Goal: Transaction & Acquisition: Purchase product/service

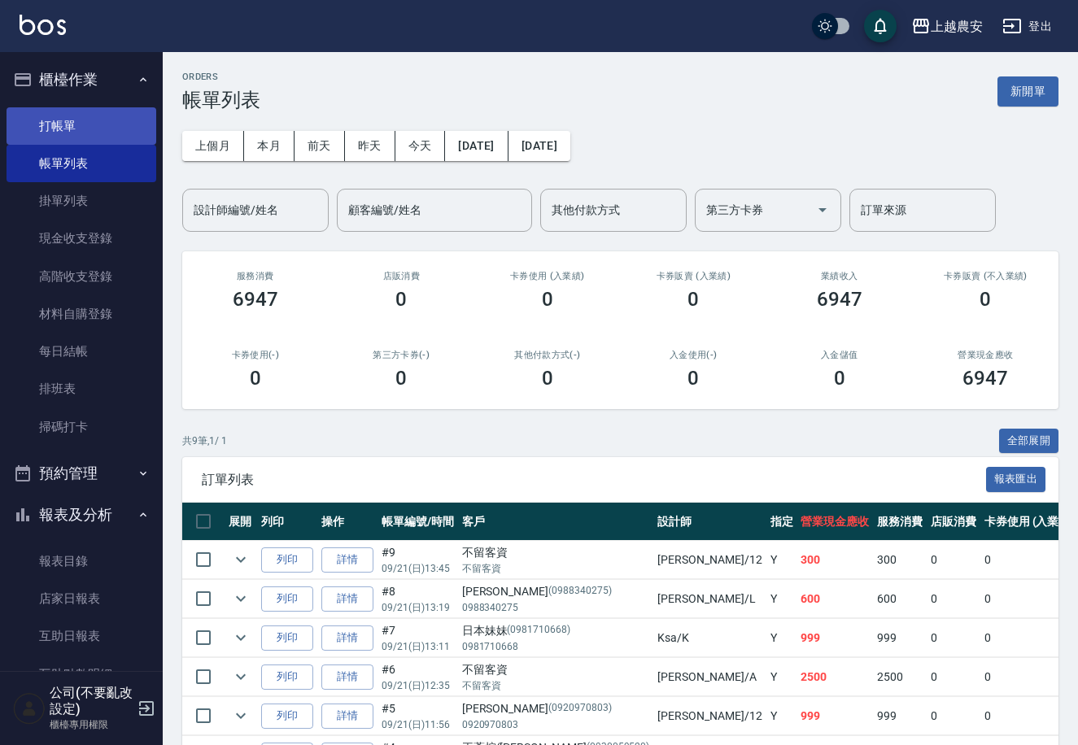
click at [120, 124] on link "打帳單" at bounding box center [82, 125] width 150 height 37
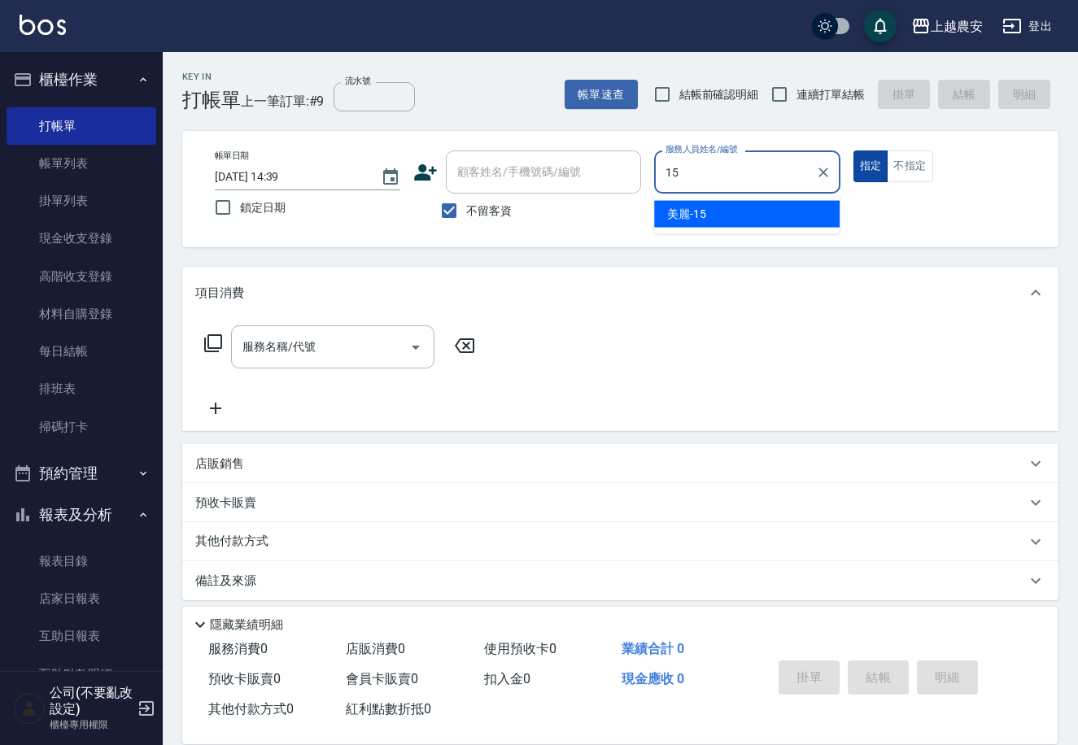
type input "美麗-15"
type button "true"
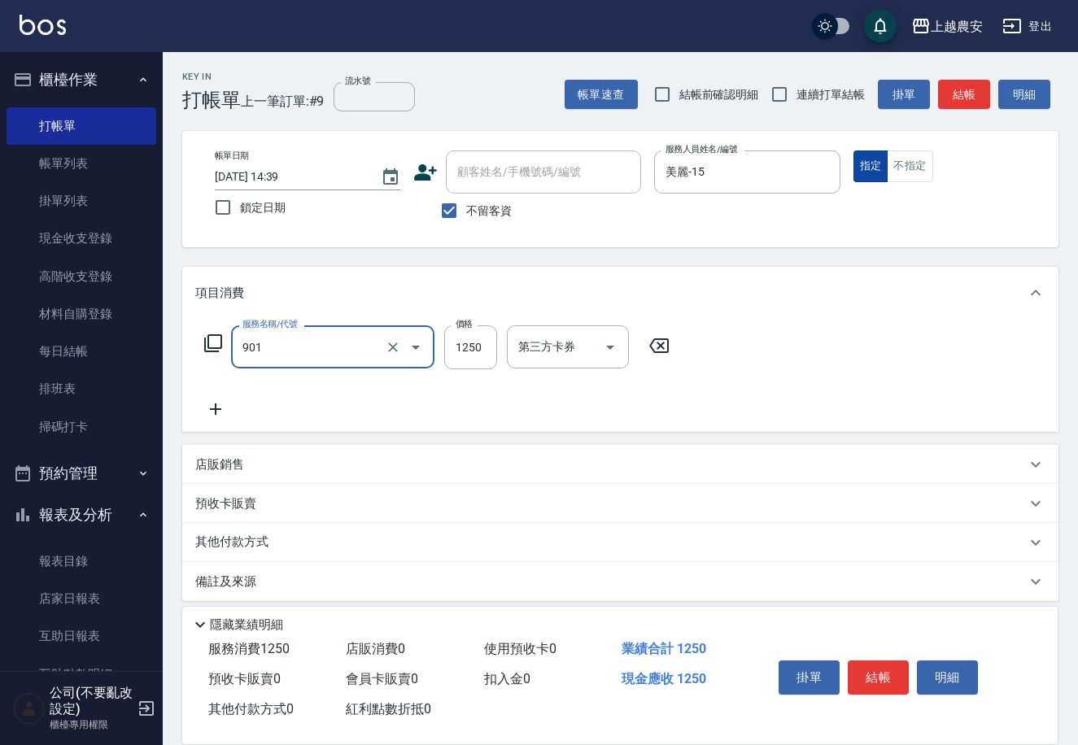
type input "修手指甲(901)"
type input "1000"
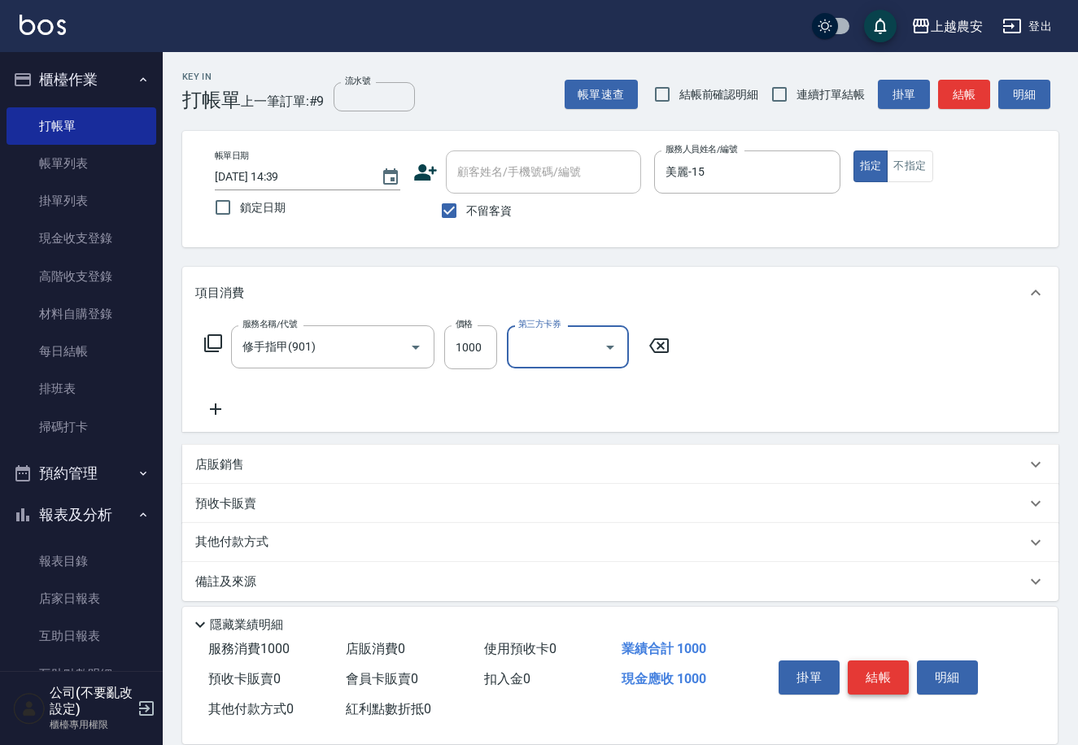
click at [870, 662] on button "結帳" at bounding box center [878, 678] width 61 height 34
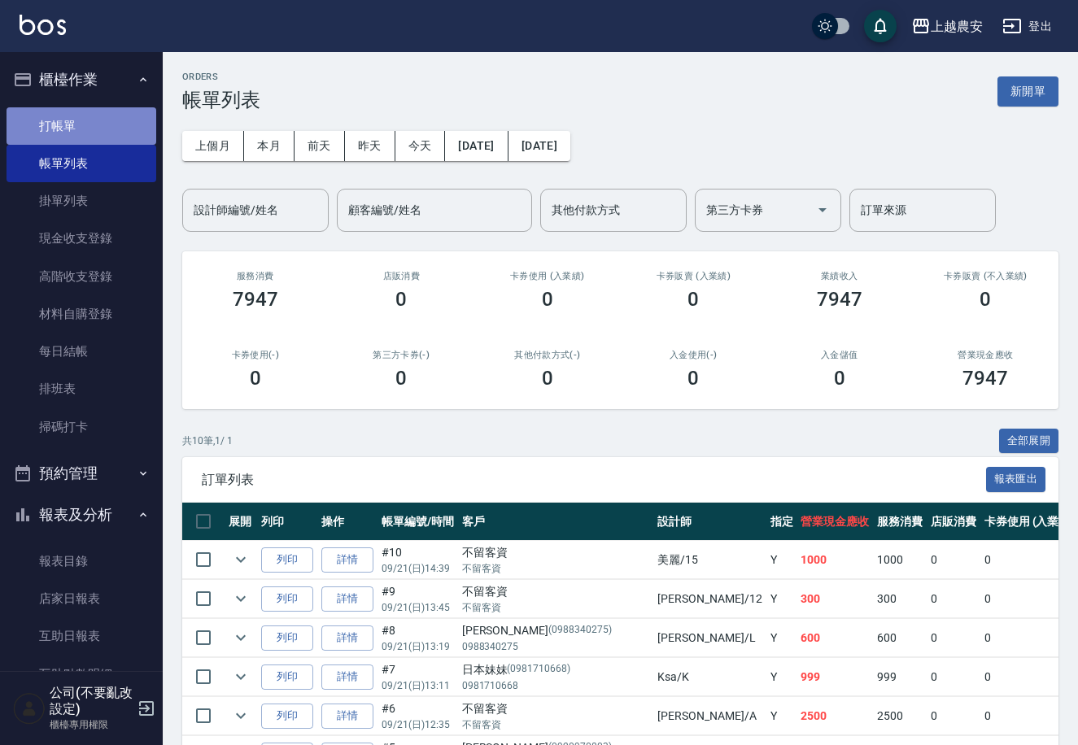
click at [95, 120] on link "打帳單" at bounding box center [82, 125] width 150 height 37
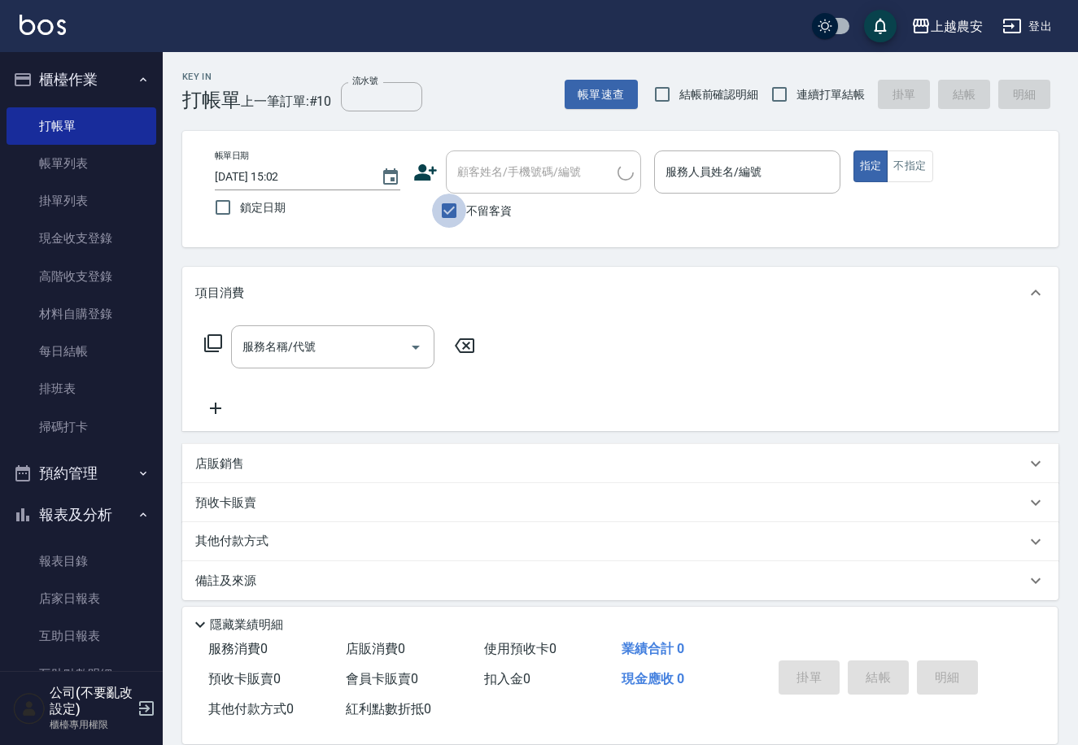
drag, startPoint x: 460, startPoint y: 203, endPoint x: 486, endPoint y: 173, distance: 39.7
click at [460, 201] on input "不留客資" at bounding box center [449, 211] width 34 height 34
checkbox input "false"
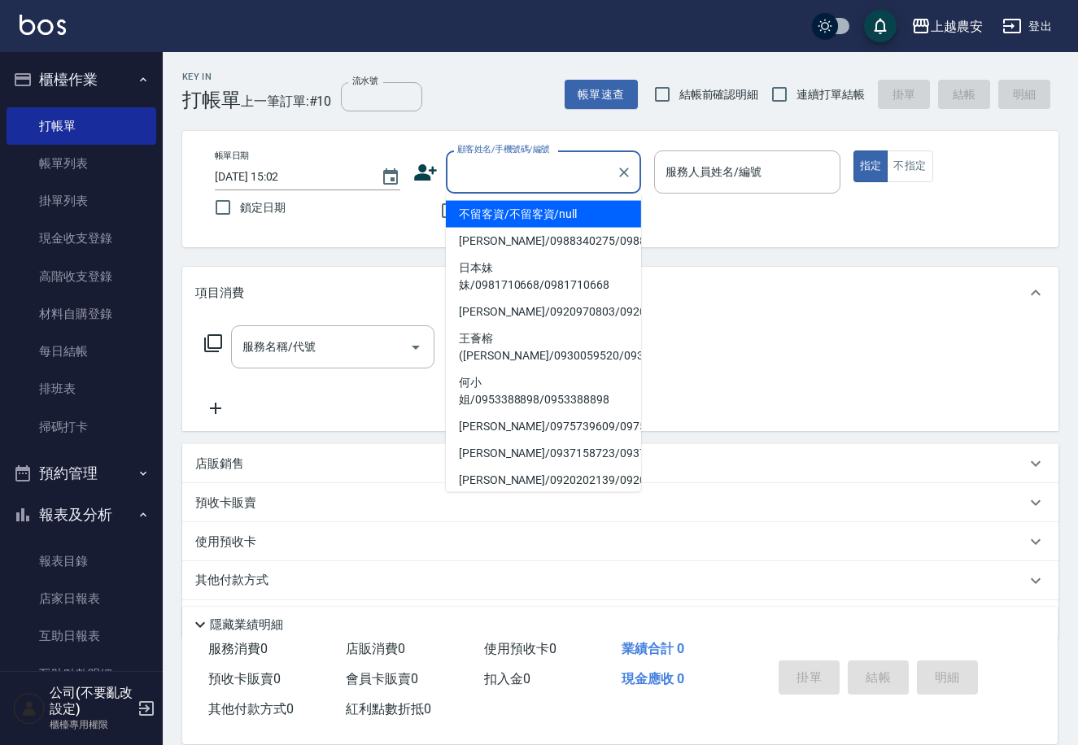
click at [488, 172] on input "顧客姓名/手機號碼/編號" at bounding box center [531, 172] width 156 height 28
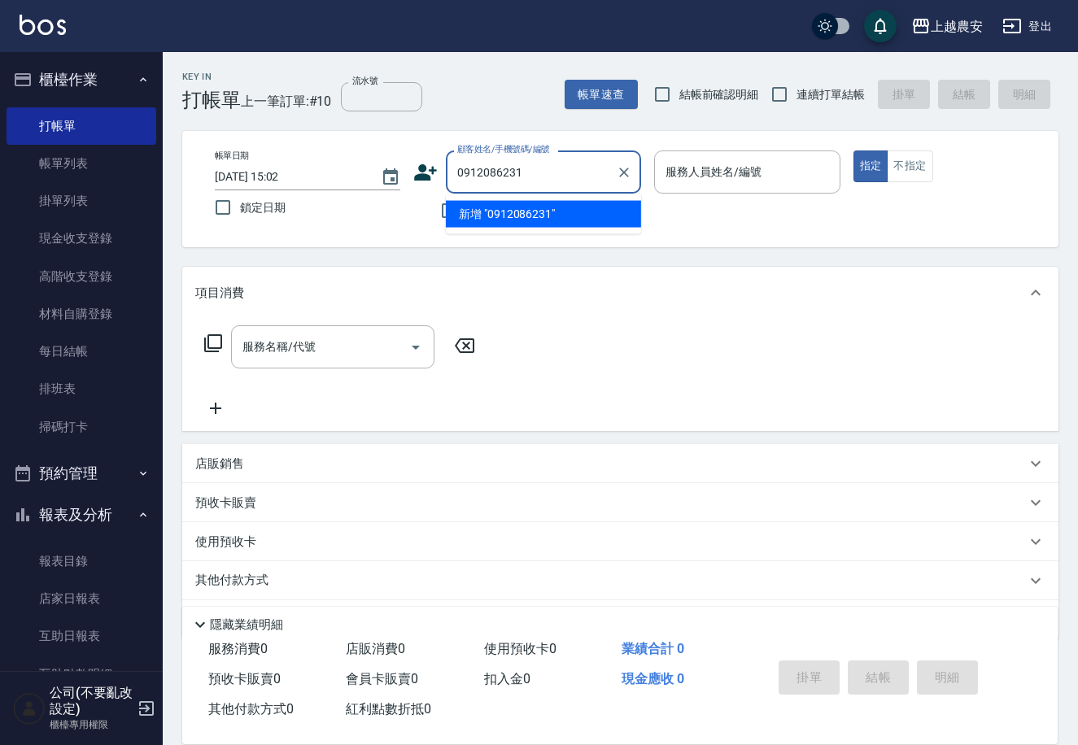
drag, startPoint x: 545, startPoint y: 172, endPoint x: 534, endPoint y: 184, distance: 16.1
click at [367, 192] on div "帳單日期 2025/09/21 15:02 鎖定日期 顧客姓名/手機號碼/編號 0912086231 顧客姓名/手機號碼/編號 不留客資 服務人員姓名/編號 …" at bounding box center [620, 189] width 837 height 77
type input "0912086231"
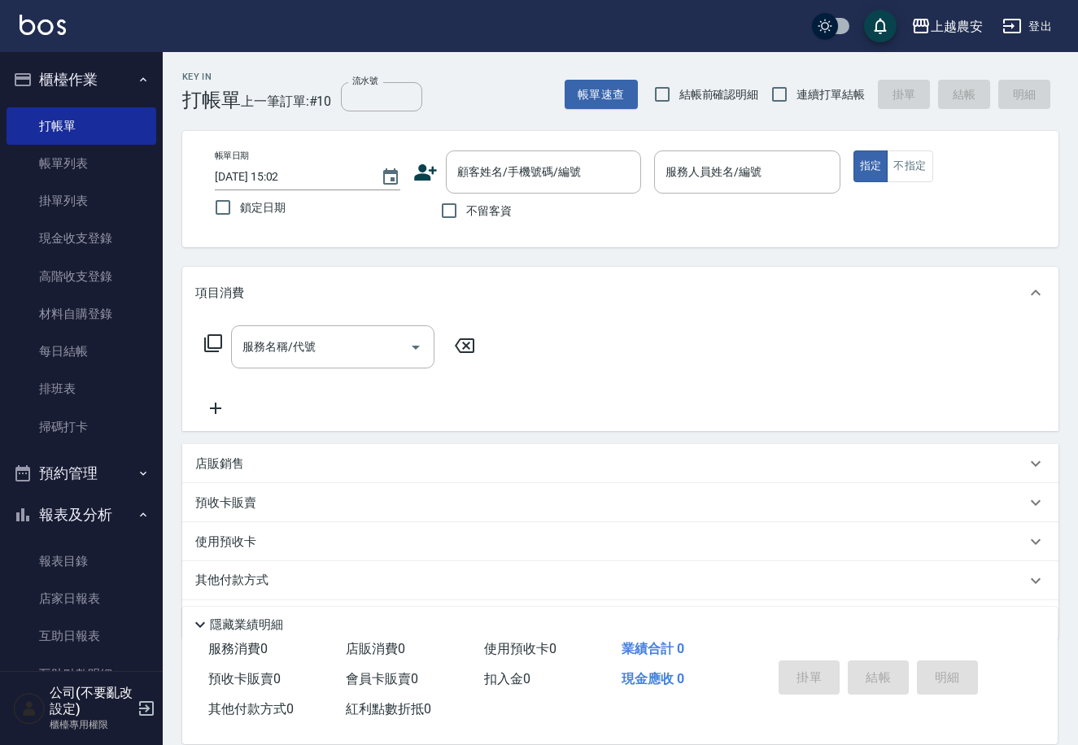
click at [425, 173] on icon at bounding box center [425, 172] width 24 height 24
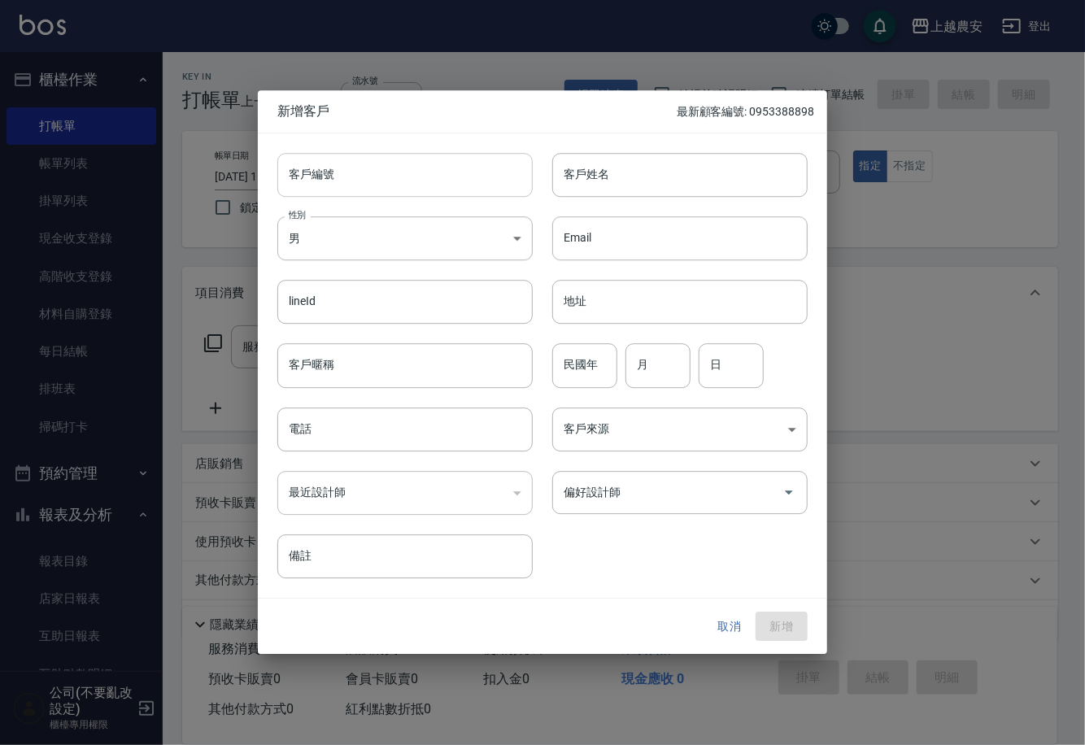
click at [432, 182] on input "客戶編號" at bounding box center [404, 175] width 255 height 44
paste input "0912086231"
type input "0912086231"
click at [430, 224] on body "上越農安 登出 櫃檯作業 打帳單 帳單列表 掛單列表 現金收支登錄 高階收支登錄 材料自購登錄 每日結帳 排班表 掃碼打卡 預約管理 預約管理 單日預約紀錄 …" at bounding box center [542, 396] width 1085 height 793
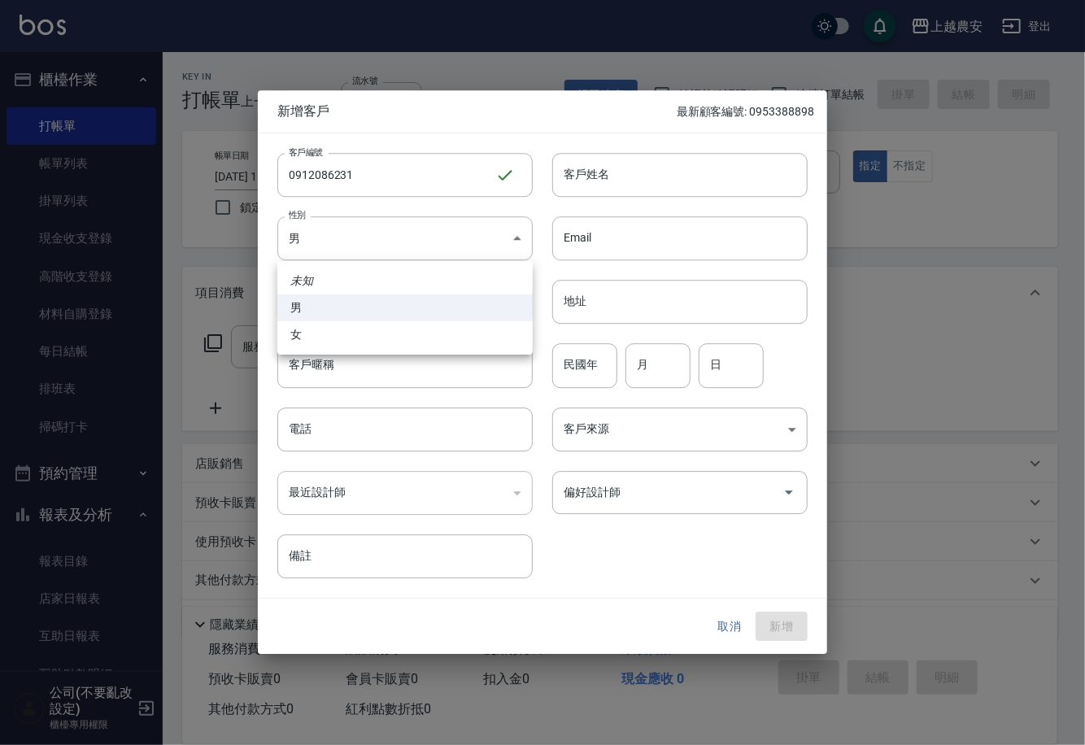
click at [449, 339] on li "女" at bounding box center [404, 334] width 255 height 27
type input "[DEMOGRAPHIC_DATA]"
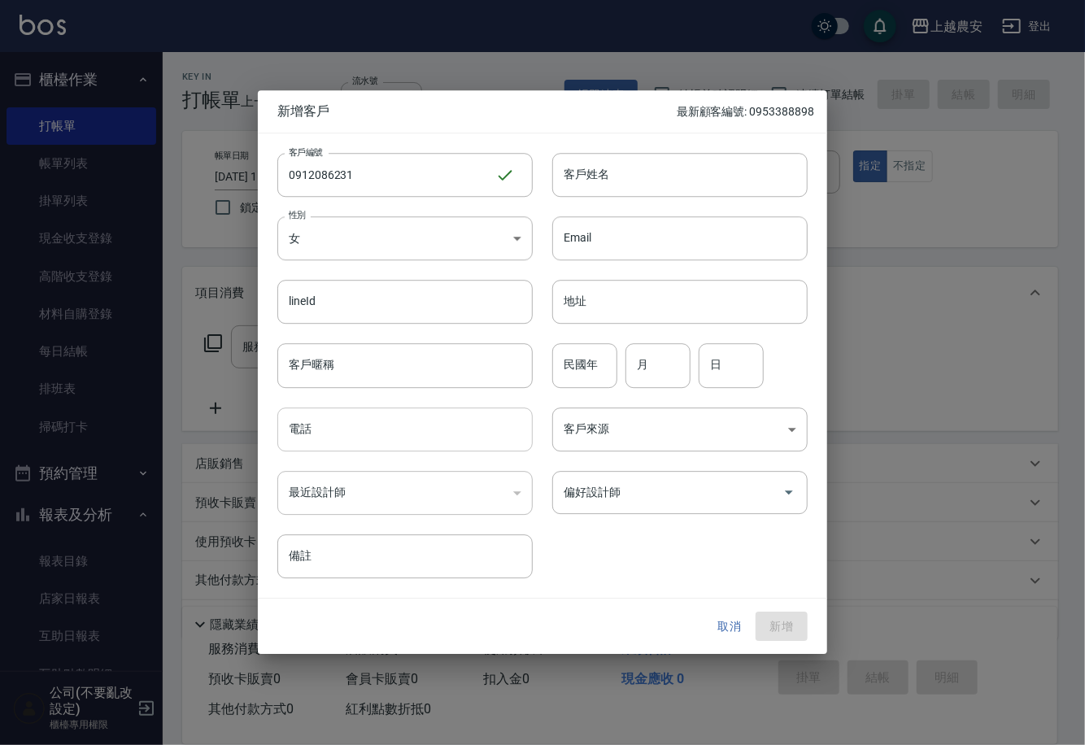
click at [472, 435] on input "電話" at bounding box center [404, 430] width 255 height 44
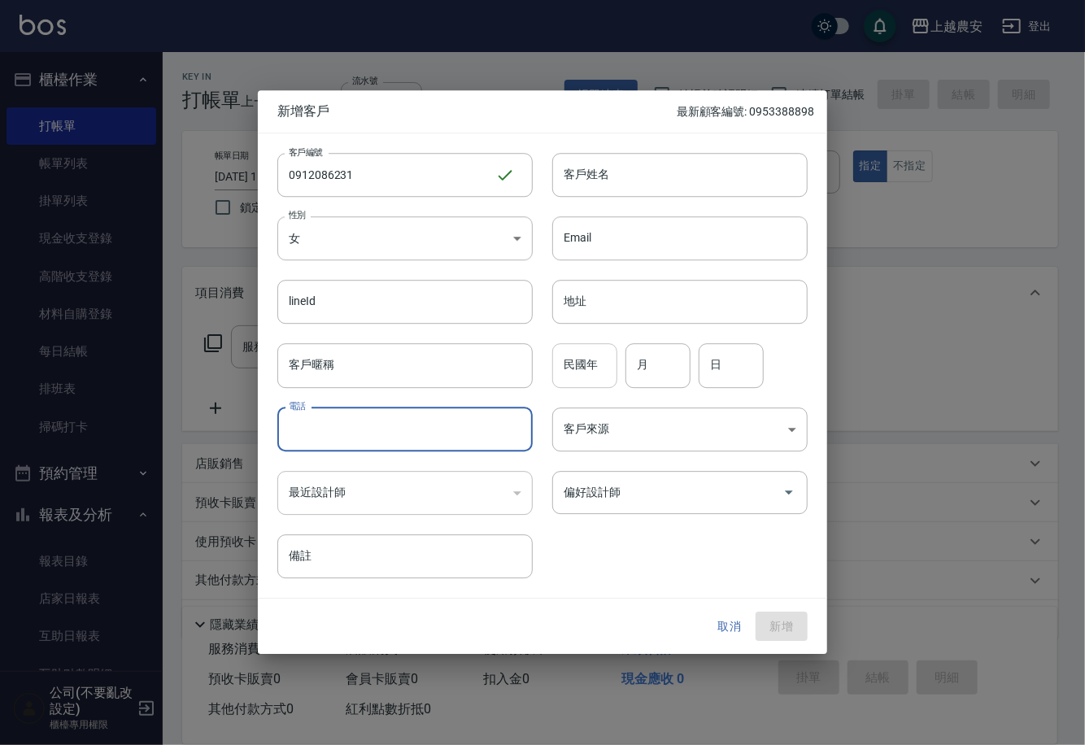
paste input "0912086231"
type input "0912086231"
click at [672, 177] on input "客戶姓名" at bounding box center [679, 175] width 255 height 44
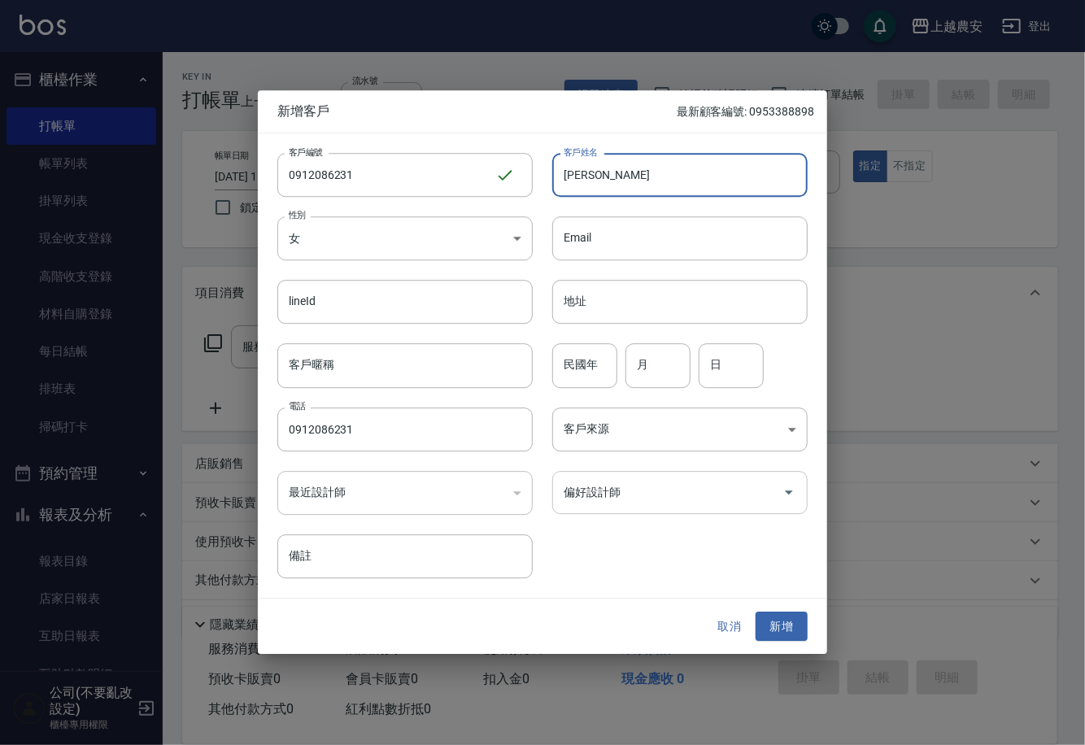
type input "[PERSON_NAME]"
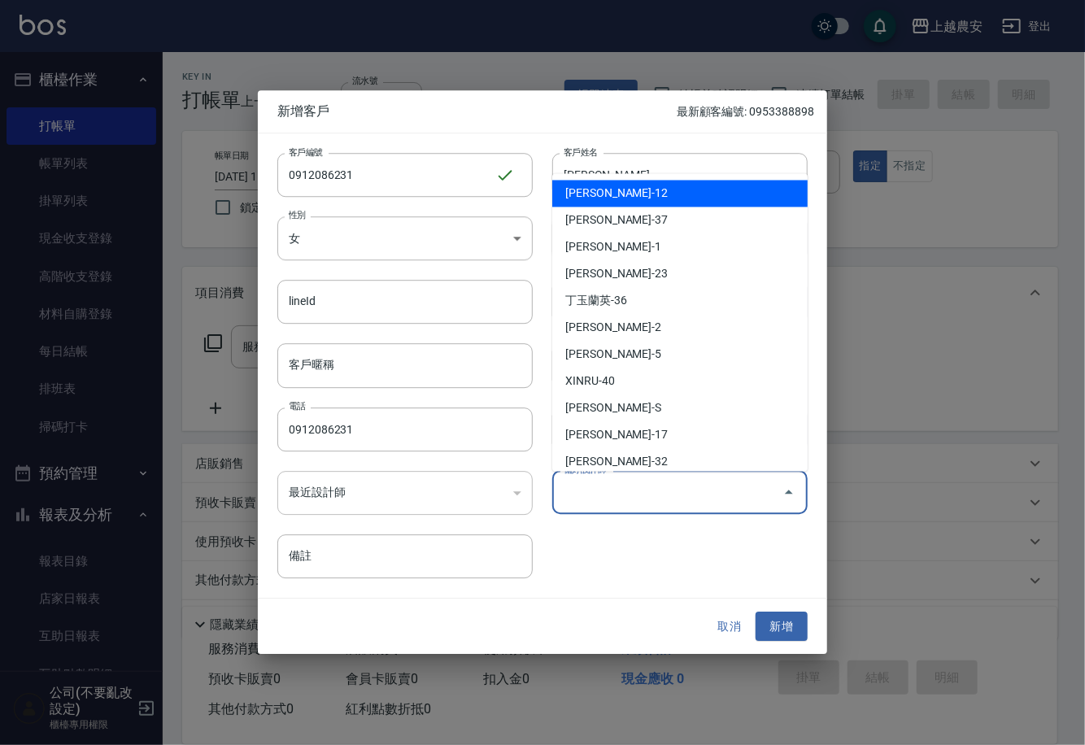
click at [604, 485] on div "偏好設計師 偏好設計師" at bounding box center [679, 492] width 255 height 43
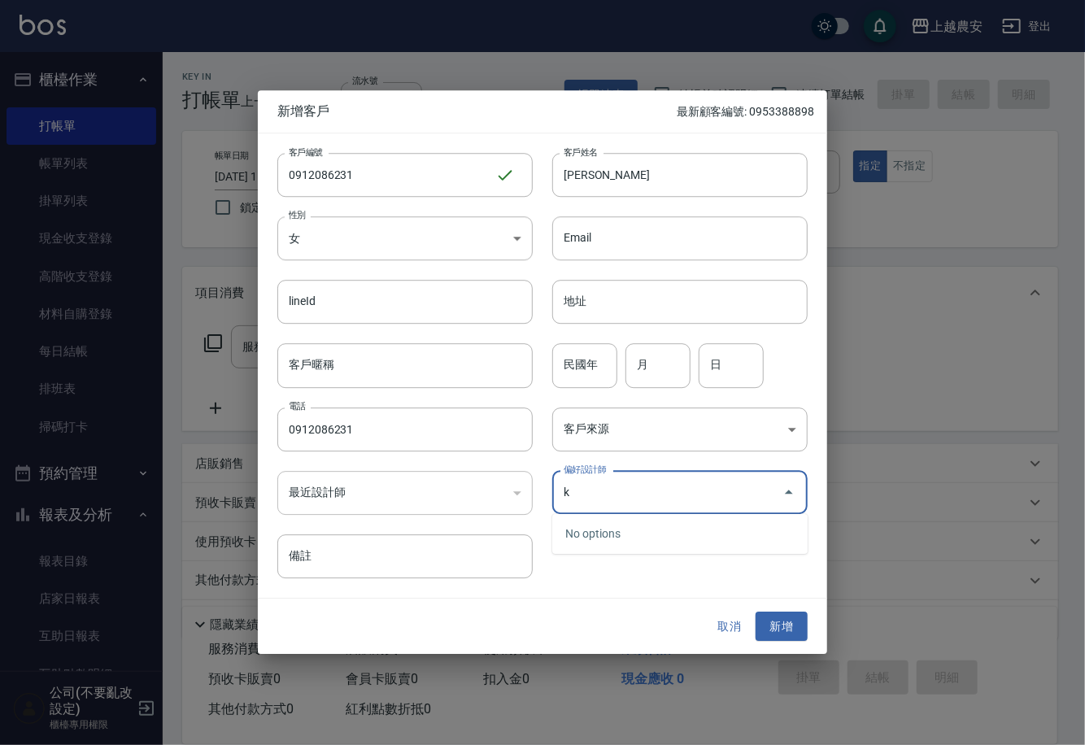
type input "k"
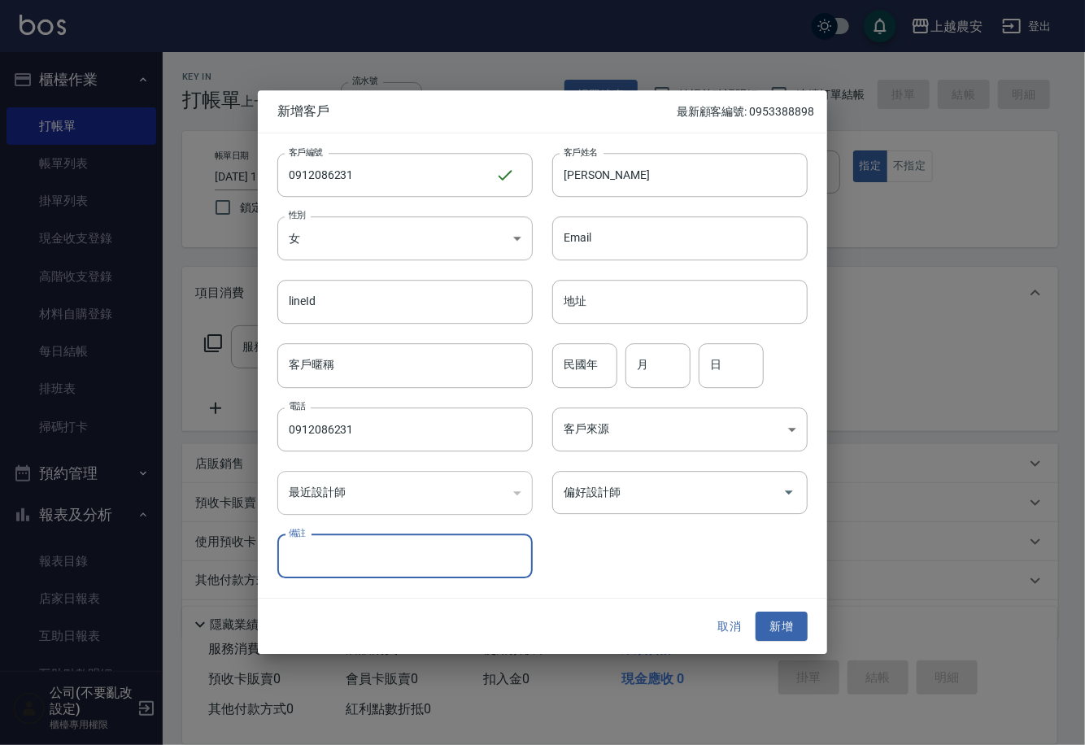
click at [696, 465] on div "偏好設計師 偏好設計師" at bounding box center [670, 483] width 275 height 63
click at [692, 478] on input "偏好設計師" at bounding box center [668, 492] width 216 height 28
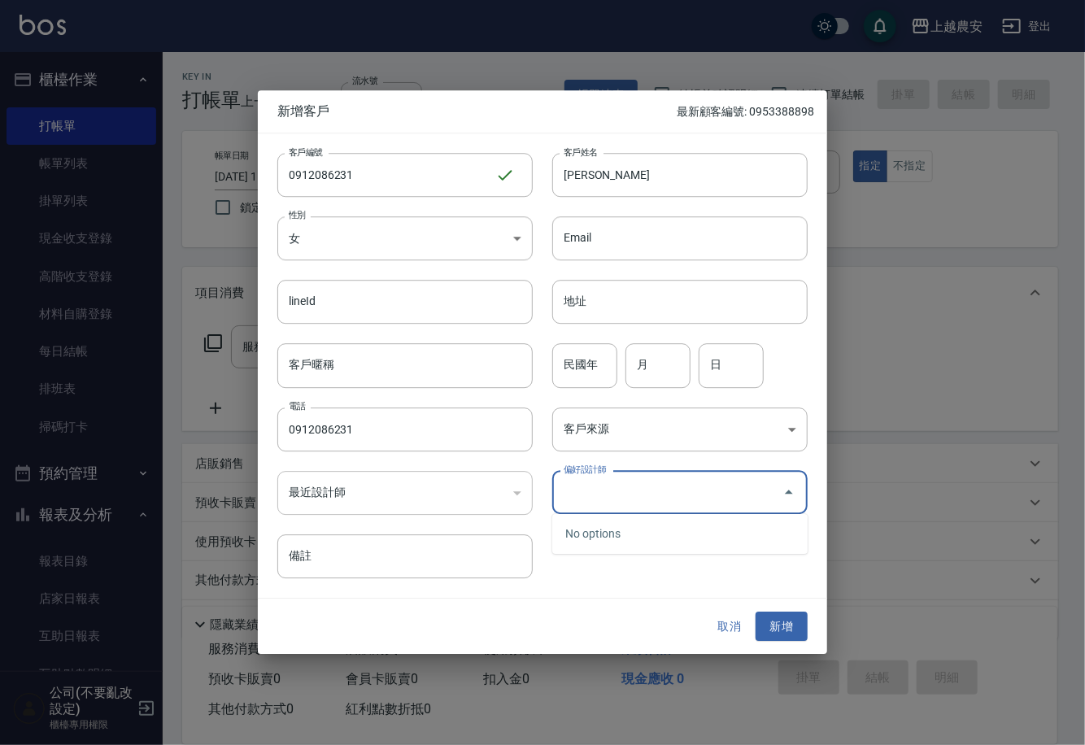
type input "k"
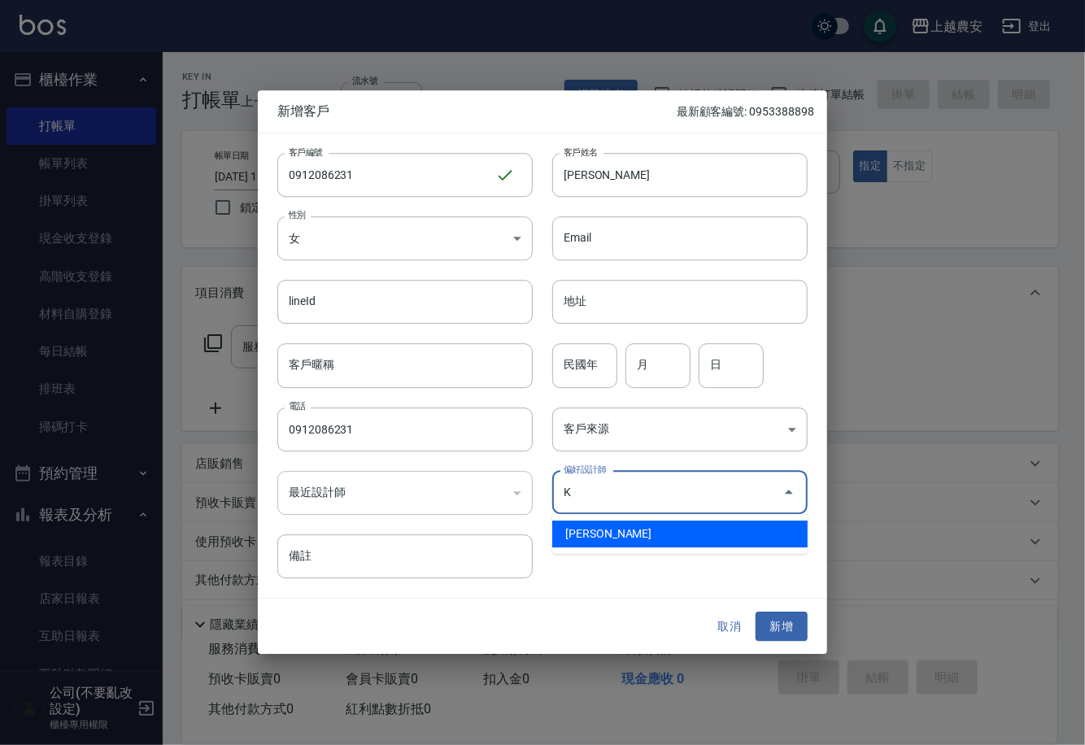
type input "林慧珊"
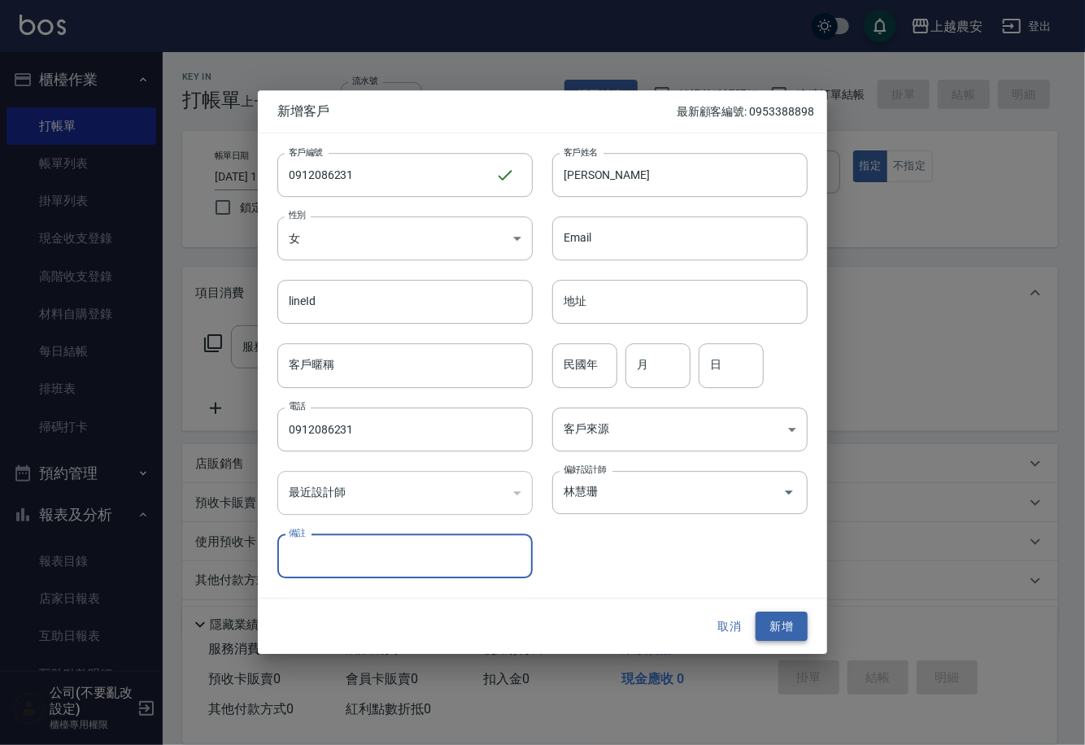
click at [800, 627] on button "新增" at bounding box center [782, 627] width 52 height 30
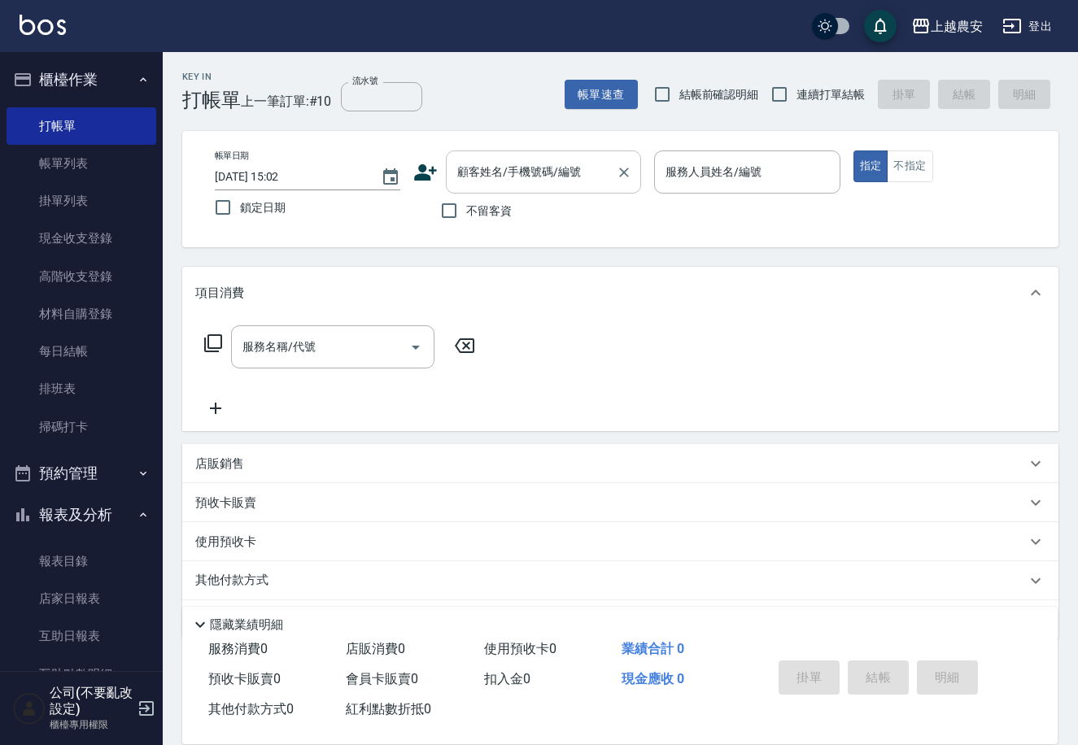
click at [471, 174] on input "顧客姓名/手機號碼/編號" at bounding box center [531, 172] width 156 height 28
paste input "0912086231"
type input "0912086231"
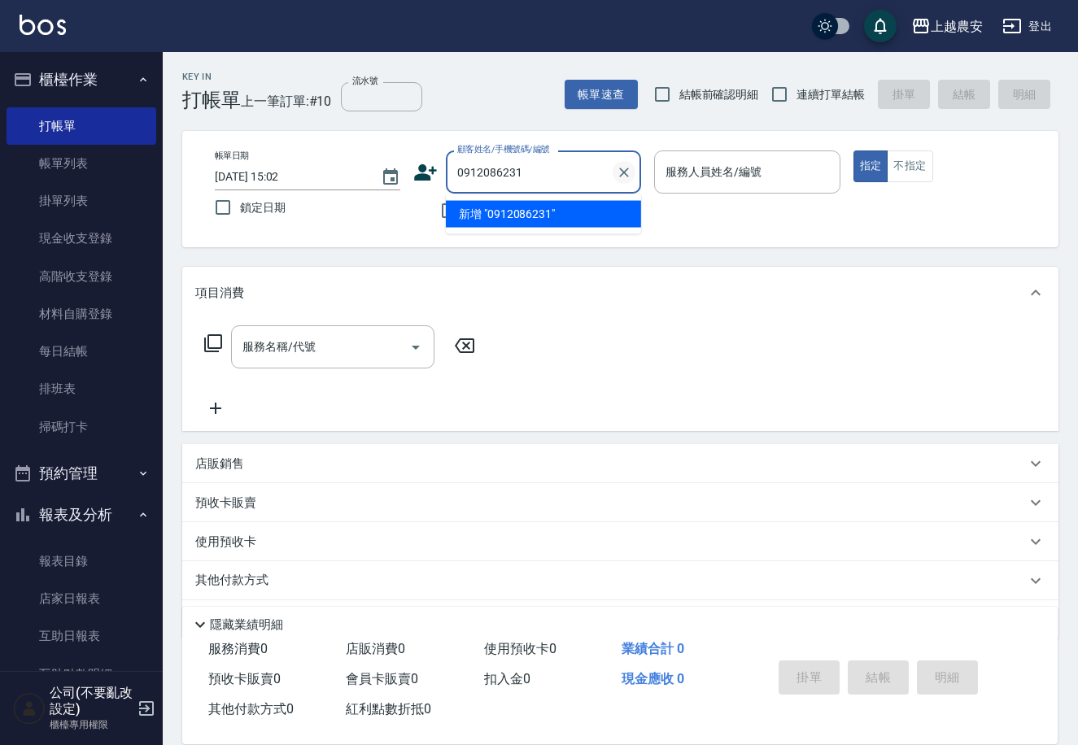
click at [622, 168] on icon "Clear" at bounding box center [624, 172] width 16 height 16
click at [594, 168] on input "顧客姓名/手機號碼/編號" at bounding box center [531, 172] width 156 height 28
paste input "0912086231"
click at [559, 212] on li "[PERSON_NAME]/0912086231/0912086231" at bounding box center [543, 214] width 195 height 27
type input "[PERSON_NAME]/0912086231/0912086231"
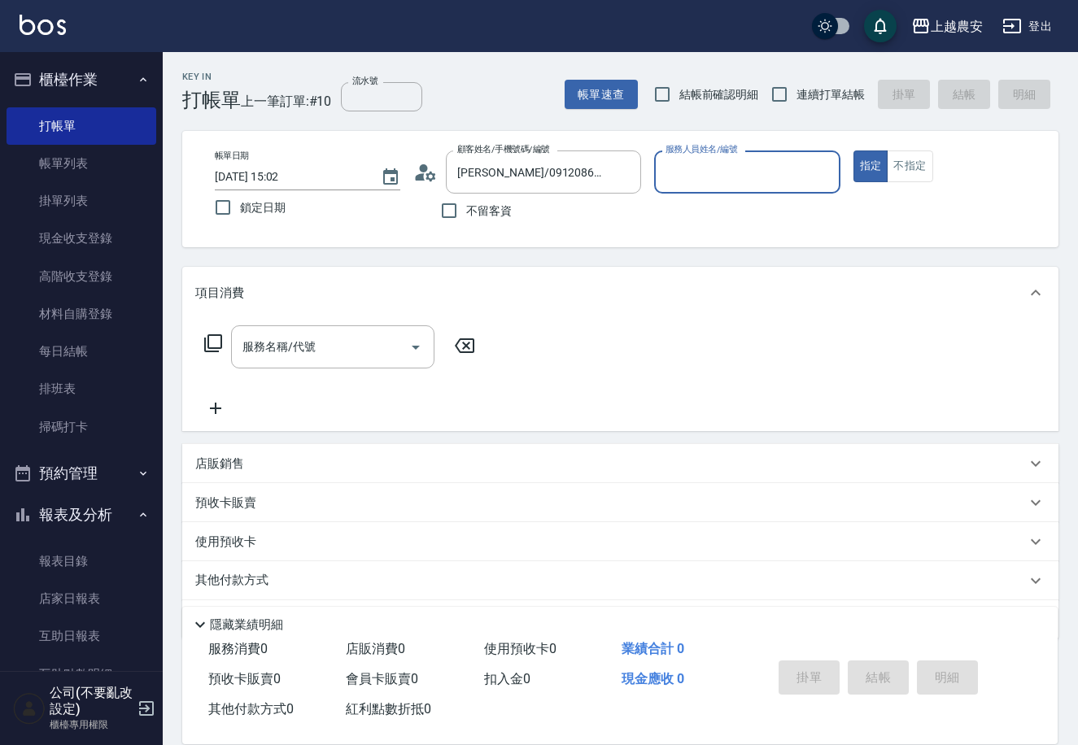
type input "Ksa-K"
click at [853, 151] on button "指定" at bounding box center [870, 167] width 35 height 32
type button "true"
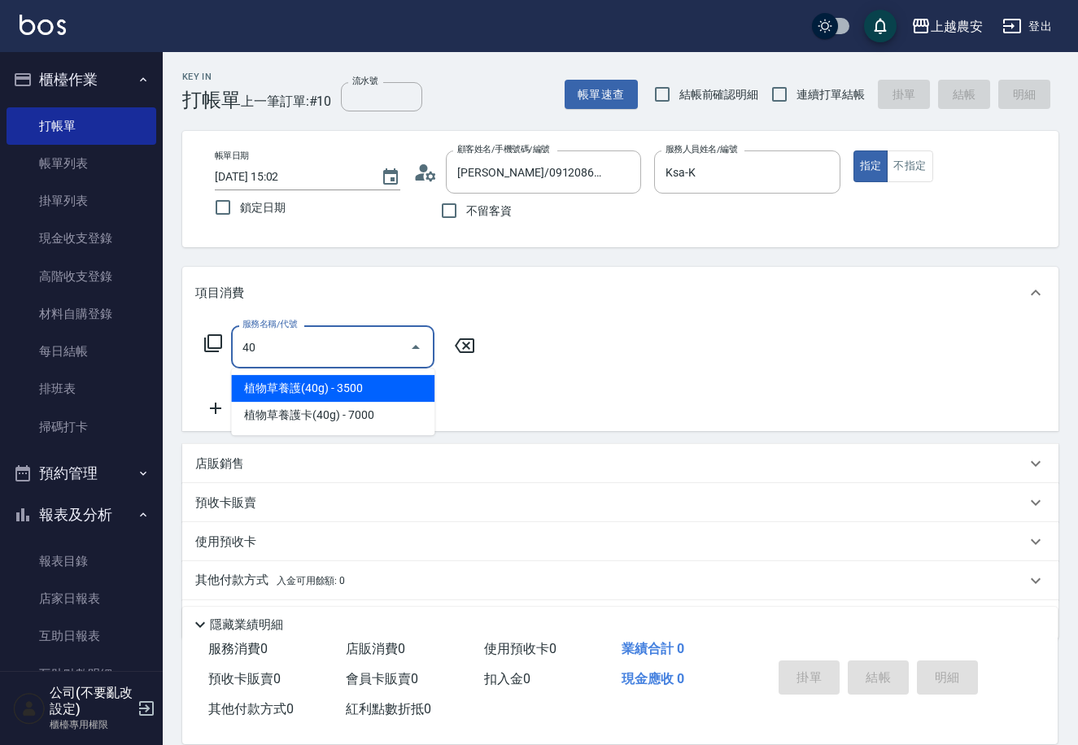
type input "4"
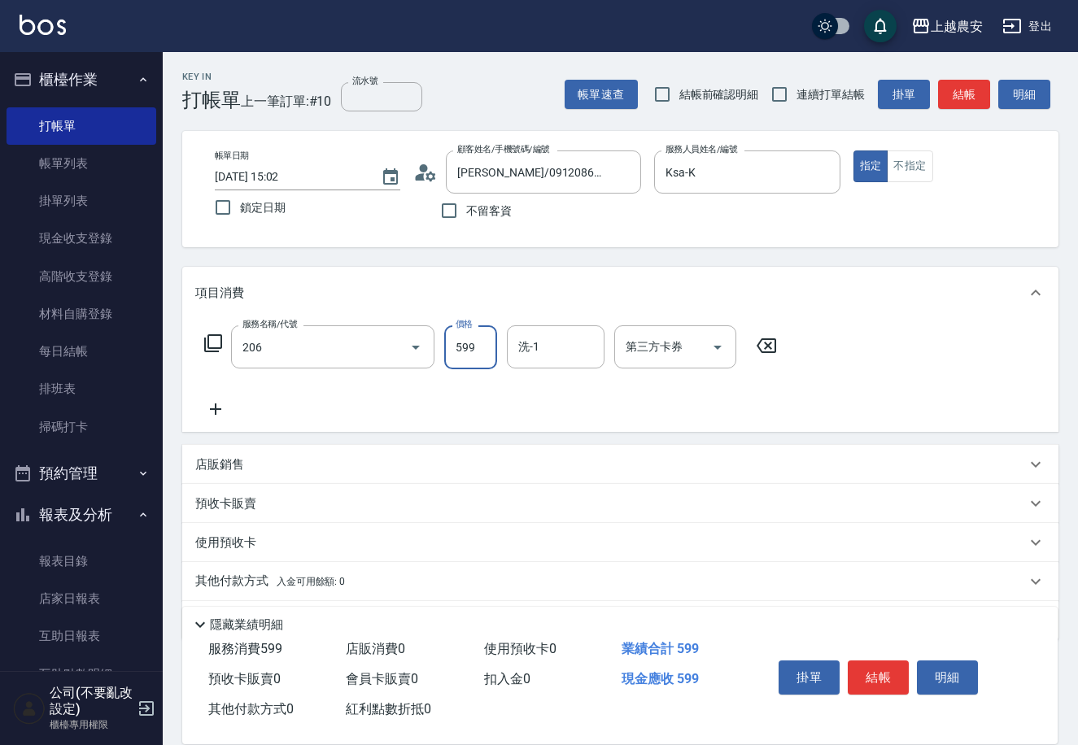
type input "洗+剪(206)"
type input "800"
type input "招招-26"
click at [853, 664] on button "結帳" at bounding box center [878, 678] width 61 height 34
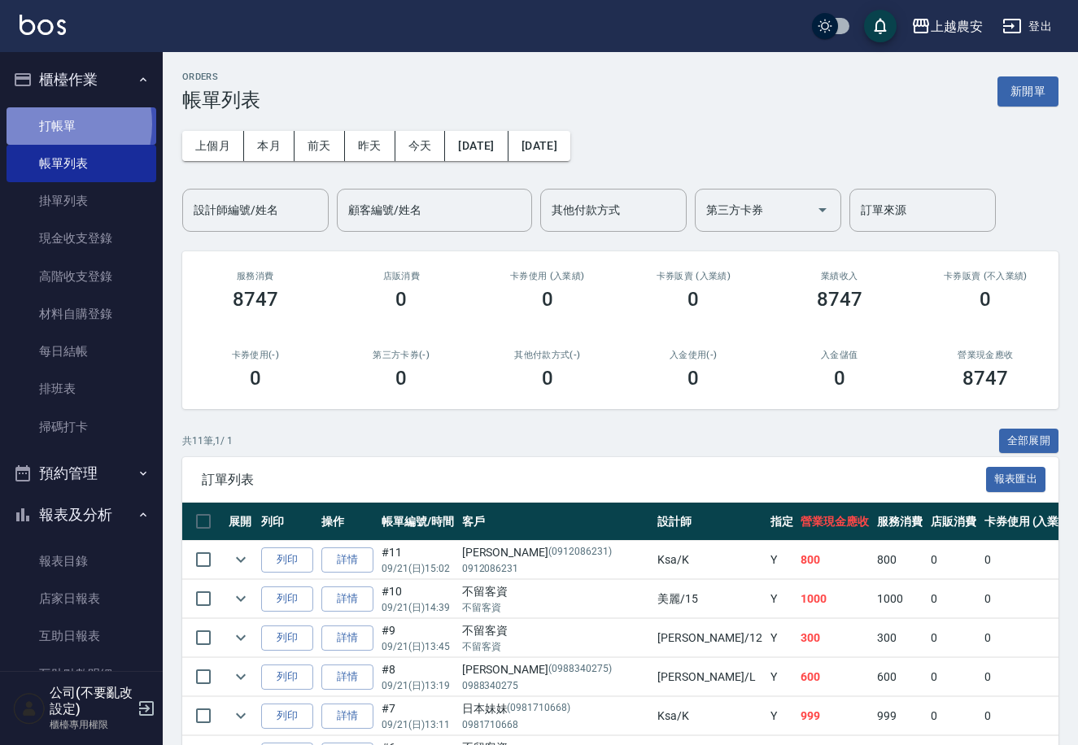
click at [43, 124] on link "打帳單" at bounding box center [82, 125] width 150 height 37
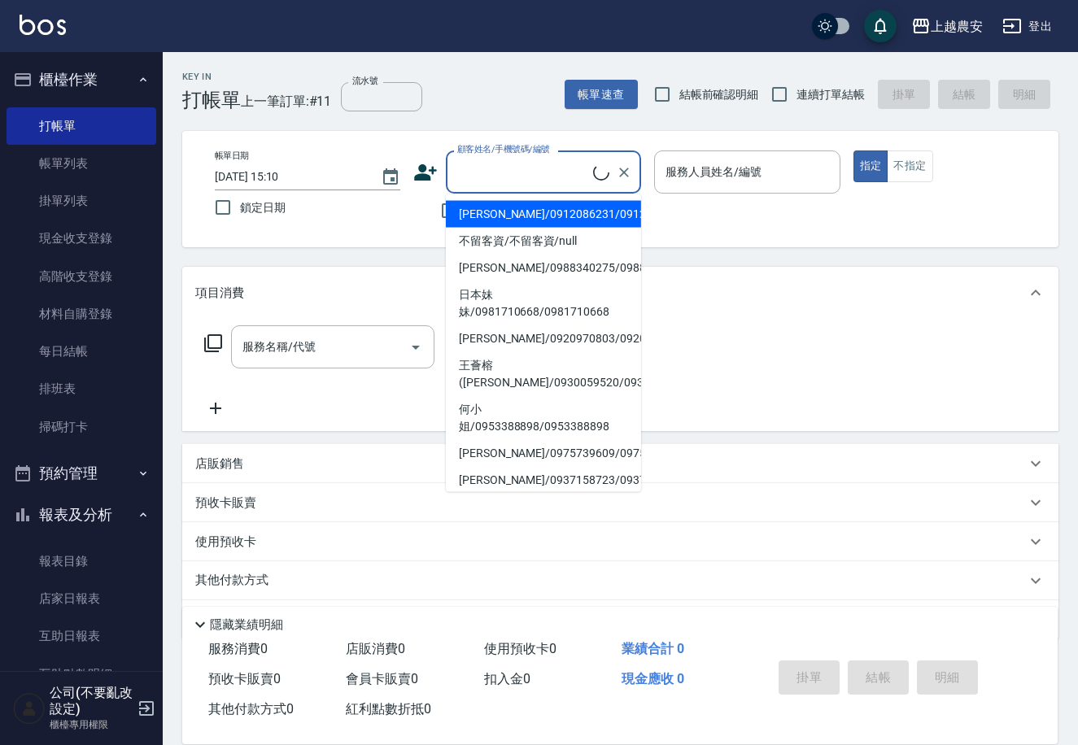
click at [530, 164] on input "顧客姓名/手機號碼/編號" at bounding box center [523, 172] width 140 height 28
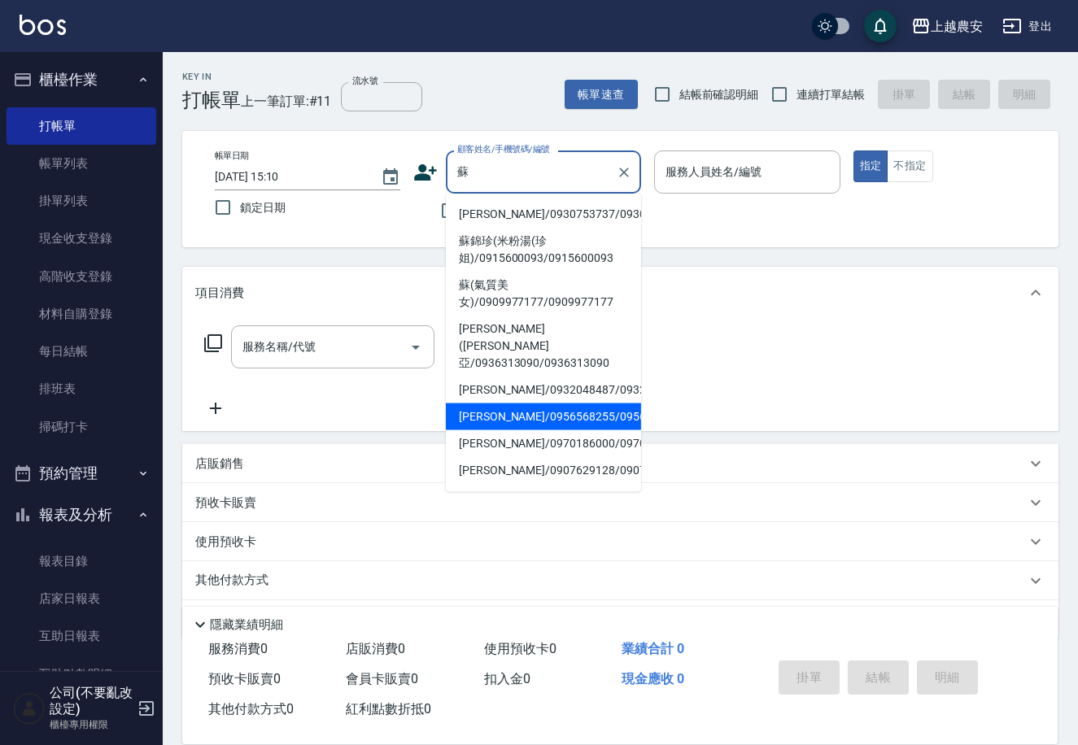
click at [526, 408] on li "[PERSON_NAME]/0956568255/0956568255" at bounding box center [543, 417] width 195 height 27
type input "[PERSON_NAME]/0956568255/0956568255"
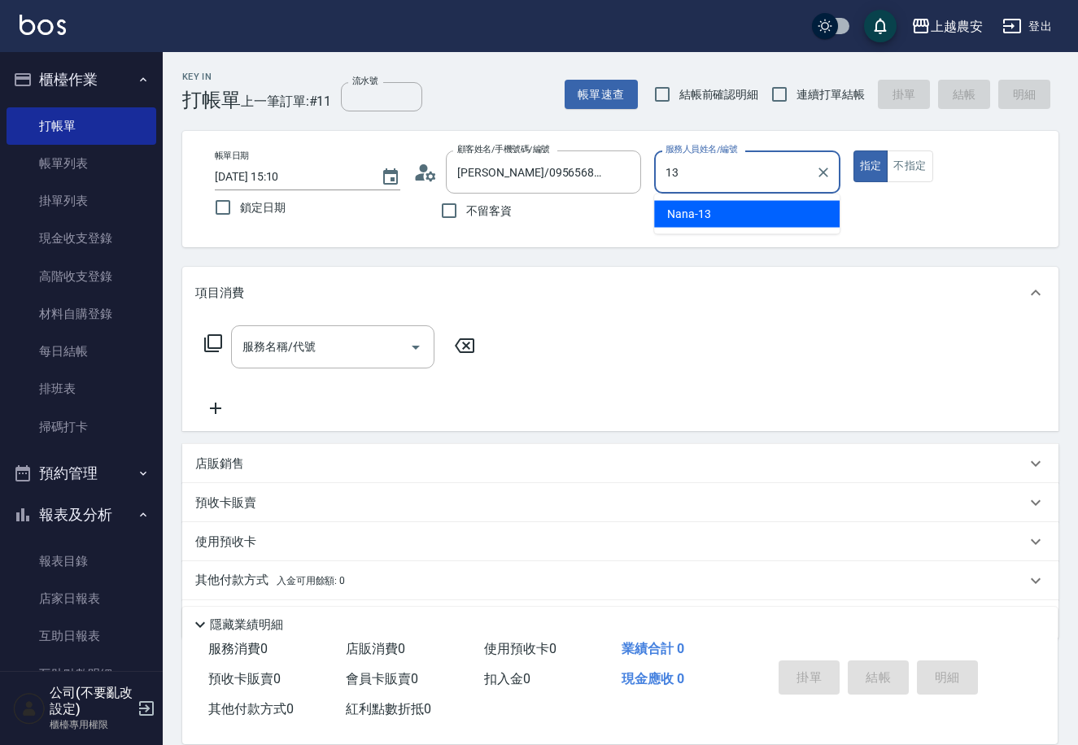
type input "Nana-13"
type button "true"
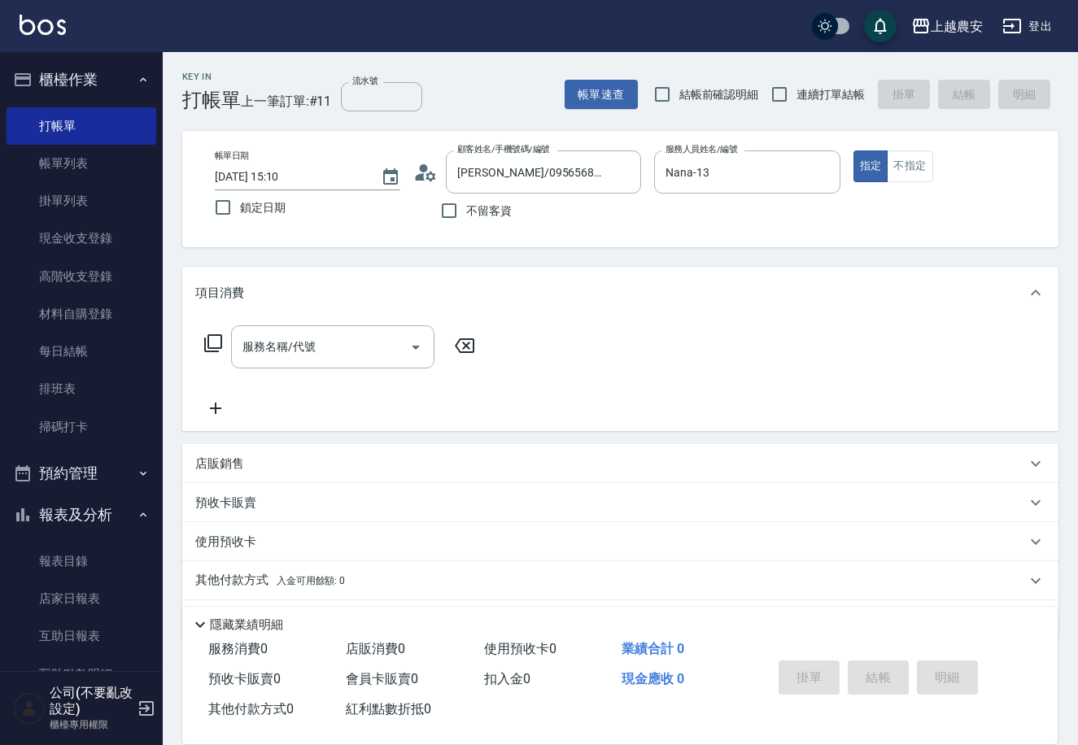
click at [220, 340] on icon at bounding box center [213, 344] width 20 height 20
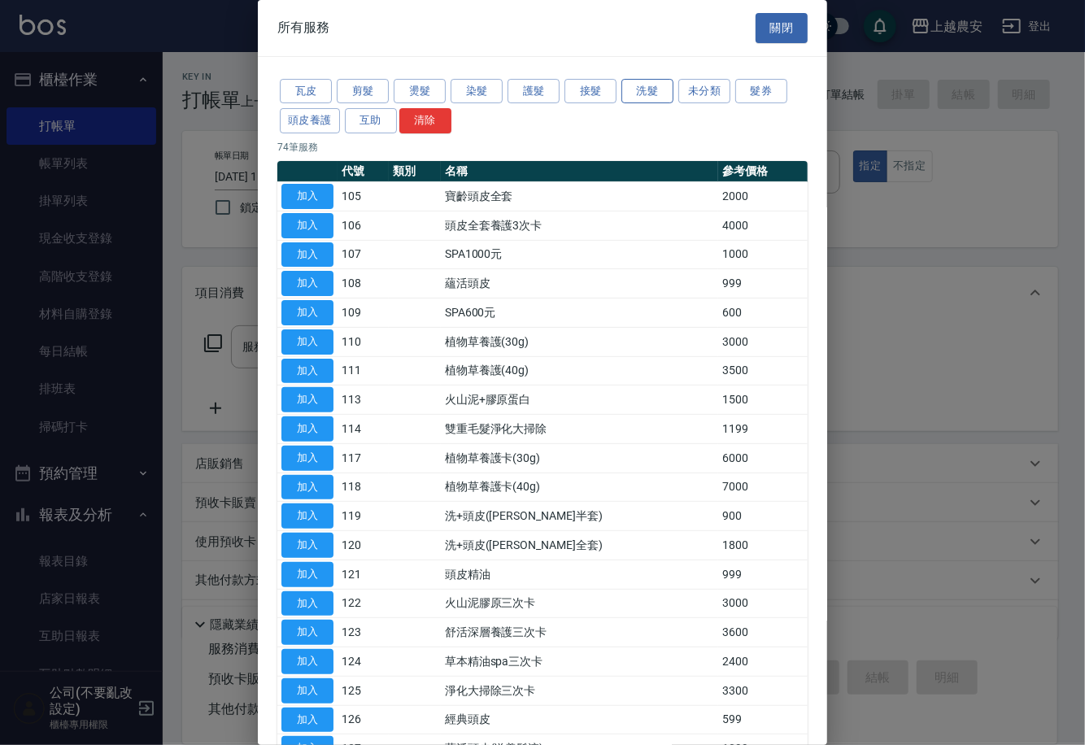
click at [632, 90] on button "洗髮" at bounding box center [648, 91] width 52 height 25
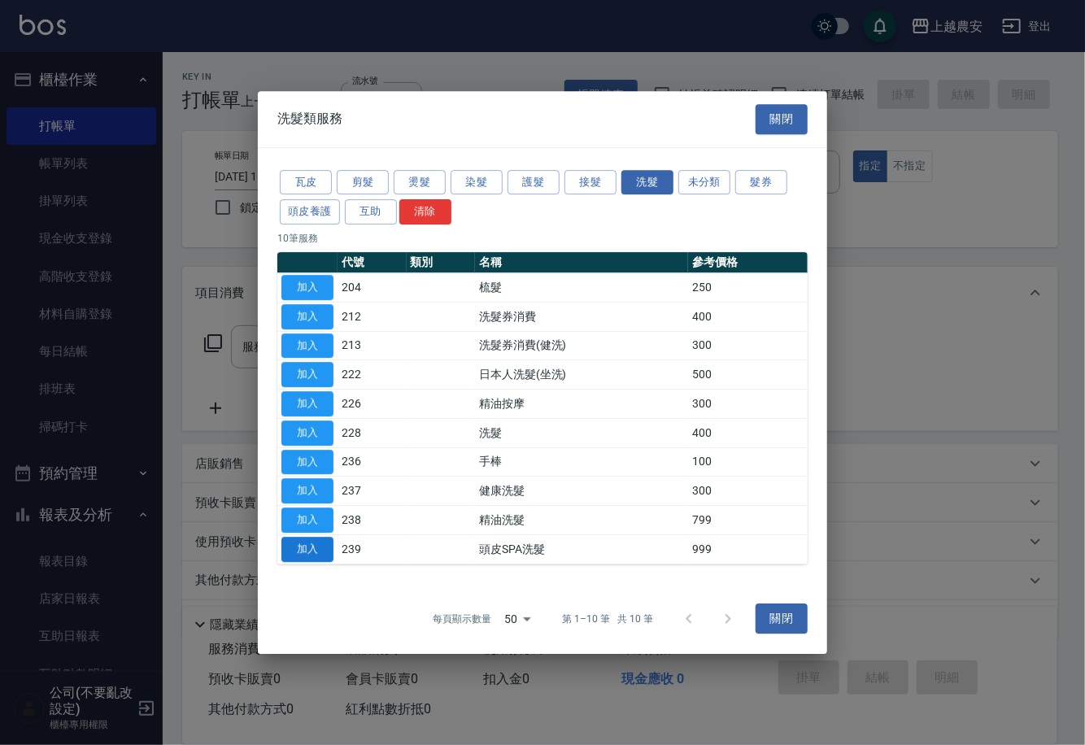
click at [329, 540] on button "加入" at bounding box center [307, 549] width 52 height 25
type input "頭皮SPA洗髮(239)"
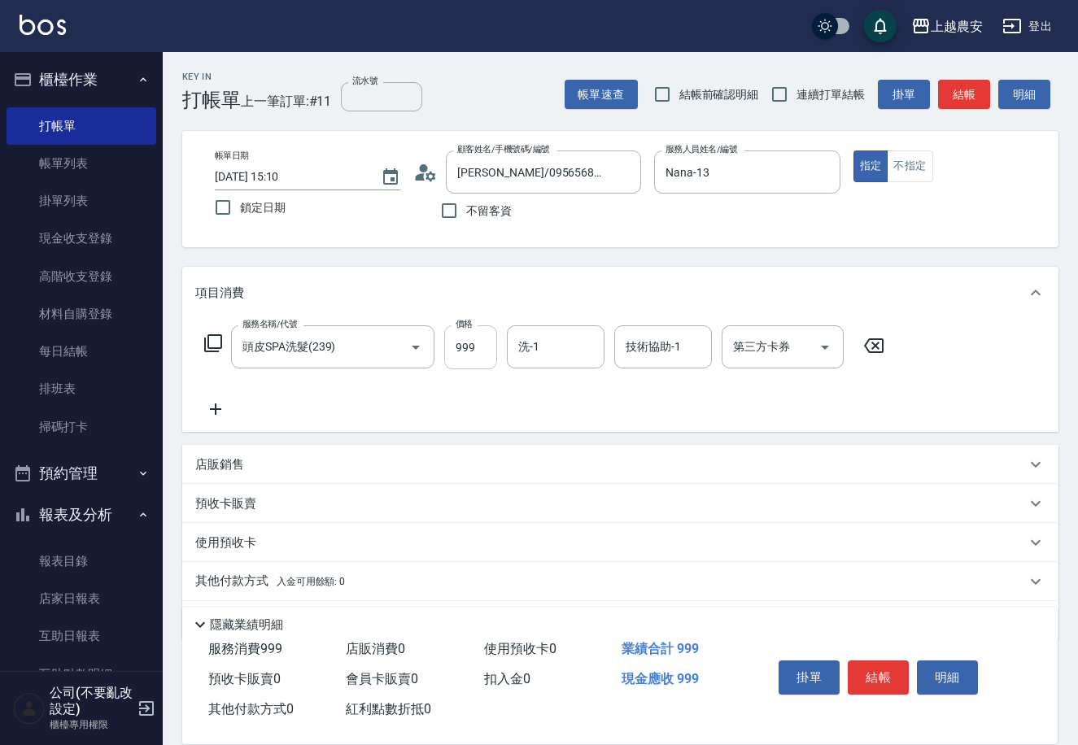
click at [455, 351] on input "999" at bounding box center [470, 347] width 53 height 44
type input "1000"
type input "團團-27"
click at [215, 343] on icon at bounding box center [213, 344] width 20 height 20
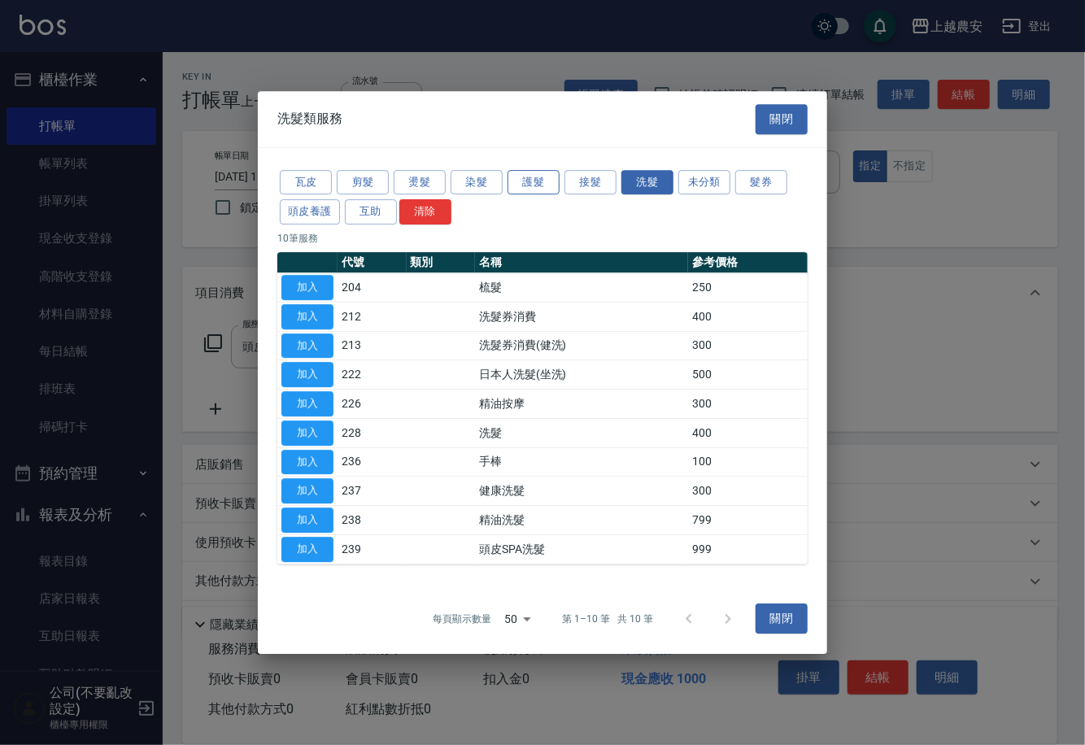
click at [532, 183] on button "護髮" at bounding box center [534, 182] width 52 height 25
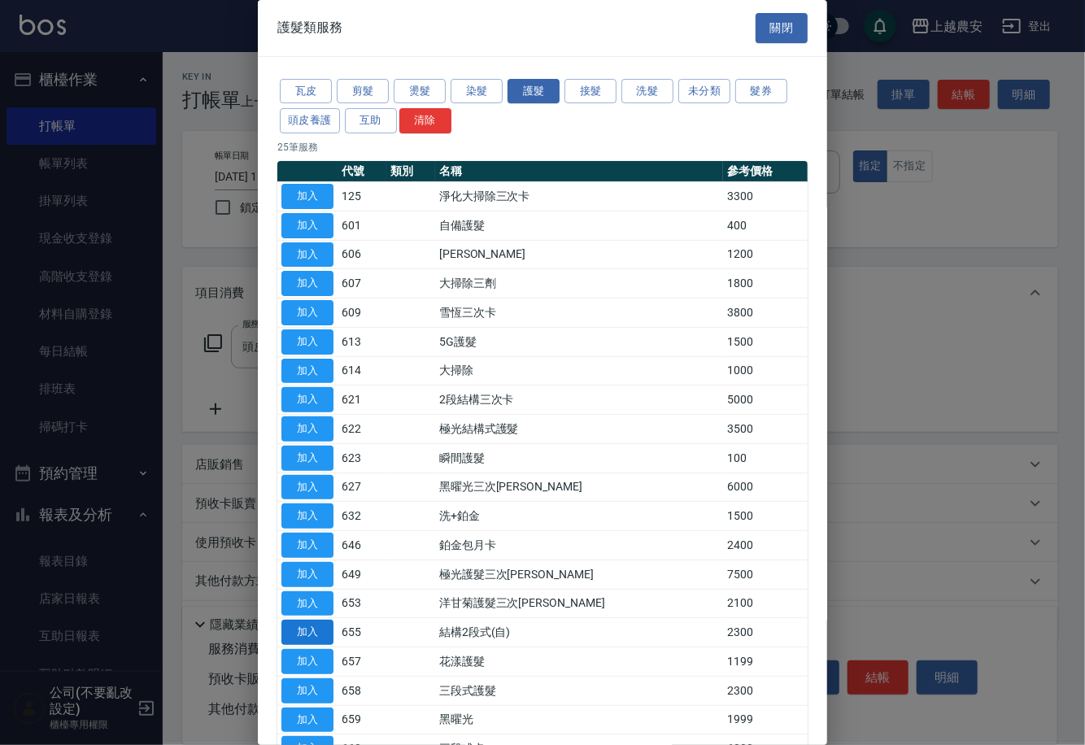
click at [307, 634] on button "加入" at bounding box center [307, 632] width 52 height 25
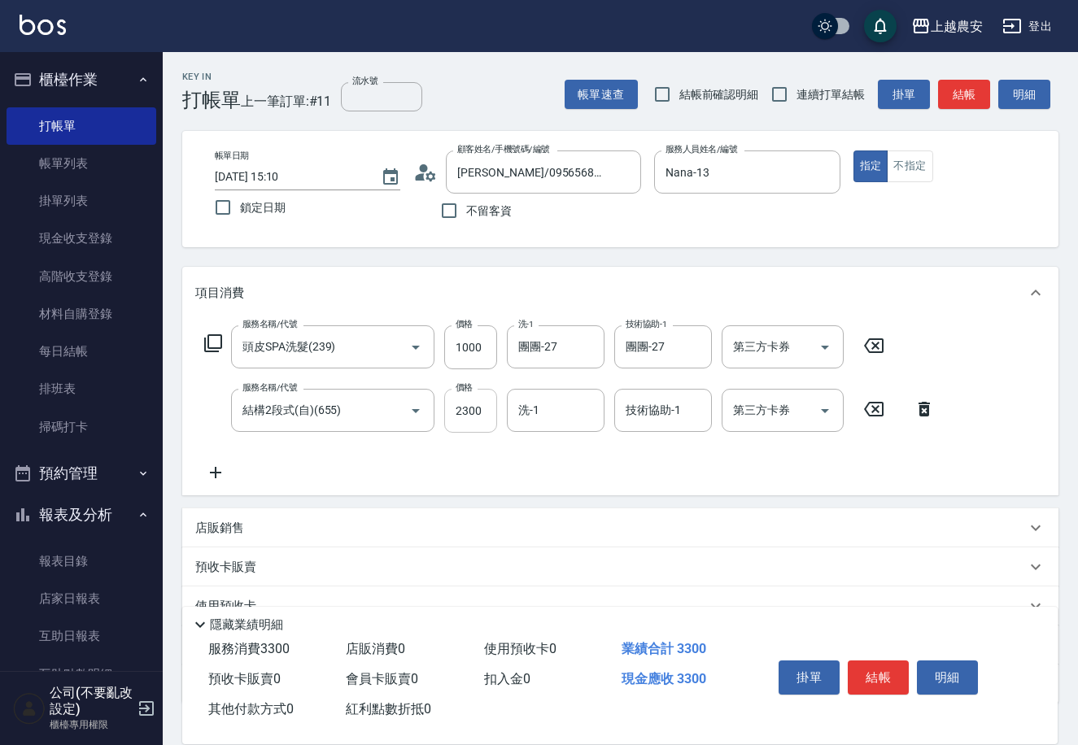
click at [472, 421] on input "2300" at bounding box center [470, 411] width 53 height 44
type input "2000"
type input "團團-27"
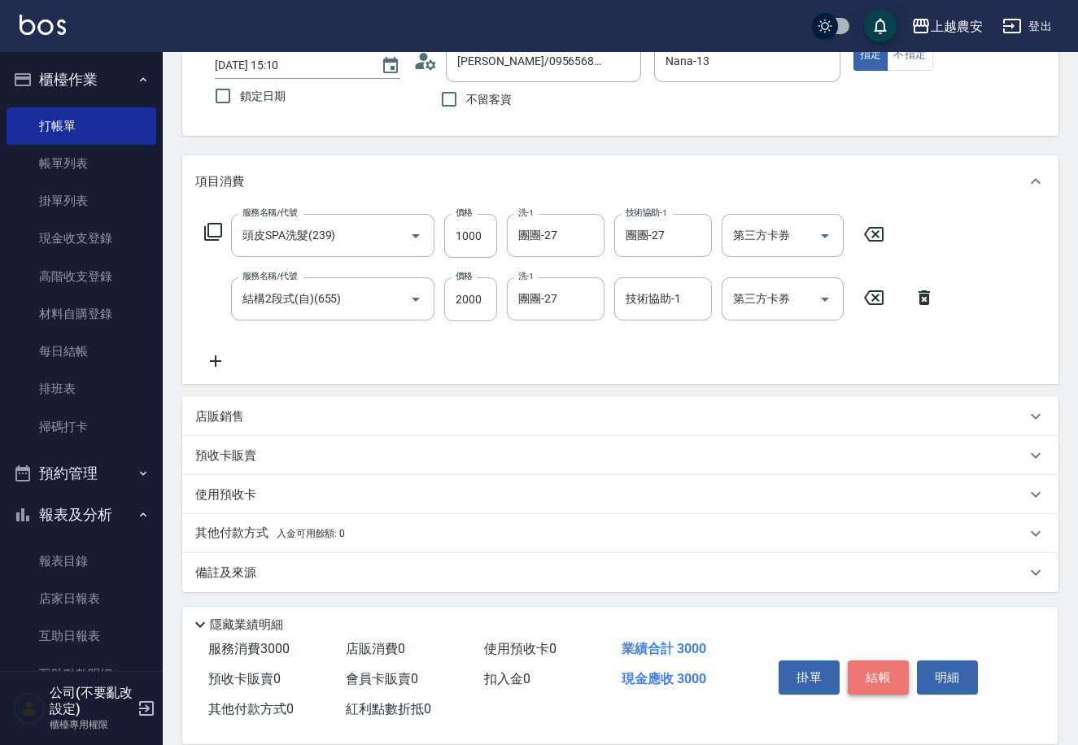
click at [883, 669] on button "結帳" at bounding box center [878, 678] width 61 height 34
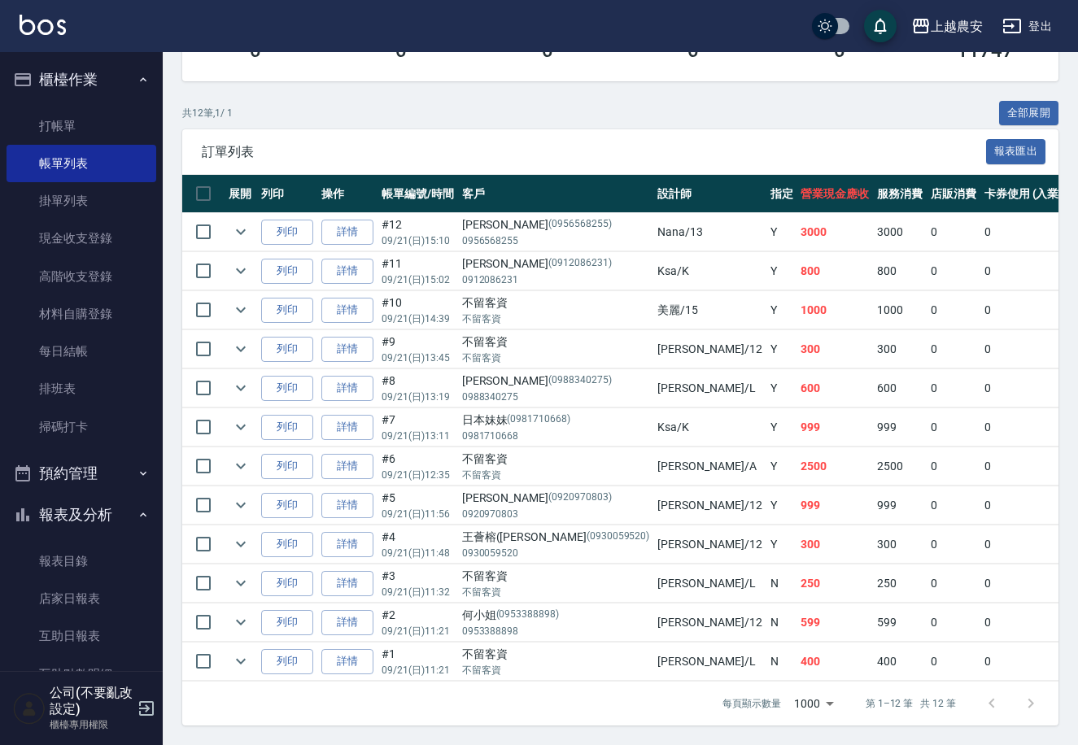
scroll to position [342, 0]
click at [132, 126] on link "打帳單" at bounding box center [82, 125] width 150 height 37
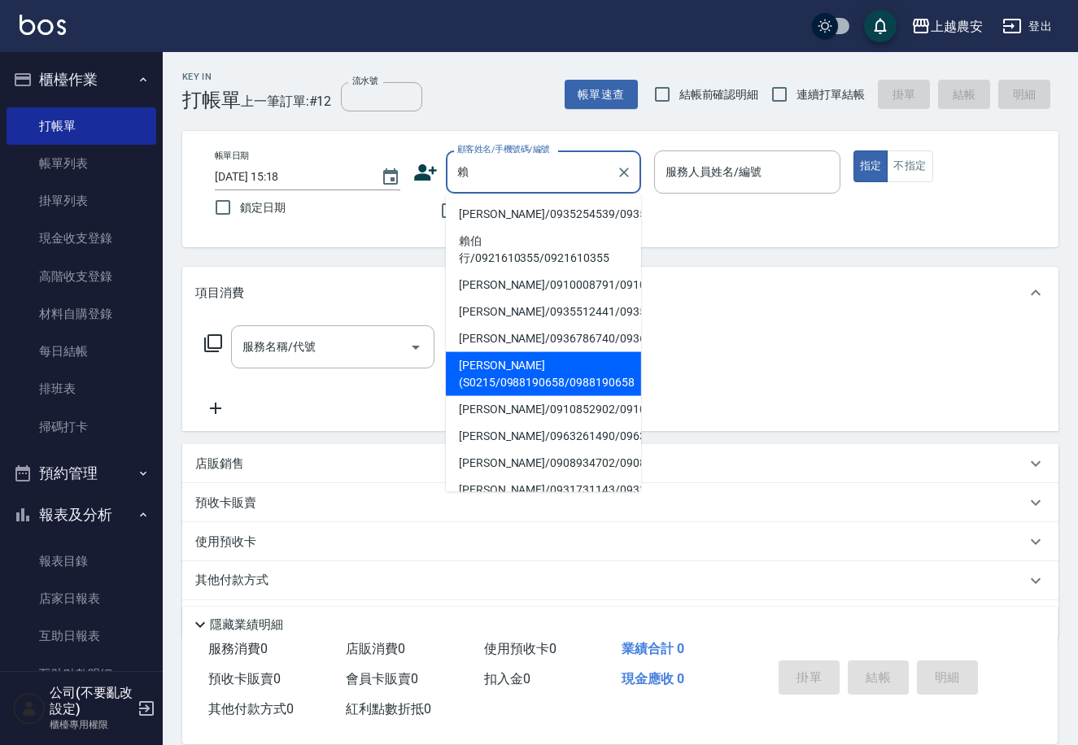
type input "[PERSON_NAME](S0215/0988190658/0988190658"
click at [853, 151] on button "指定" at bounding box center [870, 167] width 35 height 32
type button "true"
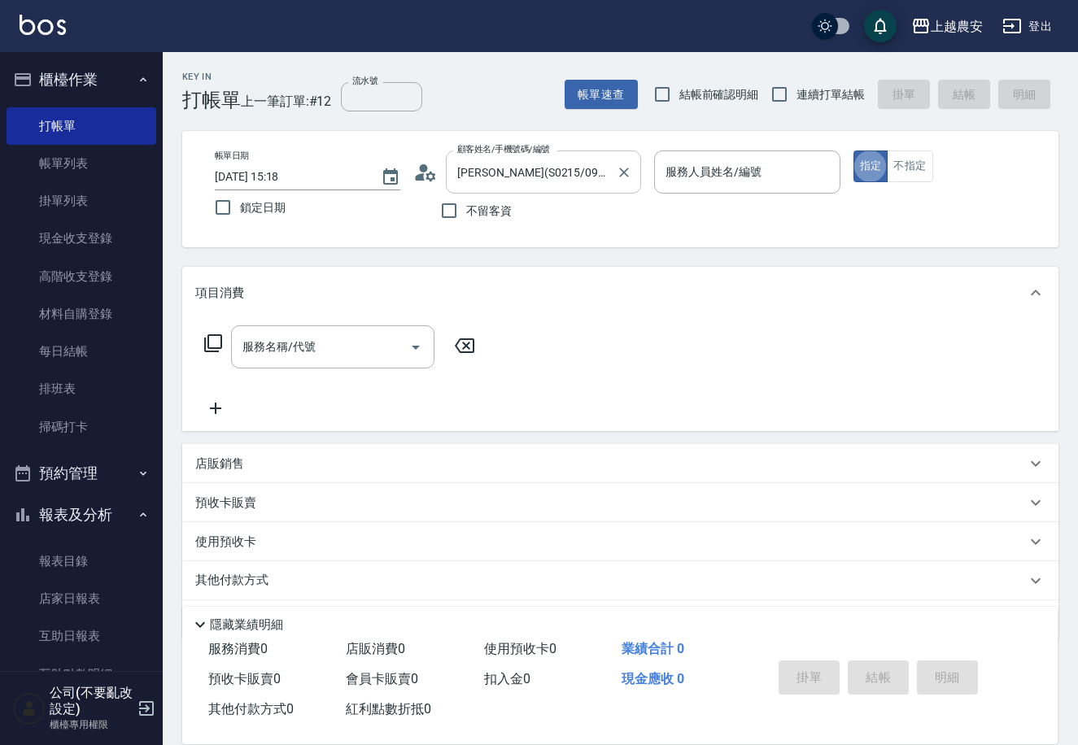
type input "Sandy-S"
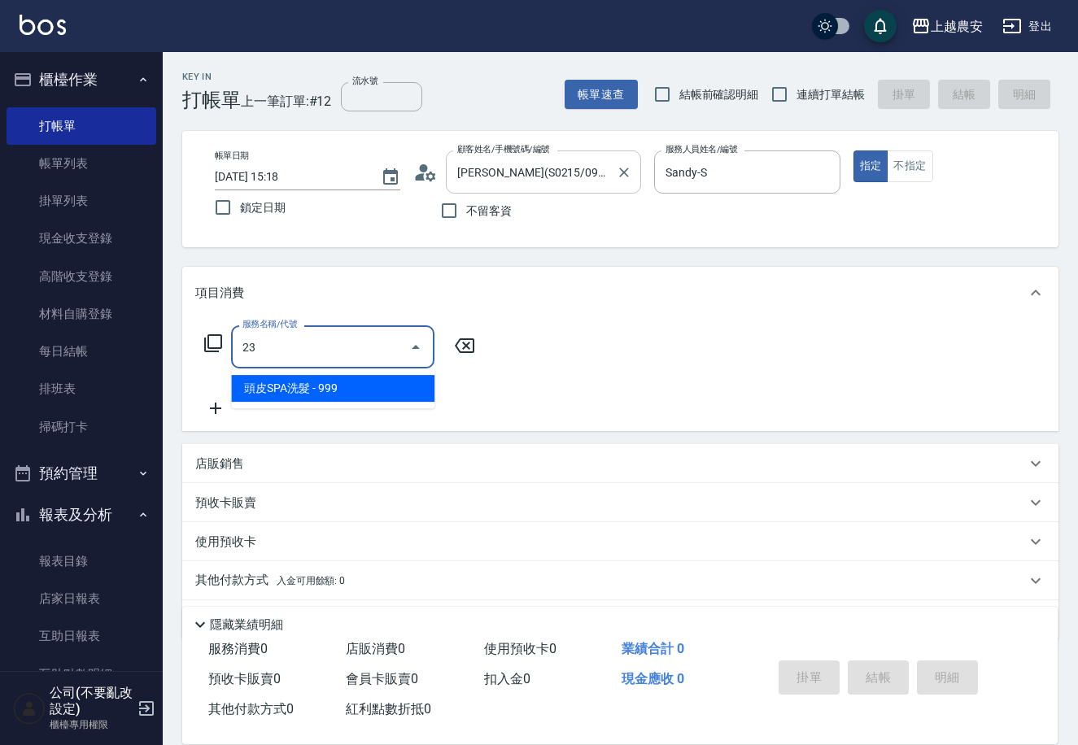
type input "2"
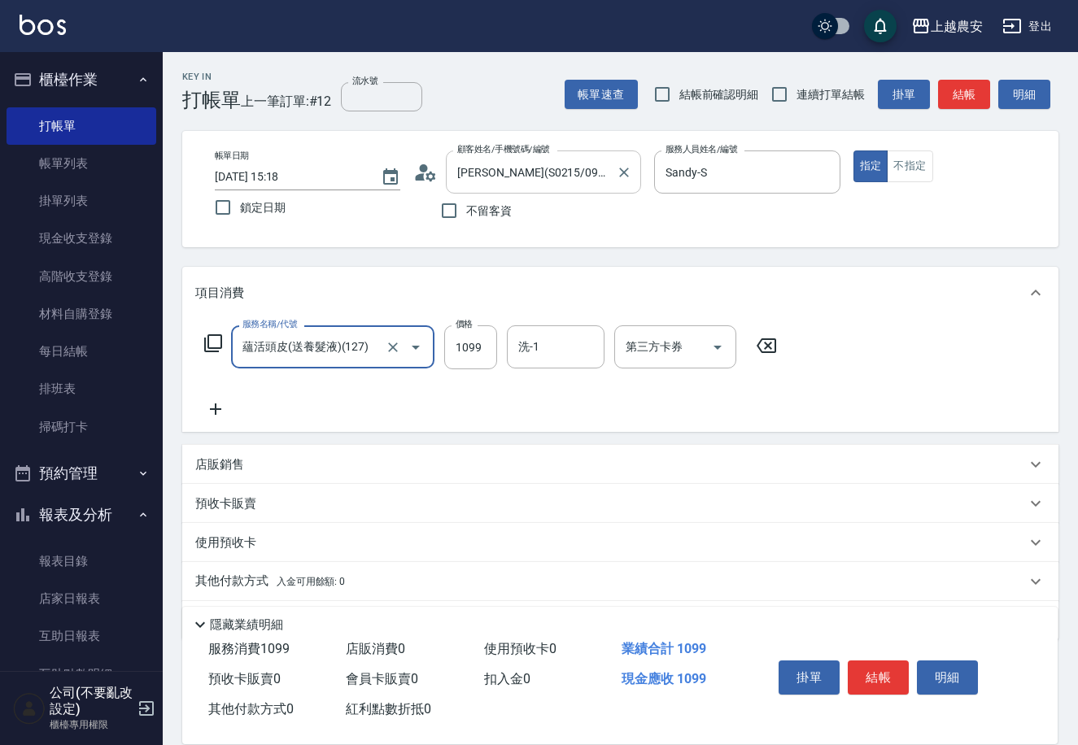
type input "蘊活頭皮(送養髮液)(127)"
type input "2"
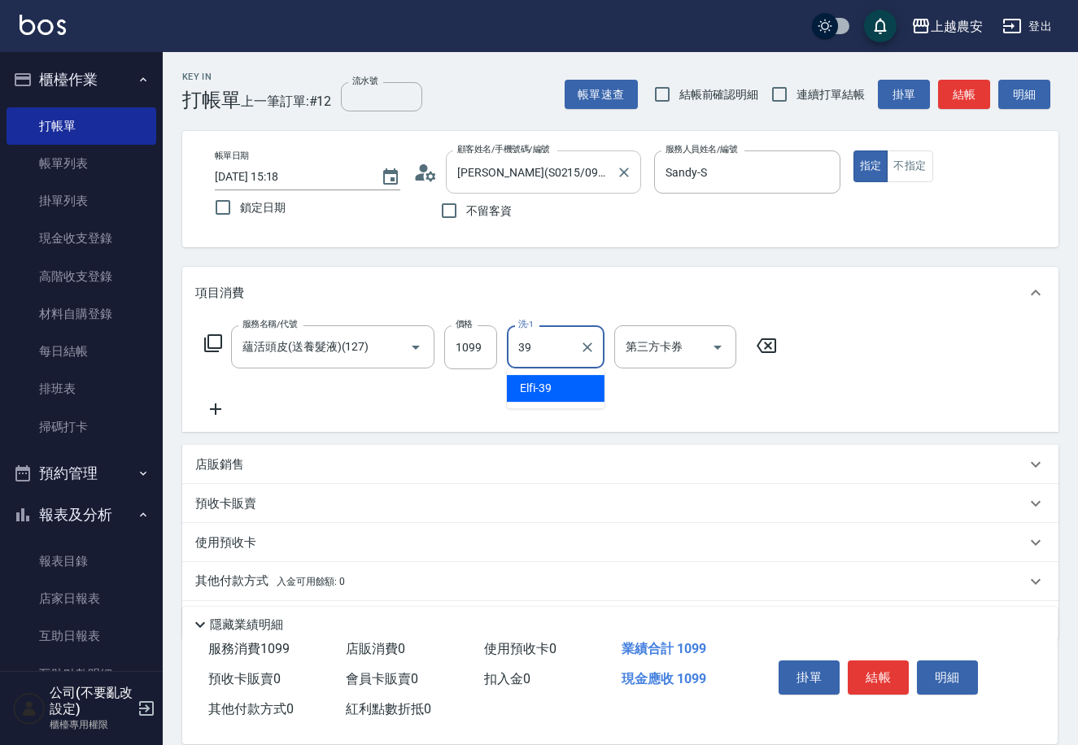
type input "Elfi-39"
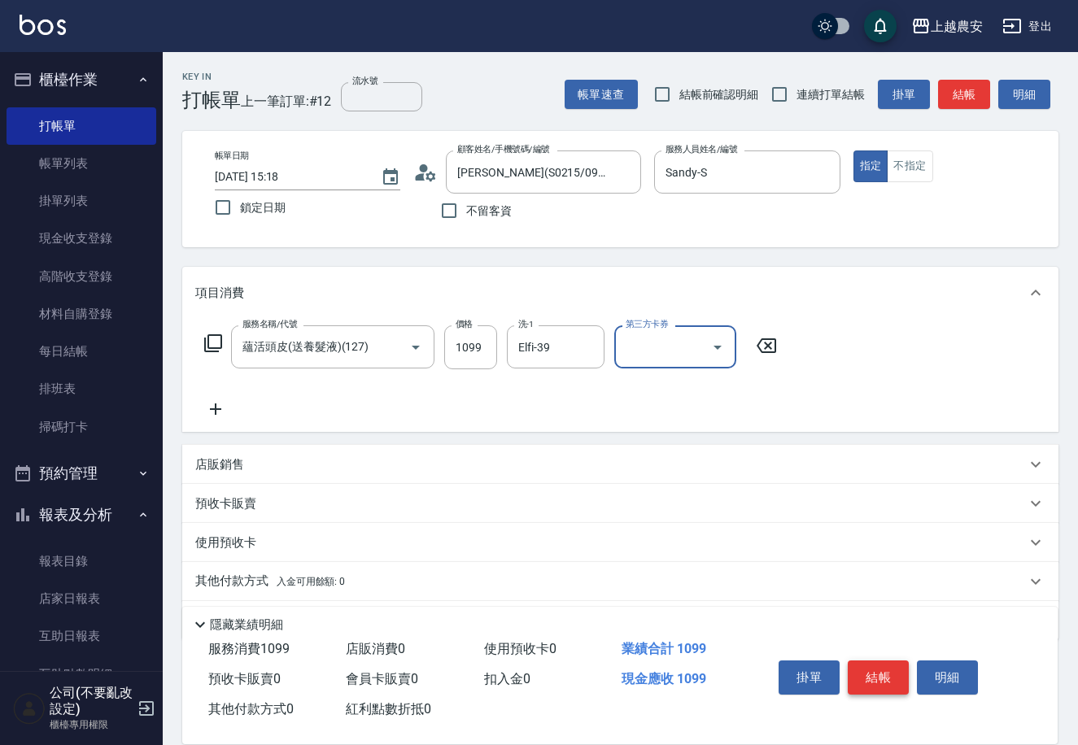
click at [878, 669] on button "結帳" at bounding box center [878, 678] width 61 height 34
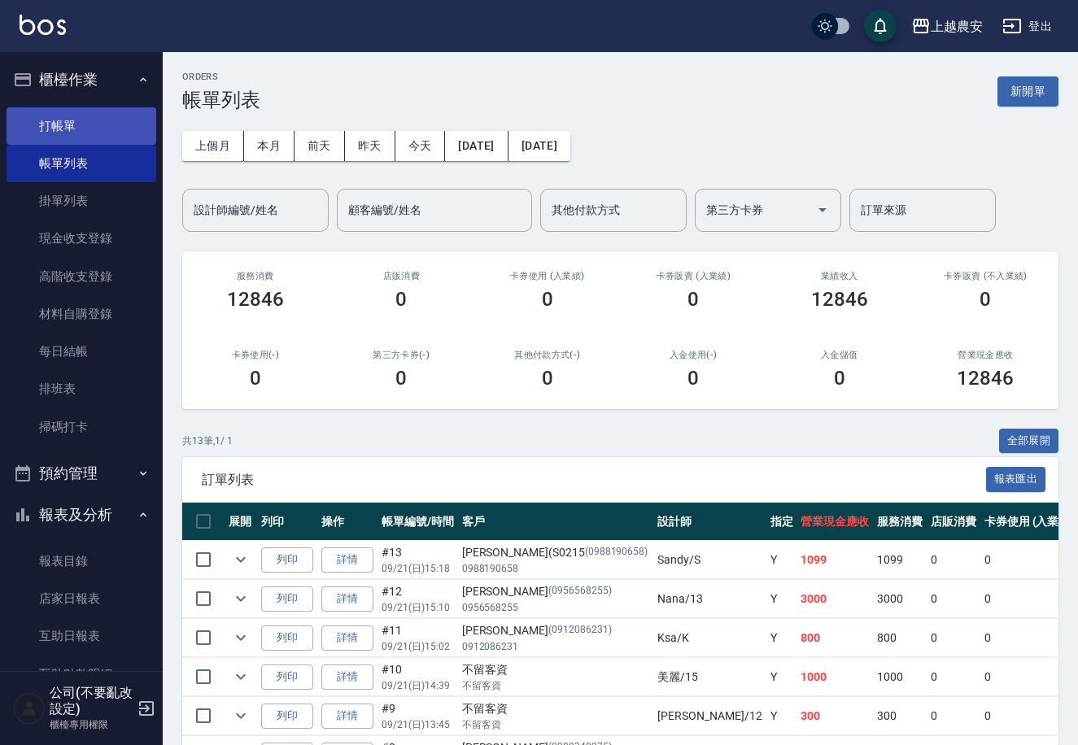
click at [120, 133] on link "打帳單" at bounding box center [82, 125] width 150 height 37
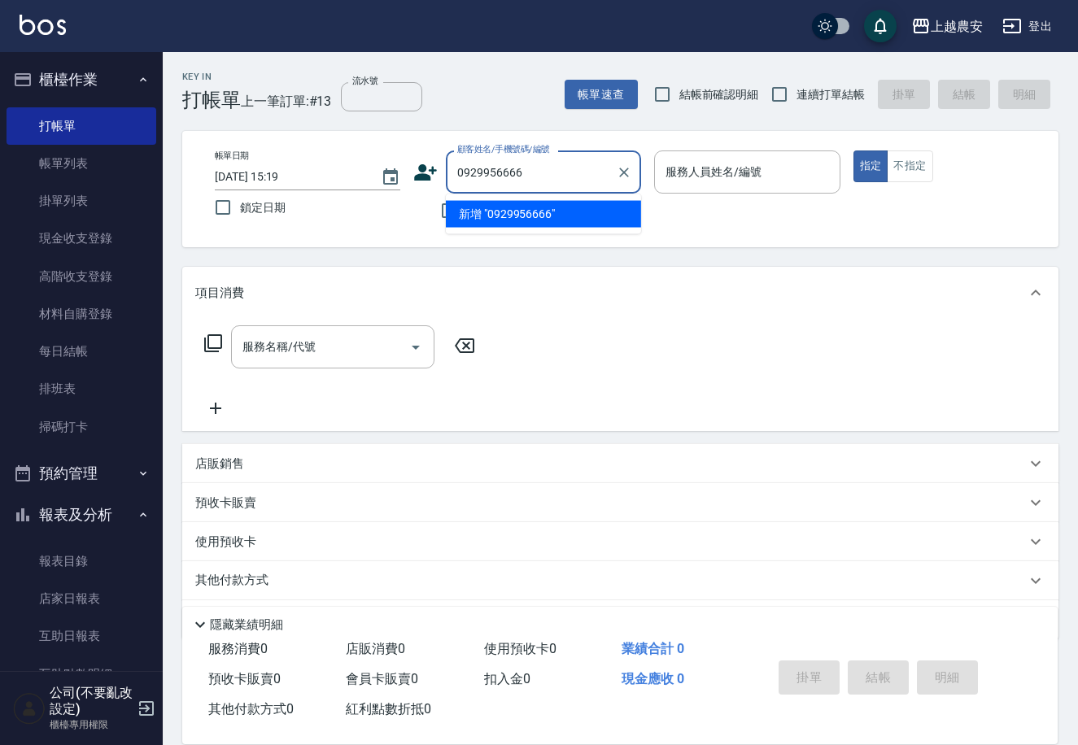
drag, startPoint x: 533, startPoint y: 173, endPoint x: 457, endPoint y: 169, distance: 75.8
click at [432, 173] on div "顧客姓名/手機號碼/編號 0929956666 顧客姓名/手機號碼/編號" at bounding box center [527, 172] width 228 height 43
type input "0929956666"
click at [430, 165] on icon at bounding box center [425, 172] width 24 height 24
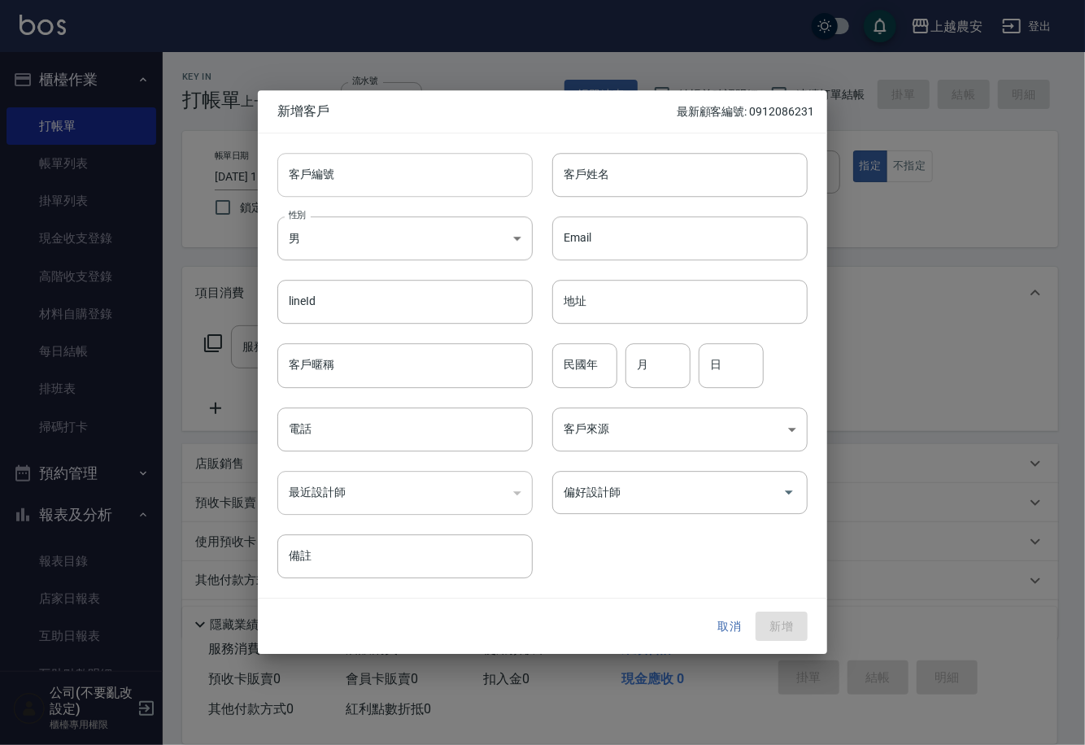
click at [502, 187] on input "客戶編號" at bounding box center [404, 175] width 255 height 44
paste input "0929956666"
type input "0929956666"
click at [392, 259] on body "上越農安 登出 櫃檯作業 打帳單 帳單列表 掛單列表 現金收支登錄 高階收支登錄 材料自購登錄 每日結帳 排班表 掃碼打卡 預約管理 預約管理 單日預約紀錄 …" at bounding box center [542, 396] width 1085 height 793
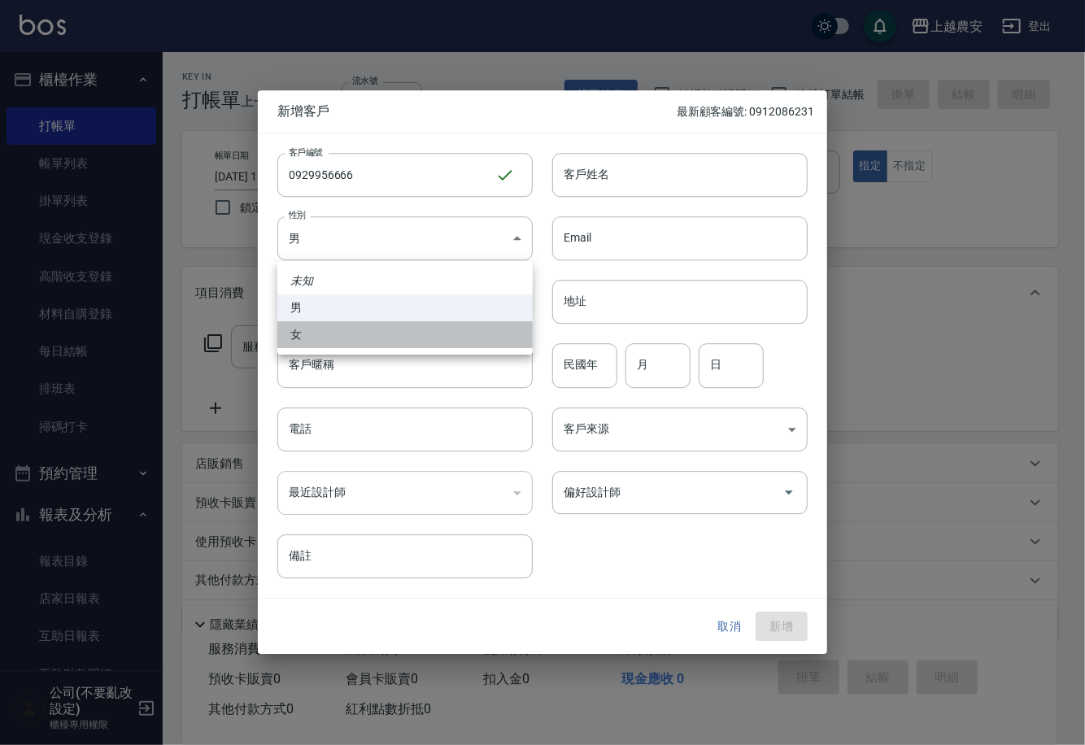
click at [427, 336] on li "女" at bounding box center [404, 334] width 255 height 27
type input "[DEMOGRAPHIC_DATA]"
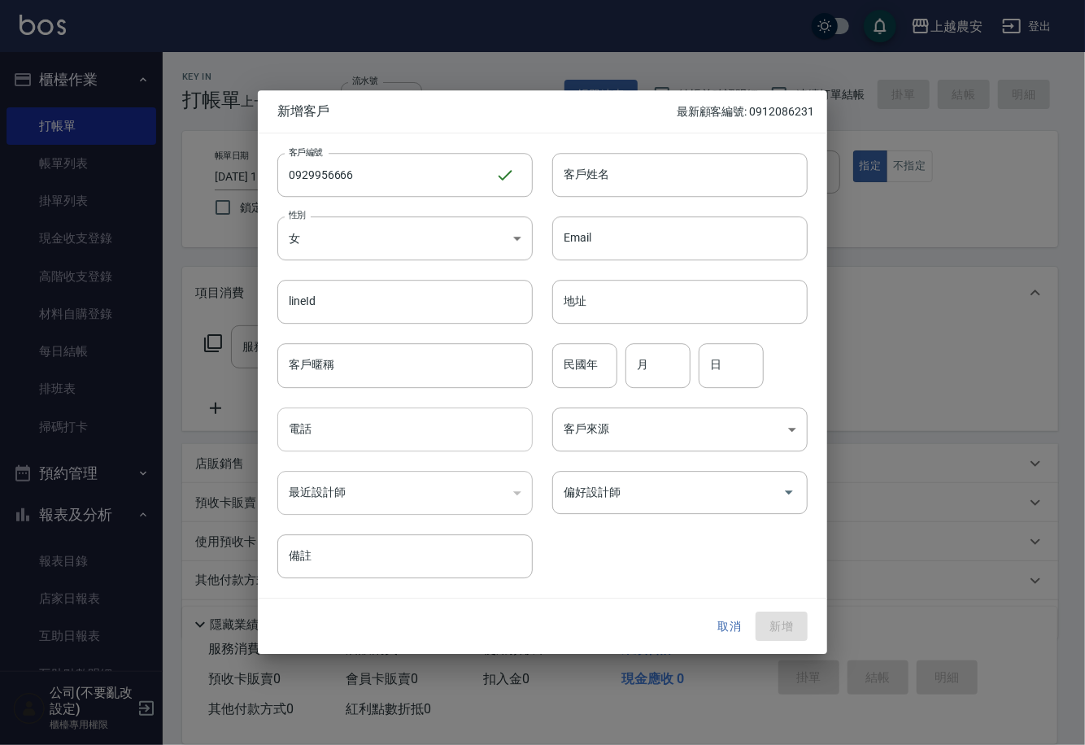
click at [409, 429] on input "電話" at bounding box center [404, 430] width 255 height 44
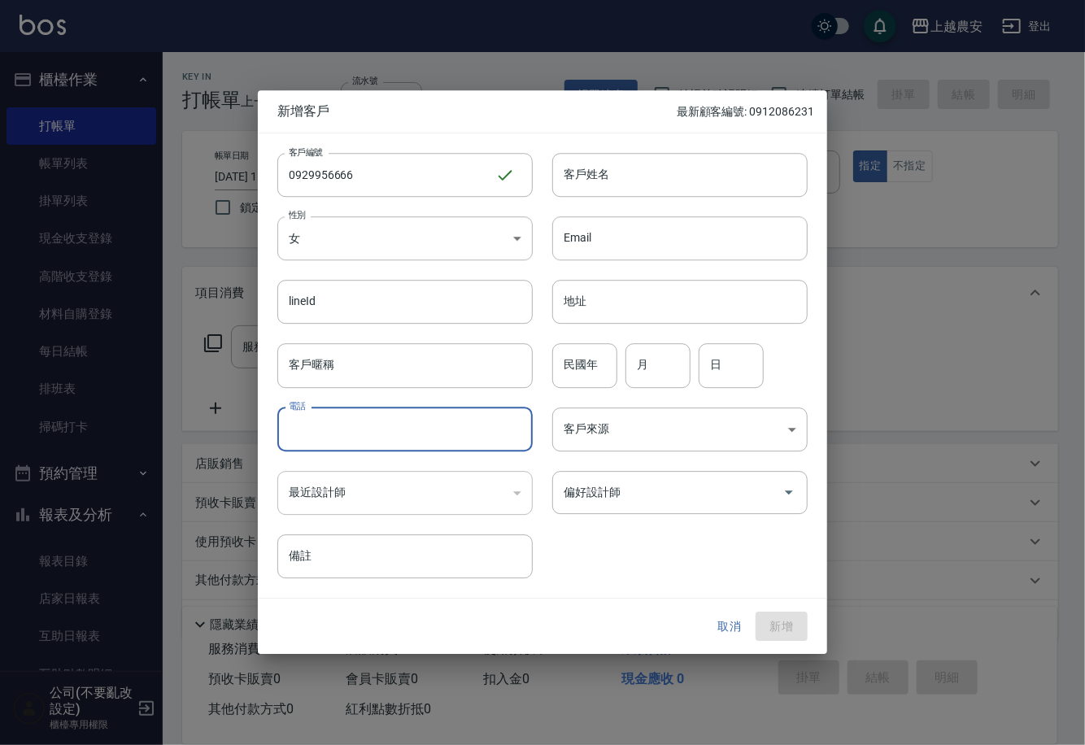
paste input "0929956666"
type input "0929956666"
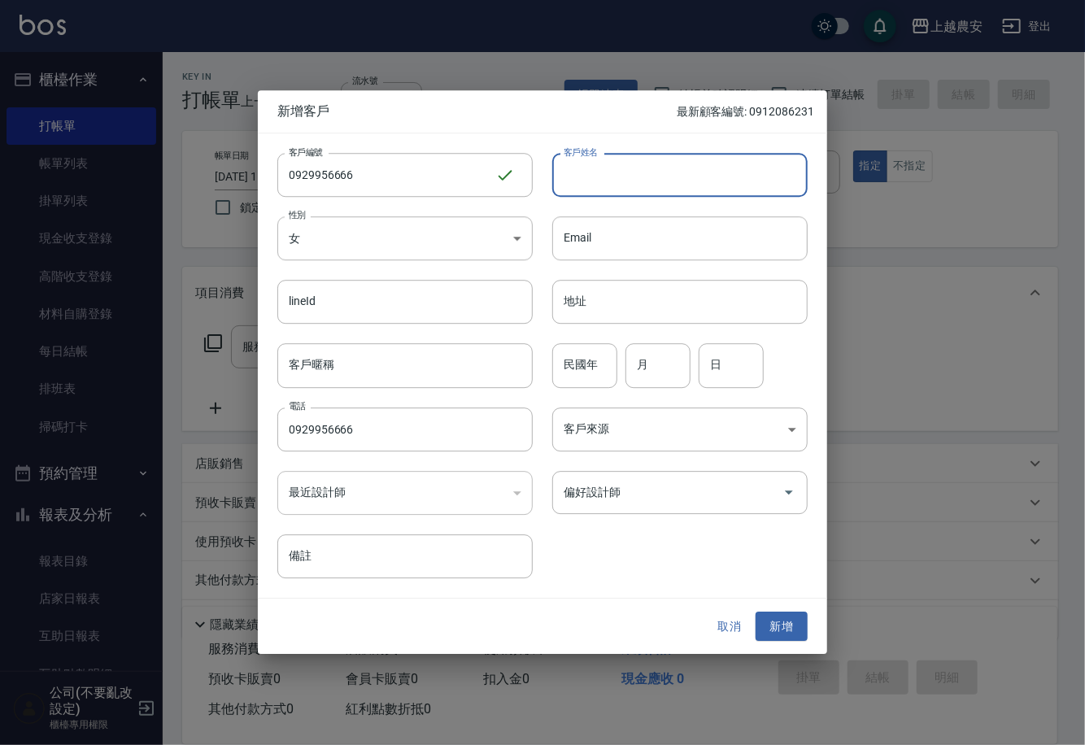
click at [624, 175] on input "客戶姓名" at bounding box center [679, 175] width 255 height 44
type input "[PERSON_NAME]"
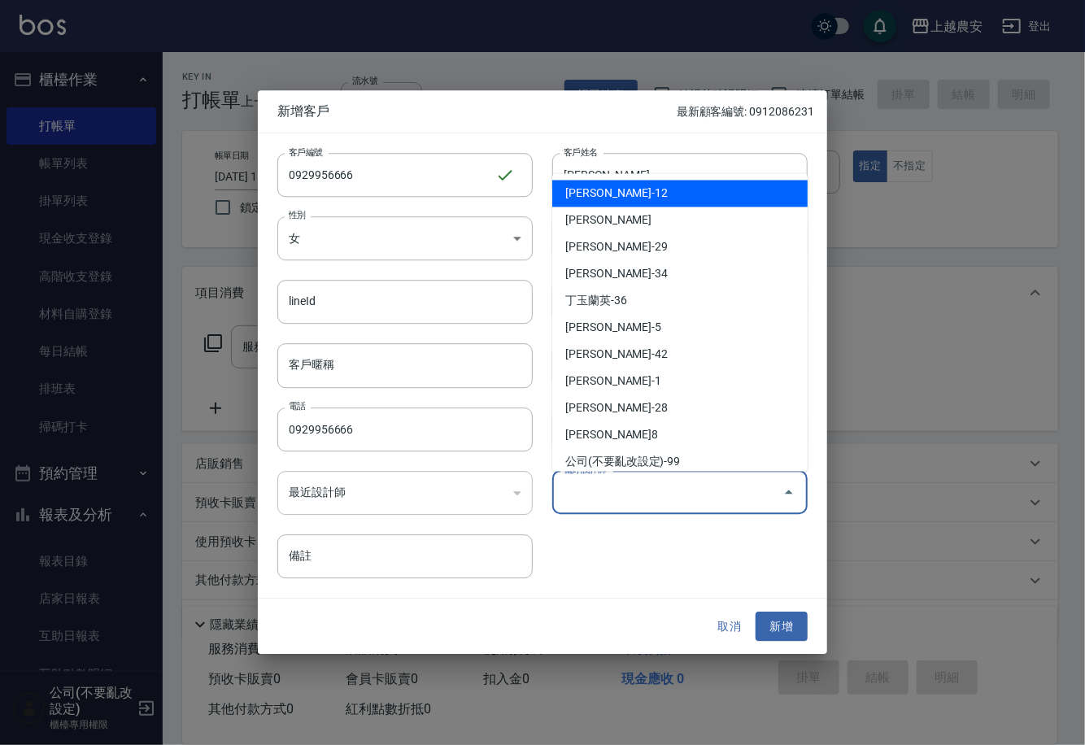
click at [713, 486] on input "偏好設計師" at bounding box center [668, 492] width 216 height 28
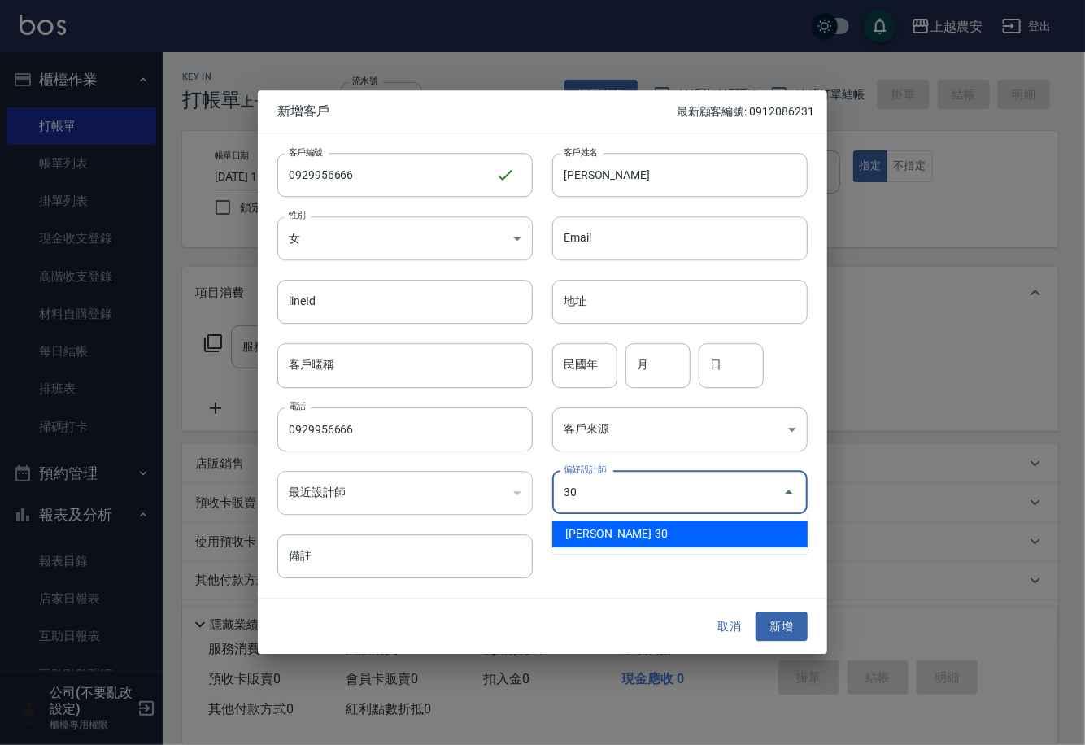
type input "林珮筠"
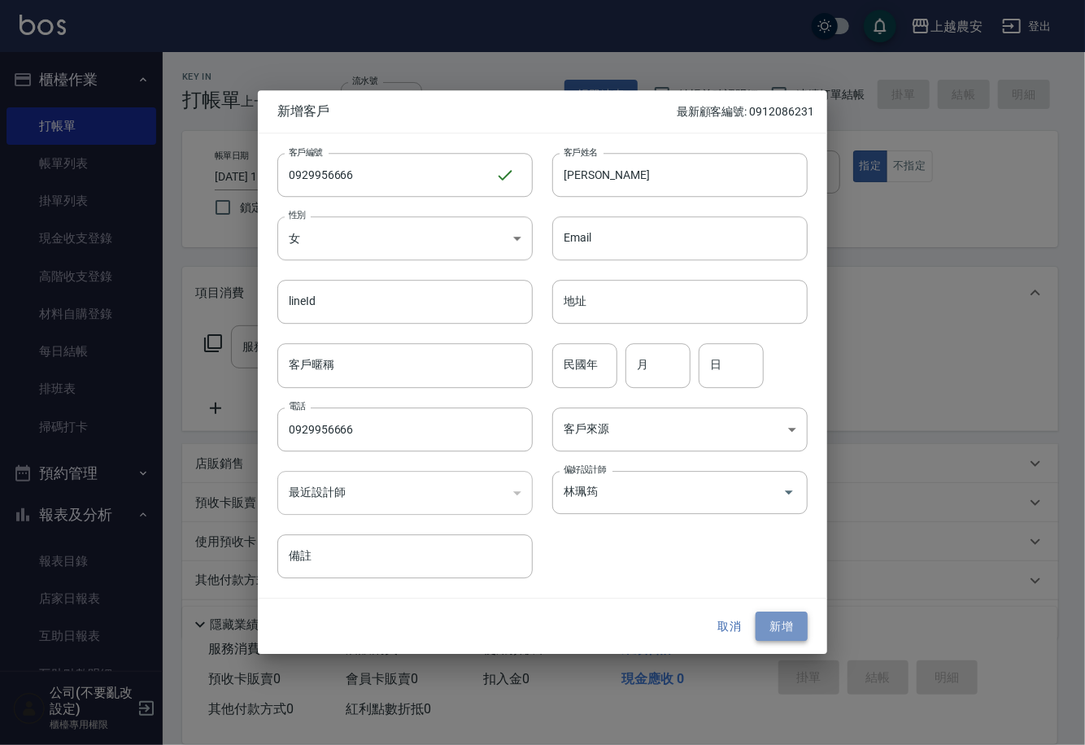
click at [801, 624] on button "新增" at bounding box center [782, 627] width 52 height 30
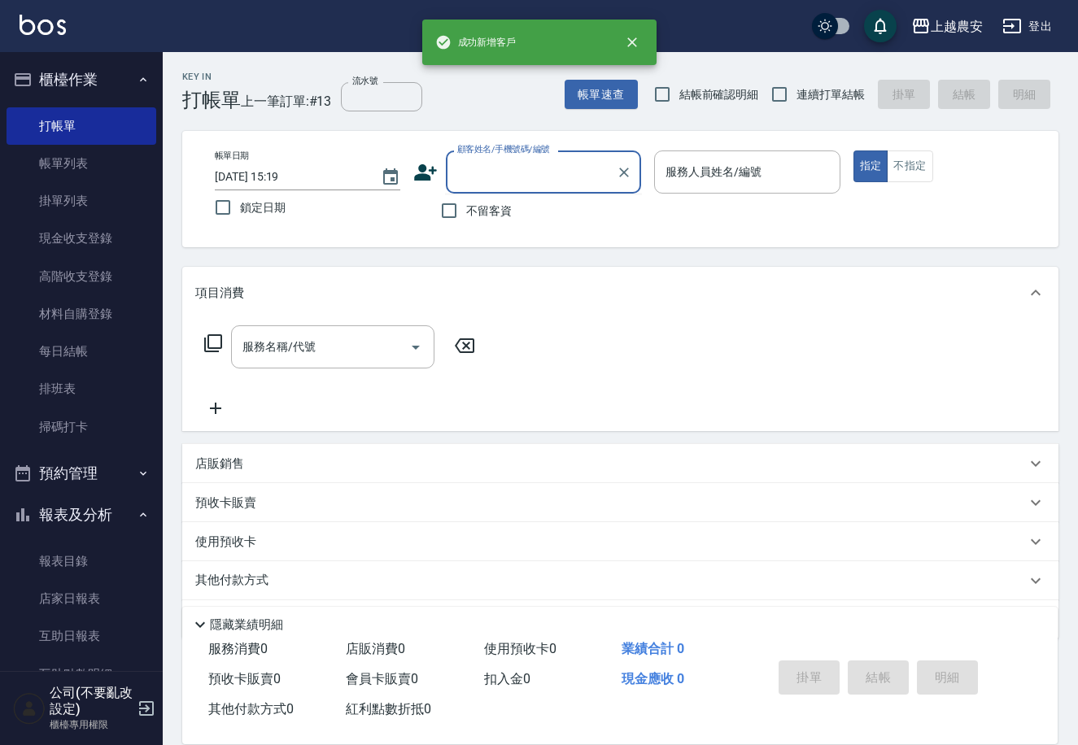
click at [500, 159] on input "顧客姓名/手機號碼/編號" at bounding box center [531, 172] width 156 height 28
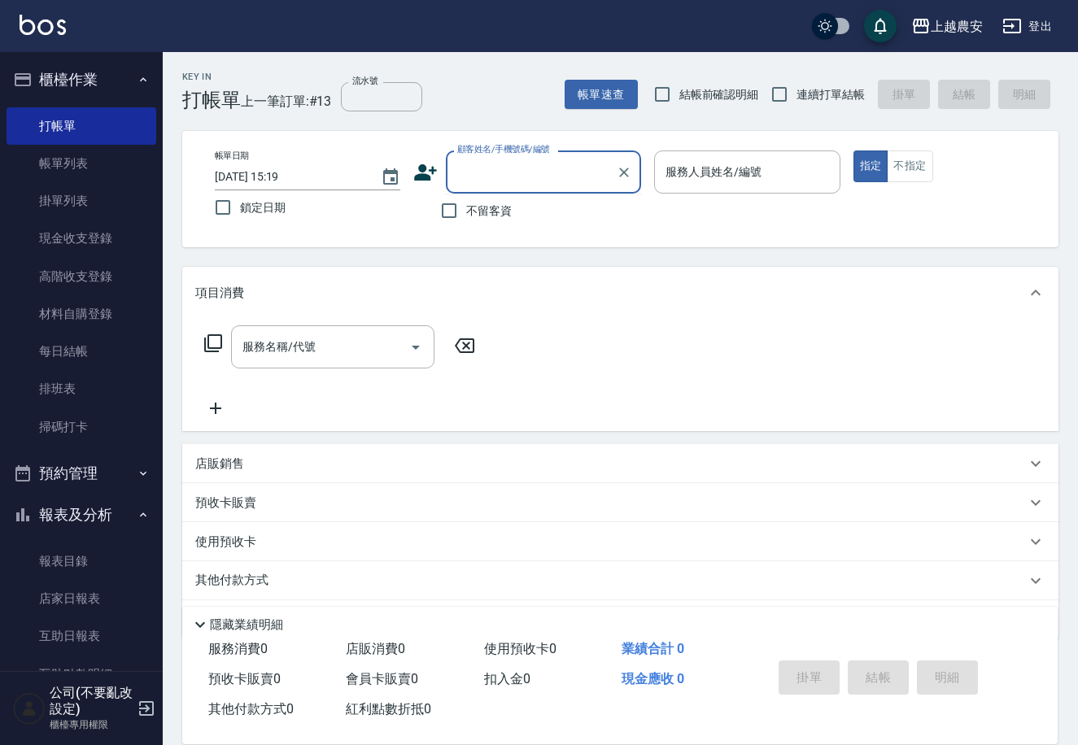
paste input "0929956666"
type input "0929956666"
click at [626, 173] on icon "Clear" at bounding box center [624, 173] width 10 height 10
paste input "0929956666"
type input "0929956666"
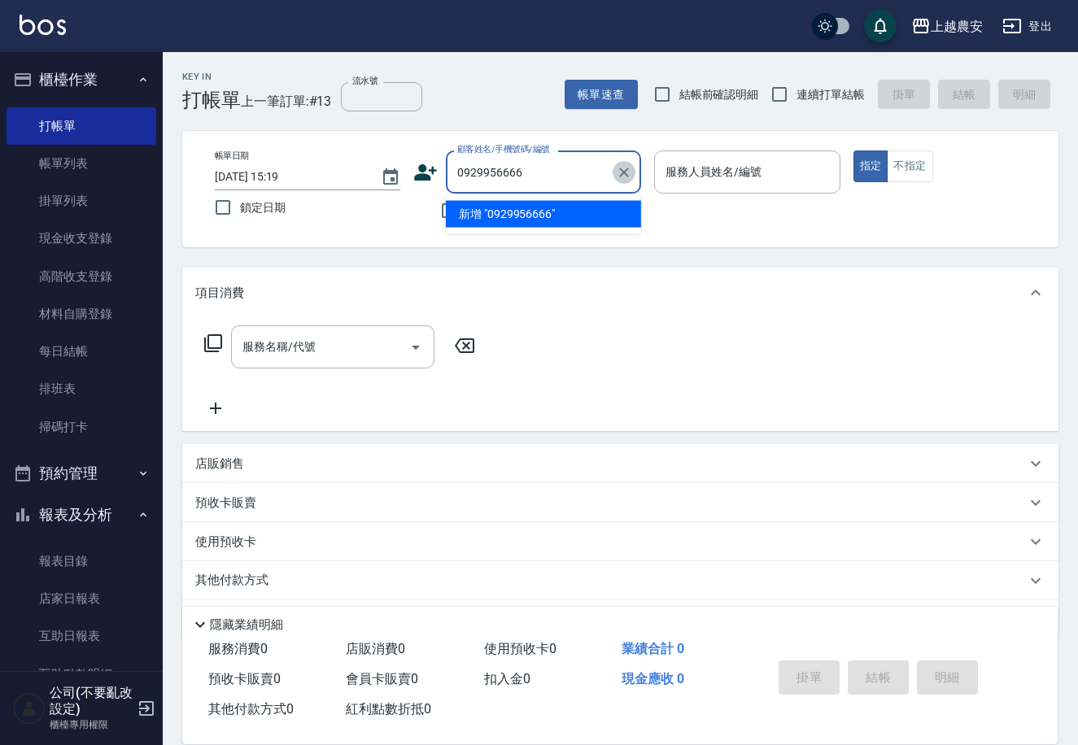
click at [623, 173] on icon "Clear" at bounding box center [624, 173] width 10 height 10
paste input "0929956666"
type input "[PERSON_NAME]/0929956666/0929956666"
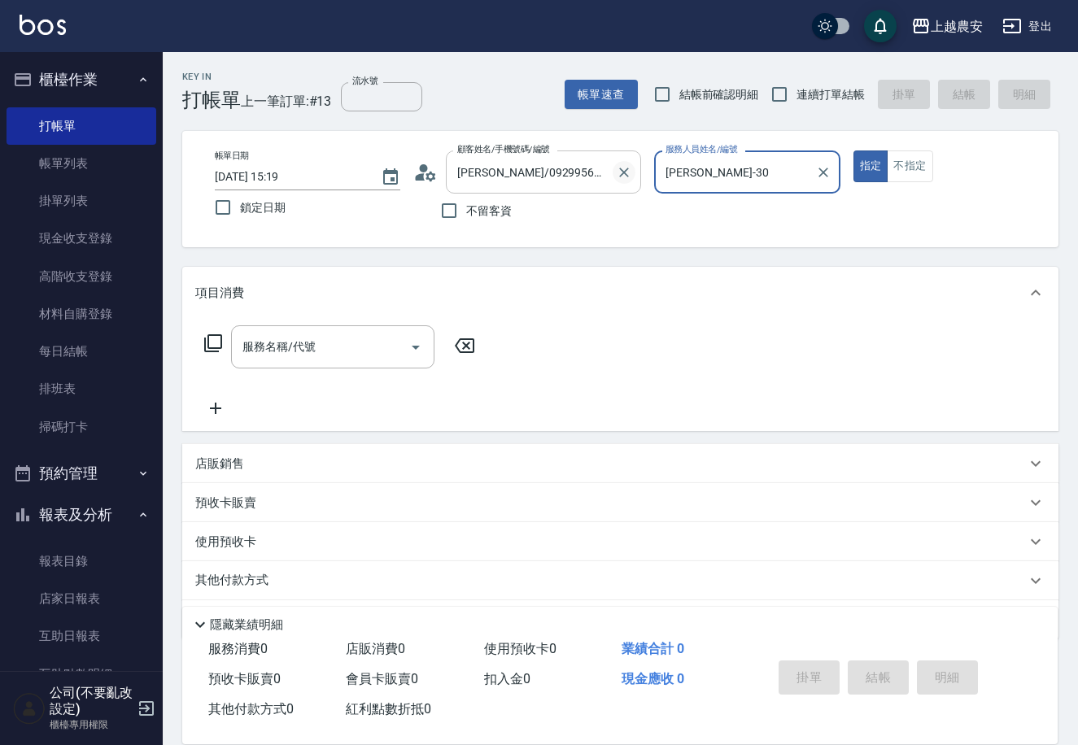
type input "珮珮-30"
click at [853, 151] on button "指定" at bounding box center [870, 167] width 35 height 32
type button "true"
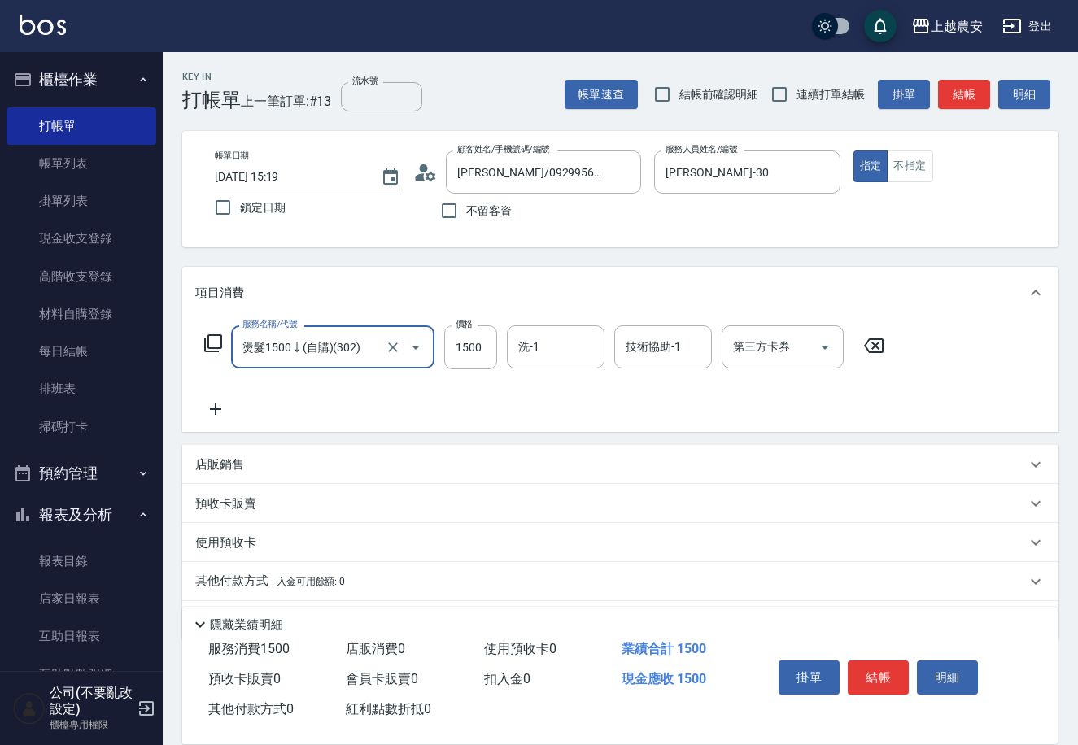
type input "燙髮1500↓(自購)(302)"
type input "1000"
click at [859, 661] on button "結帳" at bounding box center [878, 678] width 61 height 34
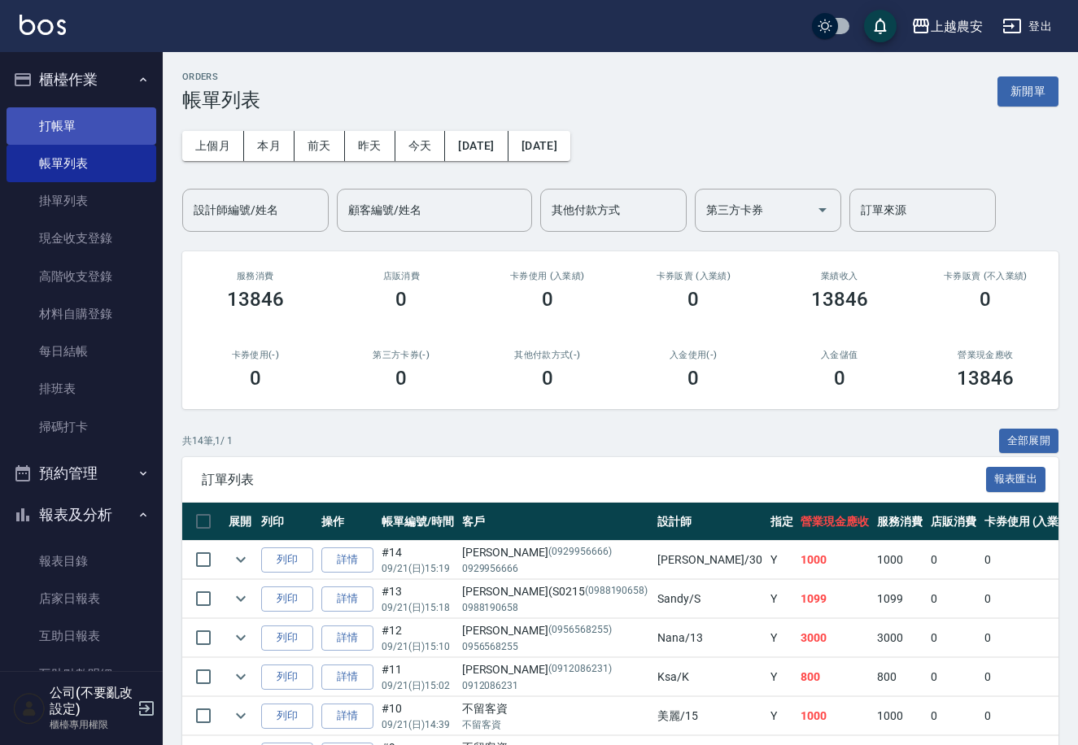
click at [73, 117] on link "打帳單" at bounding box center [82, 125] width 150 height 37
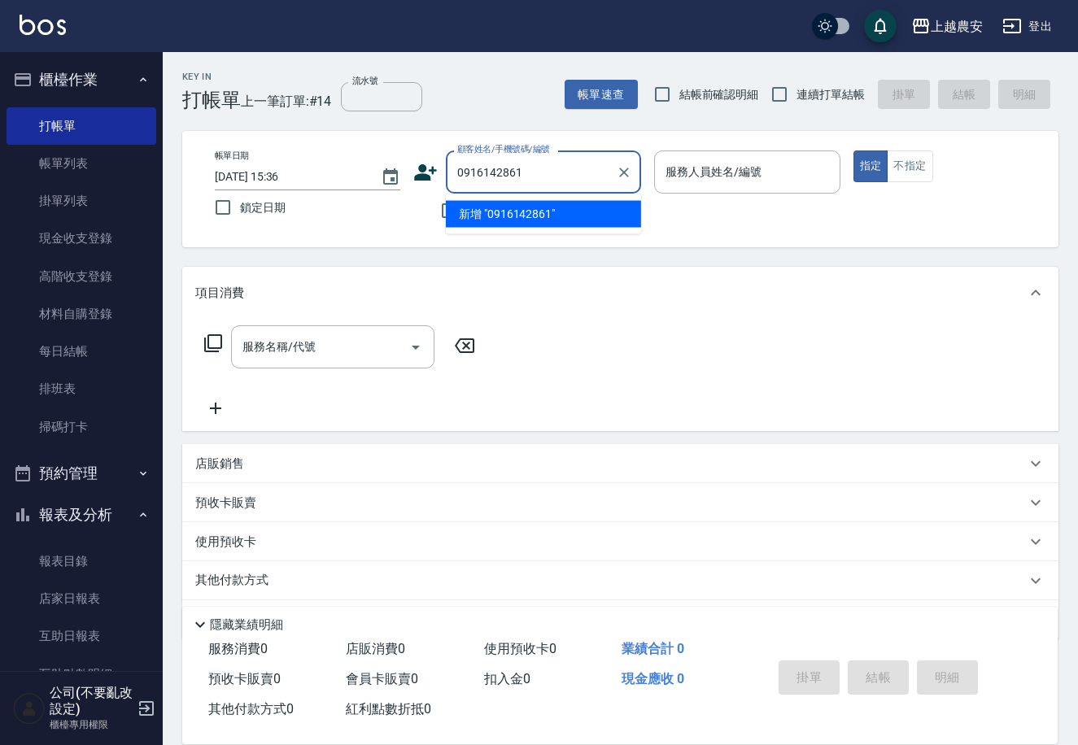
drag, startPoint x: 541, startPoint y: 164, endPoint x: 468, endPoint y: 173, distance: 73.9
click at [443, 178] on div "顧客姓名/手機號碼/編號 0916142861 顧客姓名/手機號碼/編號" at bounding box center [527, 172] width 228 height 43
type input "0916142861"
click at [434, 181] on icon at bounding box center [425, 172] width 24 height 24
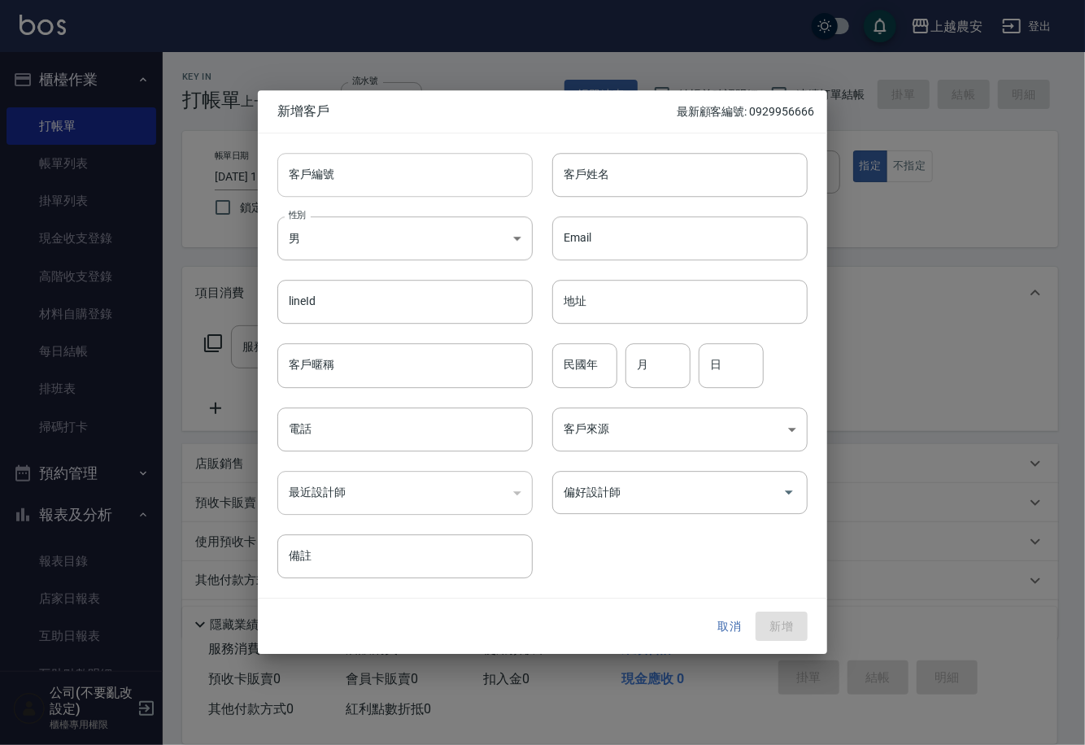
drag, startPoint x: 364, startPoint y: 185, endPoint x: 378, endPoint y: 183, distance: 13.9
click at [368, 185] on input "客戶編號" at bounding box center [404, 175] width 255 height 44
paste input "0916142861"
type input "0916142861"
click at [431, 234] on body "上越農安 登出 櫃檯作業 打帳單 帳單列表 掛單列表 現金收支登錄 高階收支登錄 材料自購登錄 每日結帳 排班表 掃碼打卡 預約管理 預約管理 單日預約紀錄 …" at bounding box center [542, 396] width 1085 height 793
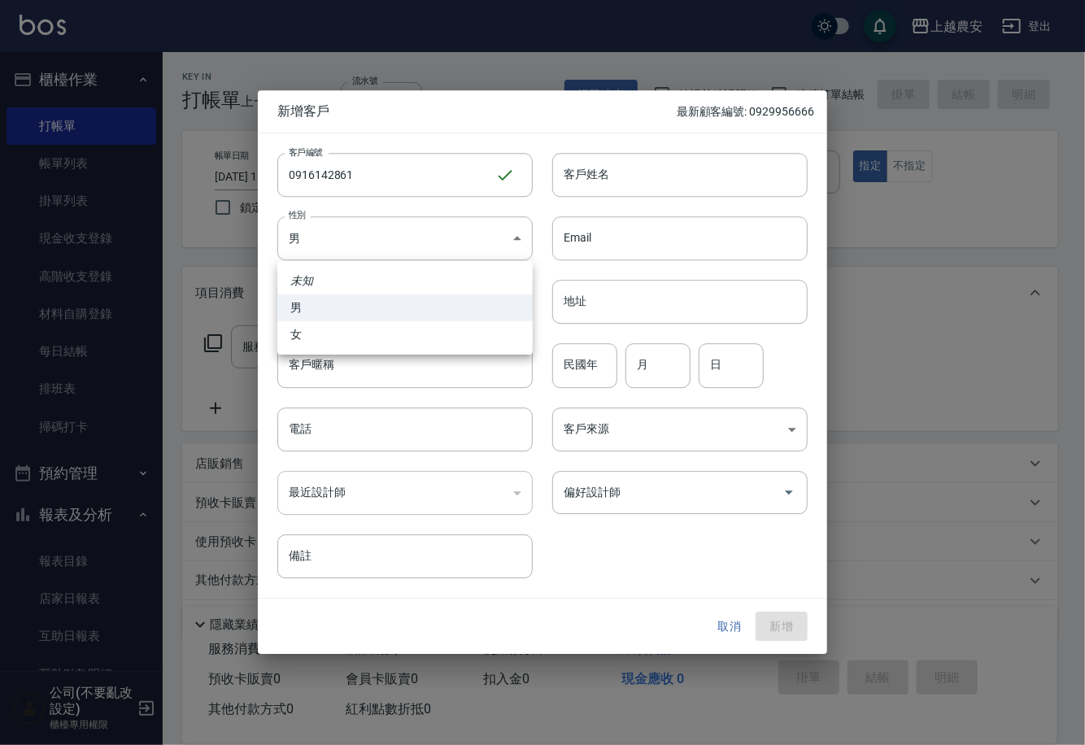
click at [448, 334] on li "女" at bounding box center [404, 334] width 255 height 27
type input "[DEMOGRAPHIC_DATA]"
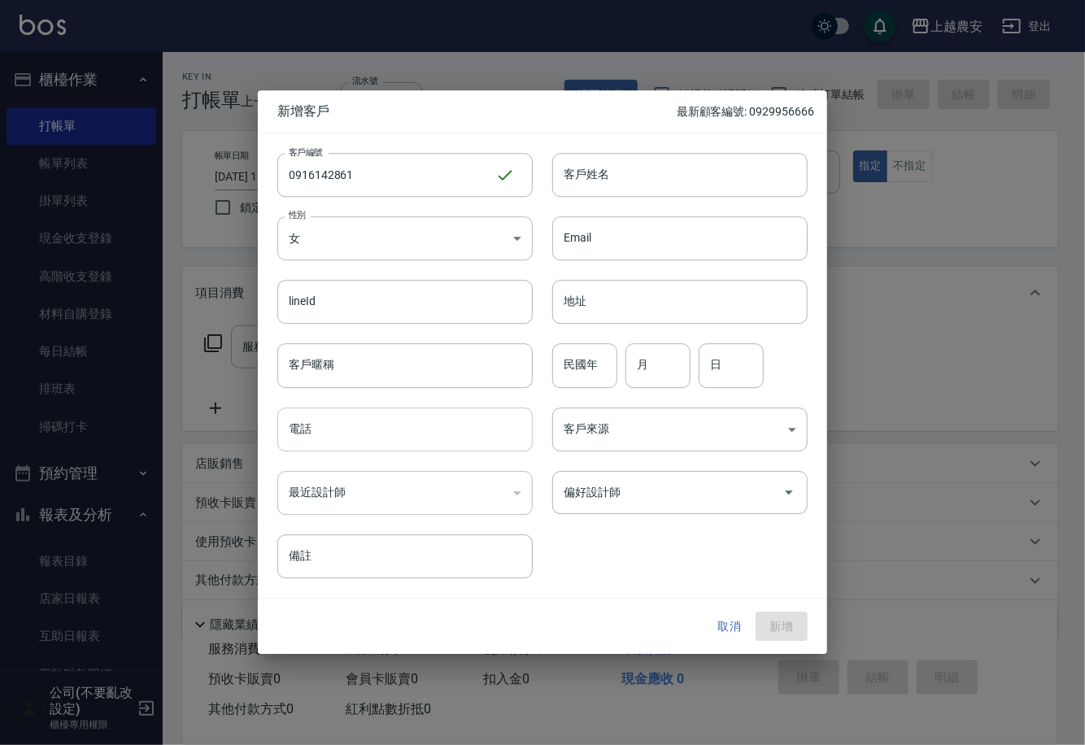
click at [438, 412] on input "電話" at bounding box center [404, 430] width 255 height 44
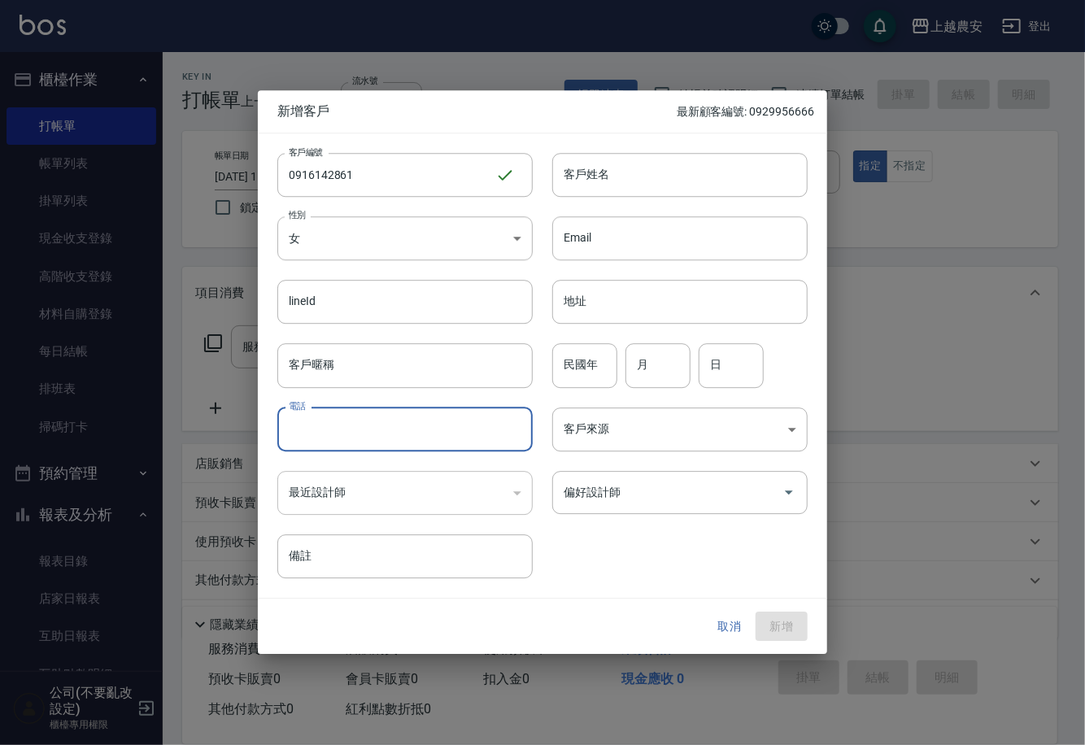
paste input "0916142861"
type input "0916142861"
click at [692, 173] on input "客戶姓名" at bounding box center [679, 175] width 255 height 44
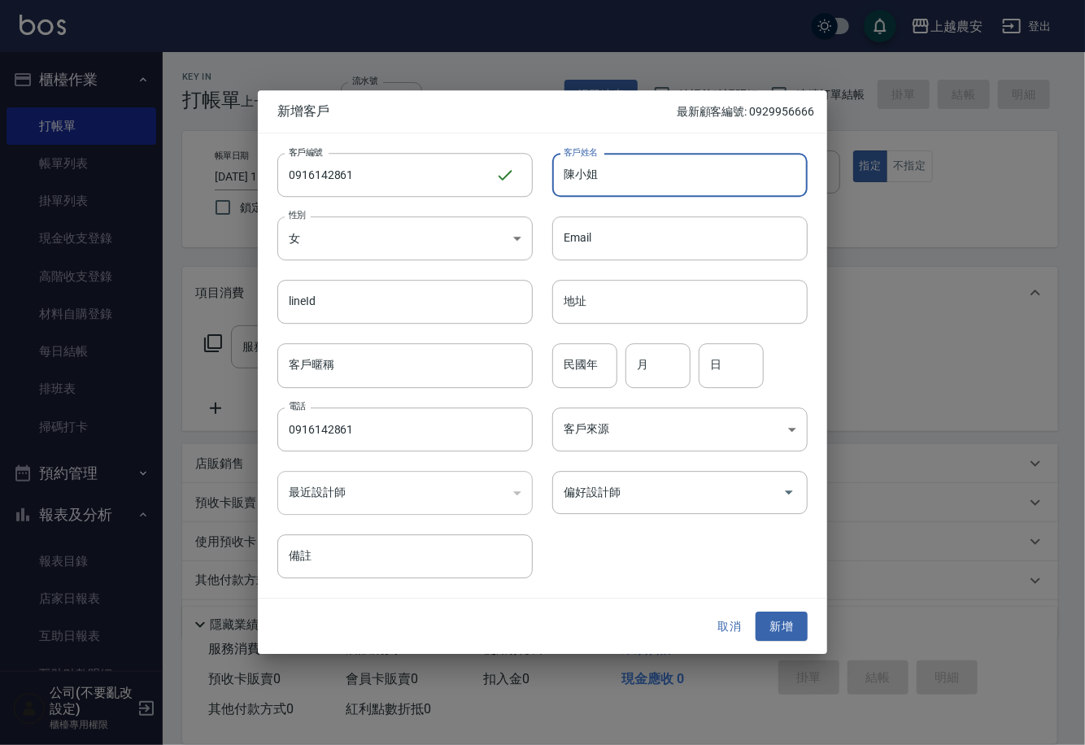
type input "陳小姐"
drag, startPoint x: 748, startPoint y: 529, endPoint x: 753, endPoint y: 515, distance: 14.7
click at [750, 521] on div "客戶編號 0916142861 ​ 客戶編號 客戶姓名 陳小姐 客戶姓名 性別 女 FEMALE 性別 Email Email lineId lineId 地…" at bounding box center [533, 355] width 550 height 445
click at [753, 511] on div "偏好設計師" at bounding box center [679, 492] width 255 height 43
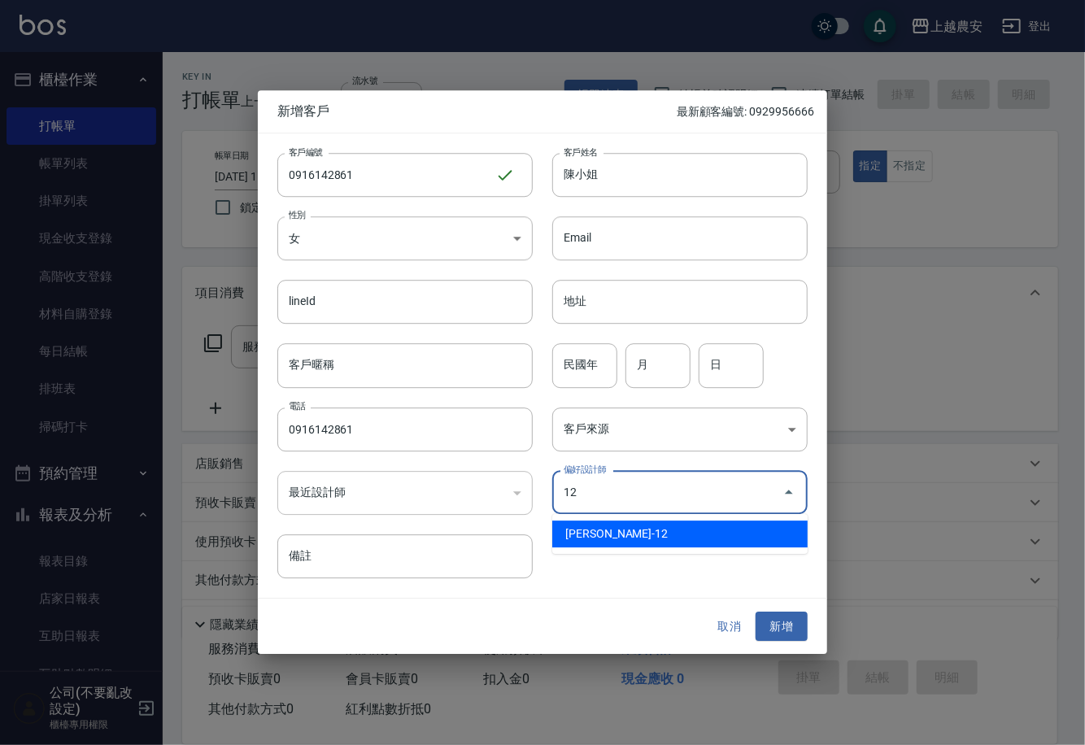
type input "蘇淑玲"
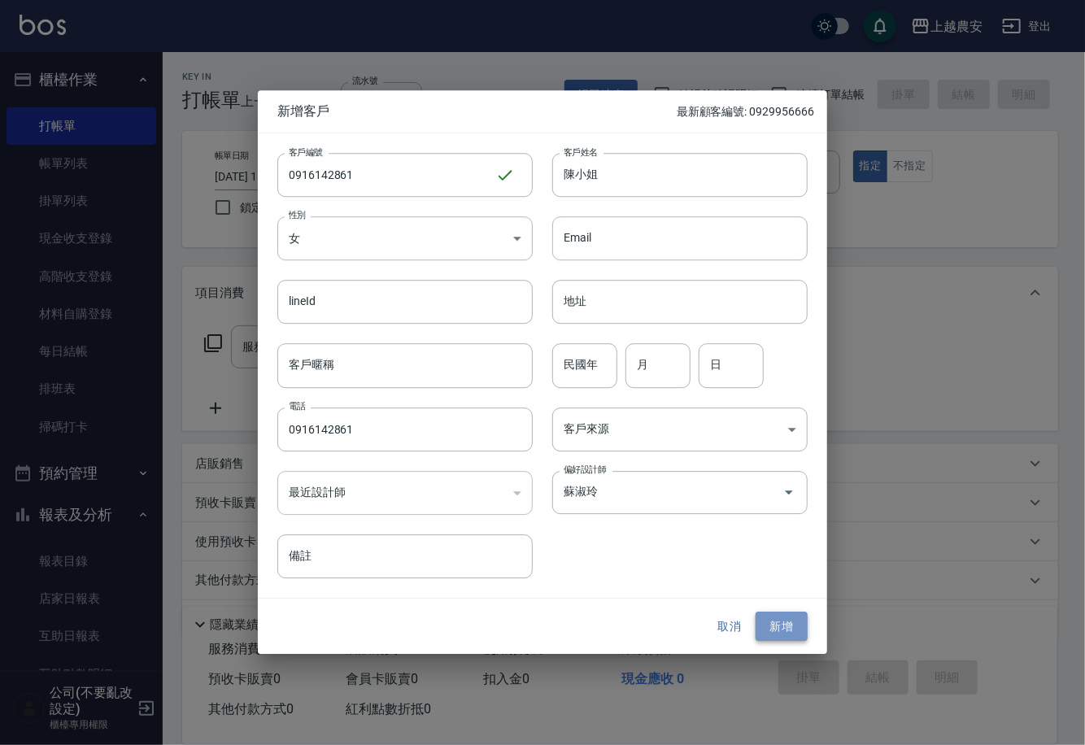
click at [762, 622] on button "新增" at bounding box center [782, 627] width 52 height 30
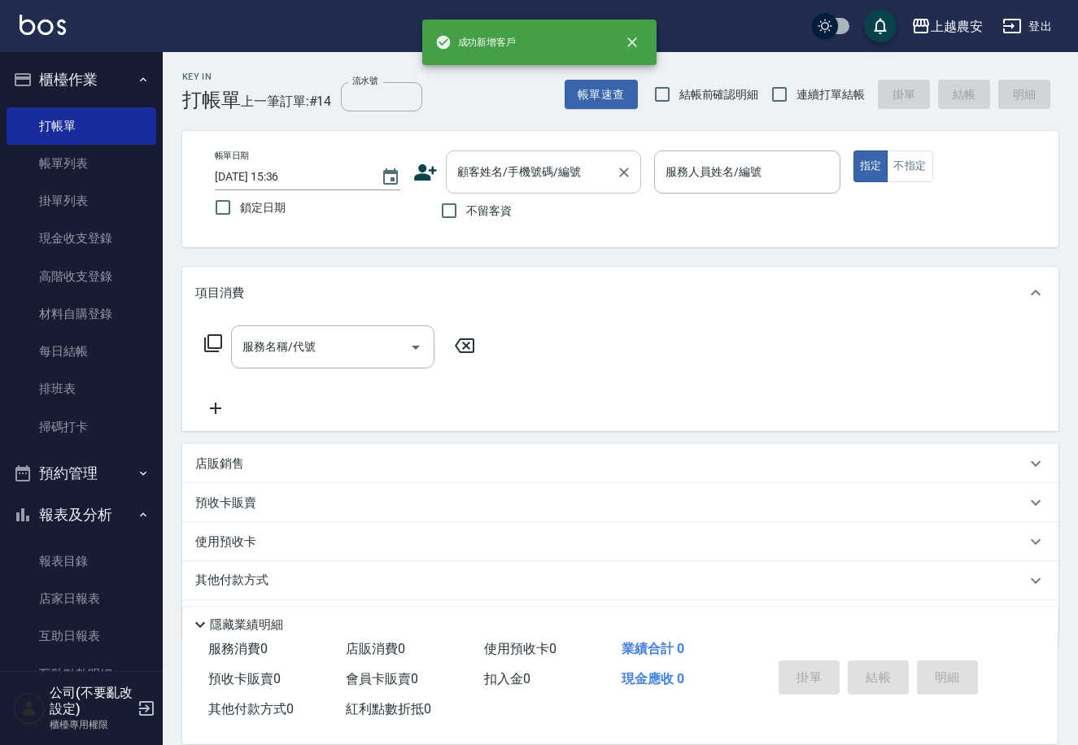
click at [530, 160] on div "顧客姓名/手機號碼/編號 顧客姓名/手機號碼/編號" at bounding box center [543, 172] width 195 height 43
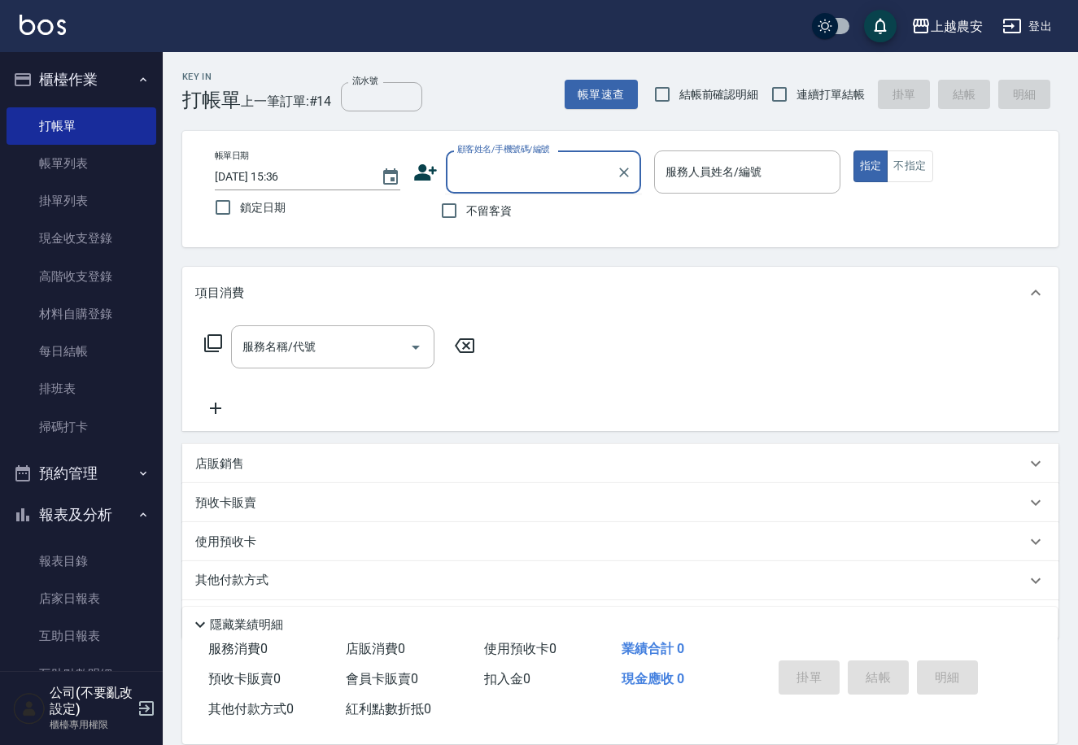
paste input "0916142861"
type input "0916142861"
click at [632, 177] on icon "Clear" at bounding box center [624, 172] width 16 height 16
paste input "0916142861"
type input "0916142861"
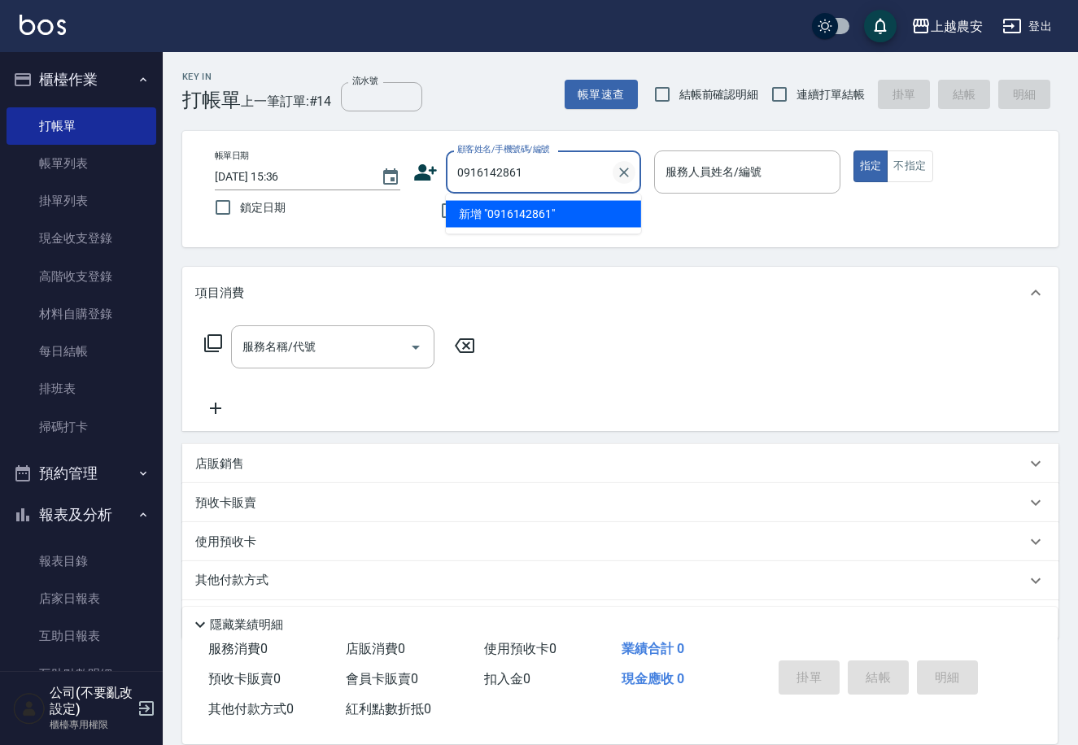
click at [622, 177] on icon "Clear" at bounding box center [624, 172] width 16 height 16
paste input "0916142861"
type input "0916142861"
click at [622, 172] on icon "Clear" at bounding box center [624, 173] width 10 height 10
paste input "0916142861"
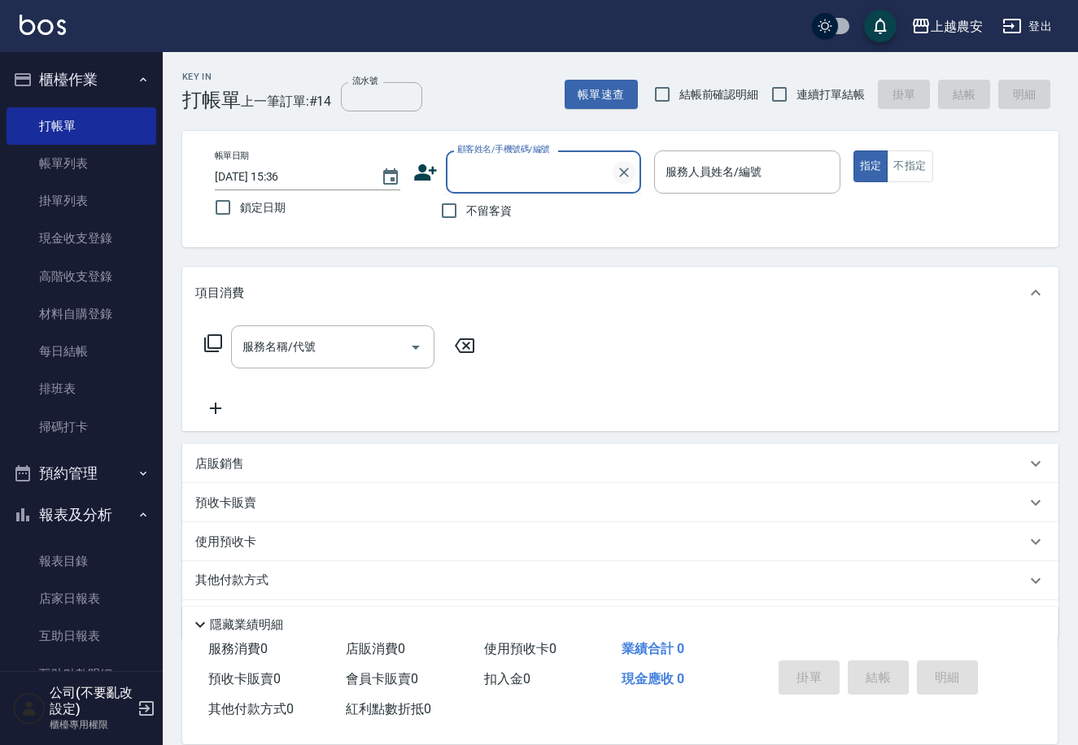
type input "0916142861"
click at [618, 172] on icon "Clear" at bounding box center [624, 172] width 16 height 16
click at [578, 178] on input "顧客姓名/手機號碼/編號" at bounding box center [531, 172] width 156 height 28
paste input "0916142861"
click at [544, 223] on li "[PERSON_NAME]/0916142861/0916142861" at bounding box center [543, 214] width 195 height 27
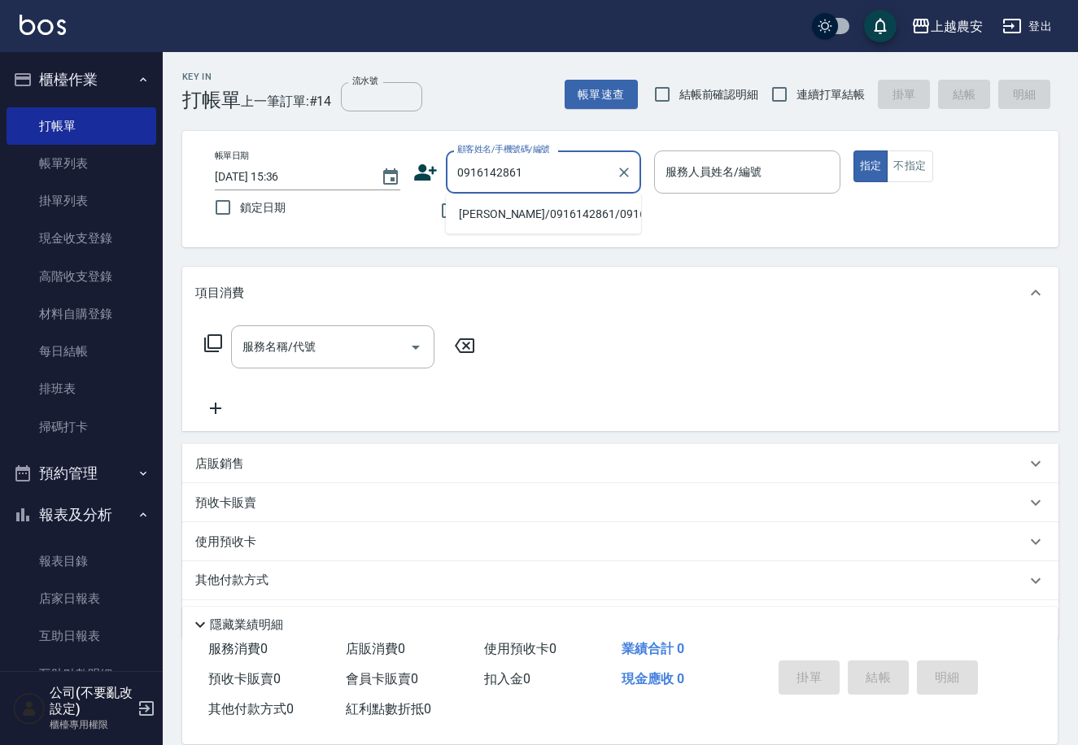
type input "[PERSON_NAME]/0916142861/0916142861"
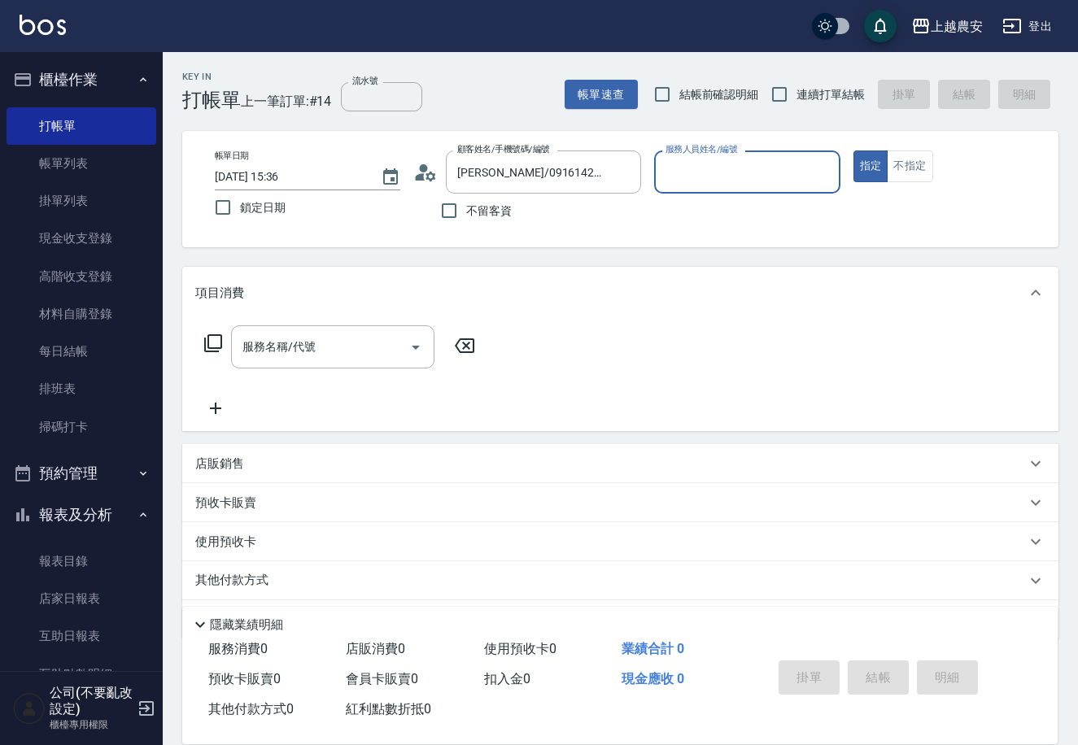
type input "[PERSON_NAME]-12"
click at [853, 151] on button "指定" at bounding box center [870, 167] width 35 height 32
type button "true"
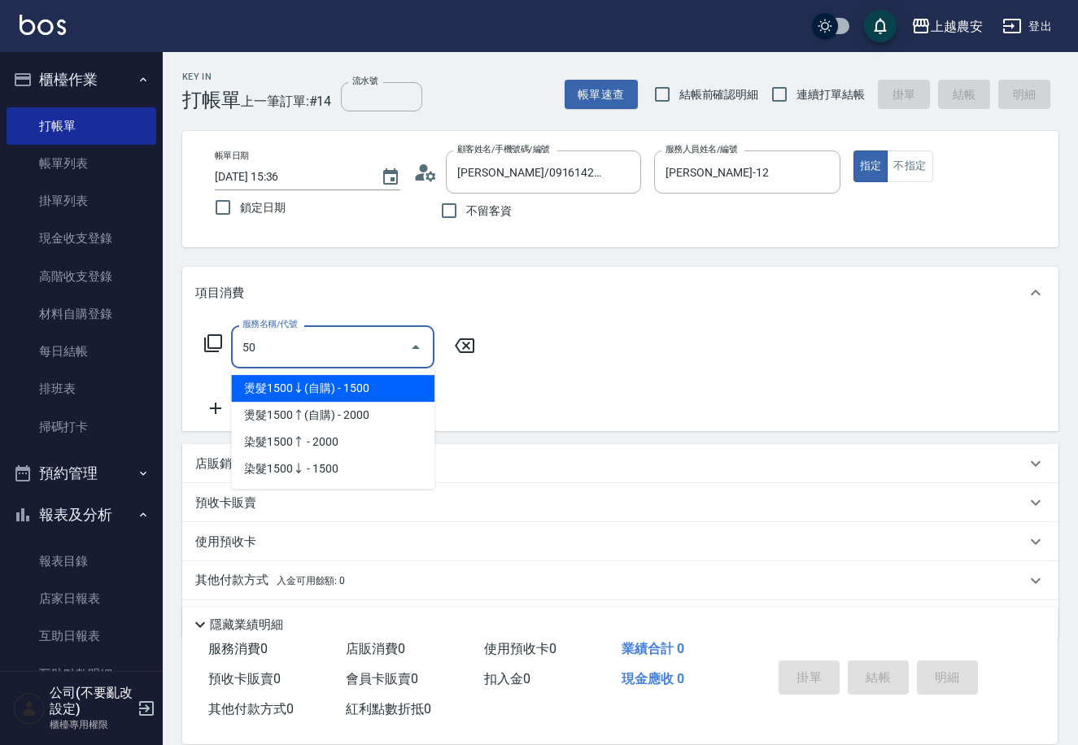
scroll to position [47, 0]
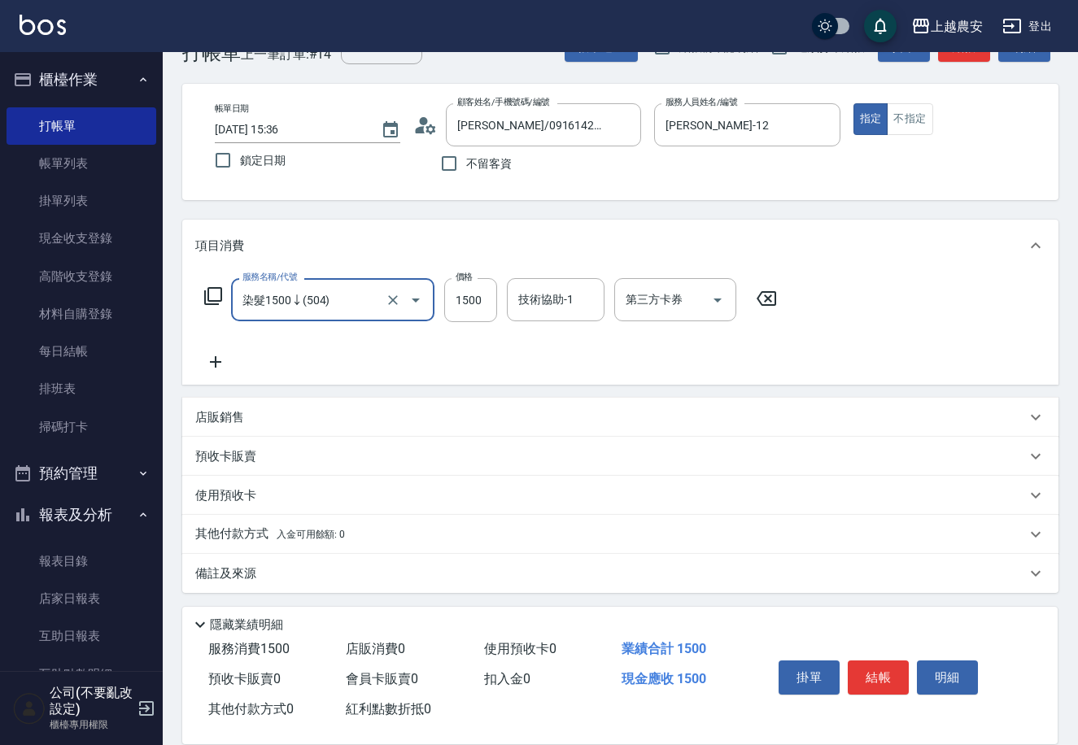
type input "染髮1500↓(504)"
type input "1298"
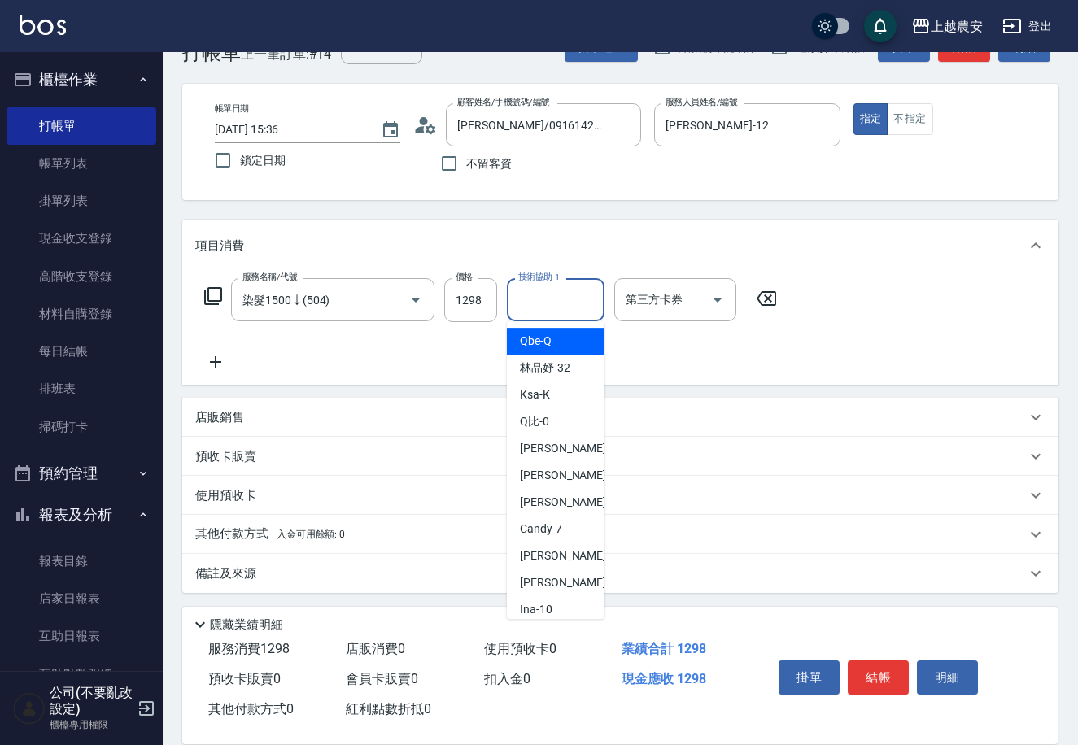
click at [576, 306] on input "技術協助-1" at bounding box center [555, 300] width 83 height 28
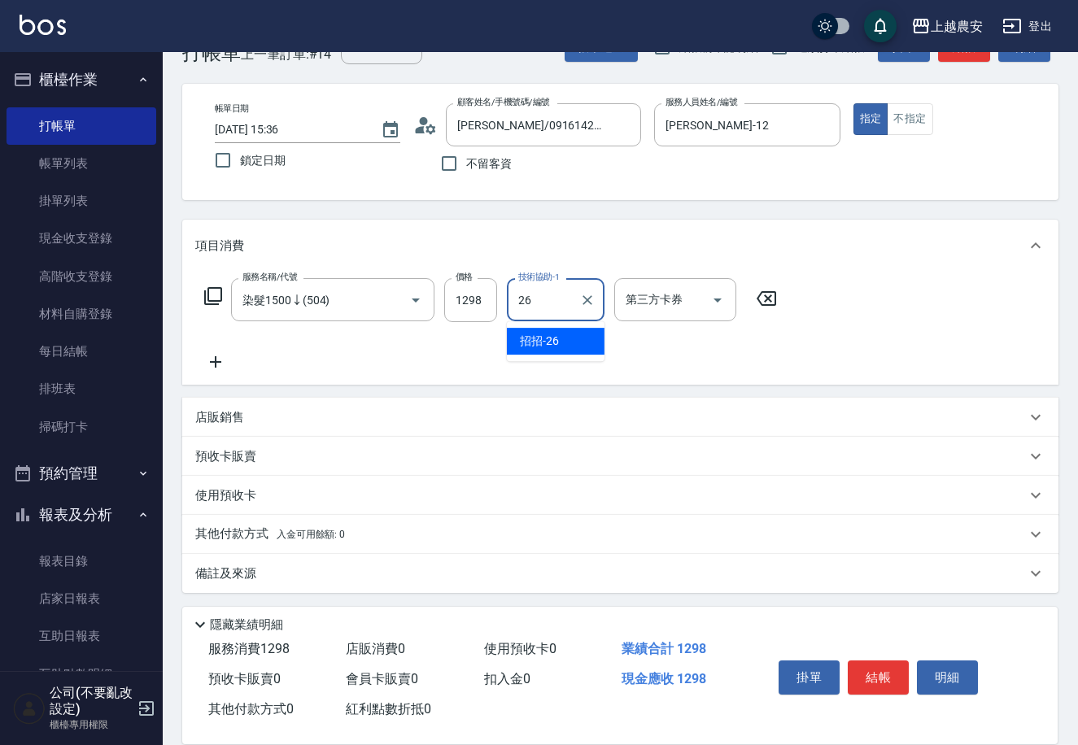
type input "招招-26"
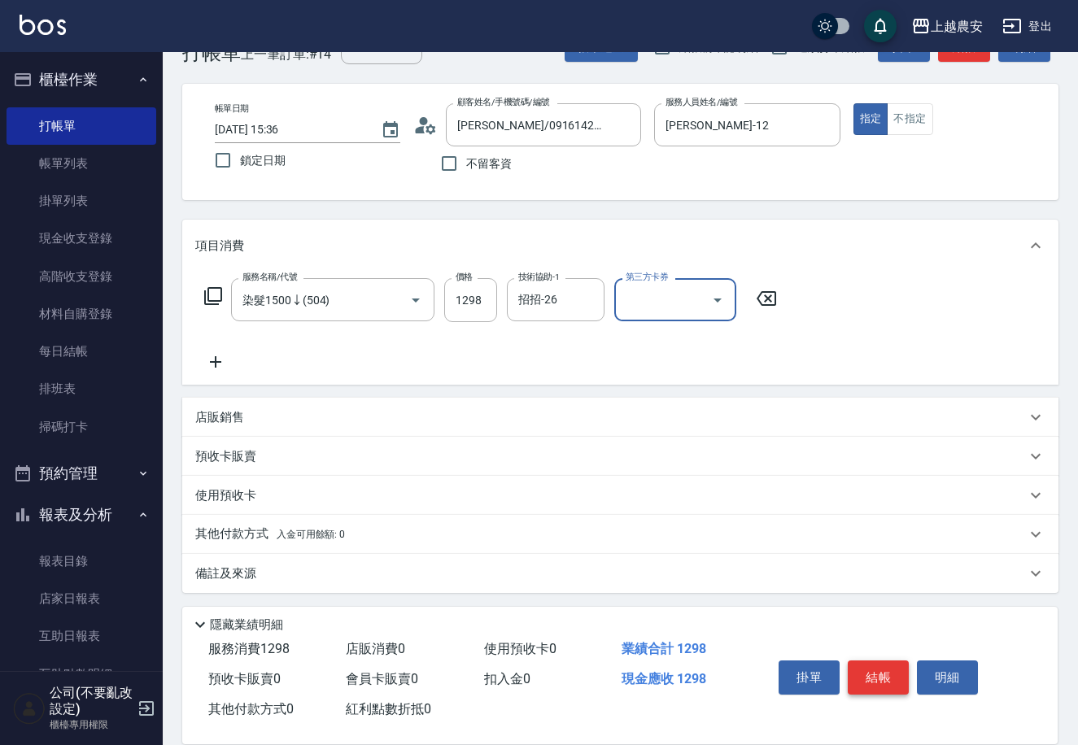
click at [872, 662] on button "結帳" at bounding box center [878, 678] width 61 height 34
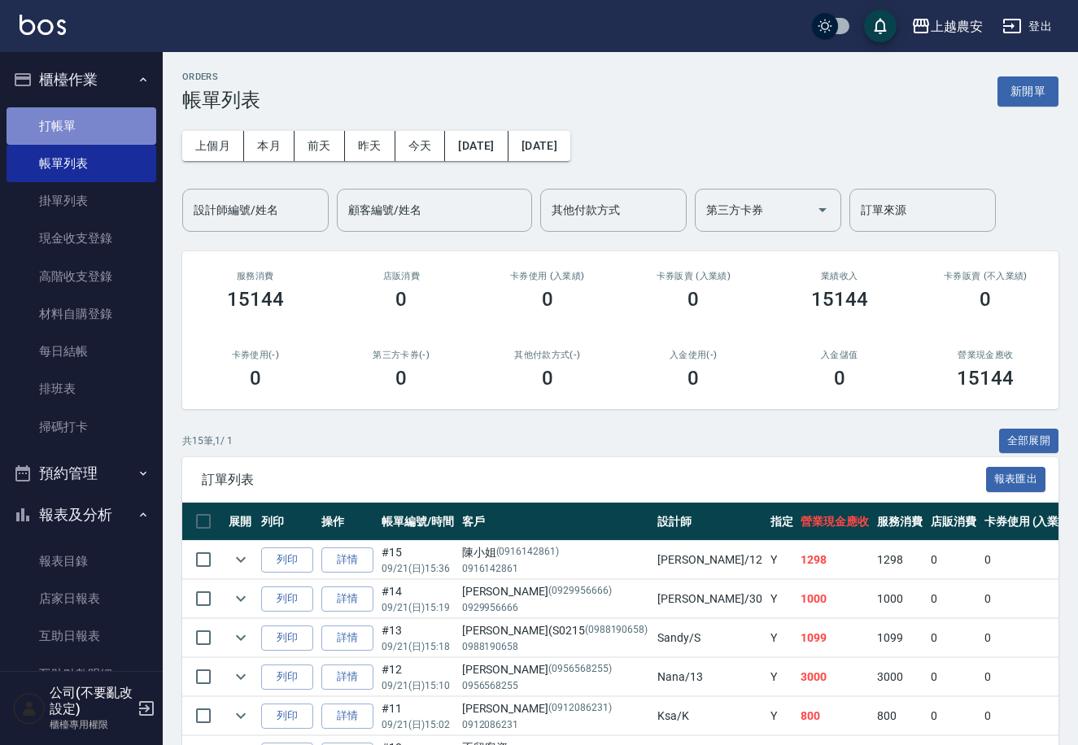
click at [85, 127] on link "打帳單" at bounding box center [82, 125] width 150 height 37
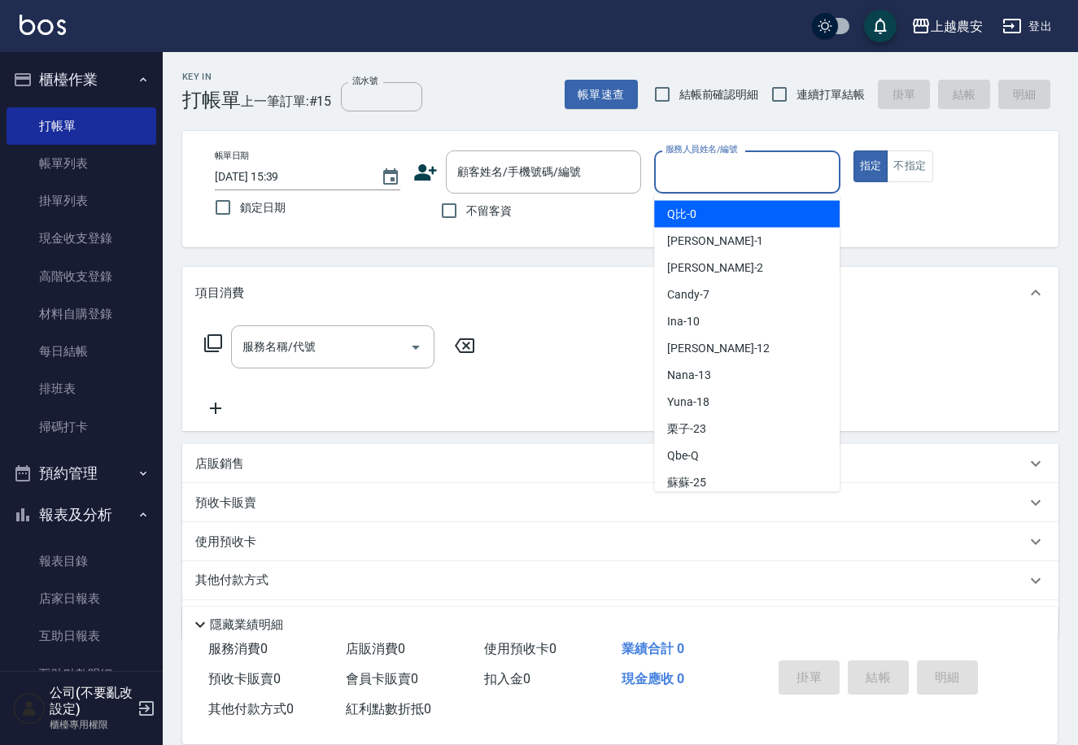
click at [749, 165] on div "服務人員姓名/編號 服務人員姓名/編號" at bounding box center [746, 172] width 185 height 43
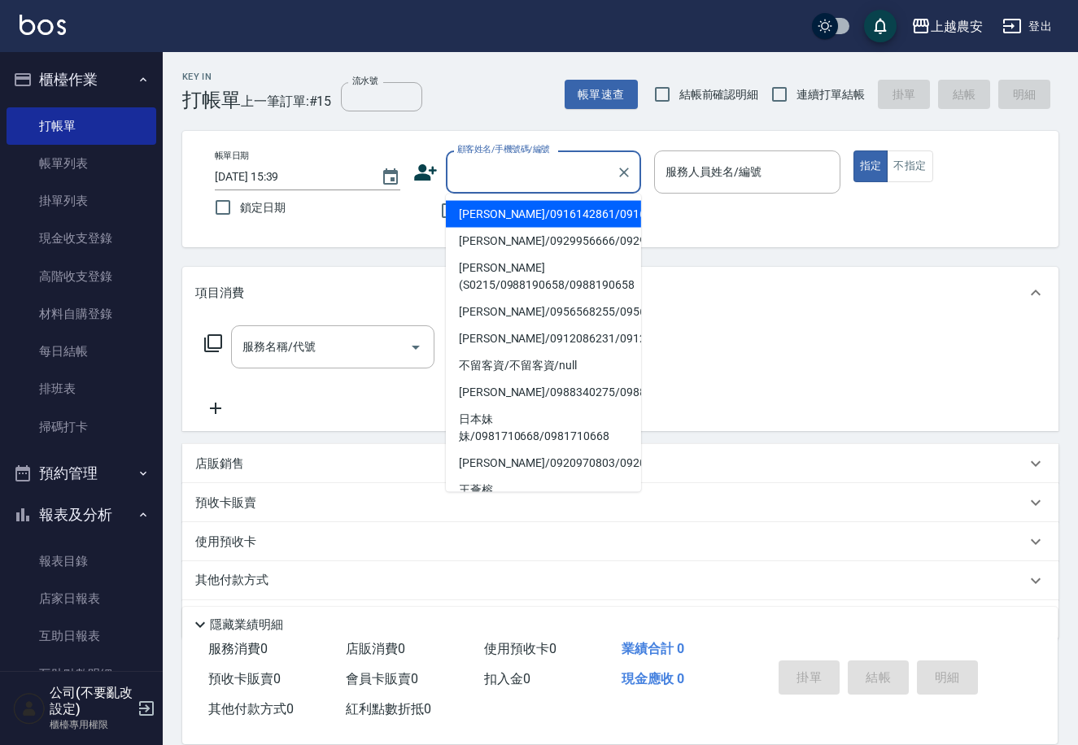
click at [568, 181] on input "顧客姓名/手機號碼/編號" at bounding box center [531, 172] width 156 height 28
click at [692, 152] on div "服務人員姓名/編號" at bounding box center [746, 172] width 185 height 43
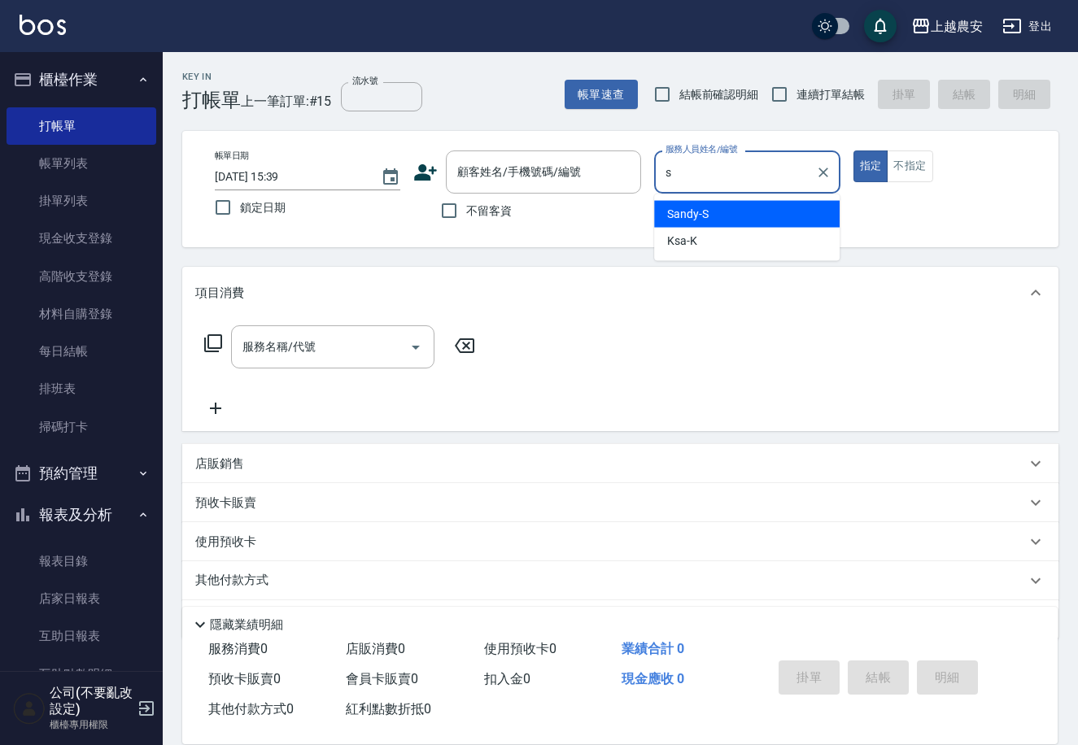
click at [776, 215] on div "Sandy -S" at bounding box center [746, 214] width 185 height 27
type input "Sandy-S"
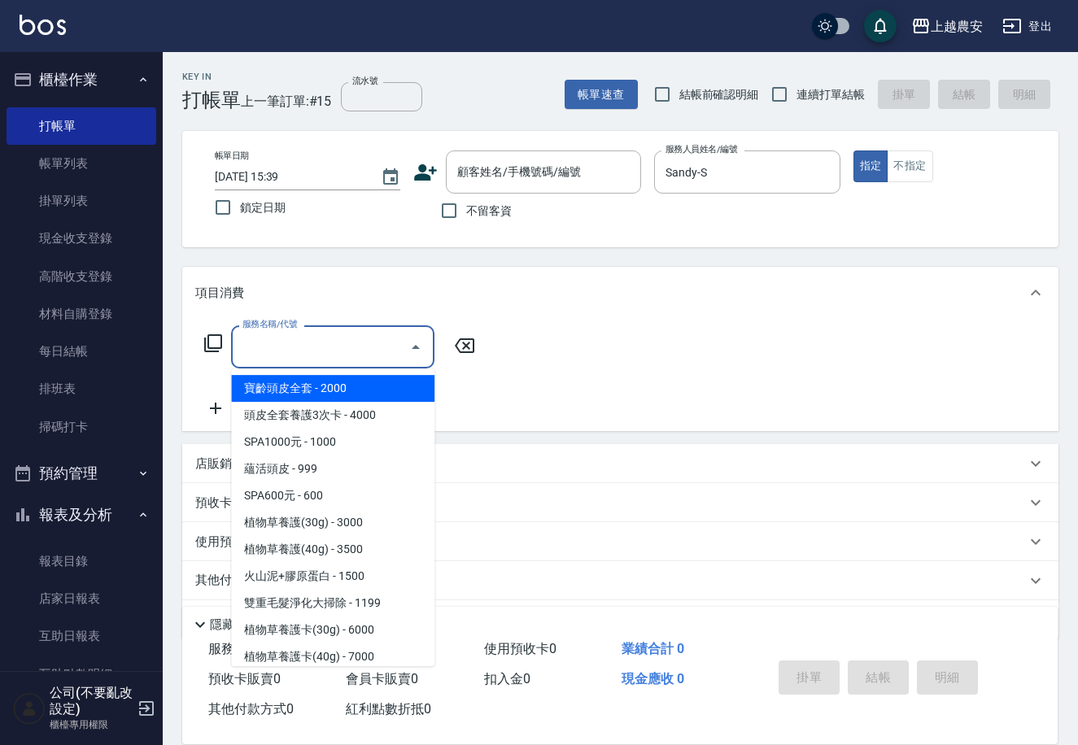
click at [308, 344] on input "服務名稱/代號" at bounding box center [320, 347] width 164 height 28
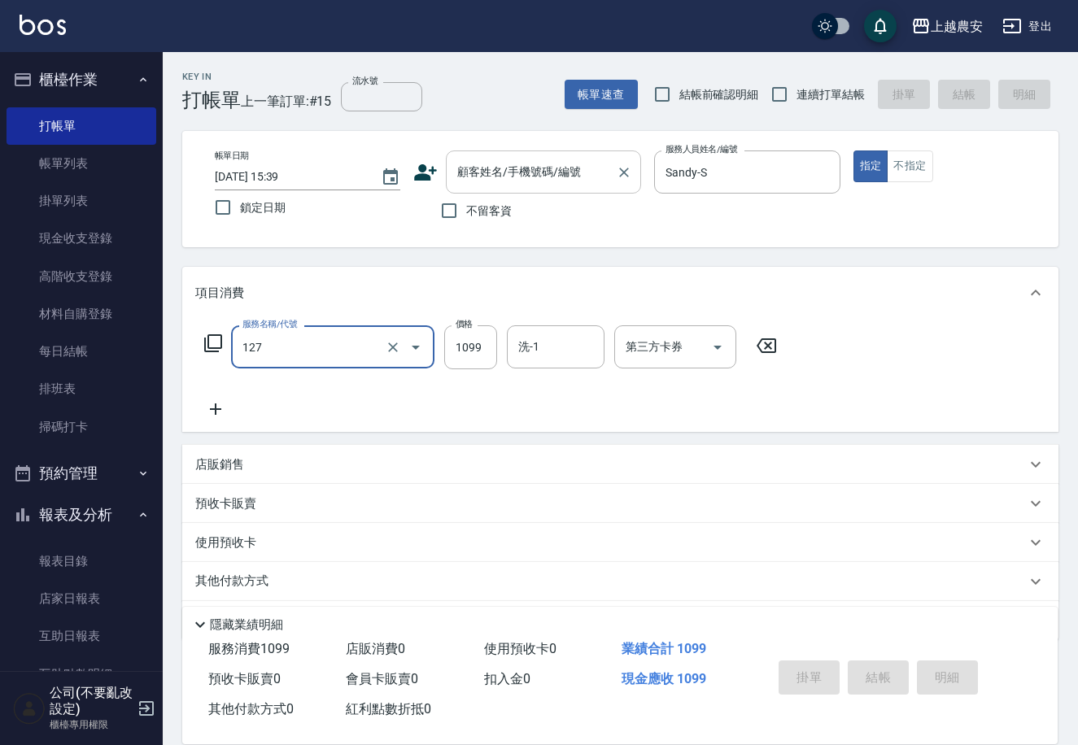
type input "蘊活頭皮(送養髮液)(127)"
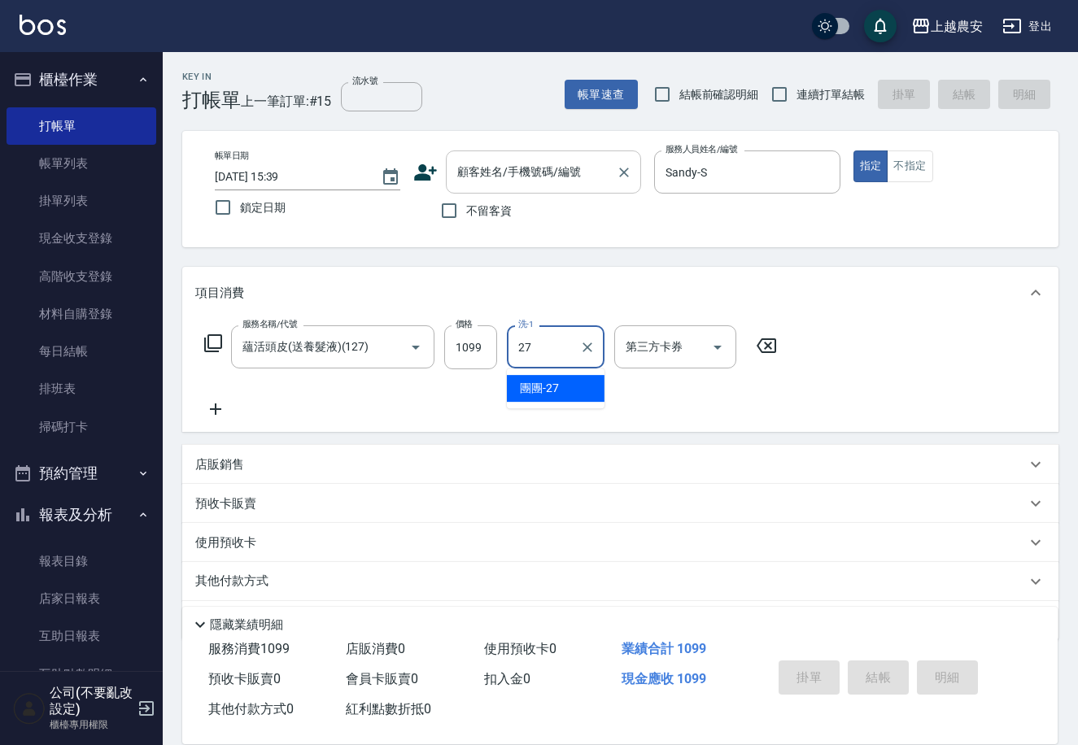
type input "團團-27"
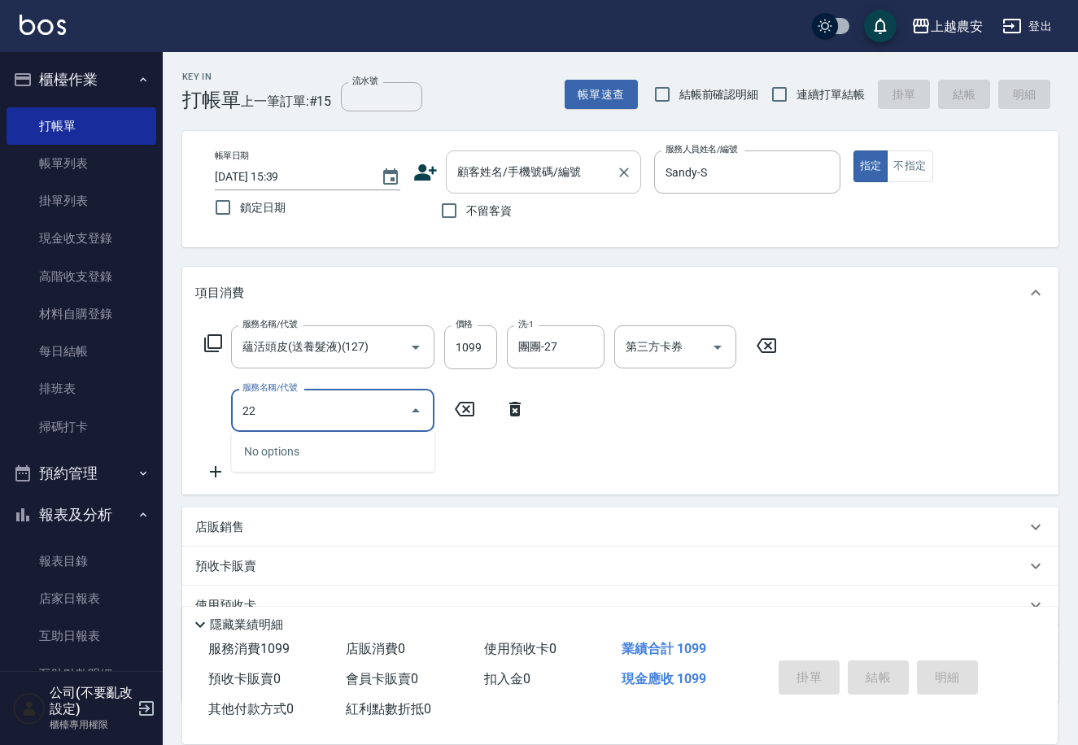
type input "228"
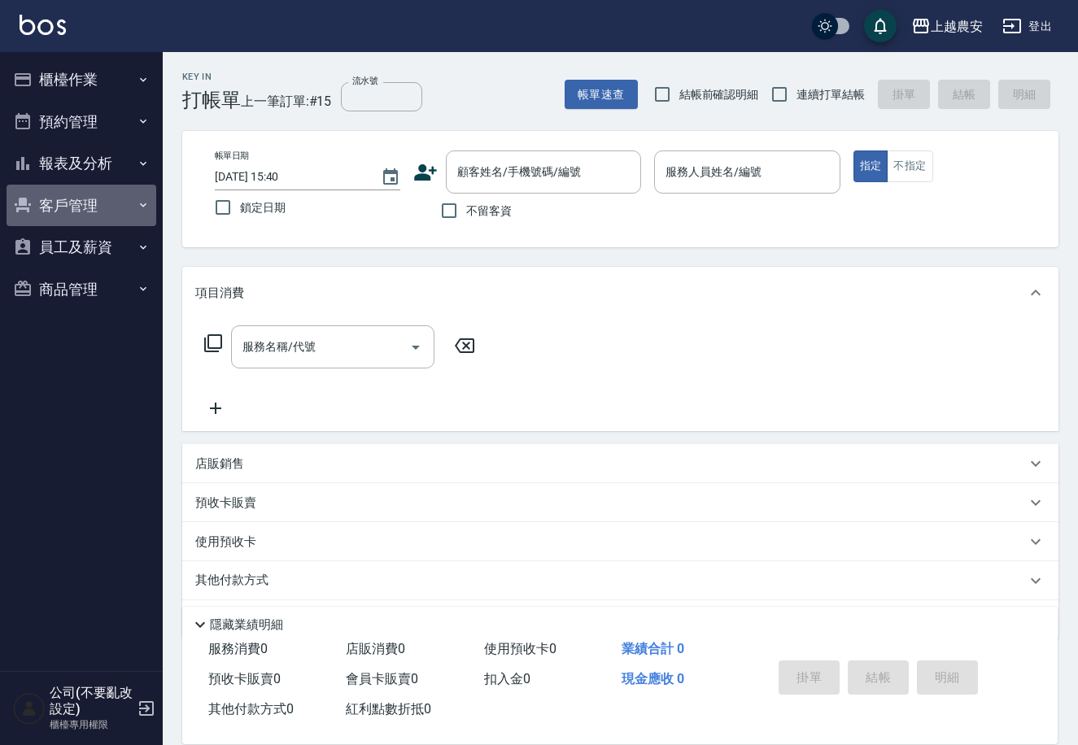
click at [142, 212] on button "客戶管理" at bounding box center [82, 206] width 150 height 42
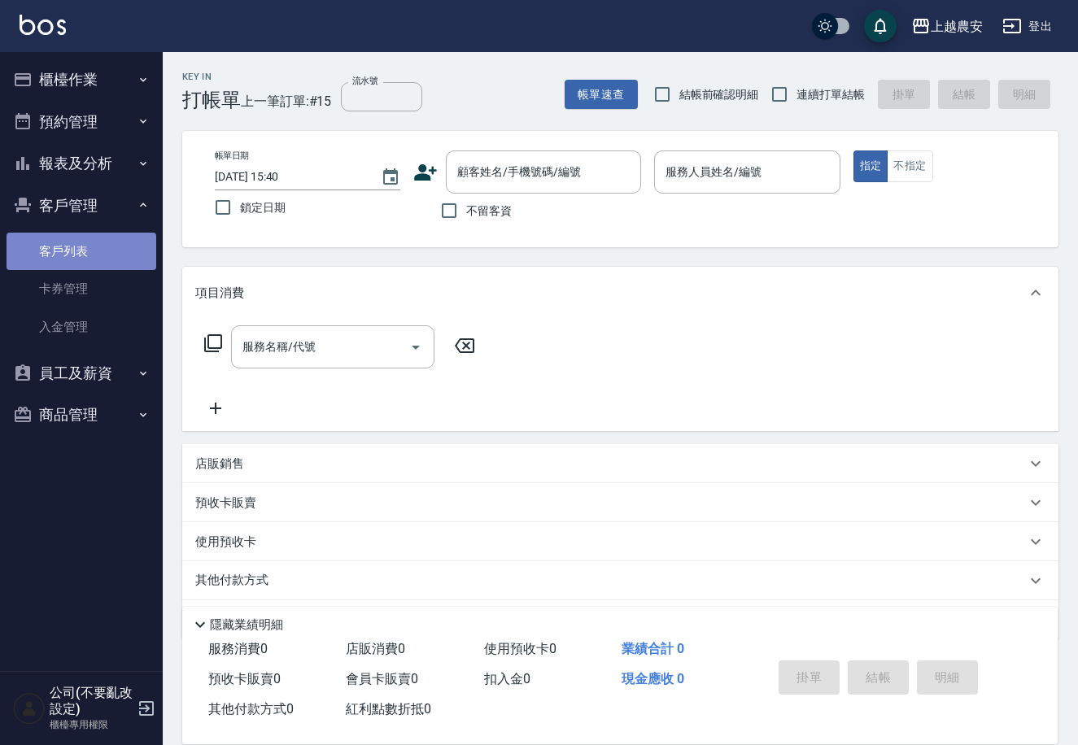
click at [84, 255] on link "客戶列表" at bounding box center [82, 251] width 150 height 37
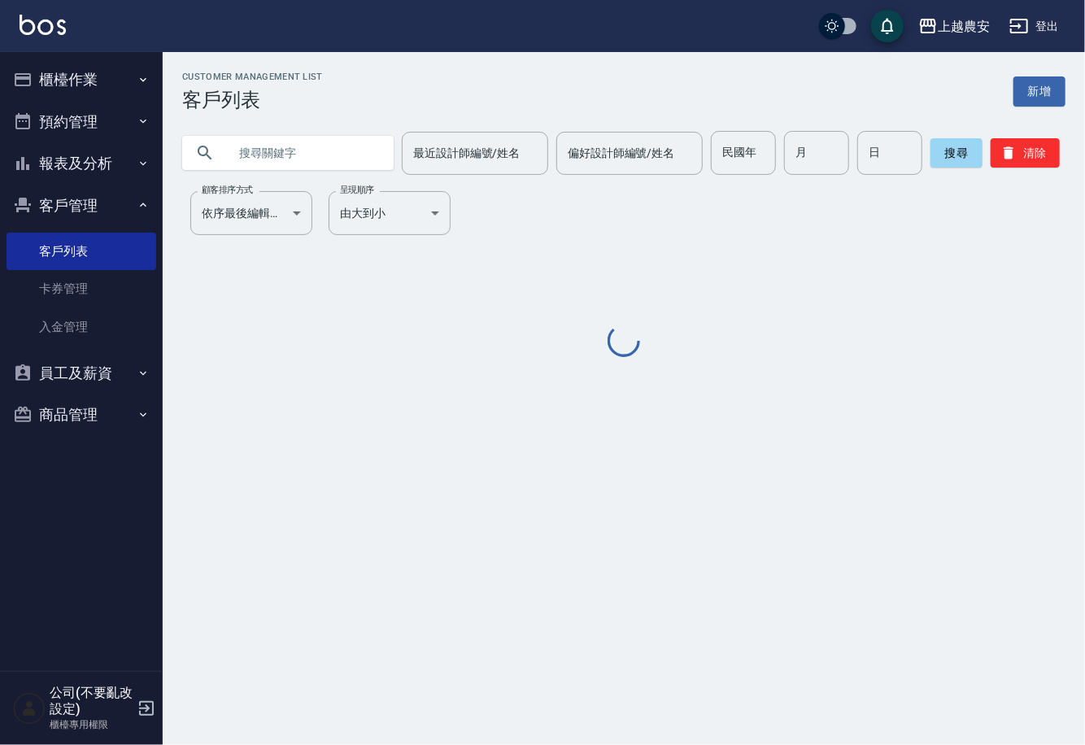
click at [325, 163] on input "text" at bounding box center [304, 153] width 153 height 44
type input "5"
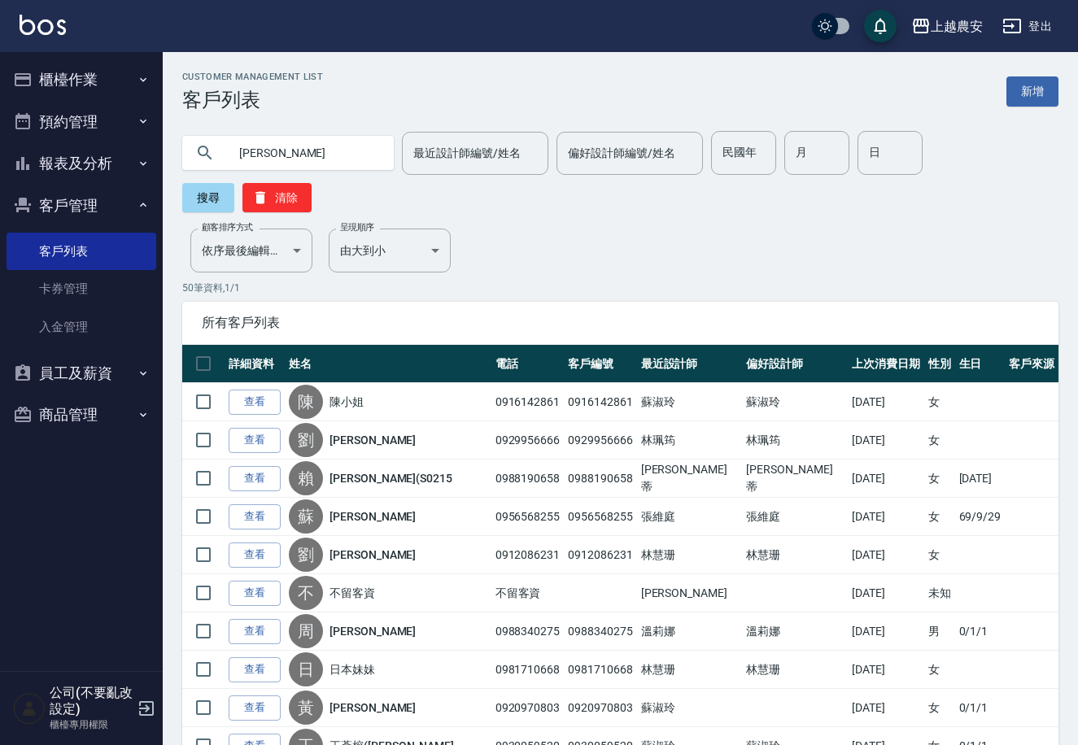
type input "[PERSON_NAME]"
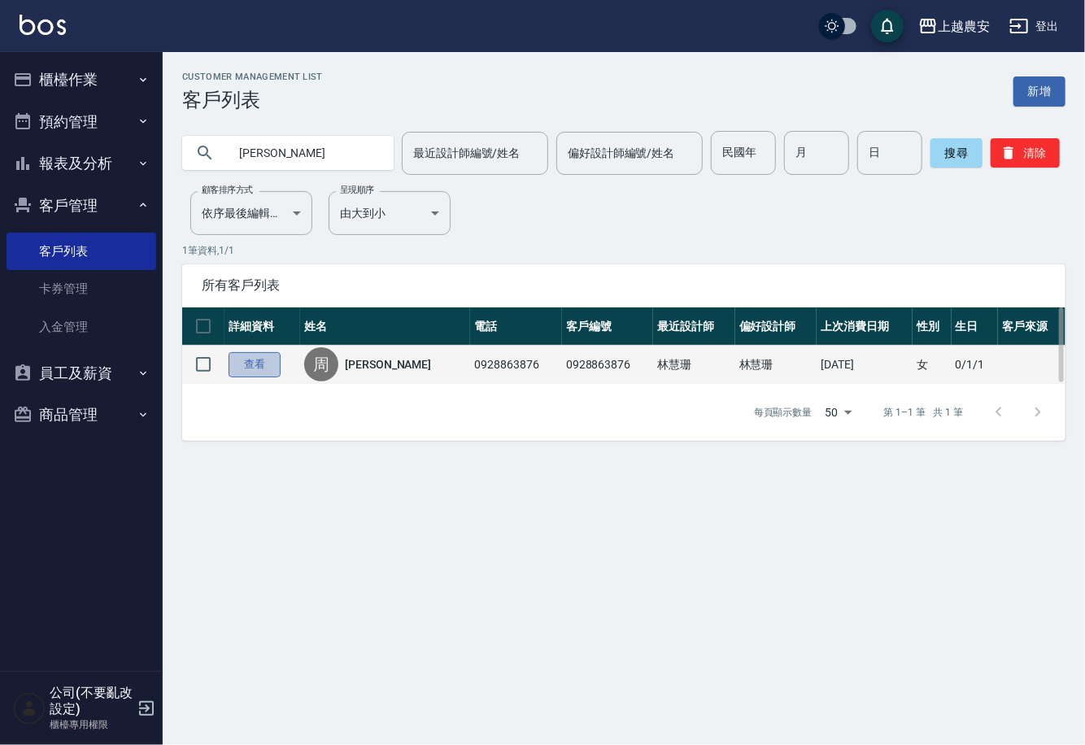
click at [277, 364] on link "查看" at bounding box center [255, 364] width 52 height 25
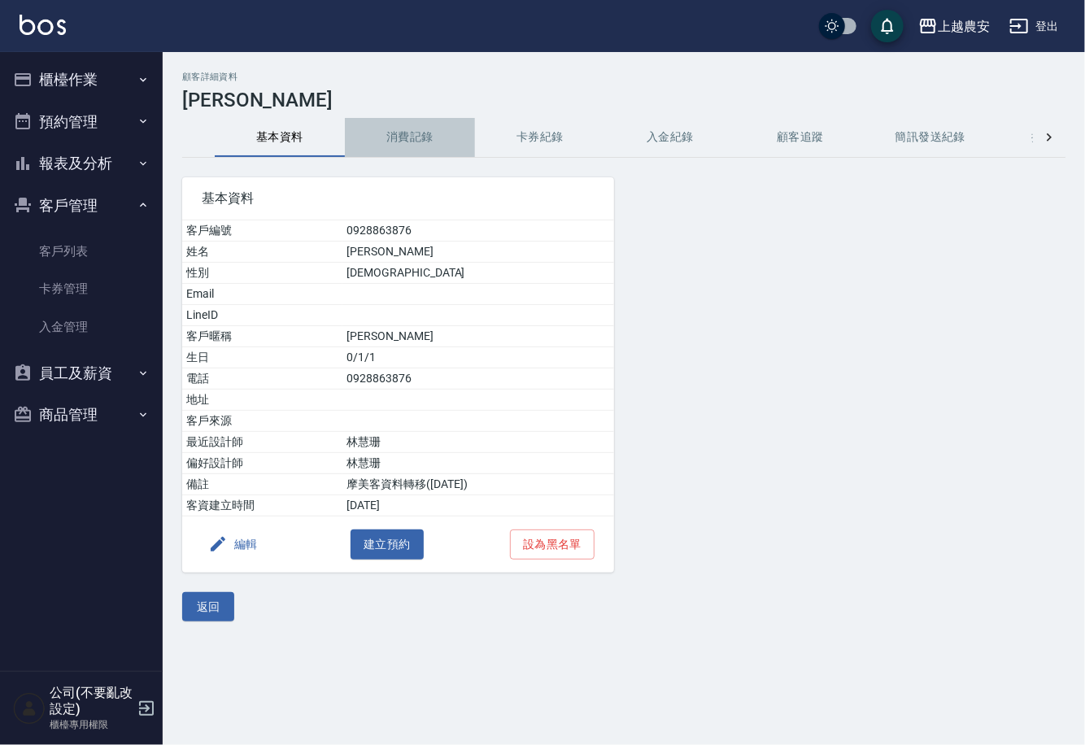
click at [424, 134] on button "消費記錄" at bounding box center [410, 137] width 130 height 39
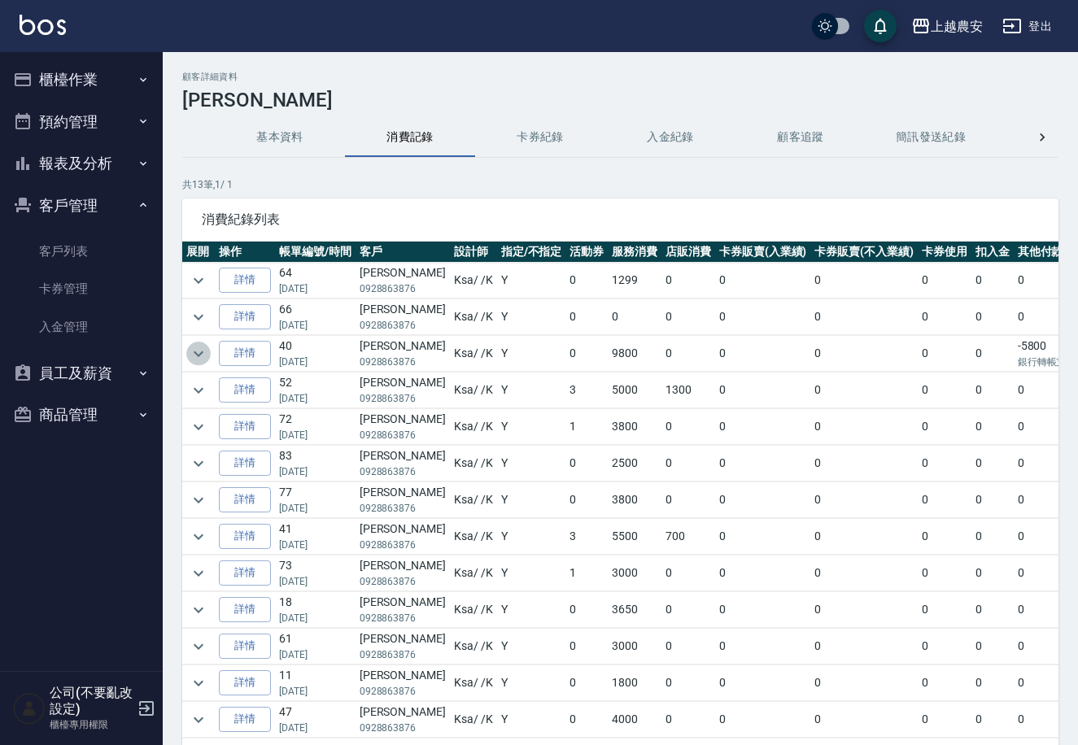
click at [200, 356] on icon "expand row" at bounding box center [199, 354] width 20 height 20
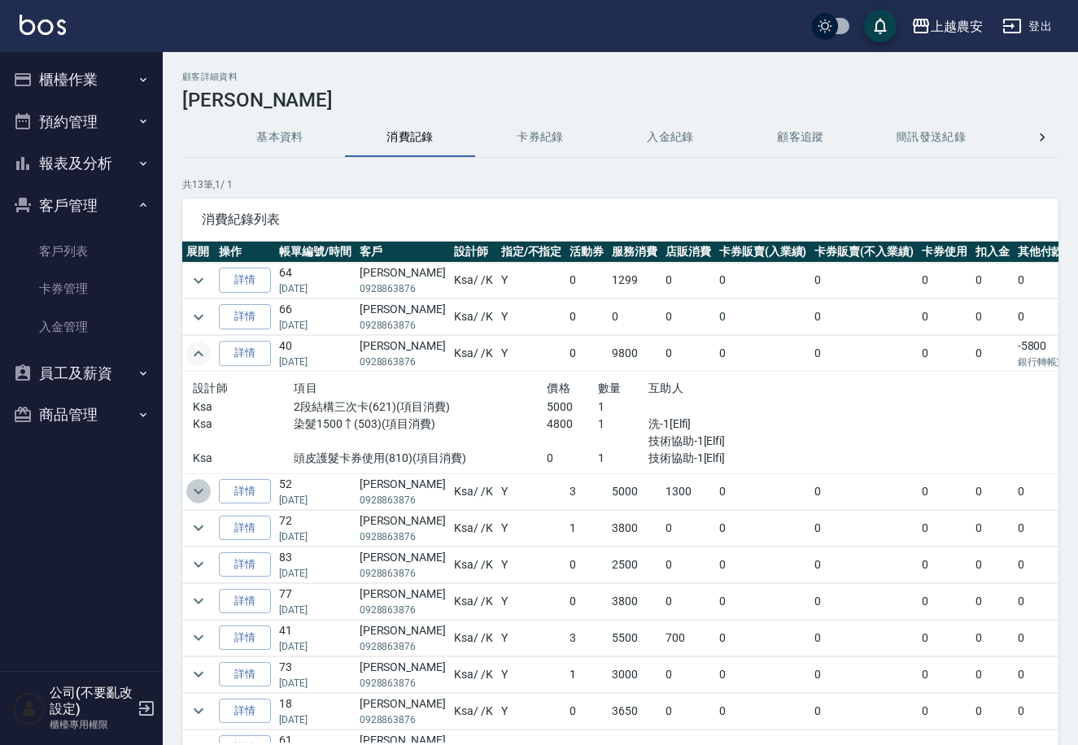
click at [194, 483] on icon "expand row" at bounding box center [199, 492] width 20 height 20
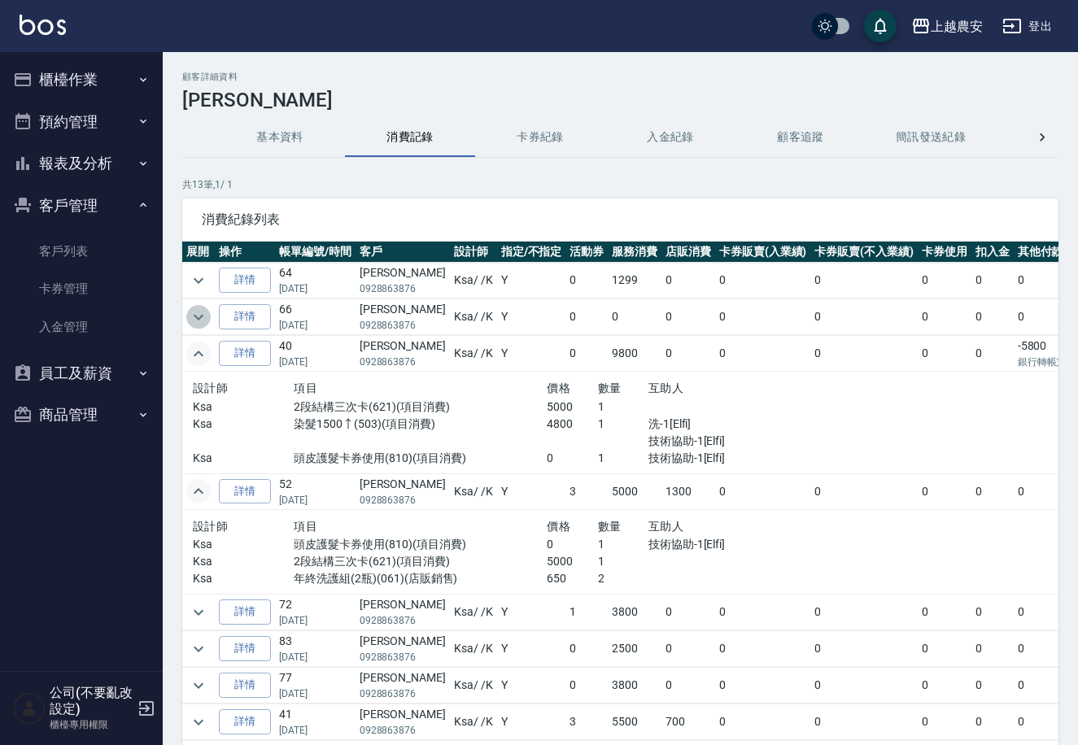
click at [194, 317] on icon "expand row" at bounding box center [199, 318] width 20 height 20
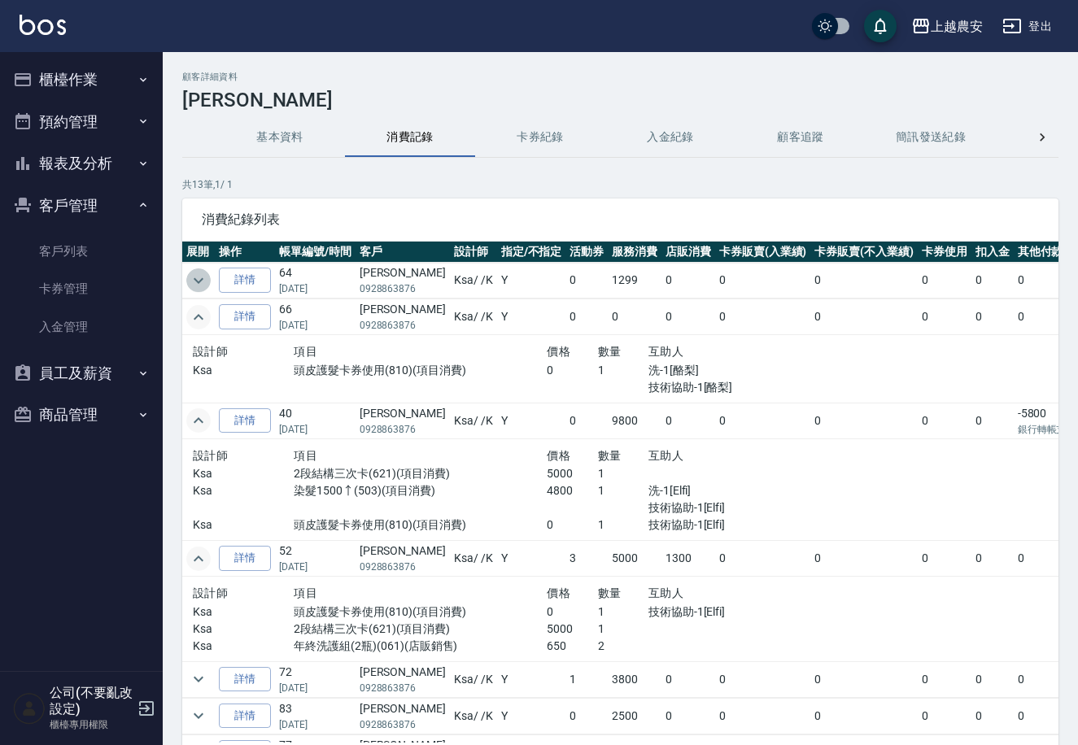
click at [190, 283] on icon "expand row" at bounding box center [199, 281] width 20 height 20
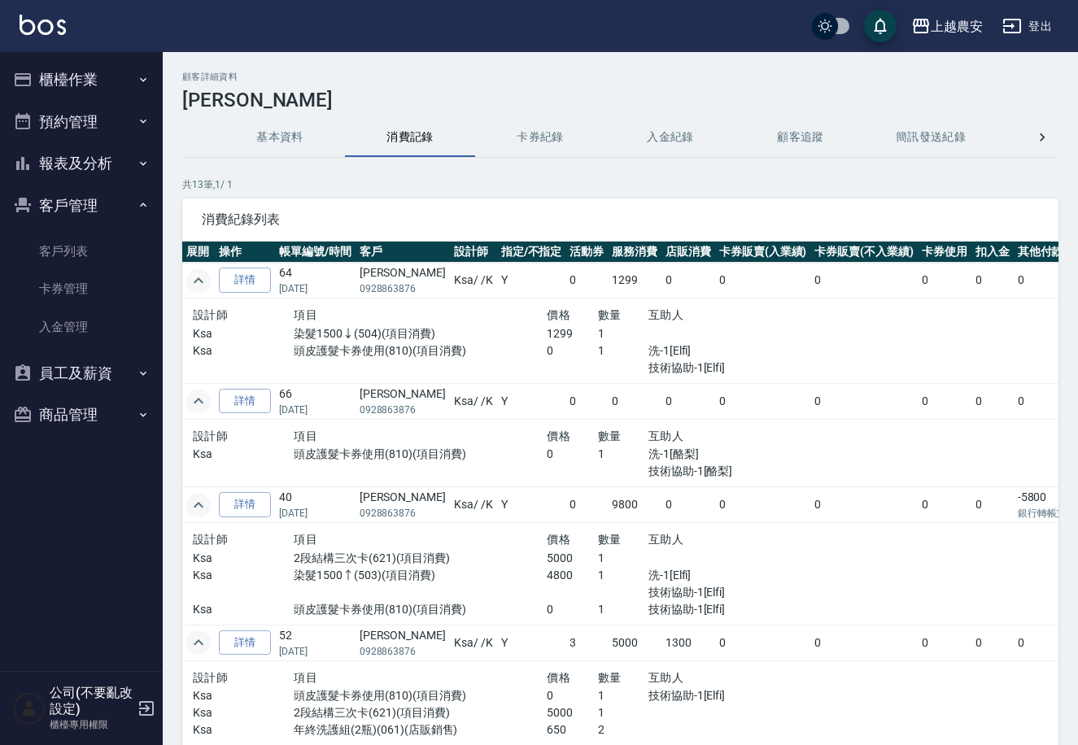
click at [120, 81] on button "櫃檯作業" at bounding box center [82, 80] width 150 height 42
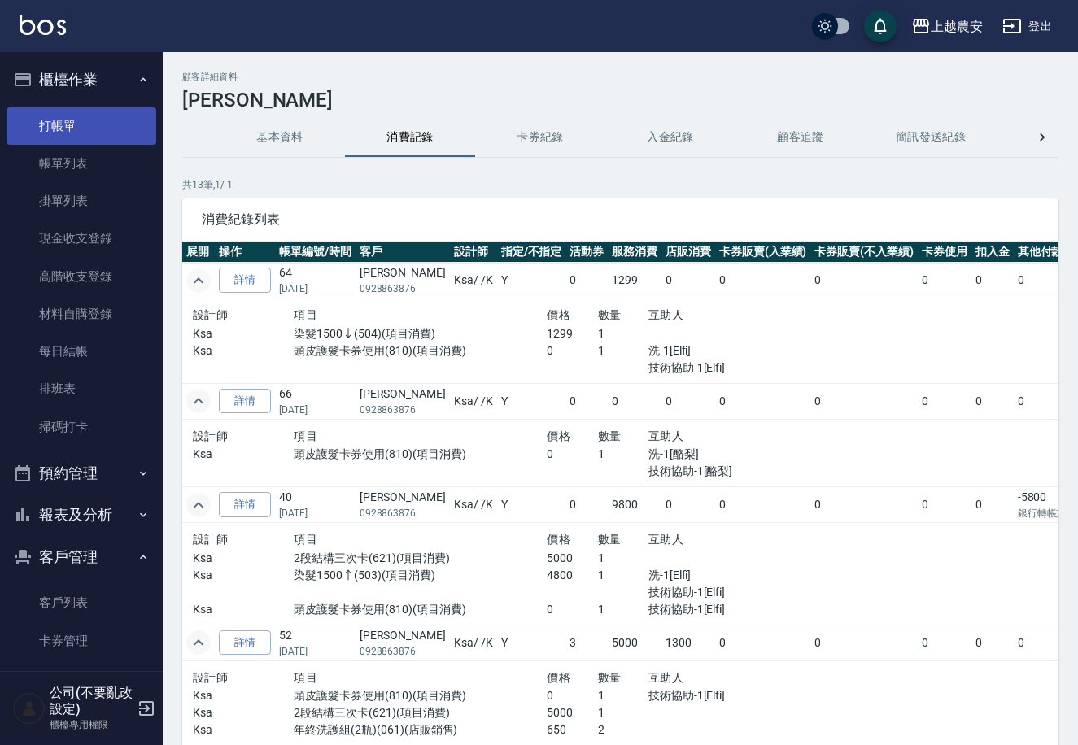
click at [120, 117] on link "打帳單" at bounding box center [82, 125] width 150 height 37
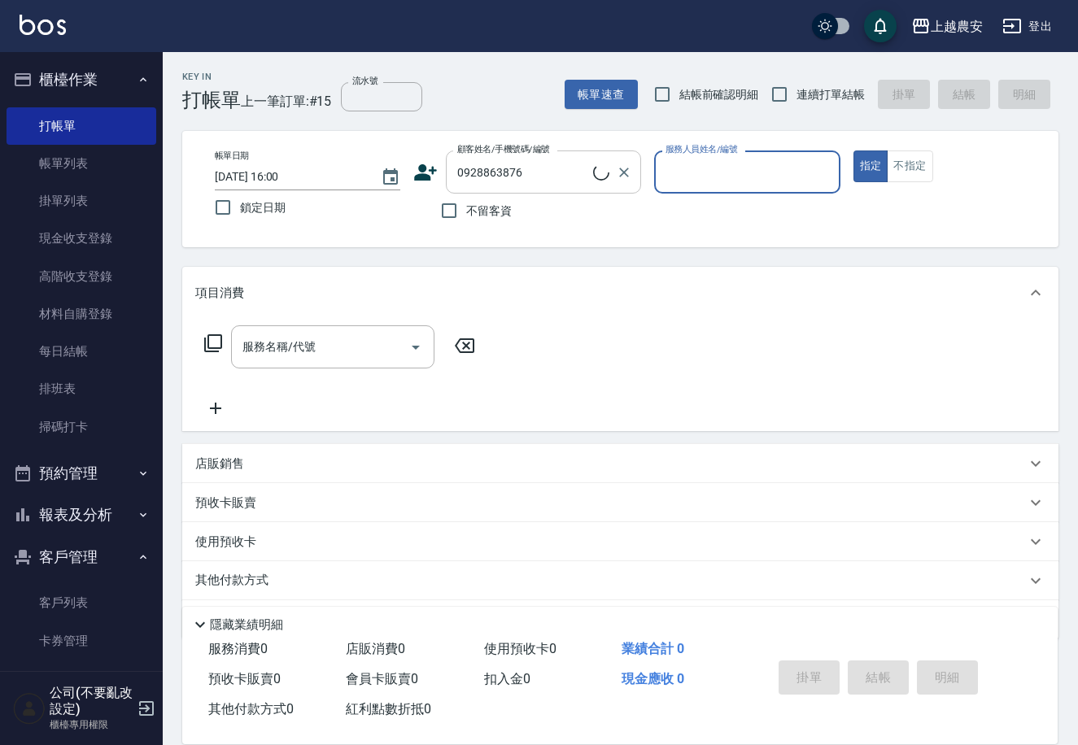
type input "[PERSON_NAME]/0928863876/0928863876"
type input "Ksa-K"
click at [853, 151] on button "指定" at bounding box center [870, 167] width 35 height 32
type button "true"
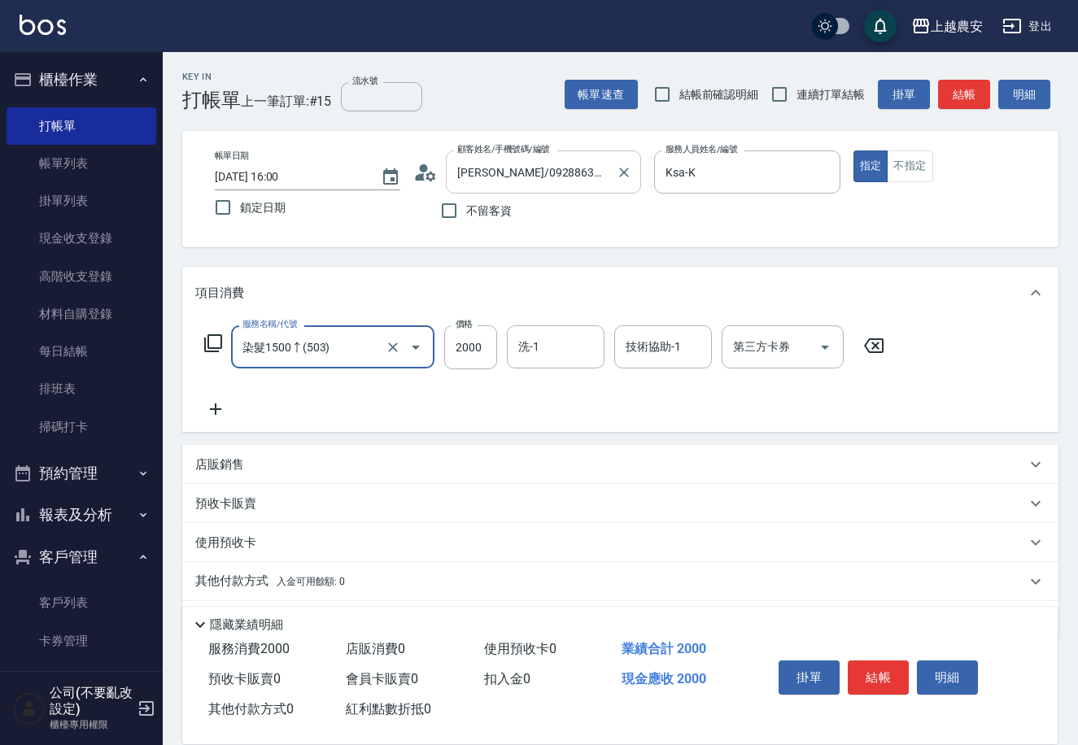
type input "染髮1500↑(503)"
type input "4000"
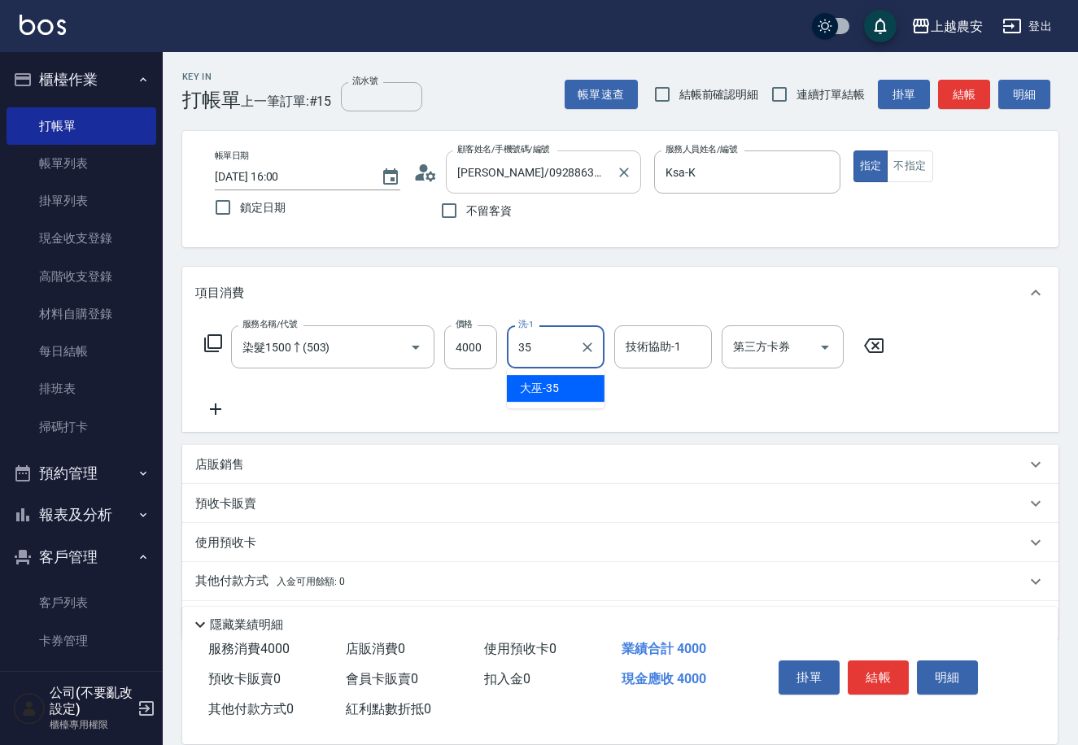
type input "大巫-35"
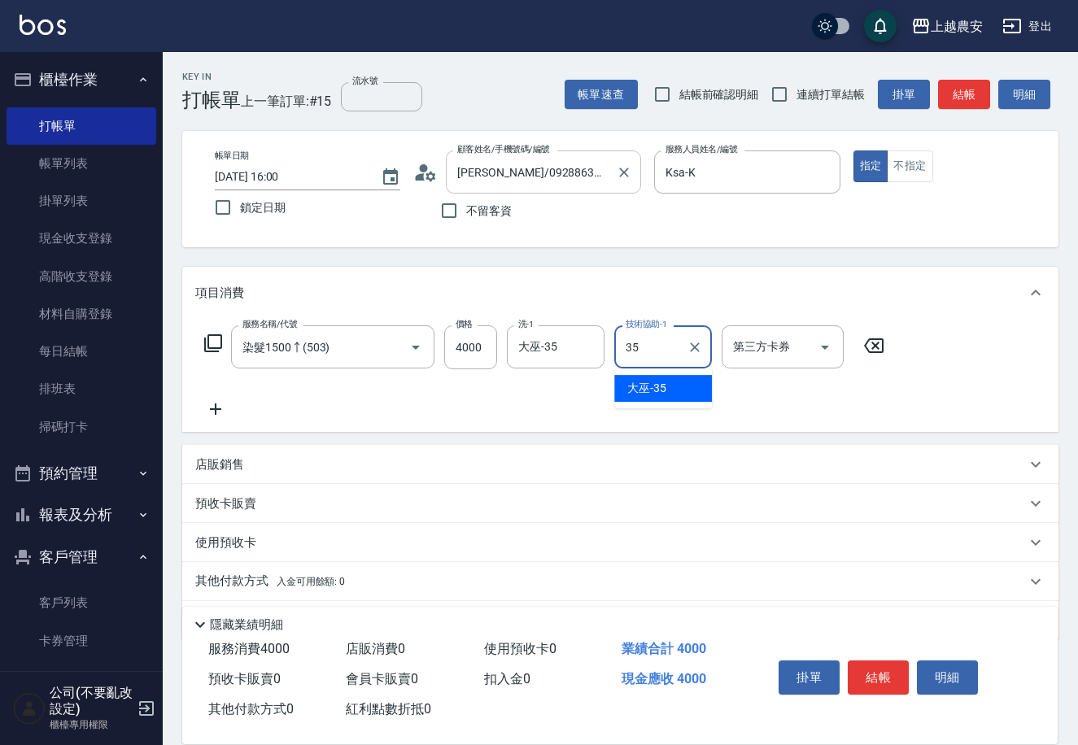
type input "大巫-35"
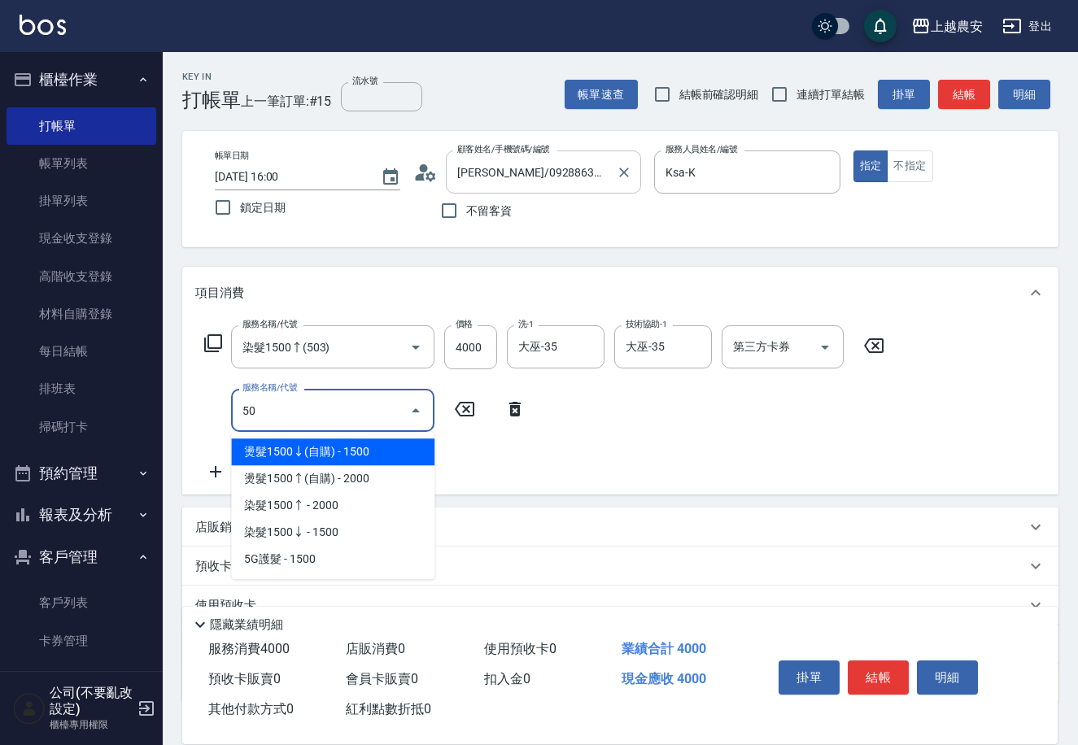
type input "5"
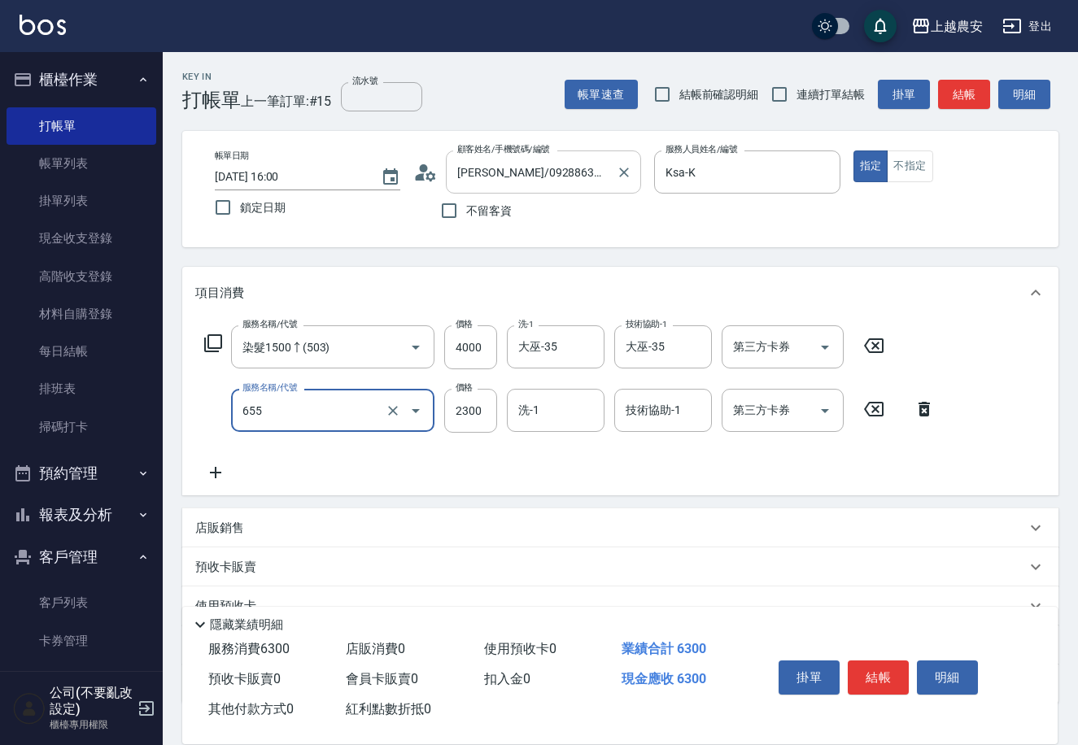
type input "結構2段式(自)(655)"
type input "2200"
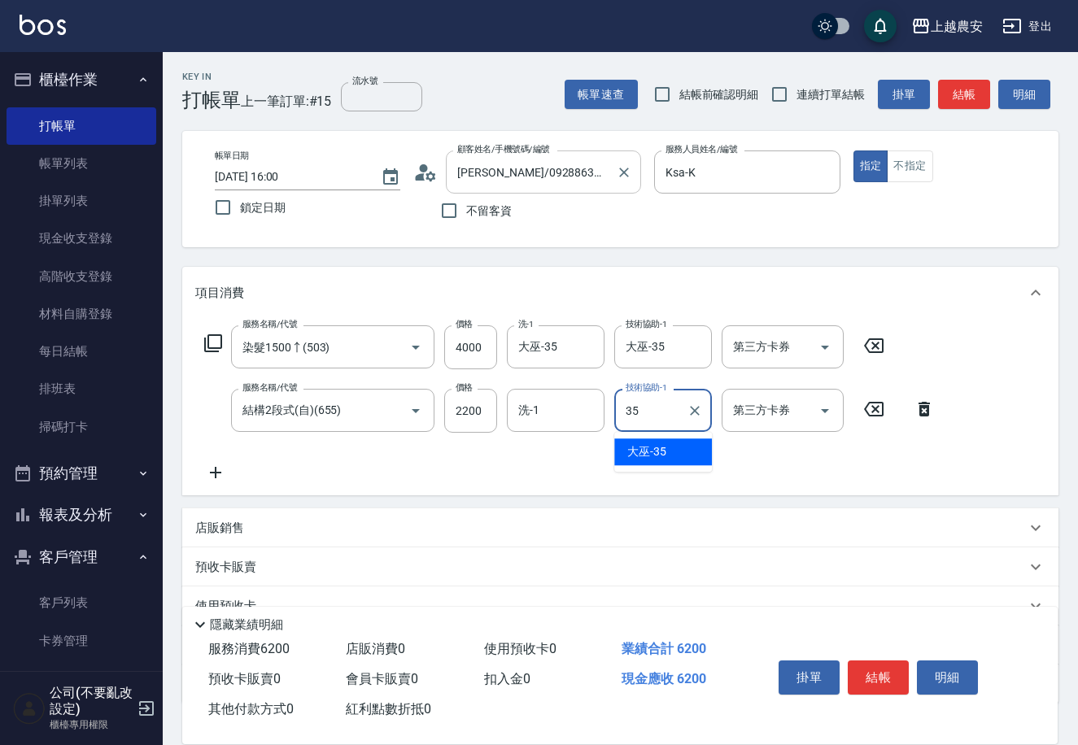
type input "大巫-35"
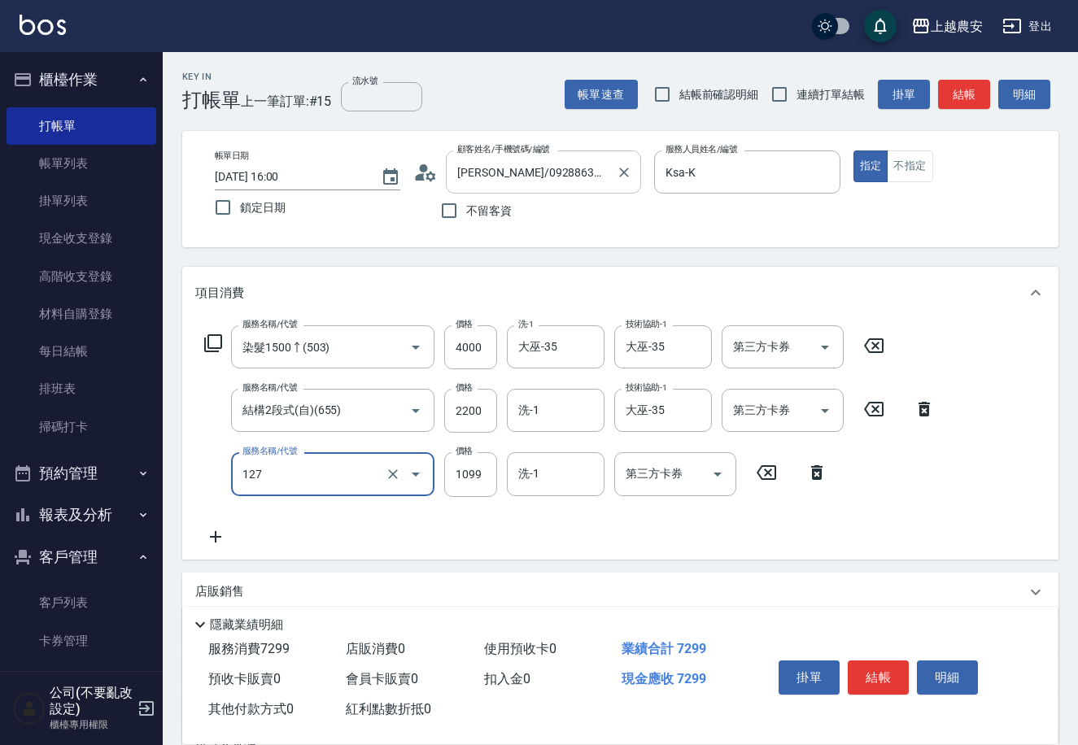
type input "蘊活頭皮(送養髮液)(127)"
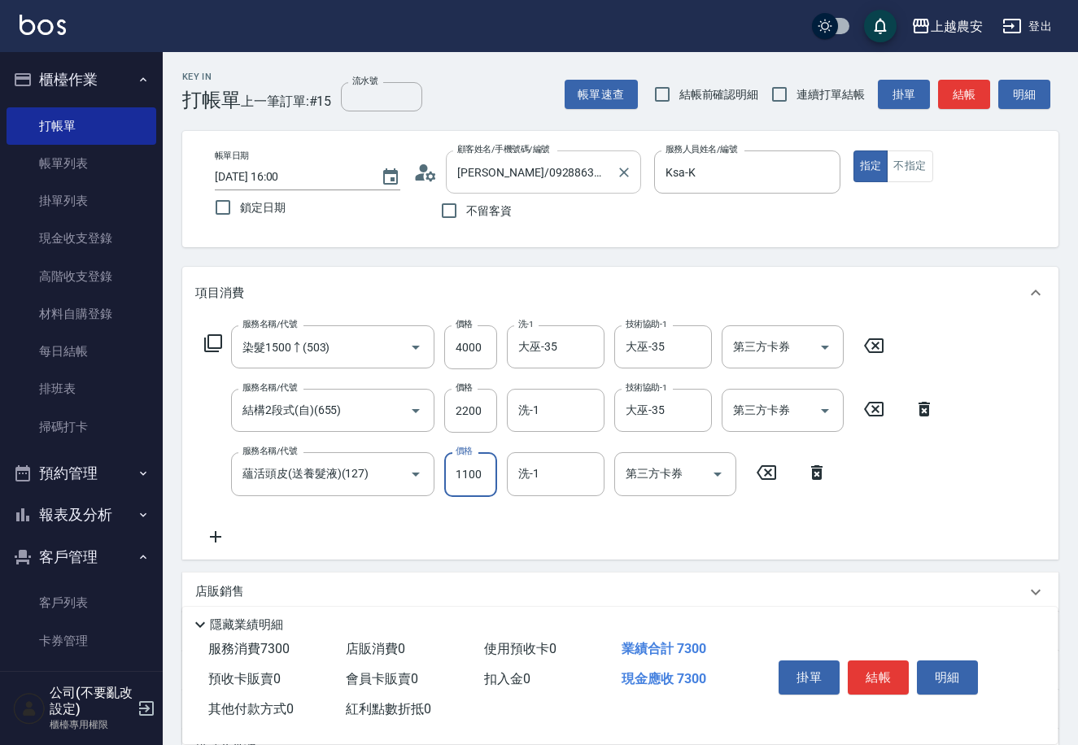
type input "1100"
click at [875, 675] on button "結帳" at bounding box center [878, 678] width 61 height 34
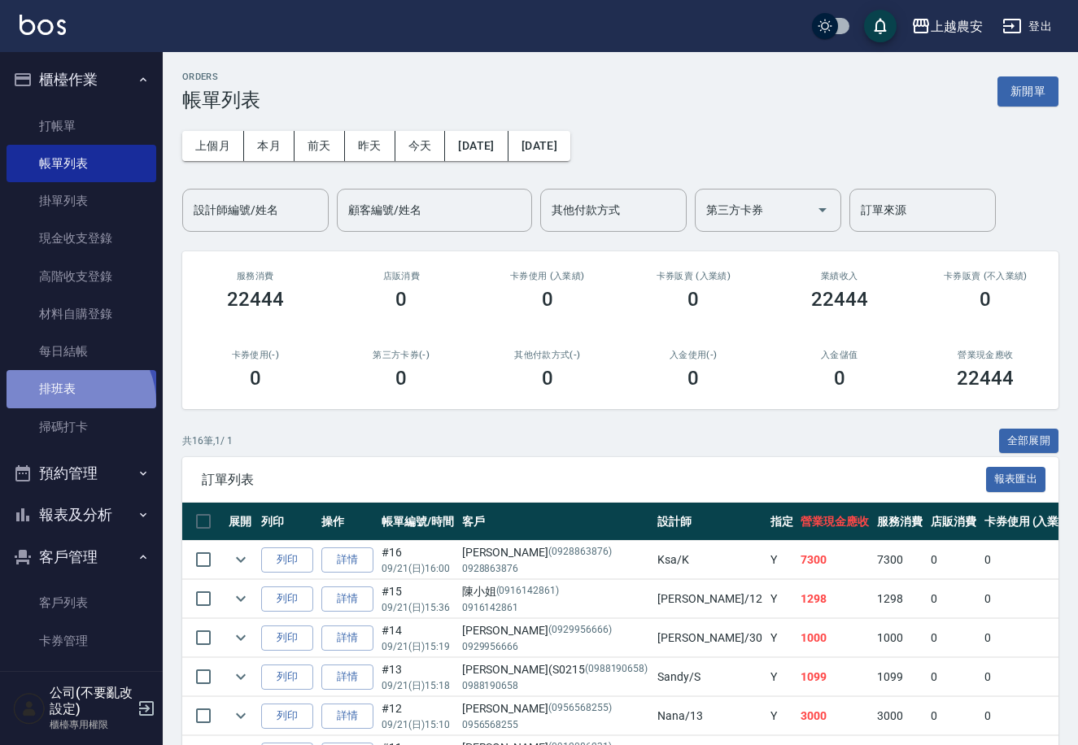
click at [72, 403] on link "排班表" at bounding box center [82, 388] width 150 height 37
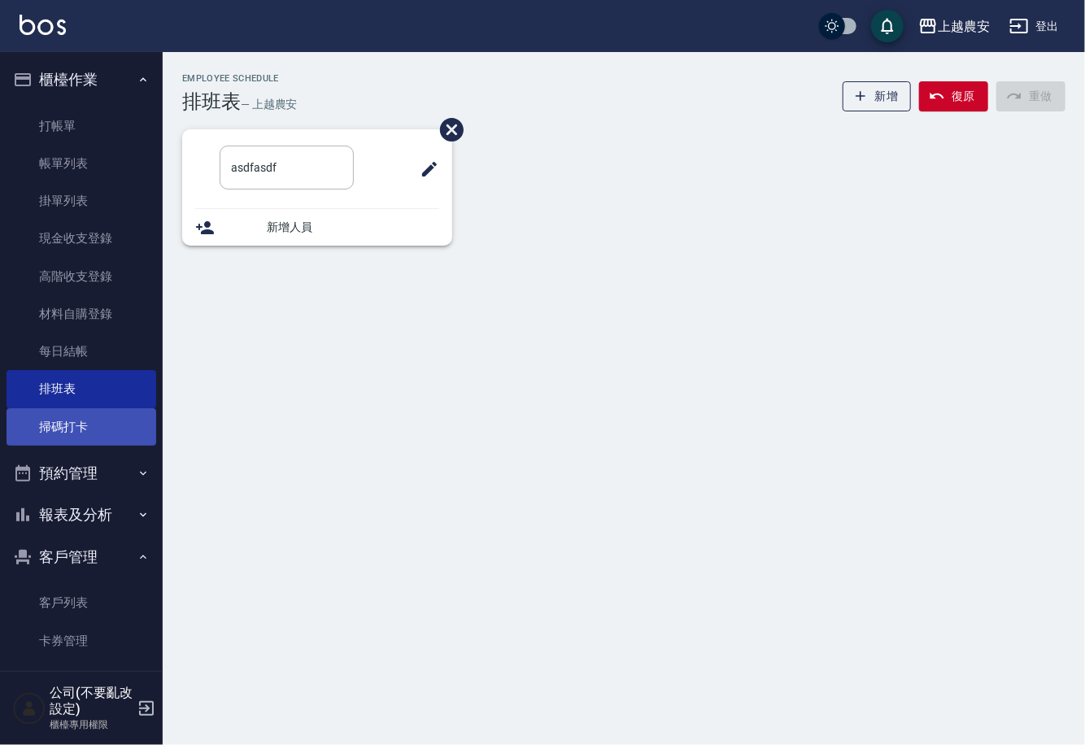
click at [66, 427] on link "掃碼打卡" at bounding box center [82, 426] width 150 height 37
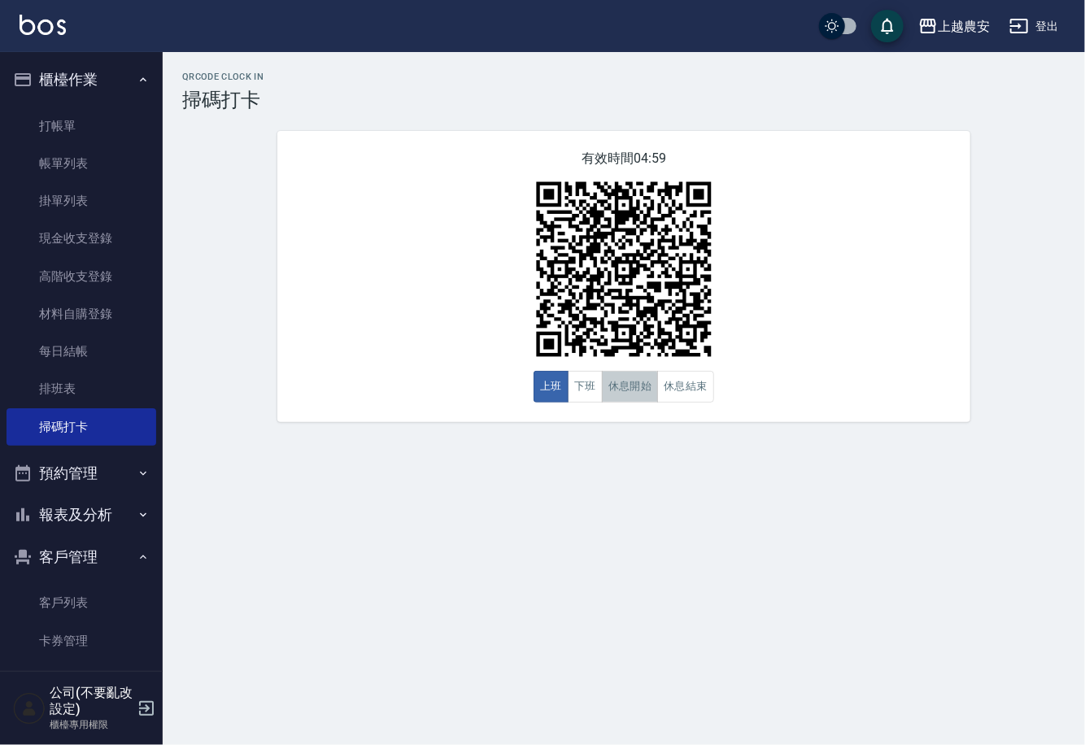
click at [626, 389] on button "休息開始" at bounding box center [630, 387] width 57 height 32
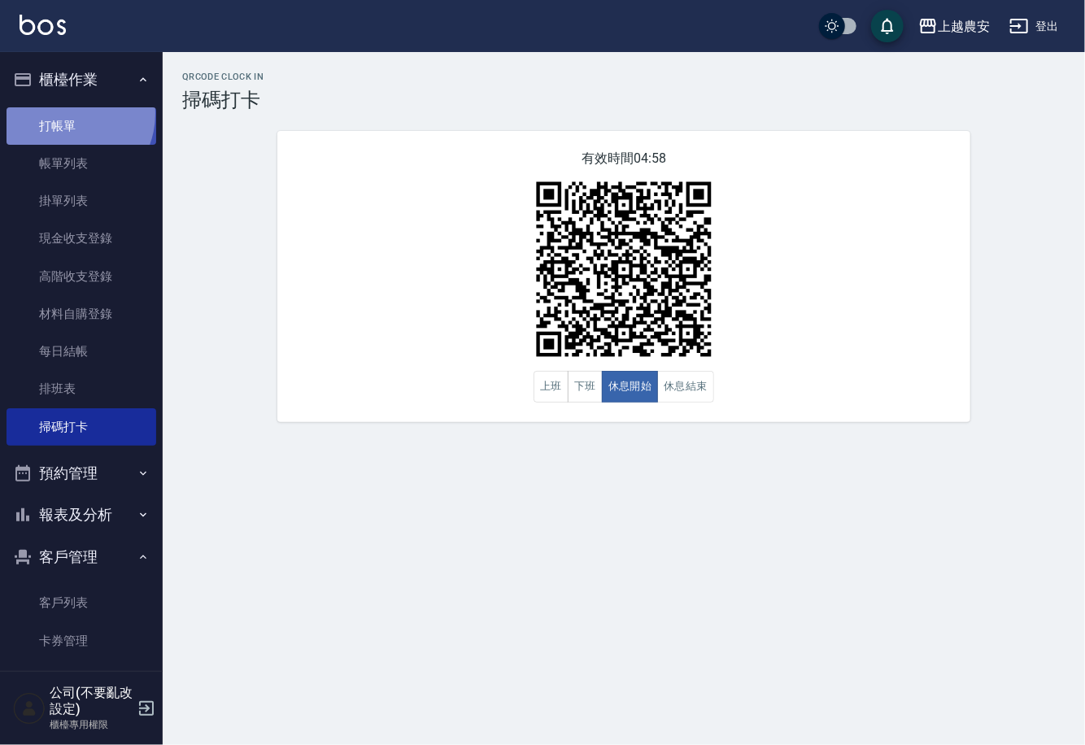
click at [66, 113] on link "打帳單" at bounding box center [82, 125] width 150 height 37
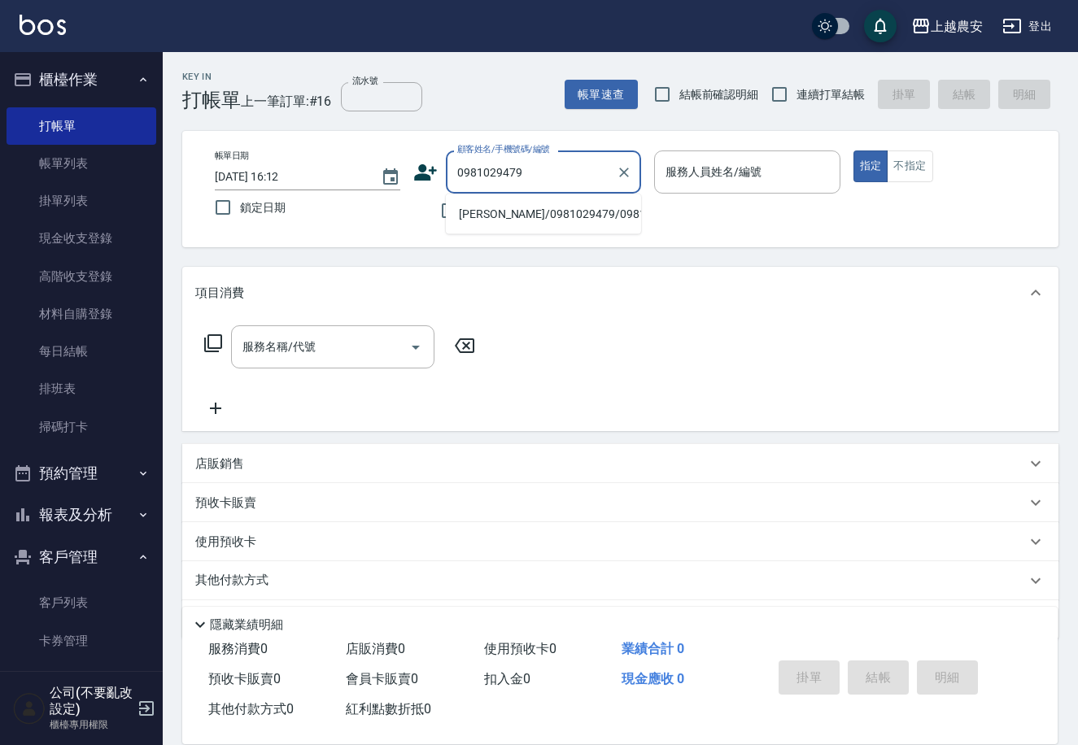
click at [606, 207] on li "[PERSON_NAME]/0981029479/0981029479" at bounding box center [543, 214] width 195 height 27
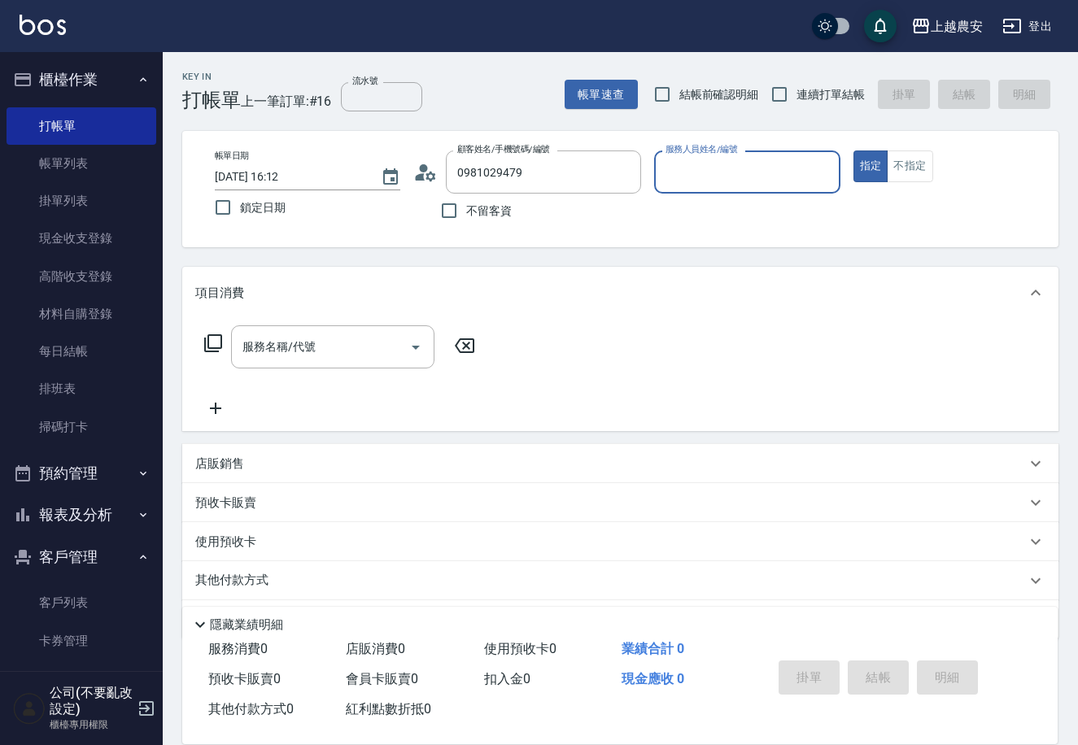
type input "[PERSON_NAME]/0981029479/0981029479"
type input "Nana-13"
type button "true"
click at [220, 330] on div "服務名稱/代號 服務名稱/代號" at bounding box center [340, 346] width 290 height 43
click at [215, 344] on icon at bounding box center [213, 344] width 20 height 20
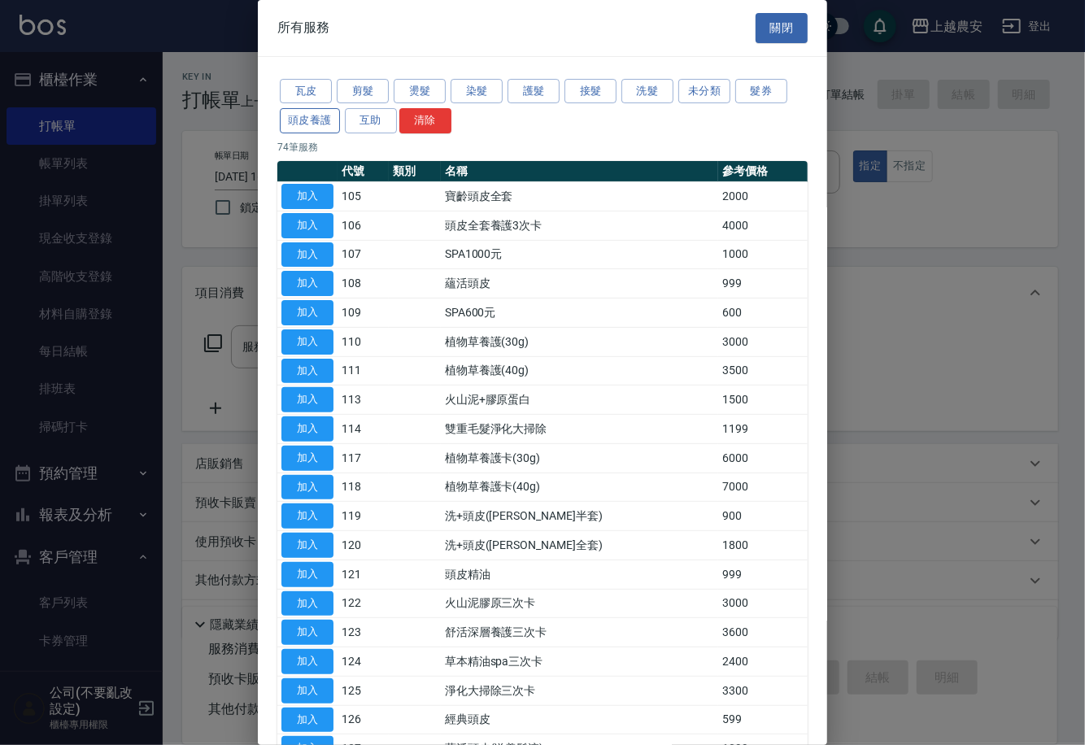
click at [315, 112] on button "頭皮養護" at bounding box center [310, 120] width 60 height 25
click at [312, 542] on button "加入" at bounding box center [307, 545] width 52 height 25
type input "洗+頭皮([PERSON_NAME]全套)(120)"
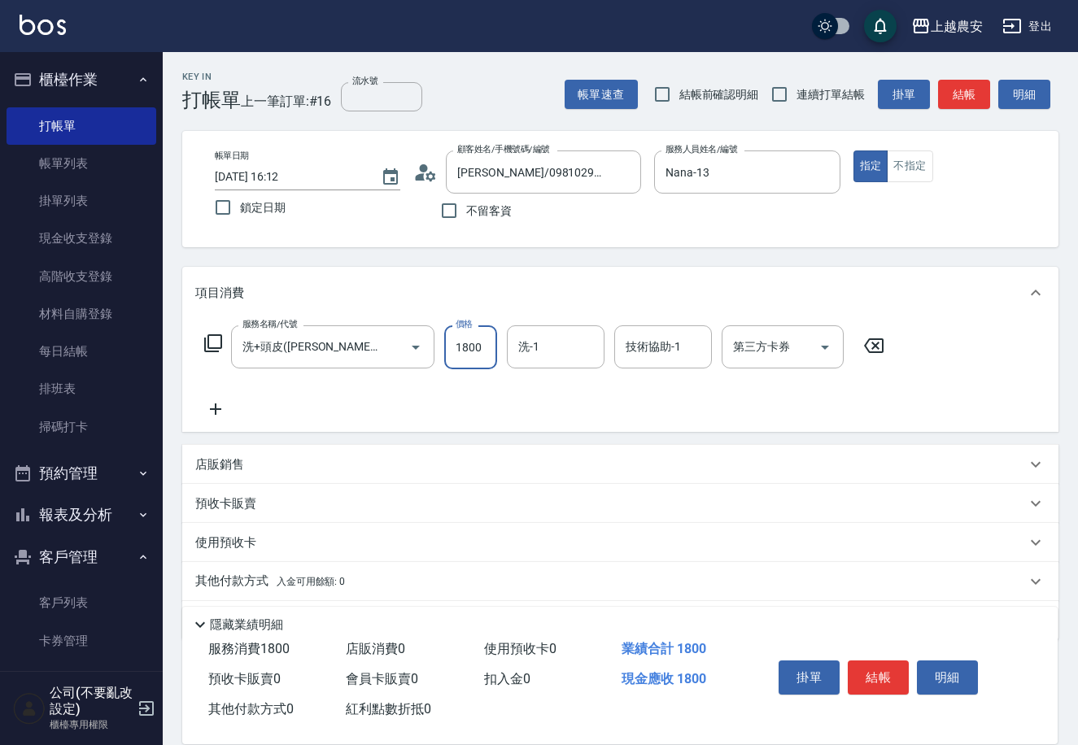
click at [460, 347] on input "1800" at bounding box center [470, 347] width 53 height 44
type input "2000"
type input "團團-27"
click at [216, 335] on icon at bounding box center [213, 343] width 18 height 18
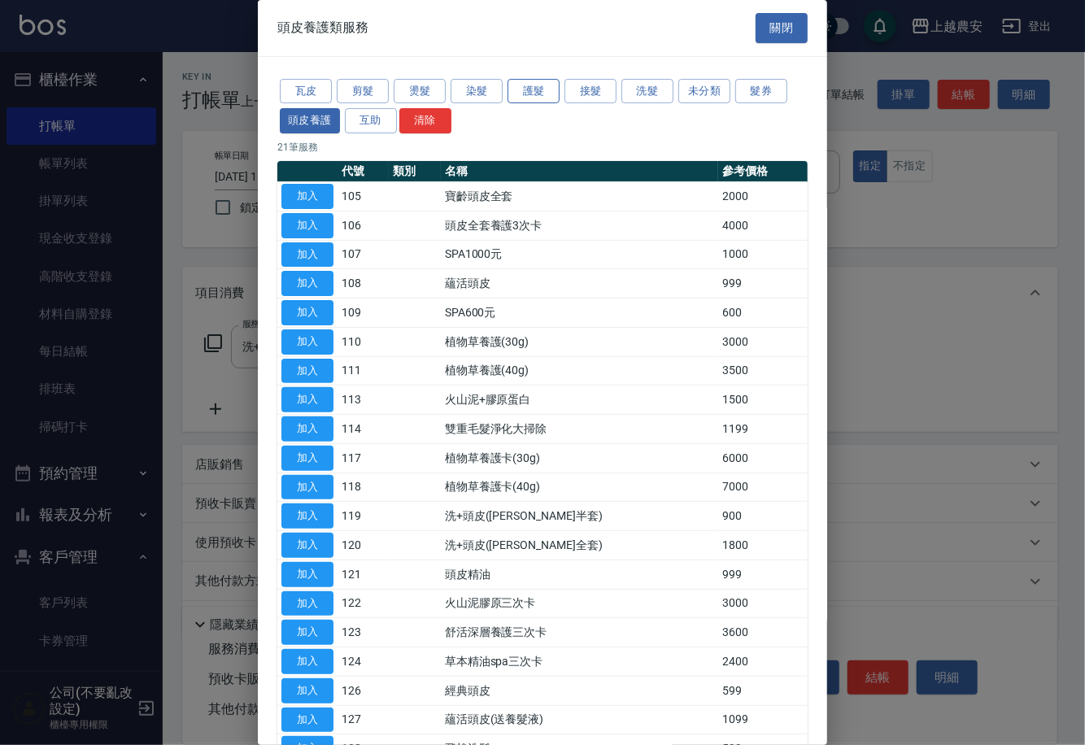
click at [533, 97] on button "護髮" at bounding box center [534, 91] width 52 height 25
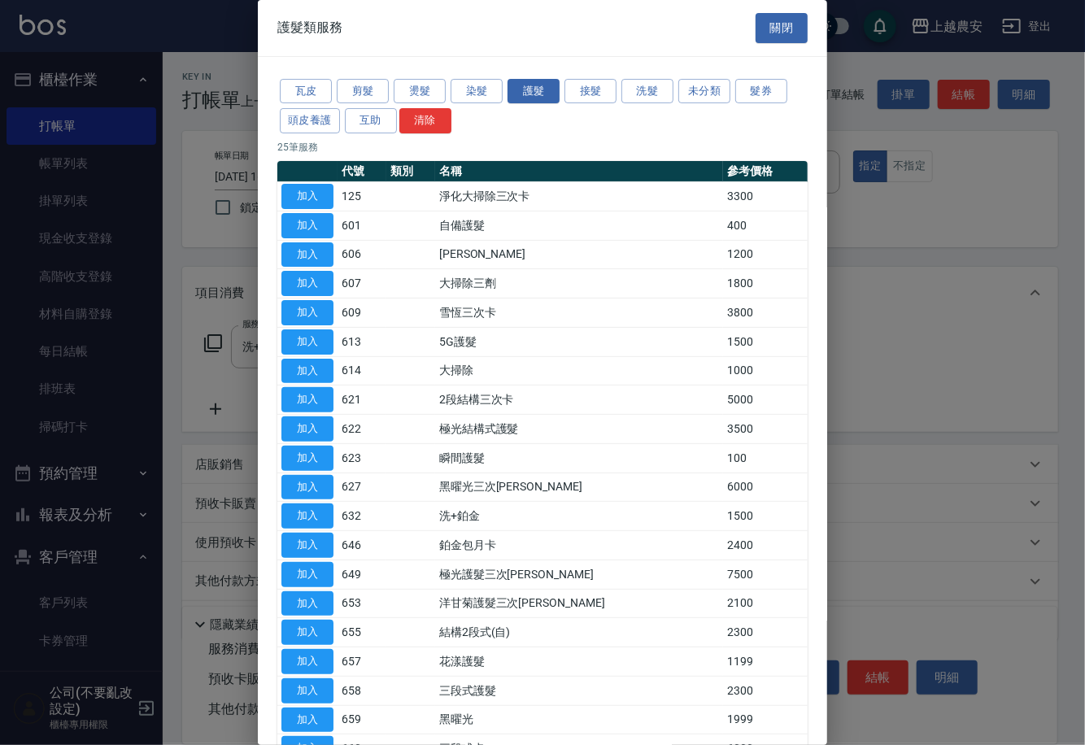
click at [318, 630] on button "加入" at bounding box center [307, 632] width 52 height 25
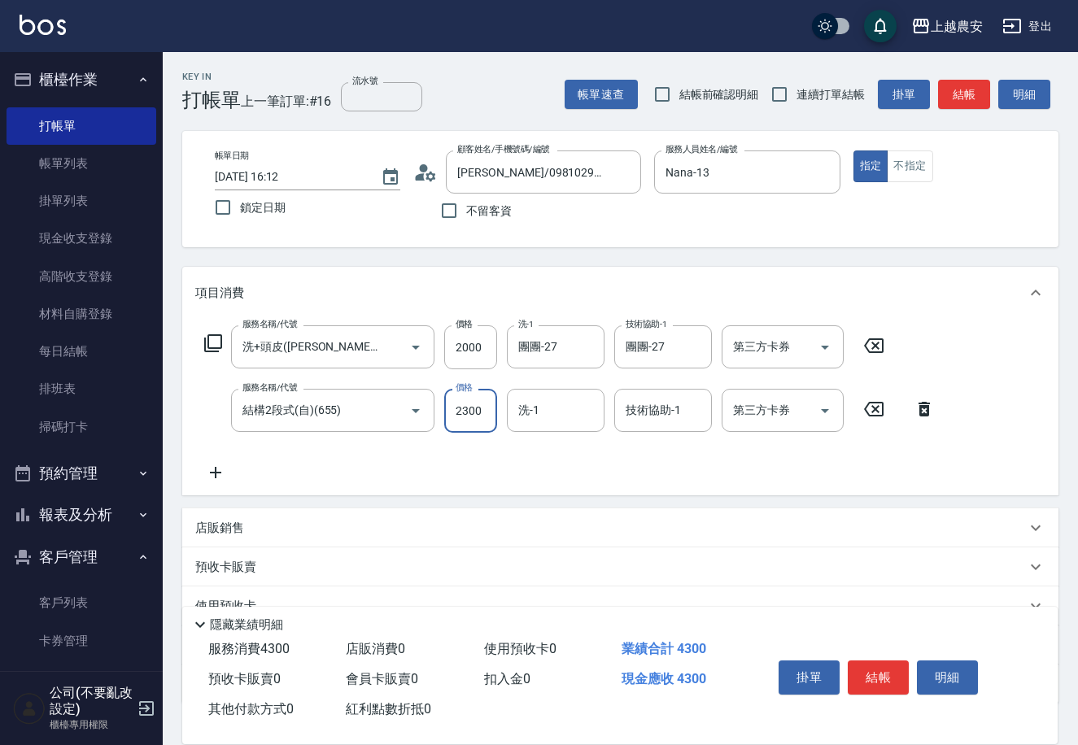
click at [468, 419] on input "2300" at bounding box center [470, 411] width 53 height 44
type input "2800"
type input "團團-27"
click at [883, 673] on button "結帳" at bounding box center [878, 678] width 61 height 34
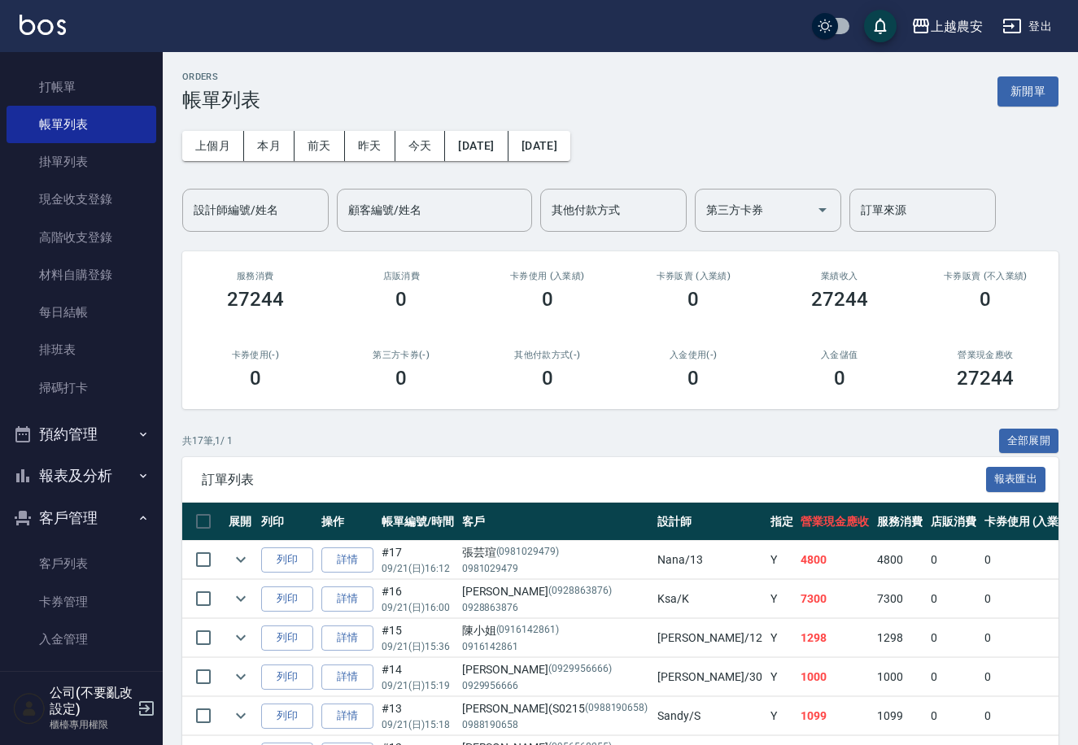
scroll to position [84, 0]
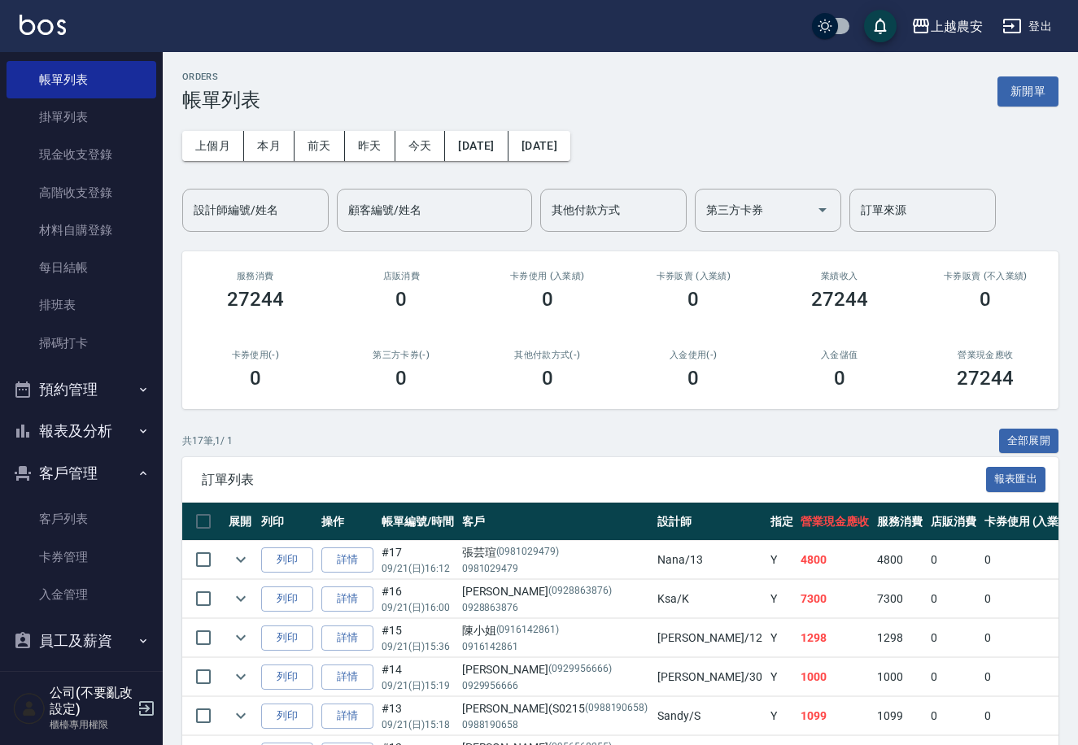
click at [65, 434] on button "報表及分析" at bounding box center [82, 431] width 150 height 42
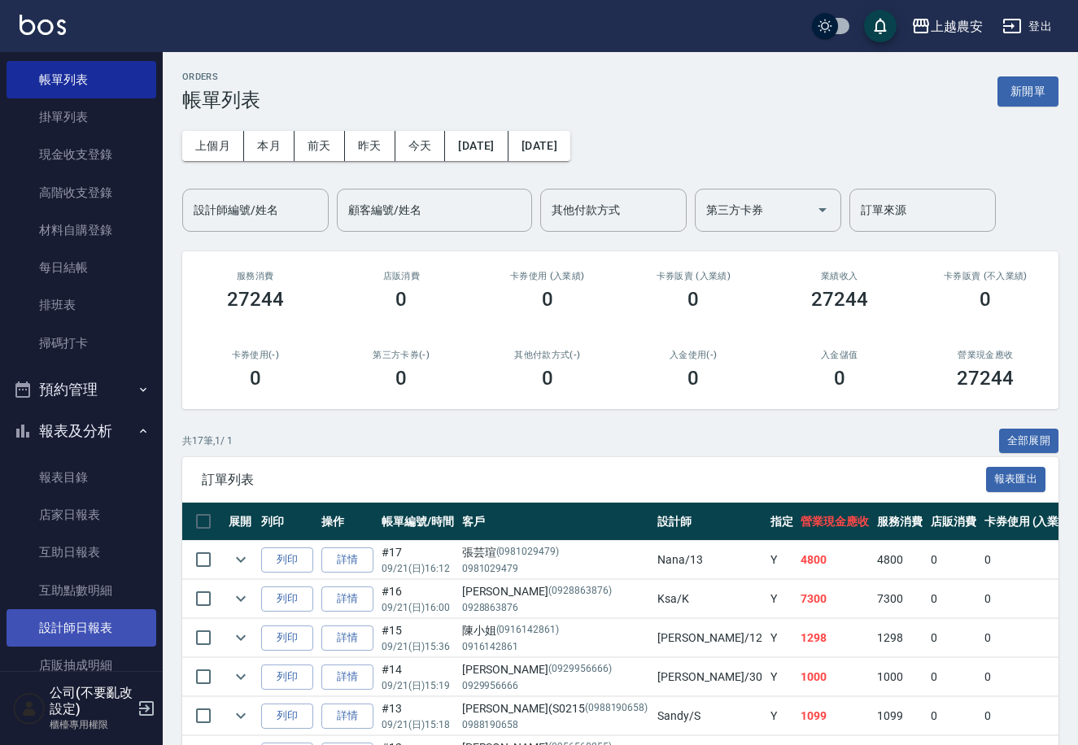
click at [85, 628] on link "設計師日報表" at bounding box center [82, 627] width 150 height 37
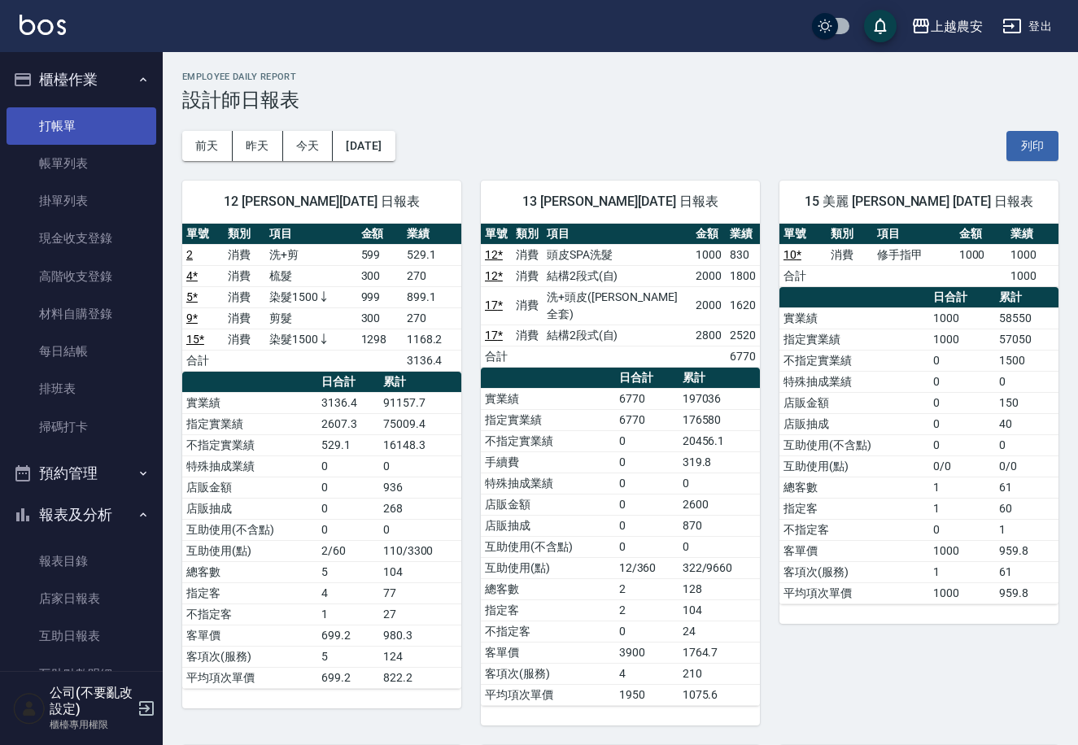
click at [72, 114] on link "打帳單" at bounding box center [82, 125] width 150 height 37
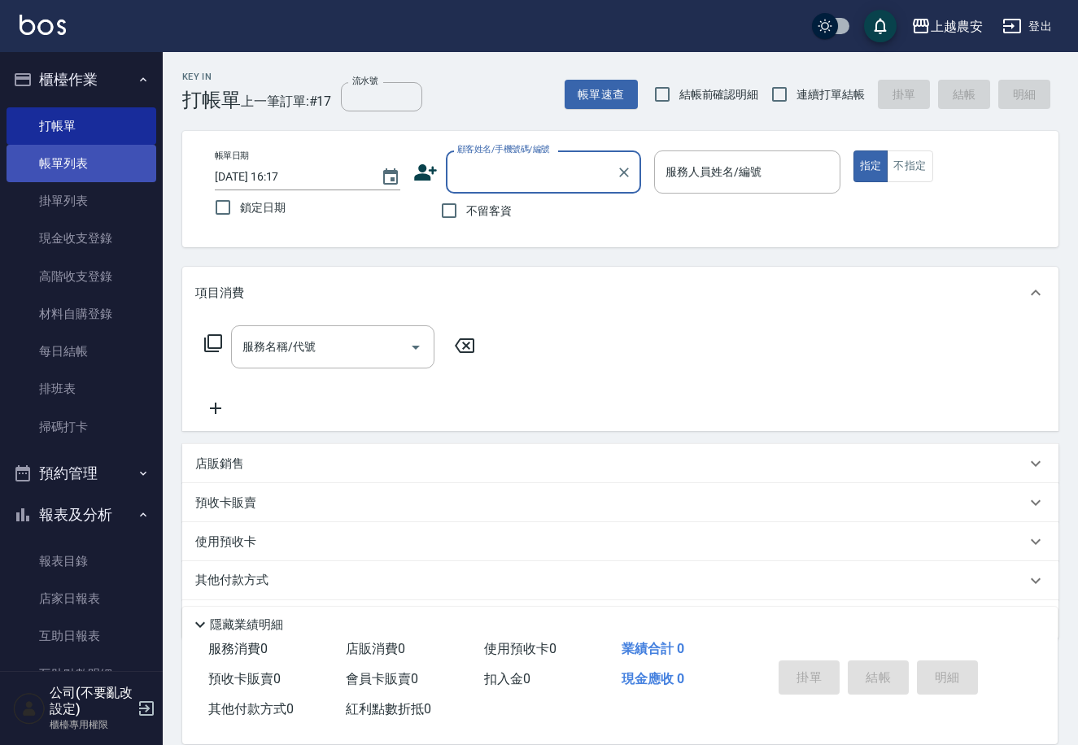
click at [130, 161] on link "帳單列表" at bounding box center [82, 163] width 150 height 37
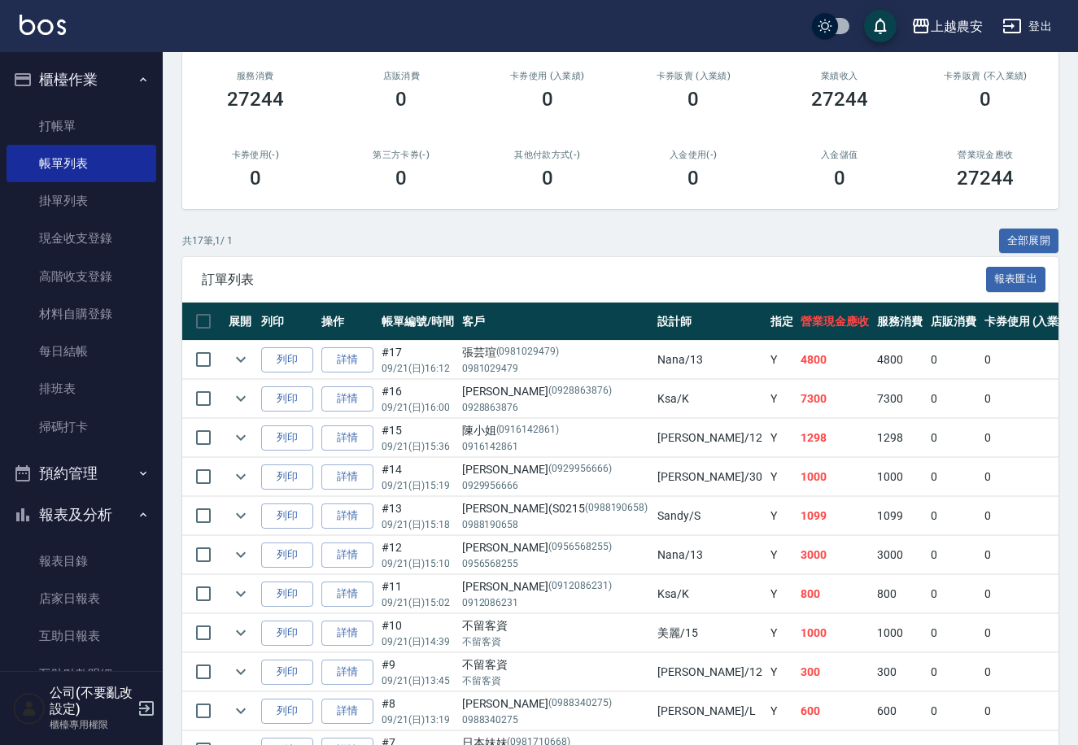
scroll to position [207, 0]
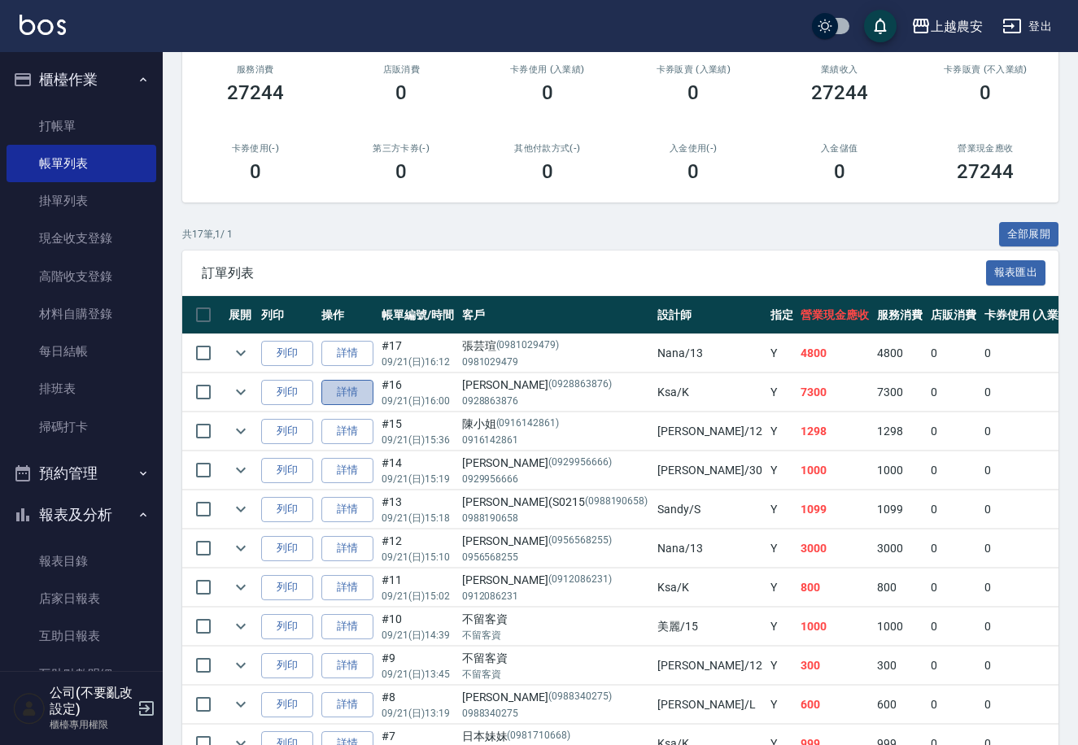
click at [353, 390] on link "詳情" at bounding box center [347, 392] width 52 height 25
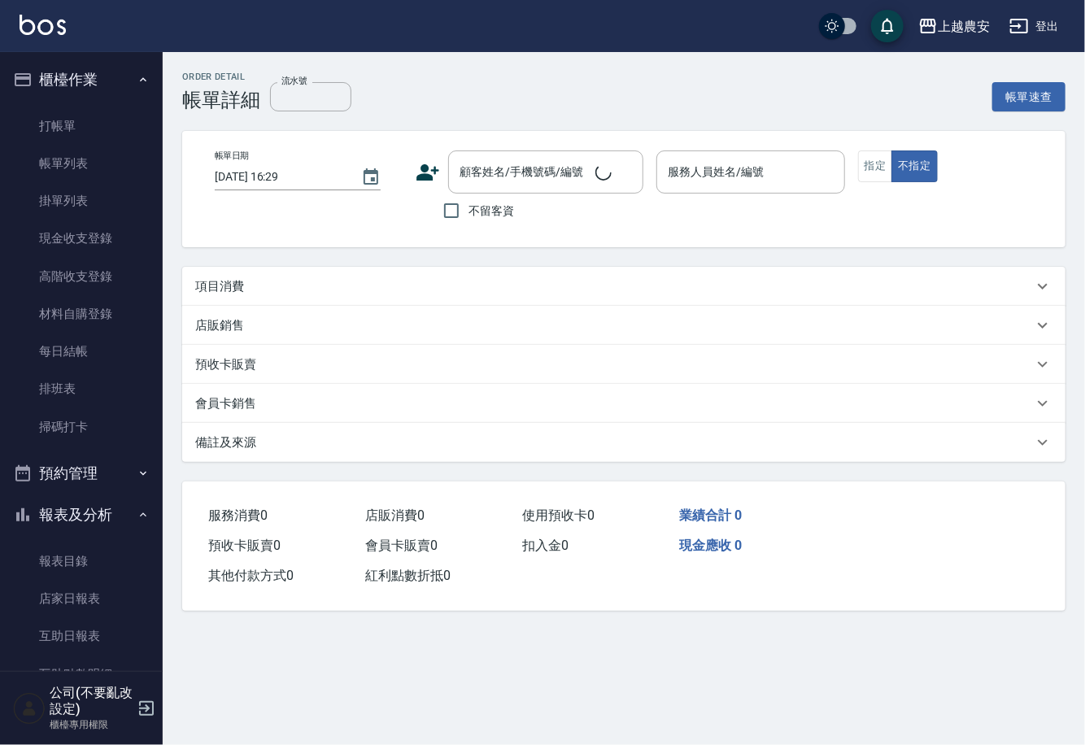
type input "[DATE] 16:00"
type input "Ksa-K"
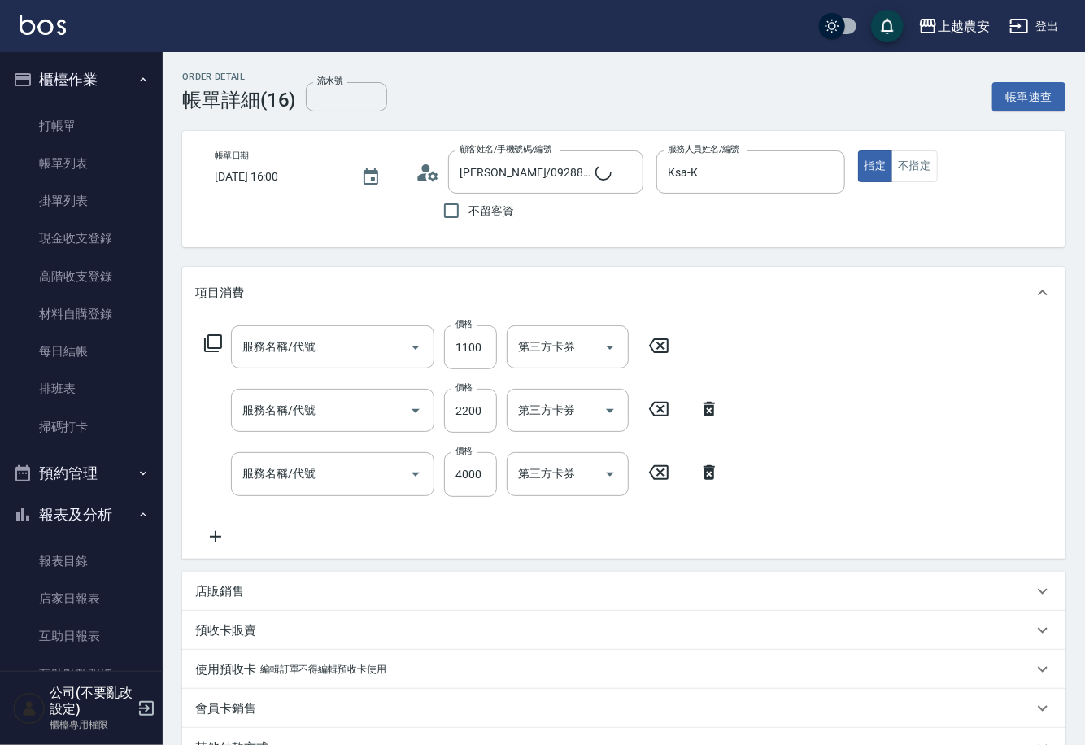
type input "[PERSON_NAME]/0928863876/0928863876"
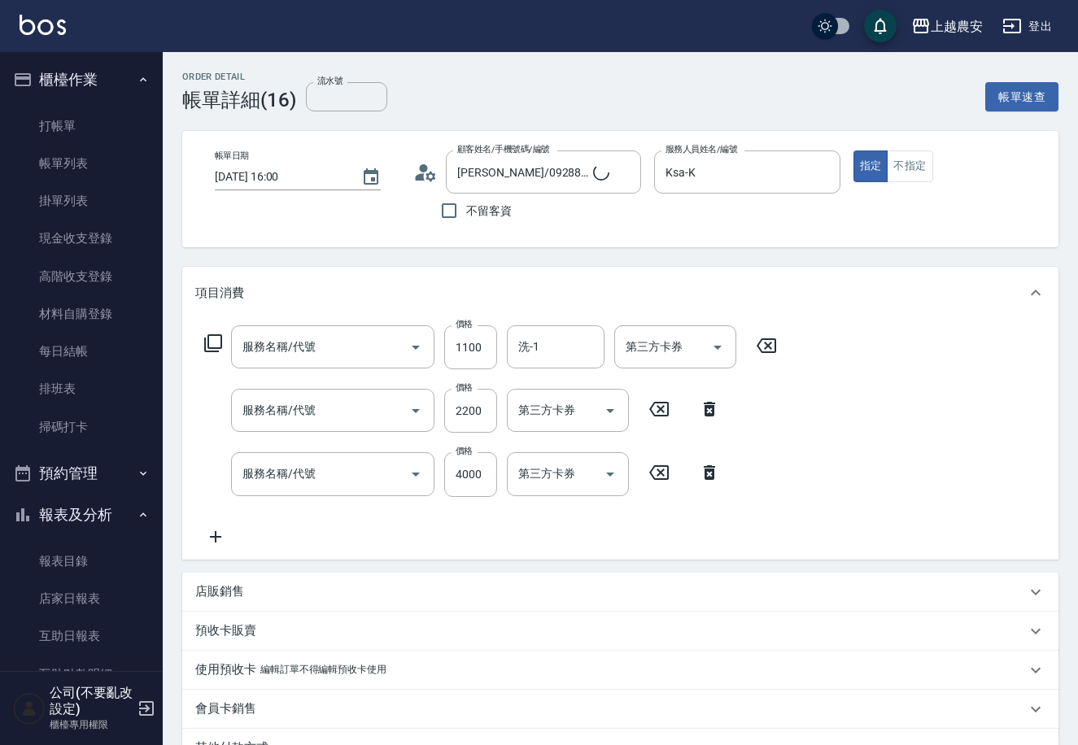
type input "蘊活頭皮(送養髮液)(127)"
type input "結構2段式(自)(655)"
type input "染髮1500↑(503)"
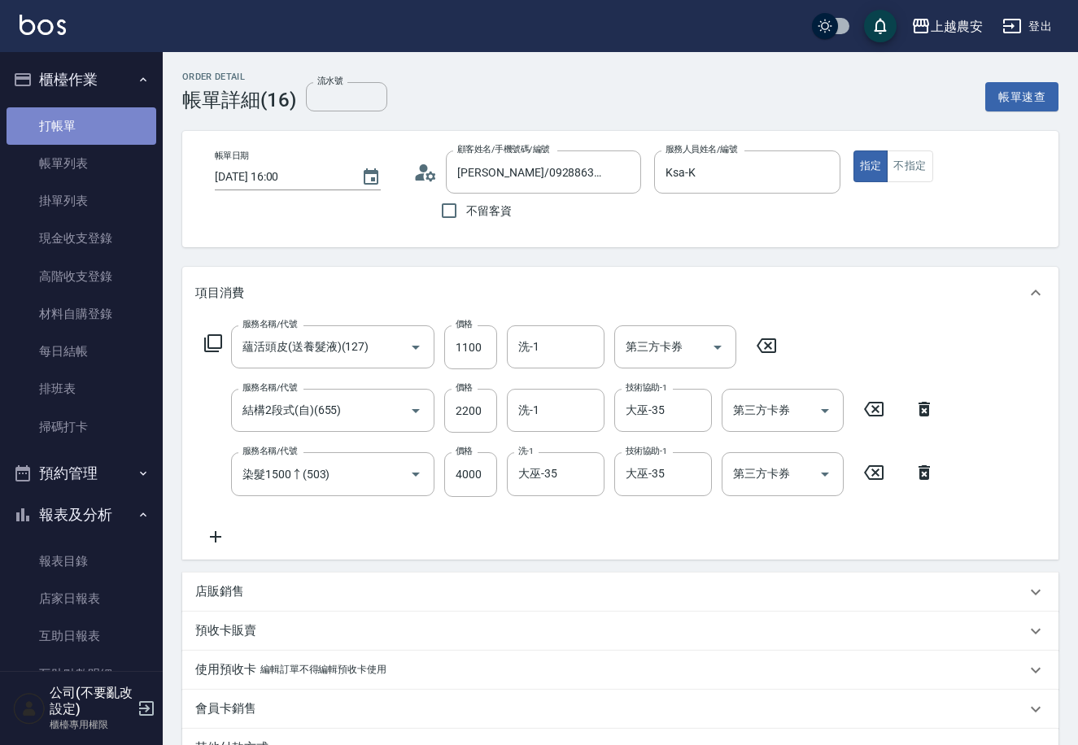
click at [125, 130] on link "打帳單" at bounding box center [82, 125] width 150 height 37
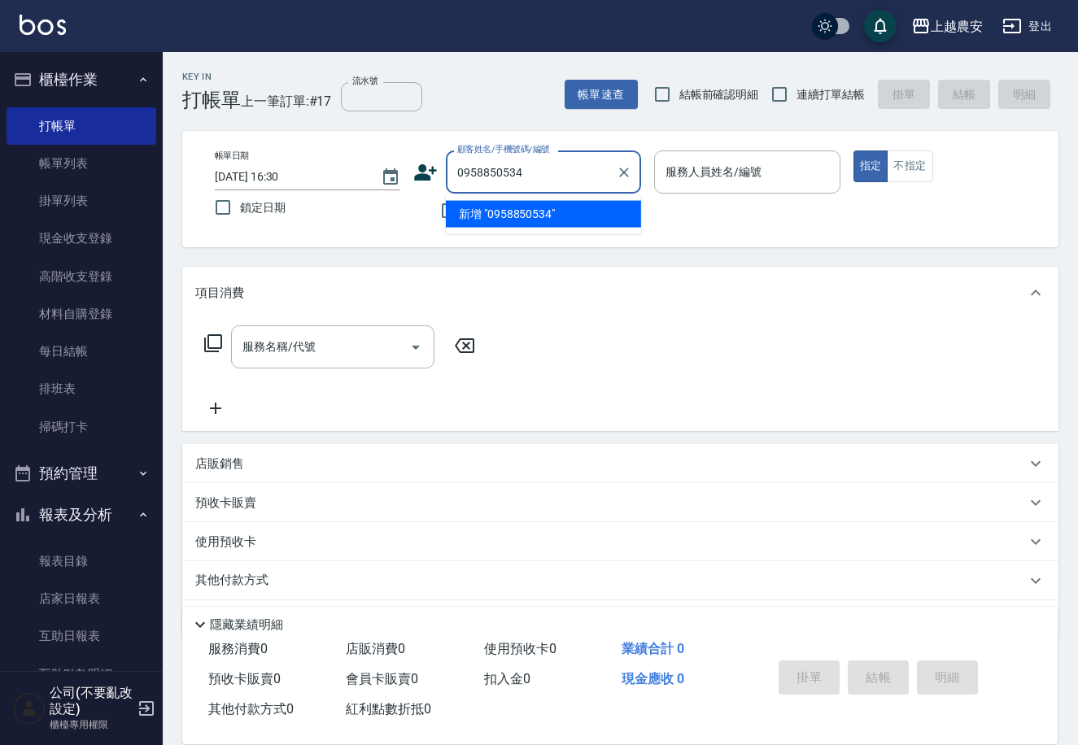
drag, startPoint x: 519, startPoint y: 179, endPoint x: 438, endPoint y: 177, distance: 81.4
click at [421, 185] on div "顧客姓名/手機號碼/編號 0958850534 顧客姓名/手機號碼/編號" at bounding box center [527, 172] width 228 height 43
type input "0958850534"
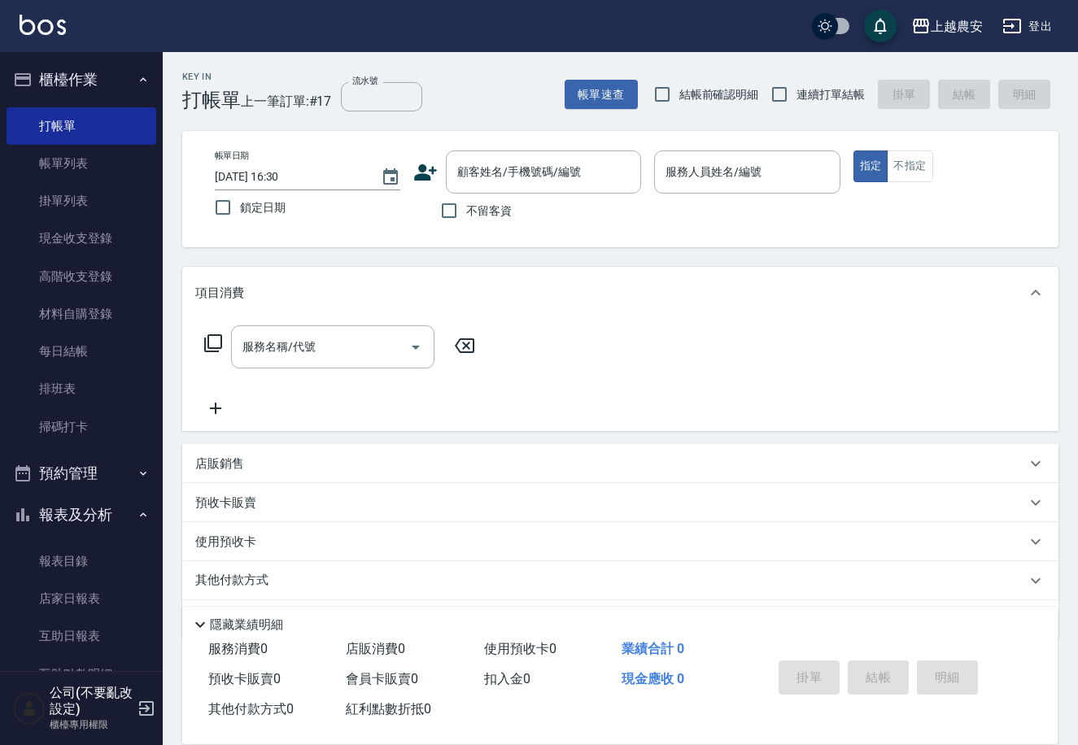
click at [427, 173] on icon at bounding box center [425, 172] width 24 height 24
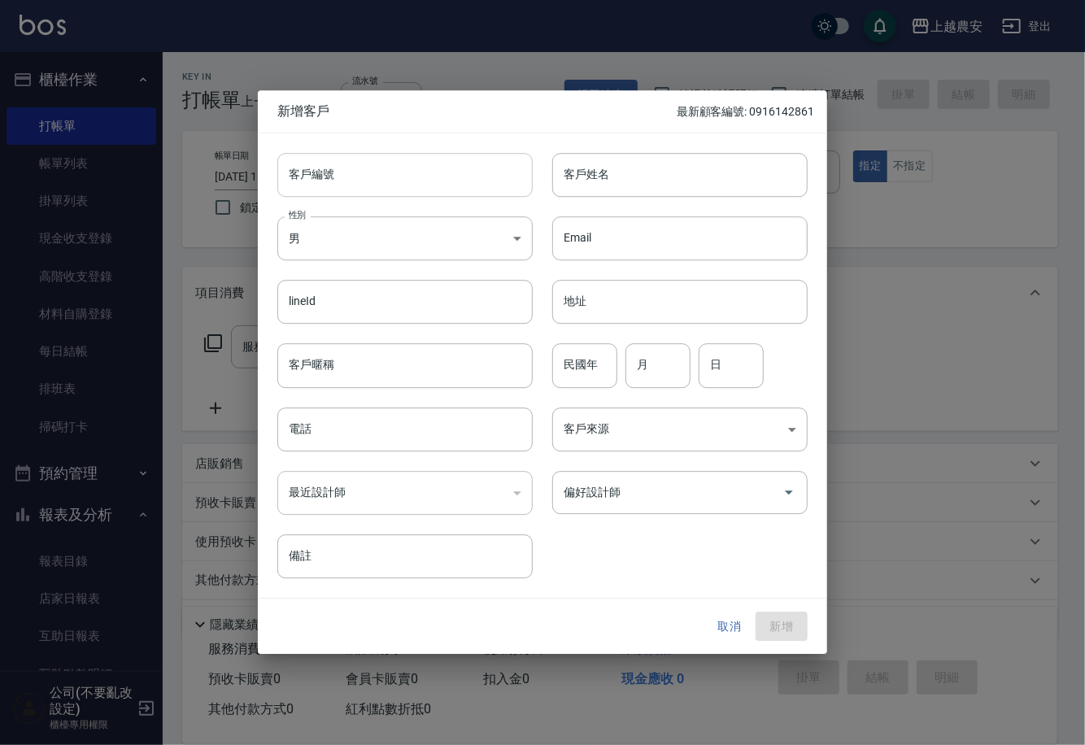
click at [469, 184] on input "客戶編號" at bounding box center [404, 175] width 255 height 44
paste input "0958850534"
type input "0958850534"
click at [455, 244] on body "上越農安 登出 櫃檯作業 打帳單 帳單列表 掛單列表 現金收支登錄 高階收支登錄 材料自購登錄 每日結帳 排班表 掃碼打卡 預約管理 預約管理 單日預約紀錄 …" at bounding box center [542, 396] width 1085 height 793
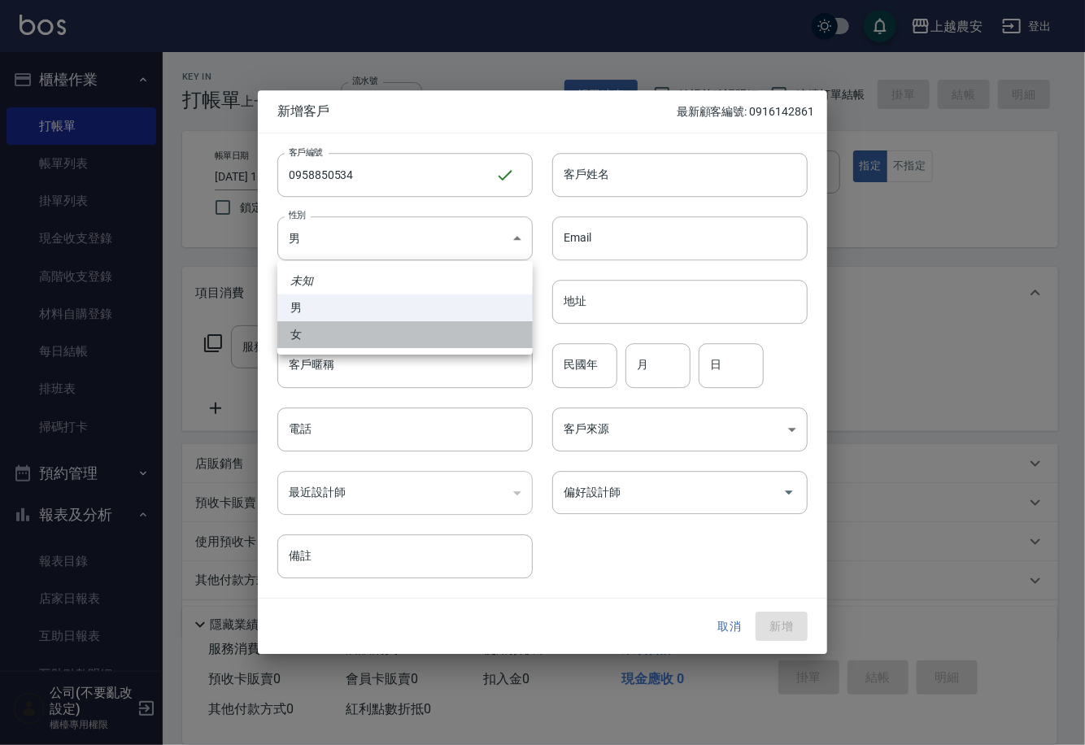
click at [460, 338] on li "女" at bounding box center [404, 334] width 255 height 27
type input "[DEMOGRAPHIC_DATA]"
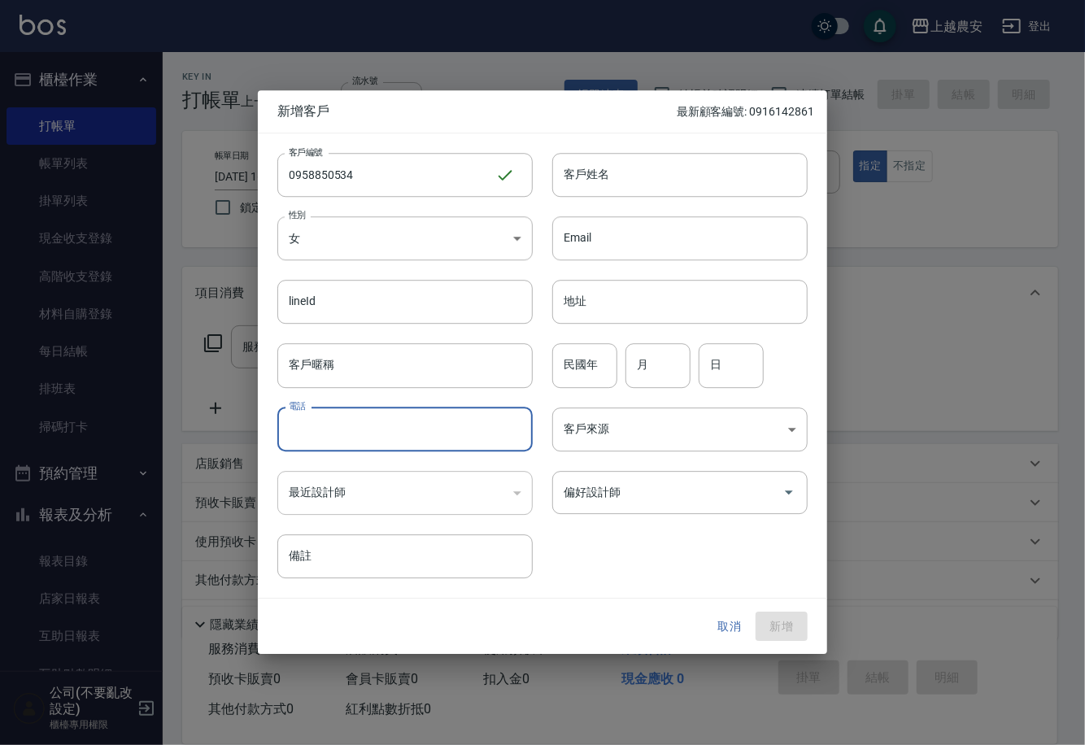
click at [465, 430] on input "電話" at bounding box center [404, 430] width 255 height 44
paste input "0958850534"
type input "0958850534"
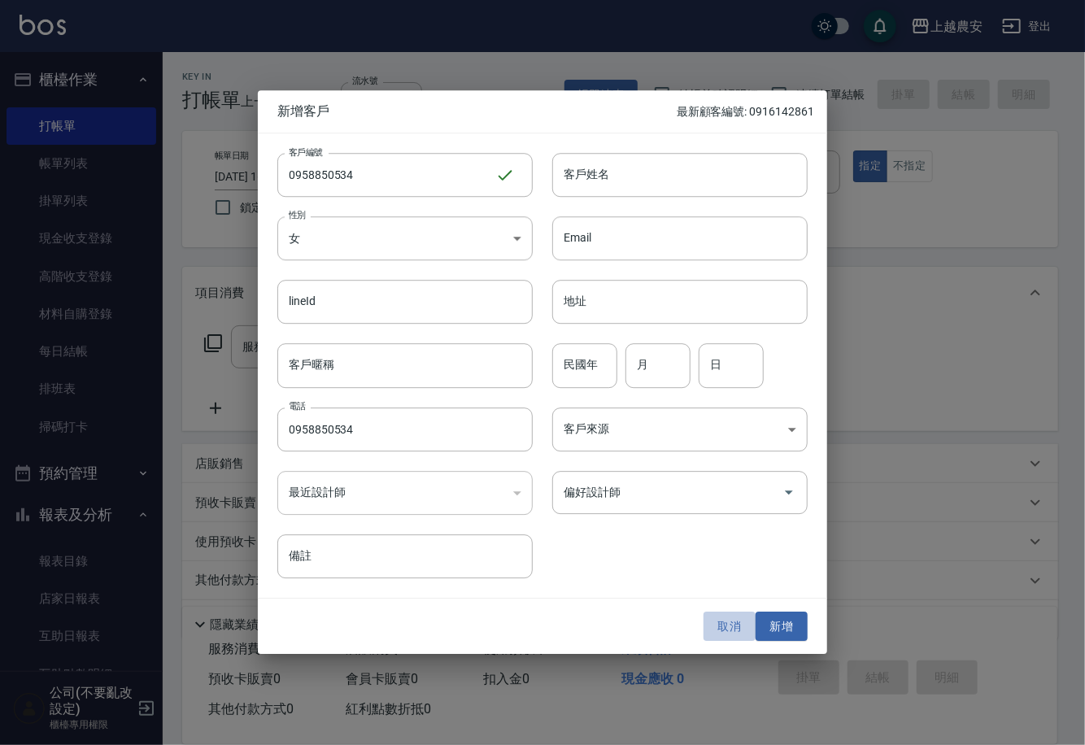
drag, startPoint x: 725, startPoint y: 627, endPoint x: 713, endPoint y: 620, distance: 13.5
click at [720, 627] on button "取消" at bounding box center [730, 627] width 52 height 30
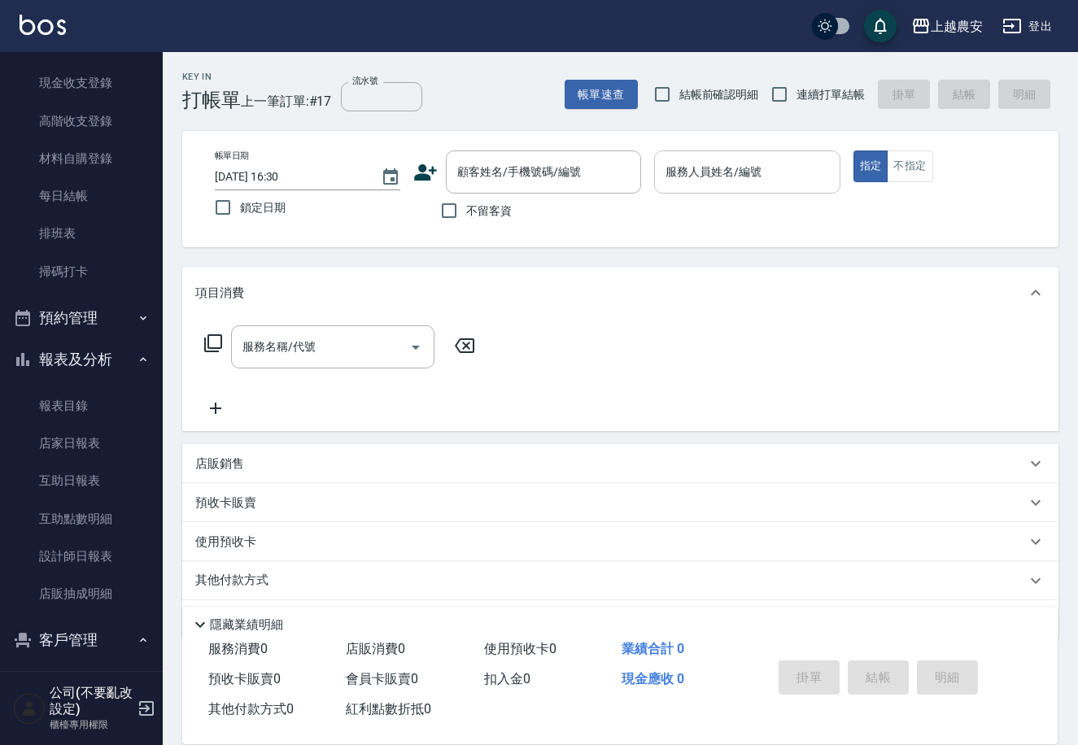
scroll to position [156, 0]
click at [104, 566] on link "設計師日報表" at bounding box center [82, 555] width 150 height 37
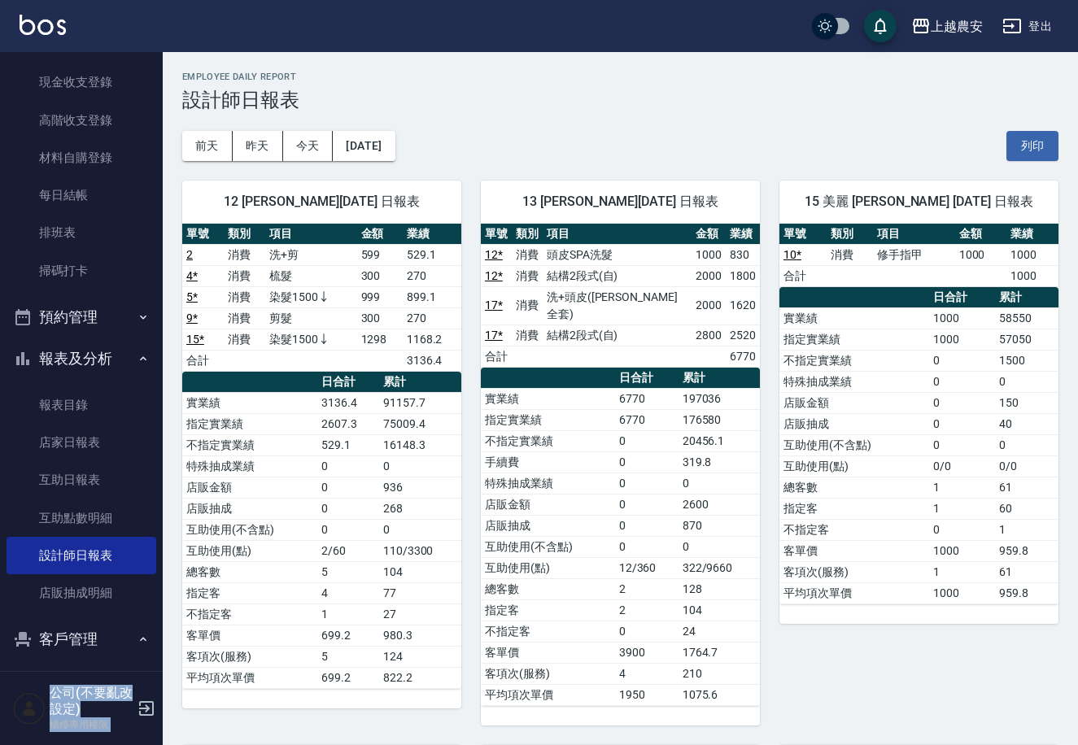
drag, startPoint x: 154, startPoint y: 203, endPoint x: 176, endPoint y: -20, distance: 223.2
drag, startPoint x: 153, startPoint y: 193, endPoint x: 185, endPoint y: -10, distance: 205.2
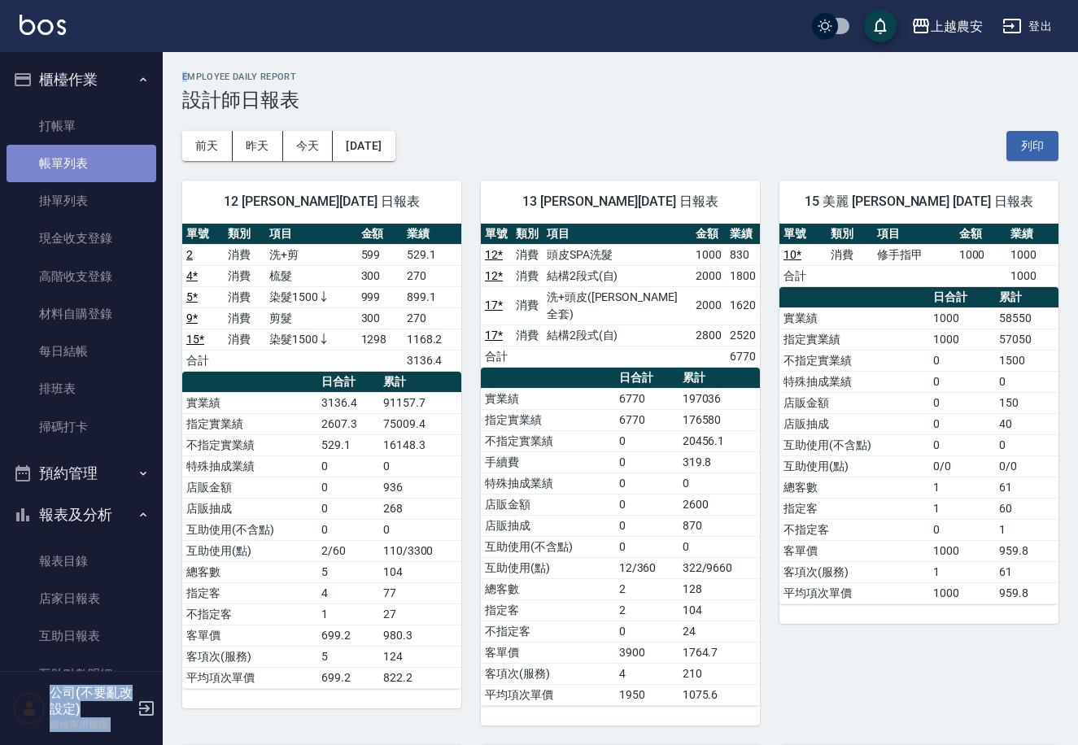
click at [127, 174] on link "帳單列表" at bounding box center [82, 163] width 150 height 37
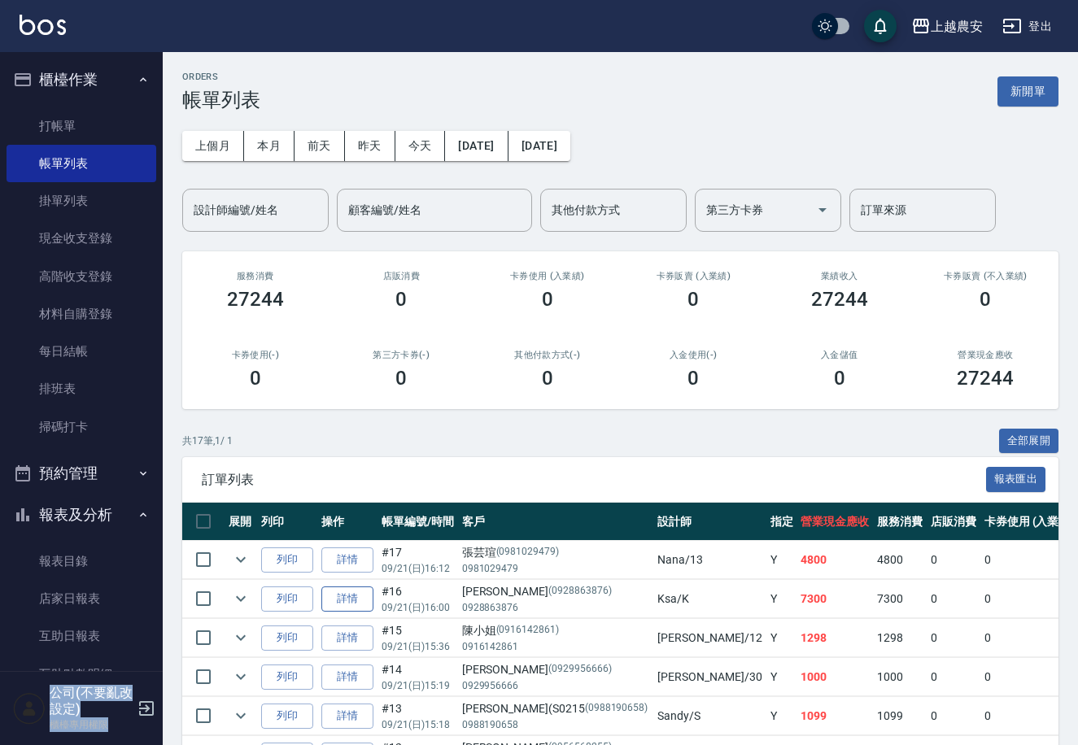
click at [335, 592] on link "詳情" at bounding box center [347, 599] width 52 height 25
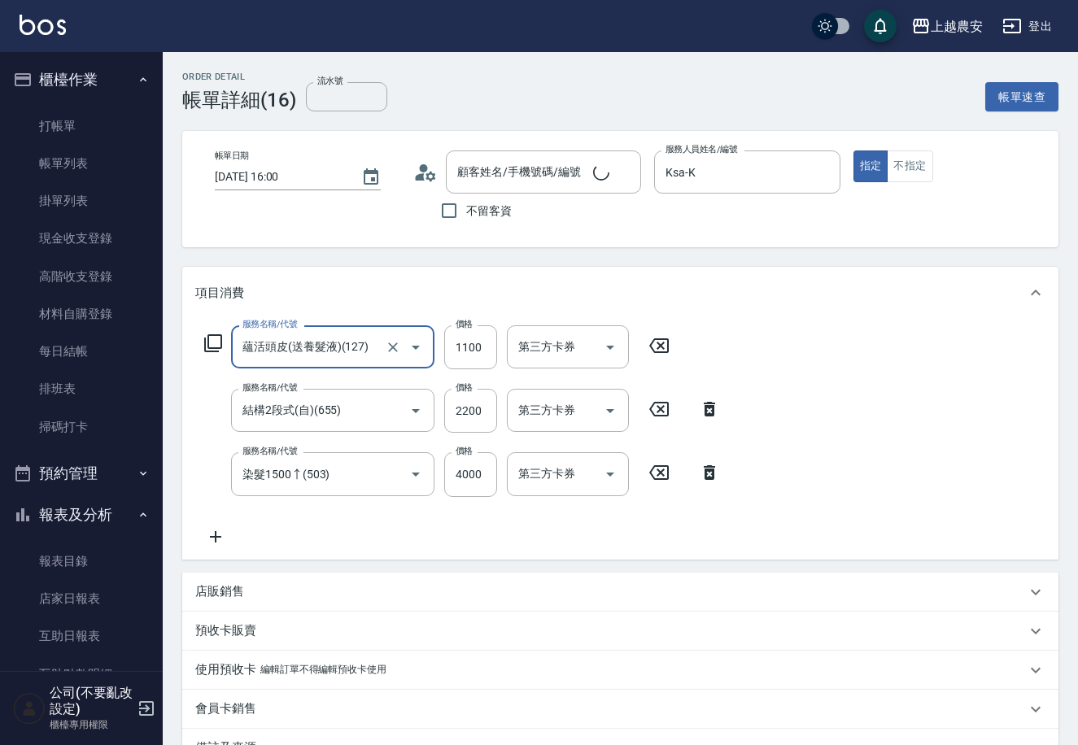
type input "[PERSON_NAME]/0928863876/0928863876"
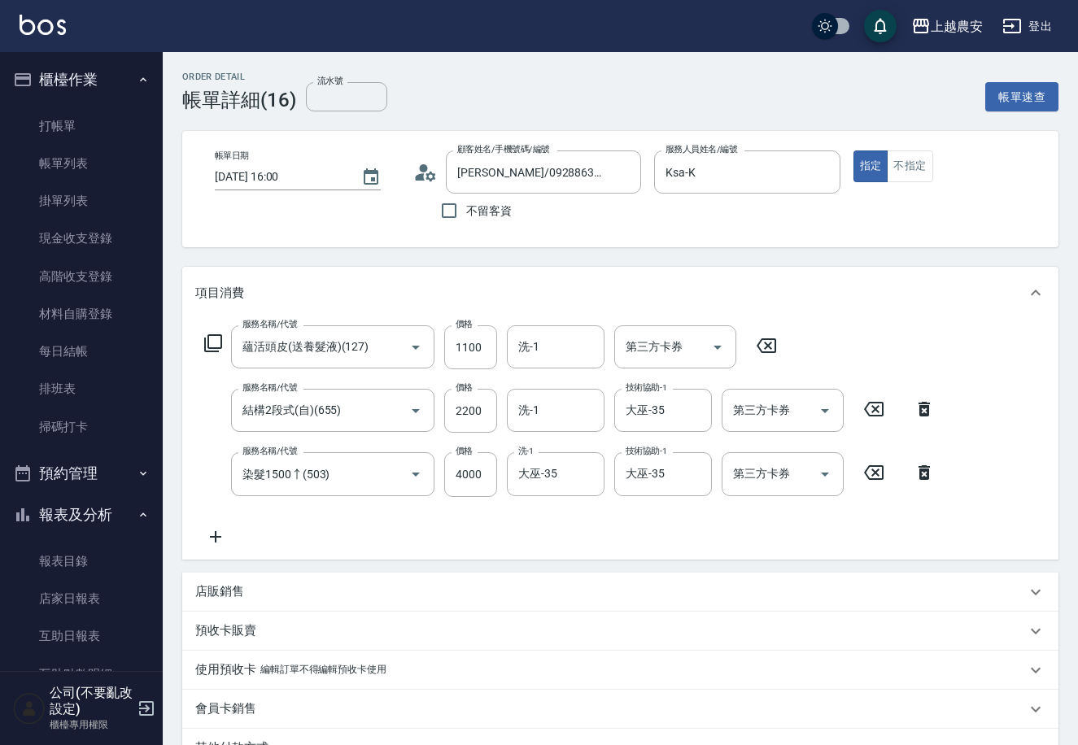
click at [918, 408] on icon at bounding box center [924, 409] width 41 height 20
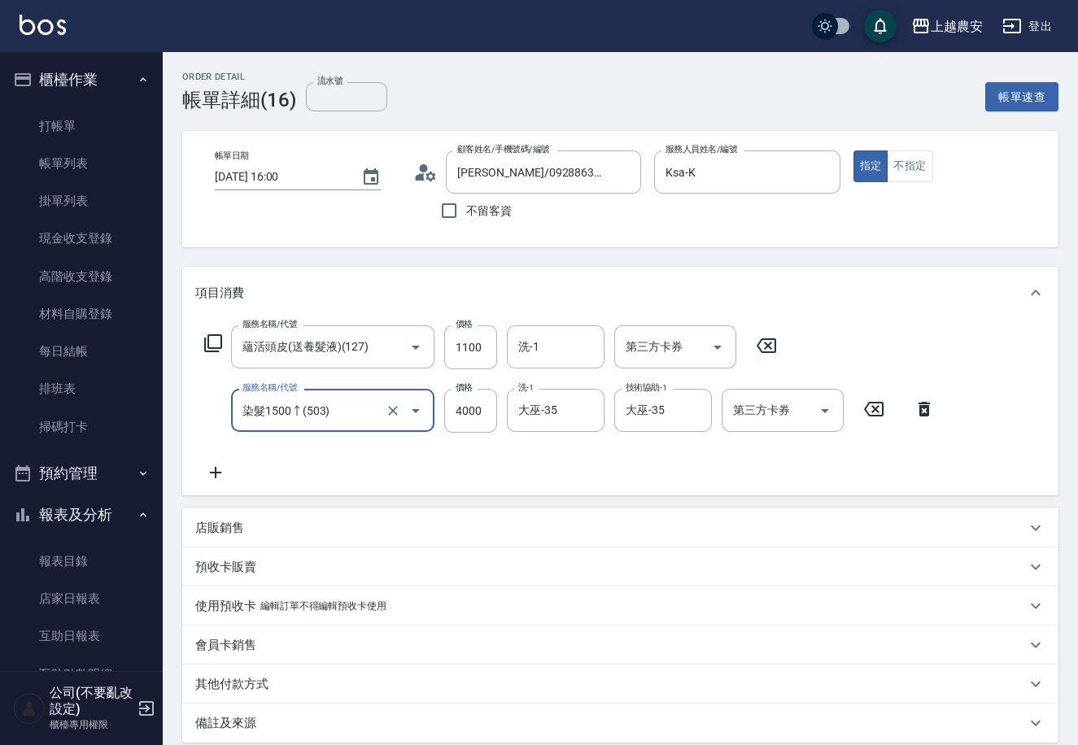
click at [227, 474] on icon at bounding box center [215, 473] width 41 height 20
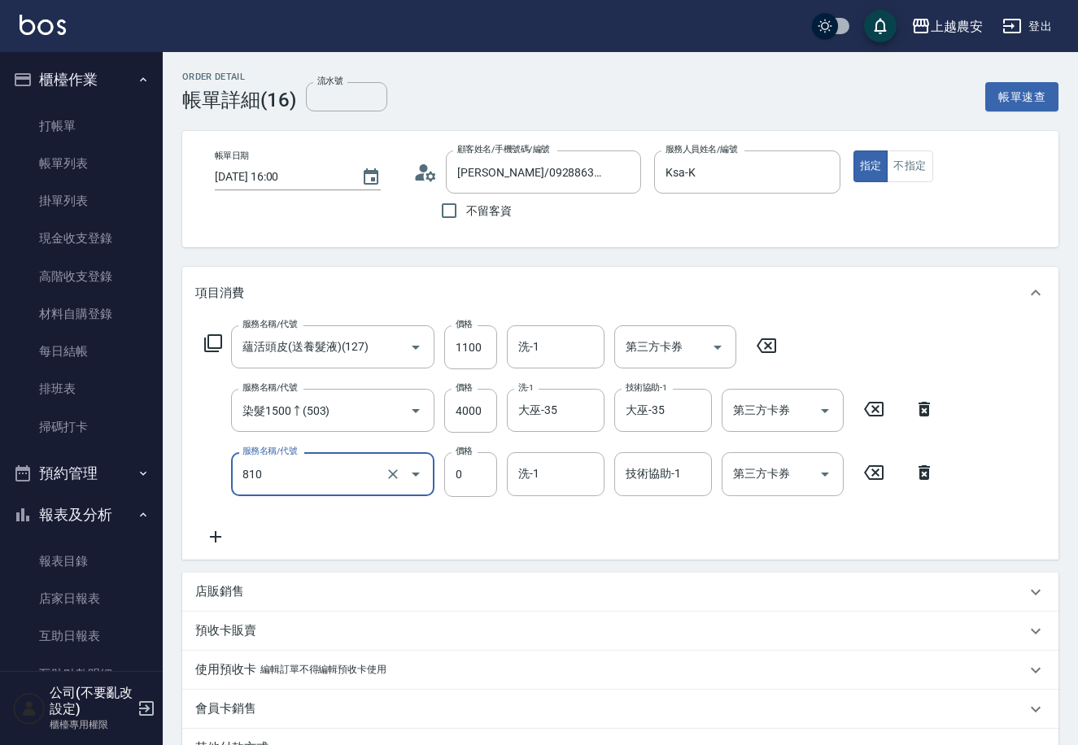
type input "頭皮護髮卡券使用(810)"
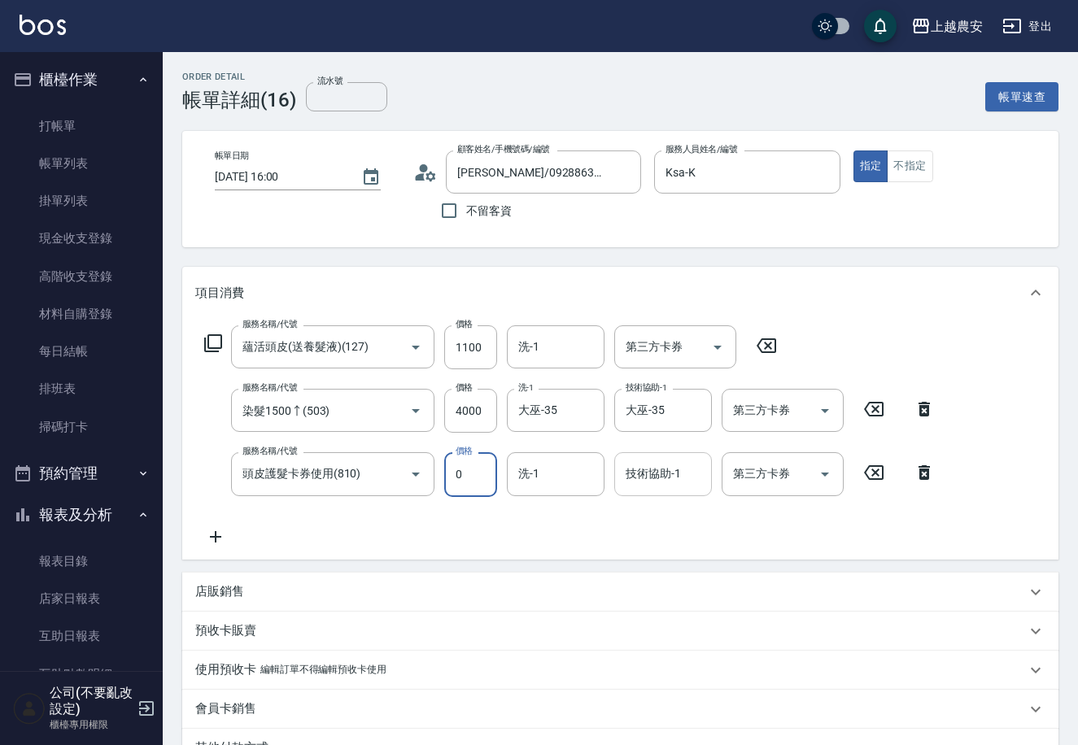
click at [652, 473] on div "技術協助-1 技術協助-1" at bounding box center [663, 473] width 98 height 43
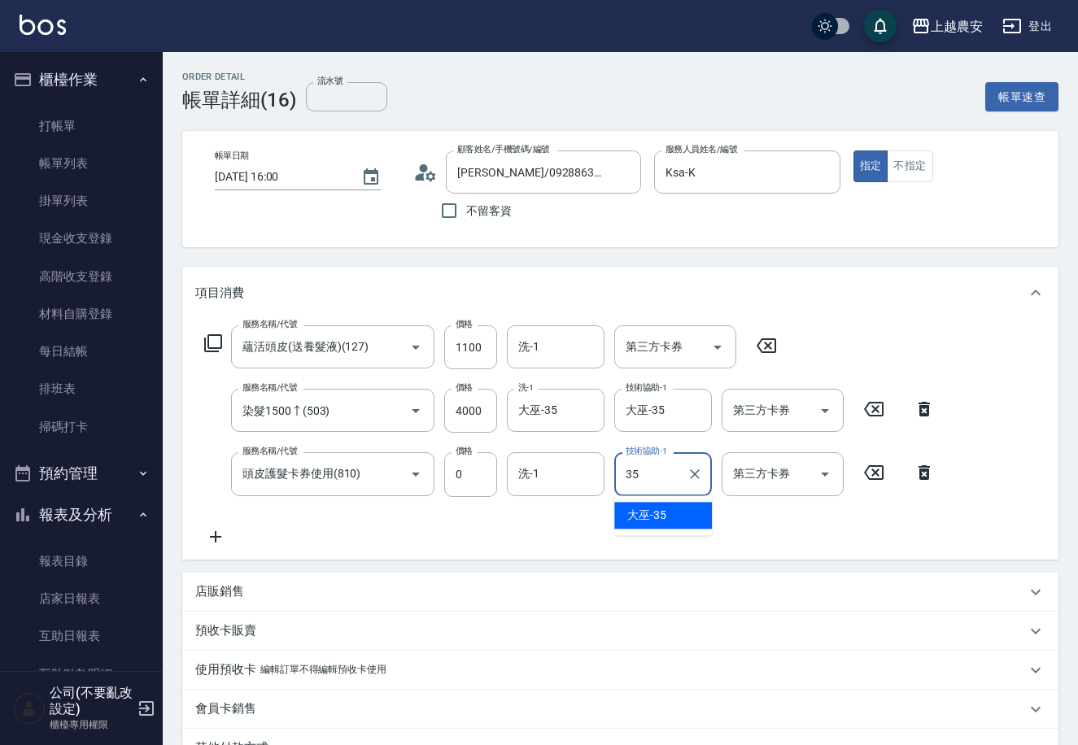
type input "大巫-35"
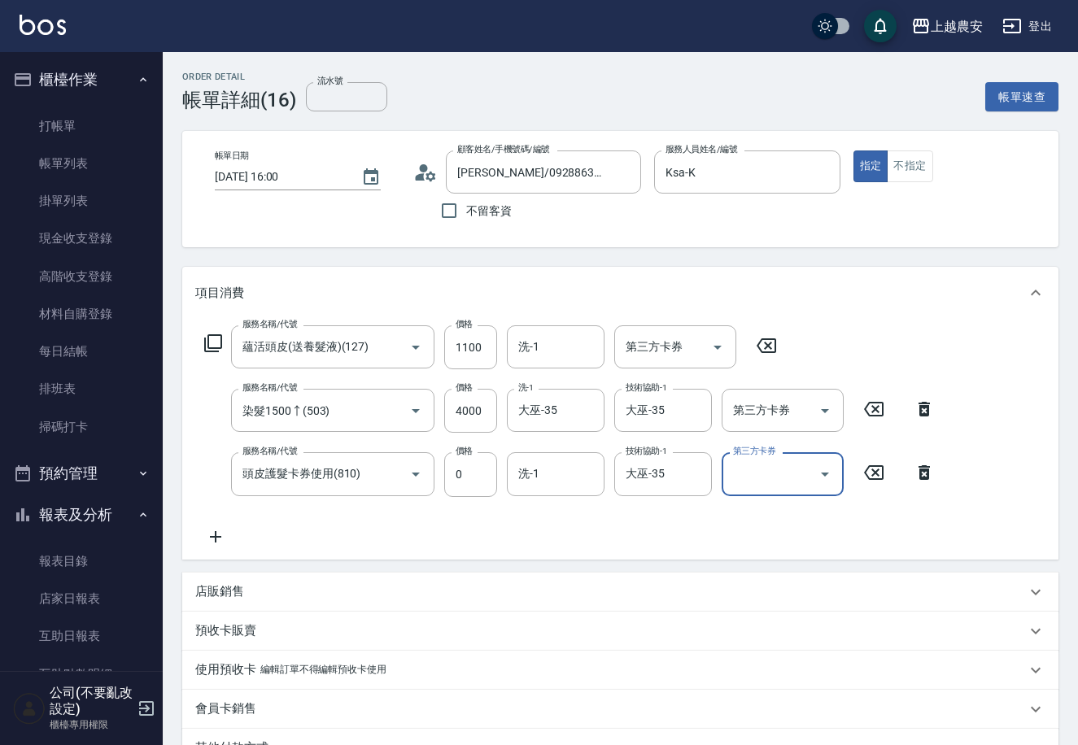
click at [758, 341] on icon at bounding box center [766, 346] width 41 height 20
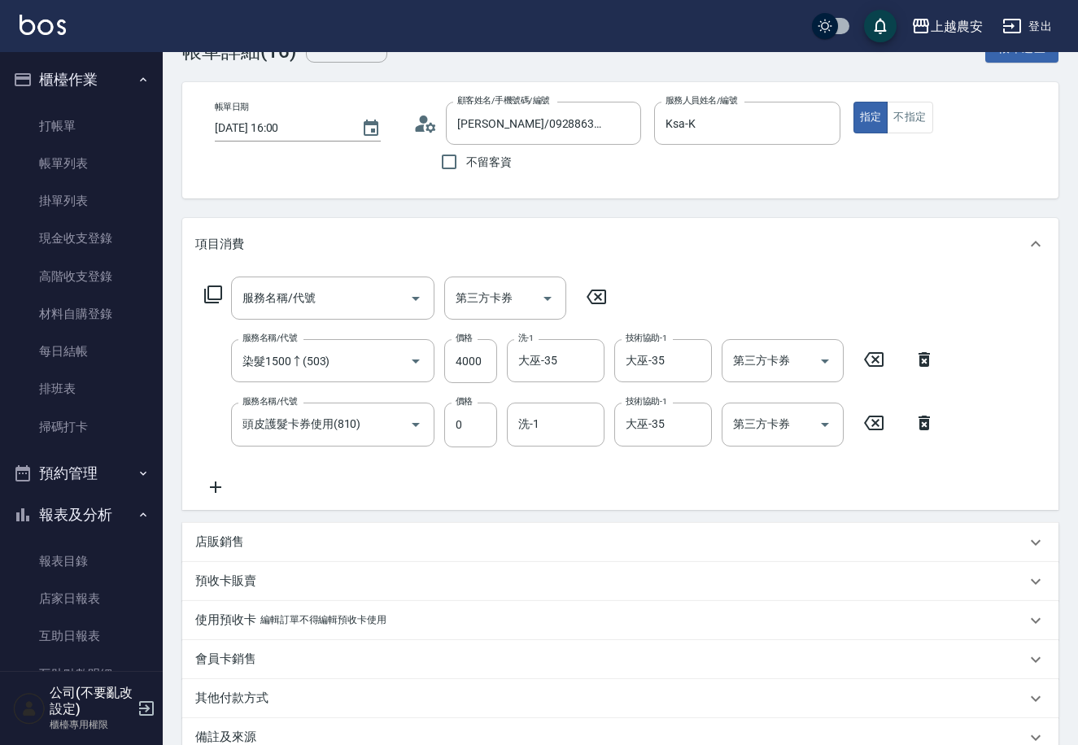
scroll to position [62, 0]
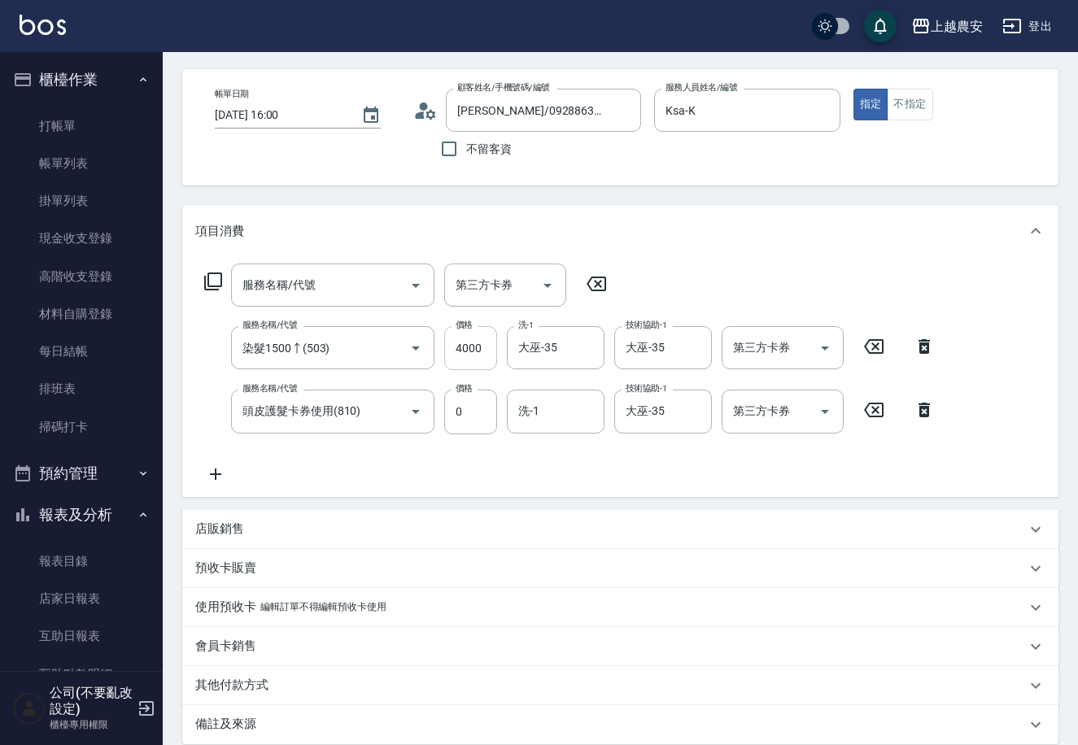
click at [478, 342] on input "4000" at bounding box center [470, 348] width 53 height 44
type input "5000"
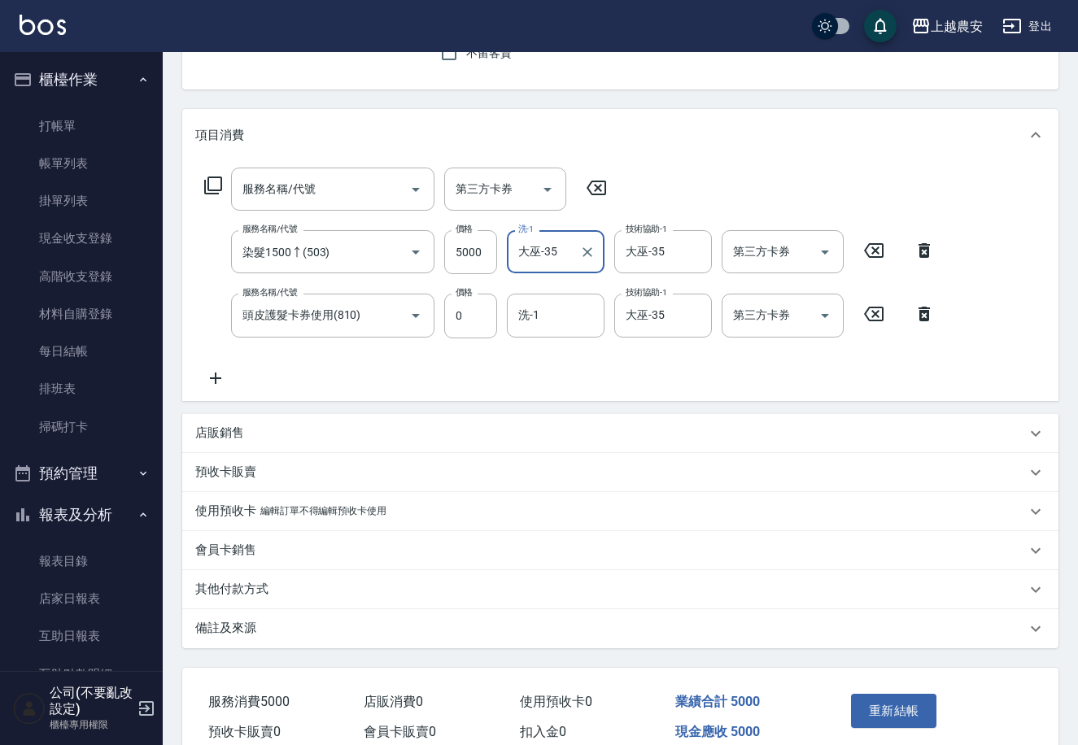
scroll to position [233, 0]
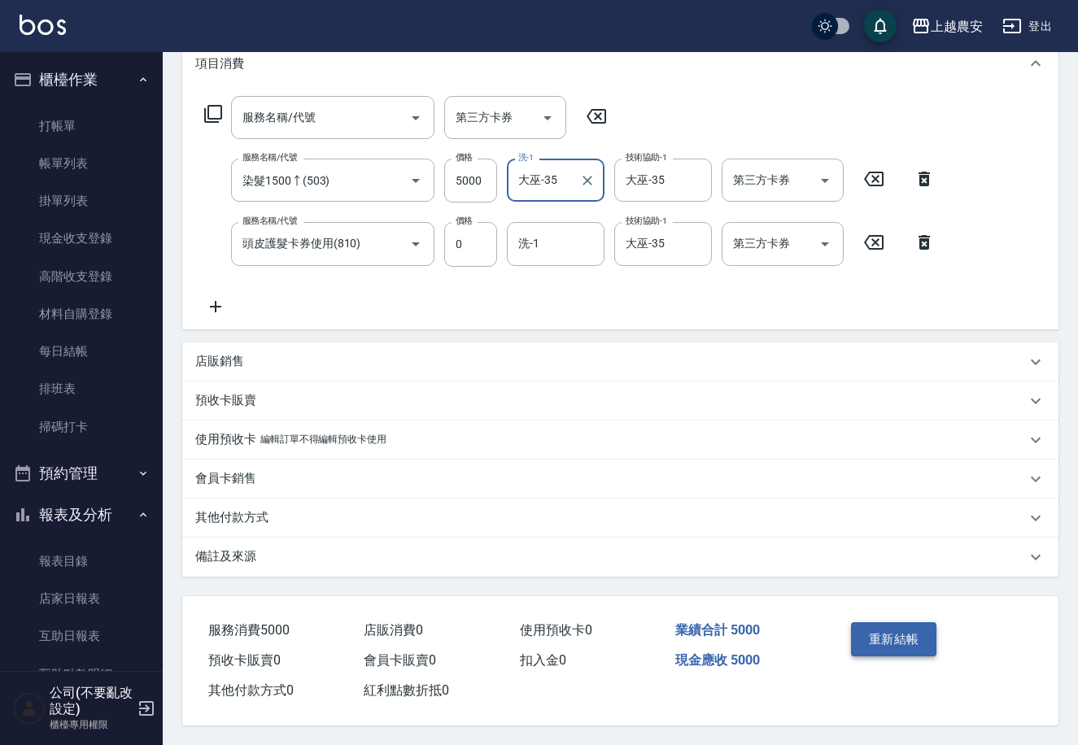
click at [913, 643] on button "重新結帳" at bounding box center [894, 639] width 86 height 34
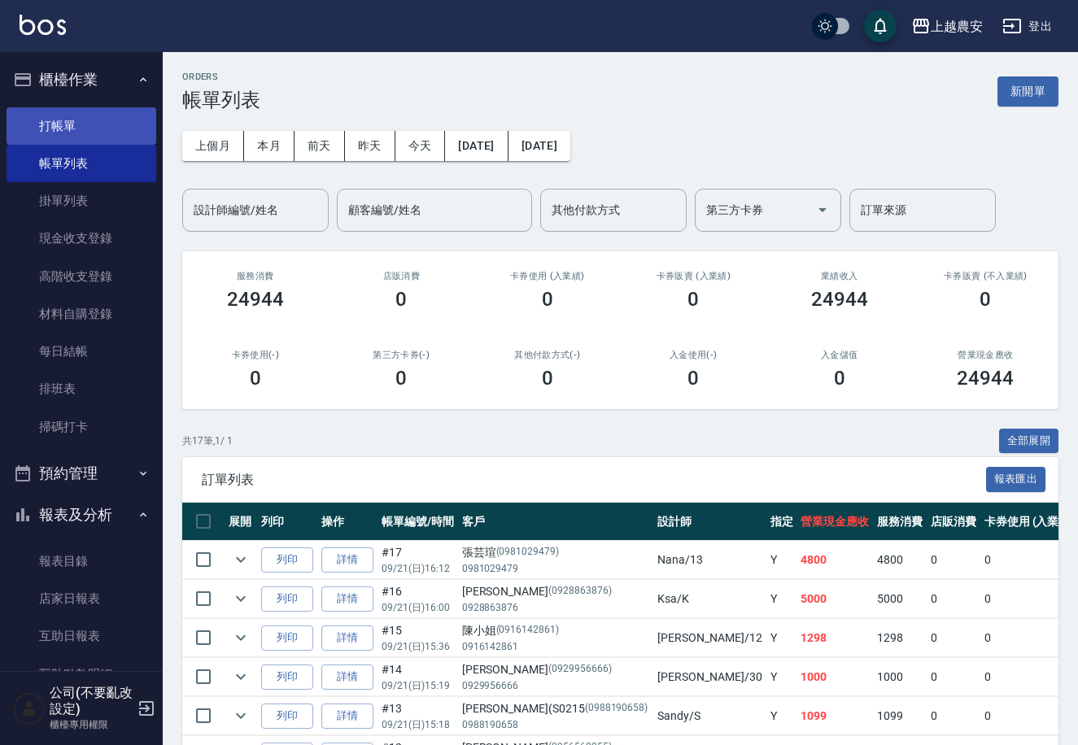
click at [90, 120] on link "打帳單" at bounding box center [82, 125] width 150 height 37
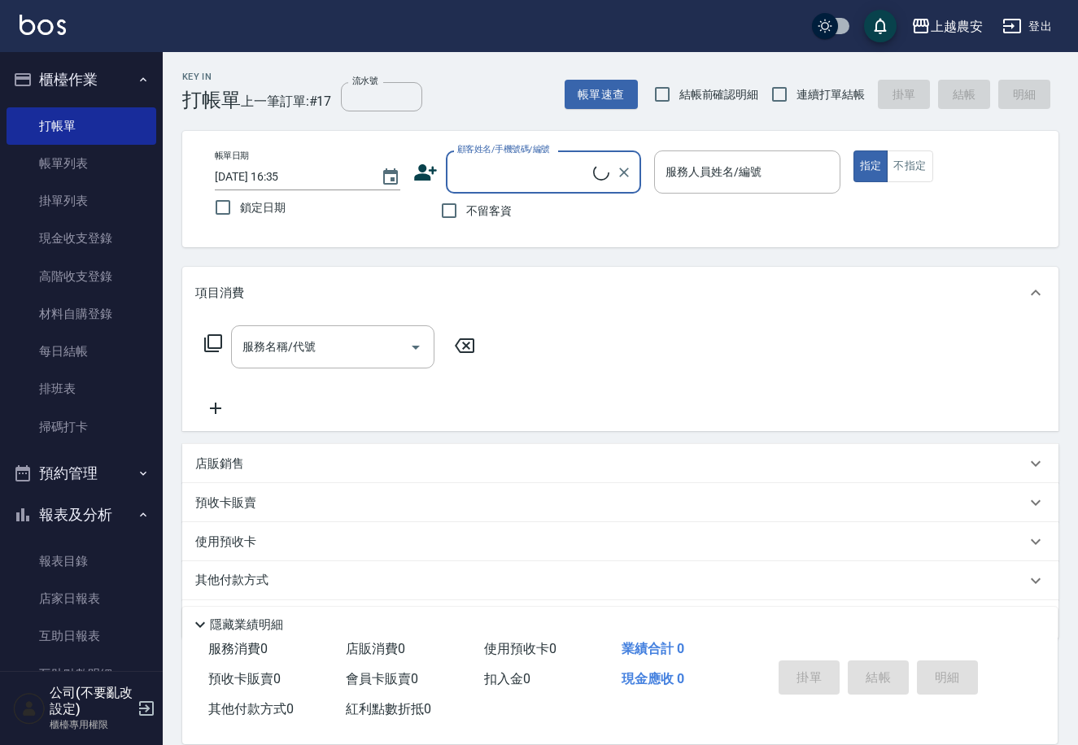
click at [546, 162] on input "顧客姓名/手機號碼/編號" at bounding box center [523, 172] width 140 height 28
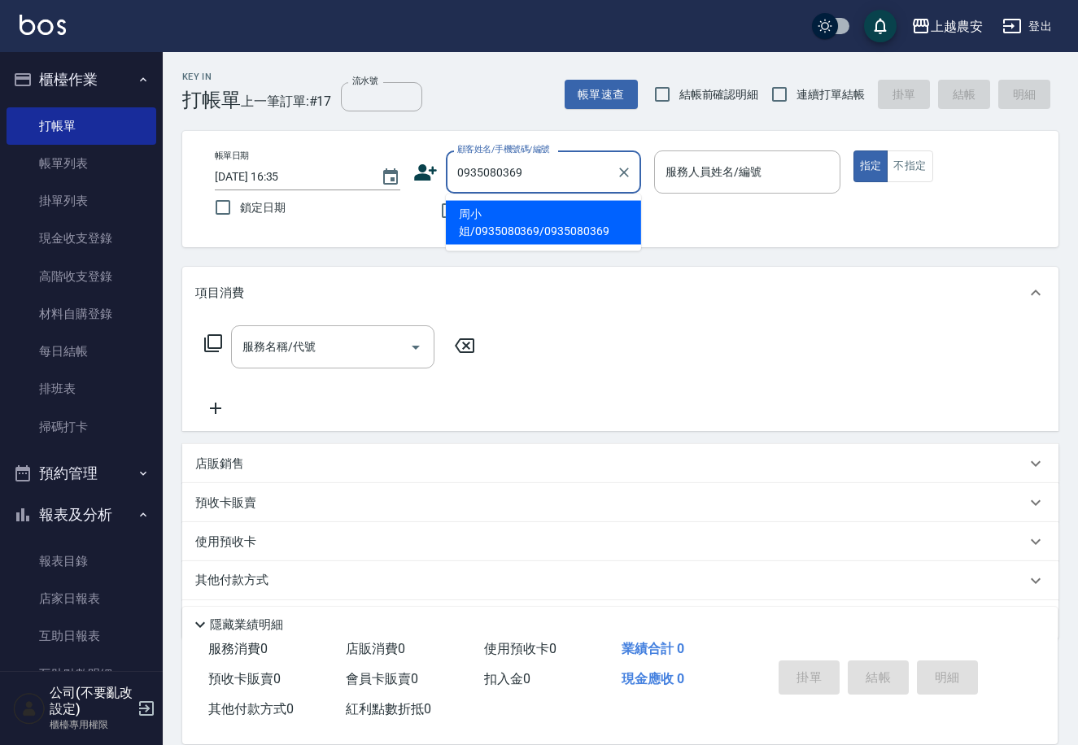
type input "周小姐/0935080369/0935080369"
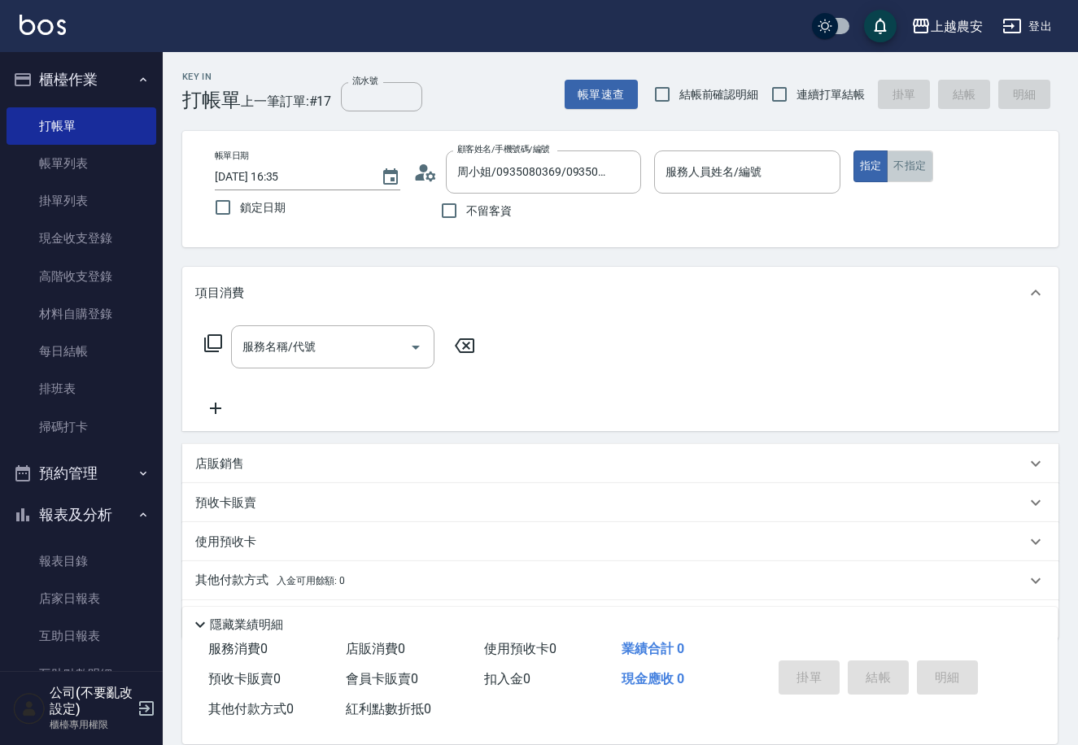
click at [923, 161] on button "不指定" at bounding box center [910, 167] width 46 height 32
type button "false"
click at [791, 172] on input "服務人員姓名/編號" at bounding box center [746, 172] width 171 height 28
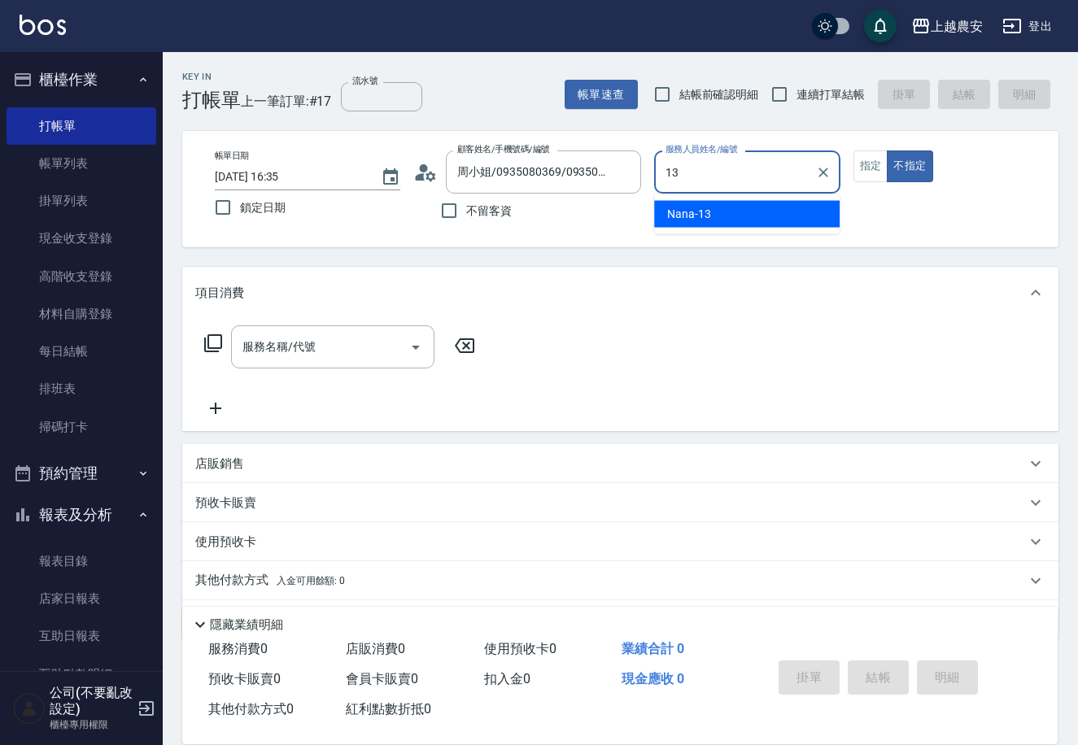
type input "Nana-13"
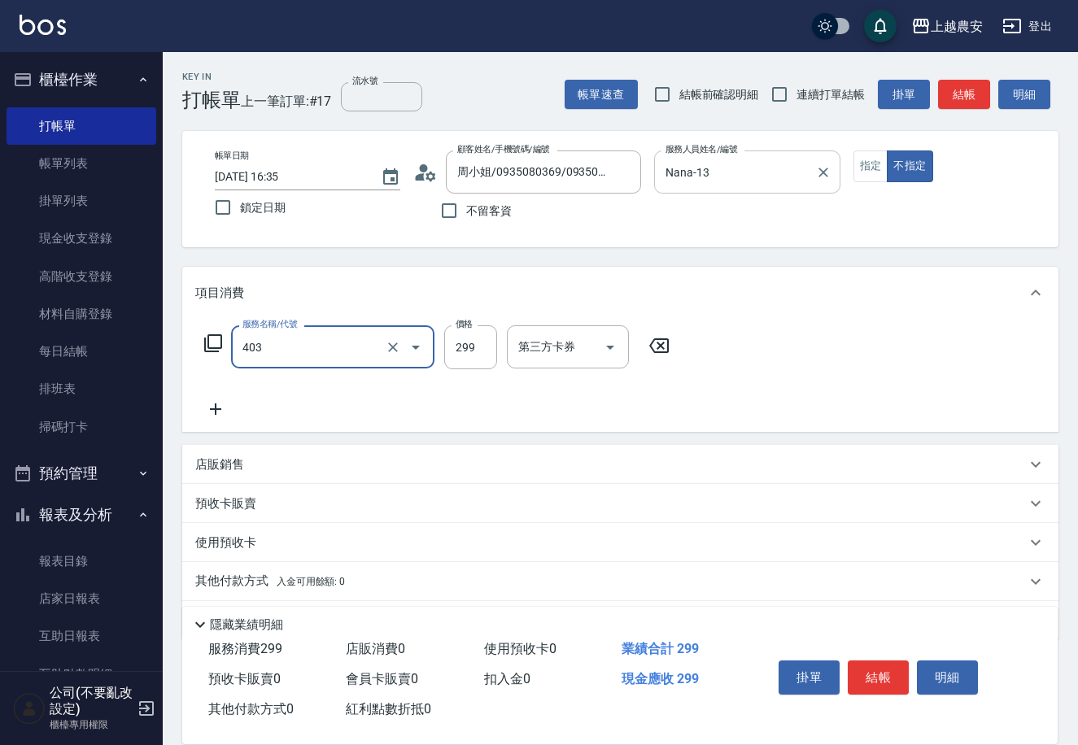
type input "剪髮(403)"
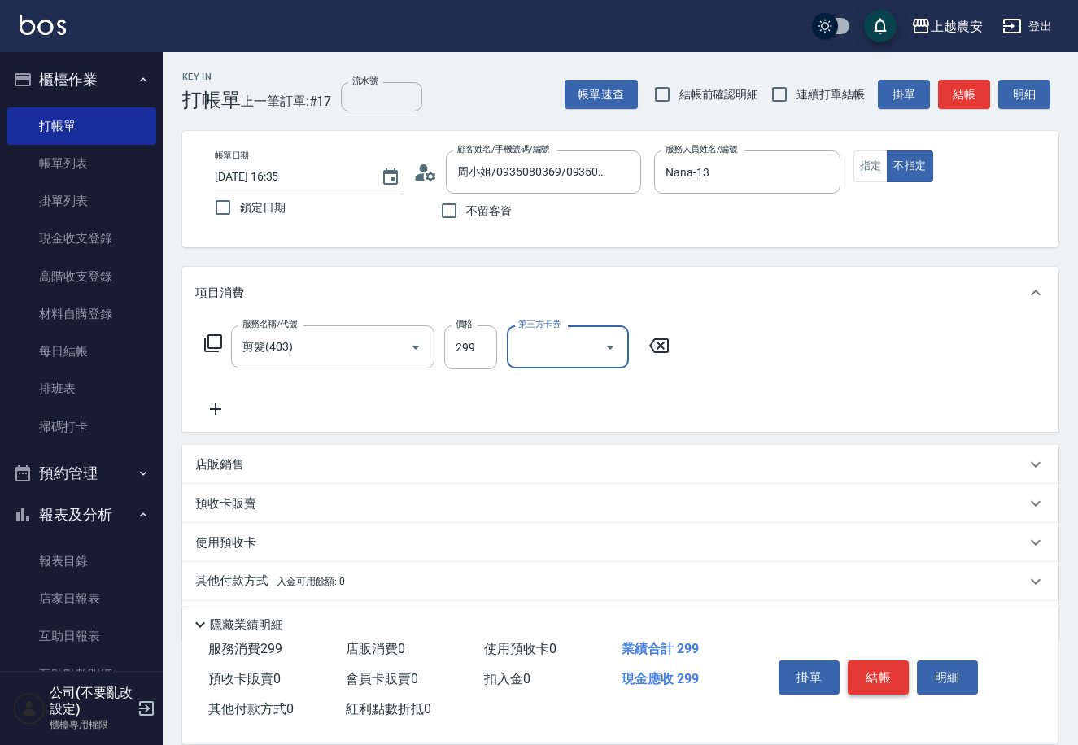
click at [855, 664] on button "結帳" at bounding box center [878, 678] width 61 height 34
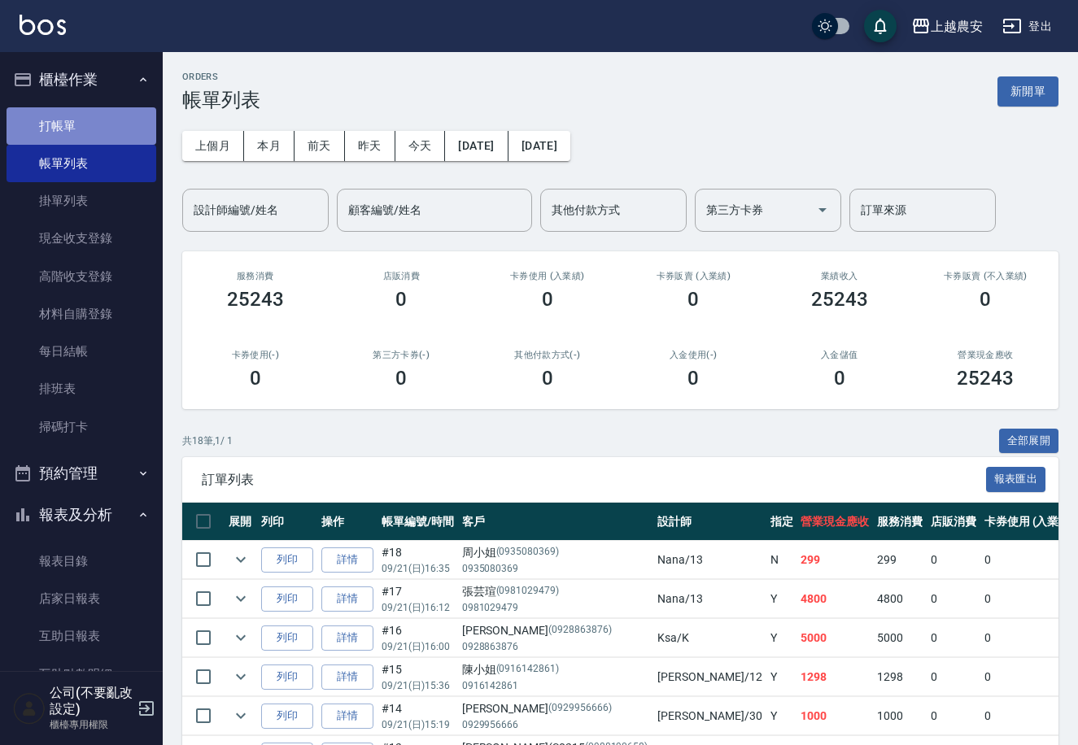
click at [105, 111] on link "打帳單" at bounding box center [82, 125] width 150 height 37
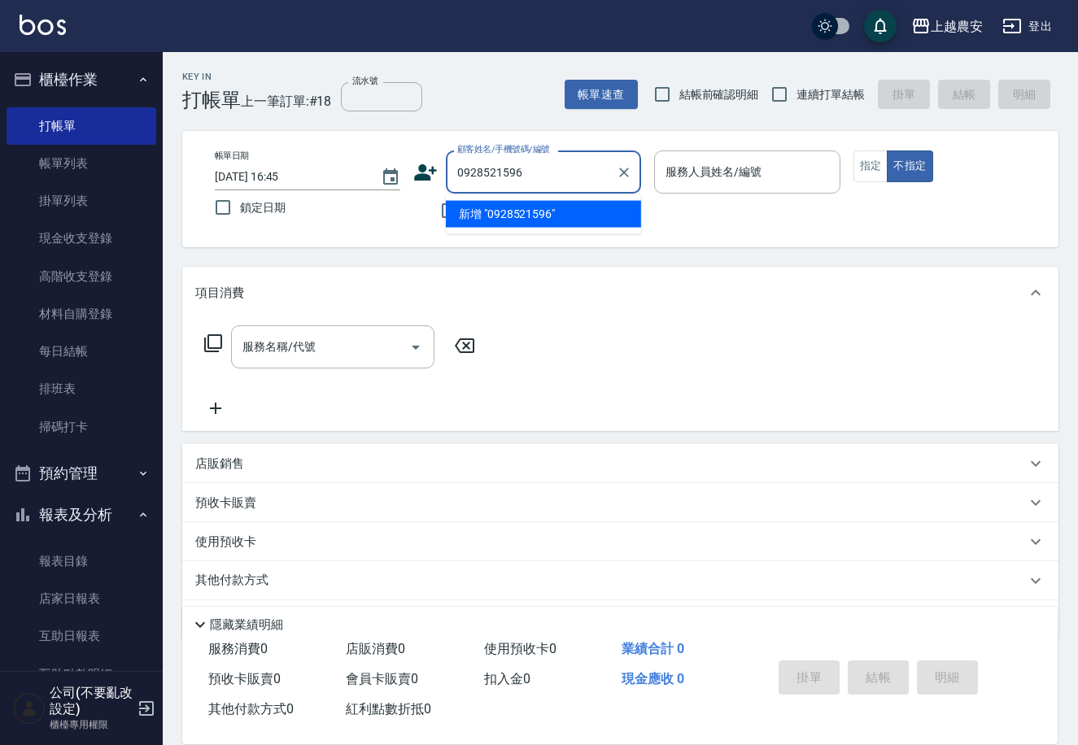
drag, startPoint x: 529, startPoint y: 174, endPoint x: 447, endPoint y: 176, distance: 81.4
click at [447, 176] on div "0928521596 顧客姓名/手機號碼/編號" at bounding box center [543, 172] width 195 height 43
type input "0928521596"
click at [422, 177] on icon at bounding box center [426, 172] width 23 height 16
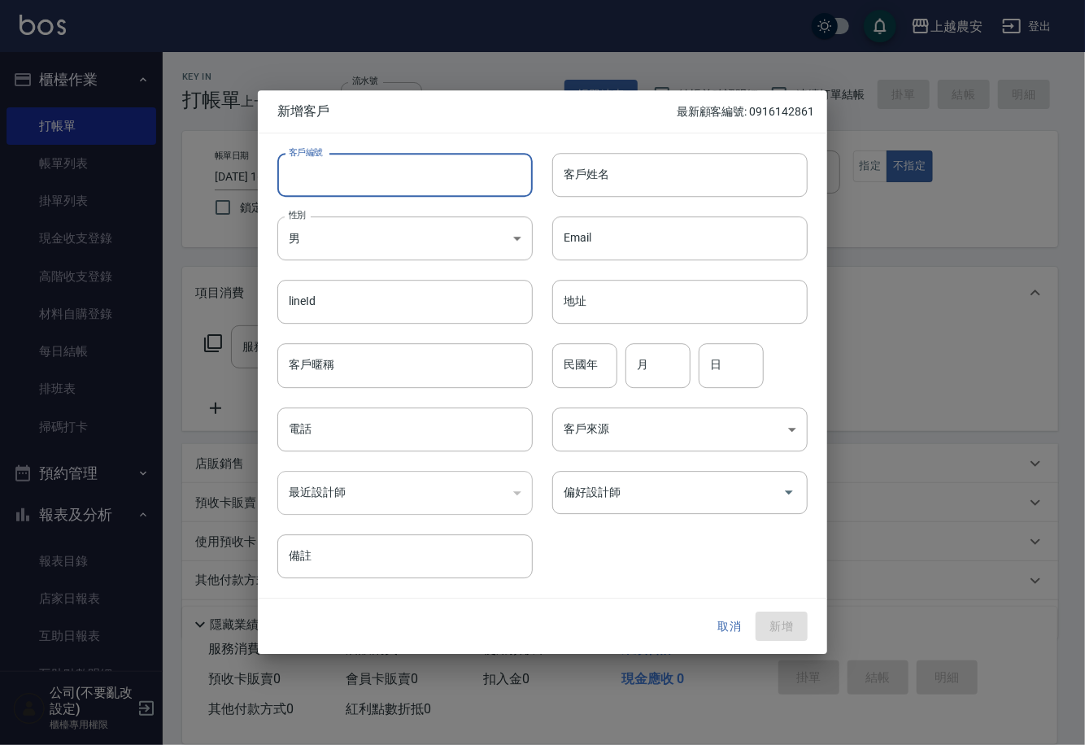
click at [445, 175] on input "客戶編號" at bounding box center [404, 175] width 255 height 44
paste input "0928521596"
type input "0928521596"
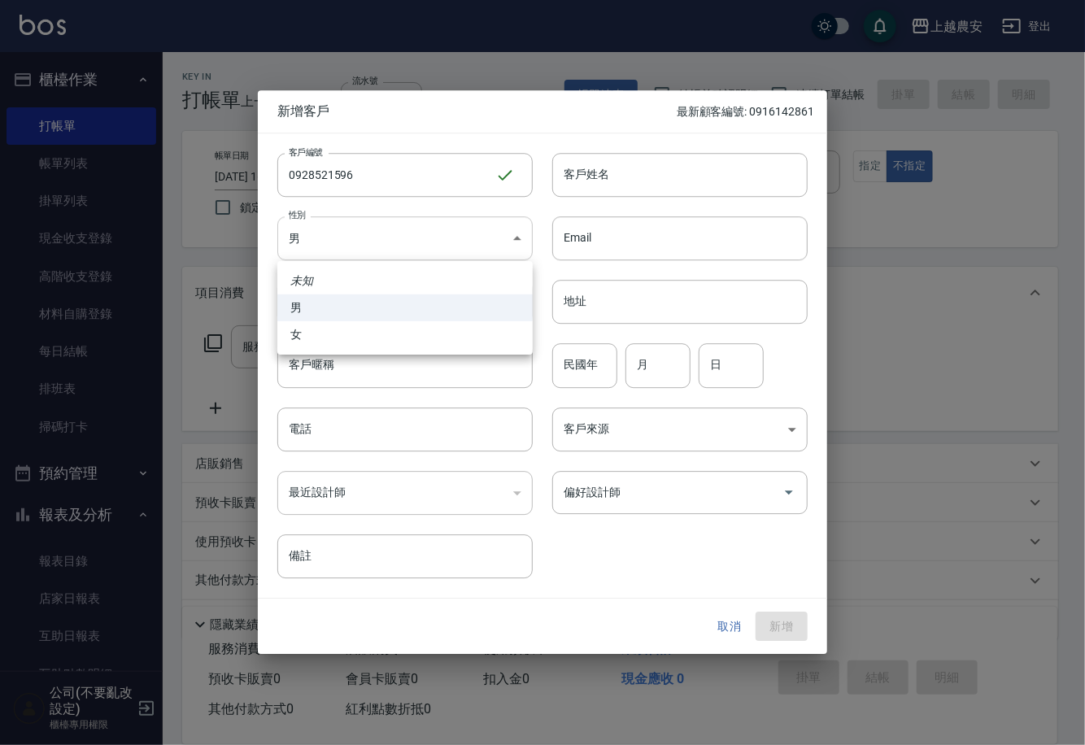
click at [411, 237] on body "上越農安 登出 櫃檯作業 打帳單 帳單列表 掛單列表 現金收支登錄 高階收支登錄 材料自購登錄 每日結帳 排班表 掃碼打卡 預約管理 預約管理 單日預約紀錄 …" at bounding box center [542, 396] width 1085 height 793
click at [440, 335] on li "女" at bounding box center [404, 334] width 255 height 27
type input "[DEMOGRAPHIC_DATA]"
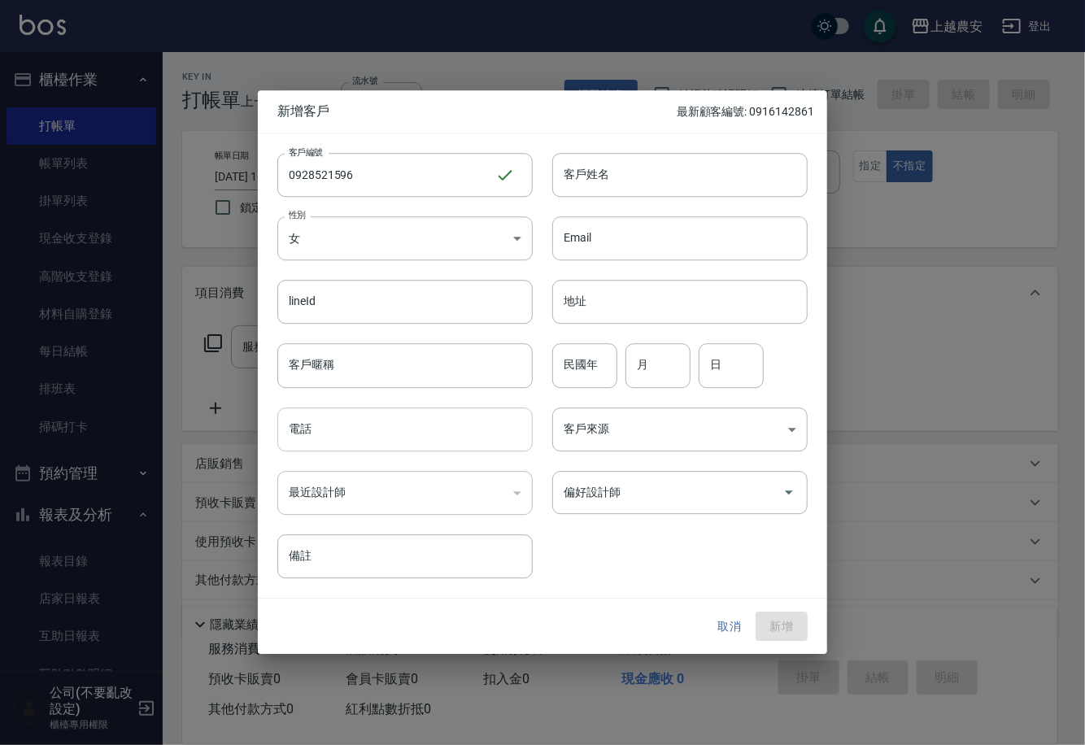
click at [414, 426] on input "電話" at bounding box center [404, 430] width 255 height 44
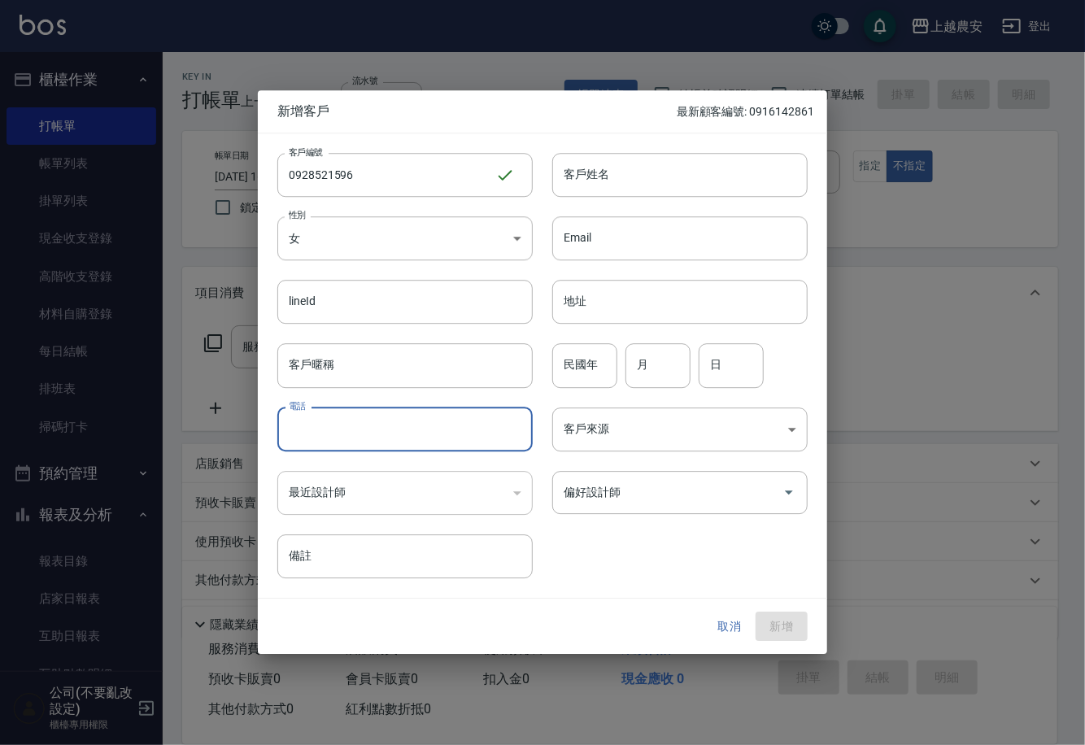
paste input "0928521596"
type input "0928521596"
drag, startPoint x: 663, startPoint y: 183, endPoint x: 653, endPoint y: 183, distance: 9.8
click at [663, 183] on input "客戶姓名" at bounding box center [679, 175] width 255 height 44
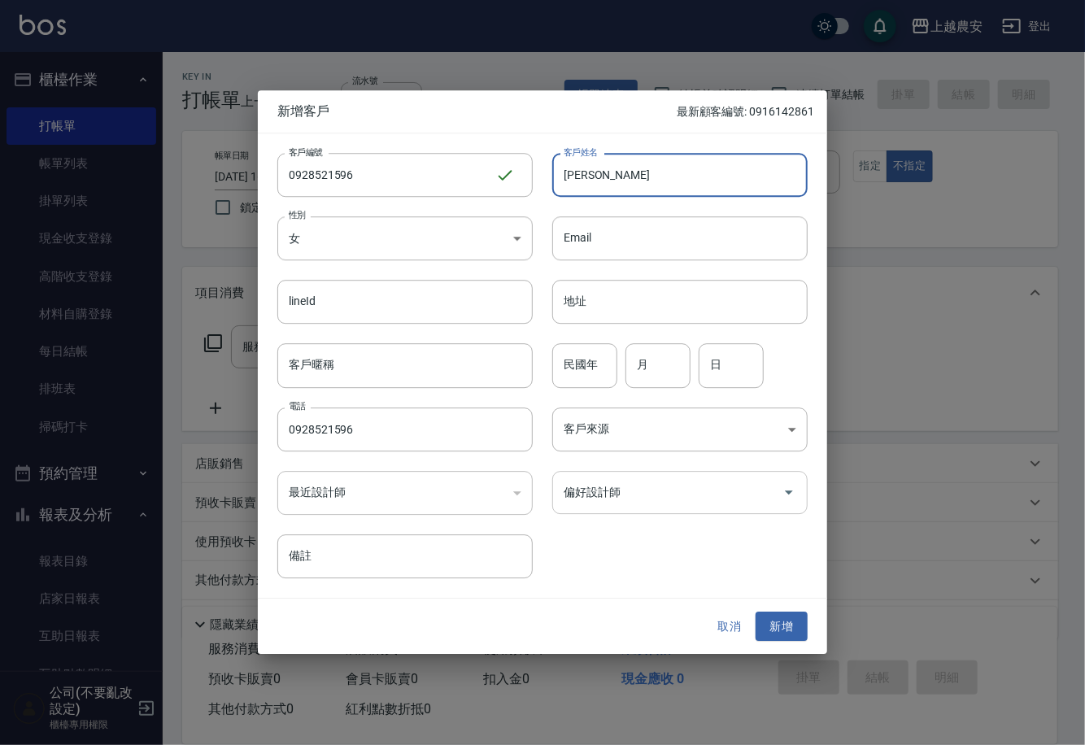
type input "[PERSON_NAME]"
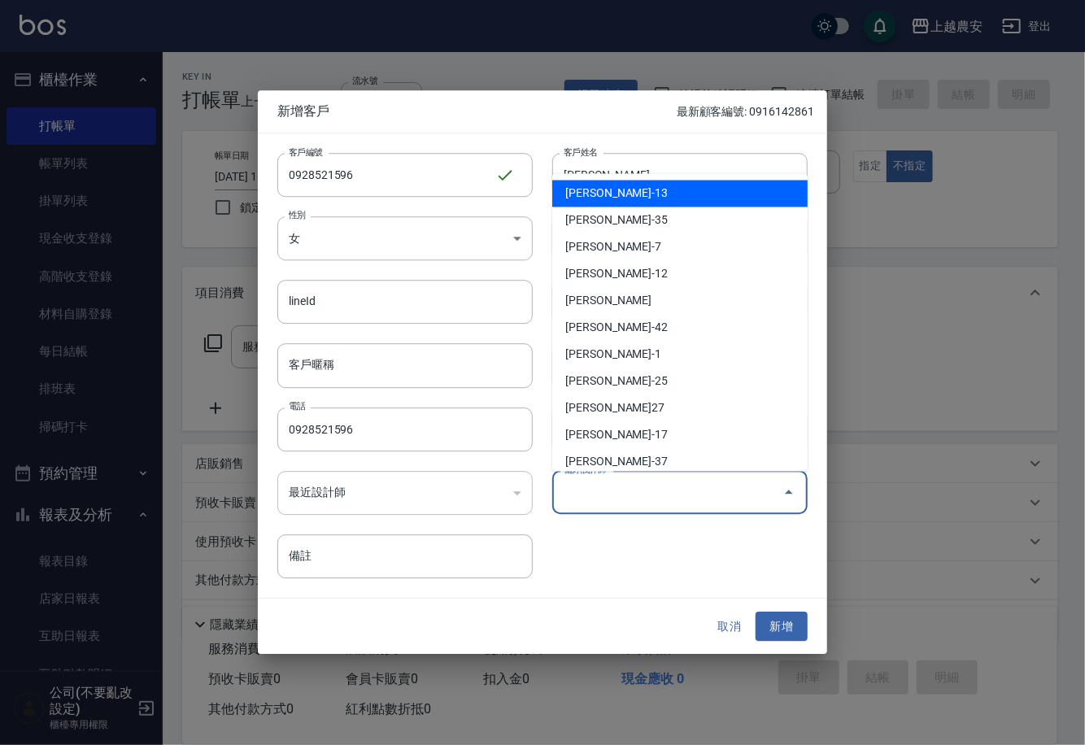
click at [766, 482] on input "偏好設計師" at bounding box center [668, 492] width 216 height 28
type input "s"
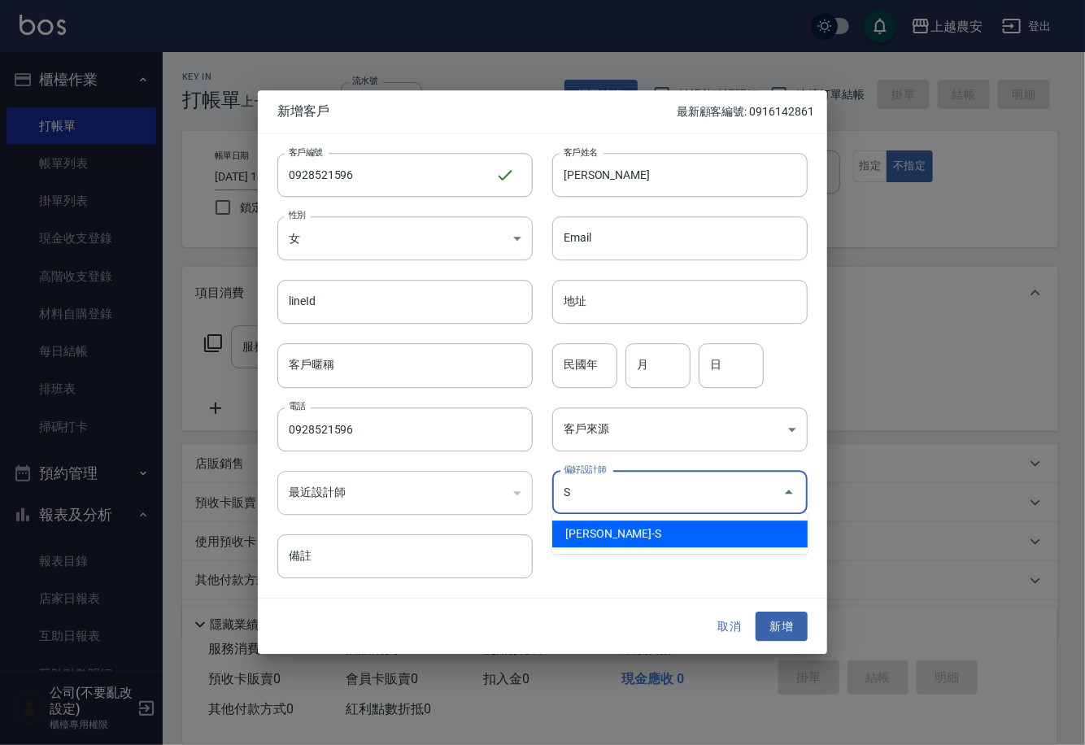
click at [696, 528] on li "[PERSON_NAME]-S" at bounding box center [679, 534] width 255 height 27
type input "[PERSON_NAME]蒂"
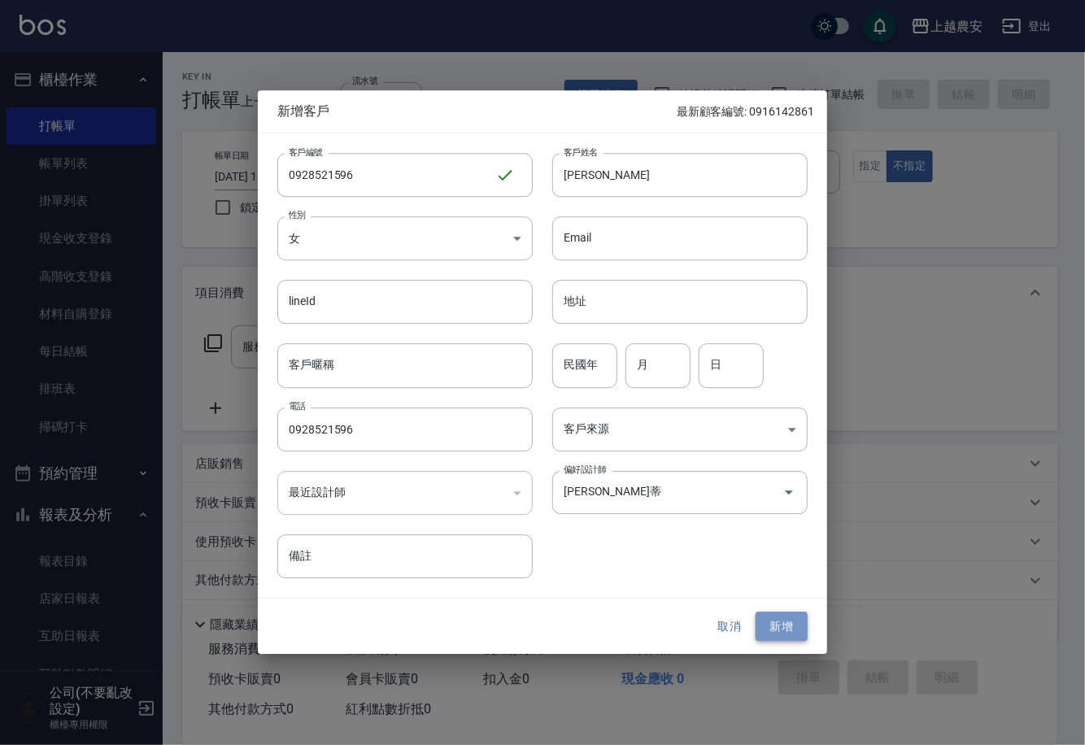
click at [792, 630] on button "新增" at bounding box center [782, 627] width 52 height 30
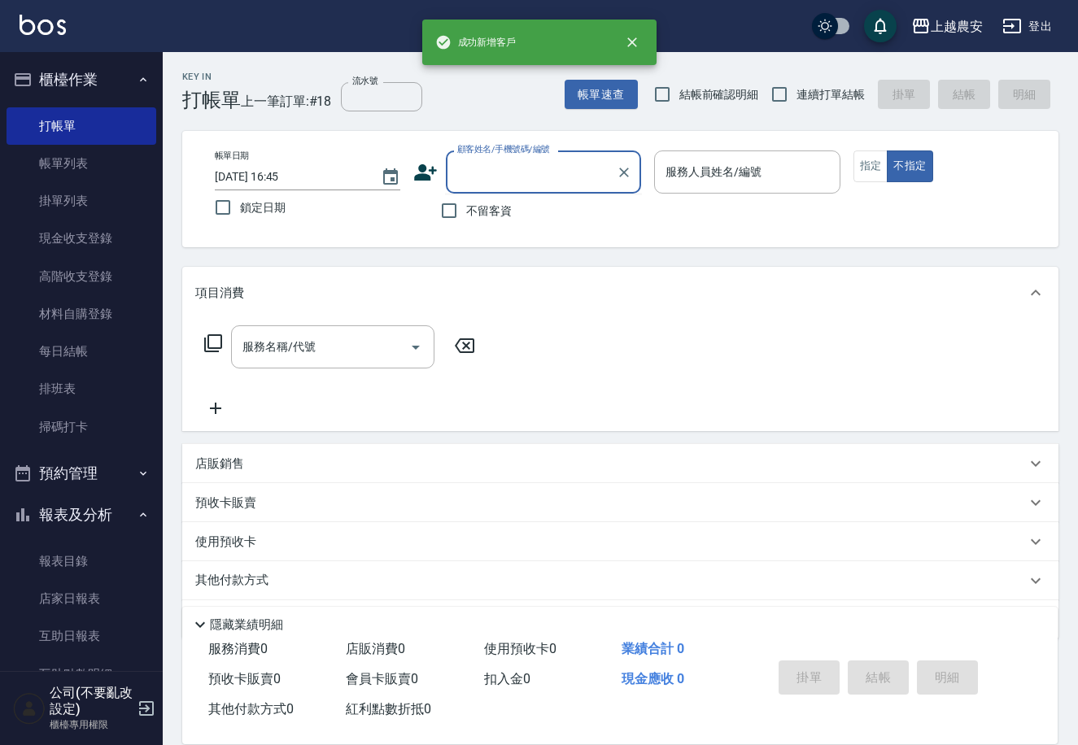
click at [491, 165] on input "顧客姓名/手機號碼/編號" at bounding box center [531, 172] width 156 height 28
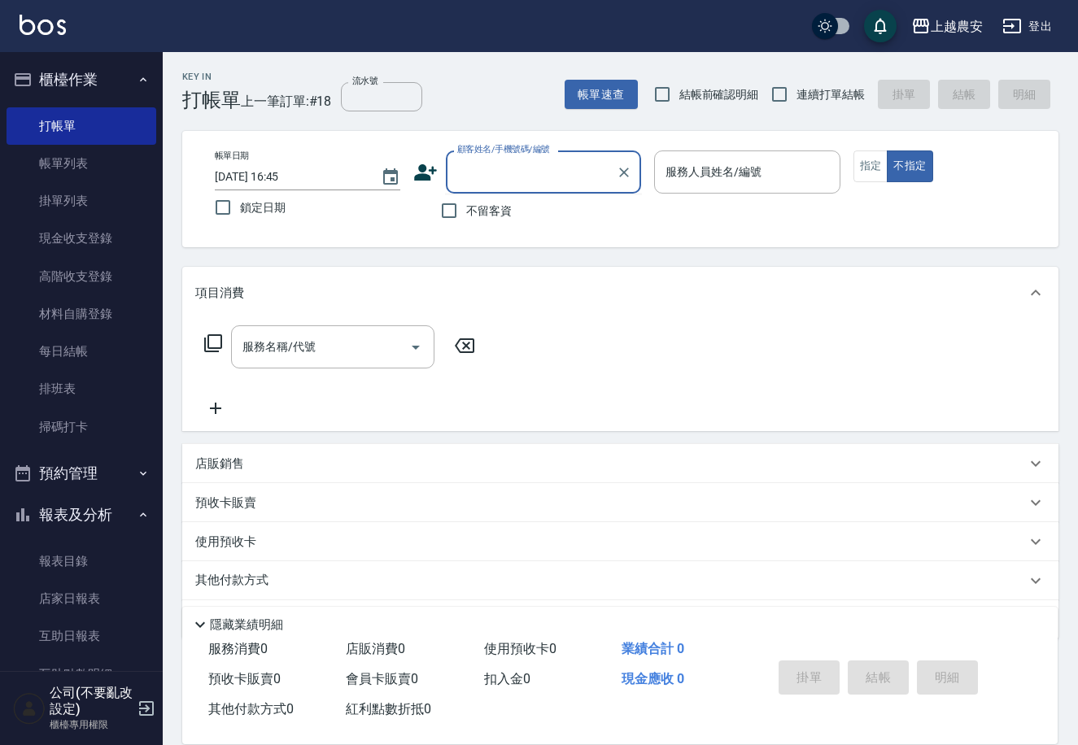
paste input "0928521596"
type input "0928521596"
click at [622, 169] on icon "Clear" at bounding box center [624, 173] width 10 height 10
click at [533, 166] on input "顧客姓名/手機號碼/編號" at bounding box center [531, 172] width 156 height 28
paste input "0928521596"
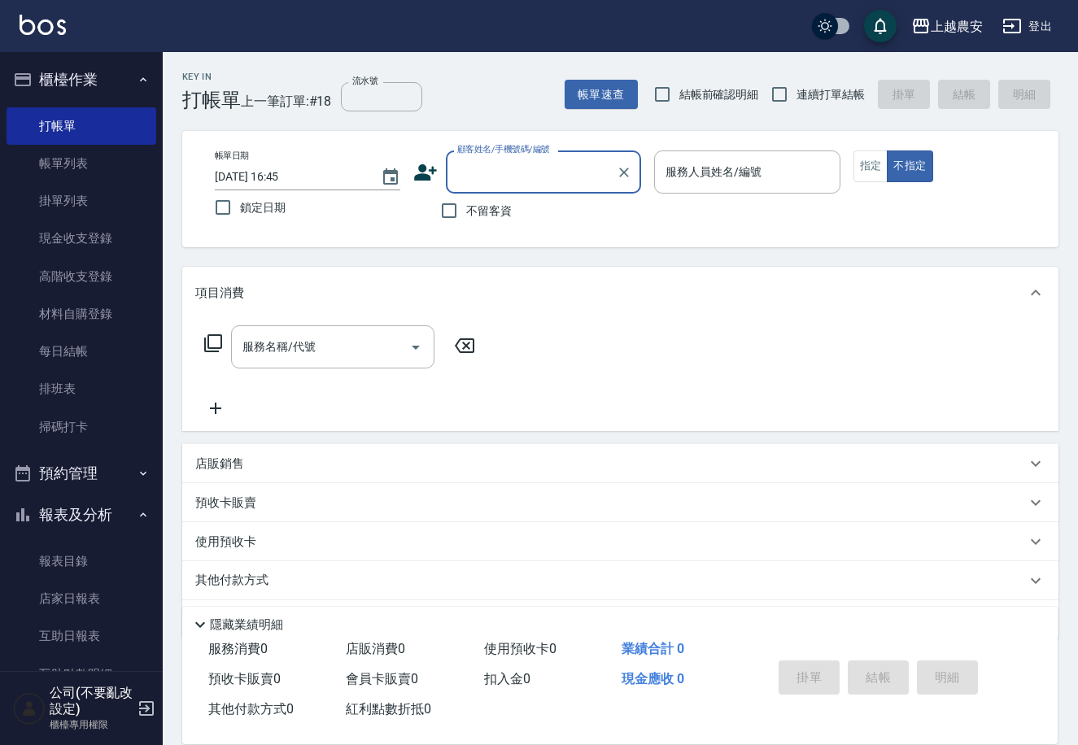
type input "0928521596"
click at [623, 173] on icon "Clear" at bounding box center [624, 173] width 10 height 10
paste input "0928521596"
click at [526, 215] on li "[PERSON_NAME]/0928521596/0928521596" at bounding box center [543, 214] width 195 height 27
type input "[PERSON_NAME]/0928521596/0928521596"
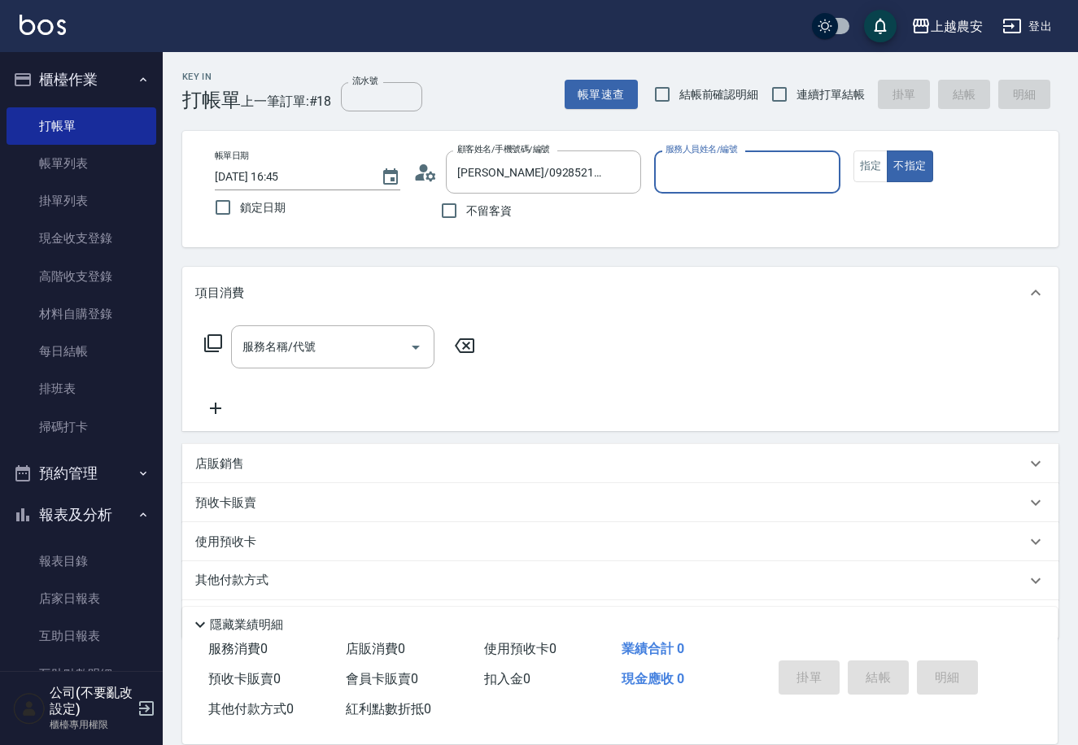
type input "Sandy-S"
click at [884, 164] on button "指定" at bounding box center [870, 167] width 35 height 32
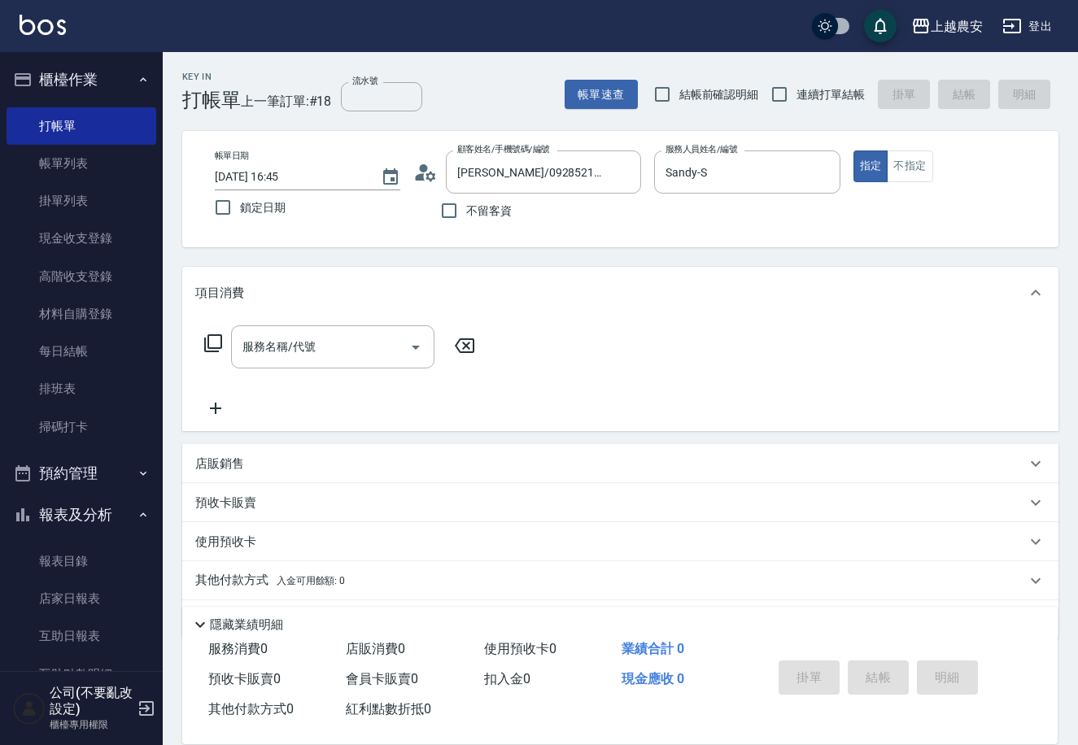
drag, startPoint x: 276, startPoint y: 329, endPoint x: 266, endPoint y: 328, distance: 9.9
click at [277, 330] on div "服務名稱/代號" at bounding box center [332, 346] width 203 height 43
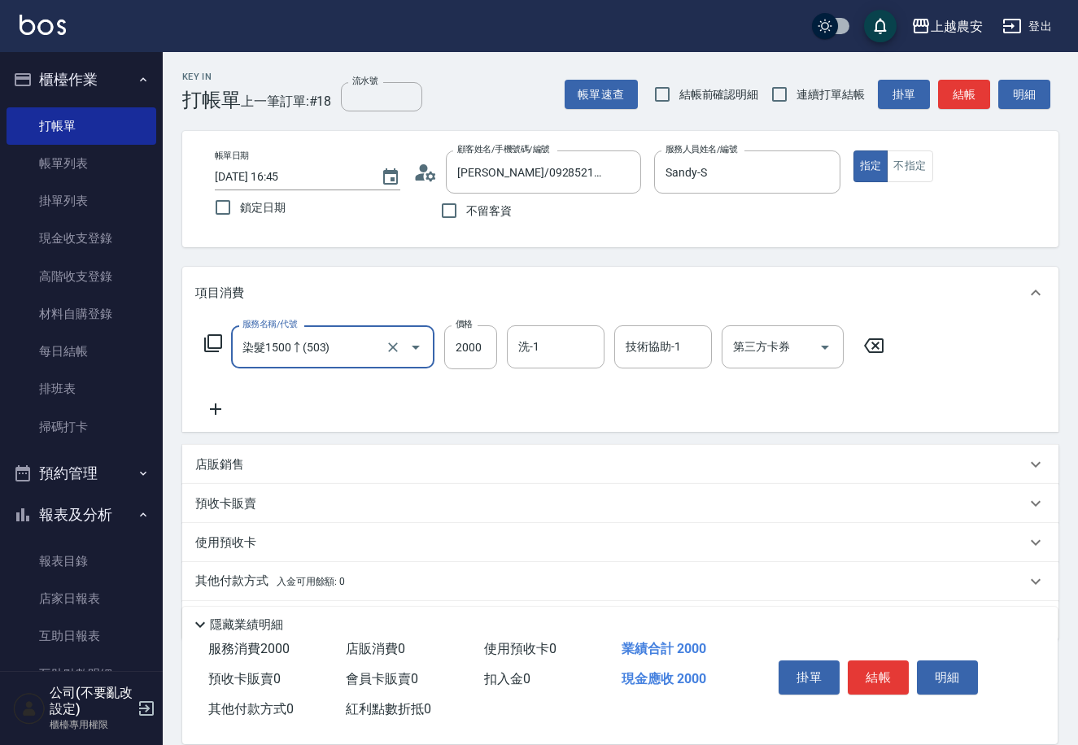
type input "染髮1500↑(503)"
type input "1000"
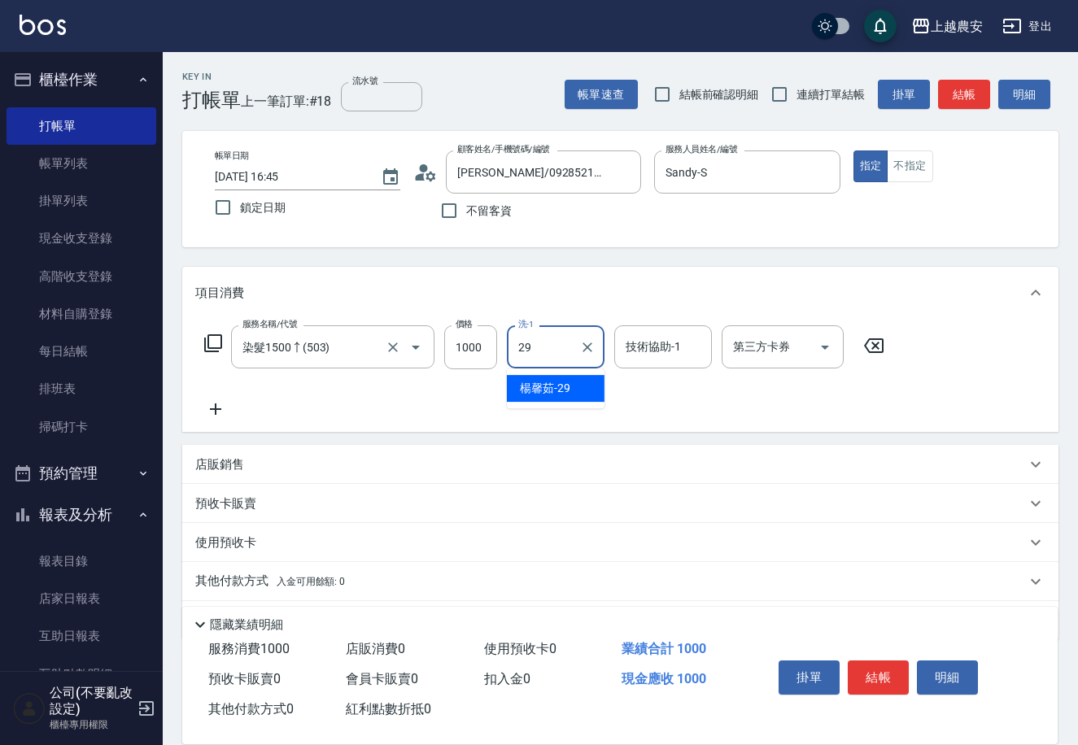
type input "[PERSON_NAME]-29"
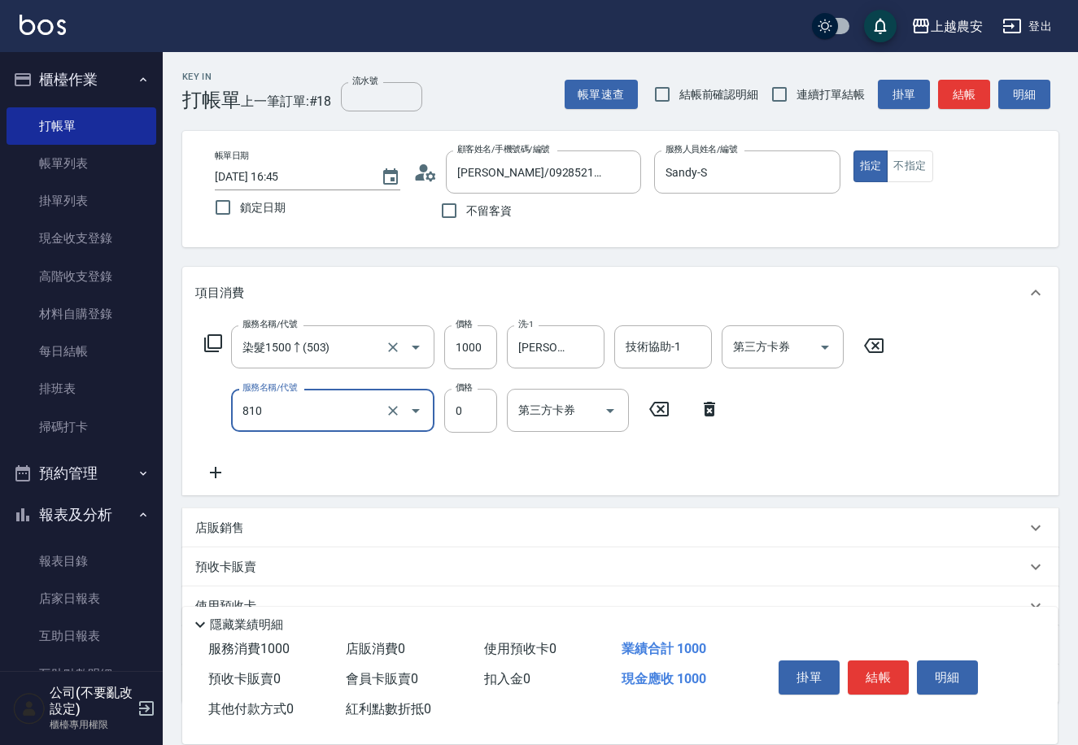
type input "頭皮護髮卡券使用(810)"
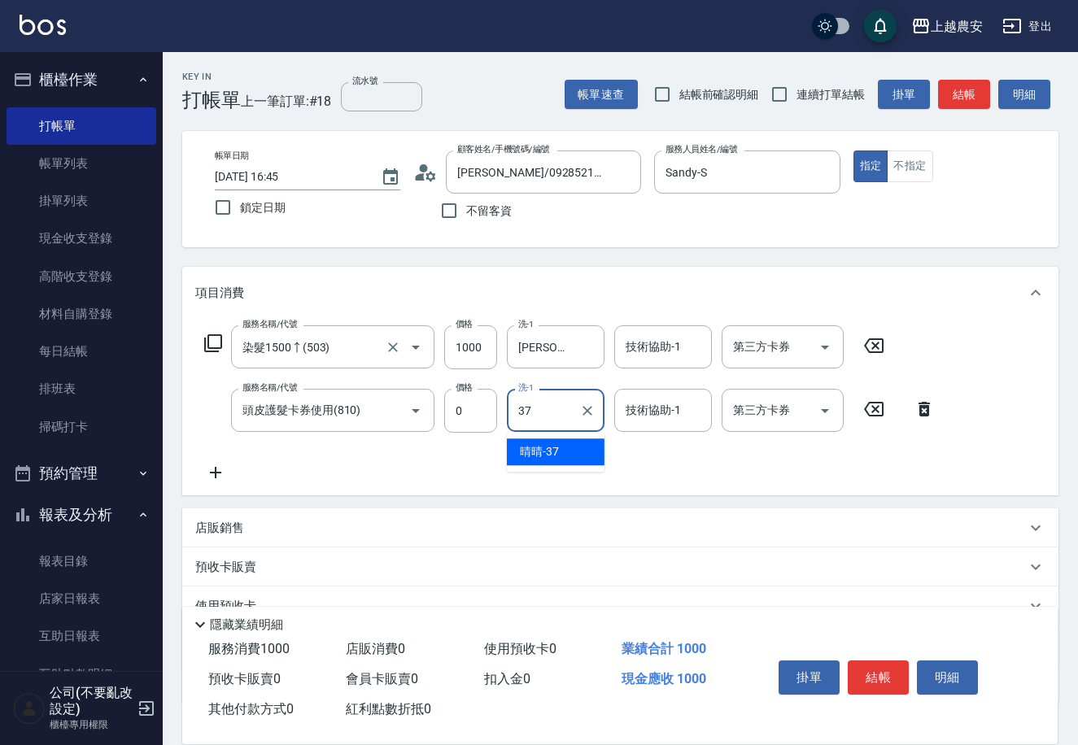
type input "晴晴-37"
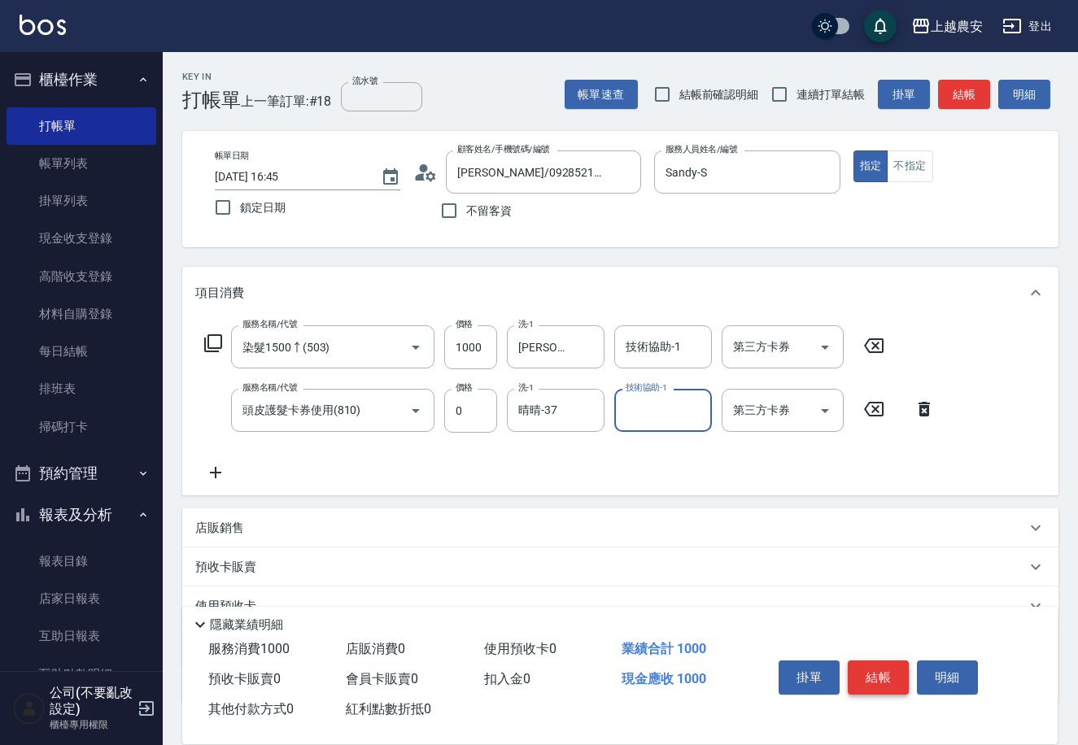
click at [860, 677] on button "結帳" at bounding box center [878, 678] width 61 height 34
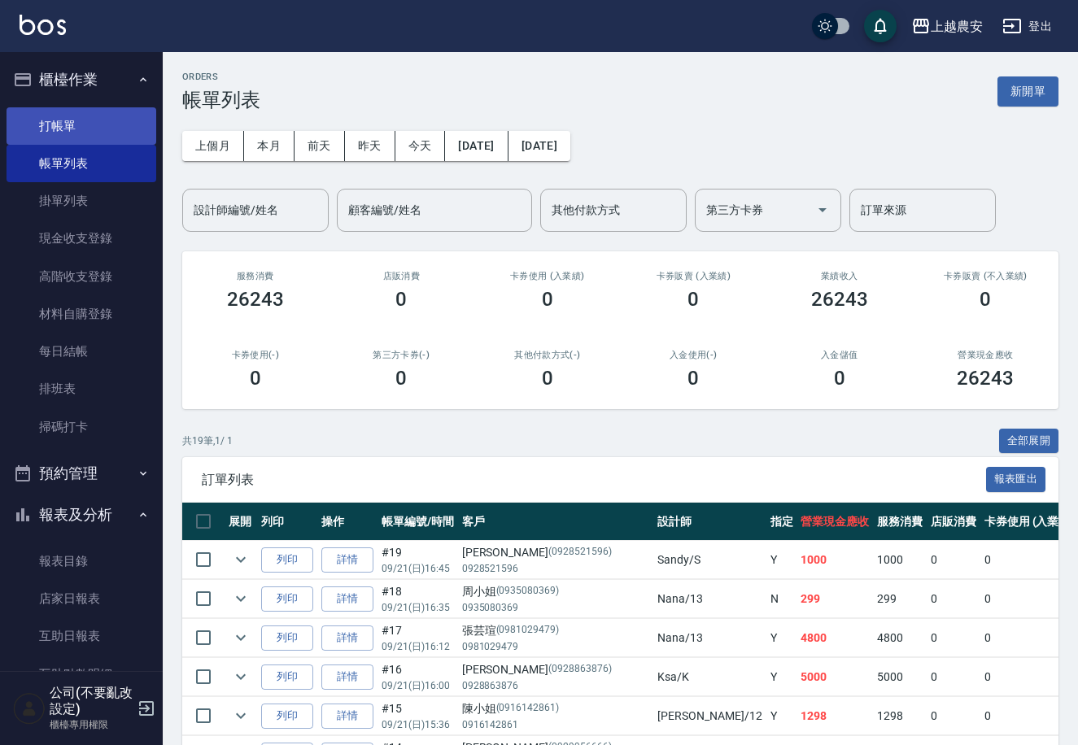
click at [96, 104] on ul "打帳單 帳單列表 掛單列表 現金收支登錄 高階收支登錄 材料自購登錄 每日結帳 排班表 掃碼打卡" at bounding box center [82, 276] width 150 height 351
click at [111, 120] on link "打帳單" at bounding box center [82, 125] width 150 height 37
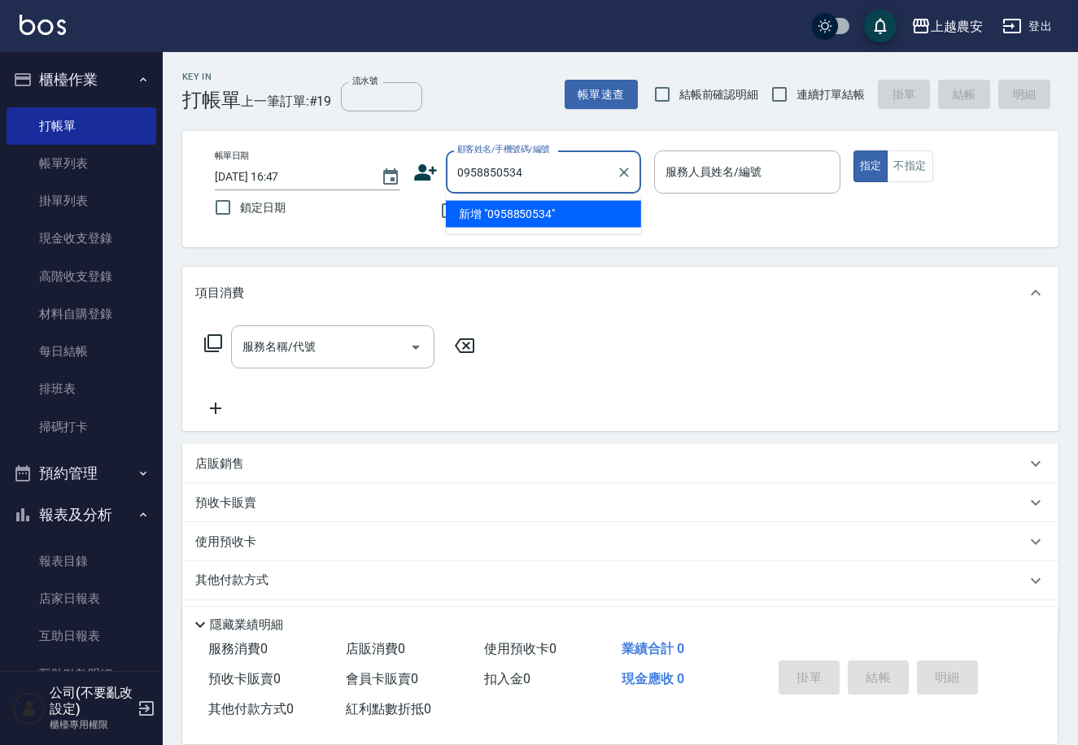
drag, startPoint x: 524, startPoint y: 169, endPoint x: 468, endPoint y: 174, distance: 56.3
click at [451, 174] on div "0958850534 顧客姓名/手機號碼/編號" at bounding box center [543, 172] width 195 height 43
type input "0958850534"
click at [415, 177] on icon at bounding box center [426, 172] width 23 height 16
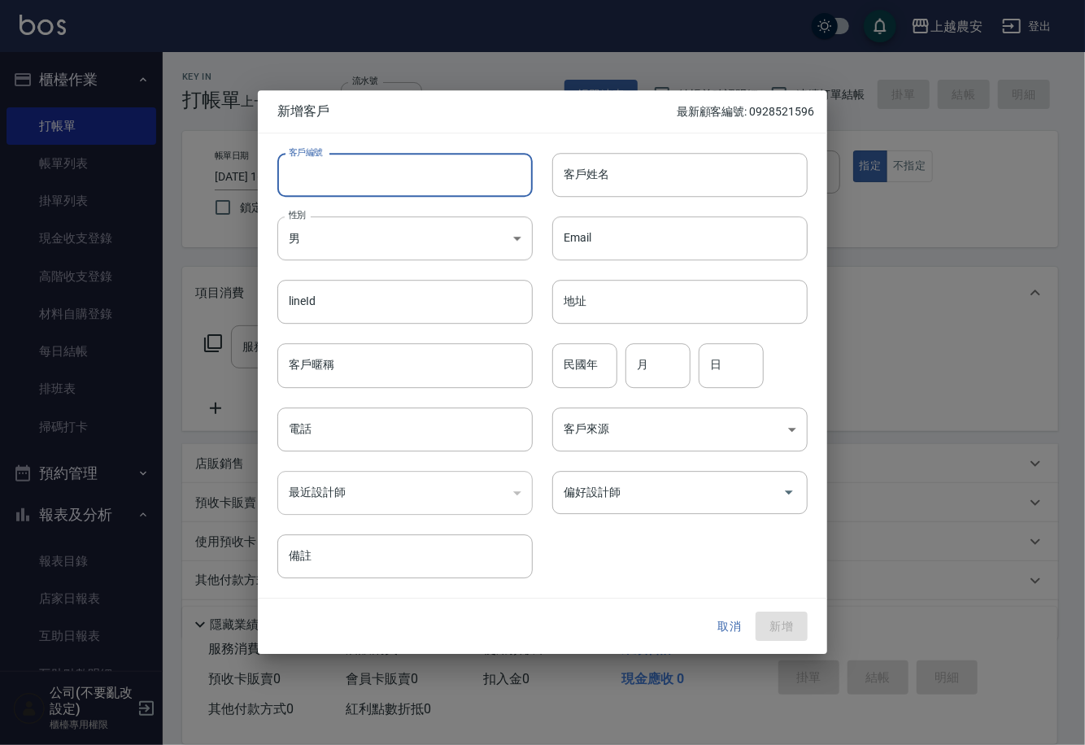
click at [415, 177] on input "客戶編號" at bounding box center [404, 175] width 255 height 44
paste input "0958850534"
type input "0958850534"
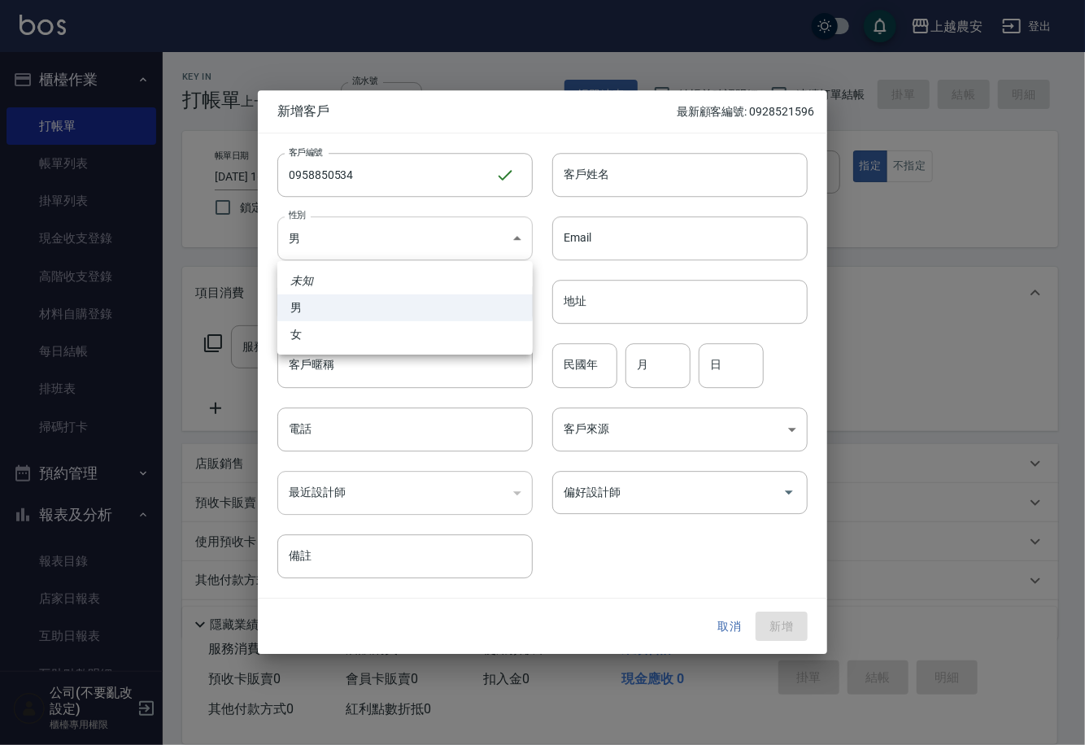
click at [436, 225] on body "上越農安 登出 櫃檯作業 打帳單 帳單列表 掛單列表 現金收支登錄 高階收支登錄 材料自購登錄 每日結帳 排班表 掃碼打卡 預約管理 預約管理 單日預約紀錄 …" at bounding box center [542, 396] width 1085 height 793
click at [432, 326] on li "女" at bounding box center [404, 334] width 255 height 27
type input "[DEMOGRAPHIC_DATA]"
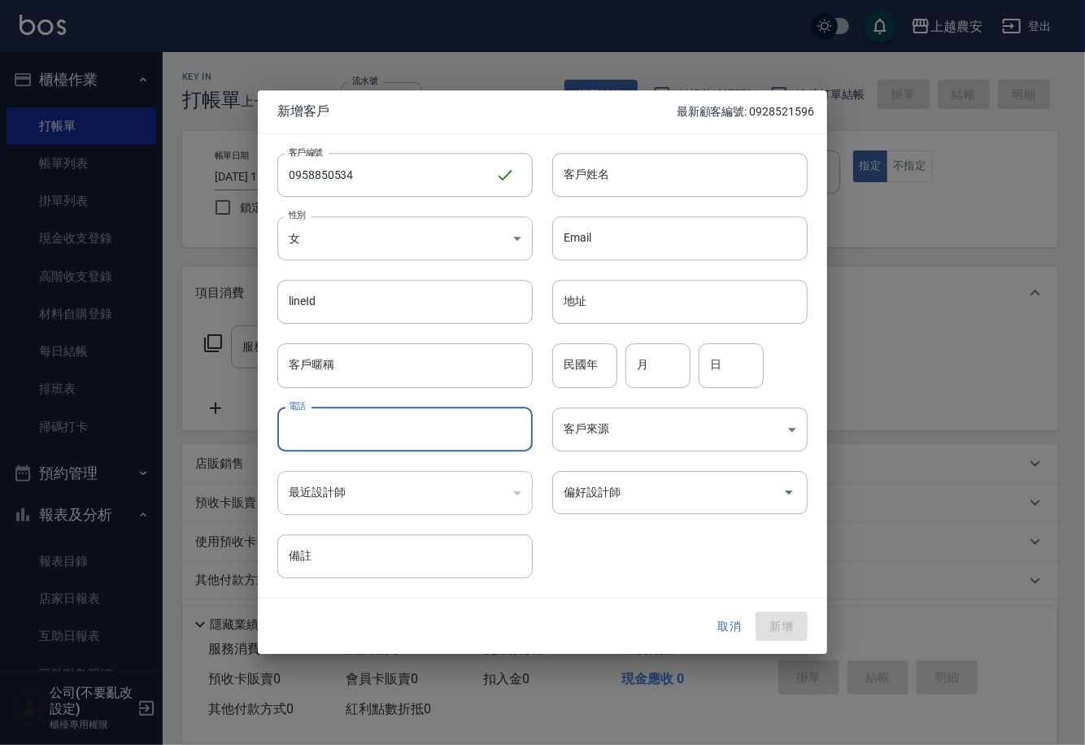
click at [459, 421] on input "電話" at bounding box center [404, 430] width 255 height 44
paste input "0958850534"
type input "0958850534"
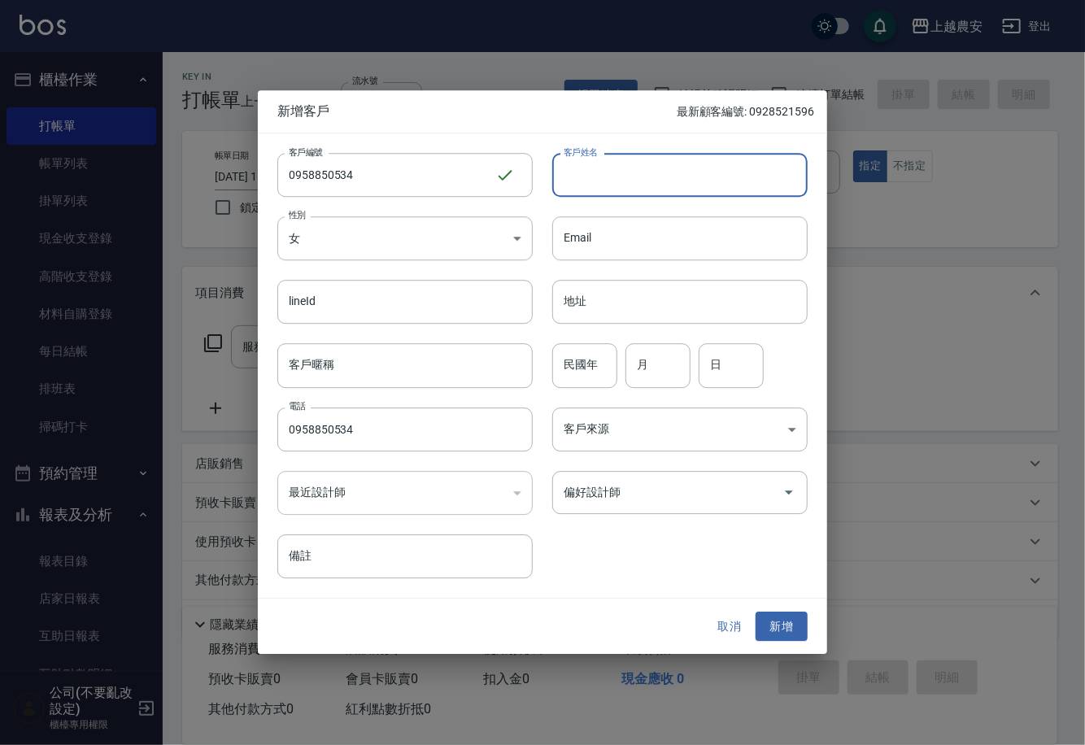
click at [645, 182] on input "客戶姓名" at bounding box center [679, 175] width 255 height 44
type input "X"
type input "[PERSON_NAME]"
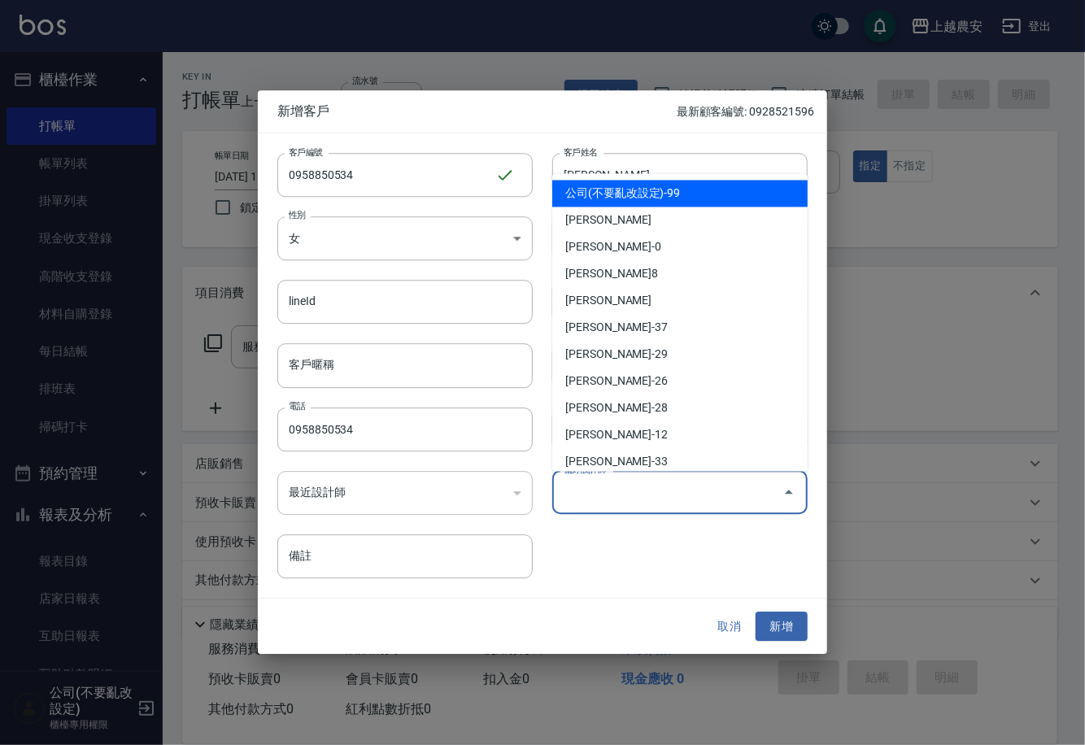
click at [674, 486] on input "偏好設計師" at bounding box center [668, 492] width 216 height 28
type input "ㄋ"
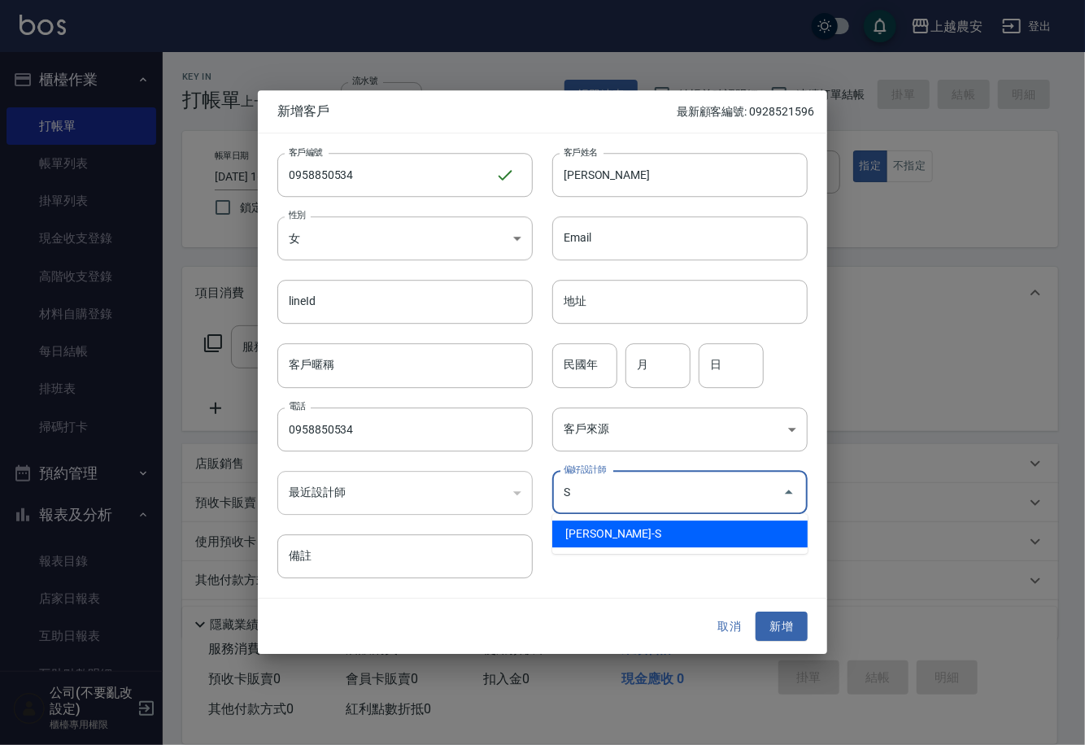
type input "[PERSON_NAME]蒂"
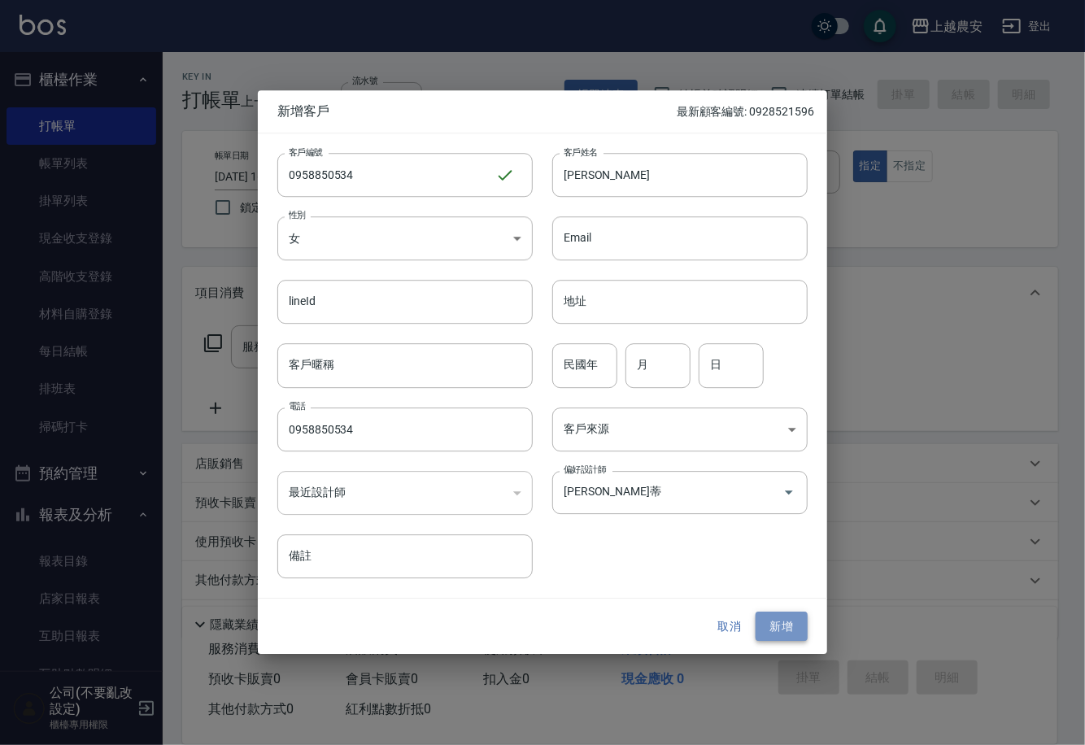
click at [796, 641] on button "新增" at bounding box center [782, 627] width 52 height 30
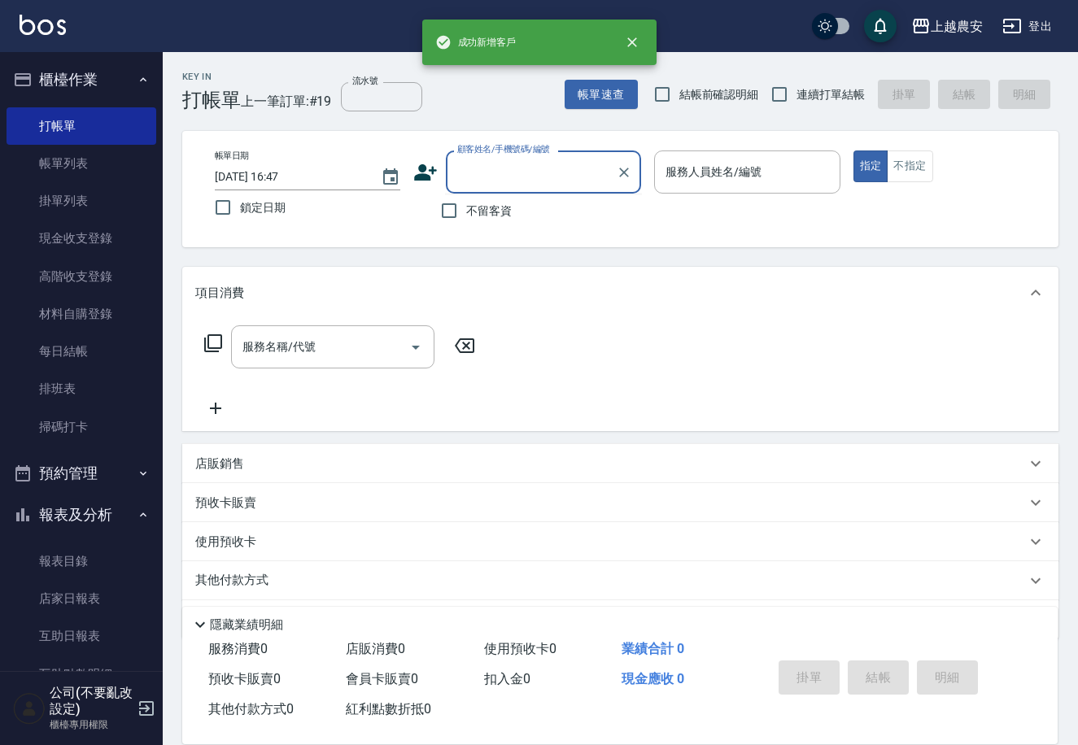
click at [534, 171] on input "顧客姓名/手機號碼/編號" at bounding box center [531, 172] width 156 height 28
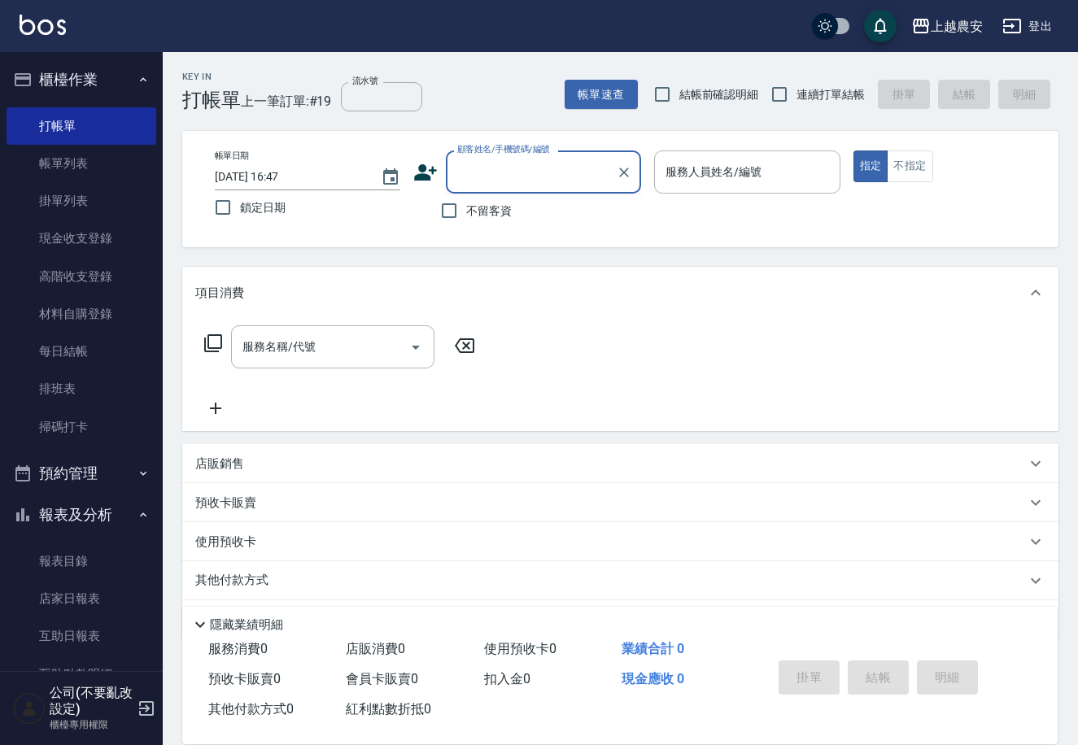
paste input "0958850534"
type input "0958850534"
drag, startPoint x: 627, startPoint y: 168, endPoint x: 438, endPoint y: 167, distance: 189.6
click at [624, 168] on icon "Clear" at bounding box center [624, 172] width 16 height 16
paste input "0958850534"
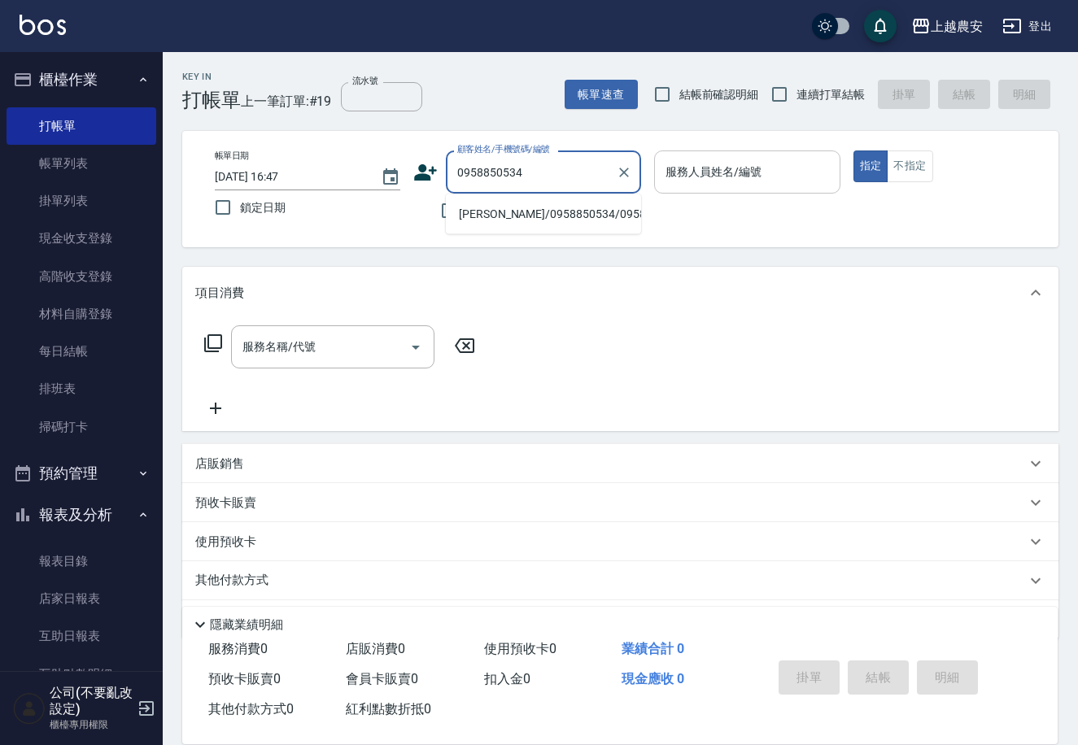
type input "[PERSON_NAME]/0958850534/0958850534"
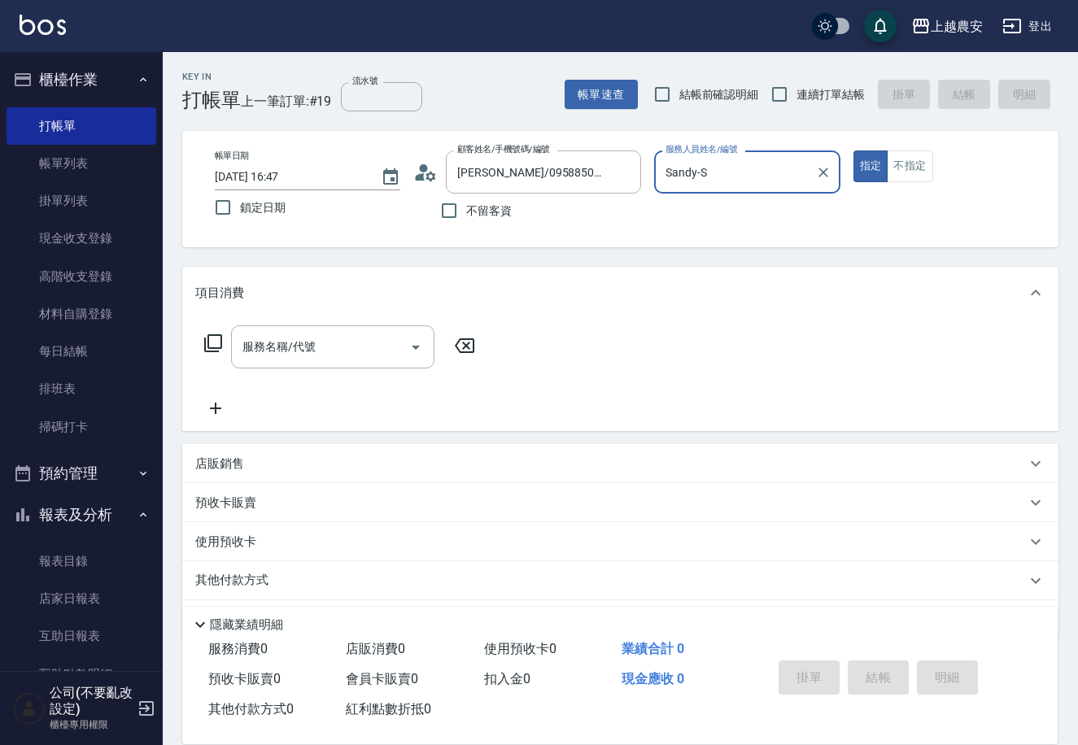
type input "Sandy-S"
click at [853, 151] on button "指定" at bounding box center [870, 167] width 35 height 32
type button "true"
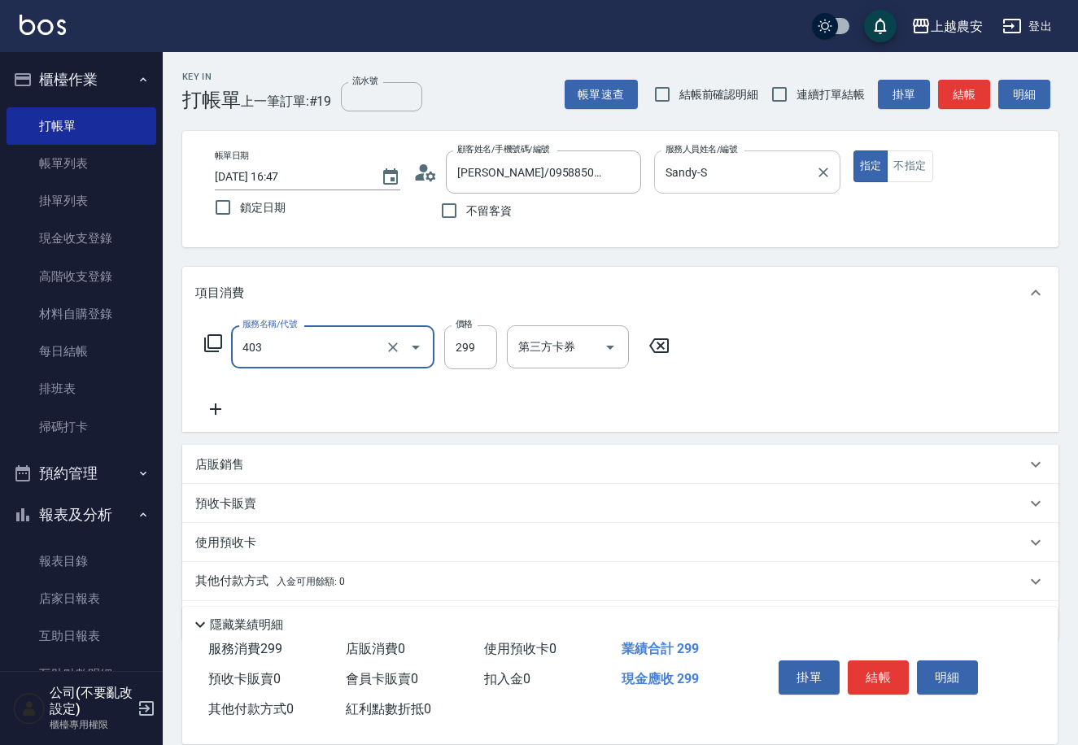
type input "剪髮(403)"
type input "400"
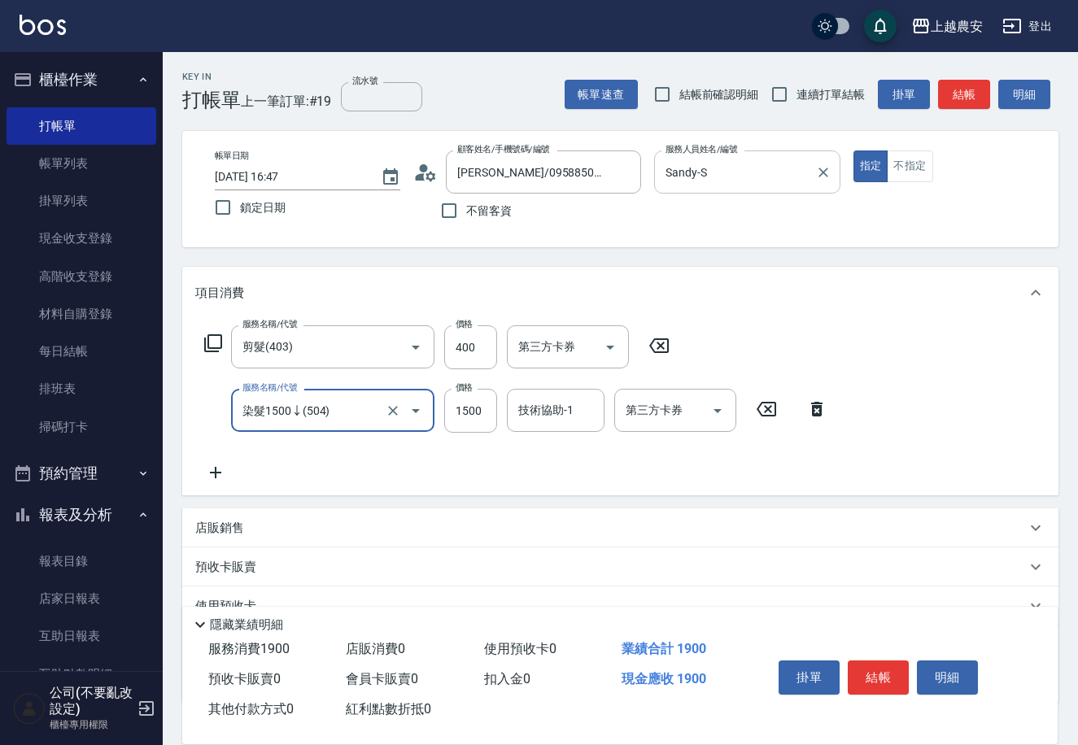
type input "染髮1500↓(504)"
type input "1000"
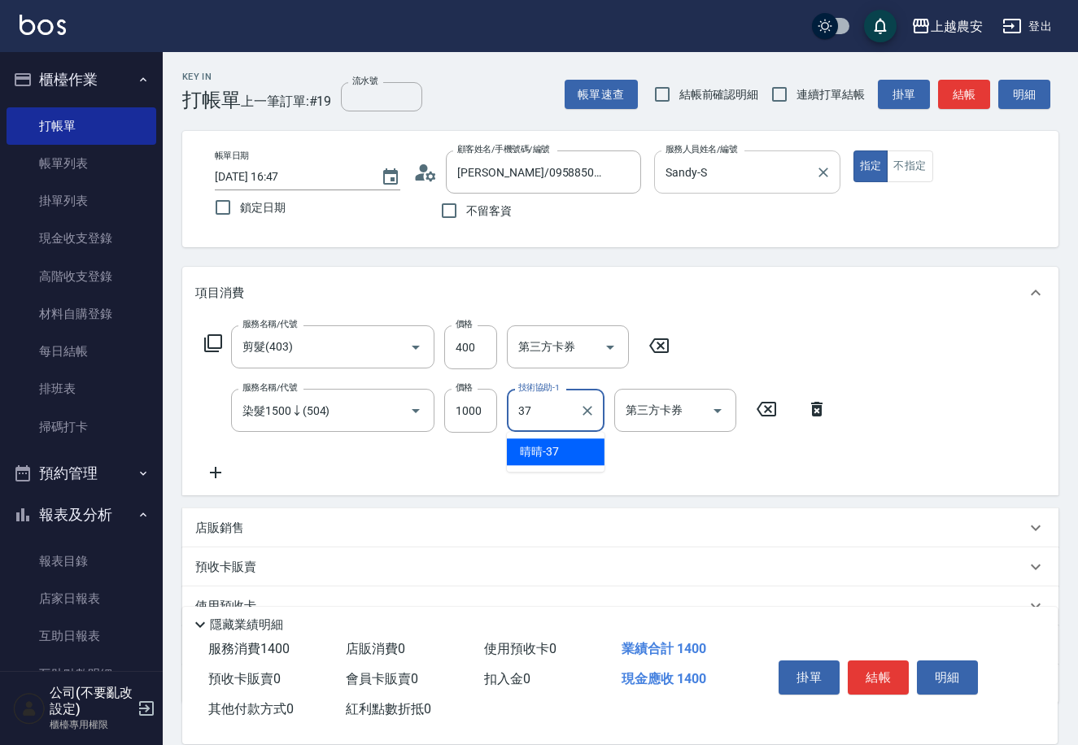
type input "晴晴-37"
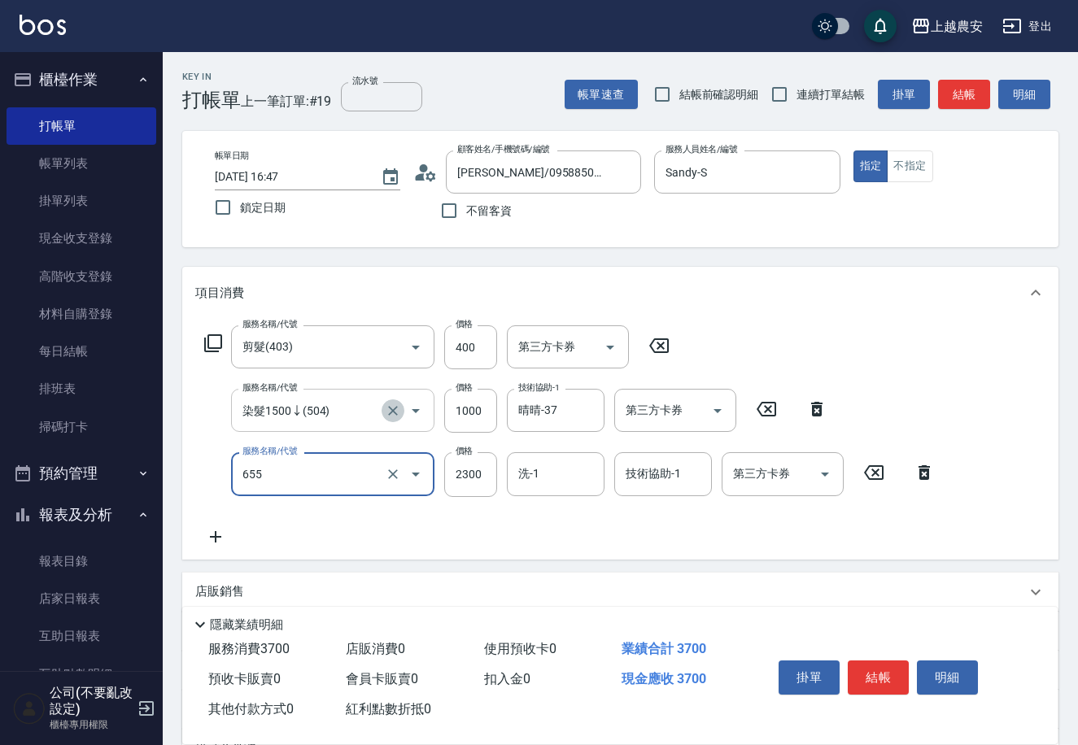
click at [392, 399] on button "Clear" at bounding box center [393, 410] width 23 height 23
type input "655"
type input "結構2段式(自)(655)"
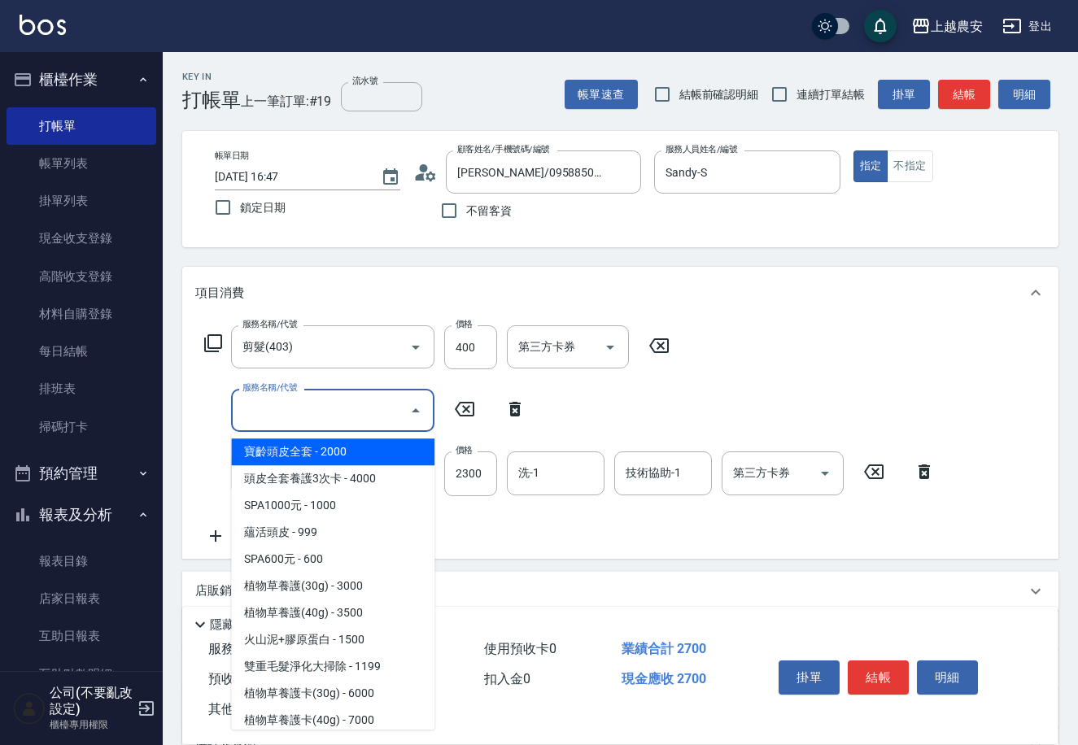
type input "0"
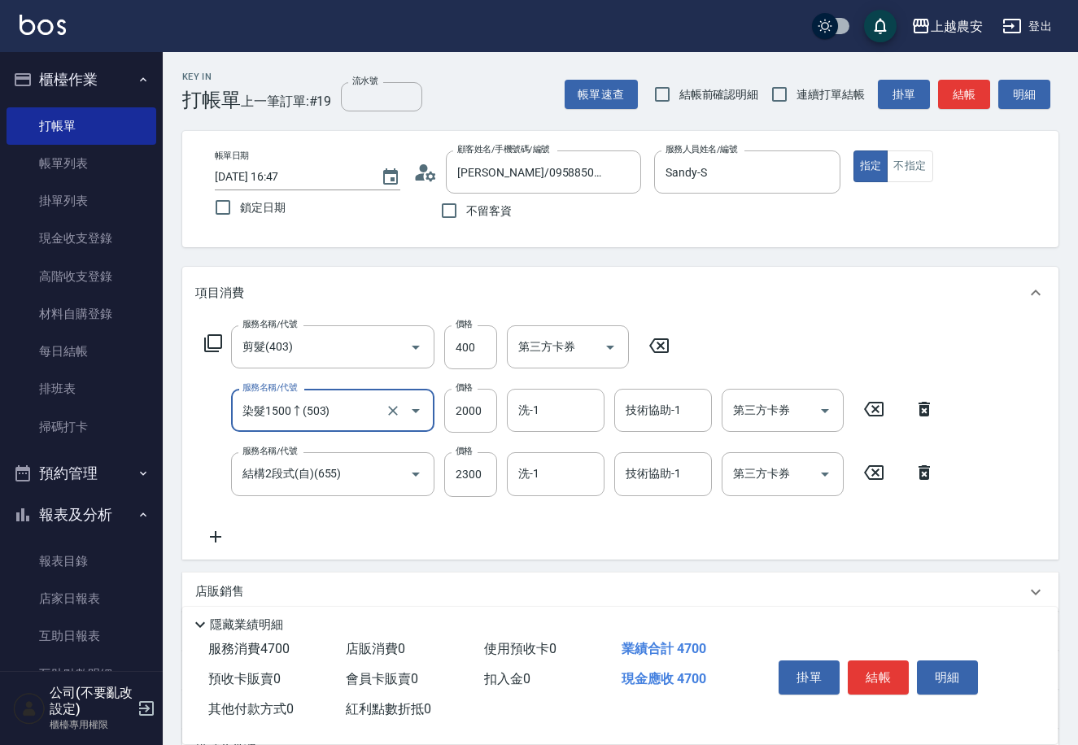
type input "染髮1500↑(503)"
click at [475, 399] on input "2000" at bounding box center [470, 411] width 53 height 44
type input "1000"
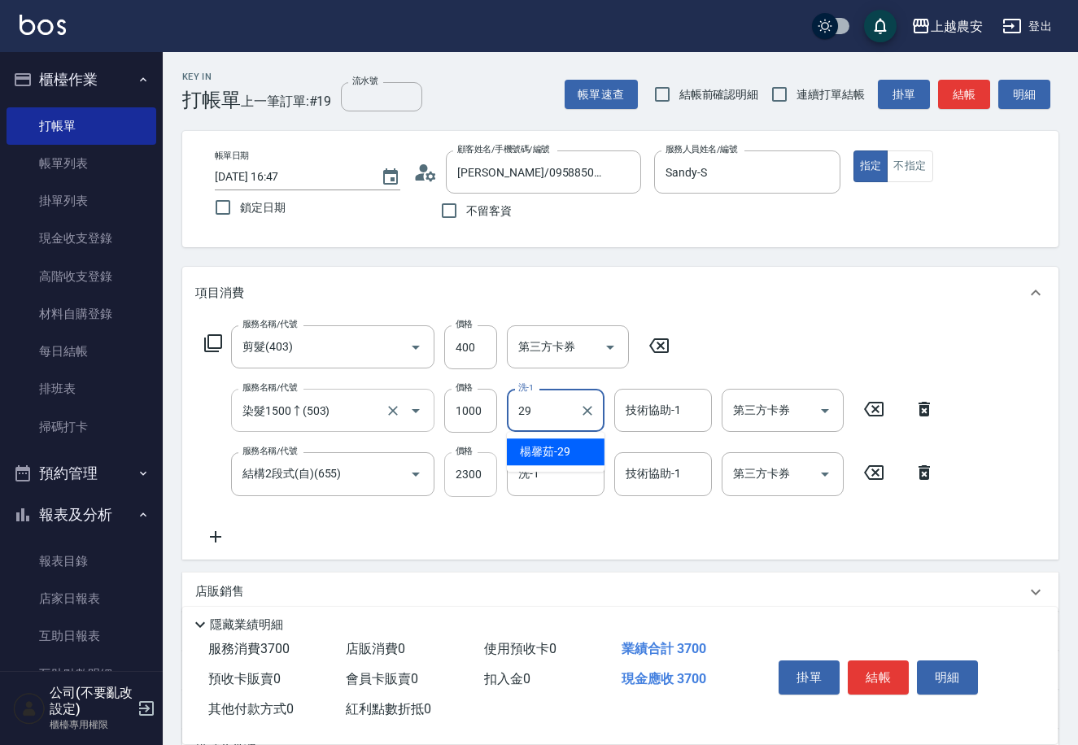
type input "[PERSON_NAME]-29"
click at [468, 473] on input "2300" at bounding box center [470, 474] width 53 height 44
type input "2000"
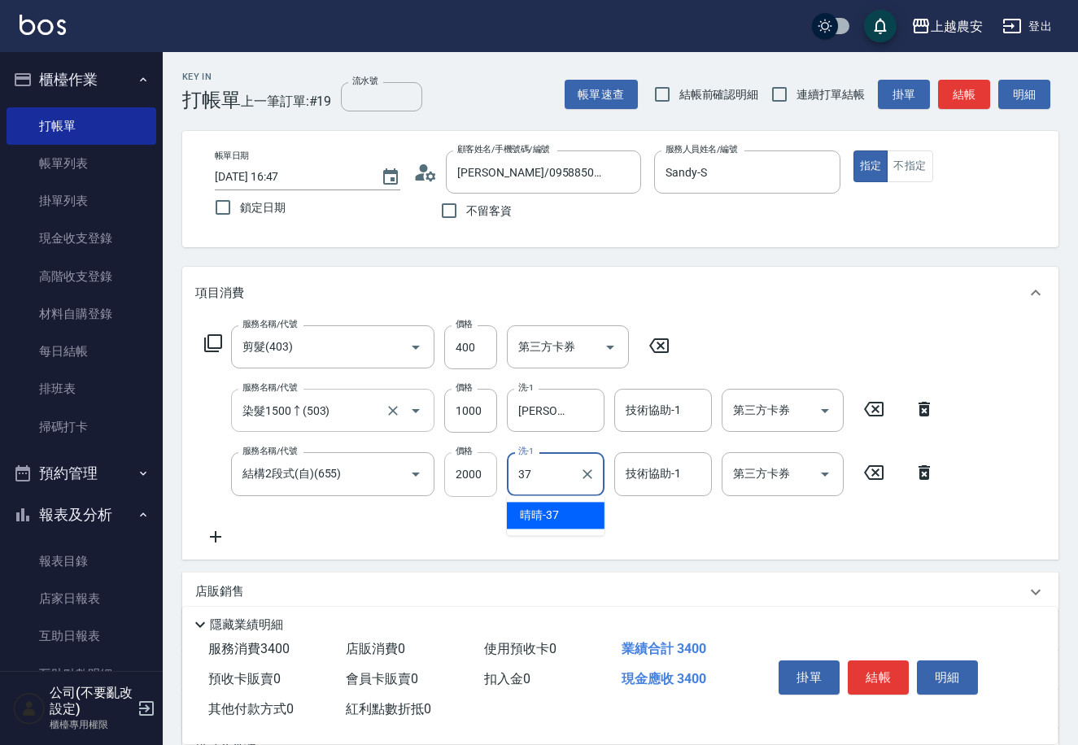
type input "晴晴-37"
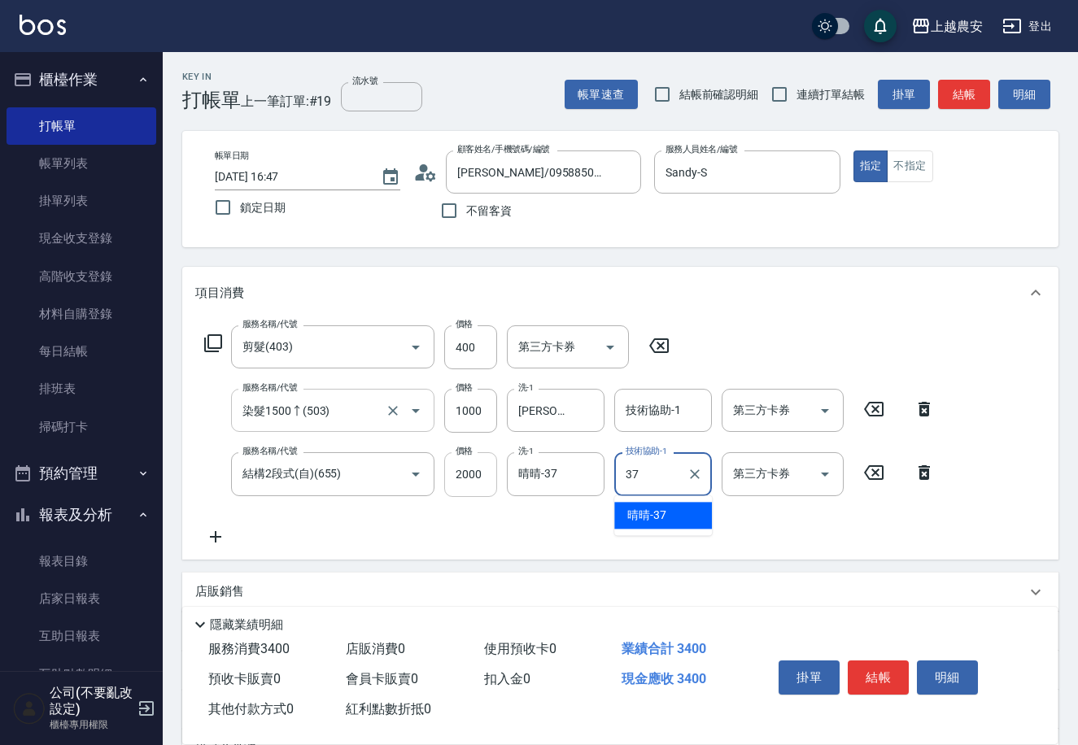
type input "晴晴-37"
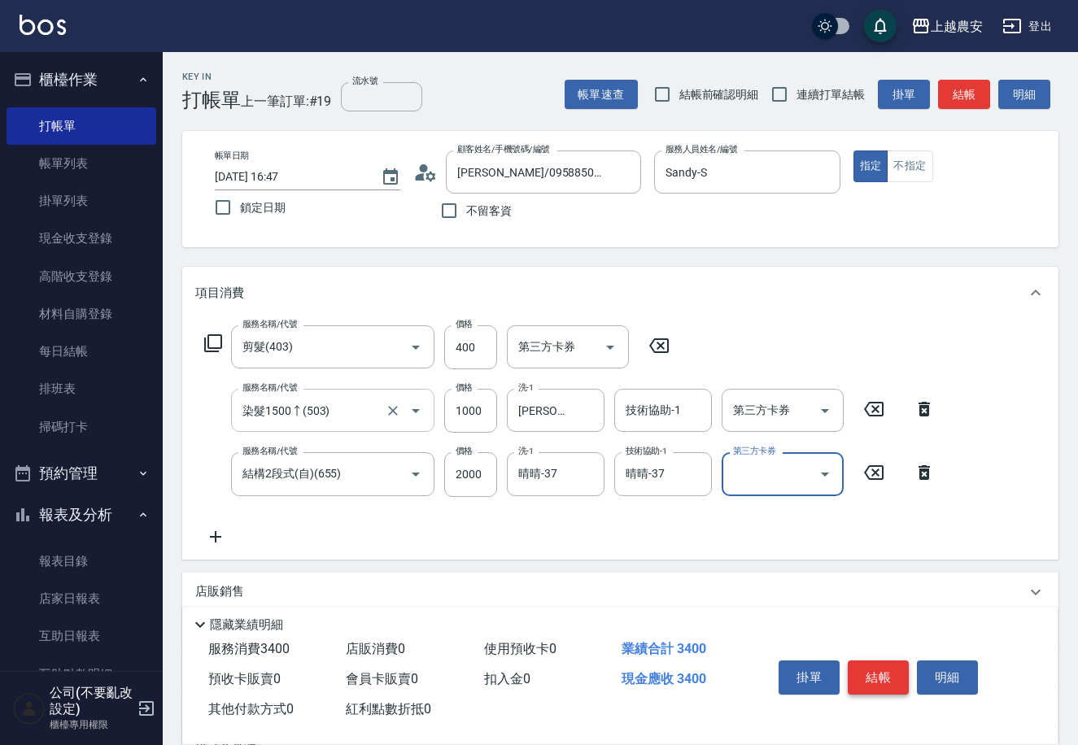
click at [871, 677] on button "結帳" at bounding box center [878, 678] width 61 height 34
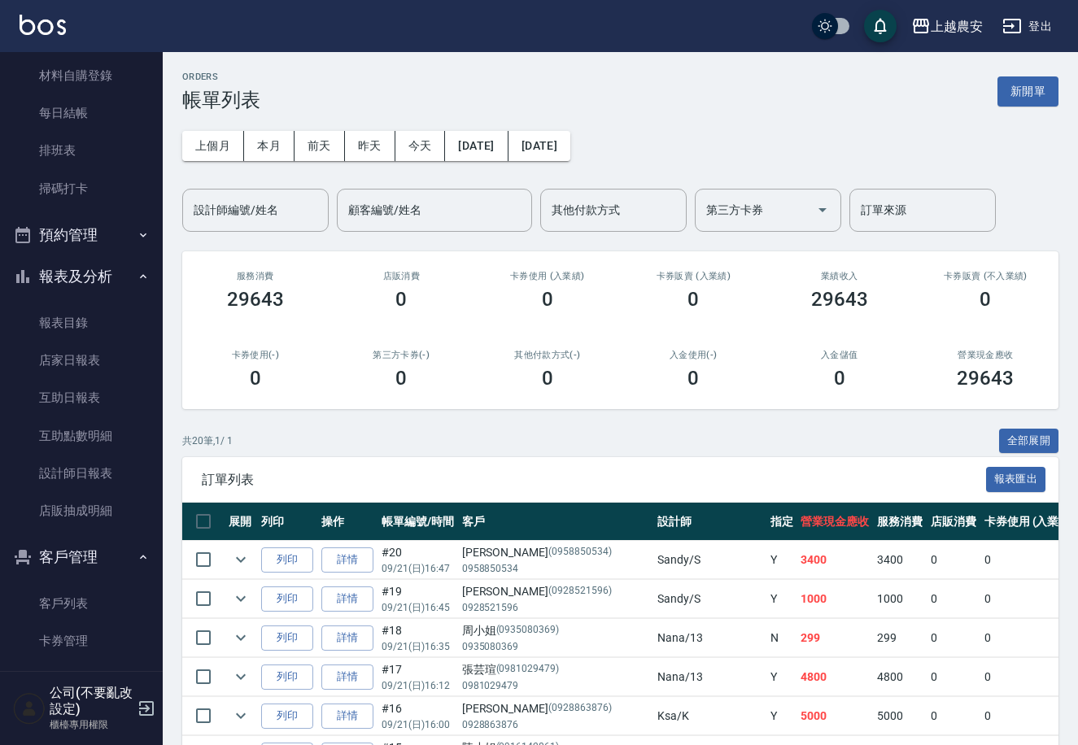
scroll to position [247, 0]
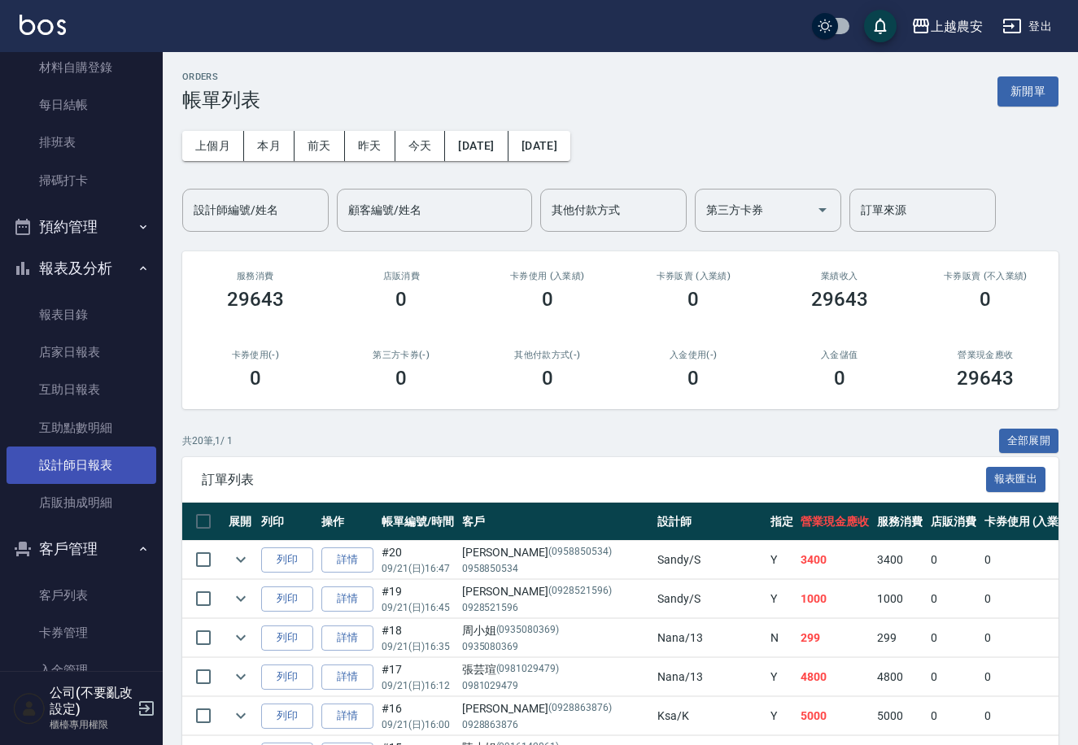
click at [88, 473] on link "設計師日報表" at bounding box center [82, 465] width 150 height 37
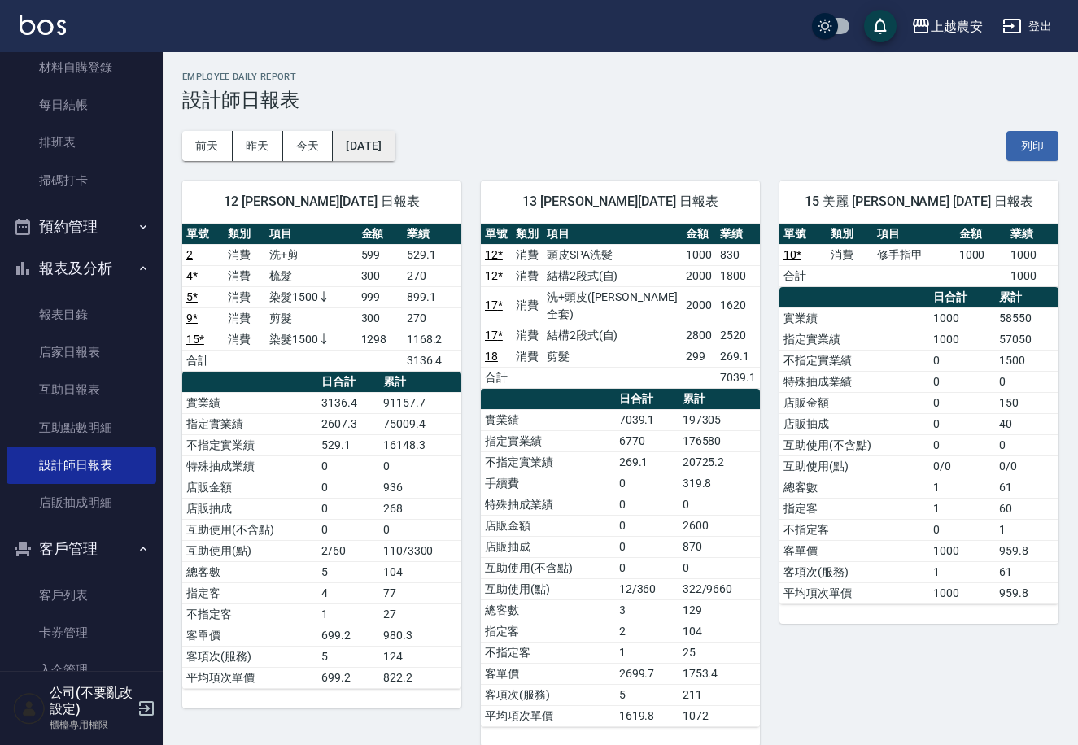
click at [348, 139] on button "[DATE]" at bounding box center [364, 146] width 62 height 30
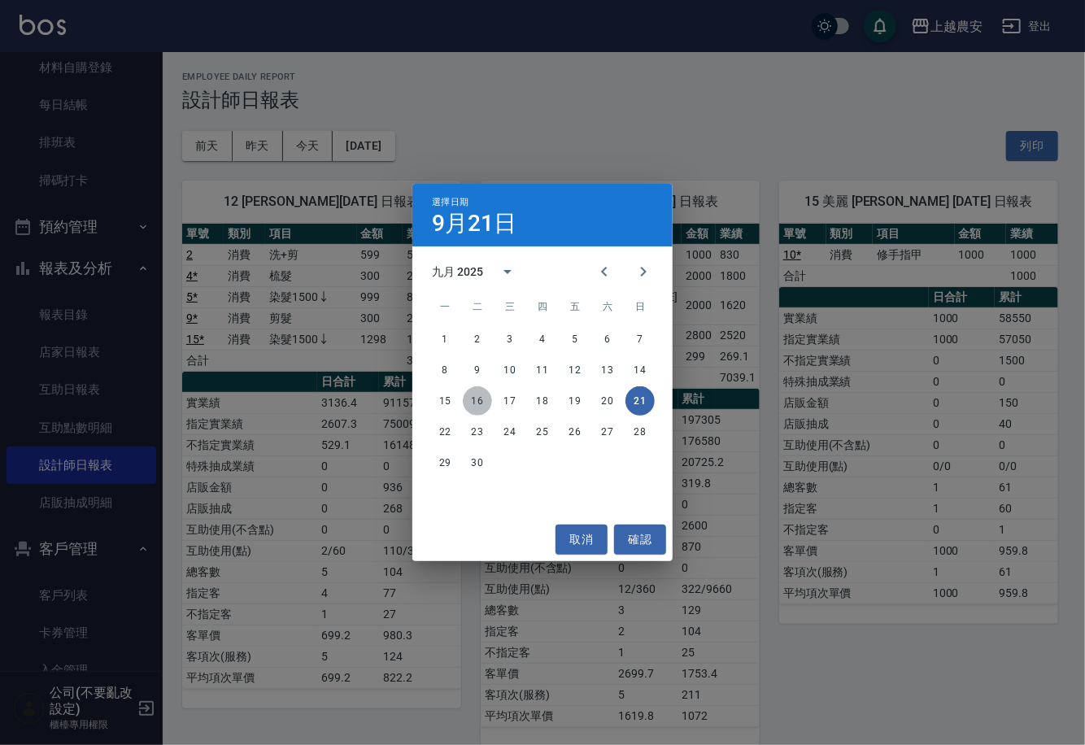
click at [478, 403] on button "16" at bounding box center [477, 400] width 29 height 29
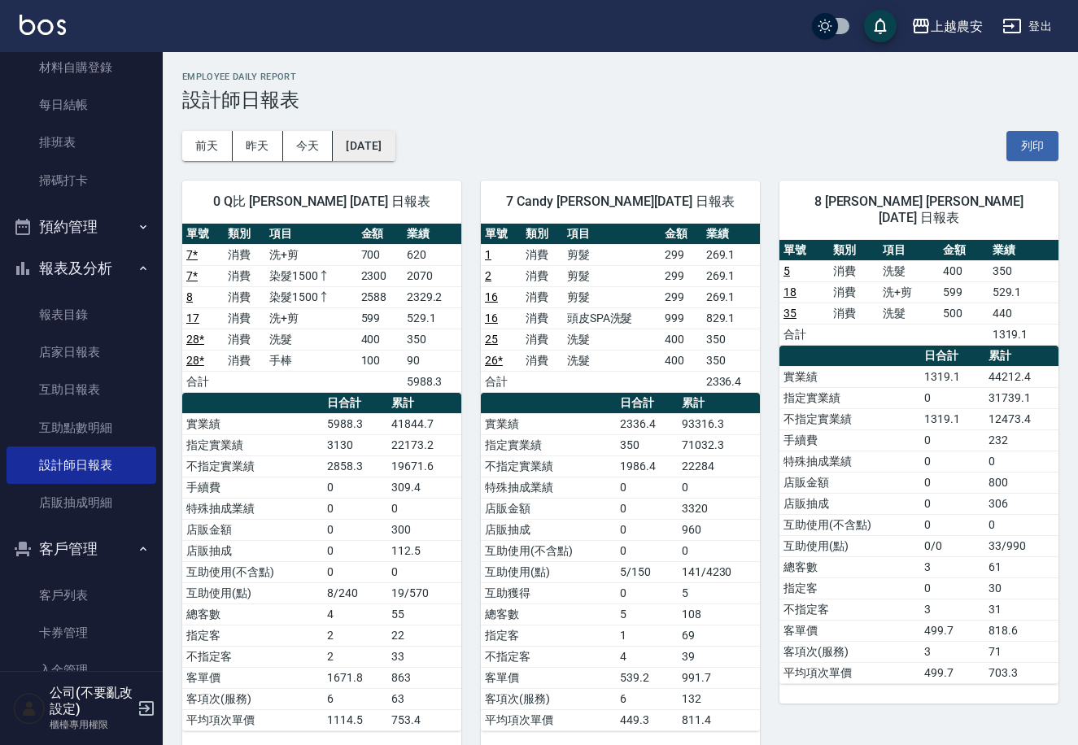
drag, startPoint x: 369, startPoint y: 166, endPoint x: 378, endPoint y: 152, distance: 16.5
click at [372, 161] on div "0 Q比 [PERSON_NAME] [DATE] 日報表 單號 類別 項目 金額 業績 7 * 消費 洗+剪 700 620 7 * 消費 染髮1500↑ …" at bounding box center [312, 456] width 299 height 590
click at [378, 152] on button "[DATE]" at bounding box center [364, 146] width 62 height 30
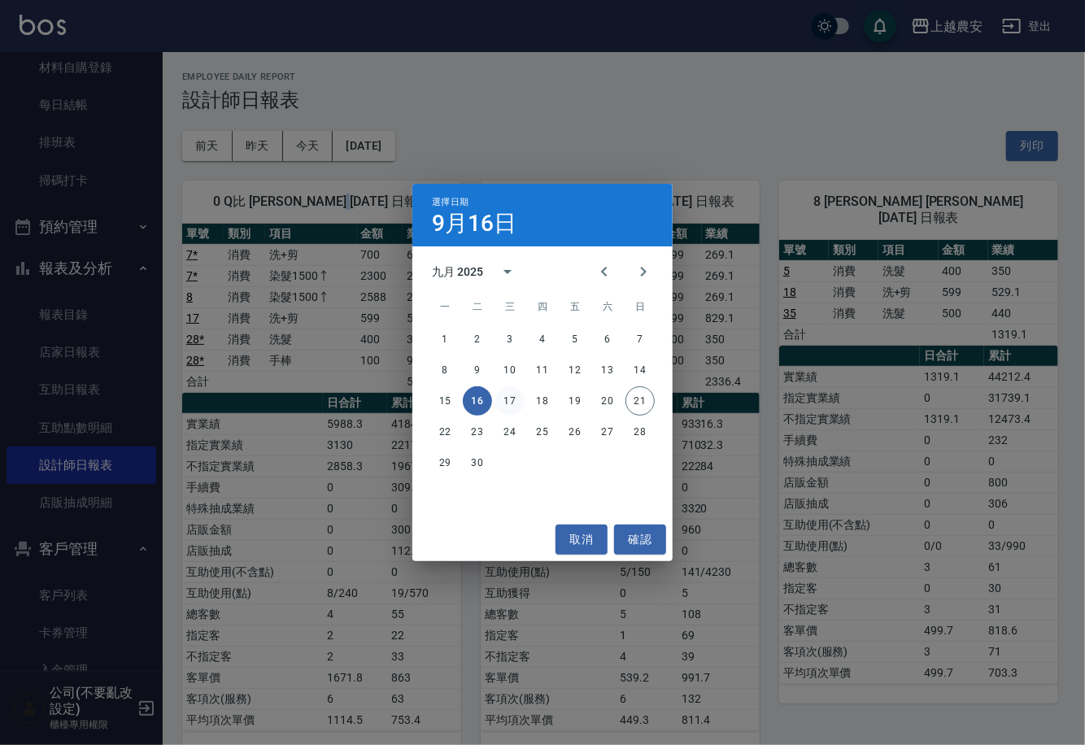
click at [507, 407] on button "17" at bounding box center [509, 400] width 29 height 29
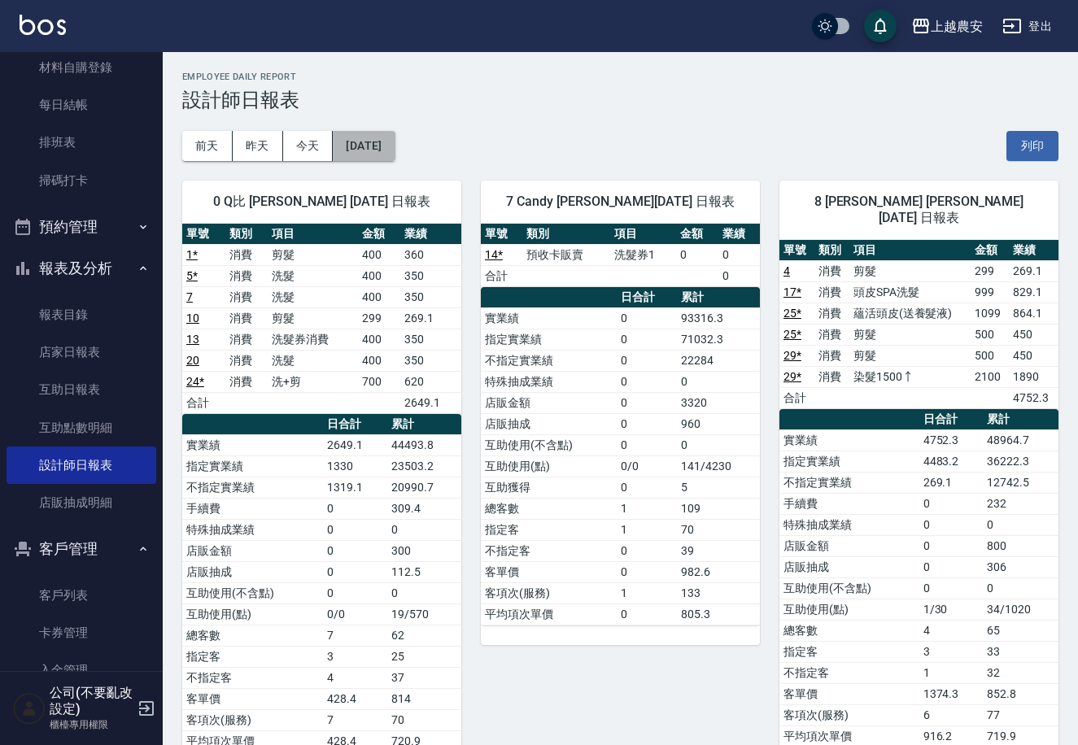
click at [395, 155] on button "[DATE]" at bounding box center [364, 146] width 62 height 30
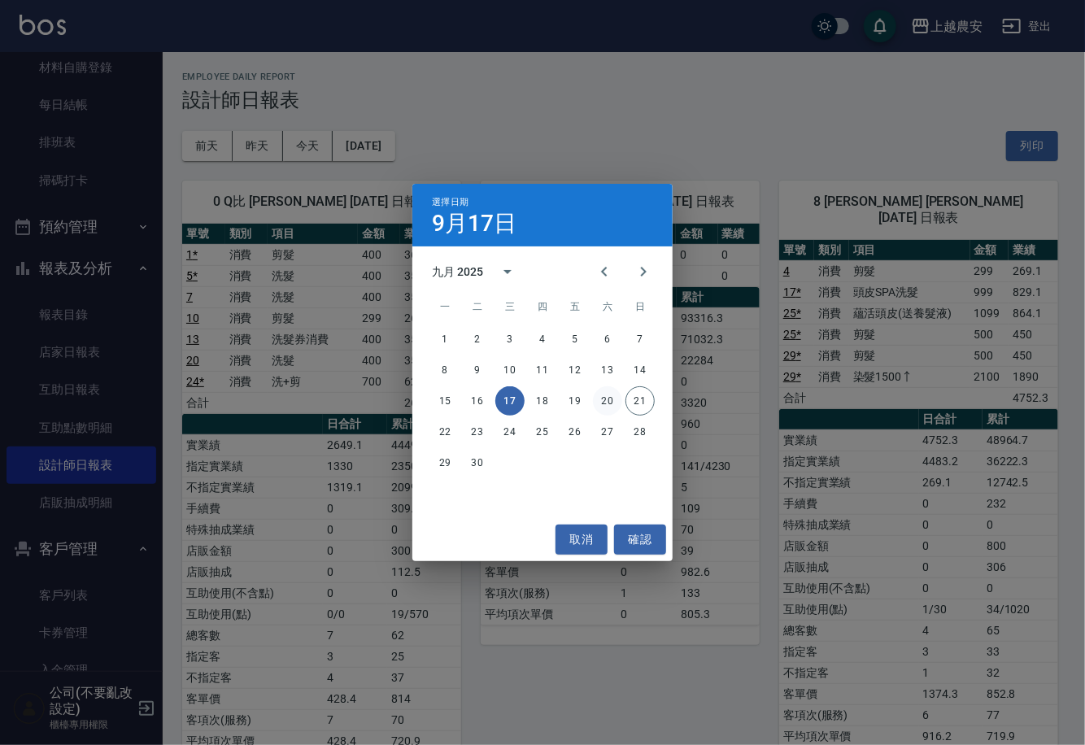
click at [606, 395] on button "20" at bounding box center [607, 400] width 29 height 29
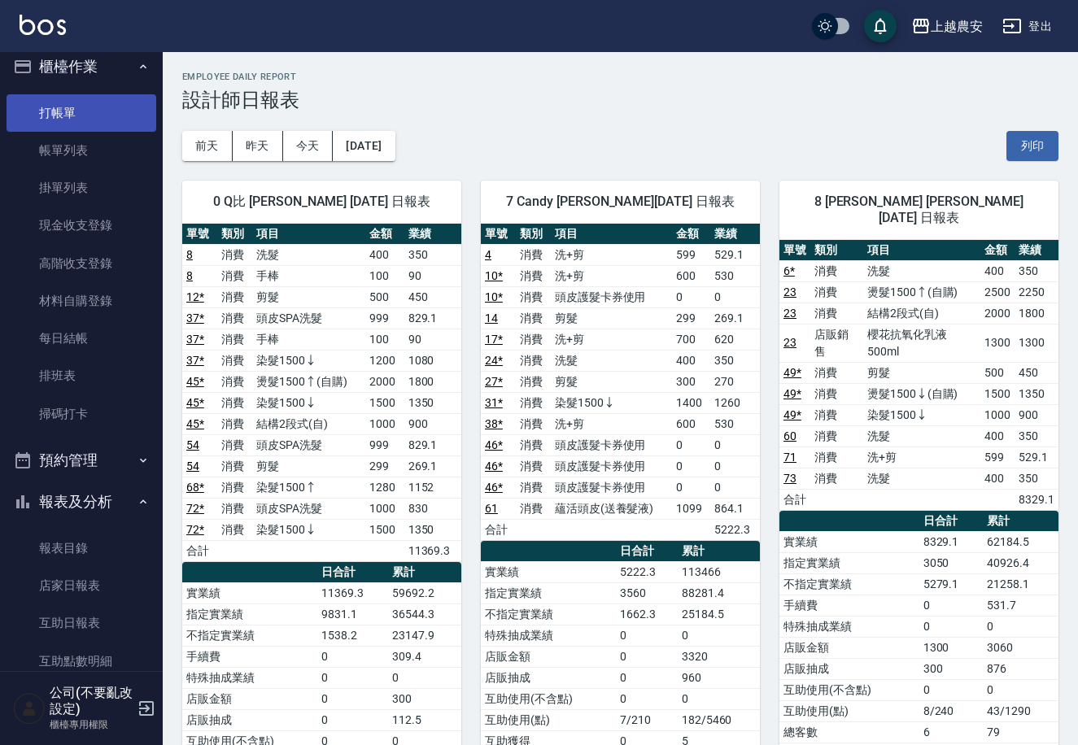
scroll to position [2, 0]
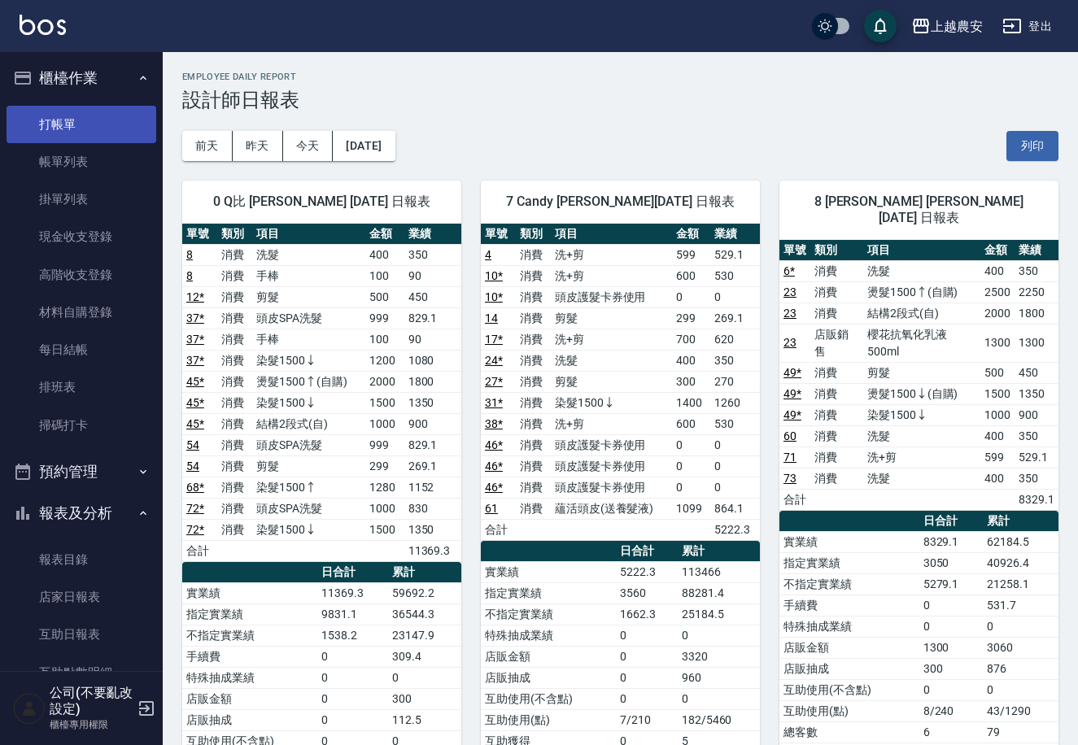
click at [113, 134] on link "打帳單" at bounding box center [82, 124] width 150 height 37
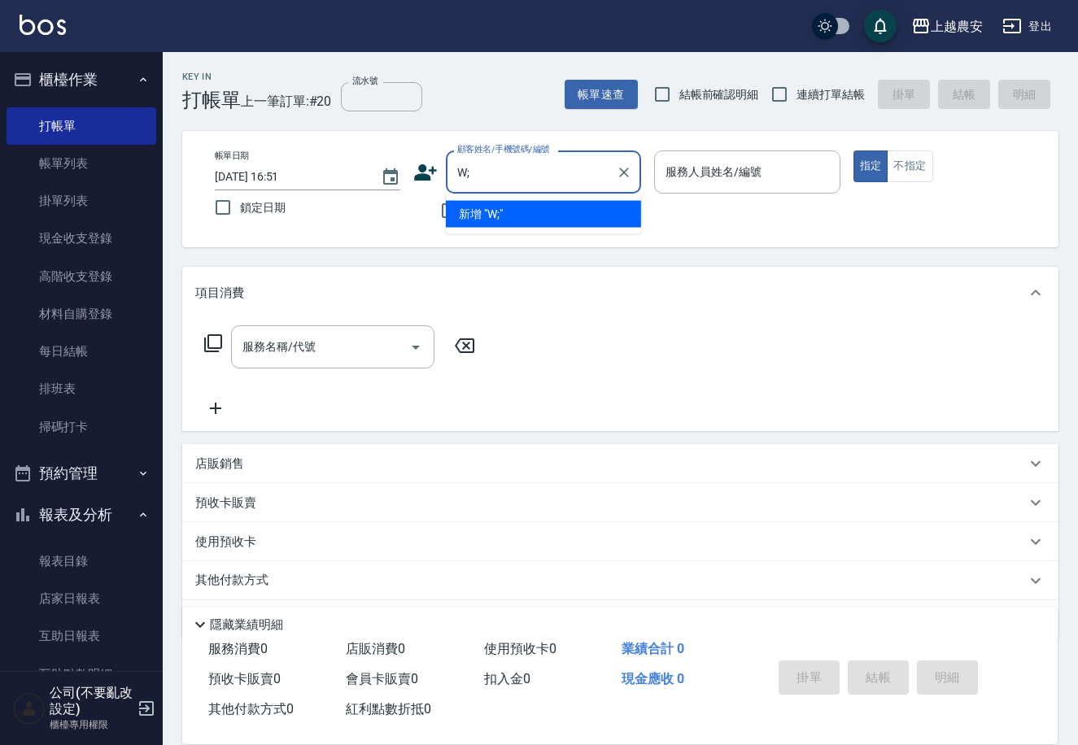
type input "W"
type input "[PERSON_NAME]/0910282306/0910282306"
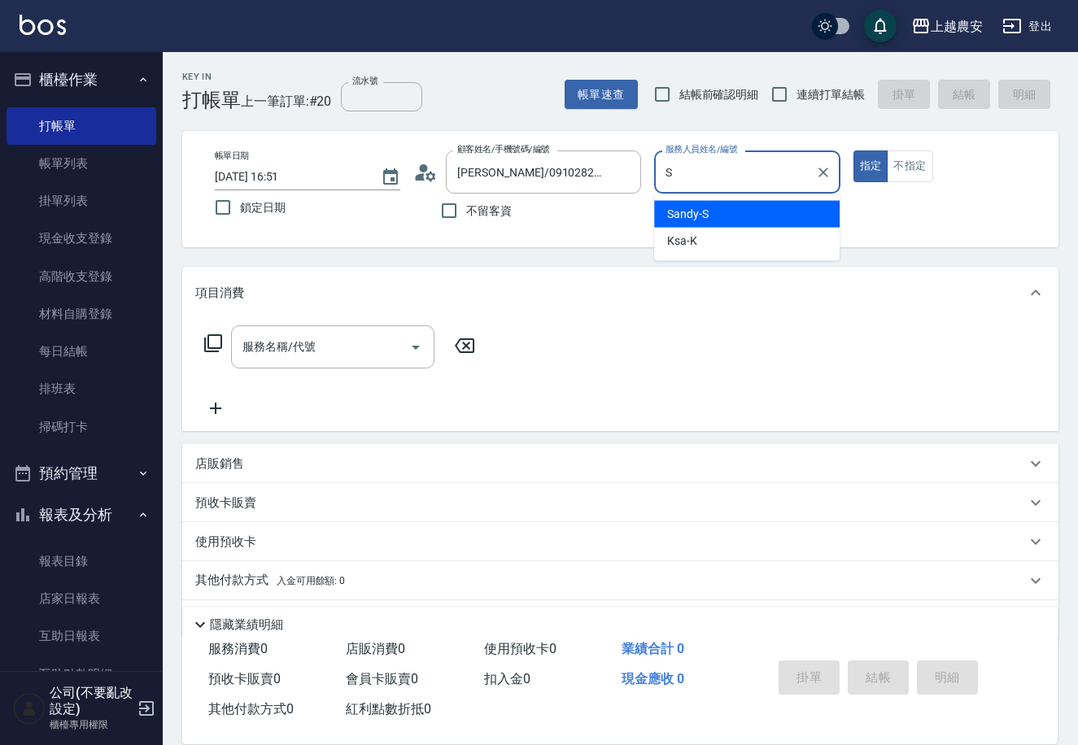
type input "Sandy-S"
type button "true"
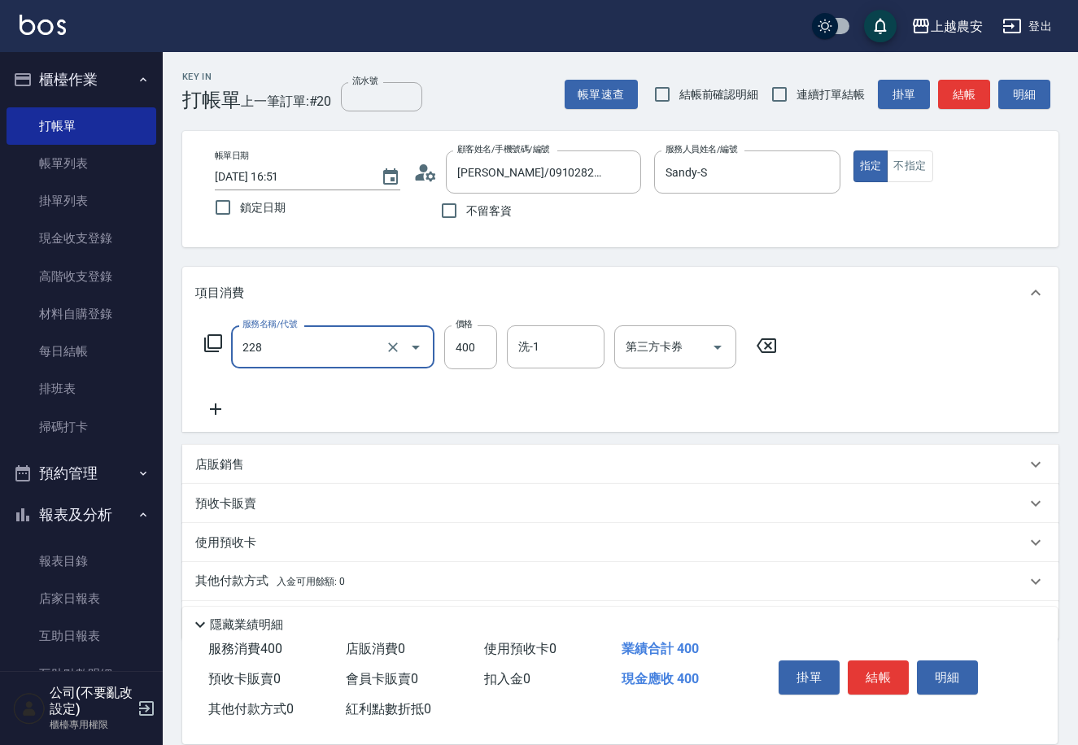
type input "洗髮(228)"
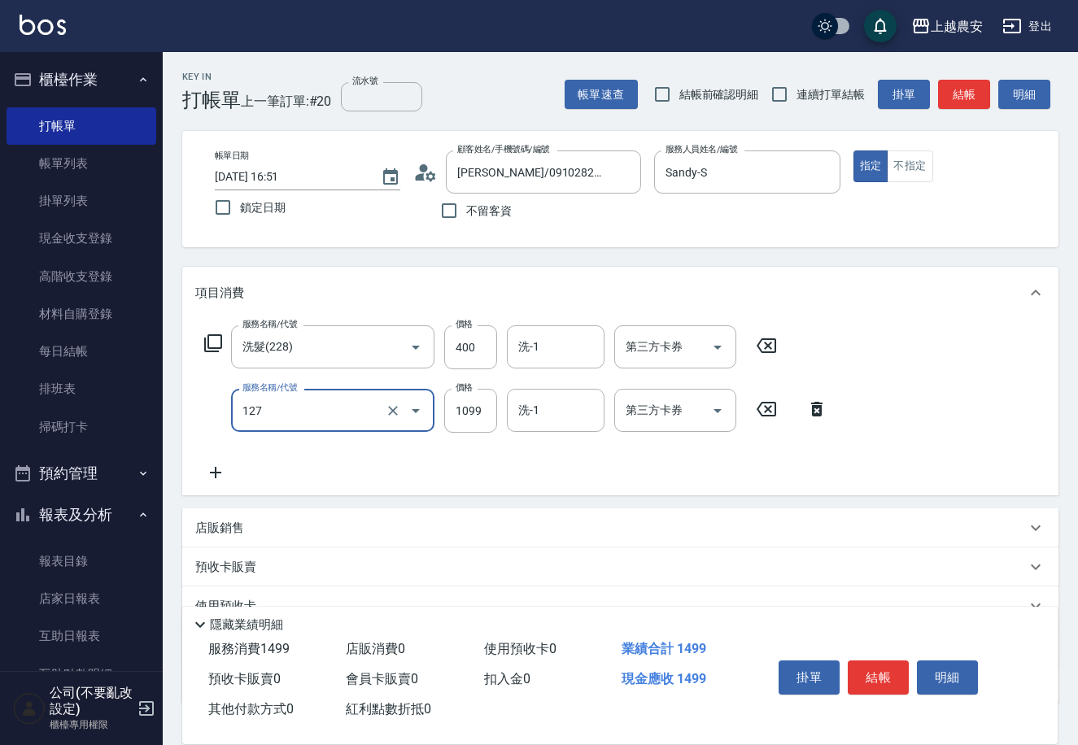
type input "蘊活頭皮(送養髮液)(127)"
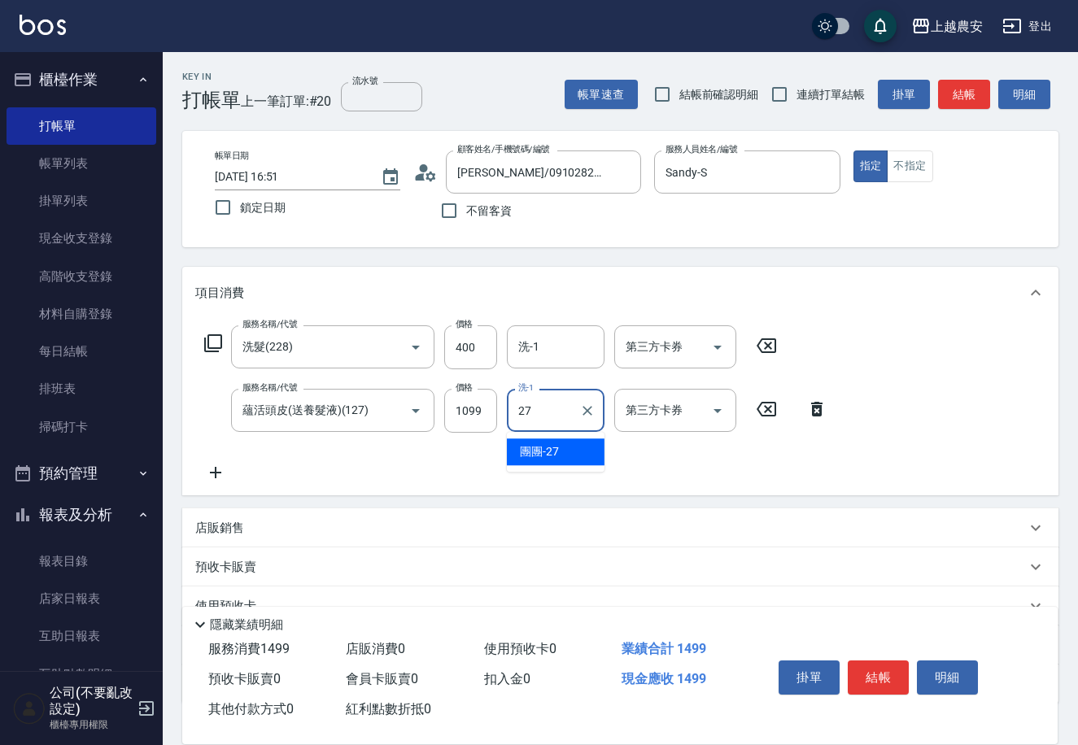
type input "團團-27"
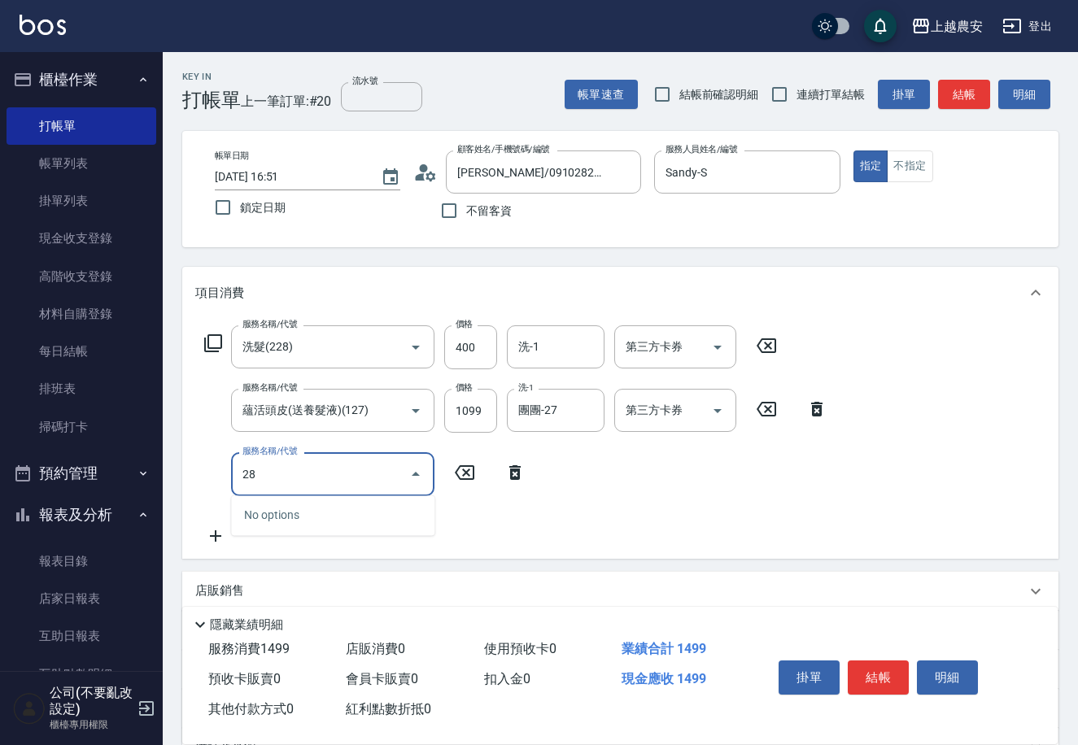
type input "2"
type input "大掃除(614)"
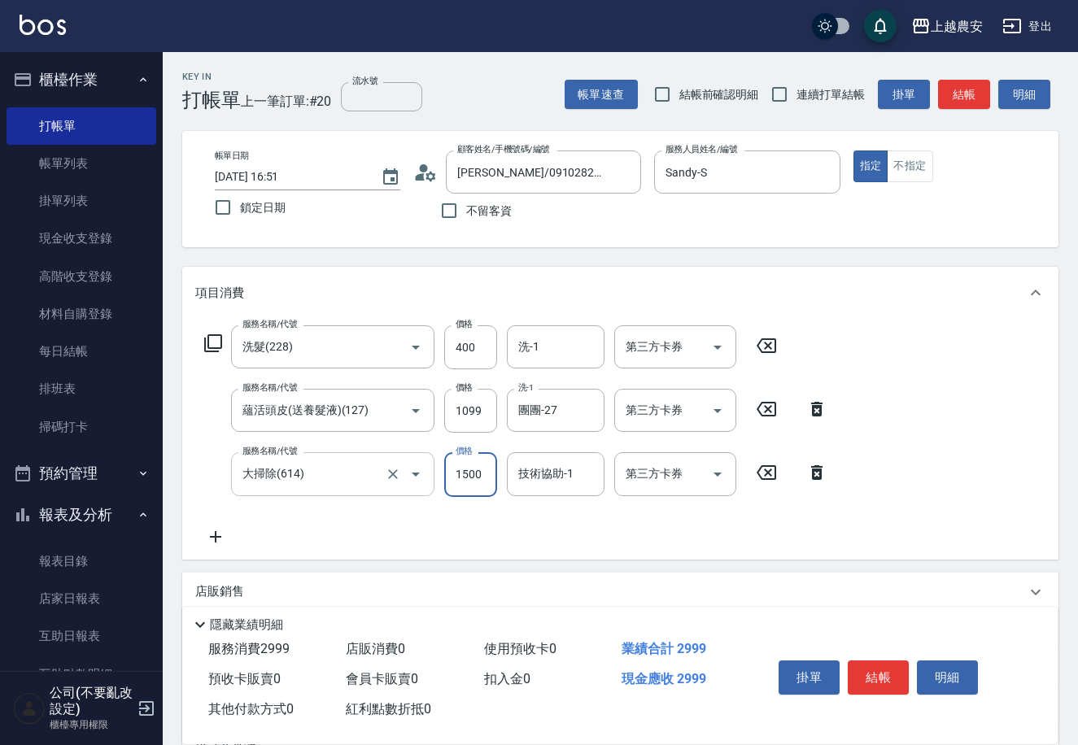
type input "1500"
type input "[PERSON_NAME]-29"
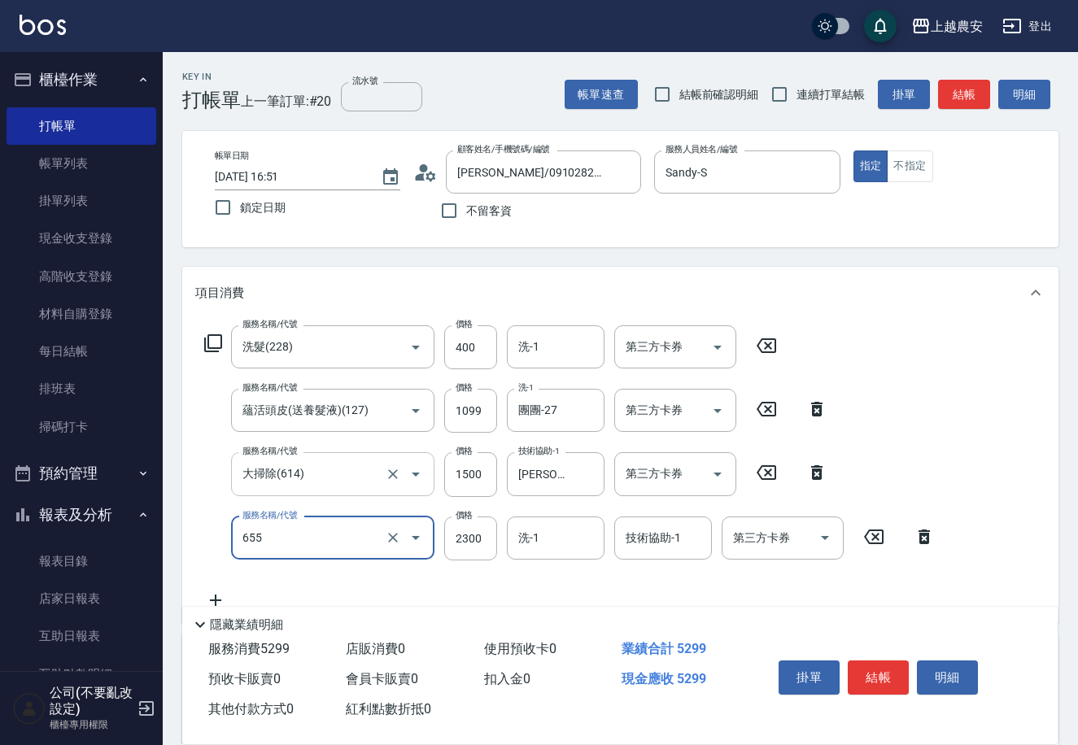
type input "結構2段式(自)(655)"
click at [919, 531] on icon at bounding box center [924, 537] width 41 height 20
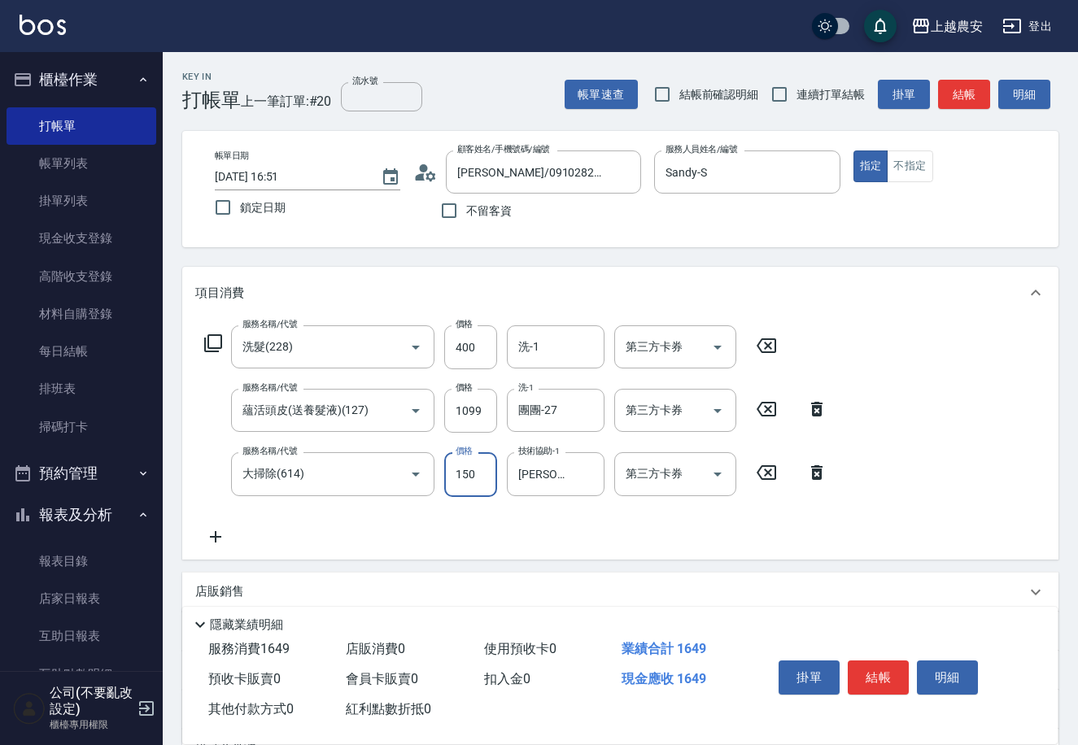
type input "1500"
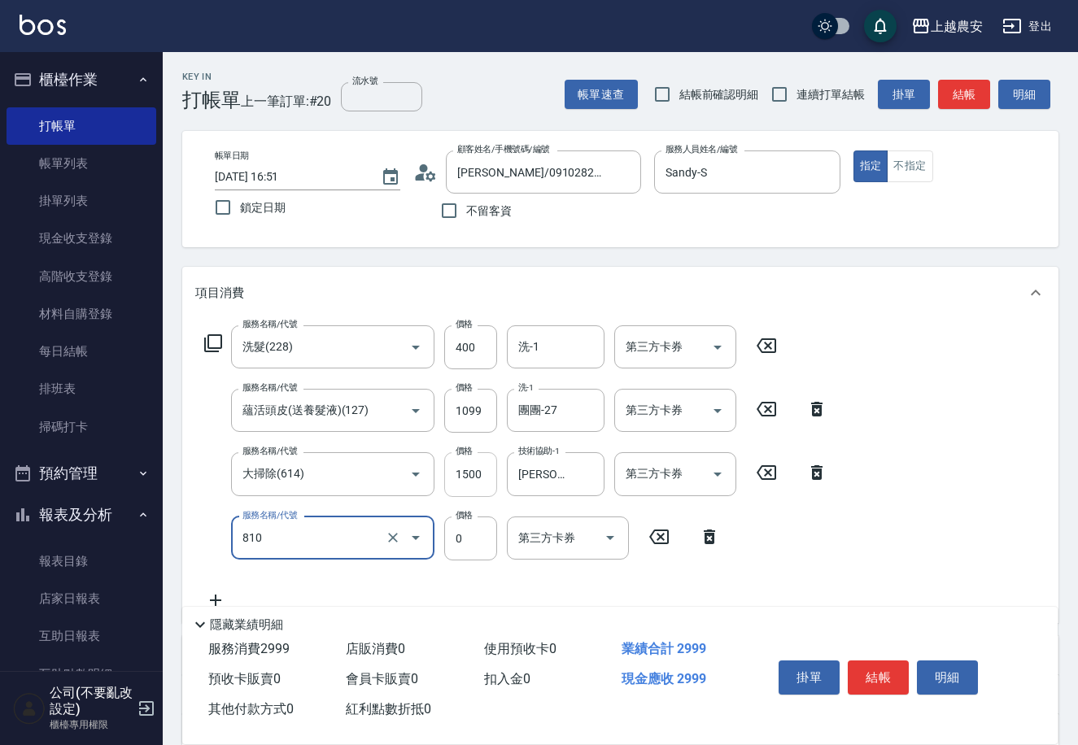
type input "頭皮護髮卡券使用(810)"
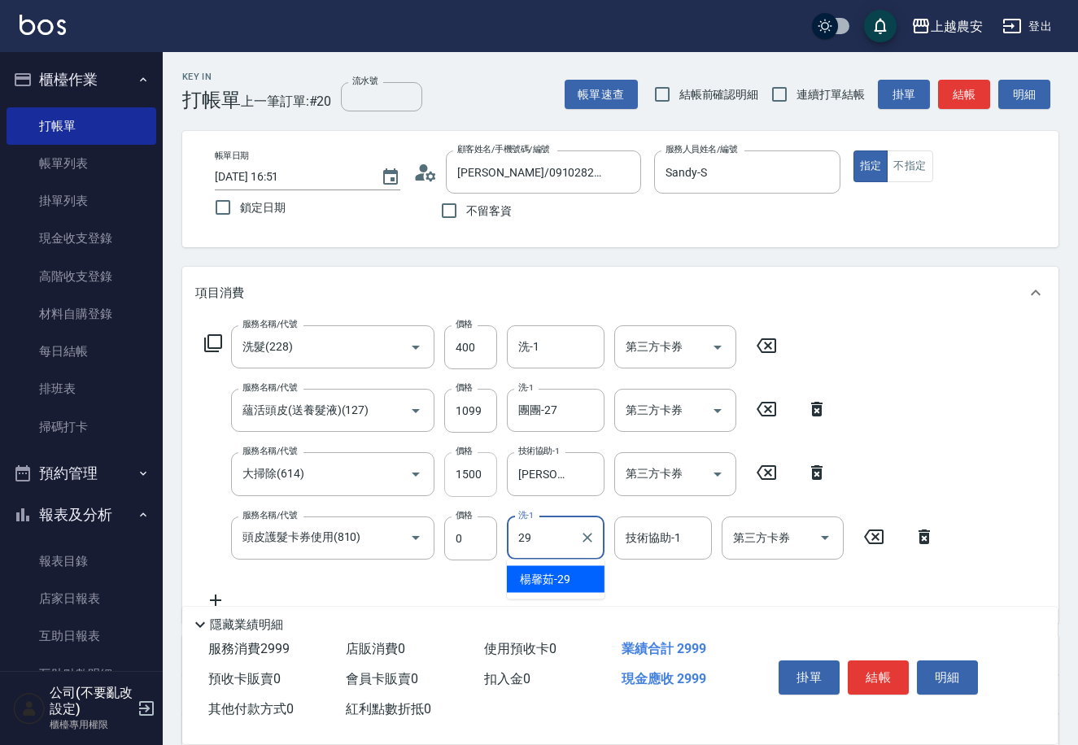
type input "[PERSON_NAME]-29"
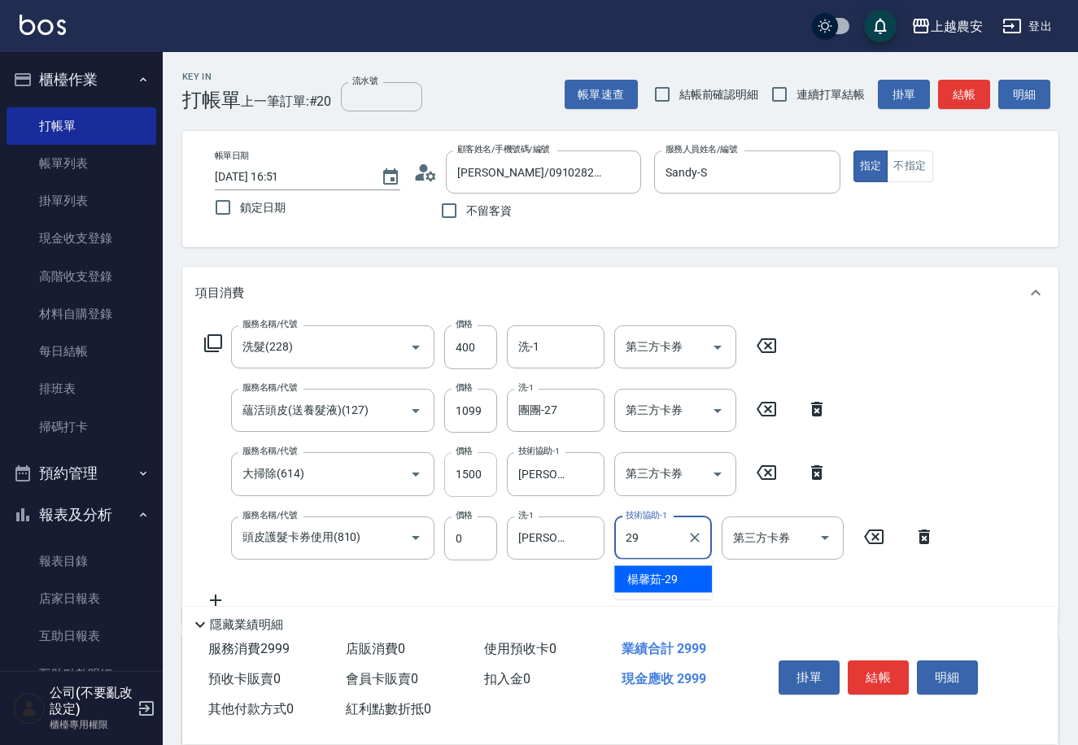
type input "[PERSON_NAME]-29"
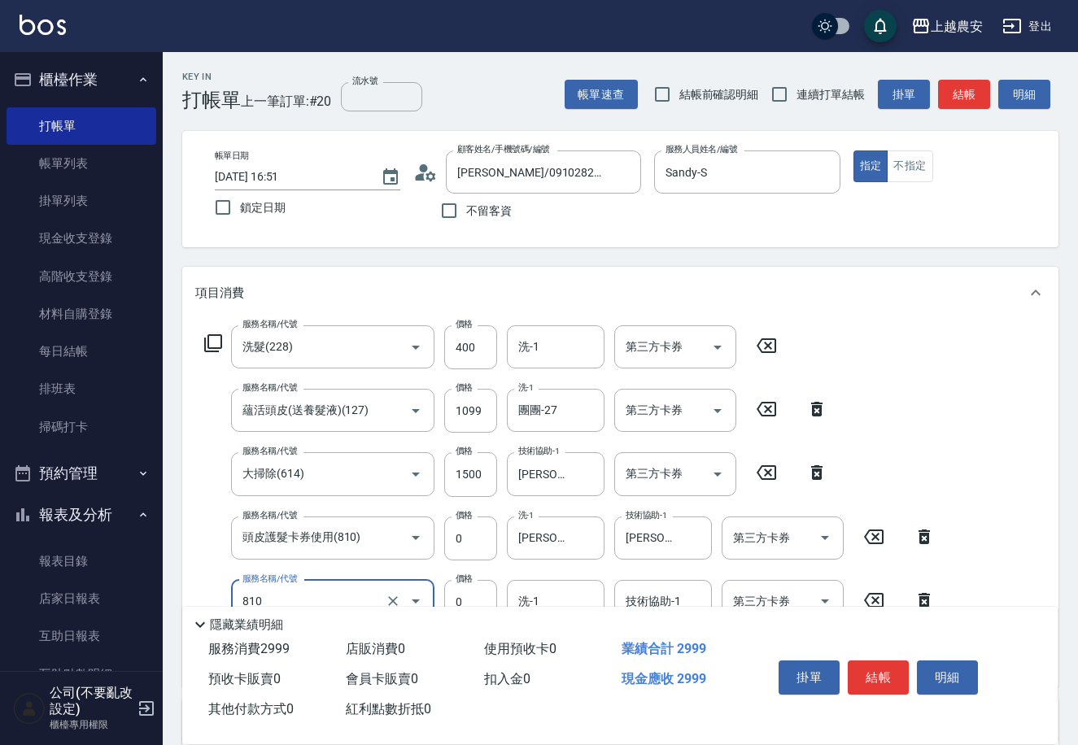
scroll to position [302, 0]
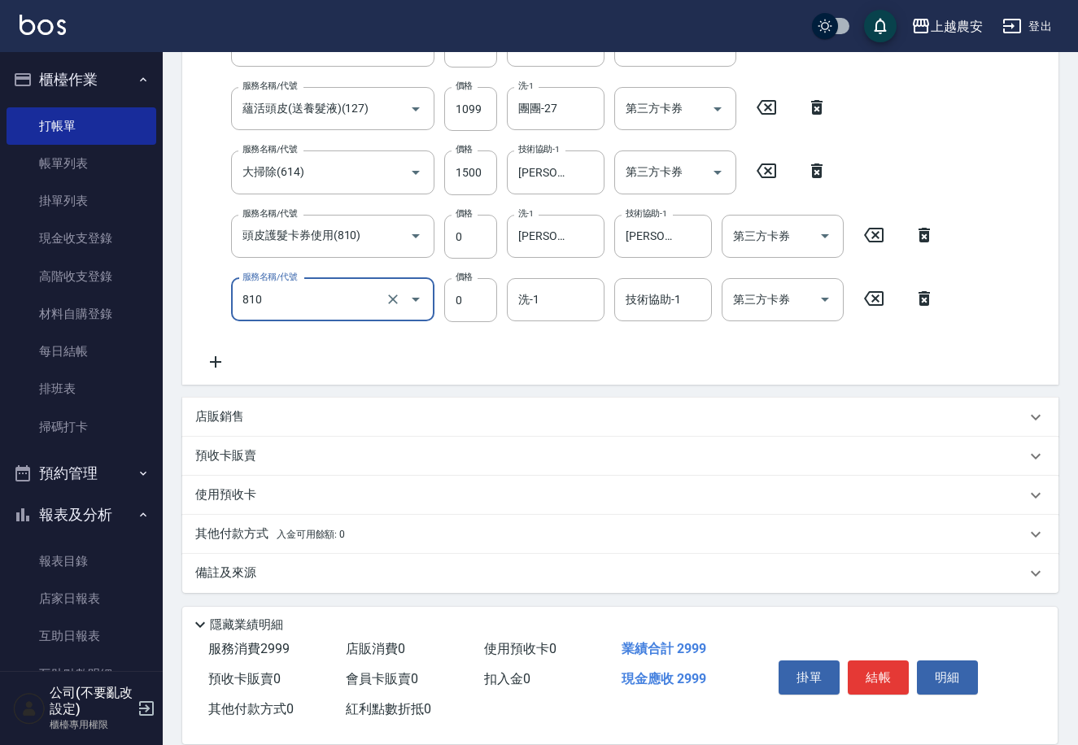
type input "頭皮護髮卡券使用(810)"
type input "晴晴-37"
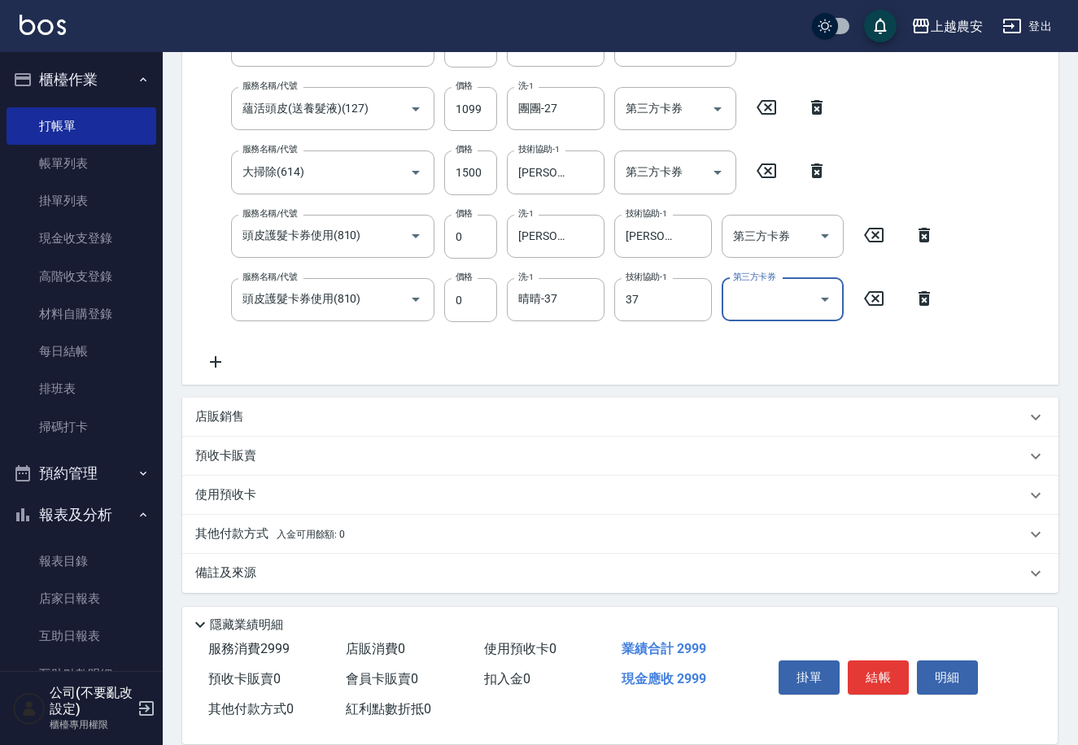
type input "晴晴-37"
click at [267, 418] on div "店販銷售" at bounding box center [610, 416] width 831 height 17
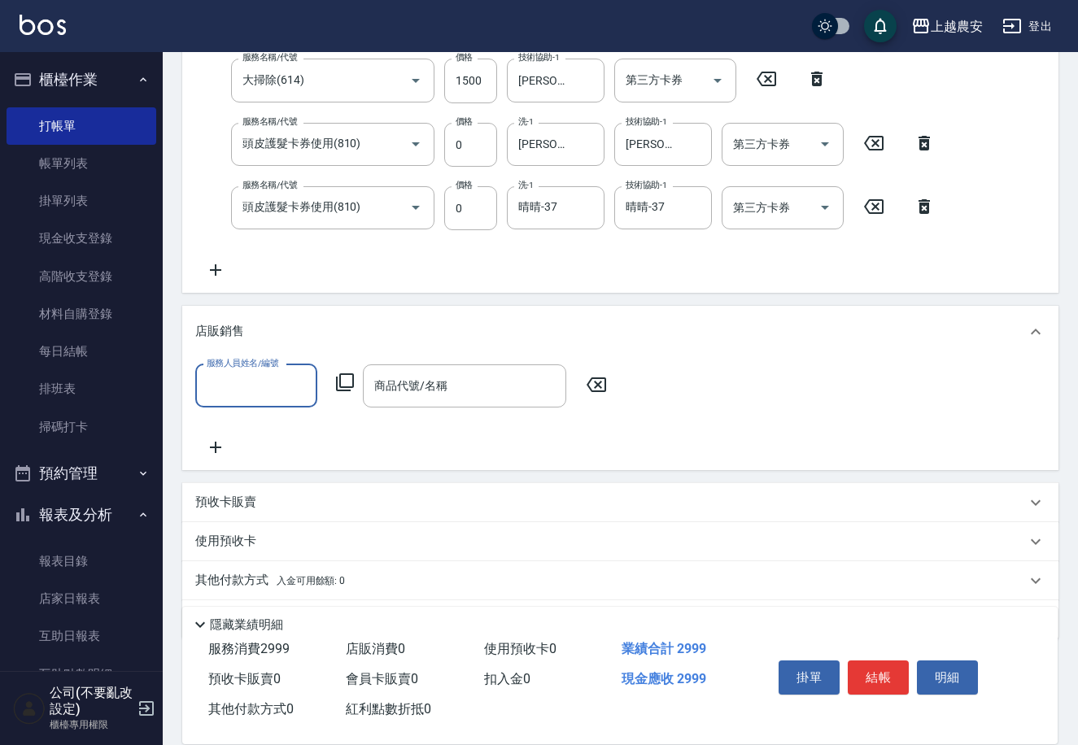
scroll to position [399, 0]
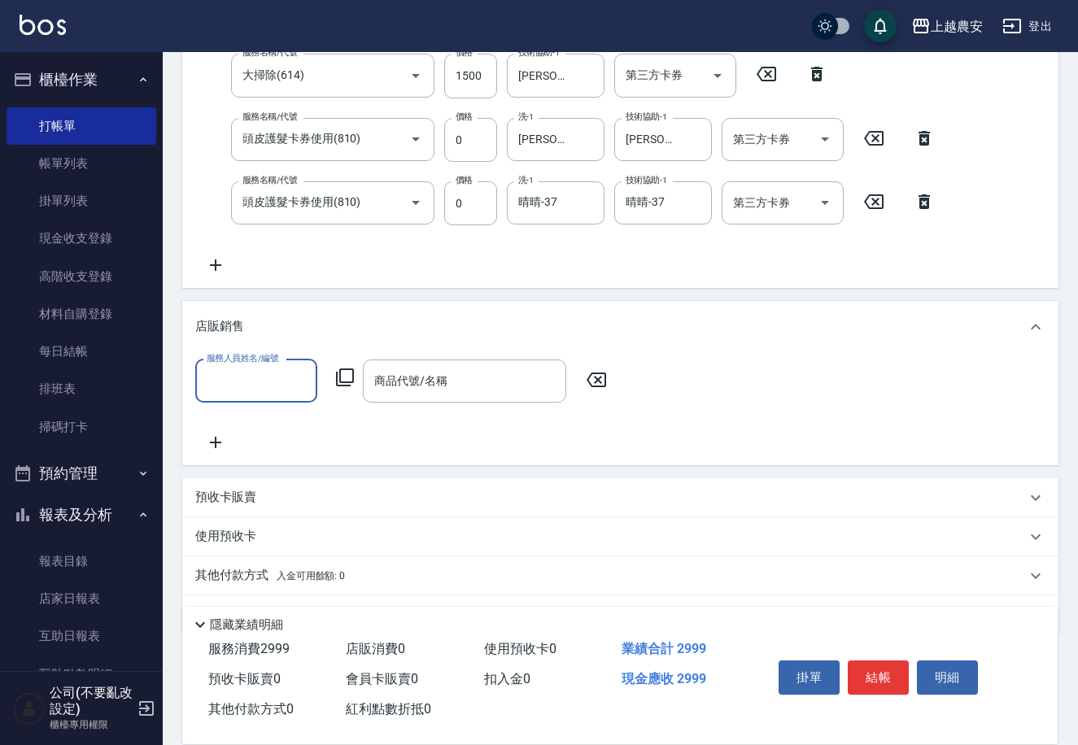
type input "3"
type input "Sandy-S"
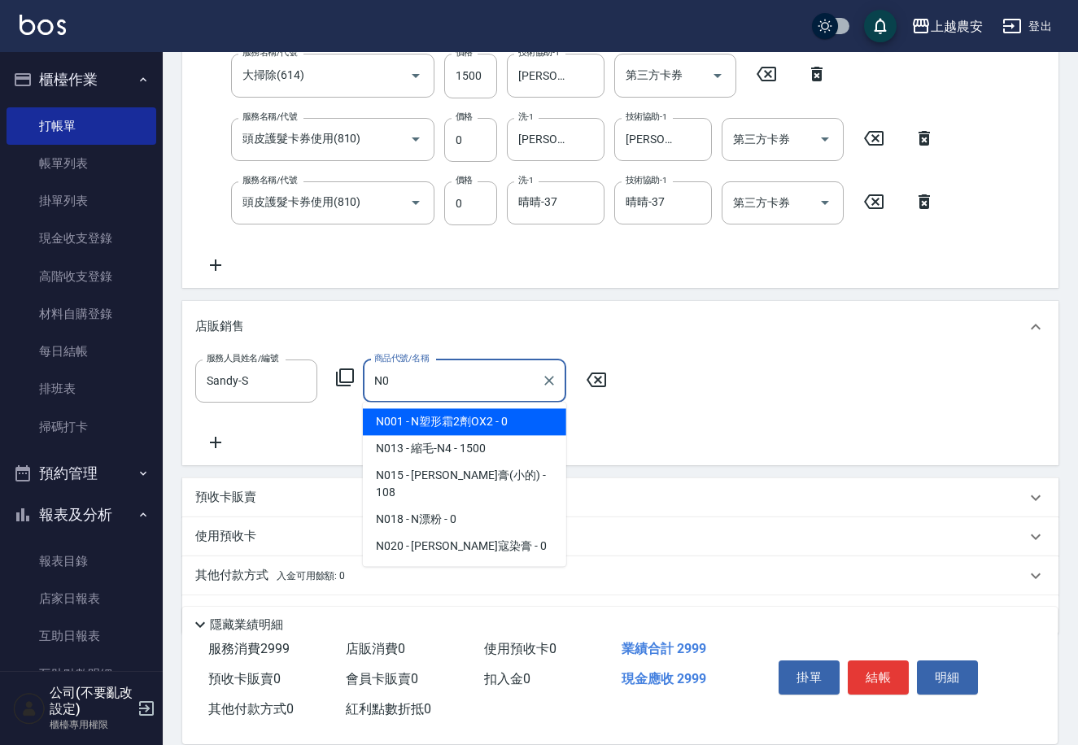
type input "N"
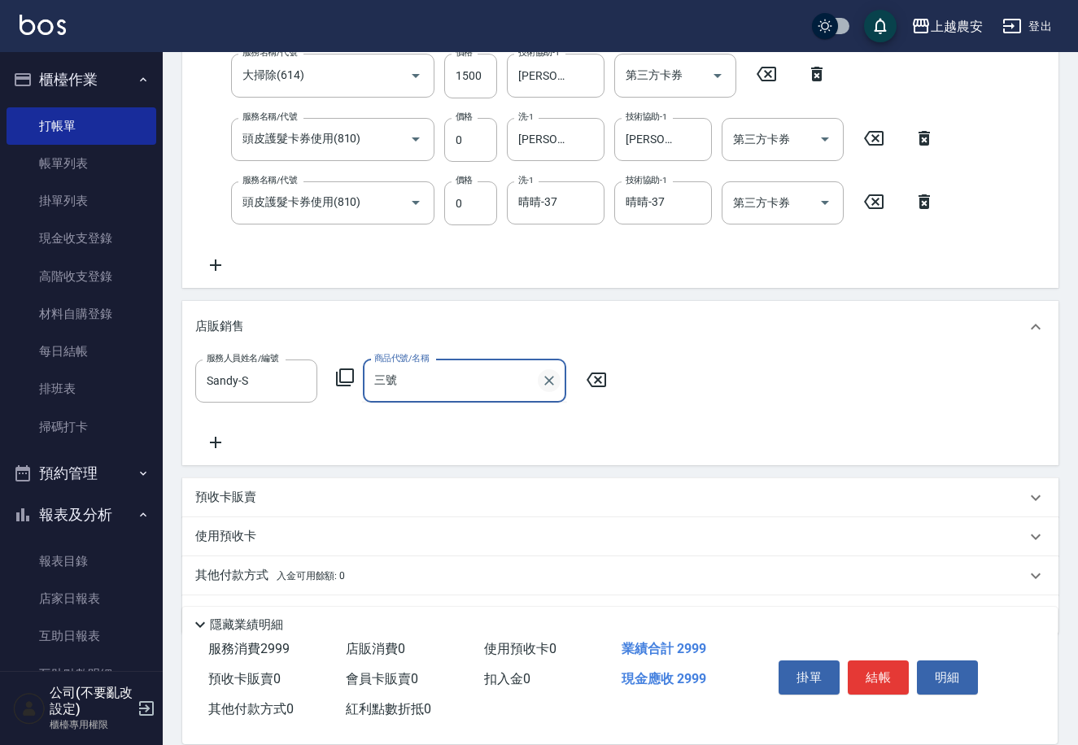
type input "三"
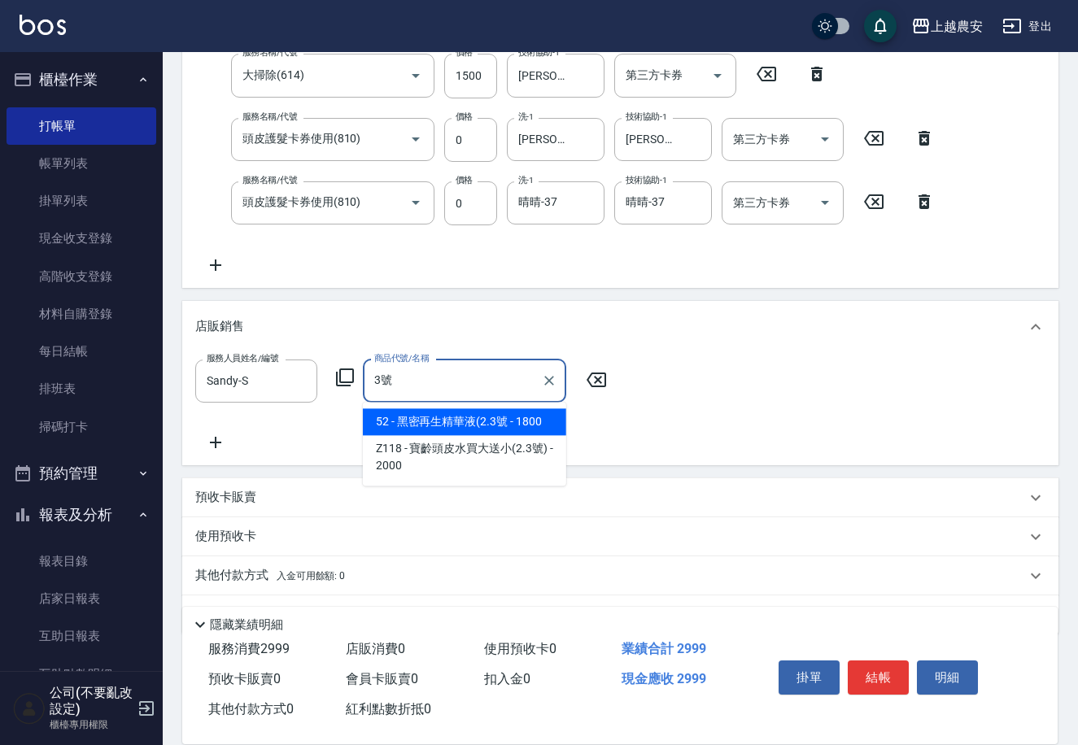
click at [542, 423] on span "52 - 黑密再生精華液(2.3號 - 1800" at bounding box center [464, 421] width 203 height 27
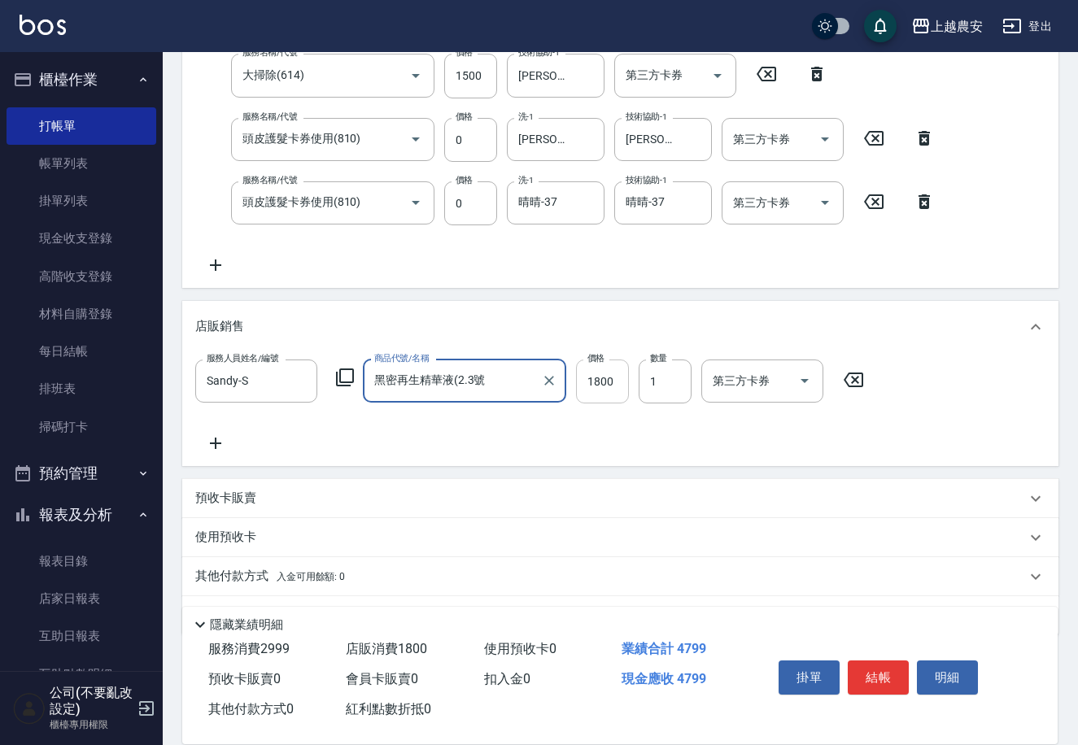
type input "黑密再生精華液(2.3號"
click at [622, 386] on input "1800" at bounding box center [602, 382] width 53 height 44
type input "1650"
type input "2"
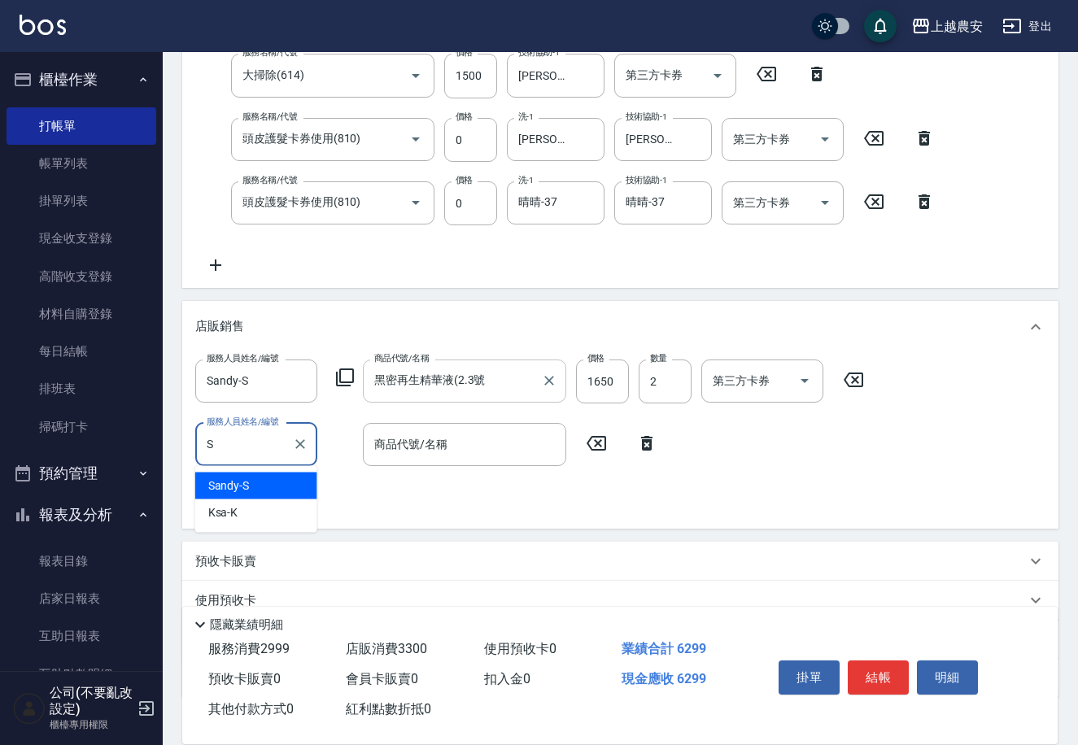
type input "Sandy-S"
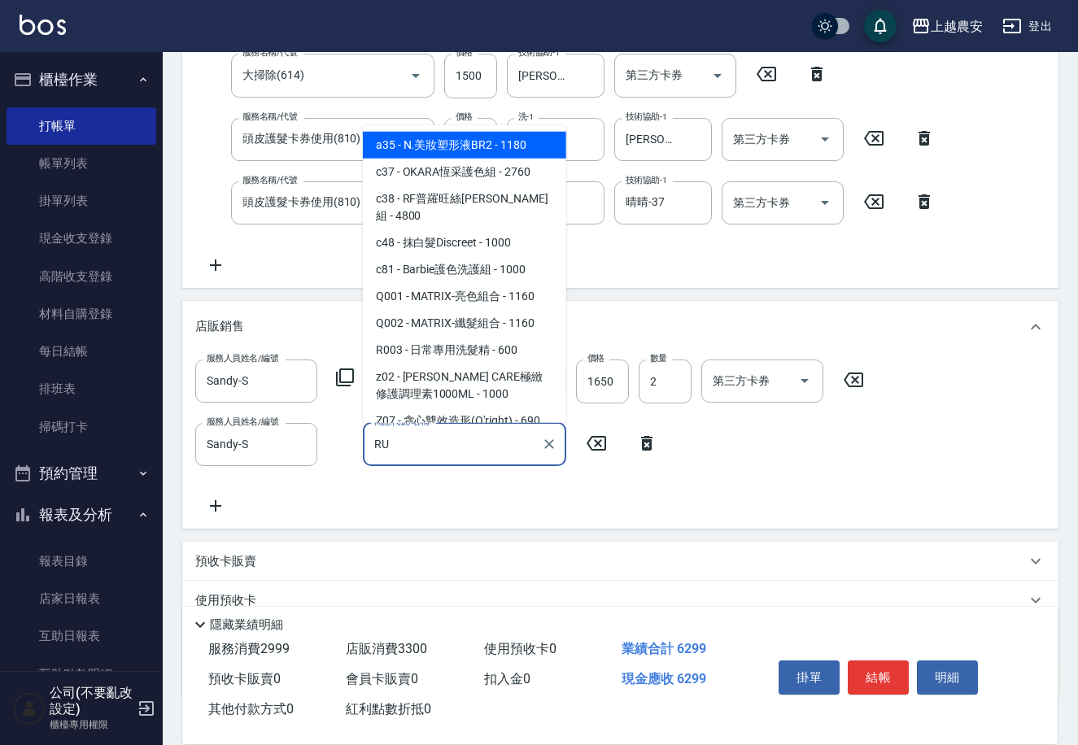
type input "R"
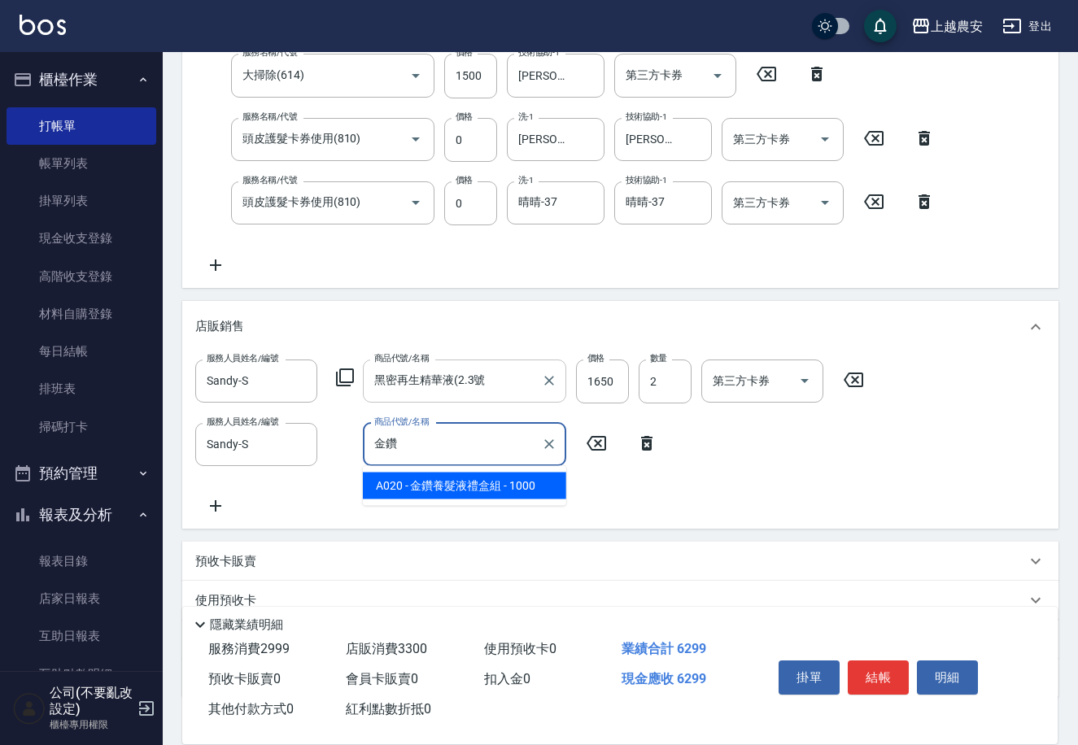
type input "金鑽養髮液禮盒組"
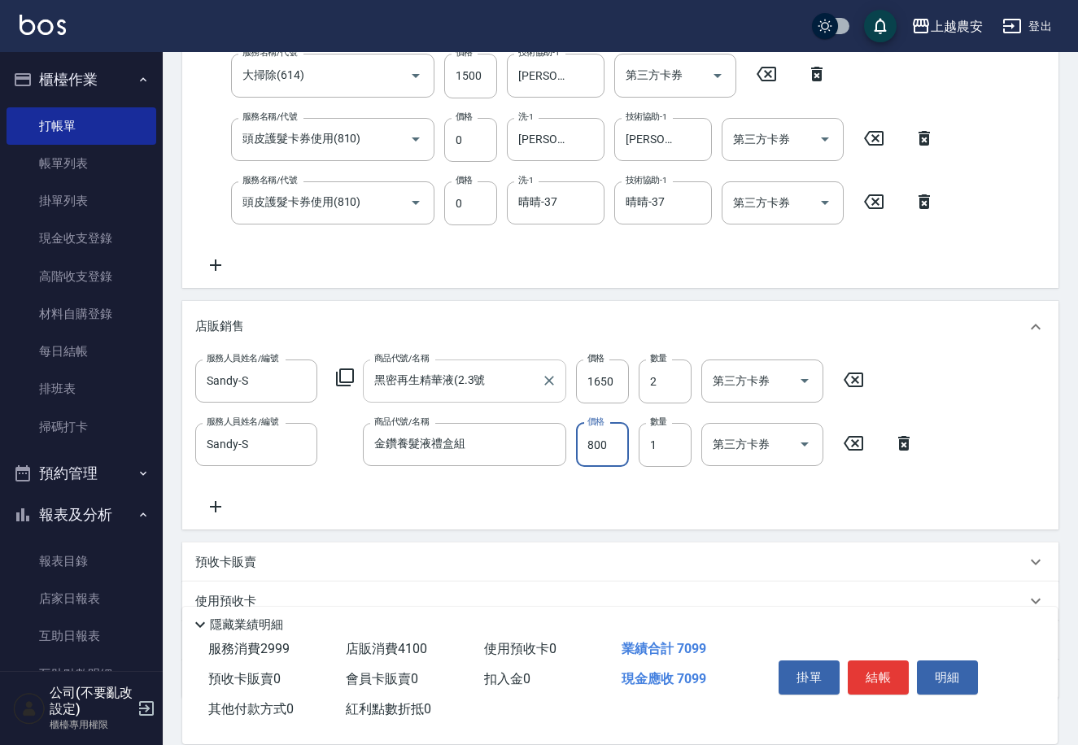
type input "800"
type input "2"
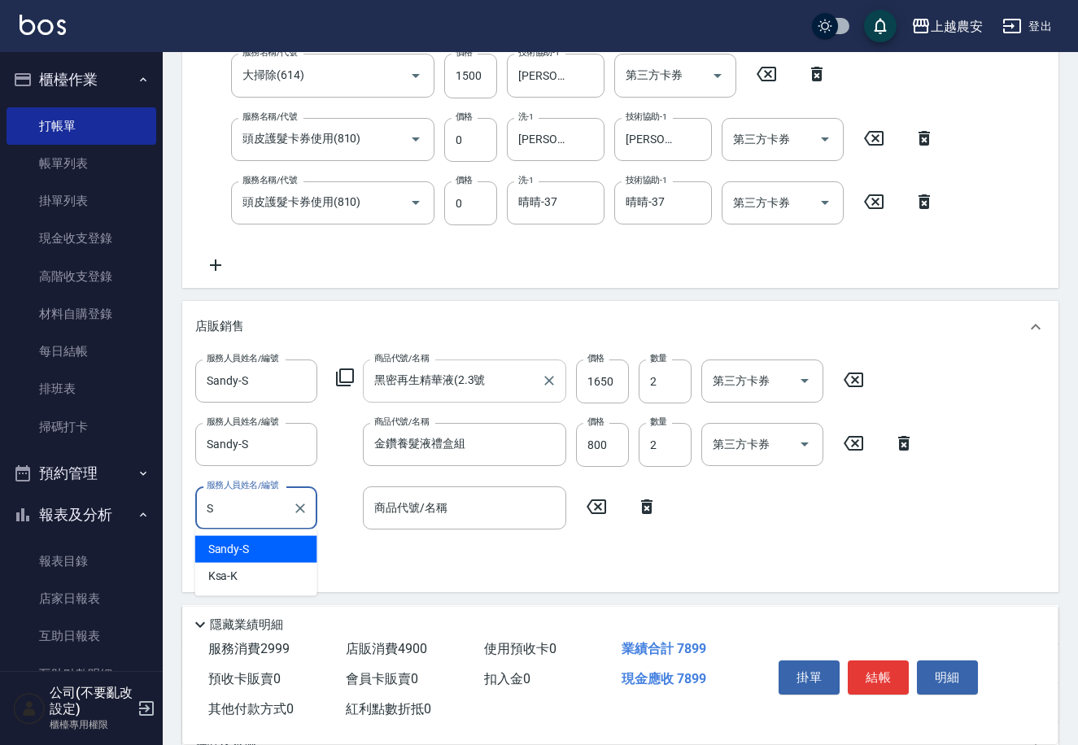
type input "Sandy-S"
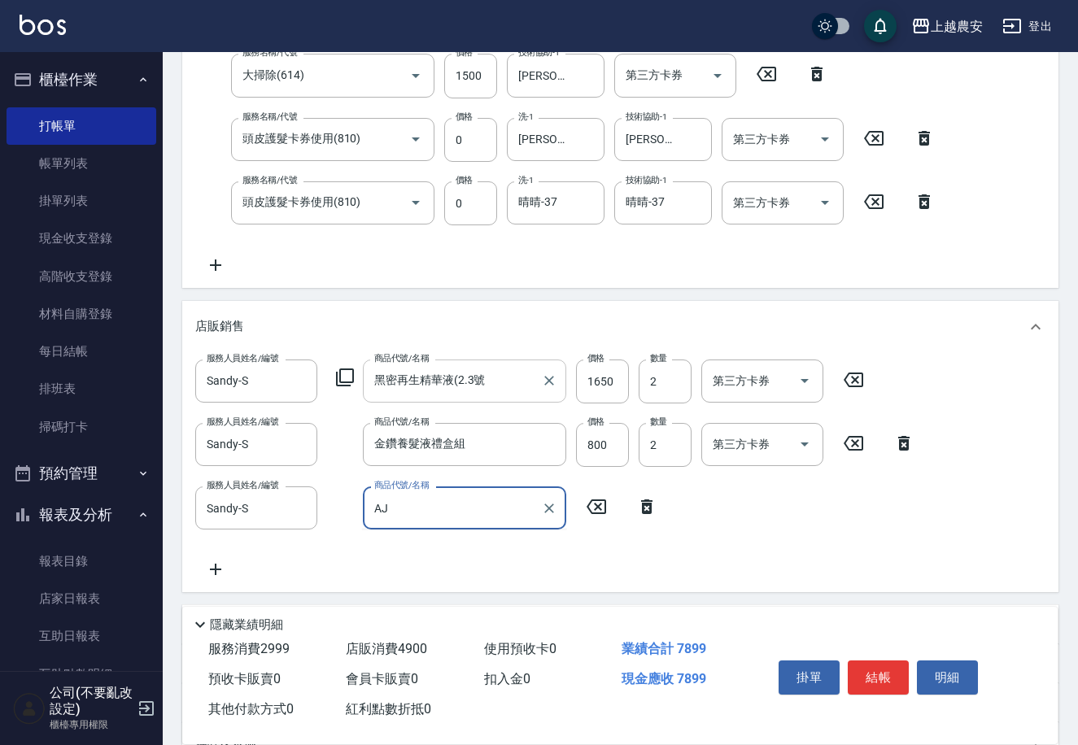
type input "A"
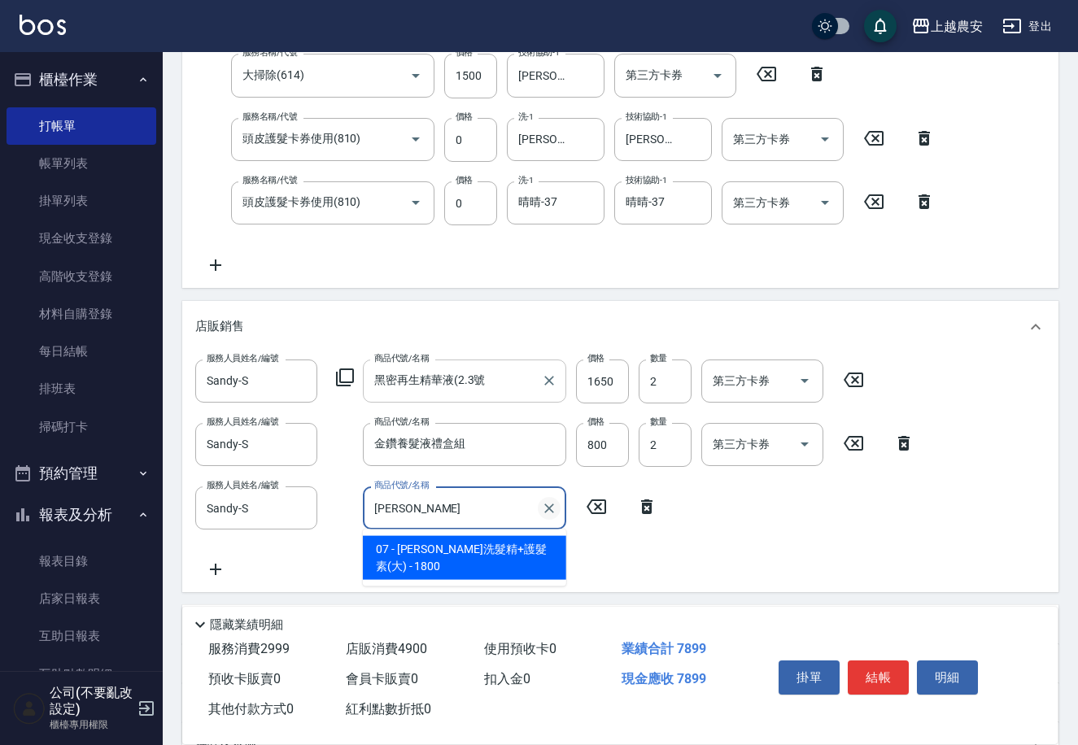
type input "沐"
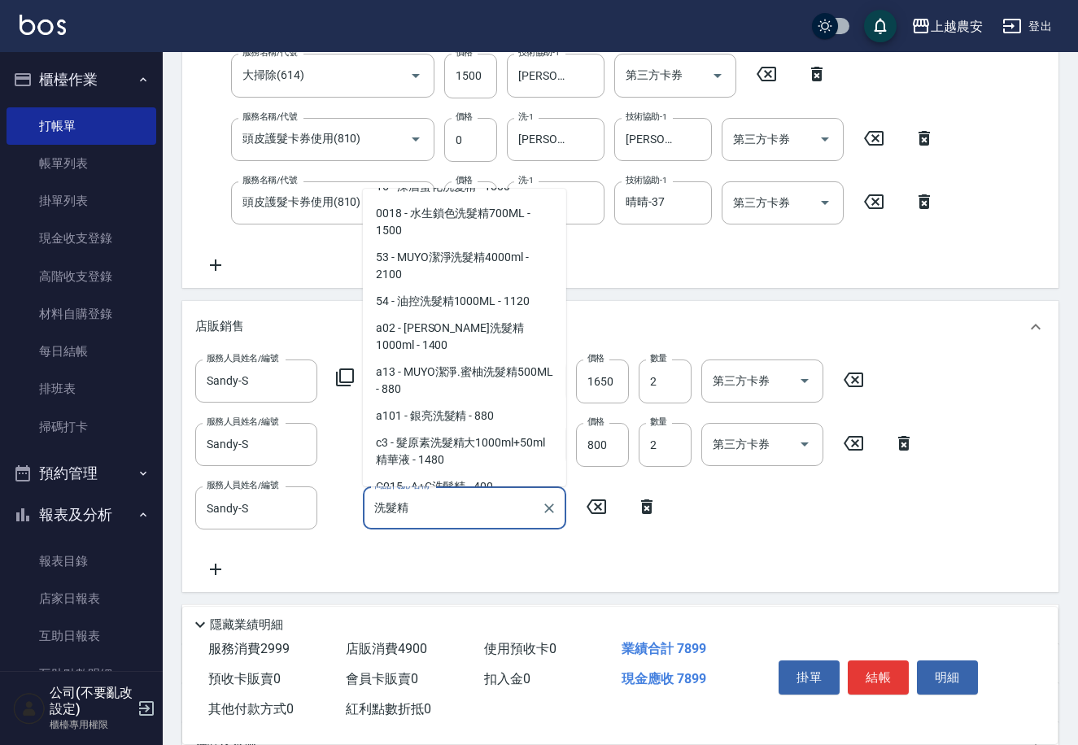
scroll to position [79, 0]
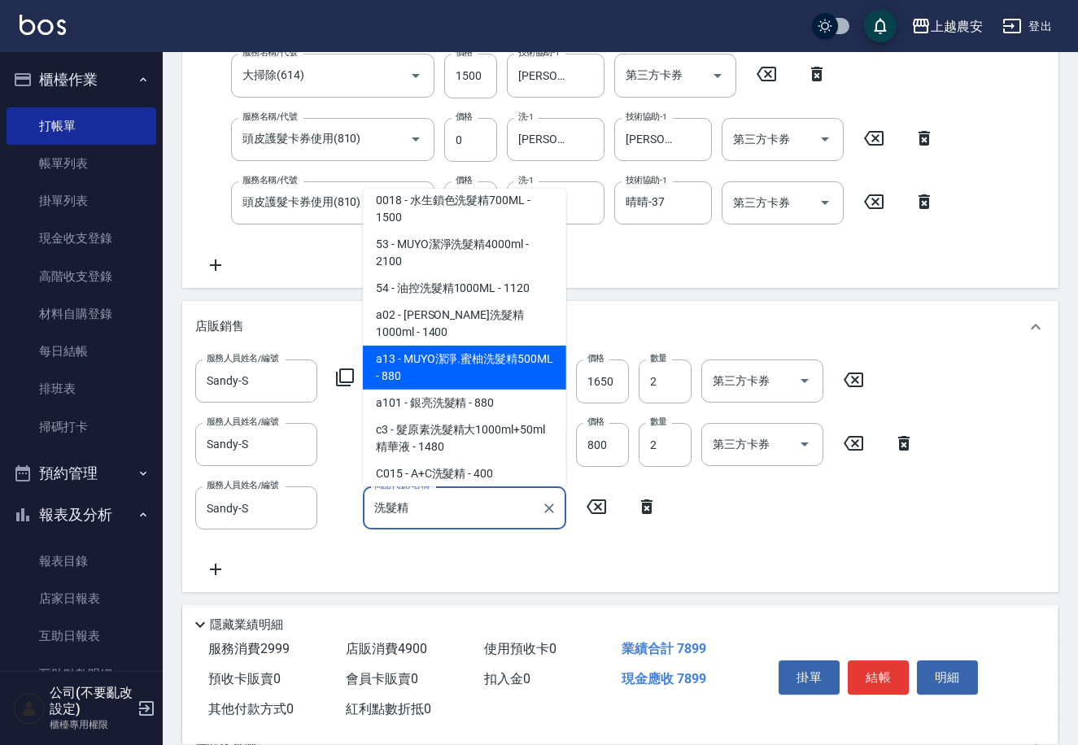
click at [530, 345] on span "a13 - MUYO潔淨.蜜柚洗髮精500ML - 880" at bounding box center [464, 367] width 203 height 44
type input "MUYO潔淨.蜜柚洗髮精500ML"
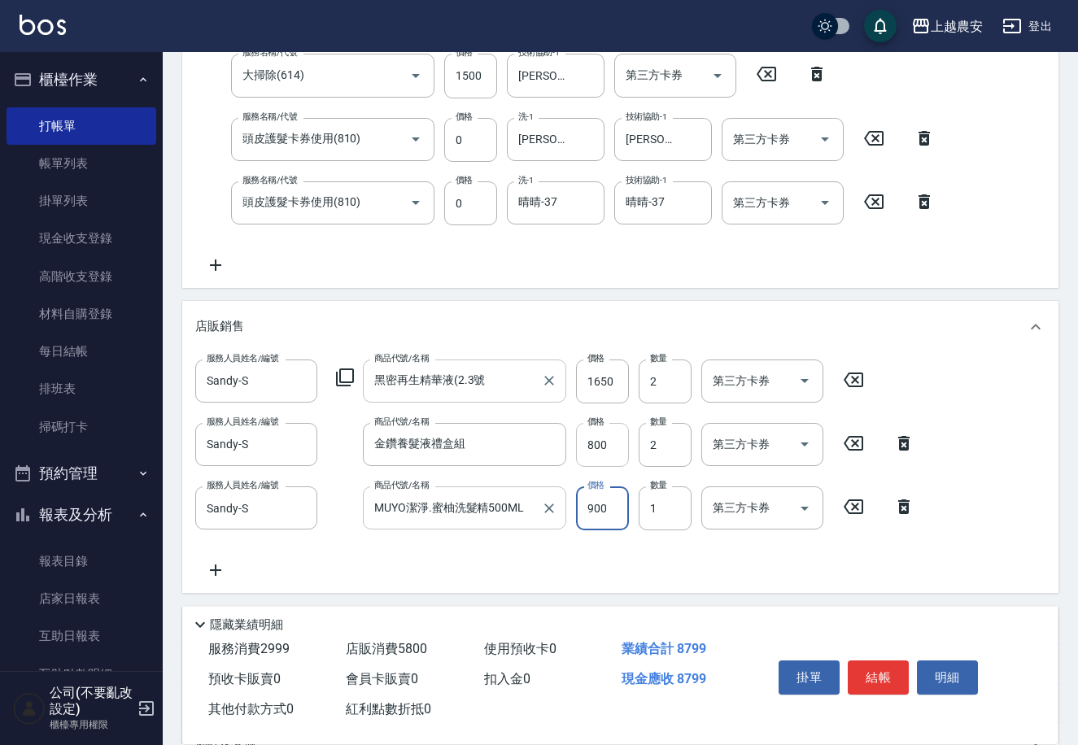
type input "900"
click at [607, 510] on input "900" at bounding box center [602, 508] width 53 height 44
click at [595, 512] on input "900" at bounding box center [602, 508] width 53 height 44
type input "800"
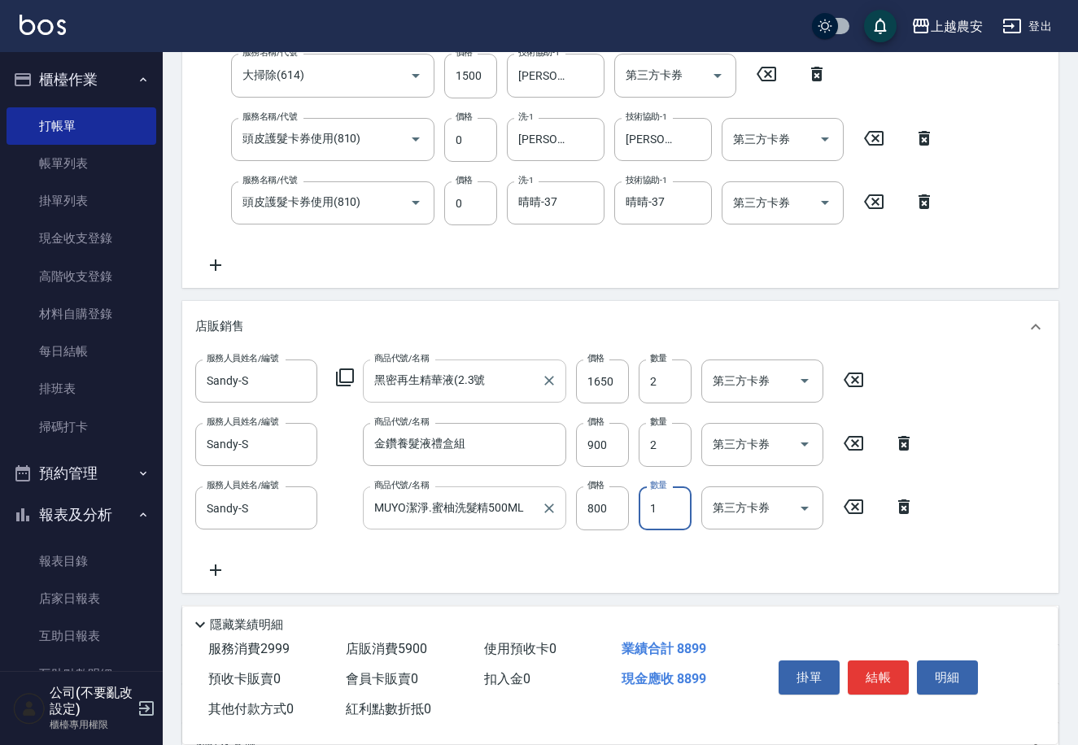
click at [685, 494] on input "1" at bounding box center [665, 508] width 53 height 44
type input "2"
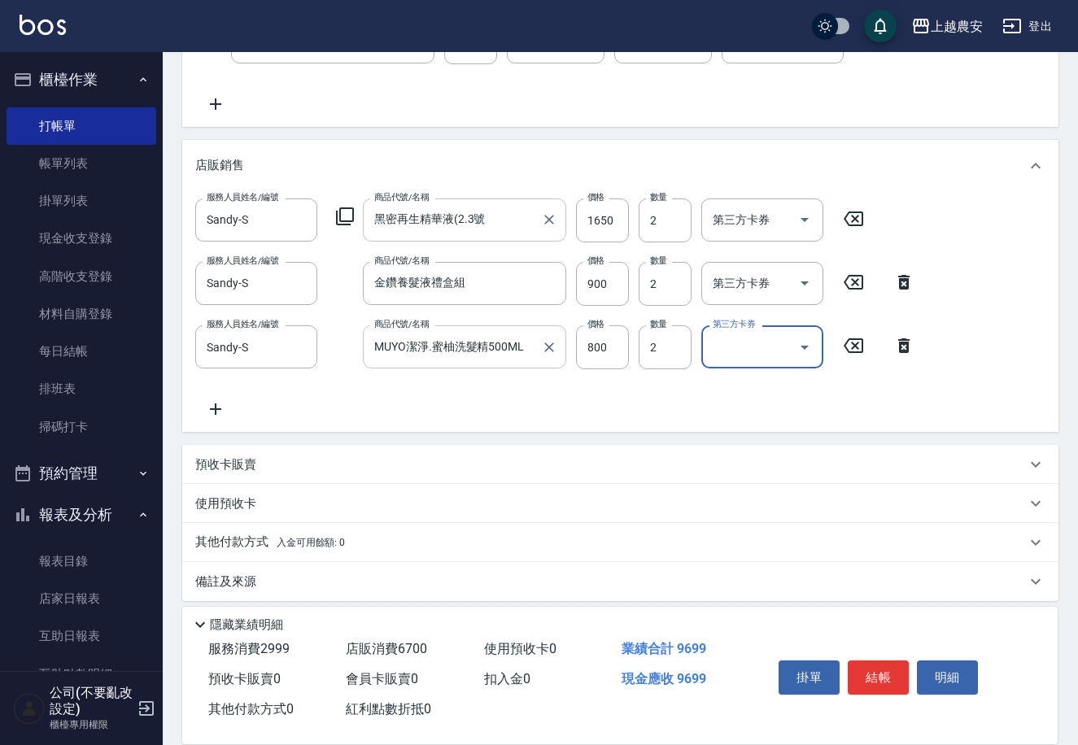
scroll to position [568, 0]
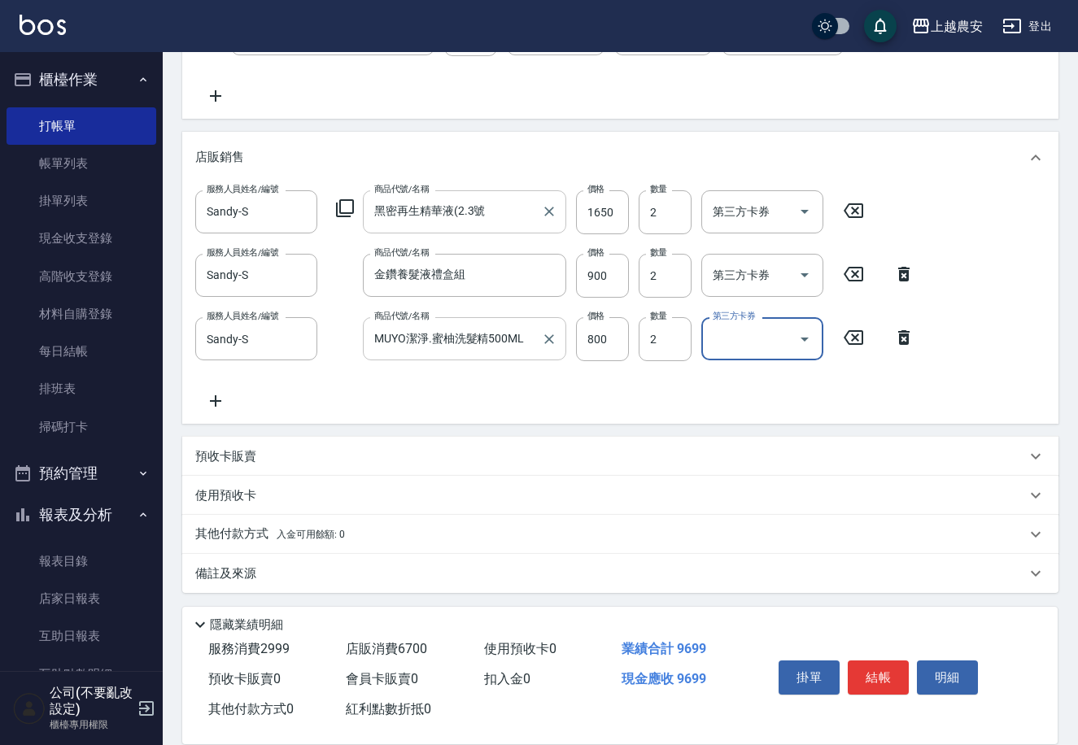
click at [286, 529] on span "入金可用餘額: 0" at bounding box center [311, 534] width 69 height 11
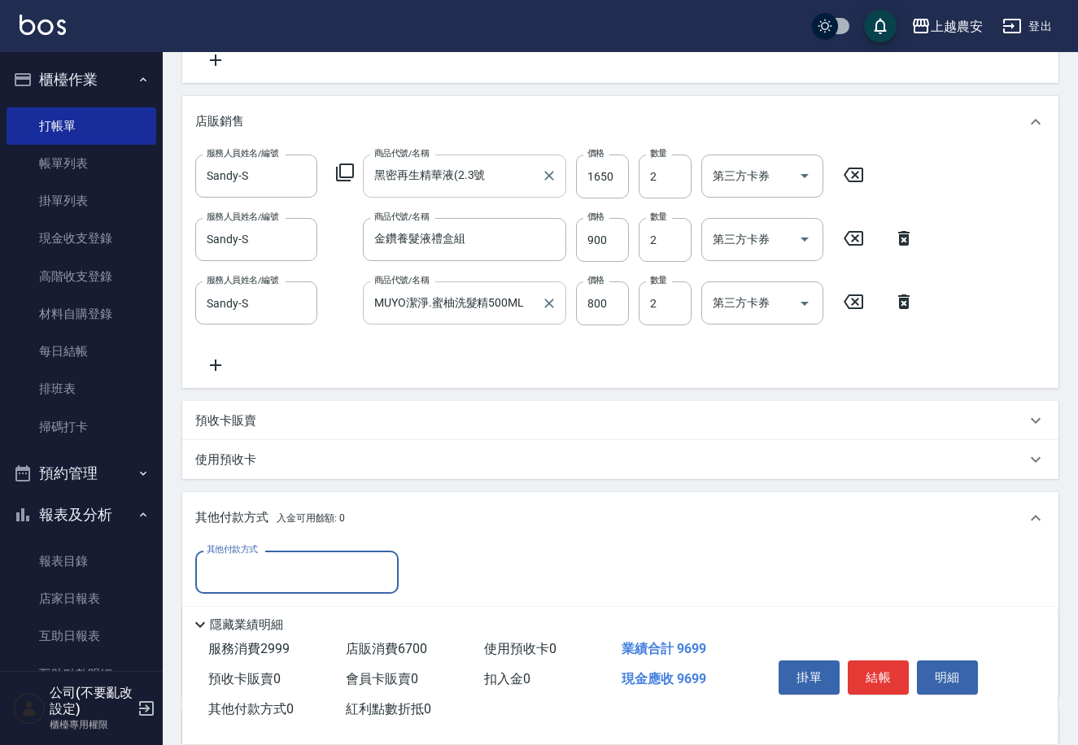
scroll to position [662, 0]
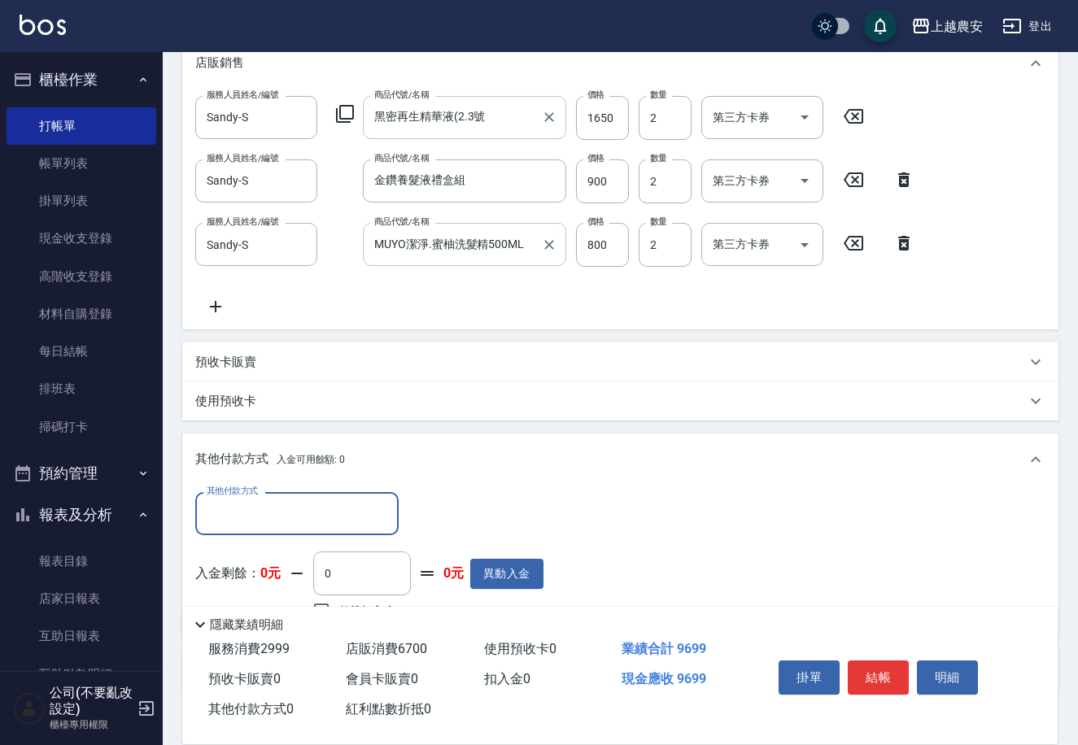
click at [364, 502] on input "其他付款方式" at bounding box center [297, 514] width 189 height 28
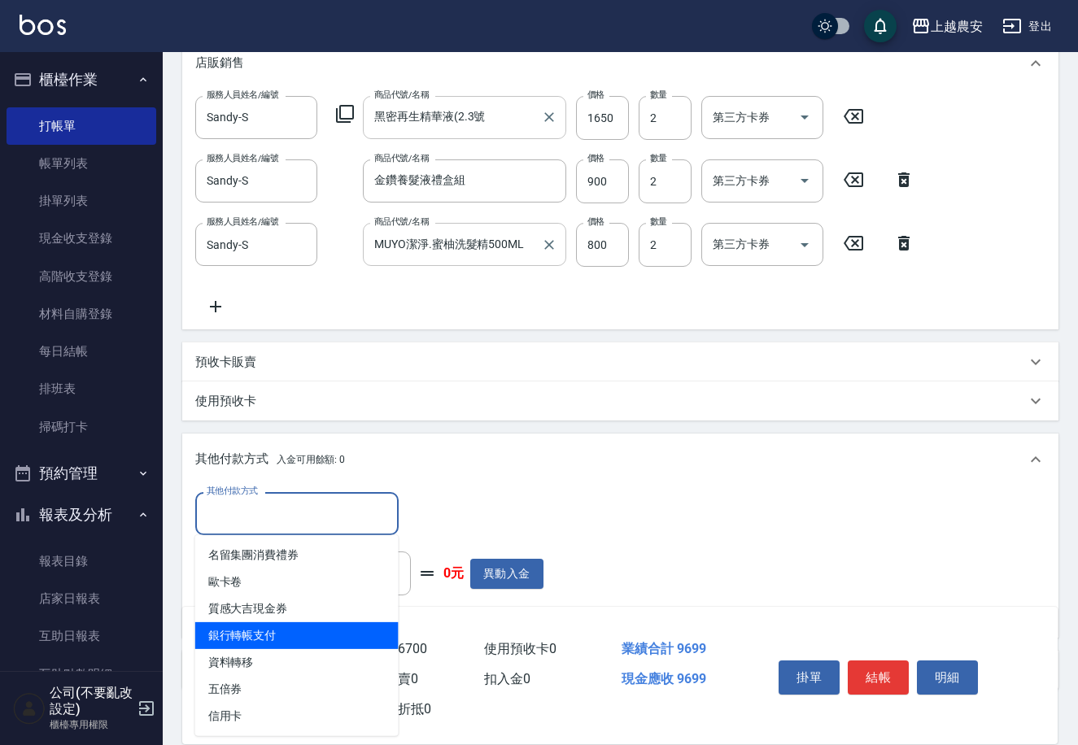
click at [314, 632] on span "銀行轉帳支付" at bounding box center [296, 635] width 203 height 27
type input "銀行轉帳支付"
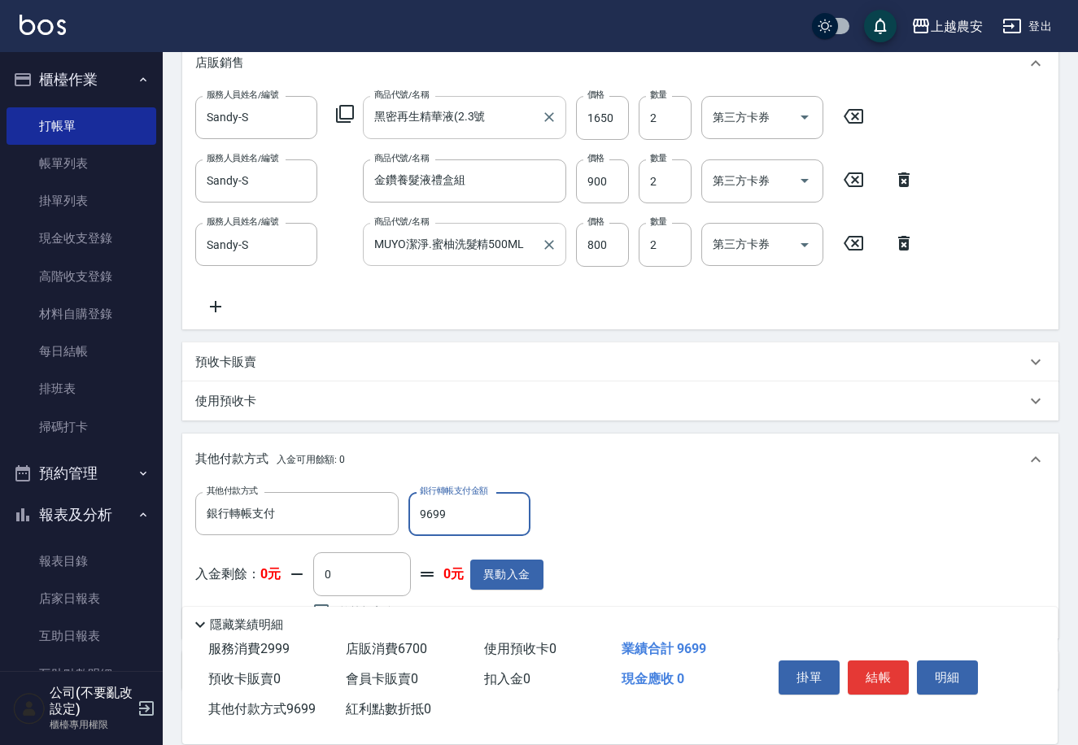
type input "9699"
click at [892, 687] on button "結帳" at bounding box center [878, 678] width 61 height 34
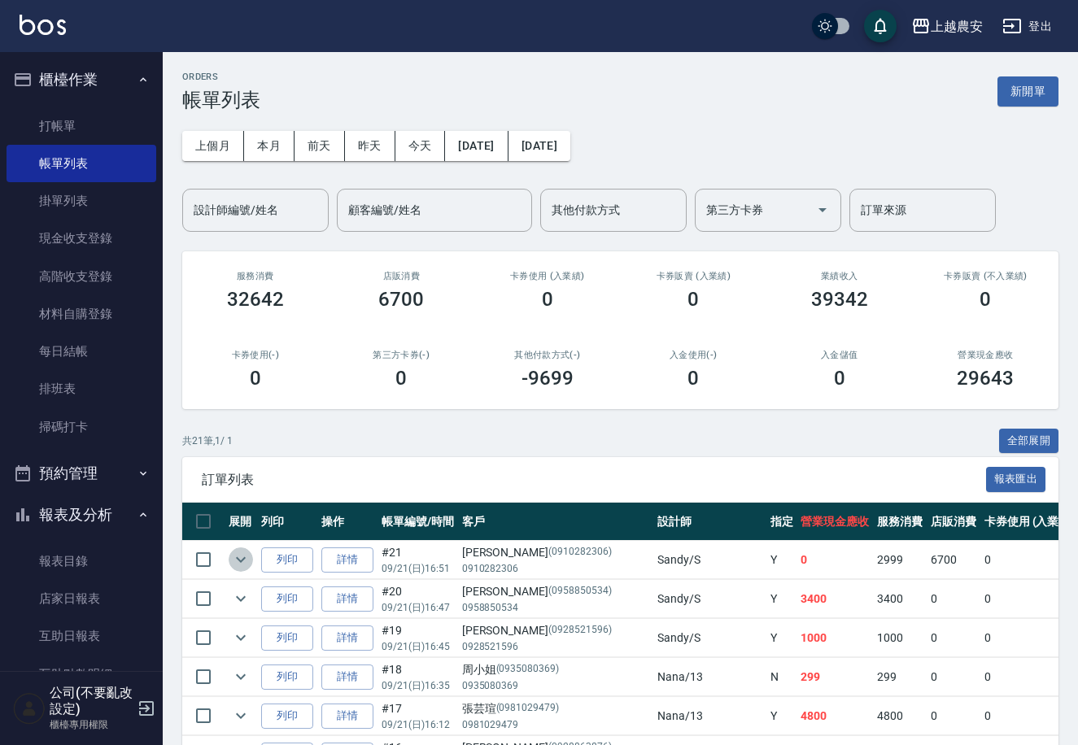
click at [241, 556] on icon "expand row" at bounding box center [241, 560] width 20 height 20
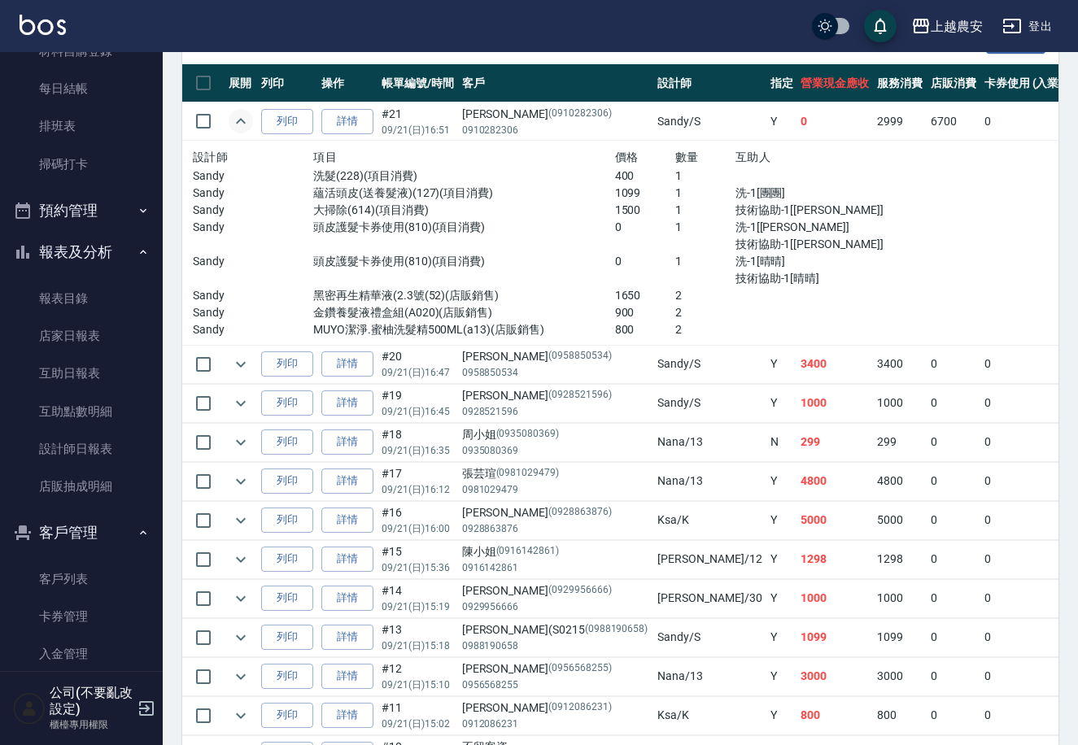
scroll to position [373, 0]
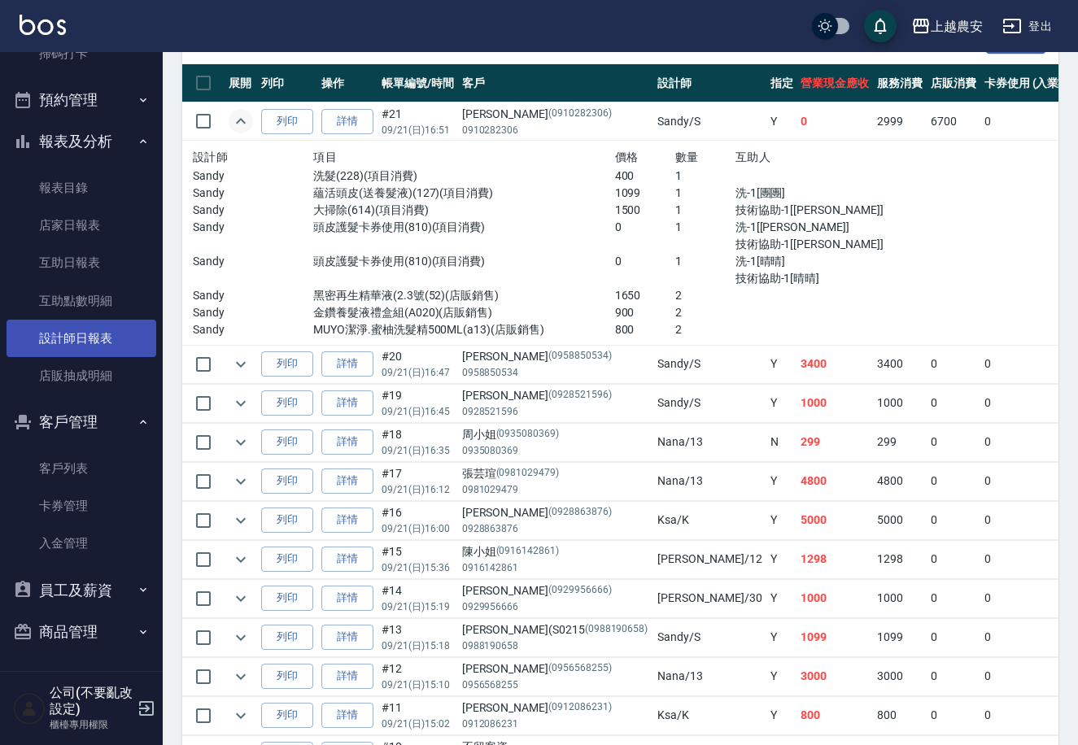
click at [95, 331] on link "設計師日報表" at bounding box center [82, 338] width 150 height 37
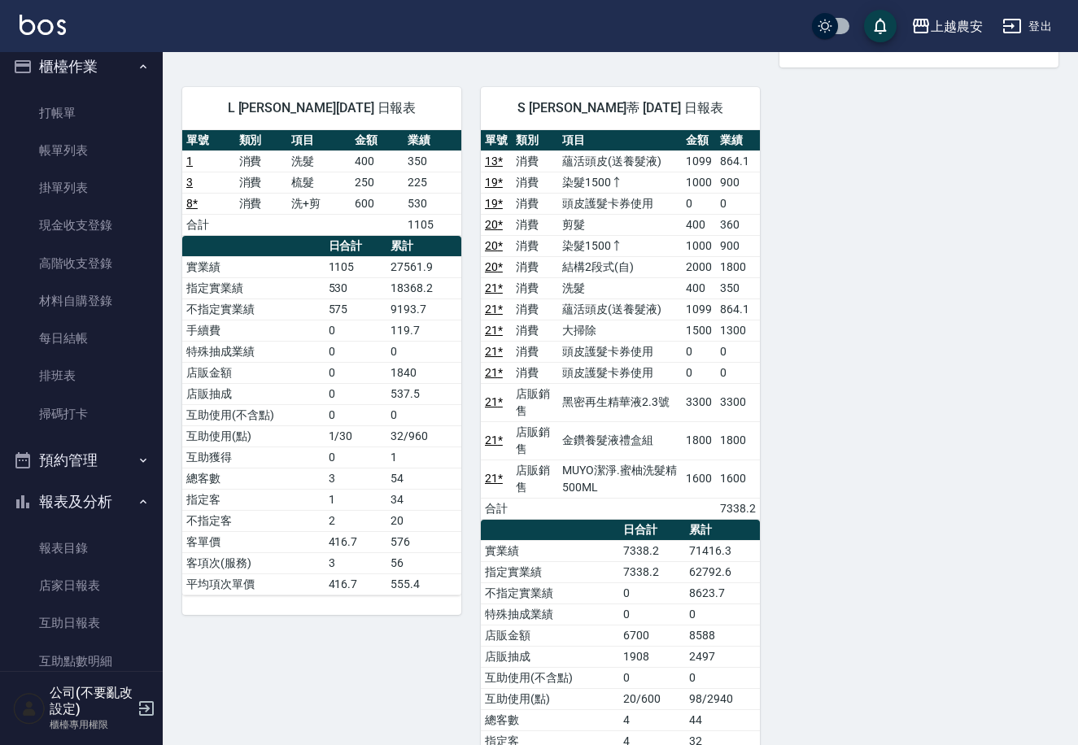
scroll to position [7, 0]
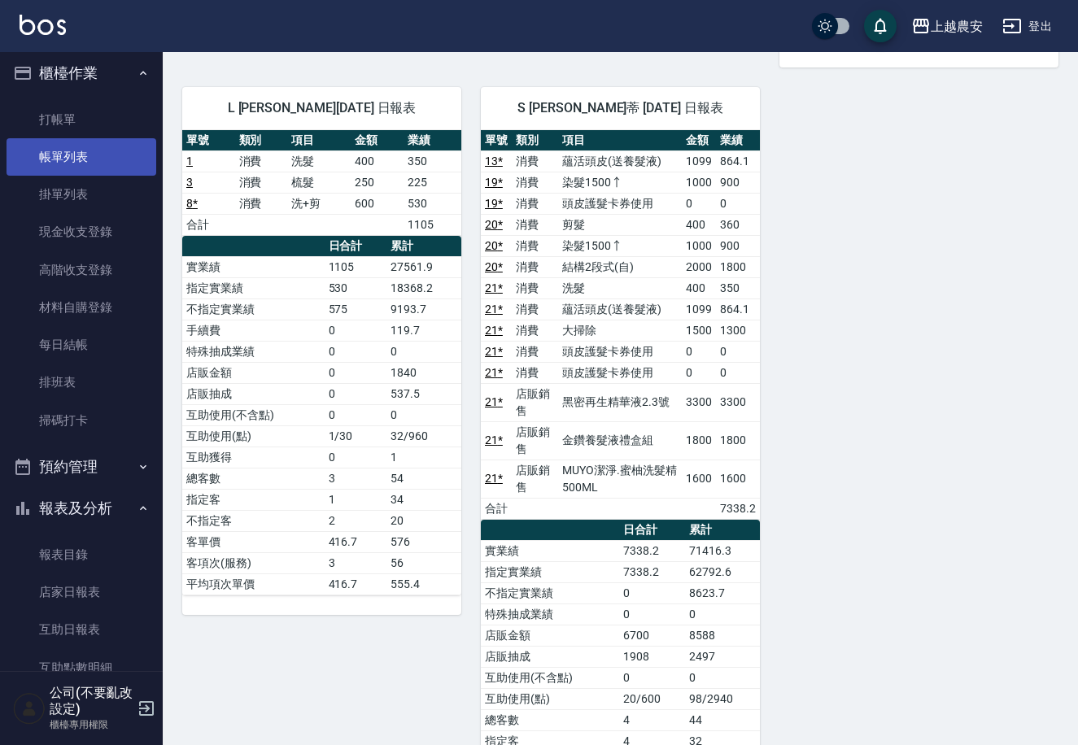
click at [66, 164] on link "帳單列表" at bounding box center [82, 156] width 150 height 37
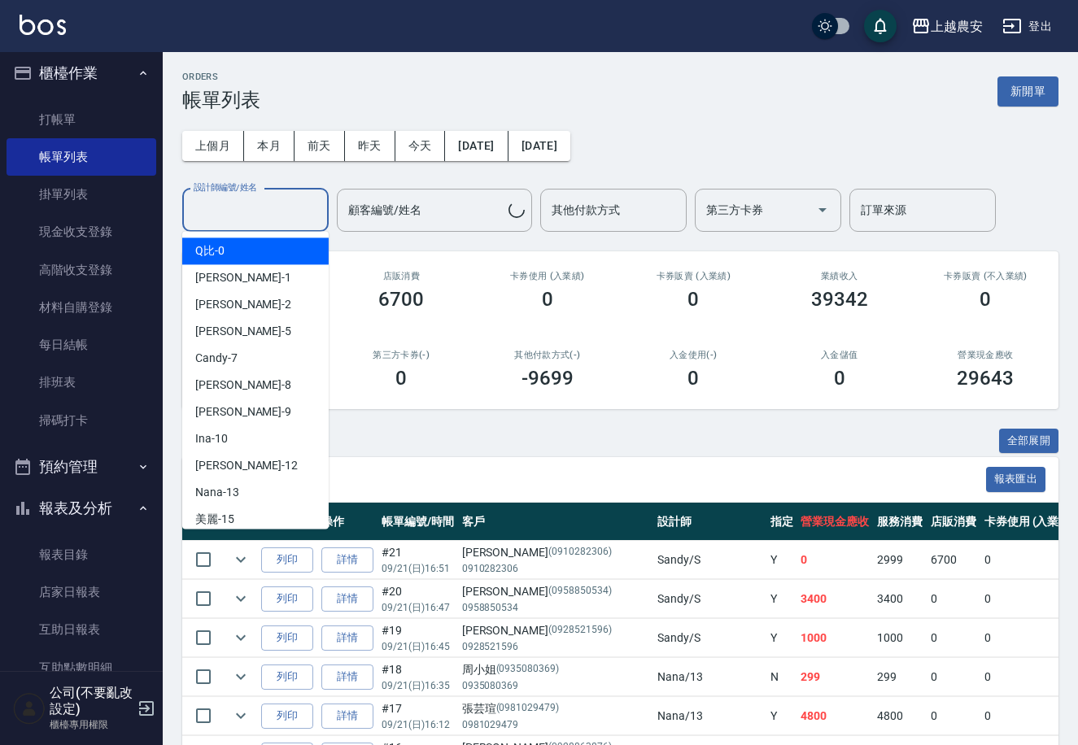
click at [263, 213] on input "設計師編號/姓名" at bounding box center [256, 210] width 132 height 28
type input "ㄋ"
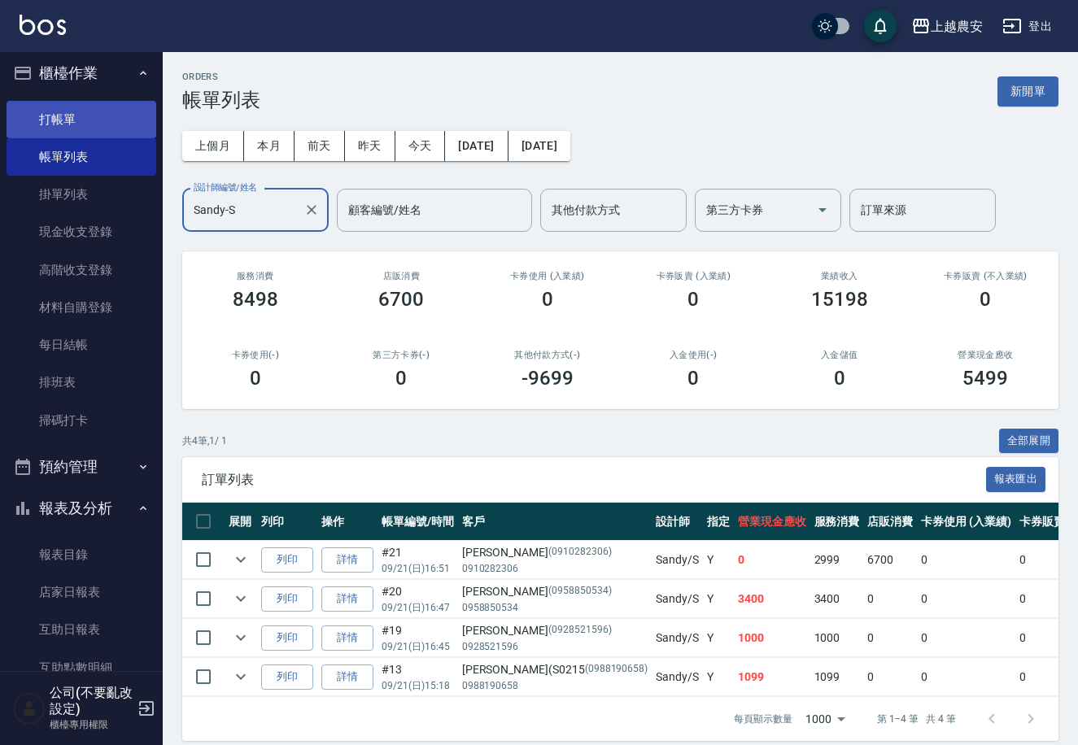
type input "Sandy-S"
click at [46, 120] on link "打帳單" at bounding box center [82, 119] width 150 height 37
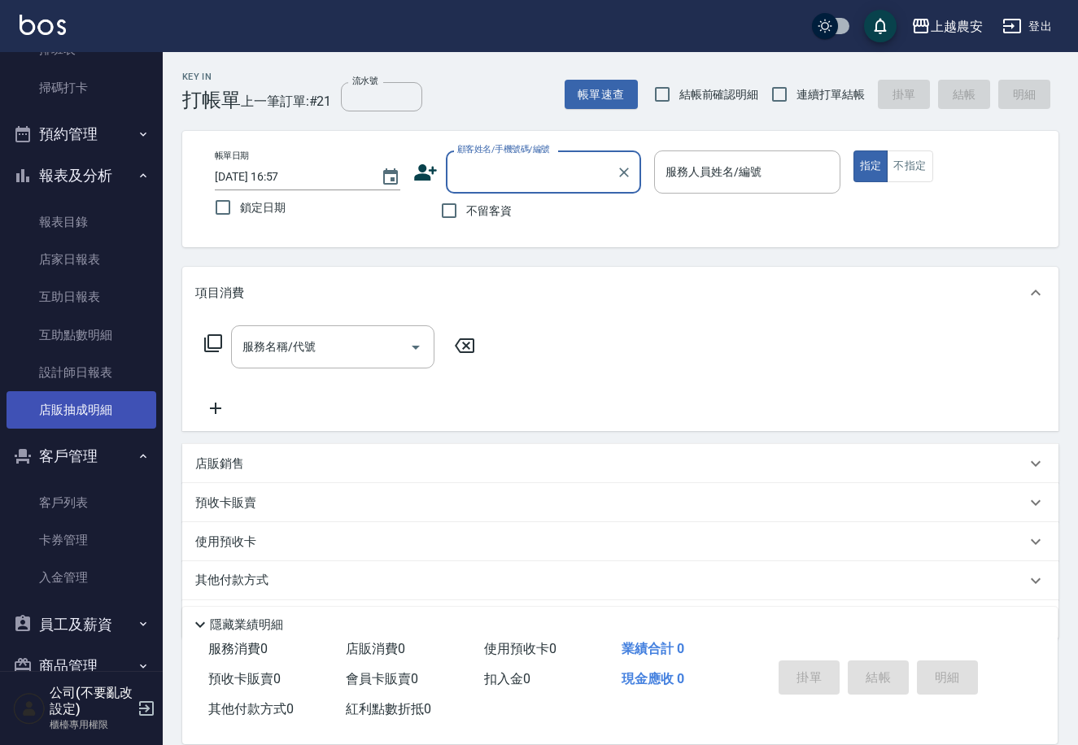
scroll to position [341, 0]
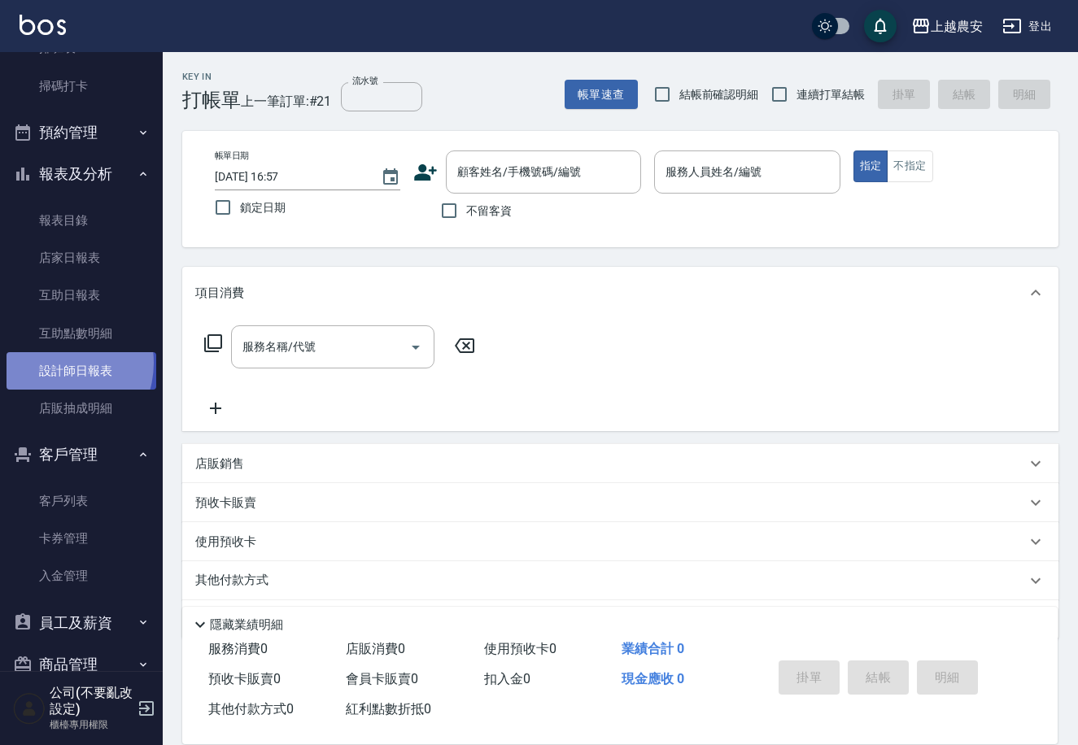
click at [55, 362] on link "設計師日報表" at bounding box center [82, 370] width 150 height 37
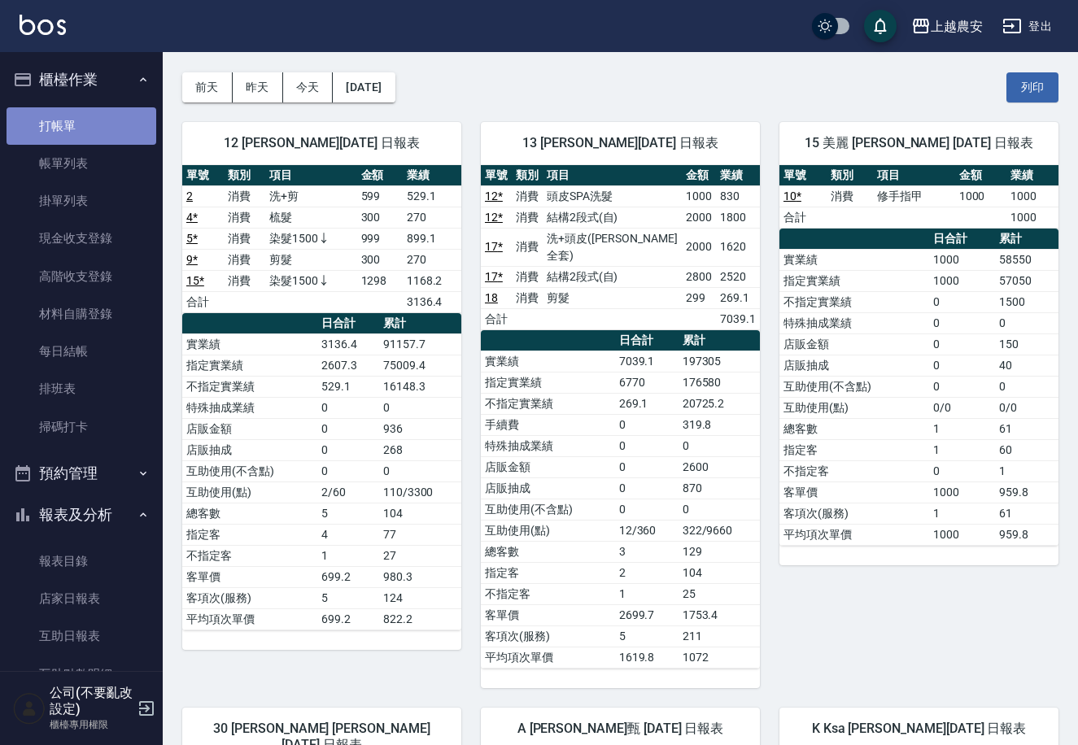
click at [94, 112] on link "打帳單" at bounding box center [82, 125] width 150 height 37
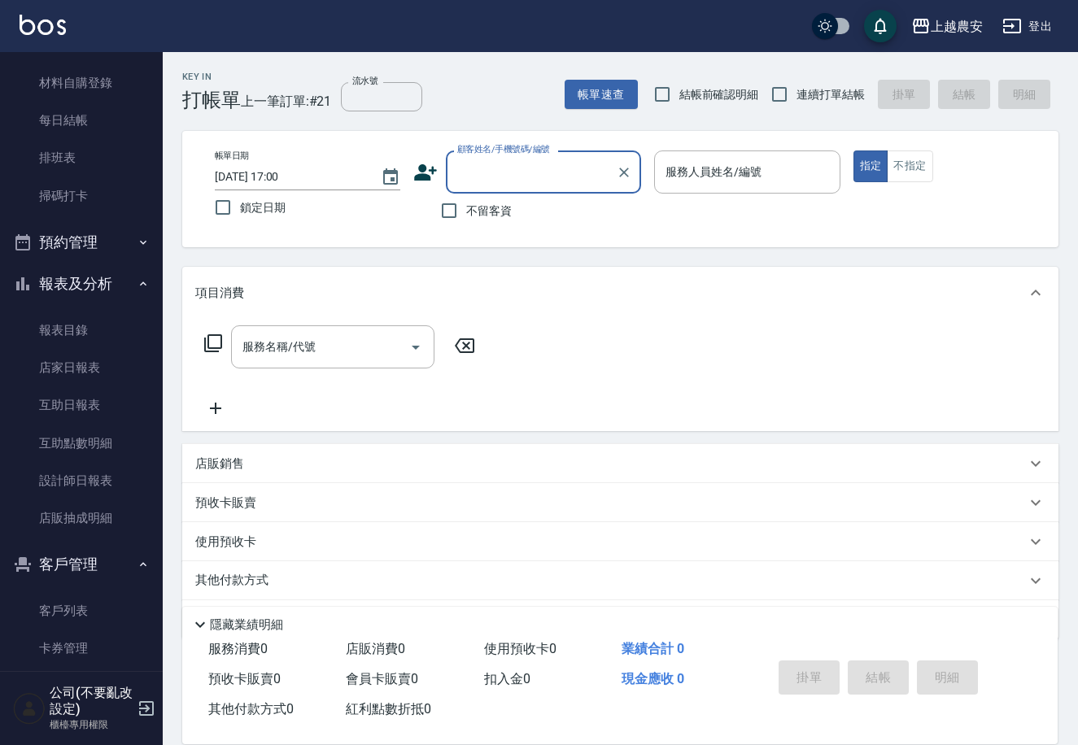
scroll to position [236, 0]
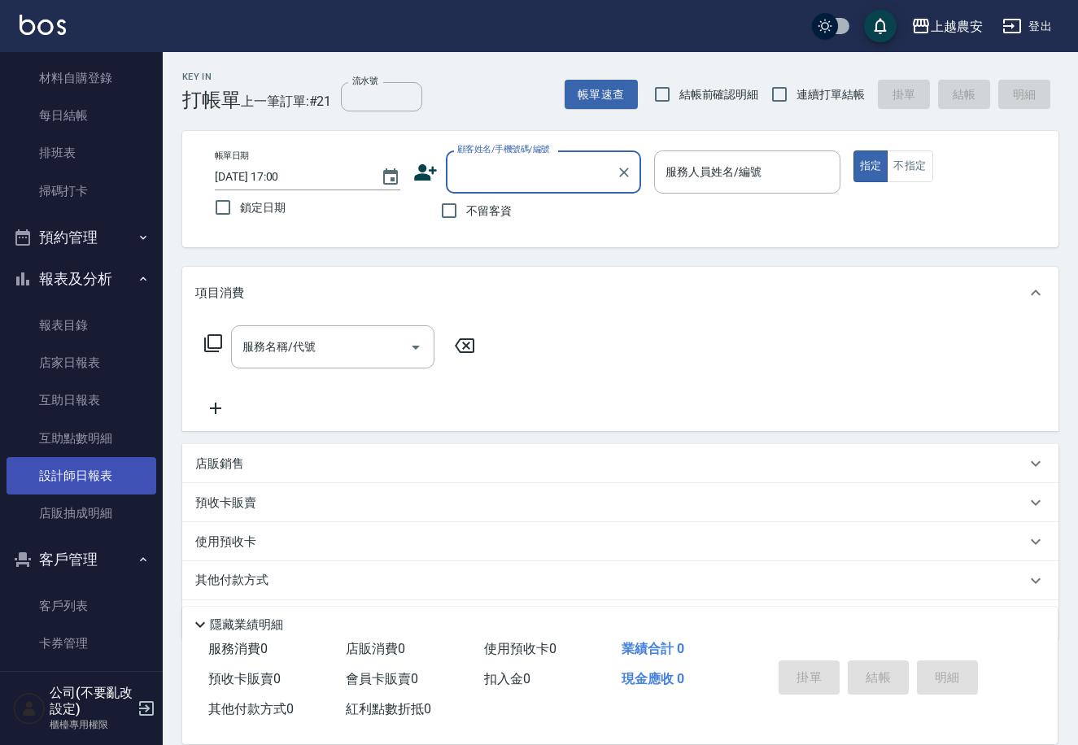
click at [65, 478] on link "設計師日報表" at bounding box center [82, 475] width 150 height 37
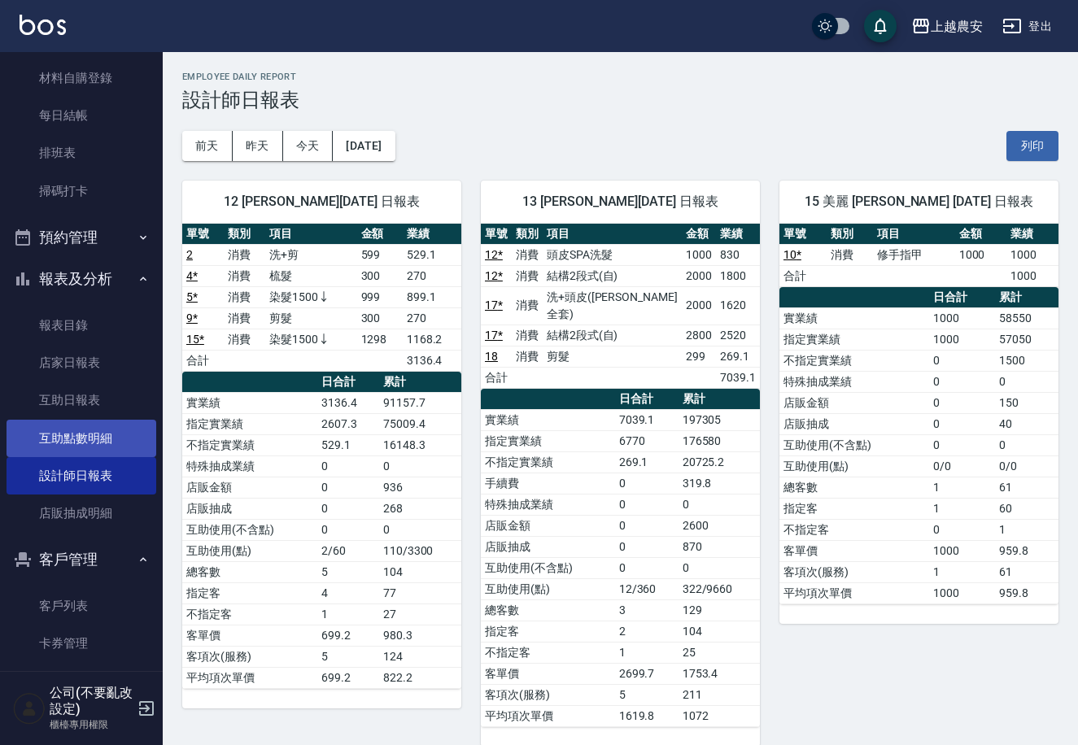
click at [59, 438] on link "互助點數明細" at bounding box center [82, 438] width 150 height 37
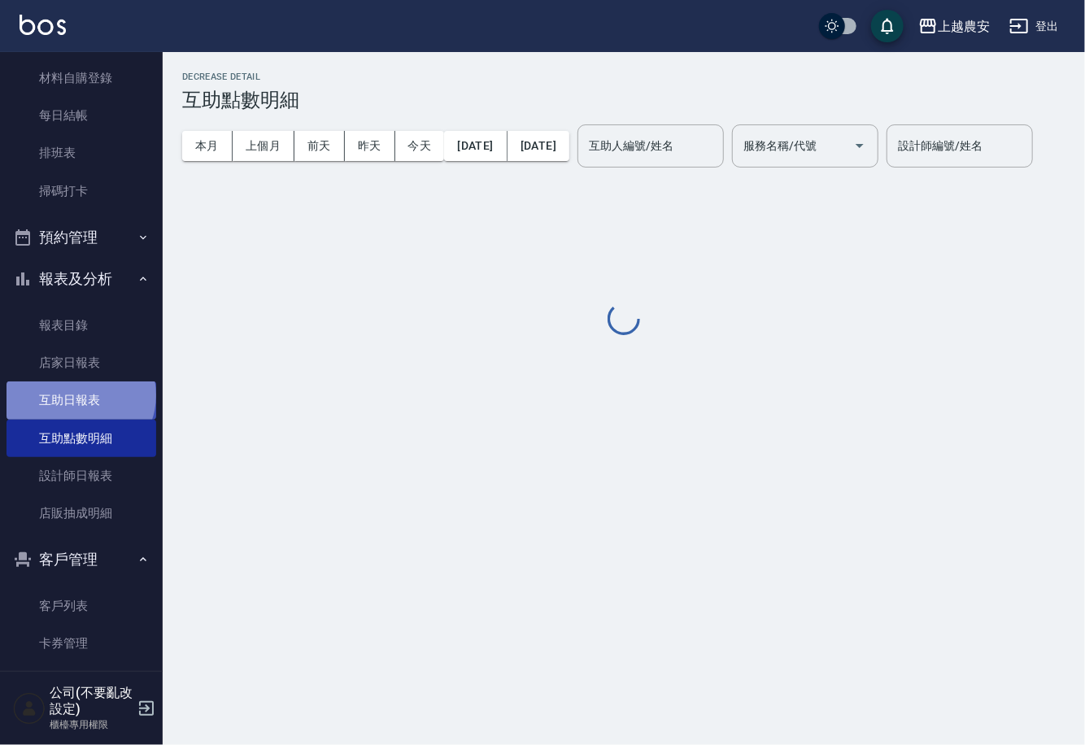
click at [80, 395] on link "互助日報表" at bounding box center [82, 400] width 150 height 37
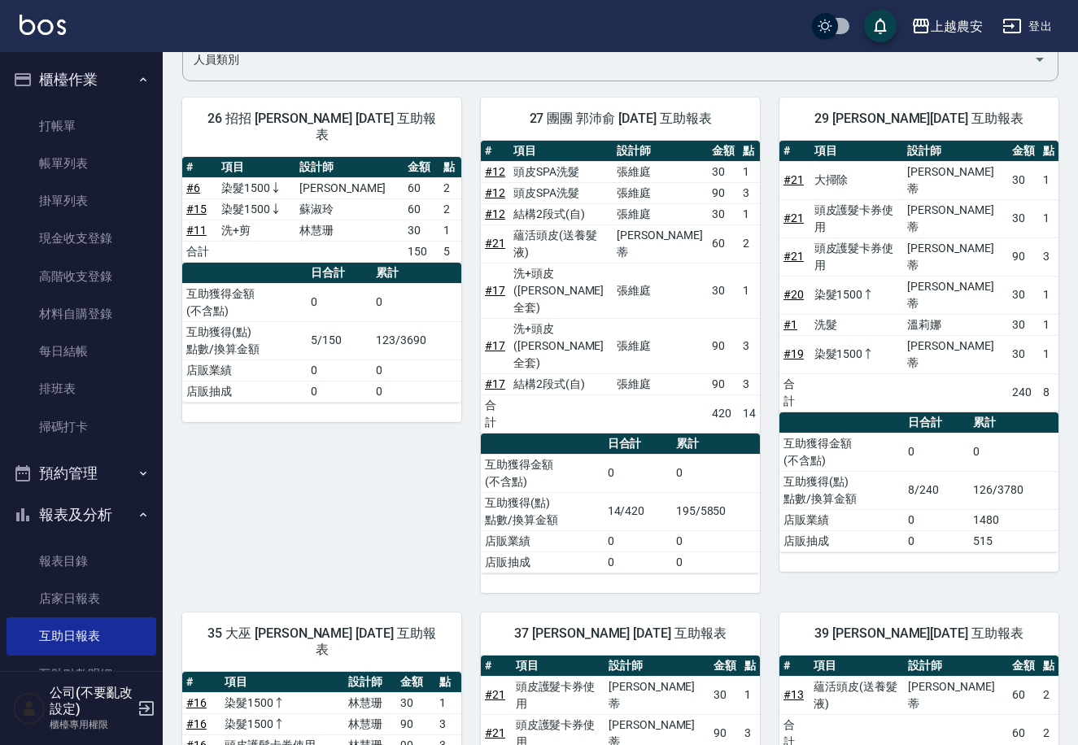
scroll to position [114, 0]
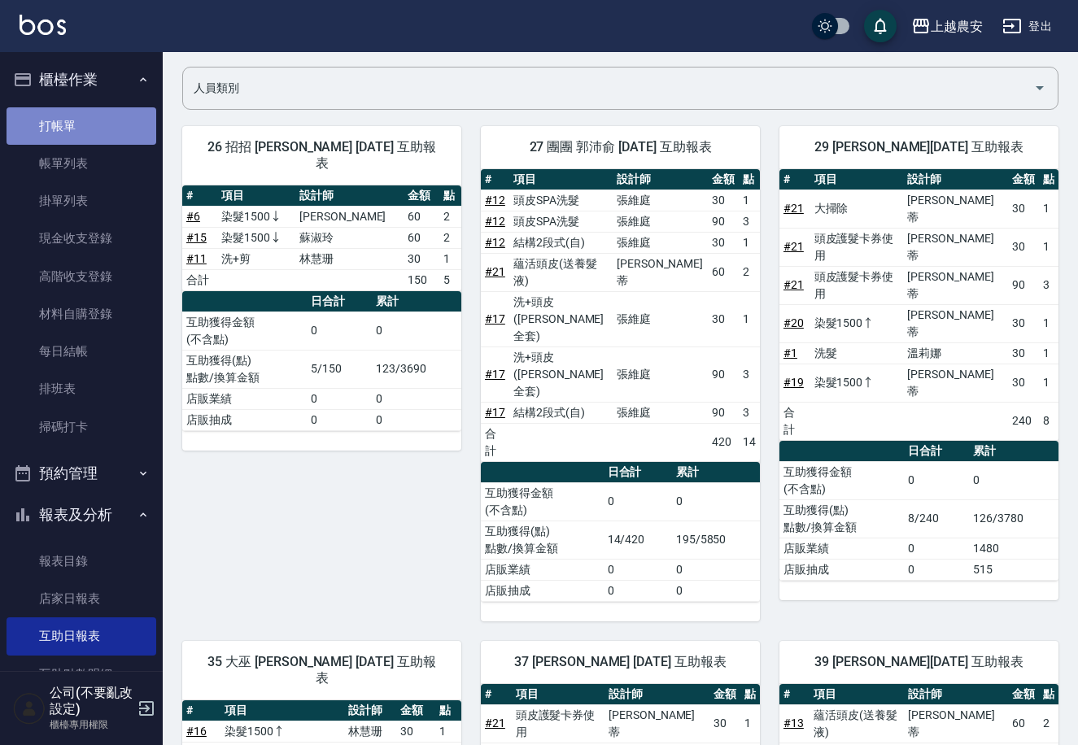
click at [98, 133] on link "打帳單" at bounding box center [82, 125] width 150 height 37
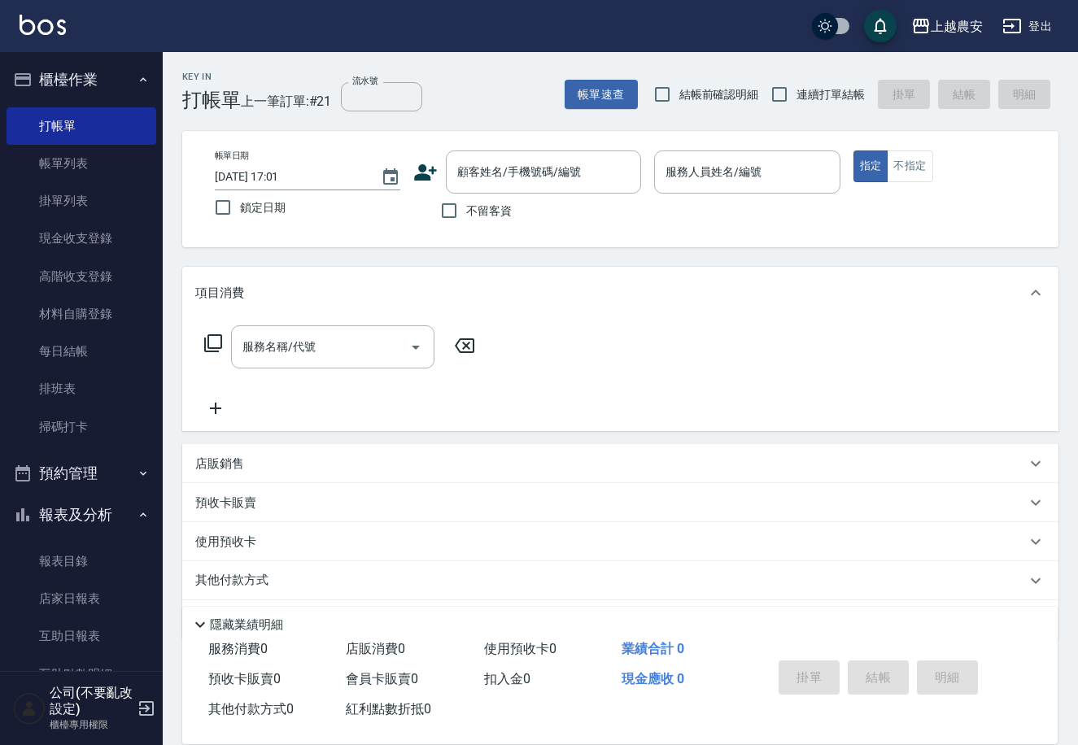
drag, startPoint x: 431, startPoint y: 207, endPoint x: 446, endPoint y: 195, distance: 19.1
click at [430, 207] on div "不留客資" at bounding box center [527, 211] width 228 height 34
click at [456, 224] on input "不留客資" at bounding box center [449, 211] width 34 height 34
checkbox input "true"
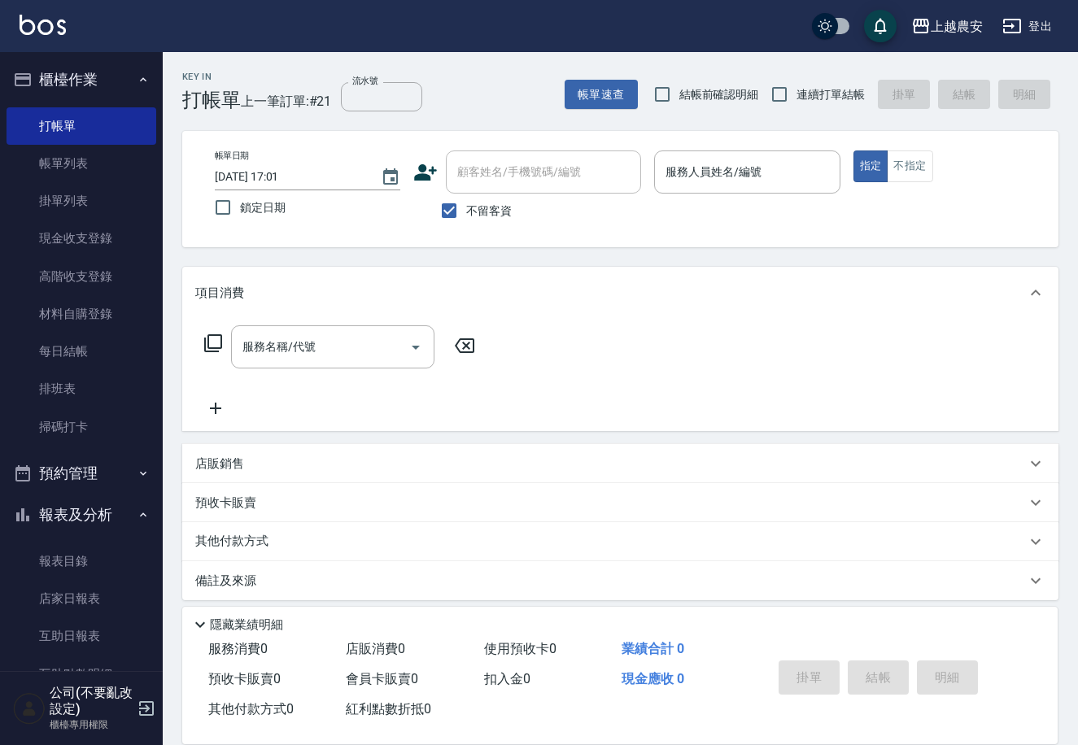
click at [646, 181] on div "帳單日期 [DATE] 17:01 鎖定日期 顧客姓名/手機號碼/編號 顧客姓名/手機號碼/編號 不留客資 服務人員姓名/編號 服務人員姓名/編號 指定 不指定" at bounding box center [620, 189] width 837 height 77
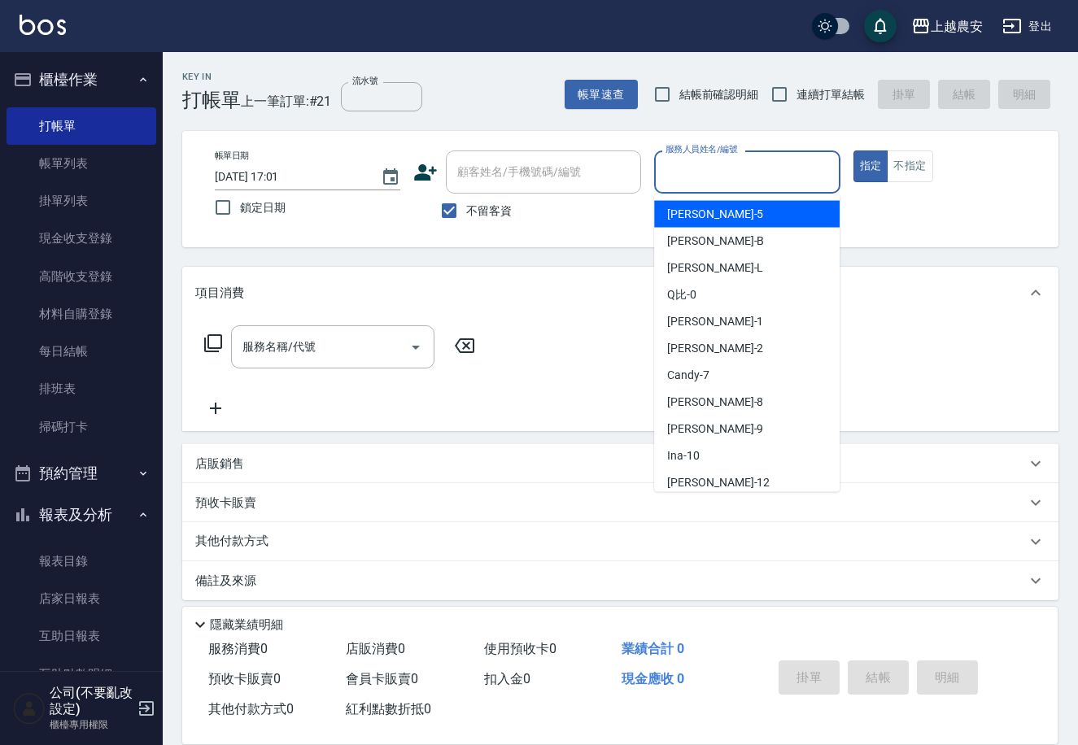
click at [664, 174] on input "服務人員姓名/編號" at bounding box center [746, 172] width 171 height 28
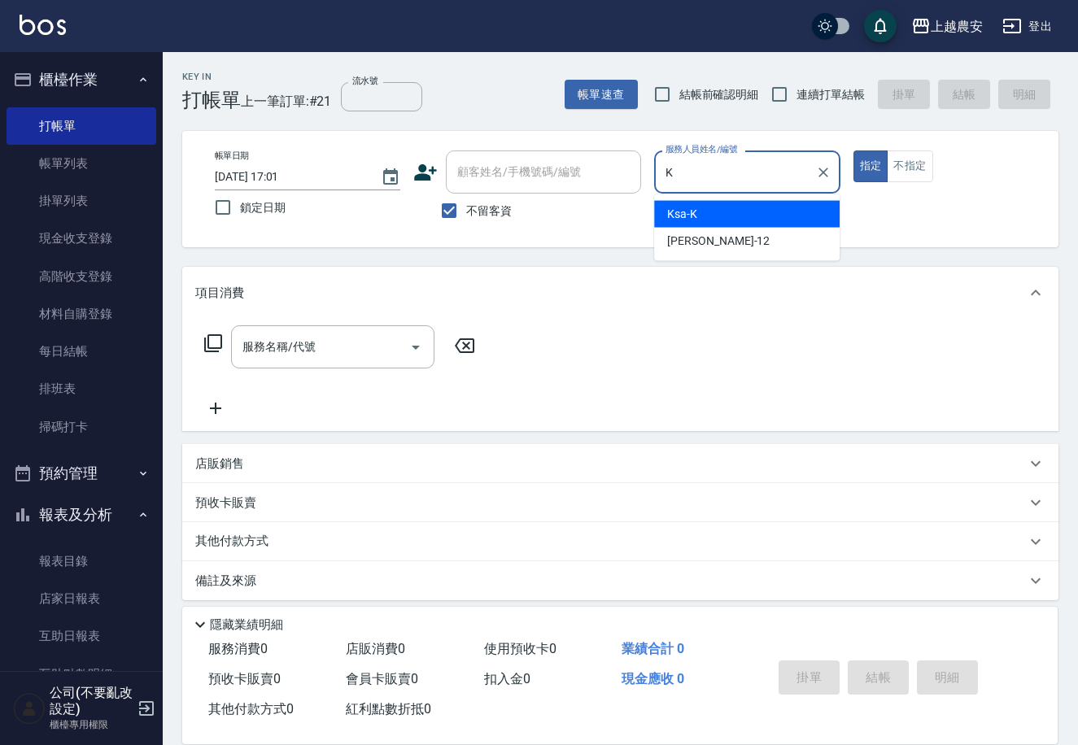
type input "Ksa-K"
type button "true"
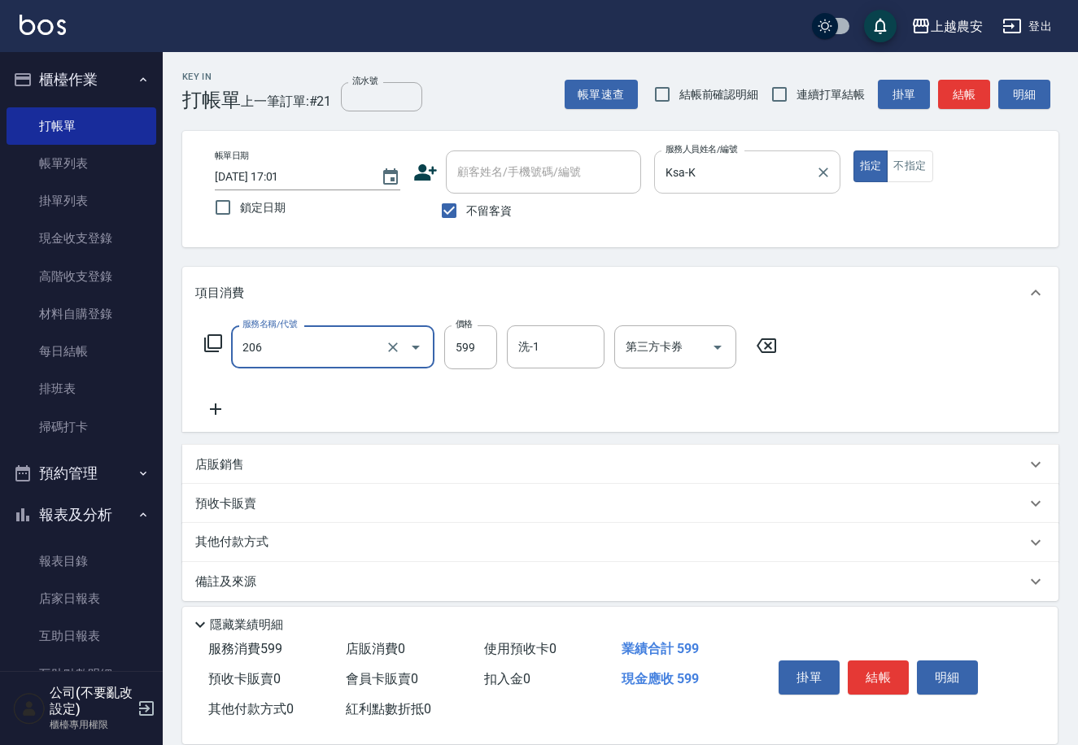
type input "洗+剪(206)"
type input "800"
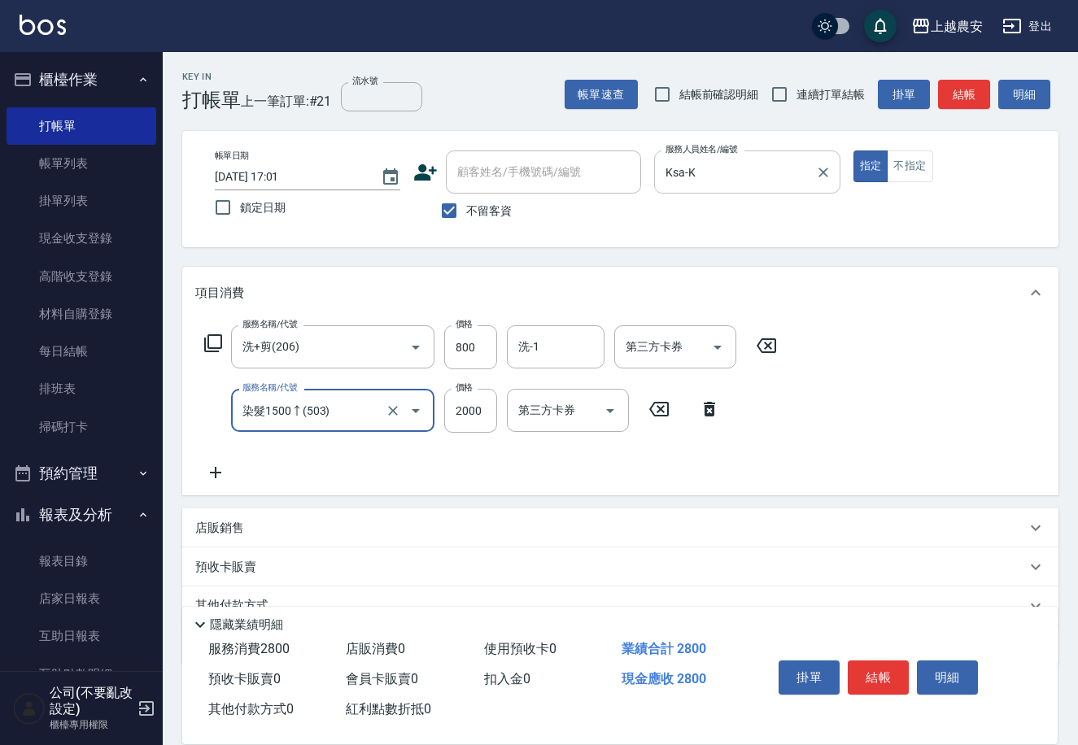
type input "染髮1500↑(503)"
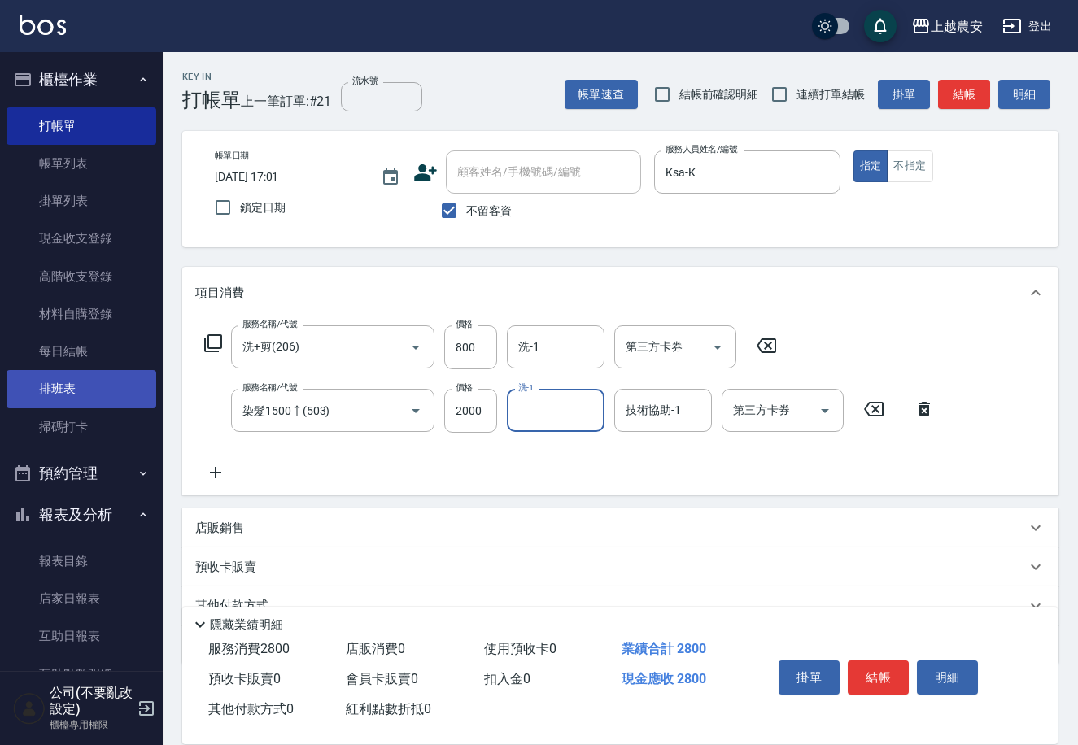
click at [34, 393] on link "排班表" at bounding box center [82, 388] width 150 height 37
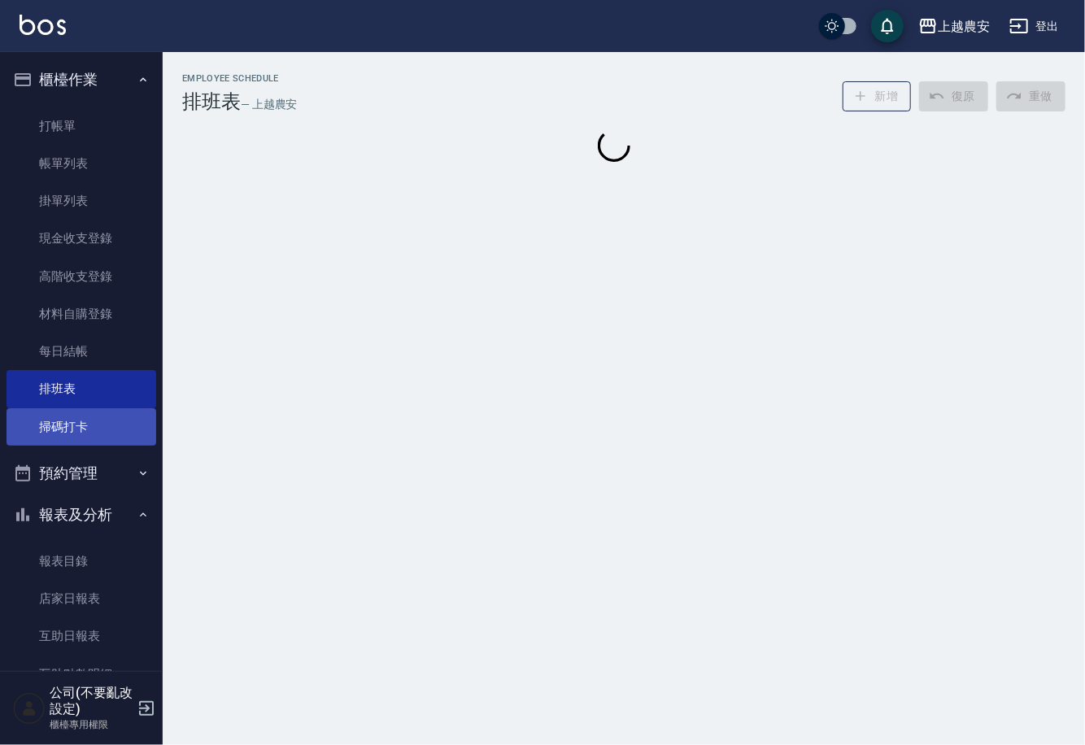
click at [46, 427] on link "掃碼打卡" at bounding box center [82, 426] width 150 height 37
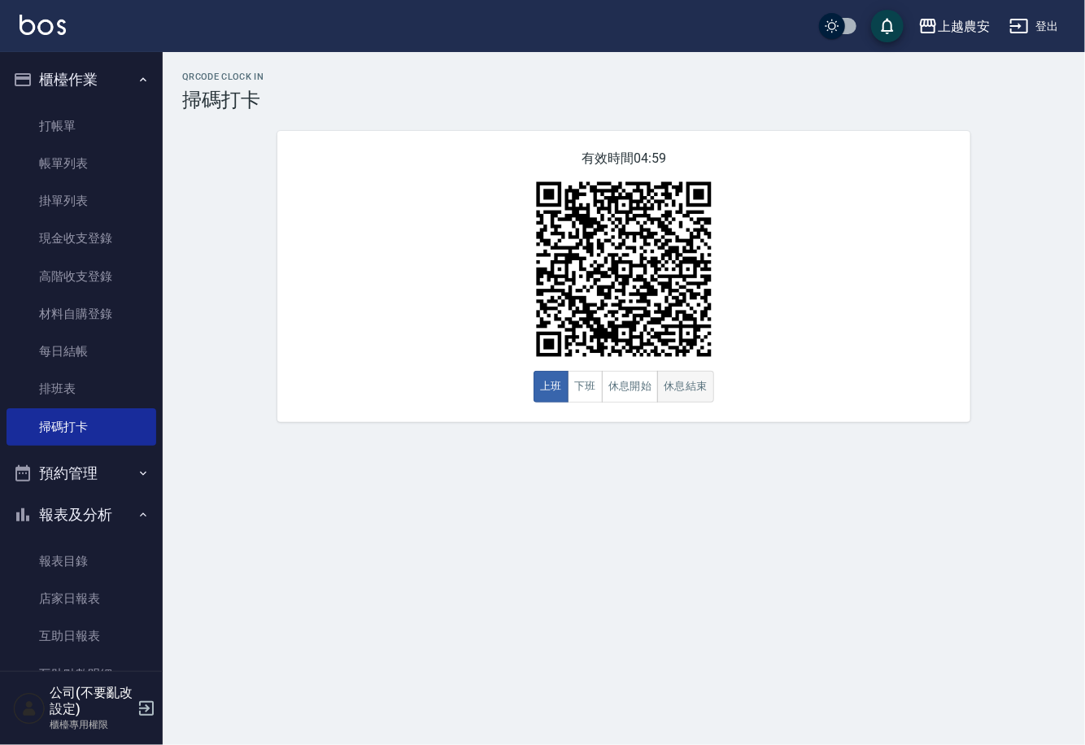
click at [680, 387] on button "休息結束" at bounding box center [685, 387] width 57 height 32
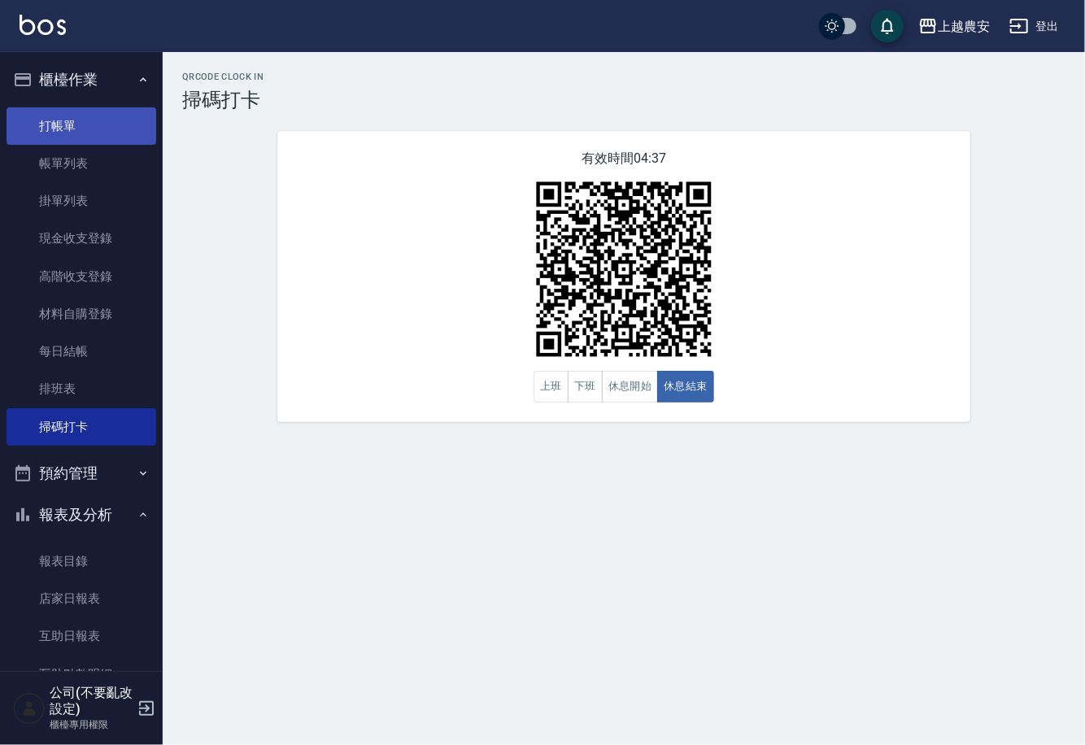
click at [47, 124] on link "打帳單" at bounding box center [82, 125] width 150 height 37
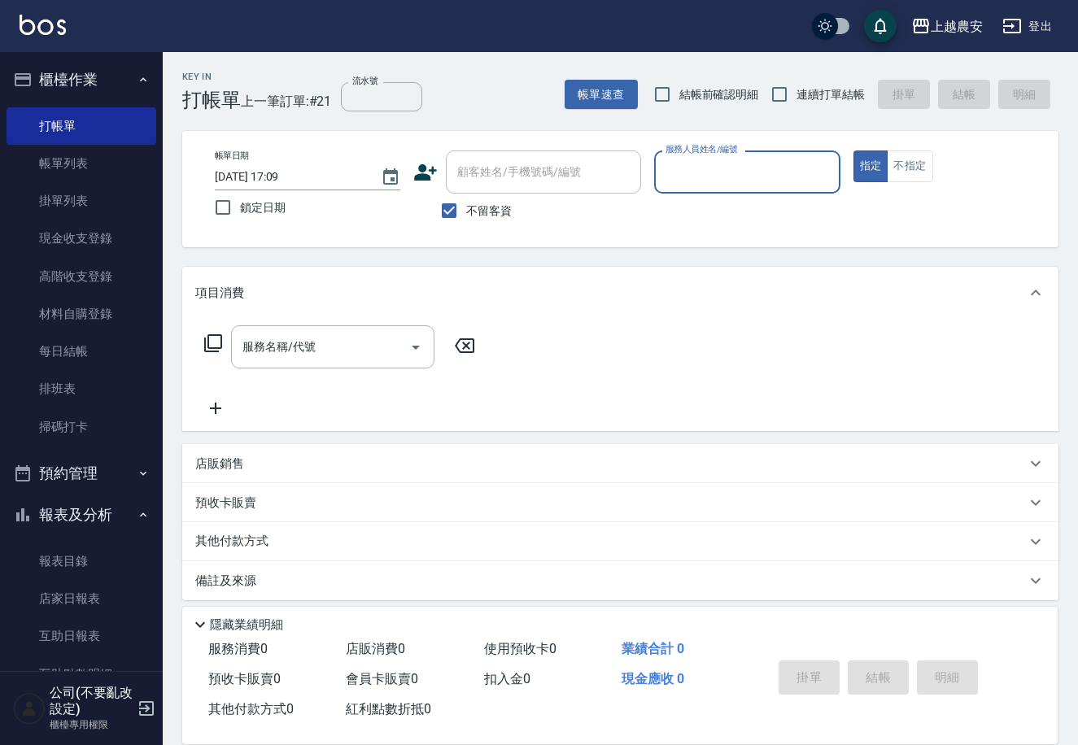
type input "ㄜ"
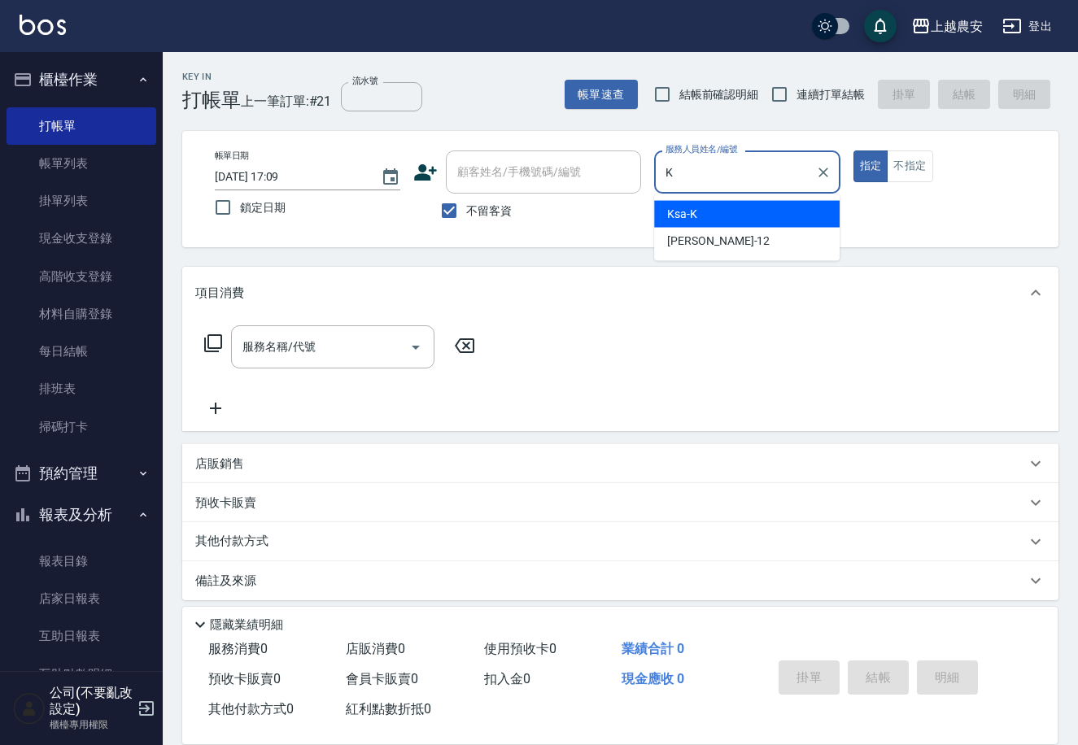
type input "Ksa-K"
type button "true"
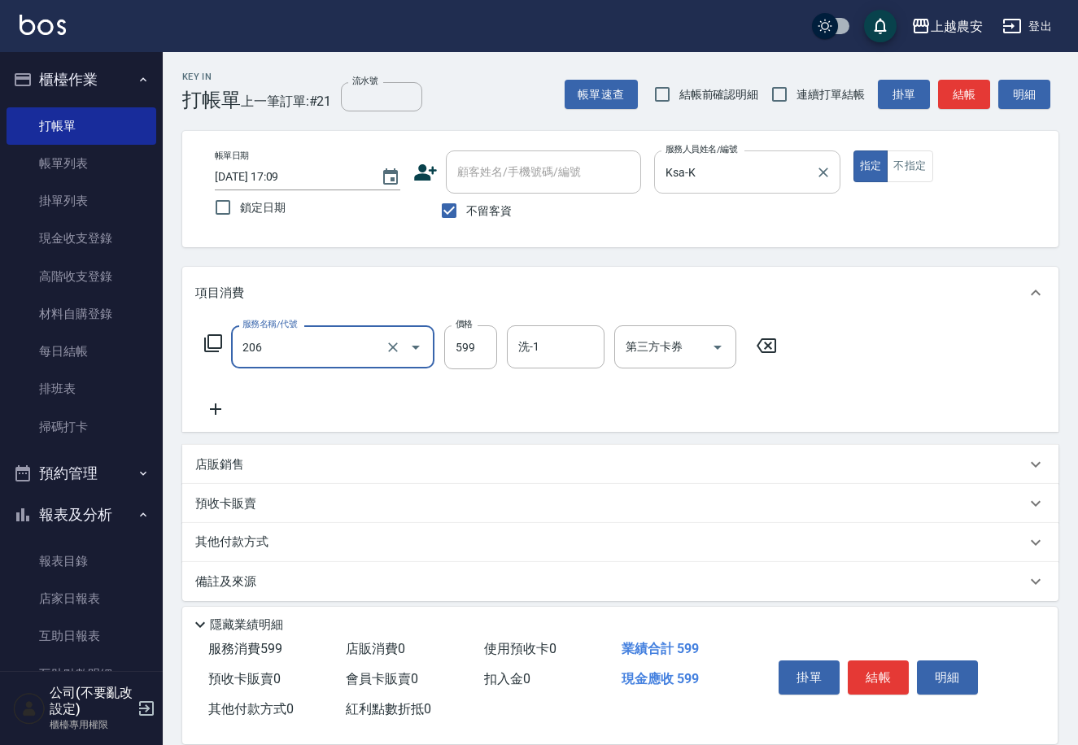
type input "洗+剪(206)"
type input "800"
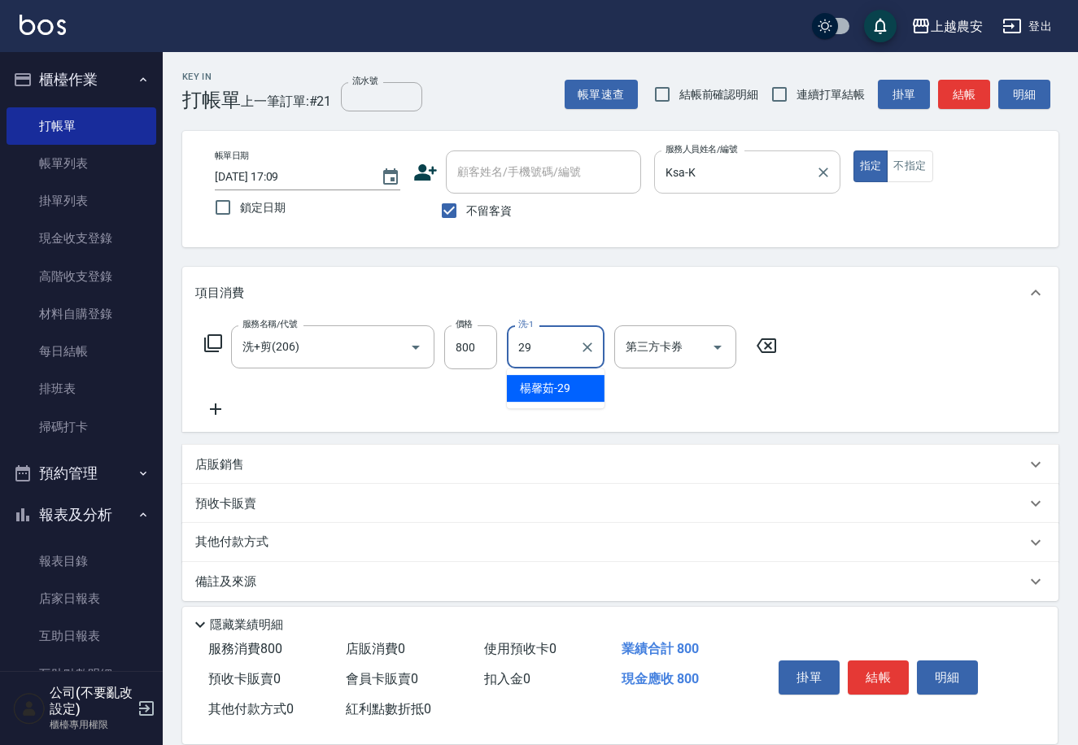
type input "[PERSON_NAME]-29"
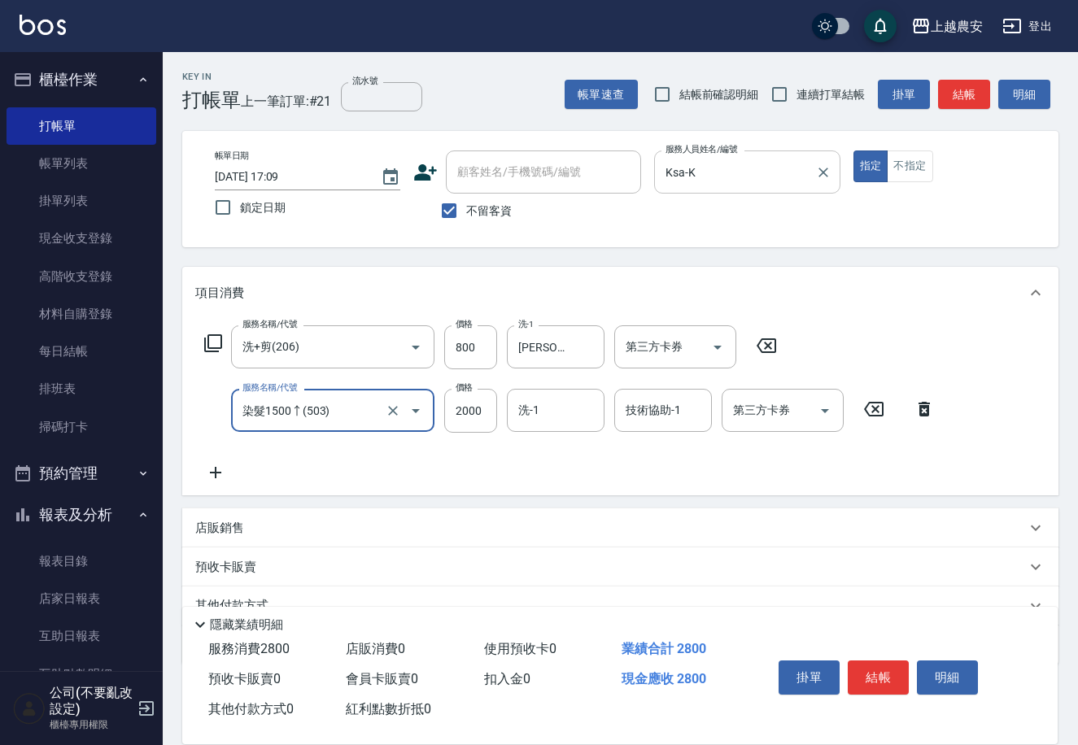
type input "染髮1500↑(503)"
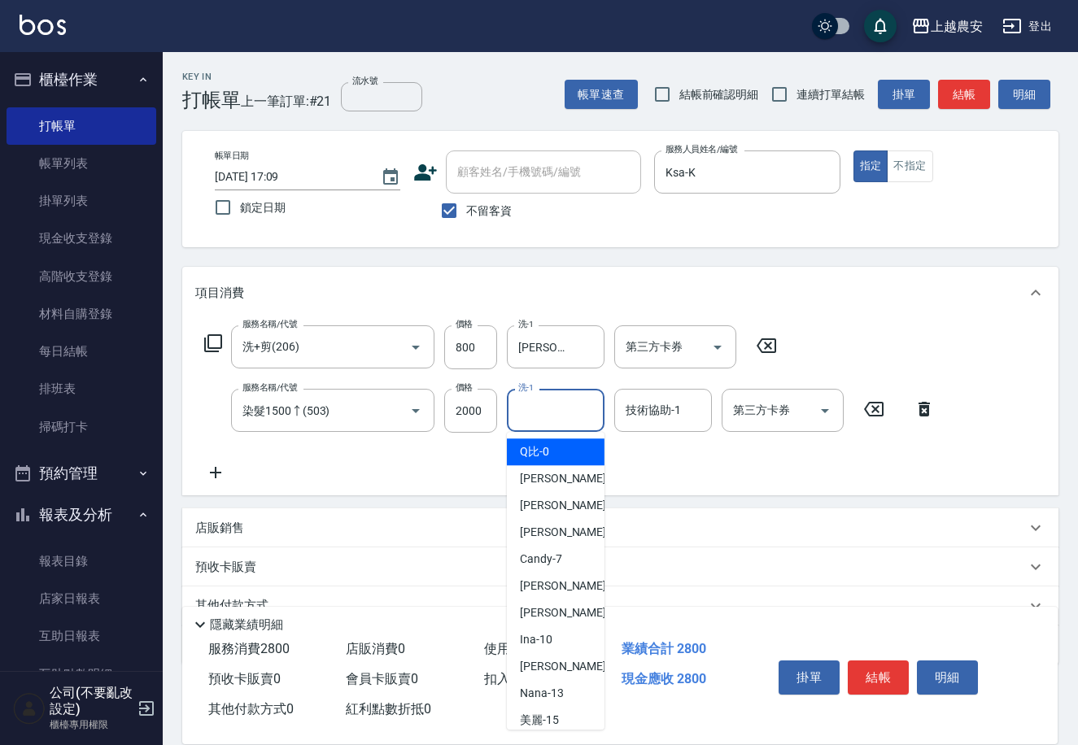
click at [559, 412] on input "洗-1" at bounding box center [555, 410] width 83 height 28
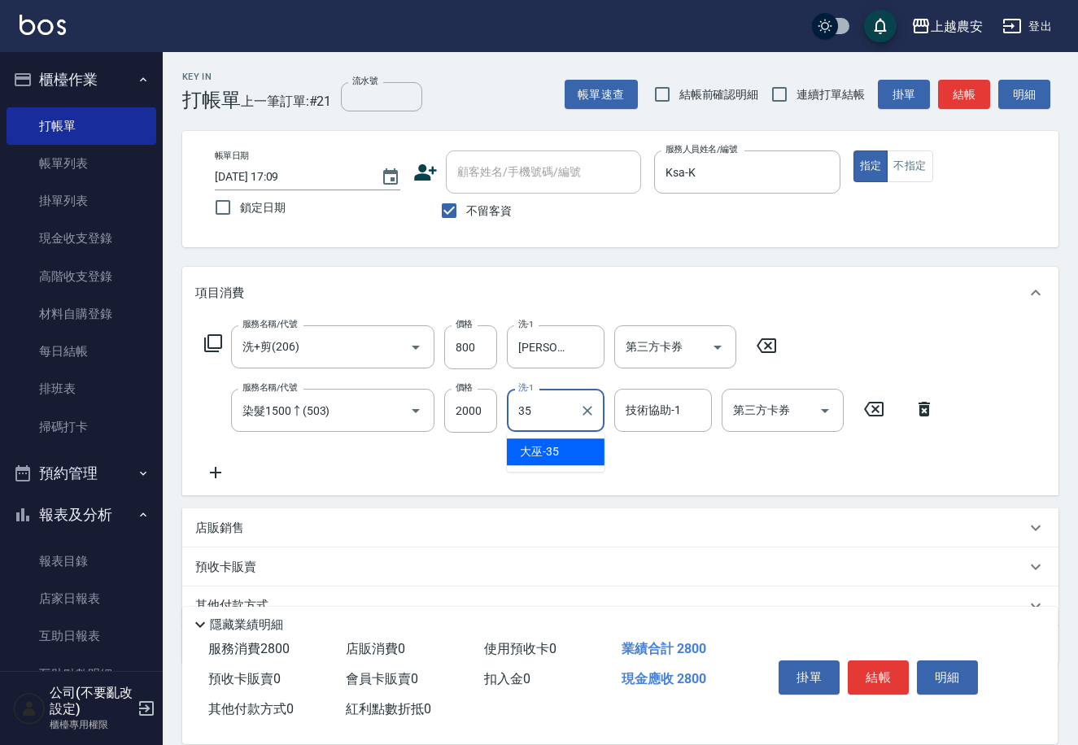
type input "大巫-35"
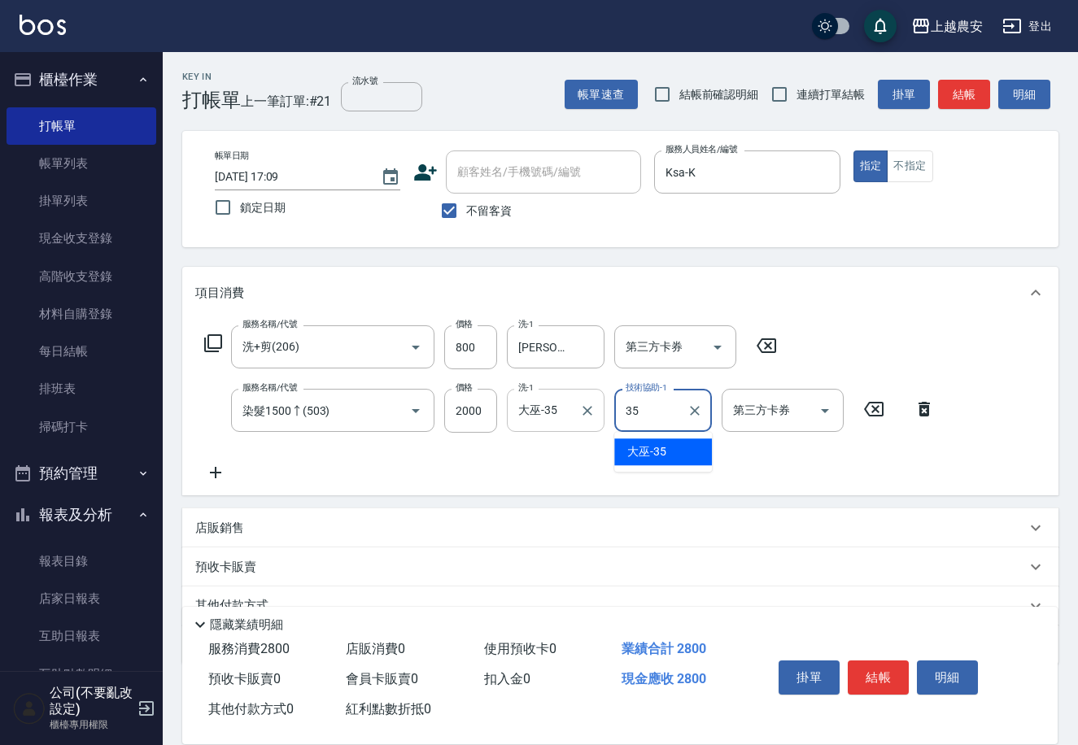
type input "大巫-35"
click at [867, 677] on button "結帳" at bounding box center [878, 678] width 61 height 34
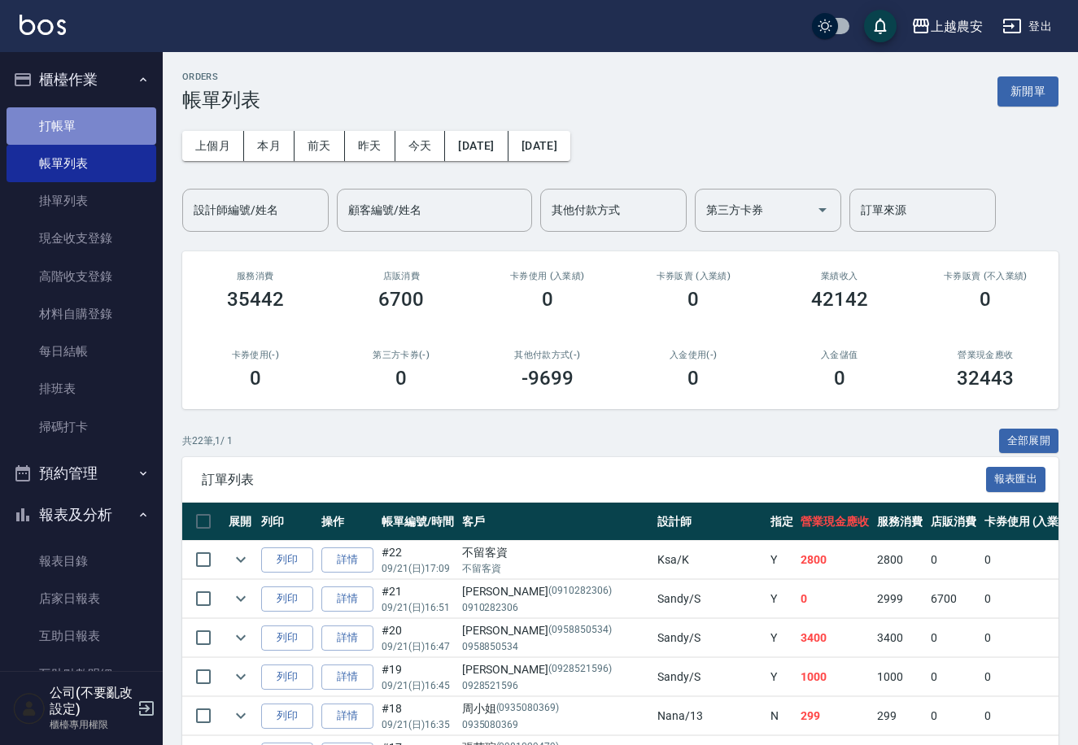
click at [130, 120] on link "打帳單" at bounding box center [82, 125] width 150 height 37
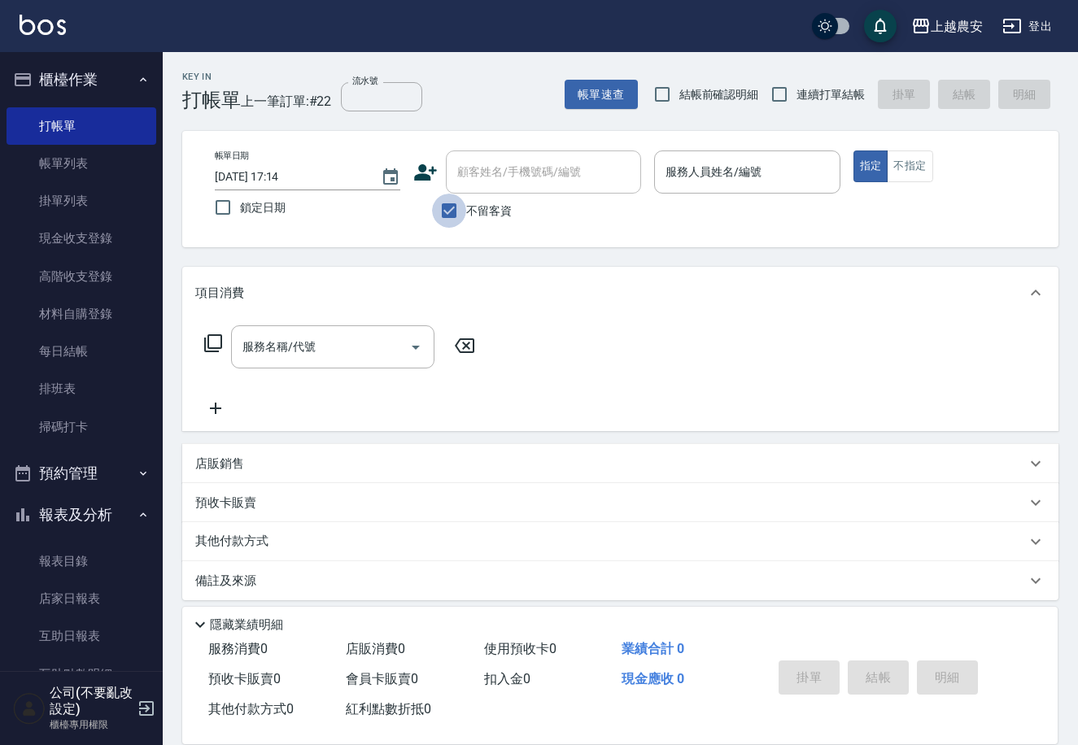
drag, startPoint x: 454, startPoint y: 209, endPoint x: 597, endPoint y: 177, distance: 146.7
click at [455, 203] on input "不留客資" at bounding box center [449, 211] width 34 height 34
checkbox input "false"
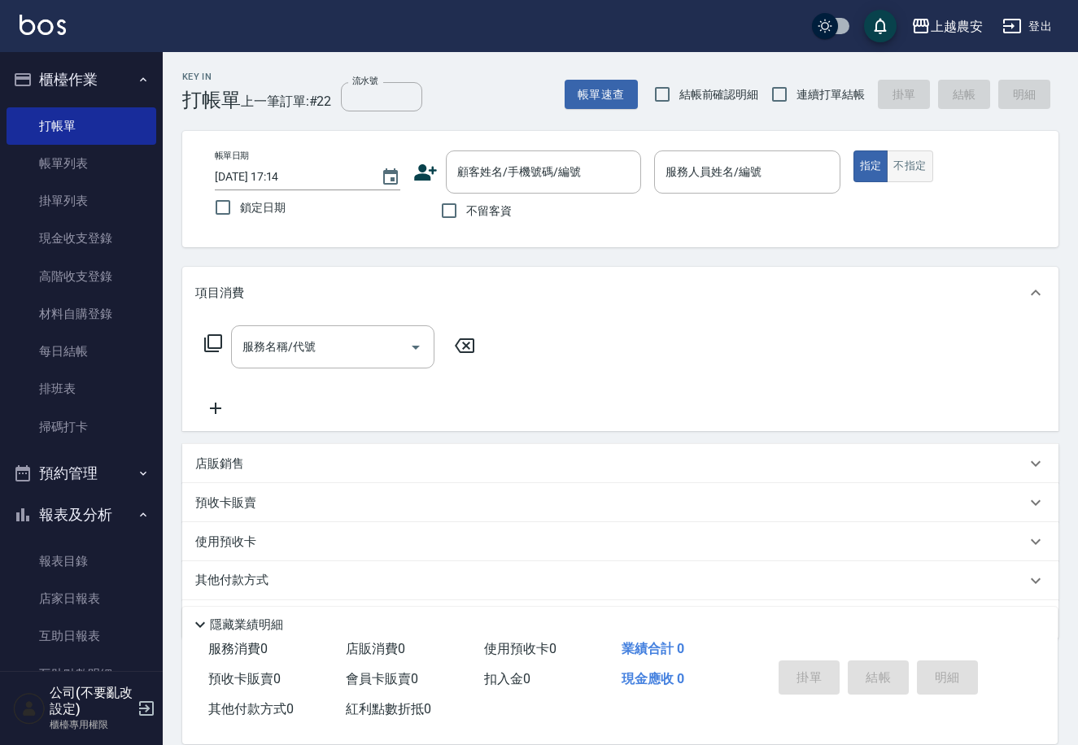
click at [900, 153] on button "不指定" at bounding box center [910, 167] width 46 height 32
click at [742, 182] on input "服務人員姓名/編號" at bounding box center [746, 172] width 171 height 28
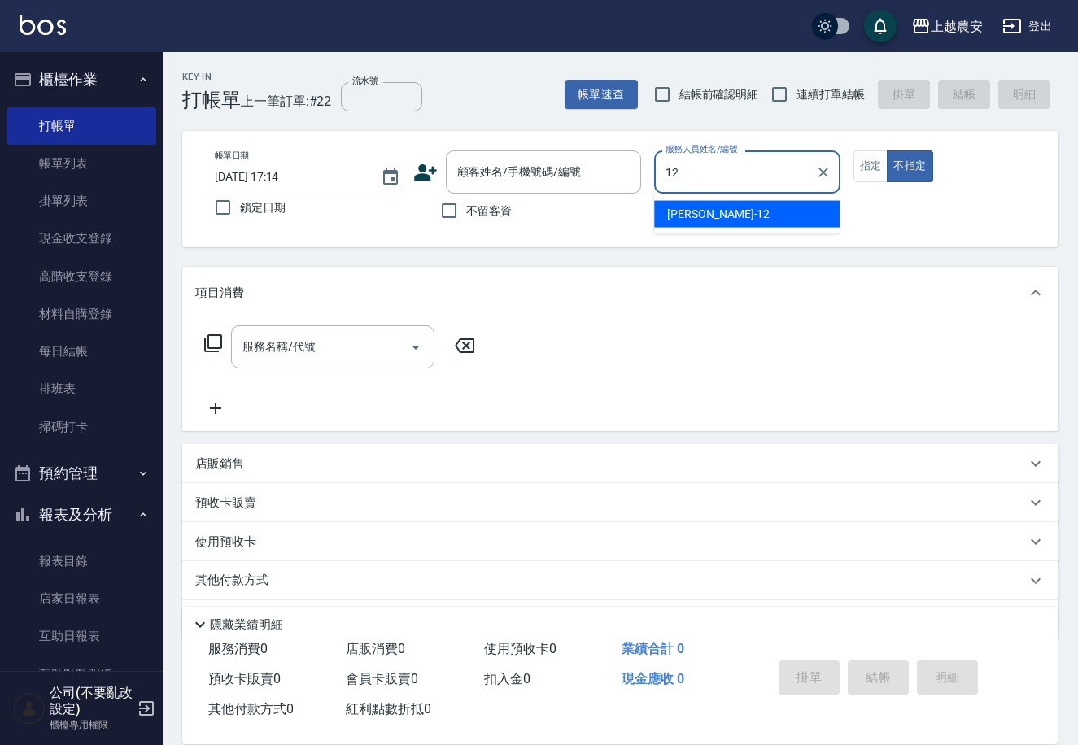
type input "[PERSON_NAME]-12"
type button "false"
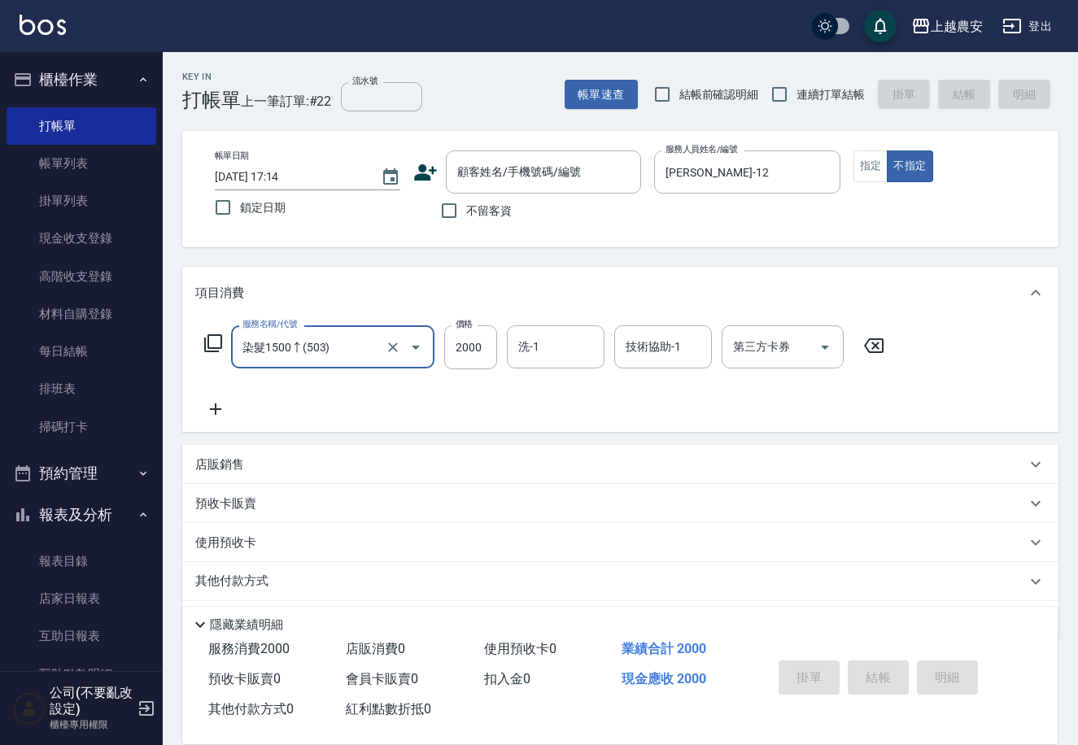
type input "染髮1500↑(503)"
type input "3800"
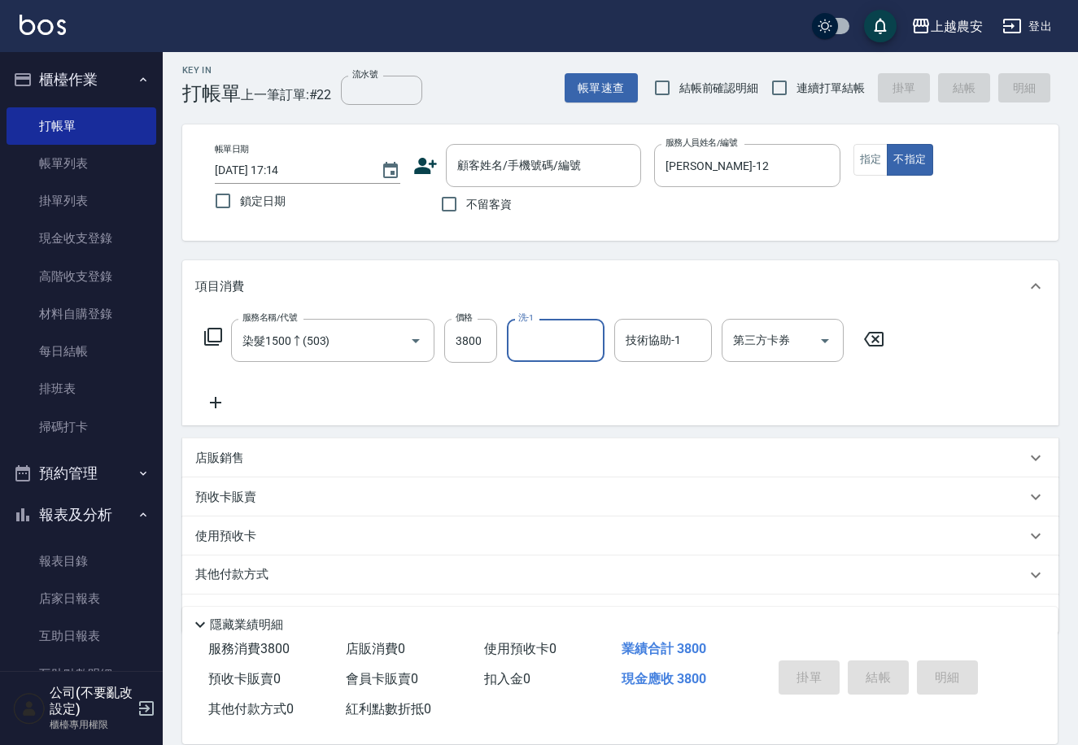
scroll to position [48, 0]
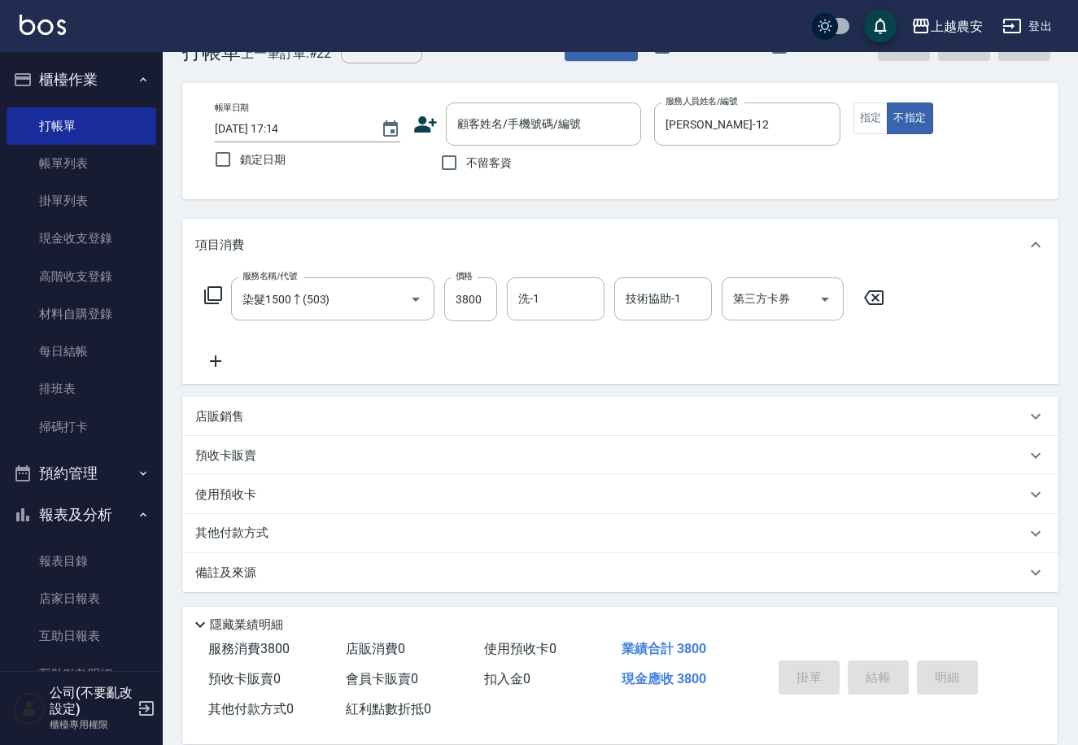
click at [286, 522] on div "其他付款方式" at bounding box center [620, 533] width 876 height 39
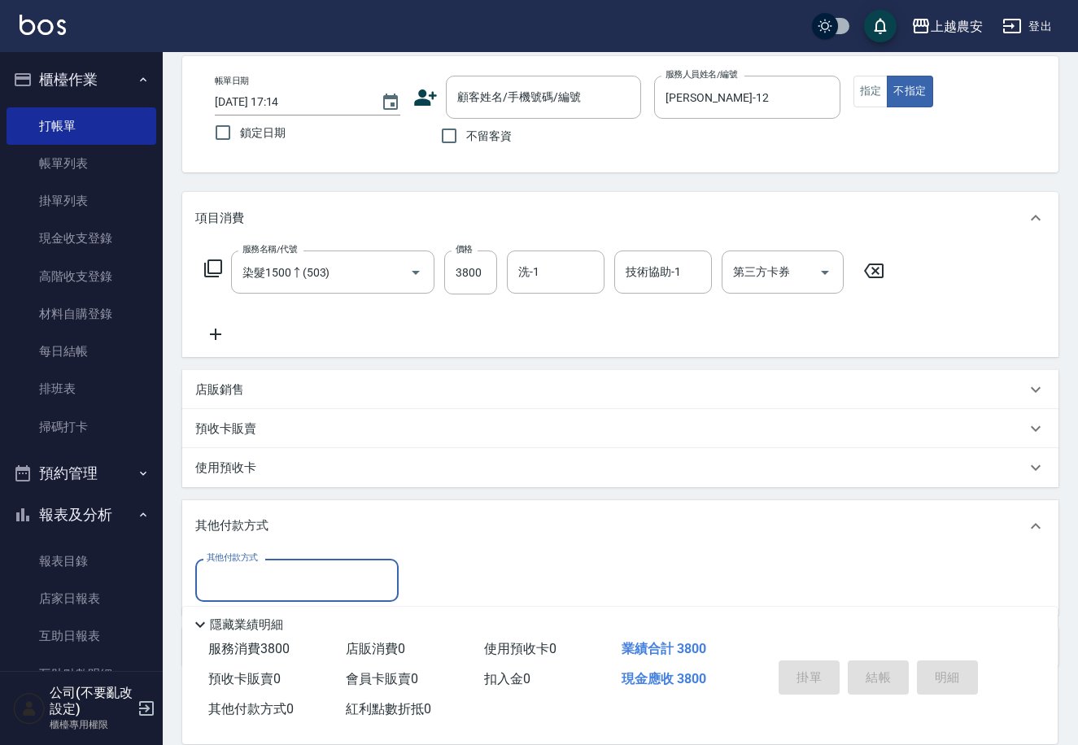
scroll to position [92, 0]
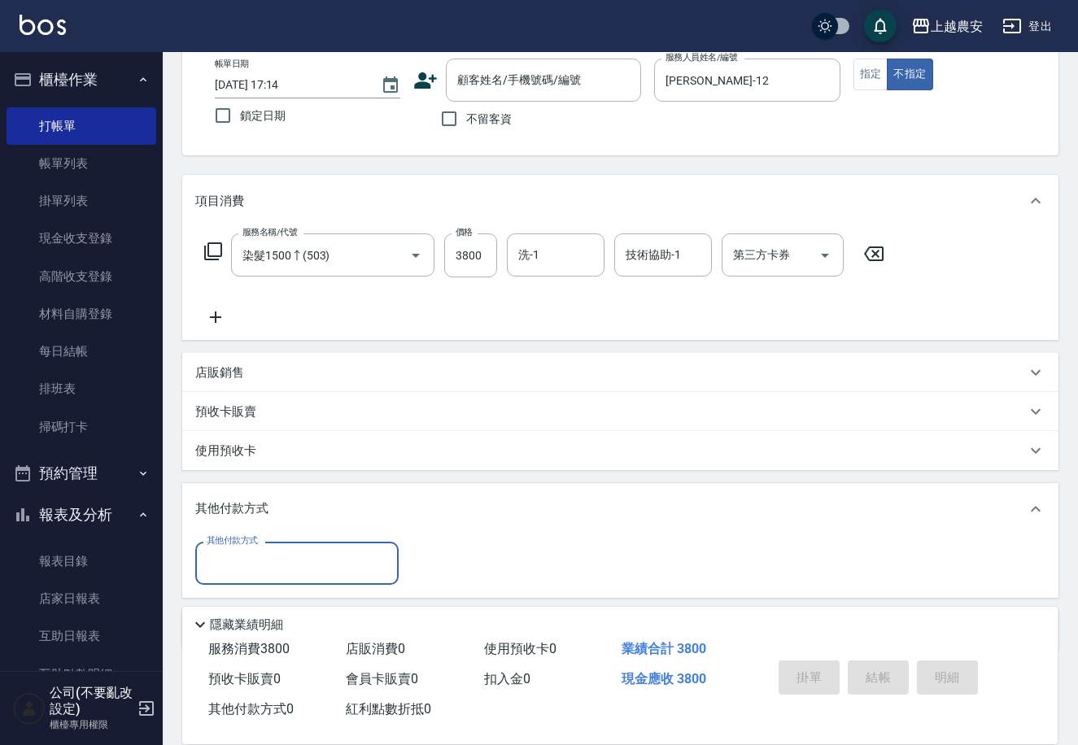
click at [219, 568] on input "其他付款方式" at bounding box center [297, 563] width 189 height 28
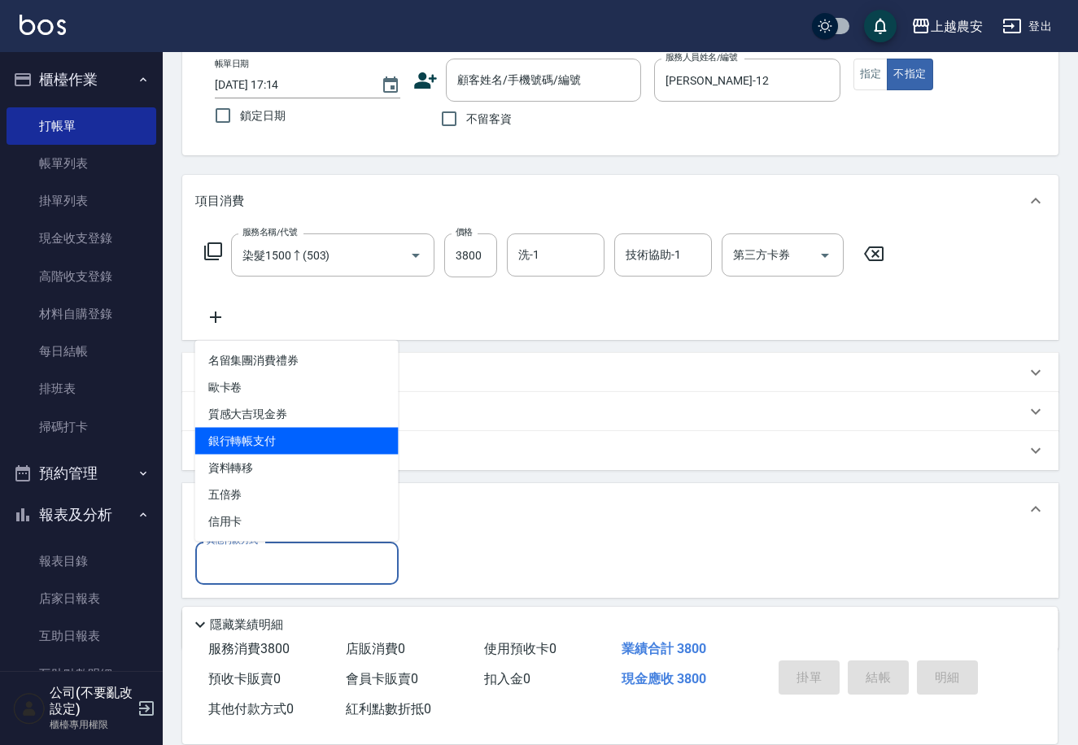
click at [324, 438] on span "銀行轉帳支付" at bounding box center [296, 441] width 203 height 27
type input "銀行轉帳支付"
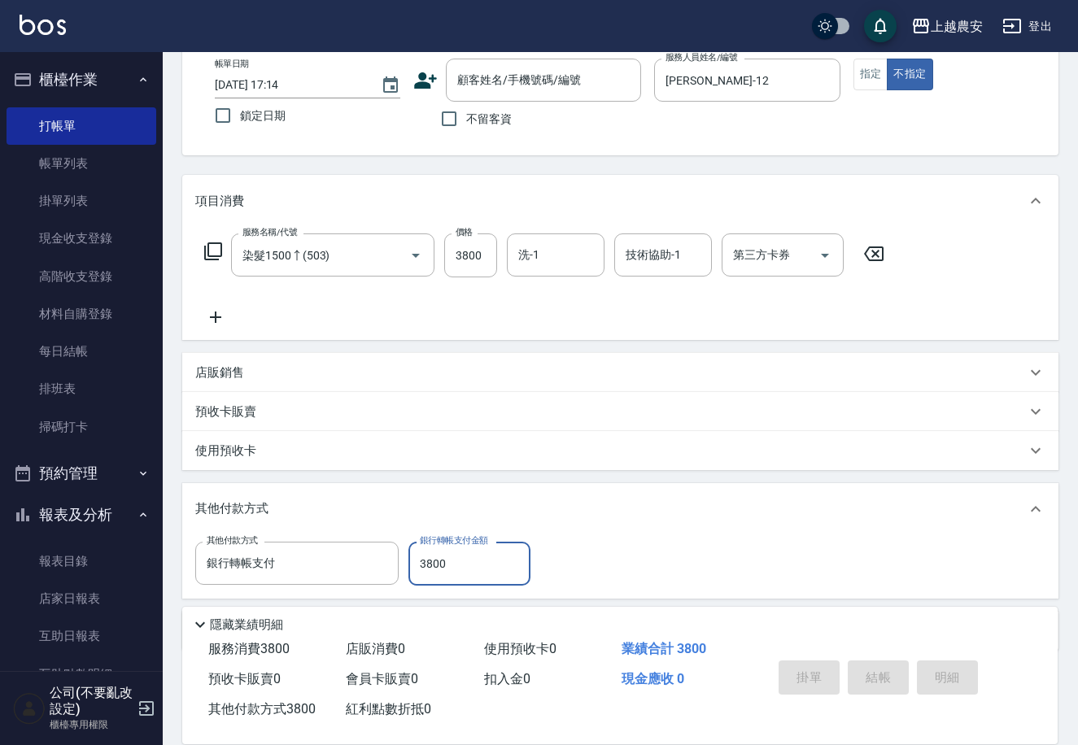
type input "3800"
drag, startPoint x: 448, startPoint y: 114, endPoint x: 457, endPoint y: 117, distance: 9.5
click at [447, 116] on input "不留客資" at bounding box center [449, 119] width 34 height 34
checkbox input "true"
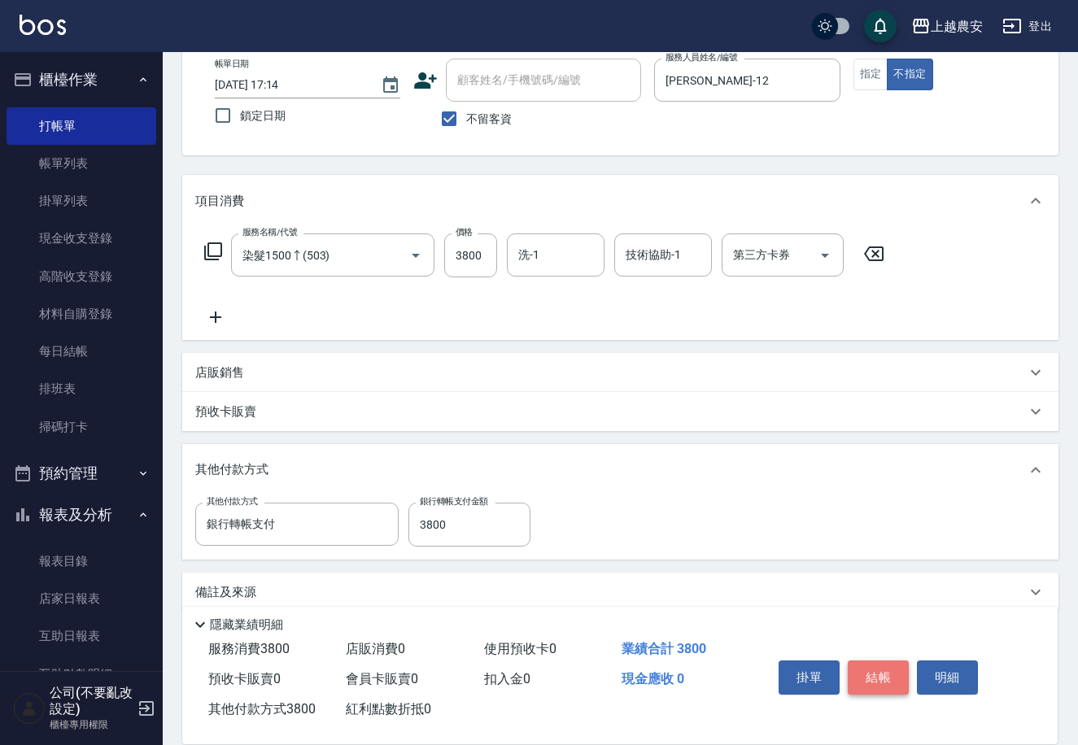
click at [860, 670] on button "結帳" at bounding box center [878, 678] width 61 height 34
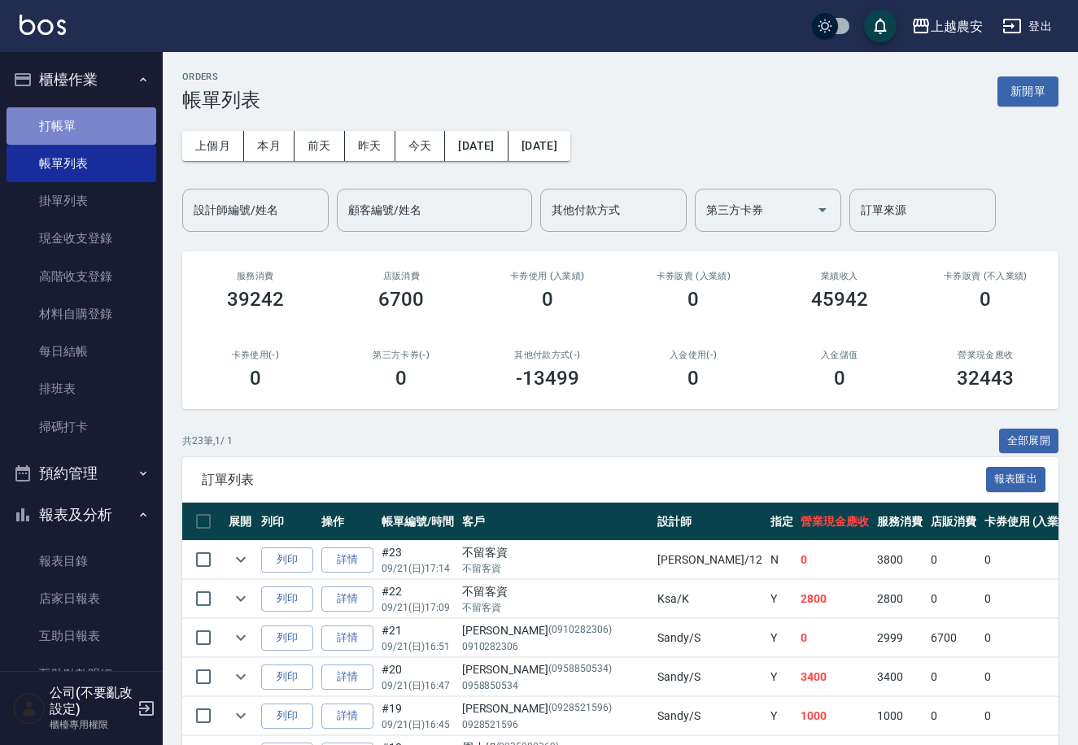
click at [126, 120] on link "打帳單" at bounding box center [82, 125] width 150 height 37
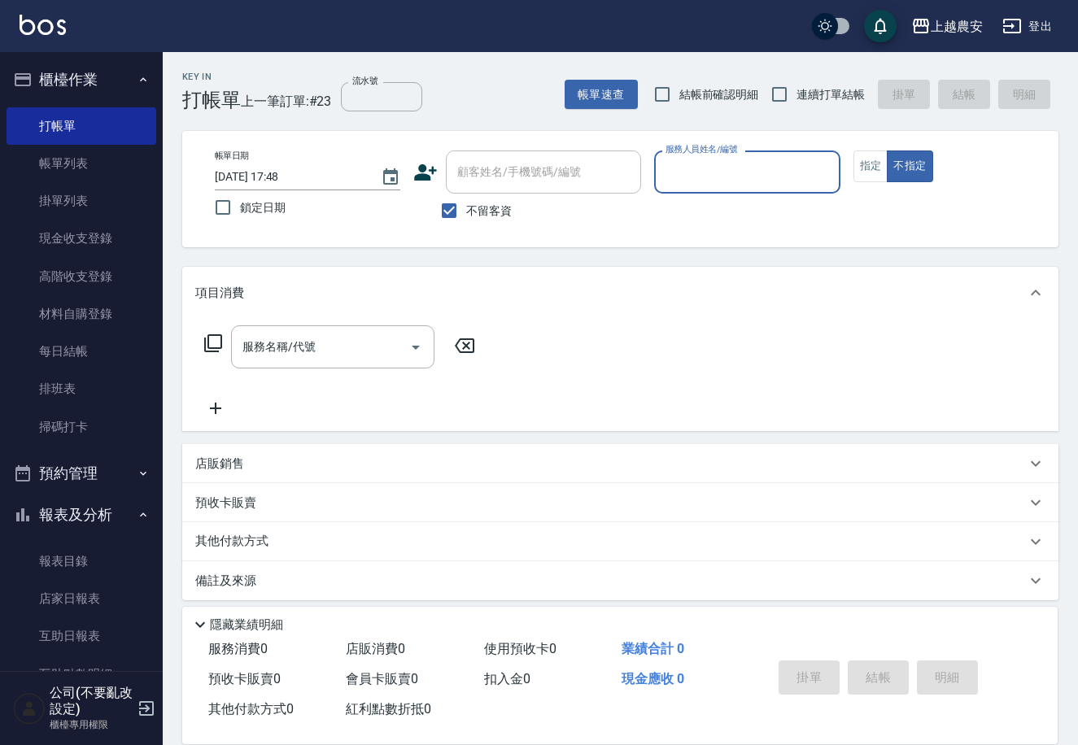
drag, startPoint x: 447, startPoint y: 205, endPoint x: 505, endPoint y: 172, distance: 66.3
click at [450, 205] on input "不留客資" at bounding box center [449, 211] width 34 height 34
checkbox input "false"
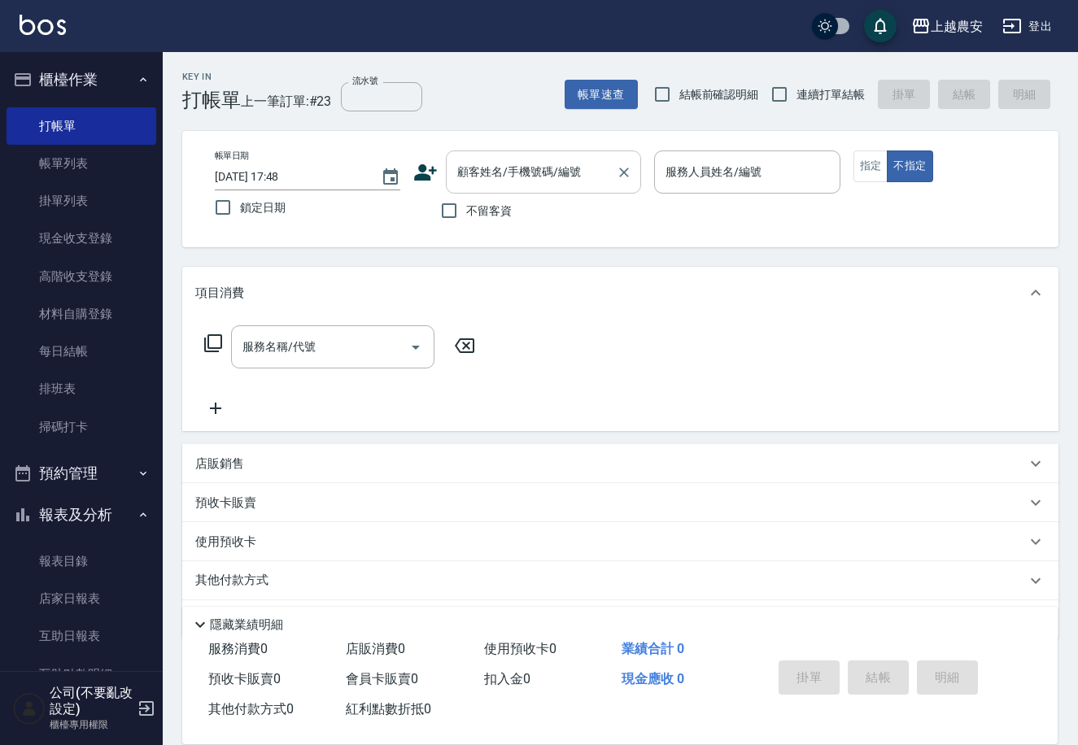
click at [562, 164] on div "顧客姓名/手機號碼/編號 顧客姓名/手機號碼/編號" at bounding box center [543, 172] width 195 height 43
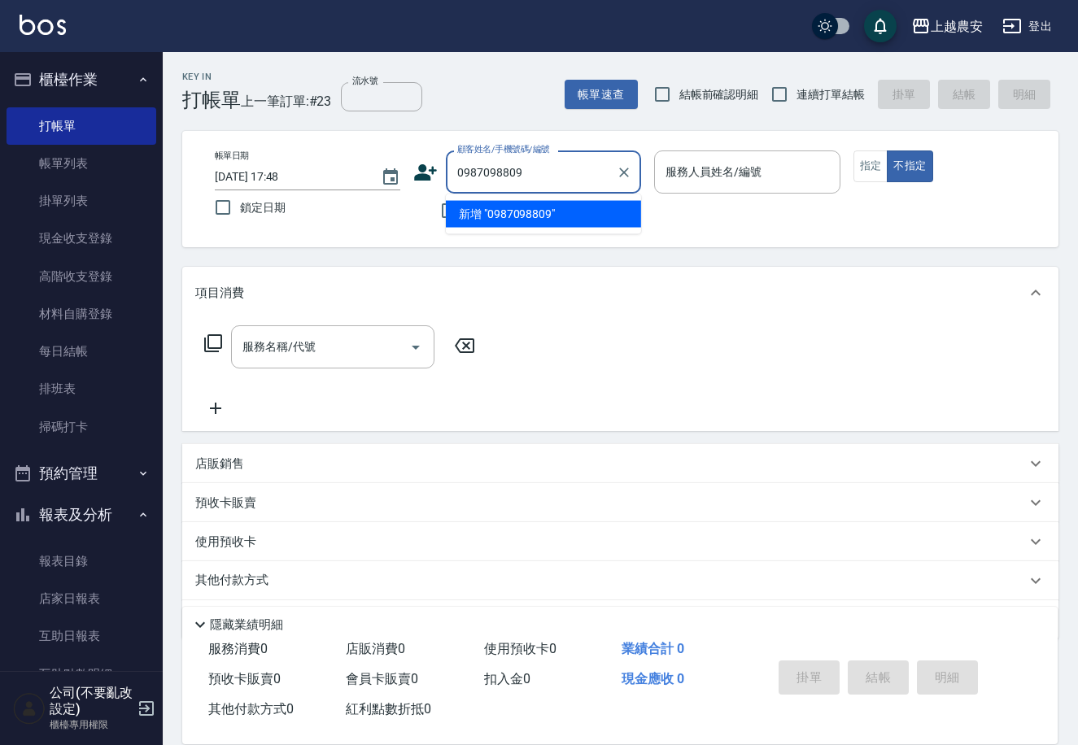
drag, startPoint x: 527, startPoint y: 177, endPoint x: 432, endPoint y: 181, distance: 95.3
click at [432, 181] on div "顧客姓名/手機號碼/編號 0987098809 顧客姓名/手機號碼/編號" at bounding box center [527, 172] width 228 height 43
type input "0987098809"
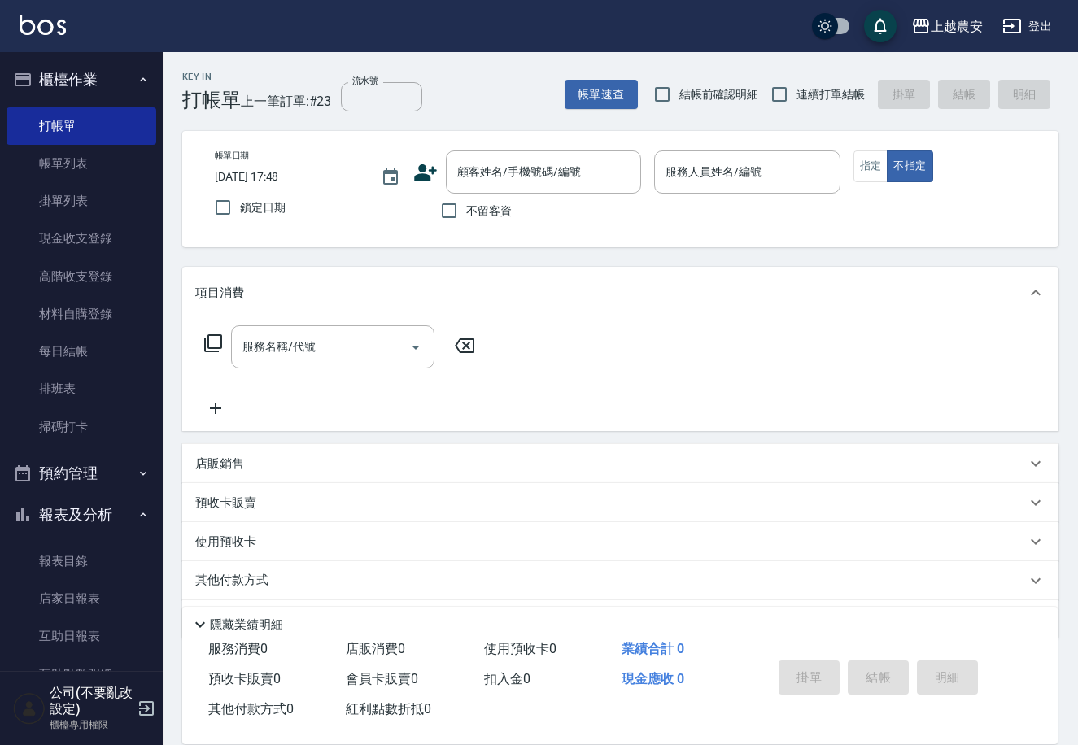
click at [421, 164] on icon at bounding box center [426, 172] width 23 height 16
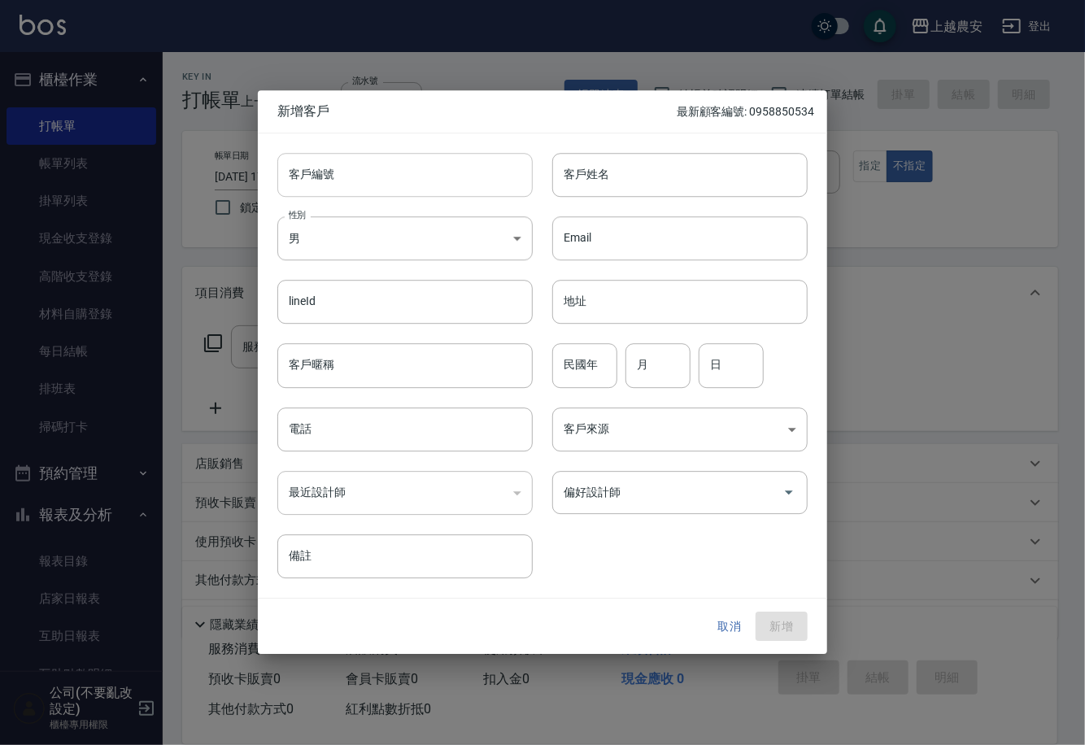
click at [459, 188] on input "客戶編號" at bounding box center [404, 175] width 255 height 44
paste input "0987098809"
type input "0987098809"
click at [430, 227] on body "上越農安 登出 櫃檯作業 打帳單 帳單列表 掛單列表 現金收支登錄 高階收支登錄 材料自購登錄 每日結帳 排班表 掃碼打卡 預約管理 預約管理 單日預約紀錄 …" at bounding box center [542, 396] width 1085 height 793
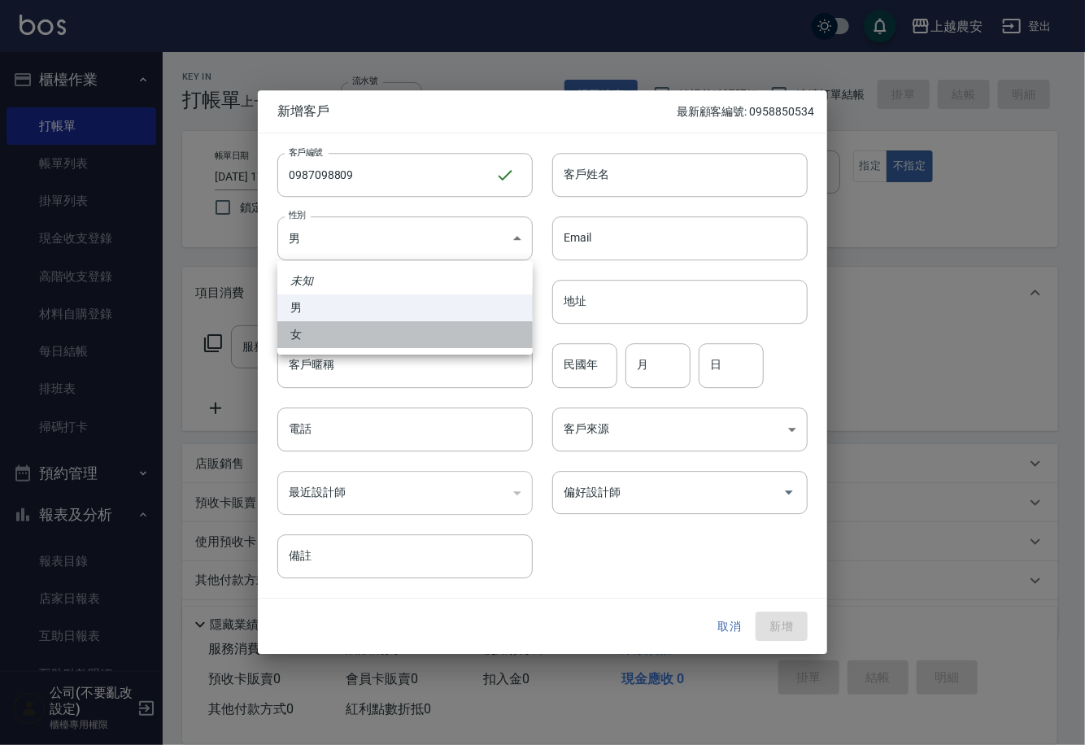
click at [443, 338] on li "女" at bounding box center [404, 334] width 255 height 27
type input "[DEMOGRAPHIC_DATA]"
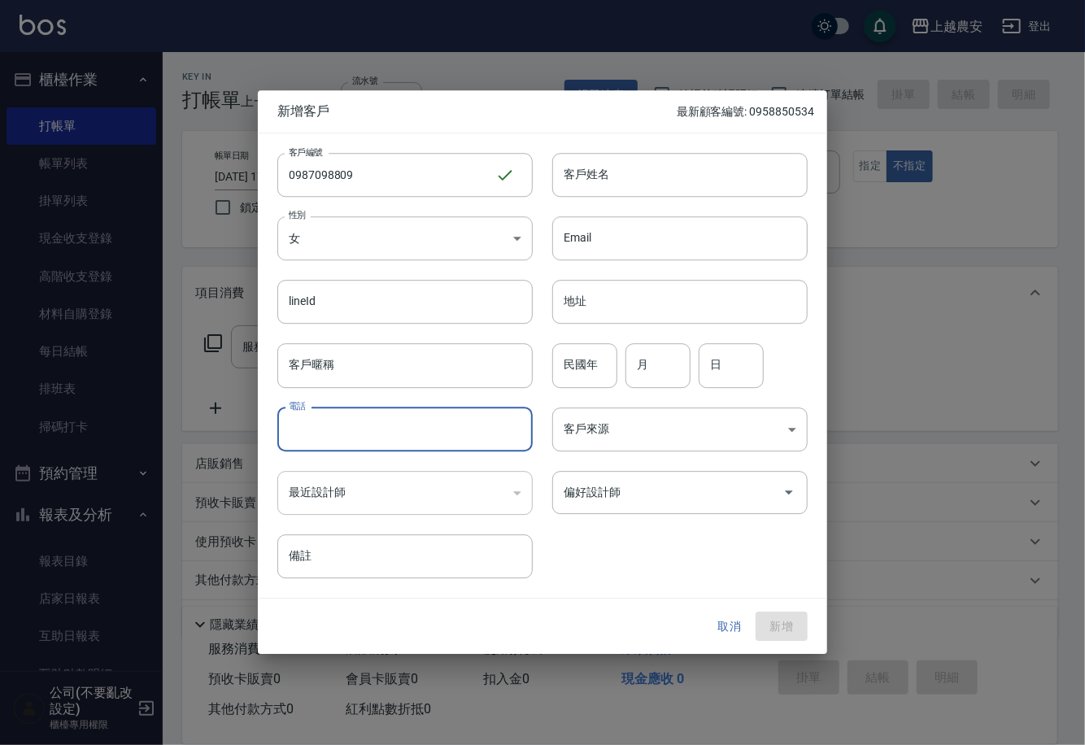
click at [444, 421] on input "電話" at bounding box center [404, 430] width 255 height 44
paste input "0987098809"
type input "0987098809"
click at [605, 172] on input "客戶姓名" at bounding box center [679, 175] width 255 height 44
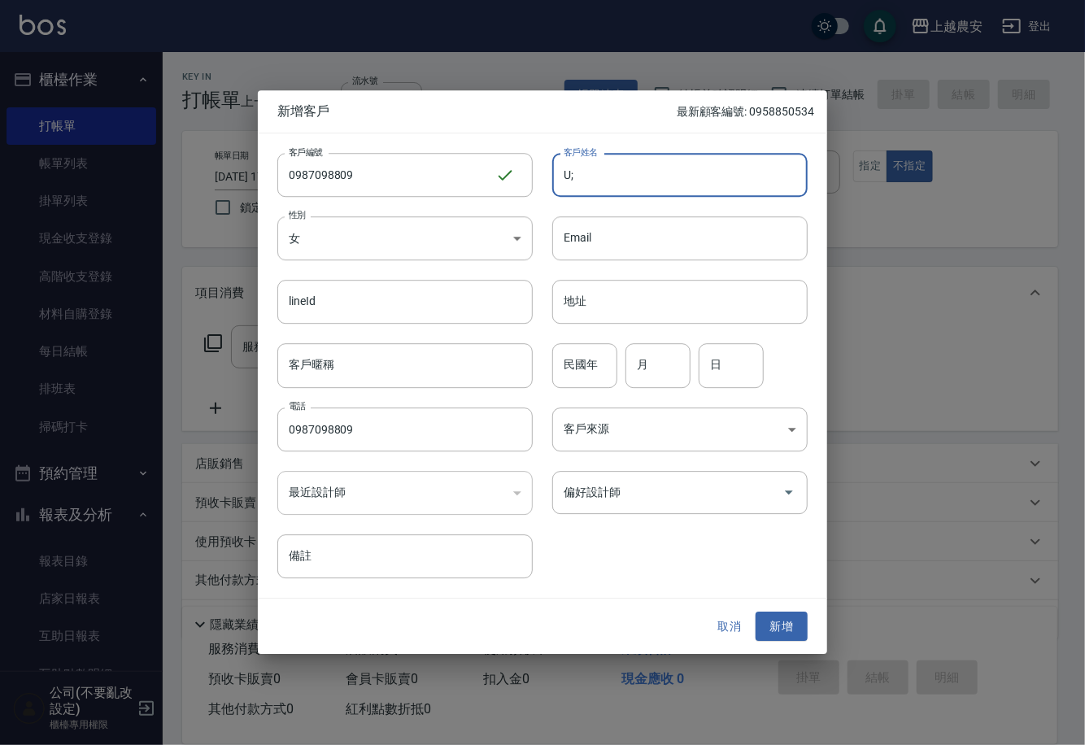
type input "U"
type input "[PERSON_NAME]"
click at [732, 497] on input "偏好設計師" at bounding box center [668, 492] width 216 height 28
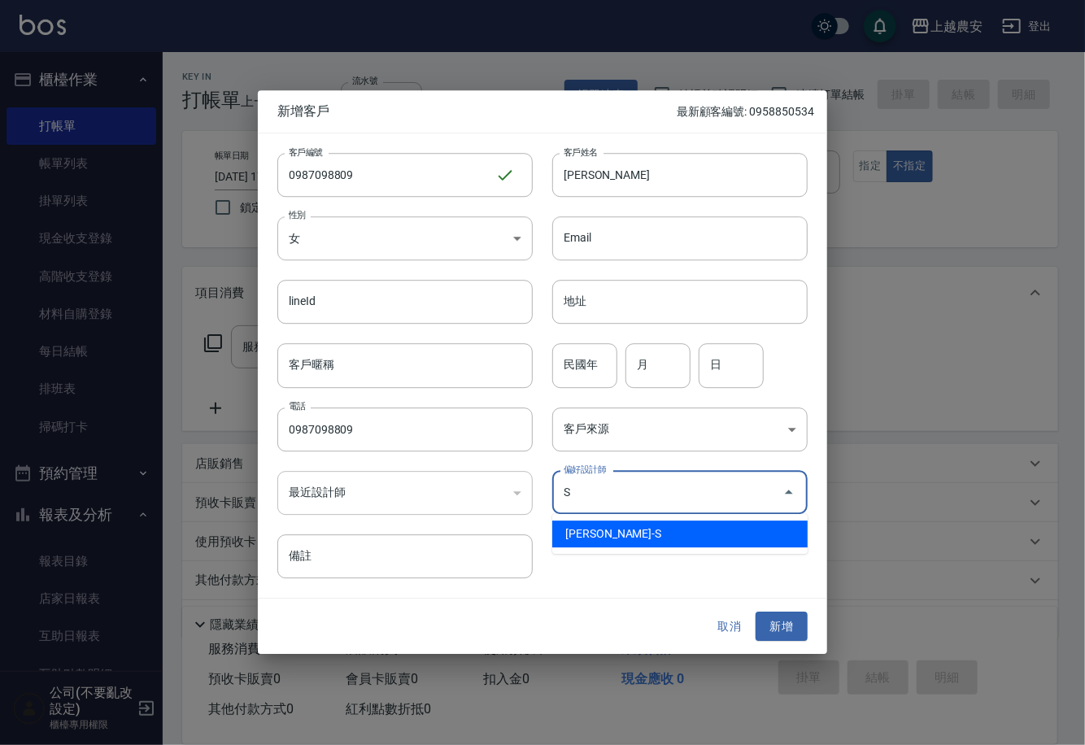
type input "[PERSON_NAME]蒂"
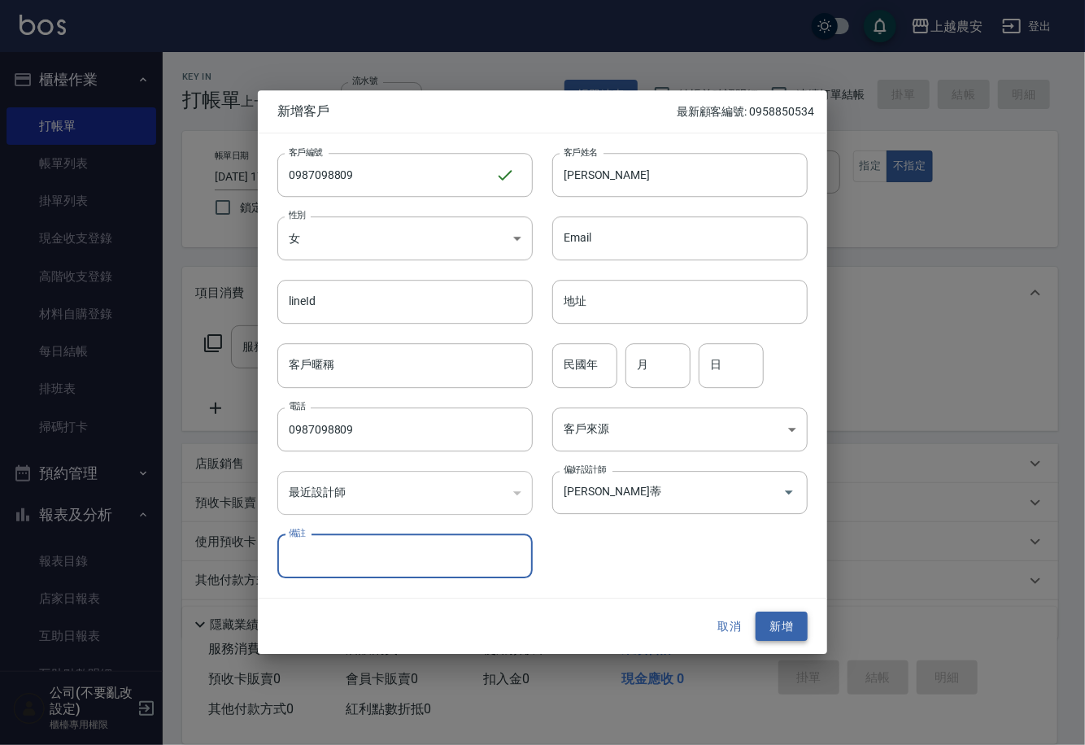
click at [784, 626] on button "新增" at bounding box center [782, 627] width 52 height 30
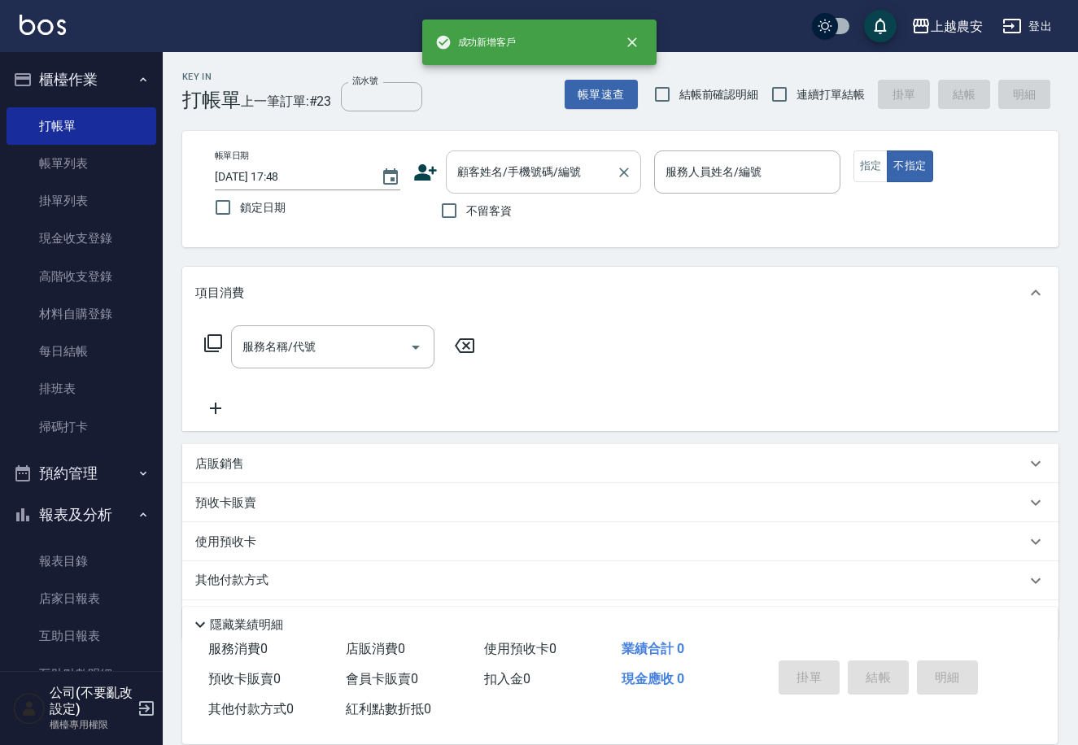
click at [525, 154] on div "顧客姓名/手機號碼/編號" at bounding box center [543, 172] width 195 height 43
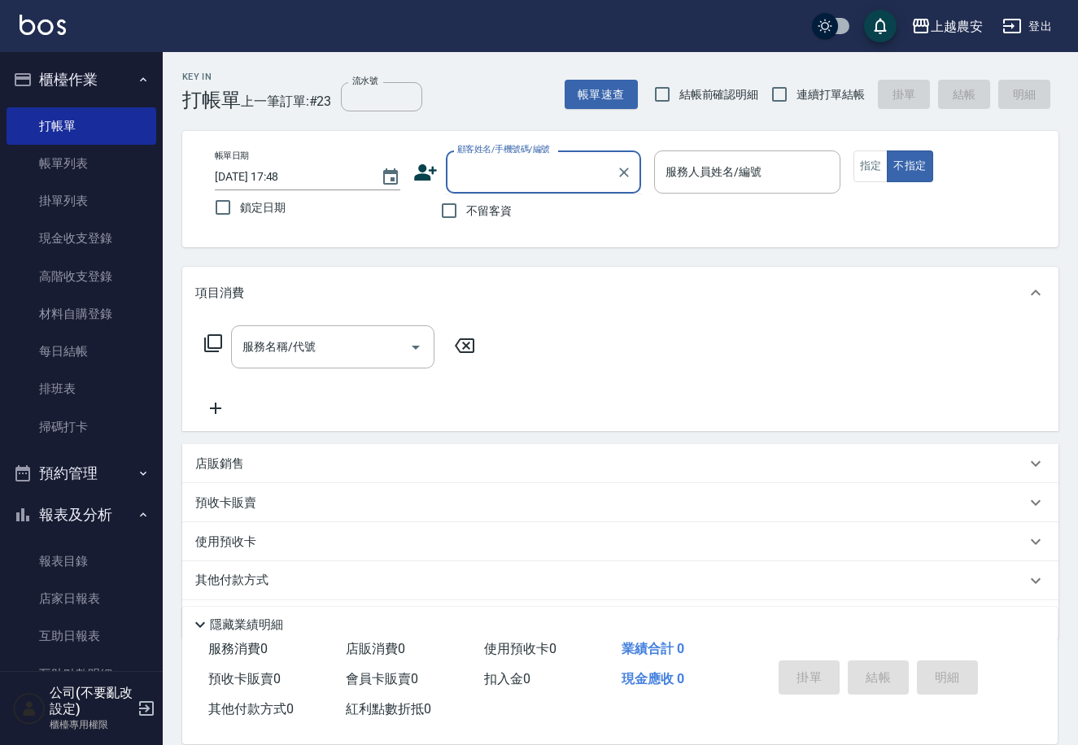
paste input "0987098809"
type input "0987098809"
click at [622, 172] on icon "Clear" at bounding box center [624, 172] width 16 height 16
paste input "0987098809"
type input "[PERSON_NAME]/0987098809/0987098809"
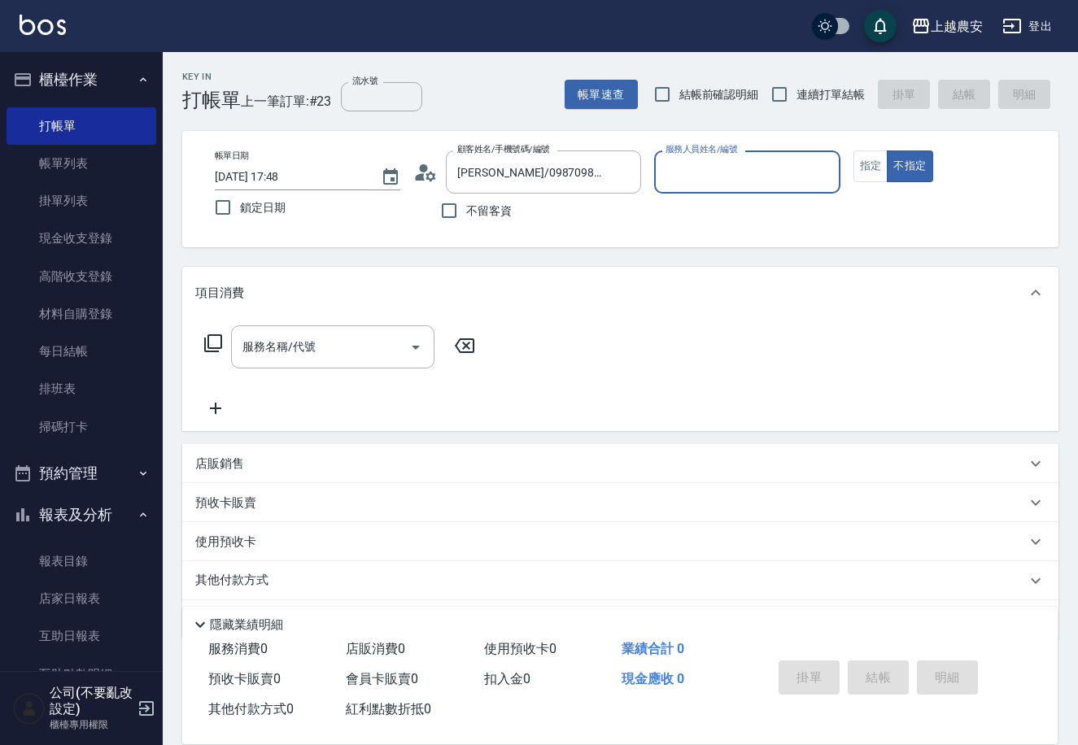
type input "Sandy-S"
click at [866, 164] on button "指定" at bounding box center [870, 167] width 35 height 32
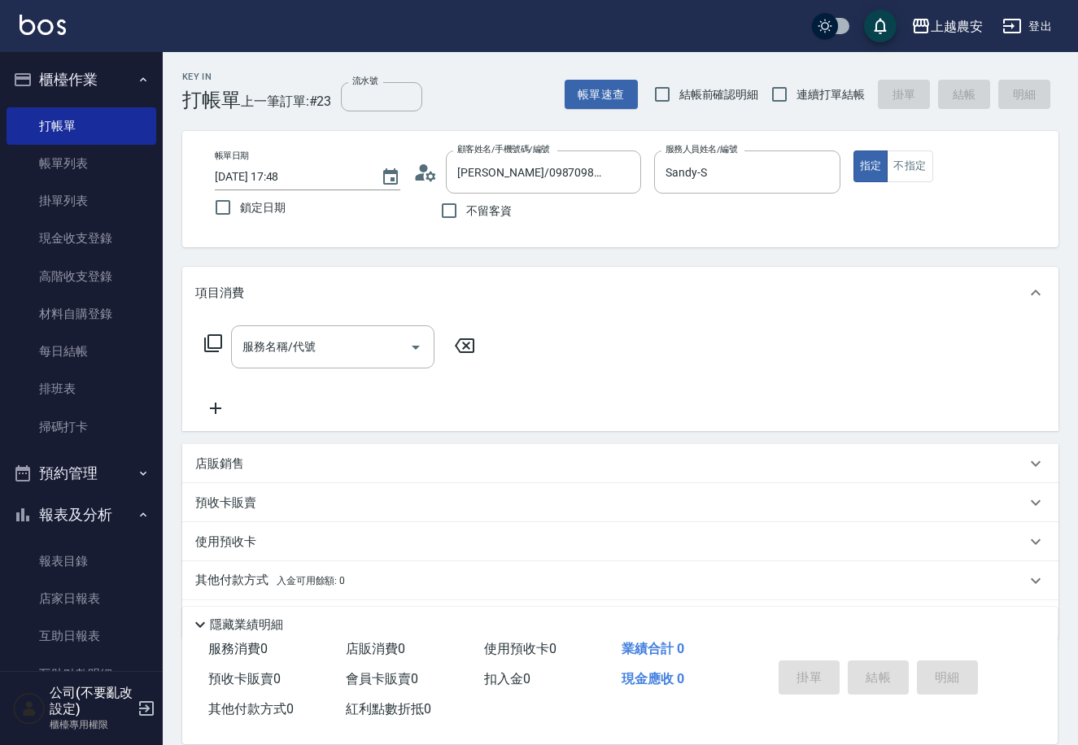
type button "true"
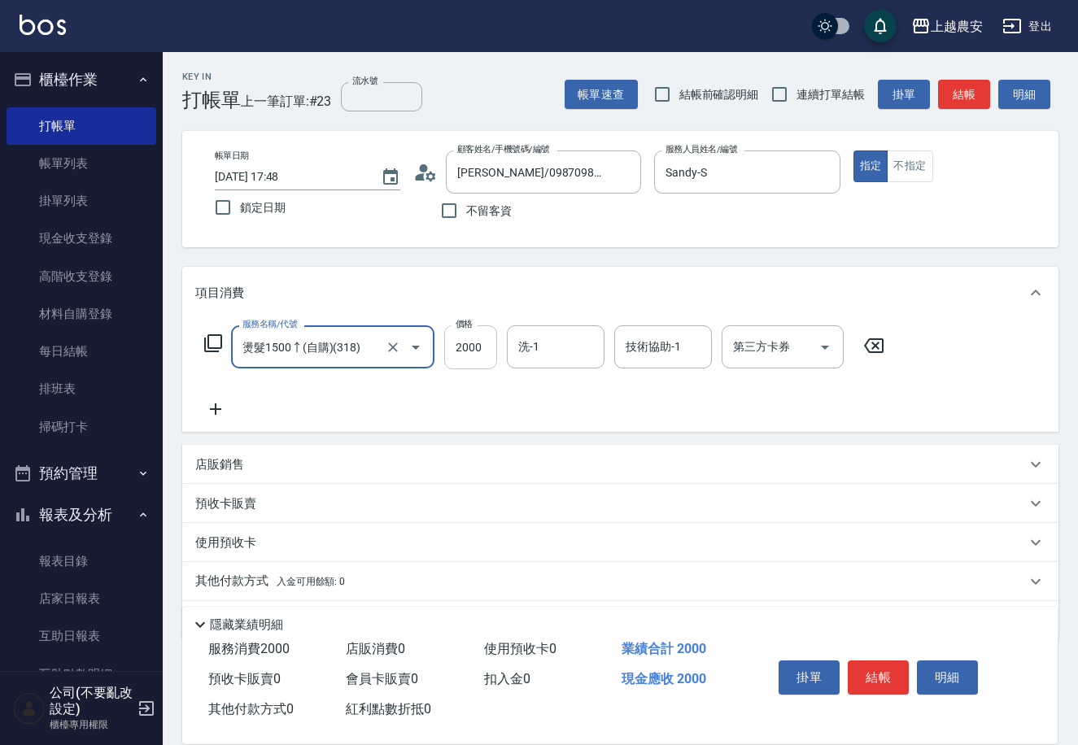
type input "燙髮1500↑(自購)(318)"
type input "3999"
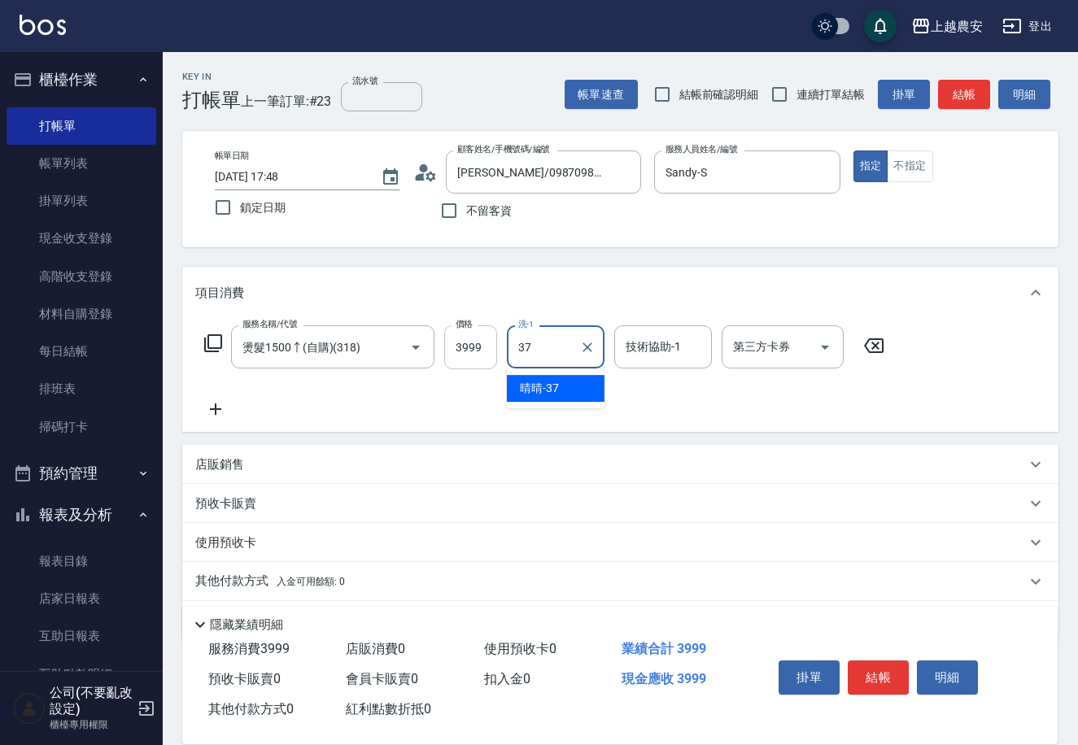
type input "晴晴-37"
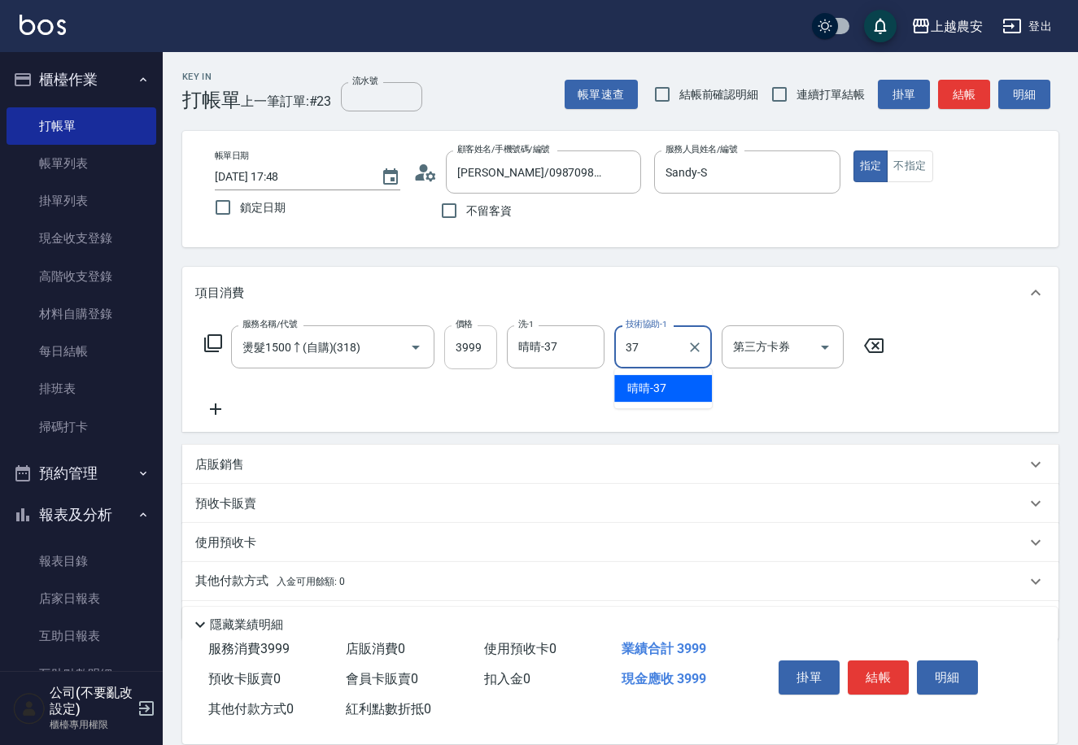
type input "晴晴-37"
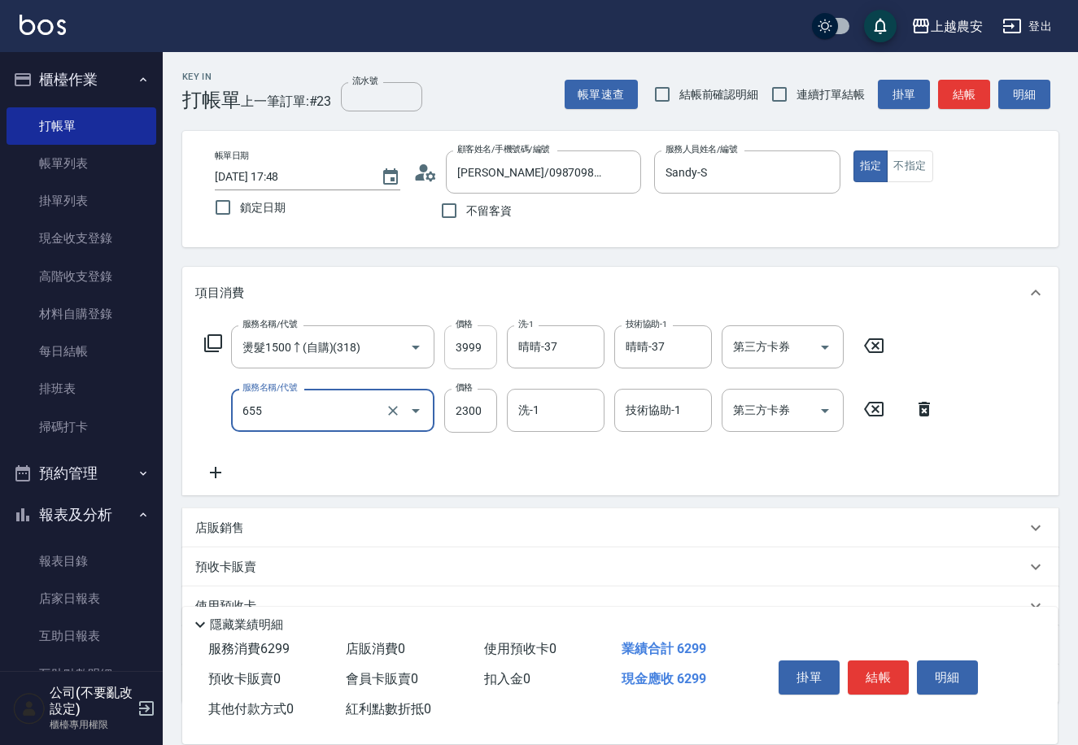
type input "結構2段式(自)(655)"
click at [486, 350] on input "3999" at bounding box center [470, 347] width 53 height 44
type input "4000"
click at [475, 409] on input "2300" at bounding box center [470, 411] width 53 height 44
type input "2000"
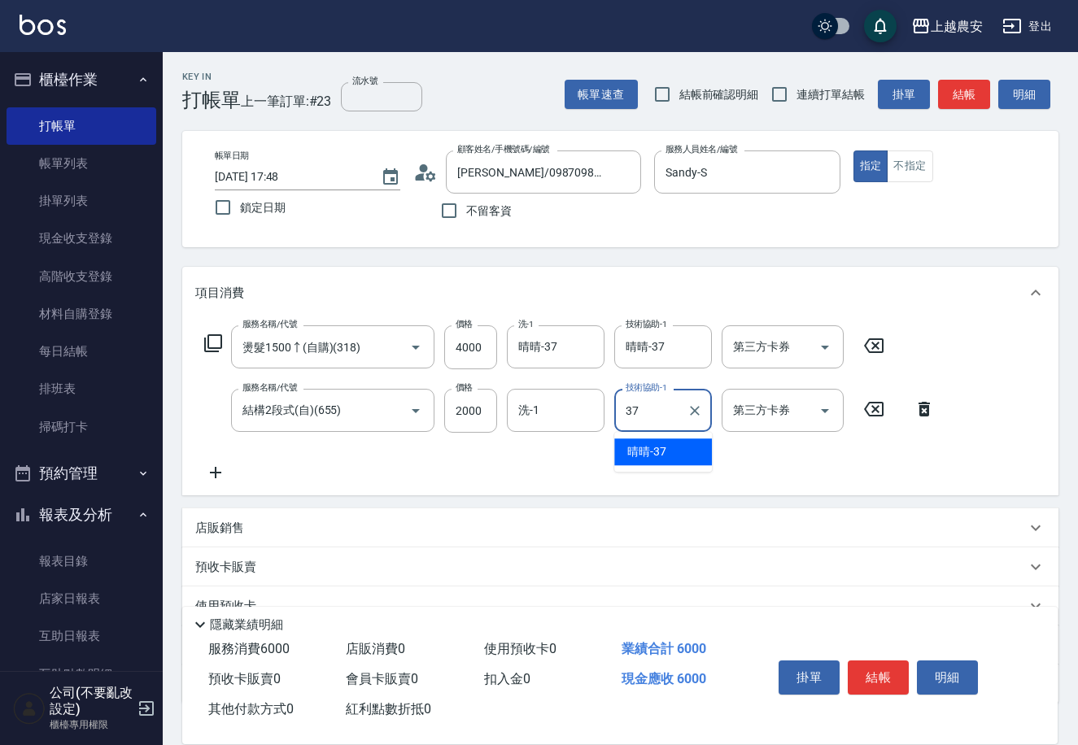
type input "晴晴-37"
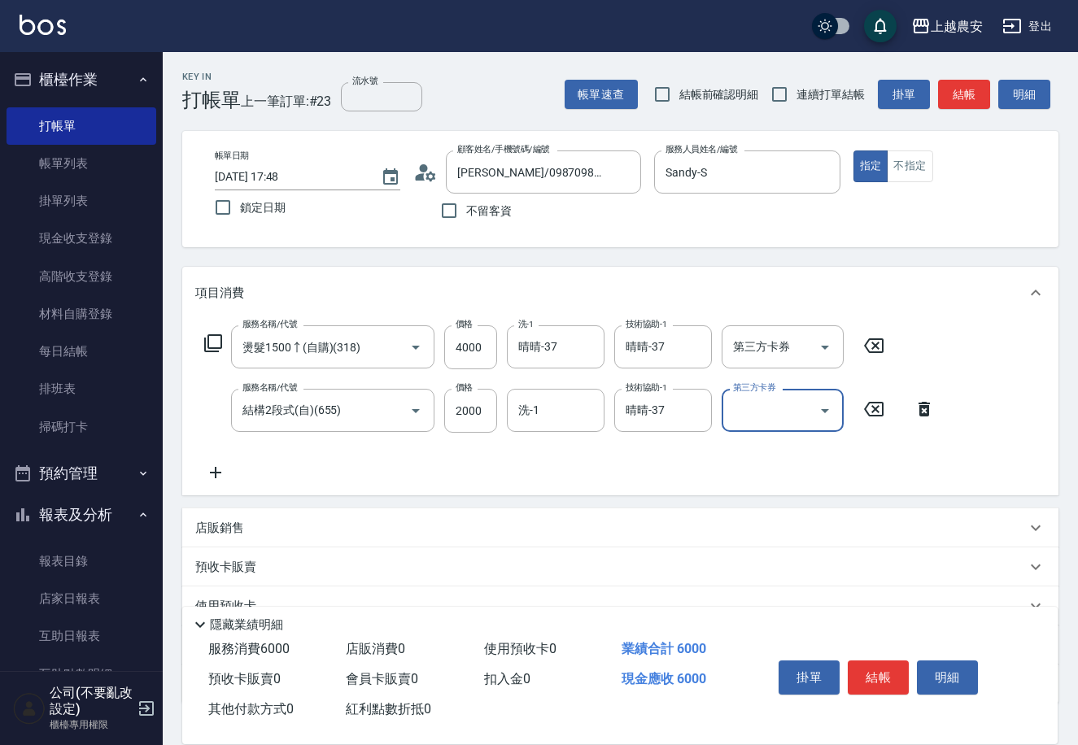
scroll to position [111, 0]
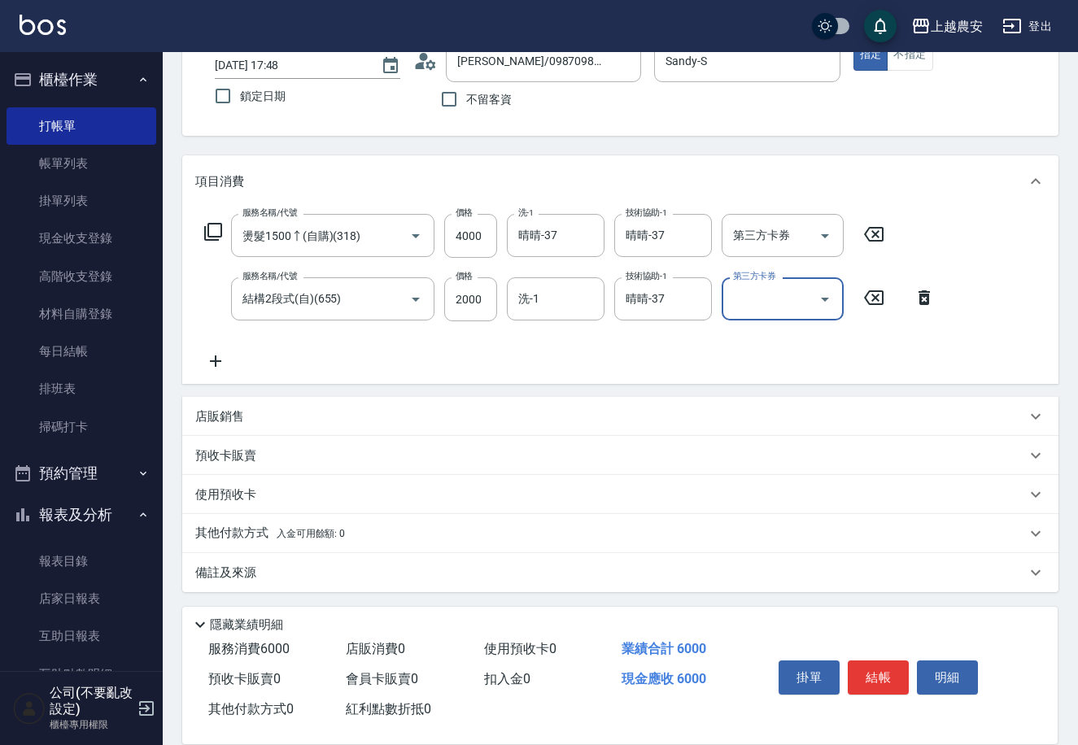
click at [359, 522] on div "其他付款方式 入金可用餘額: 0" at bounding box center [620, 533] width 876 height 39
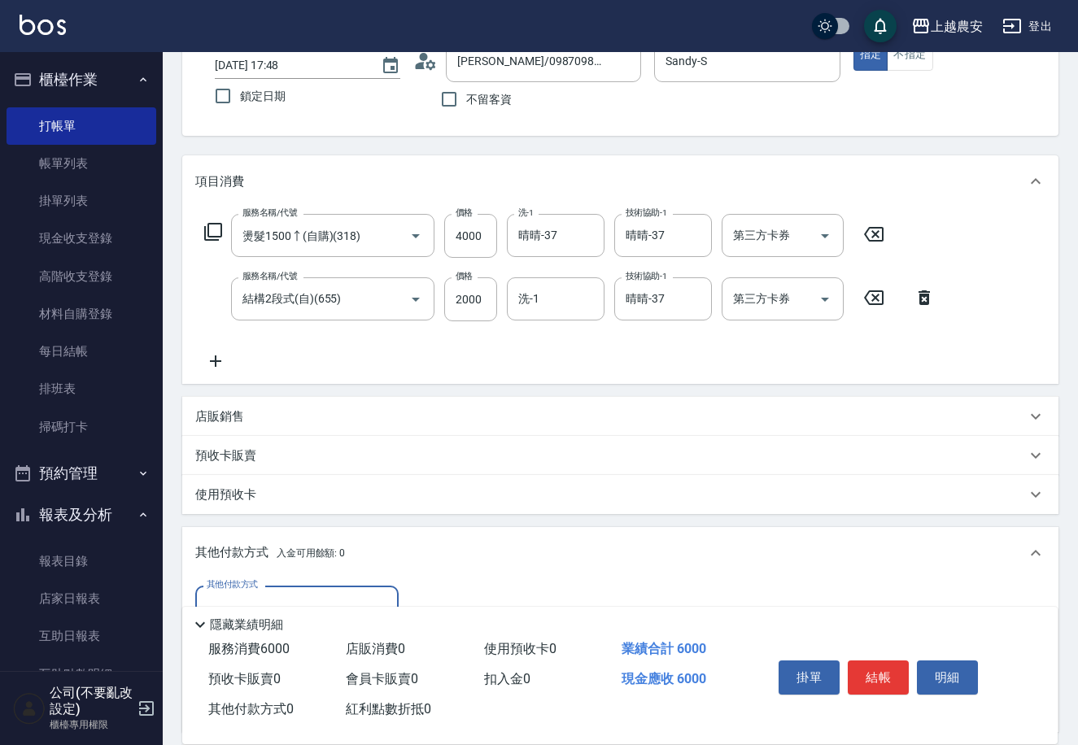
scroll to position [303, 0]
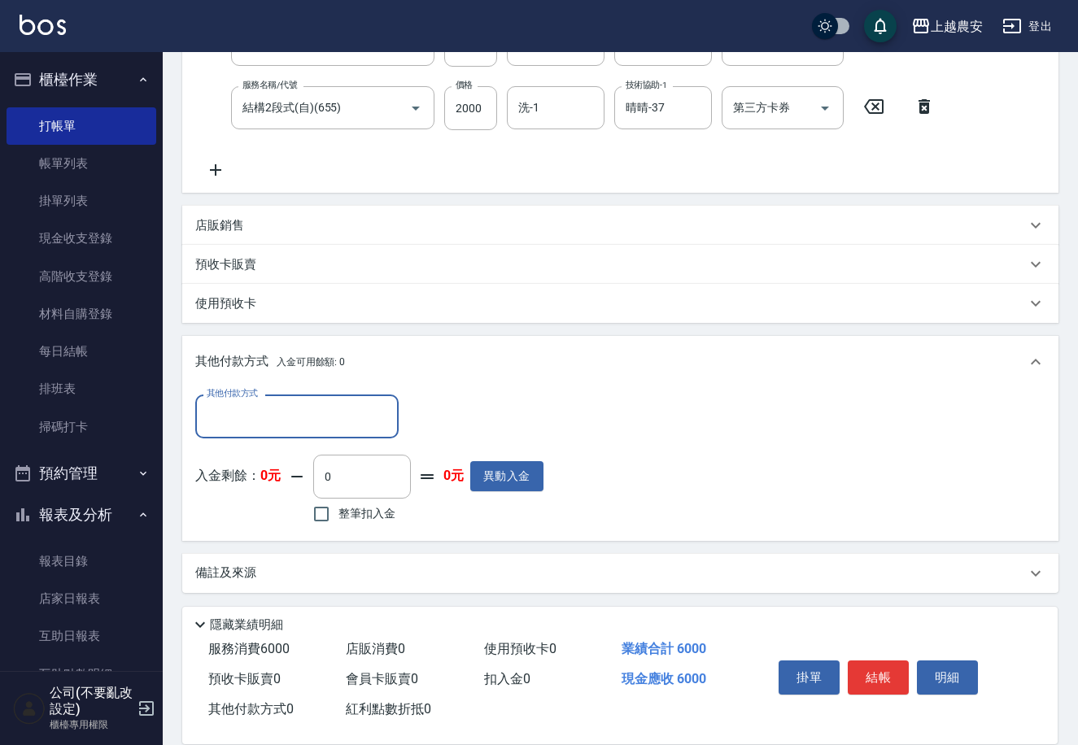
click at [270, 399] on div "其他付款方式" at bounding box center [296, 416] width 203 height 43
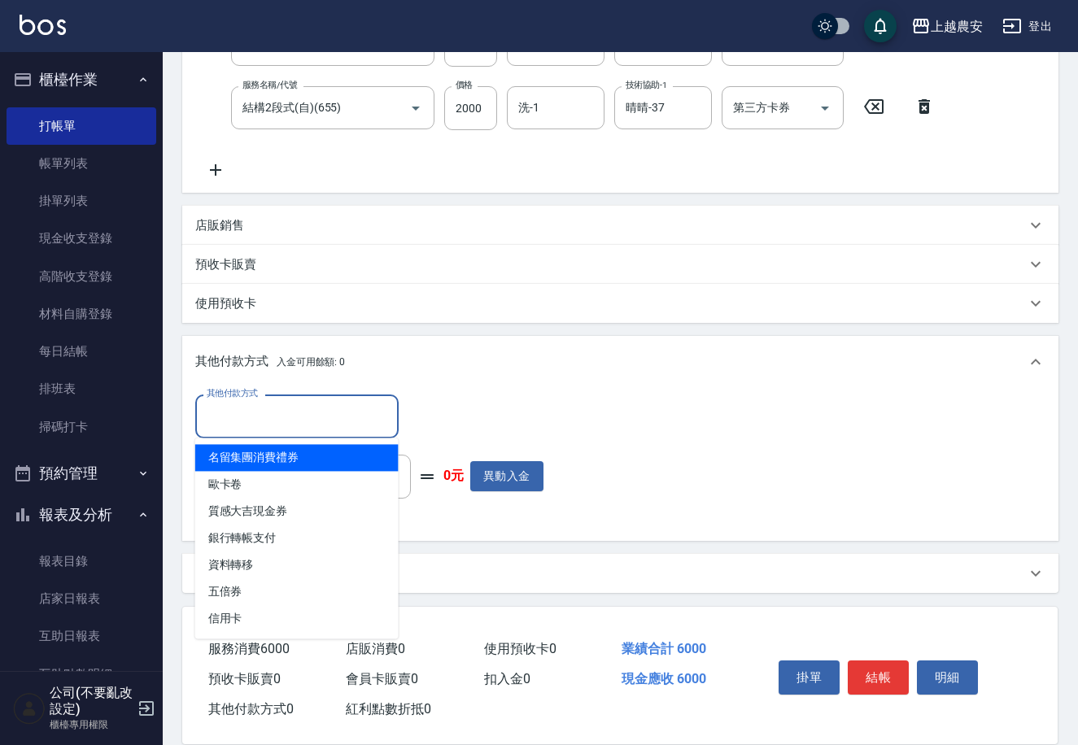
click at [303, 415] on input "其他付款方式" at bounding box center [297, 416] width 189 height 28
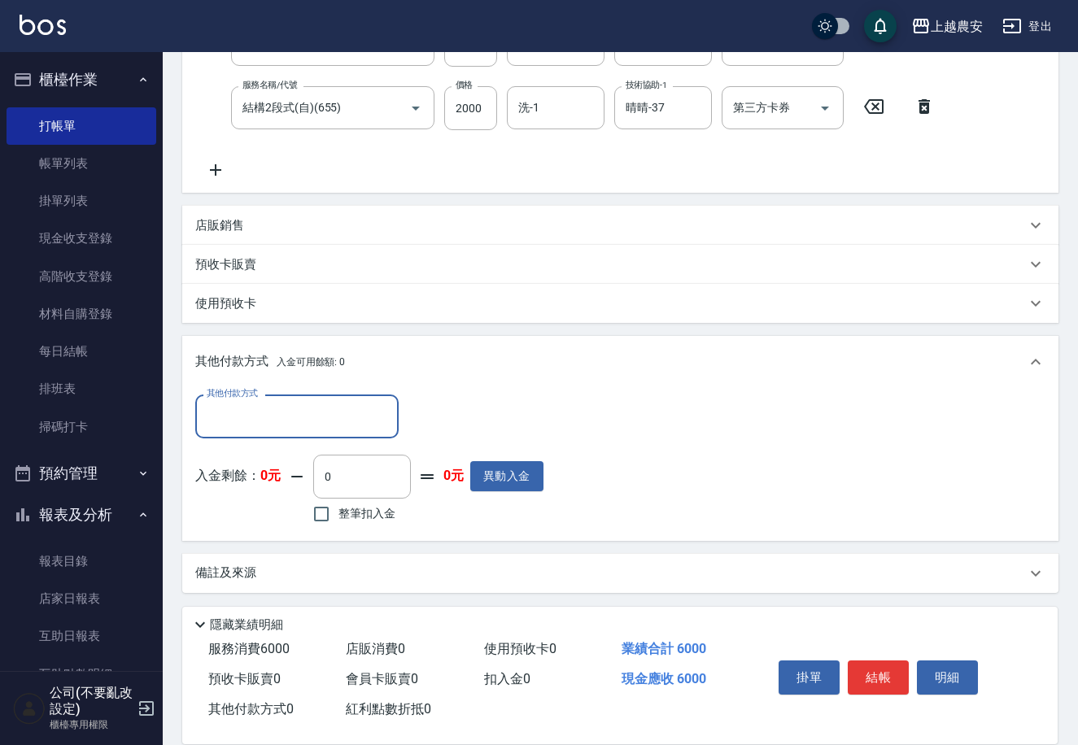
click at [280, 421] on input "其他付款方式" at bounding box center [297, 416] width 189 height 28
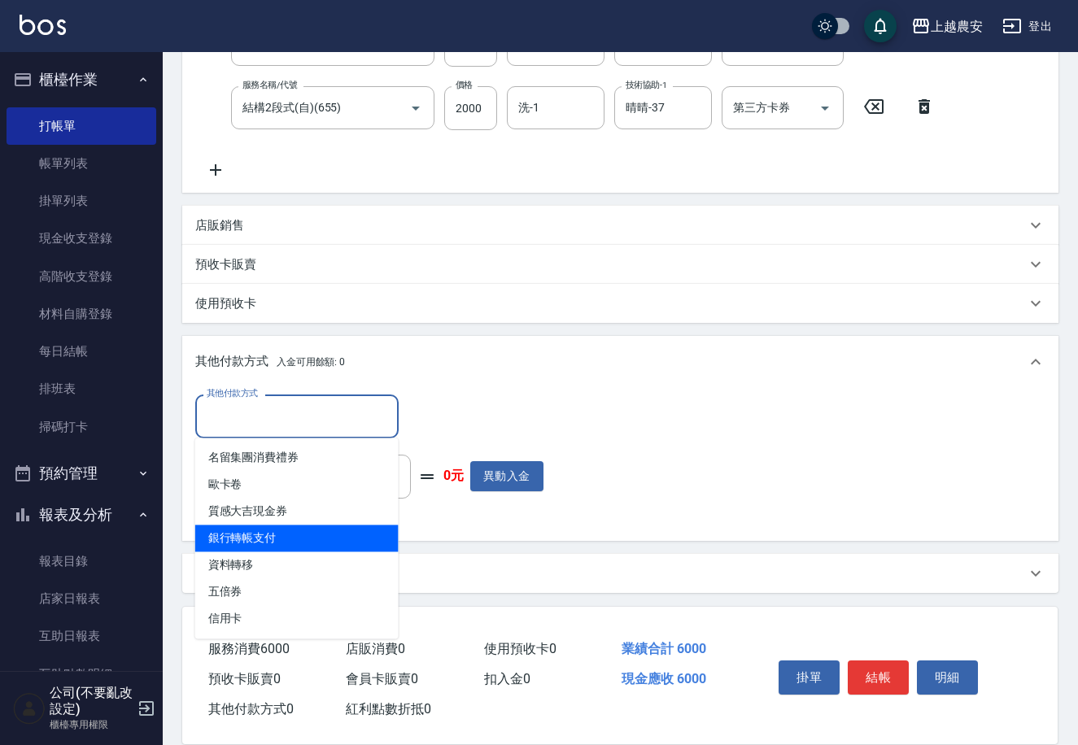
click at [308, 528] on span "銀行轉帳支付" at bounding box center [296, 538] width 203 height 27
type input "銀行轉帳支付"
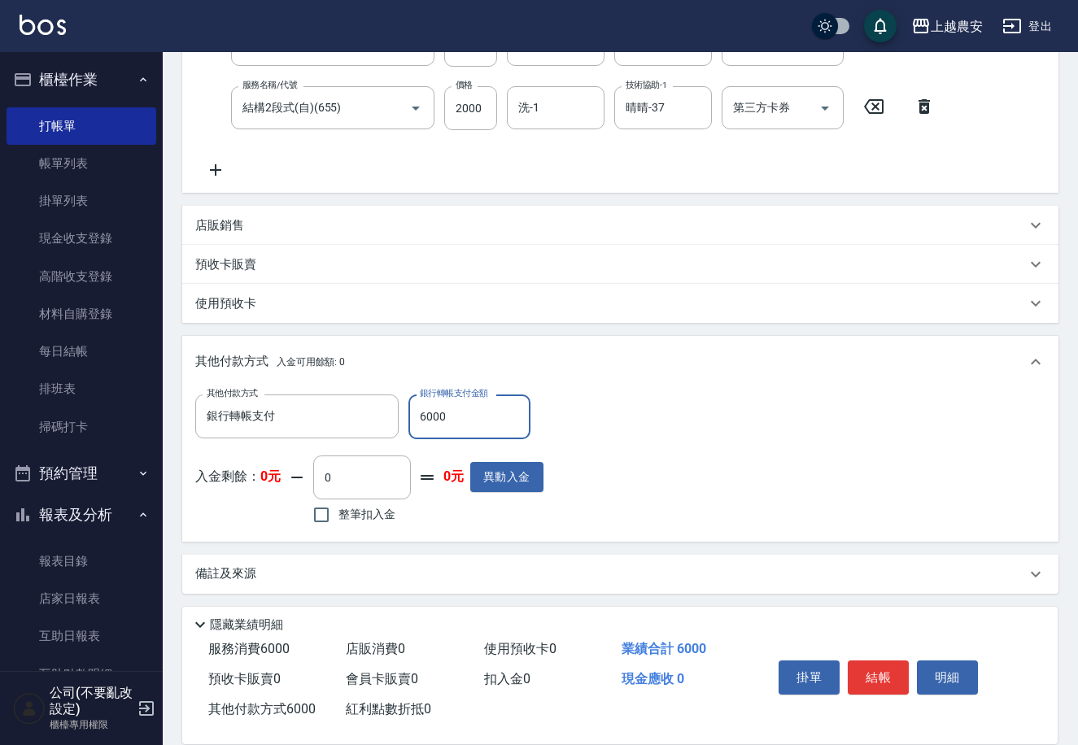
type input "6000"
click at [863, 679] on button "結帳" at bounding box center [878, 678] width 61 height 34
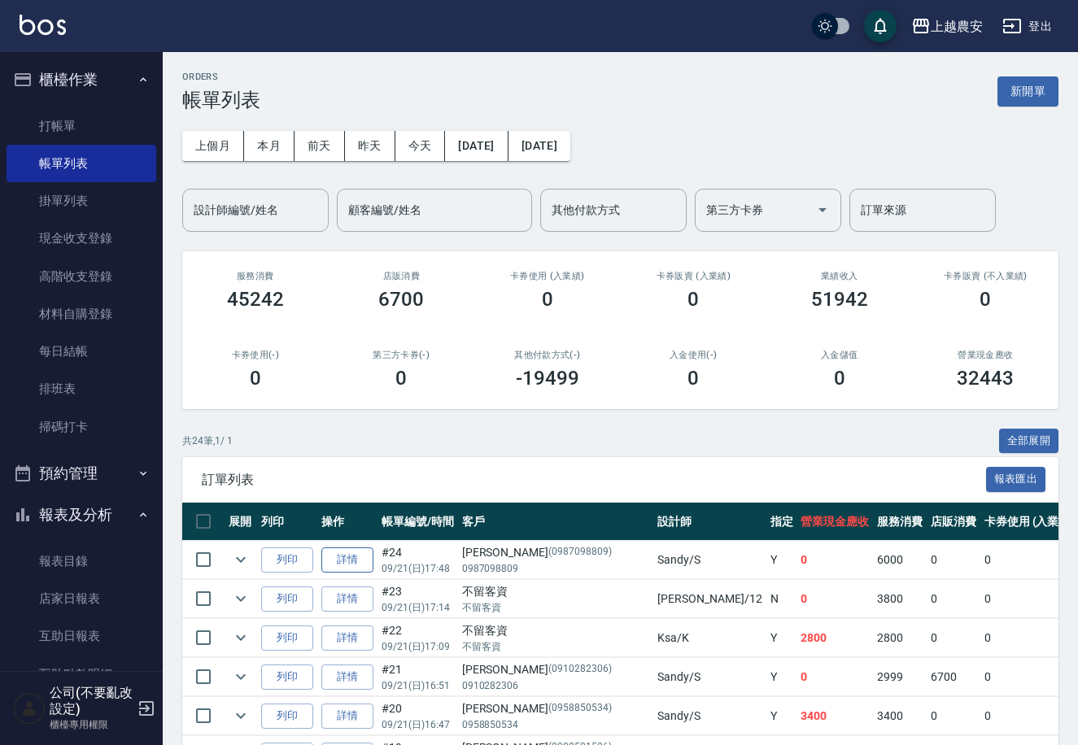
click at [342, 564] on link "詳情" at bounding box center [347, 560] width 52 height 25
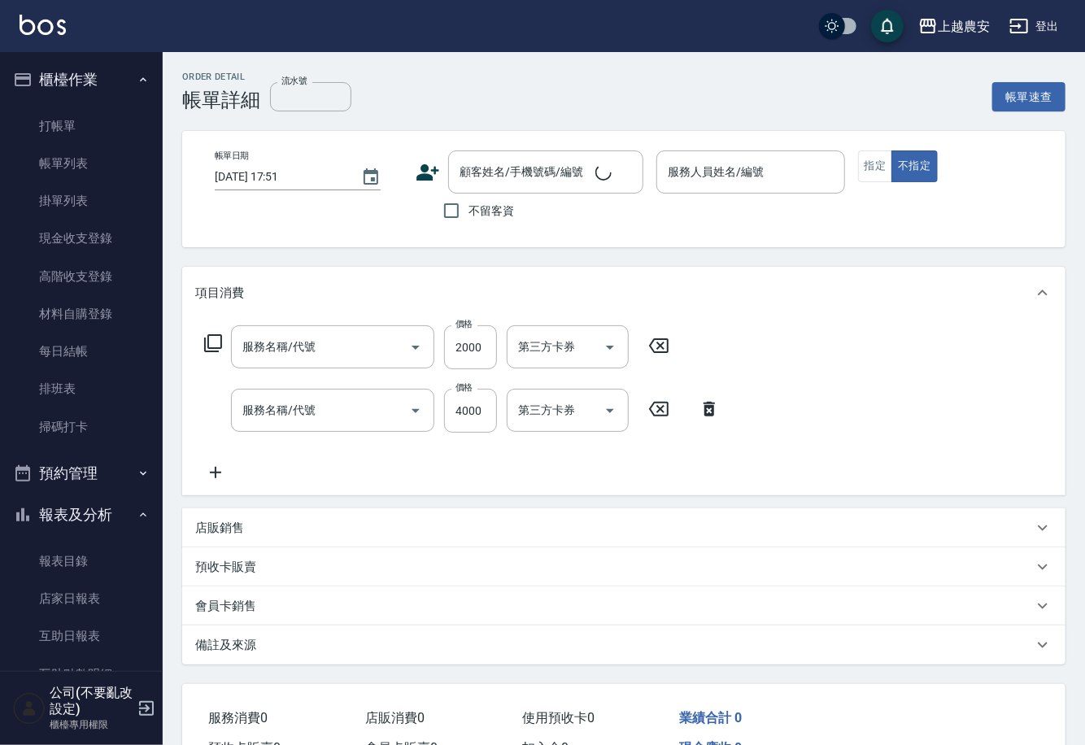
type input "[DATE] 17:48"
type input "Sandy-S"
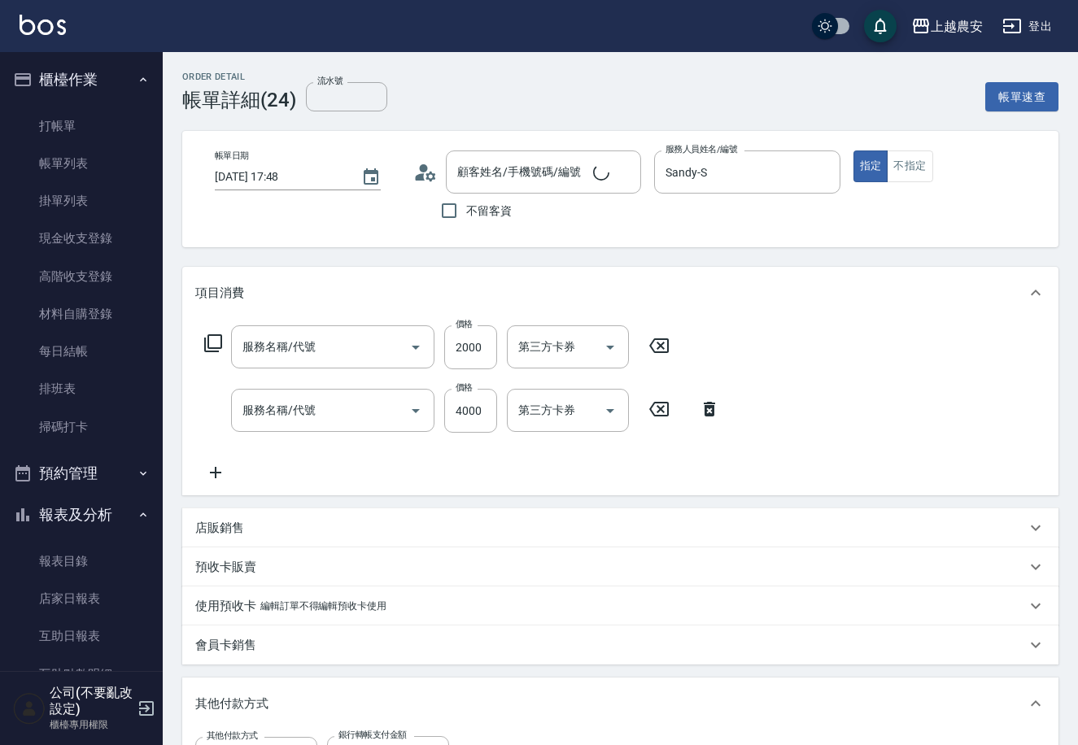
type input "結構2段式(自)(655)"
type input "燙髮1500↑(自購)(318)"
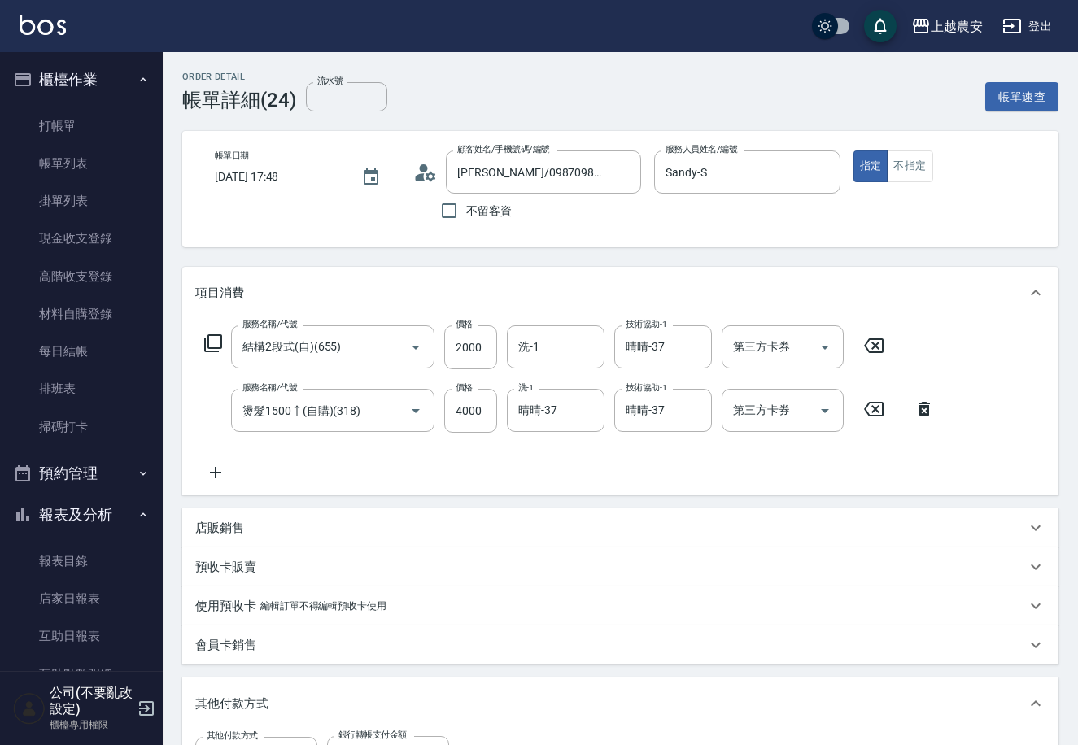
type input "[PERSON_NAME]/0987098809/0987098809"
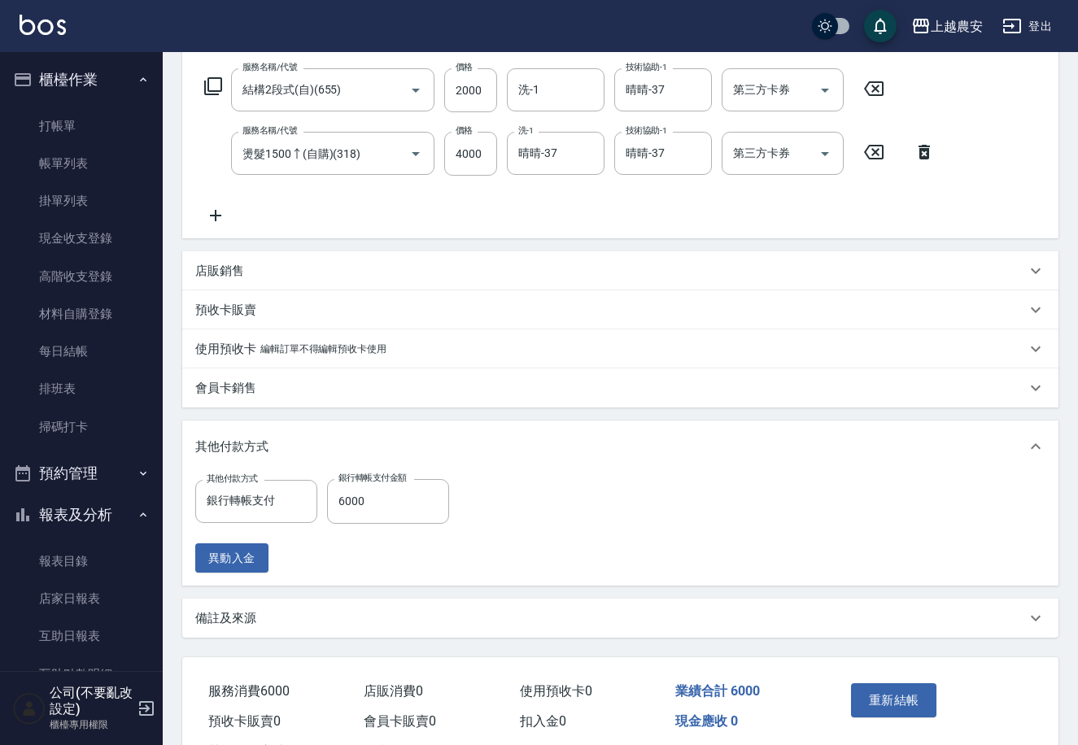
scroll to position [321, 0]
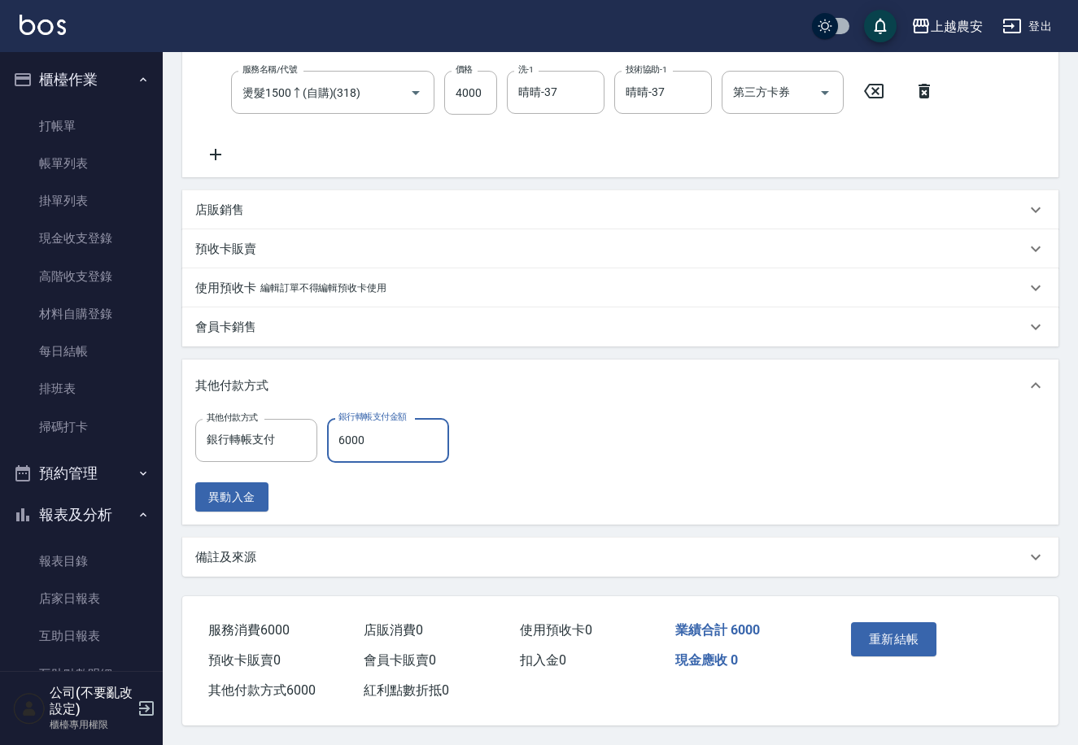
click at [374, 434] on input "6000" at bounding box center [388, 440] width 122 height 44
type input "5500"
click at [927, 624] on button "重新結帳" at bounding box center [894, 639] width 86 height 34
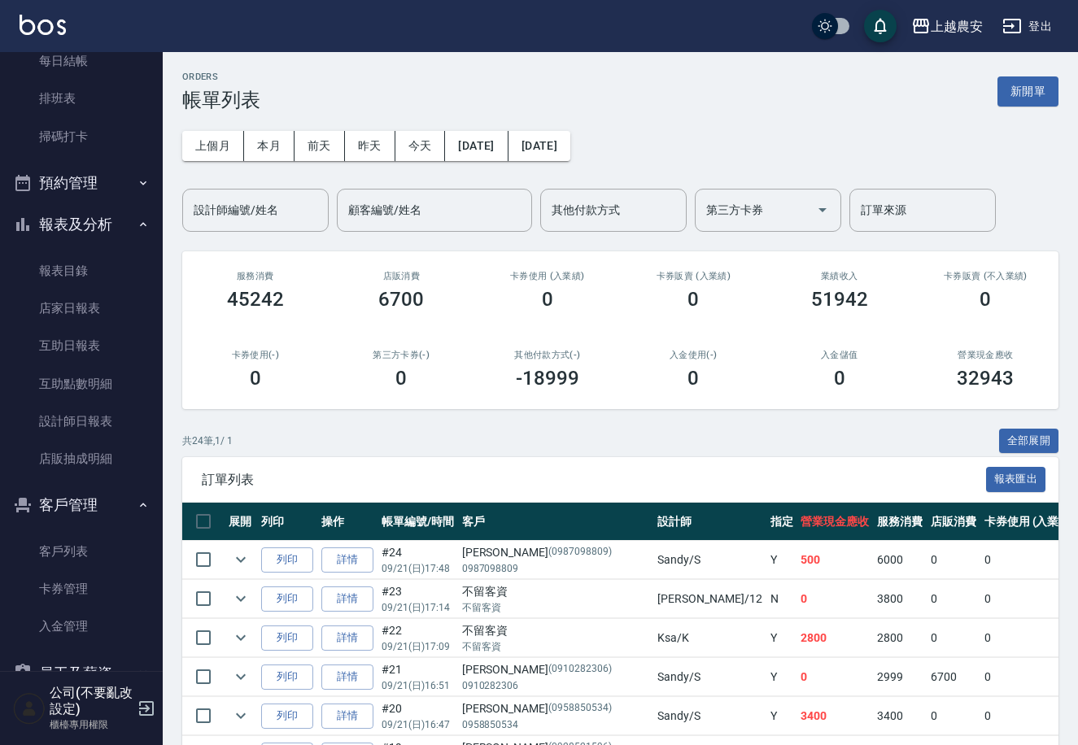
scroll to position [292, 0]
drag, startPoint x: 92, startPoint y: 349, endPoint x: 103, endPoint y: 348, distance: 11.4
click at [93, 348] on link "互助日報表" at bounding box center [82, 343] width 150 height 37
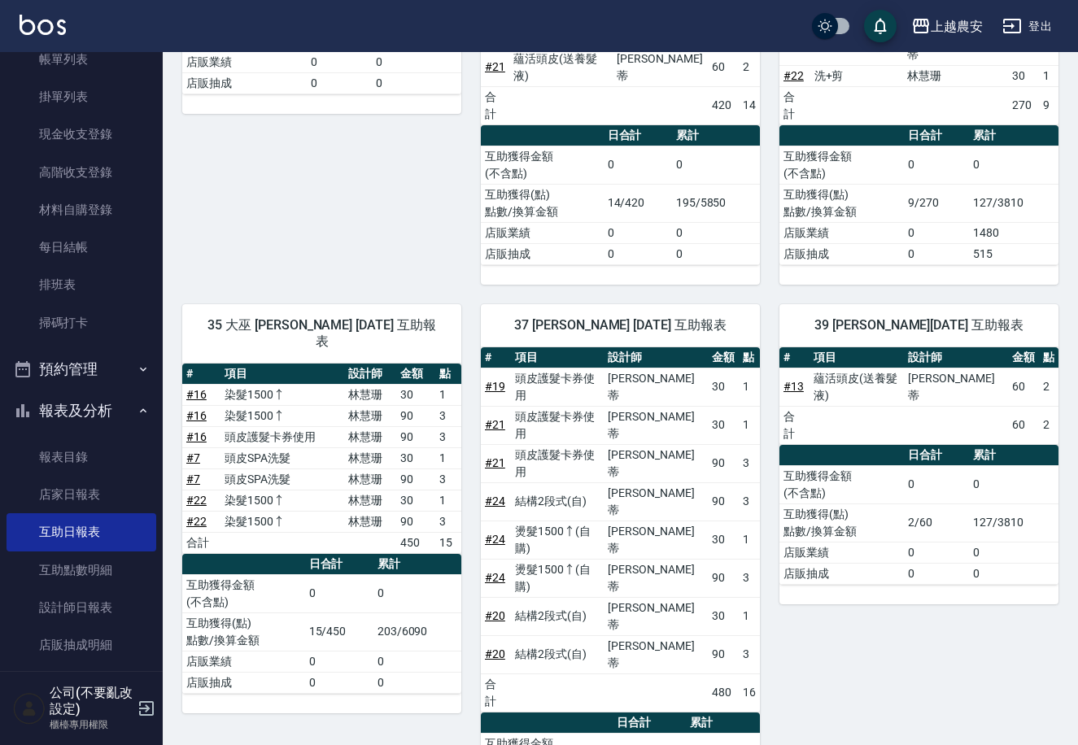
scroll to position [94, 0]
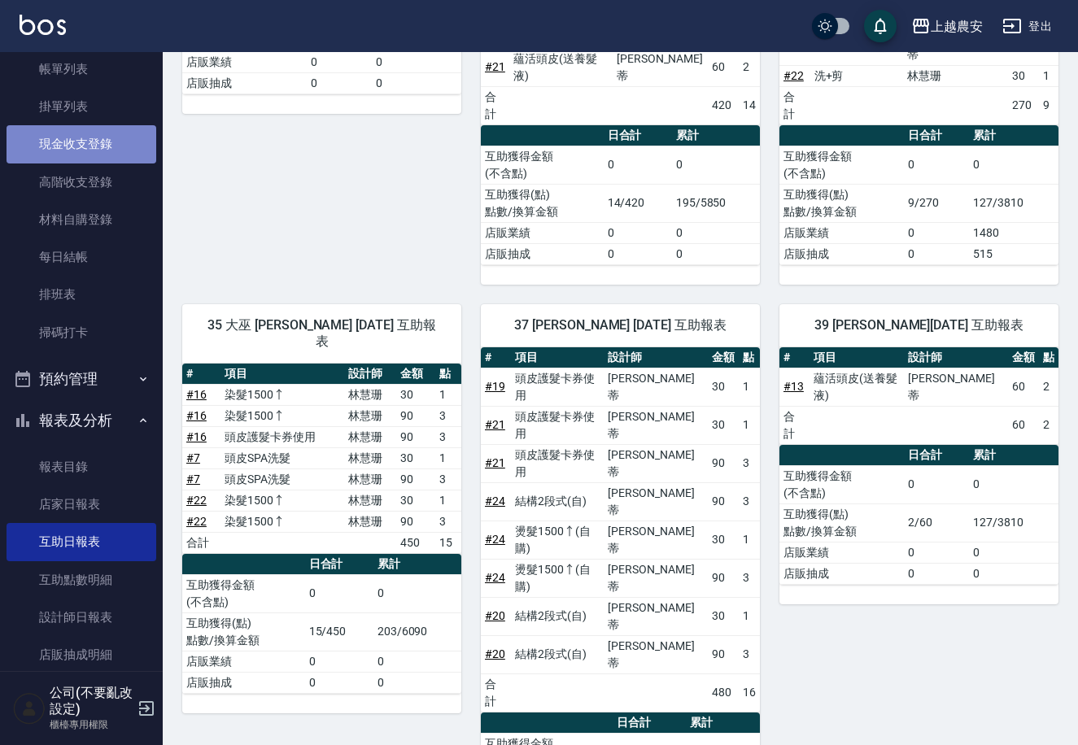
click at [136, 126] on link "現金收支登錄" at bounding box center [82, 143] width 150 height 37
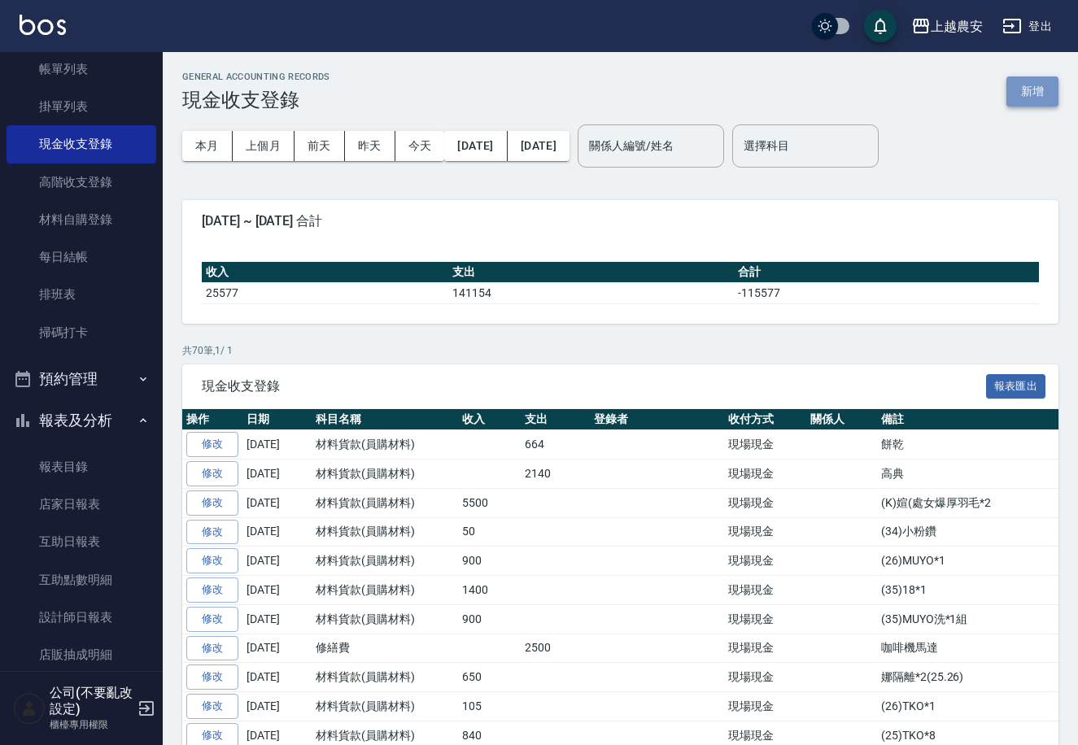
click at [1010, 91] on button "新增" at bounding box center [1032, 91] width 52 height 30
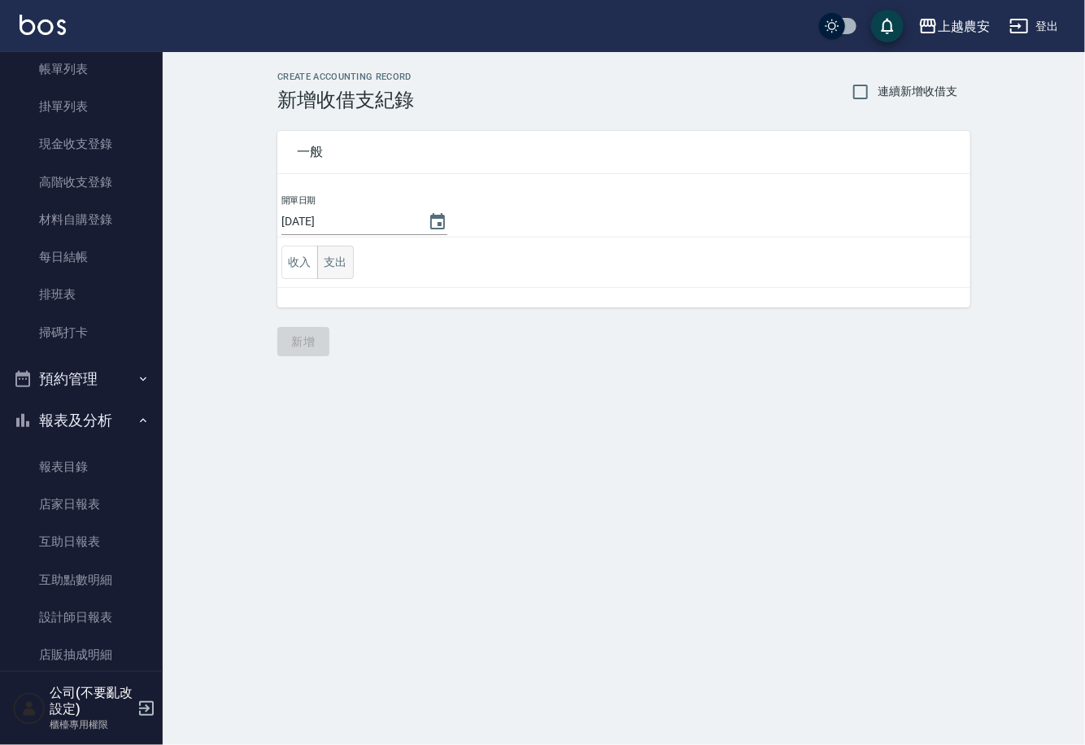
click at [330, 263] on button "支出" at bounding box center [335, 262] width 37 height 33
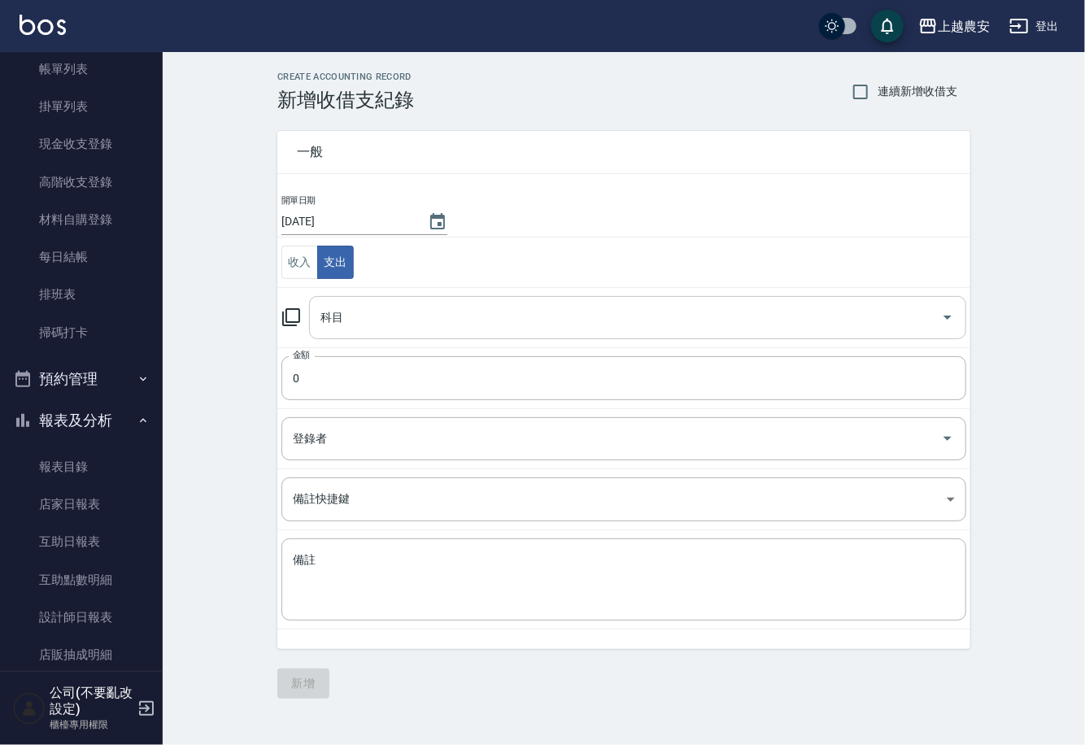
click at [414, 322] on input "科目" at bounding box center [625, 317] width 618 height 28
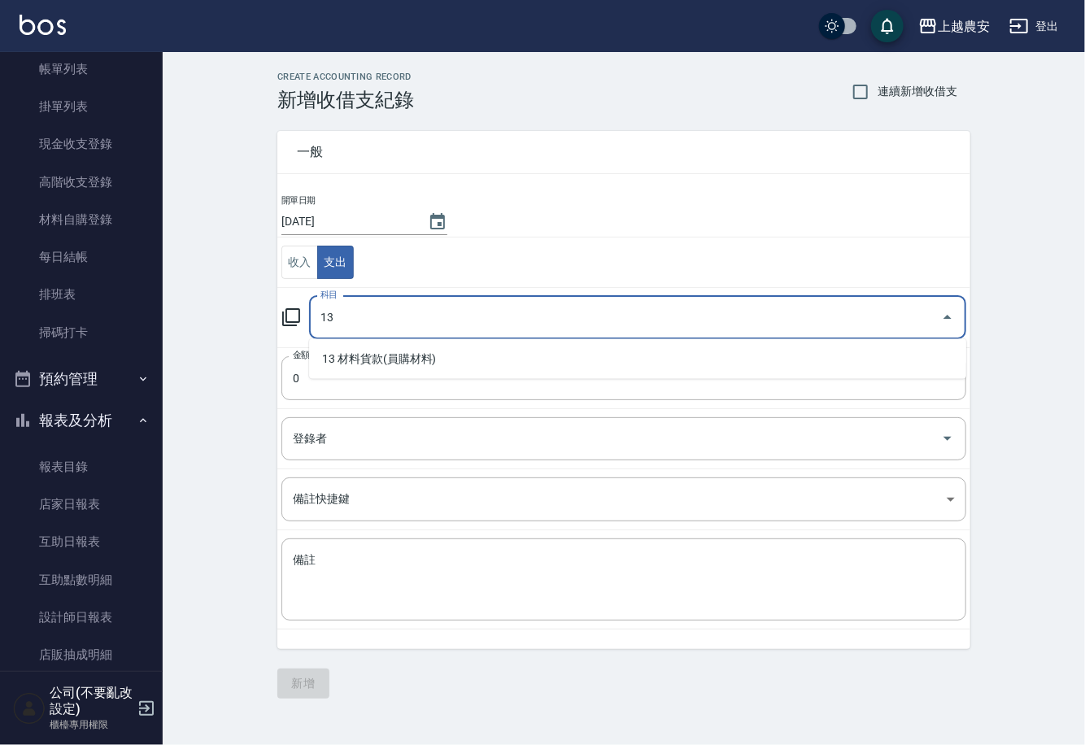
click at [555, 296] on div "13 科目" at bounding box center [637, 317] width 657 height 43
type input "13"
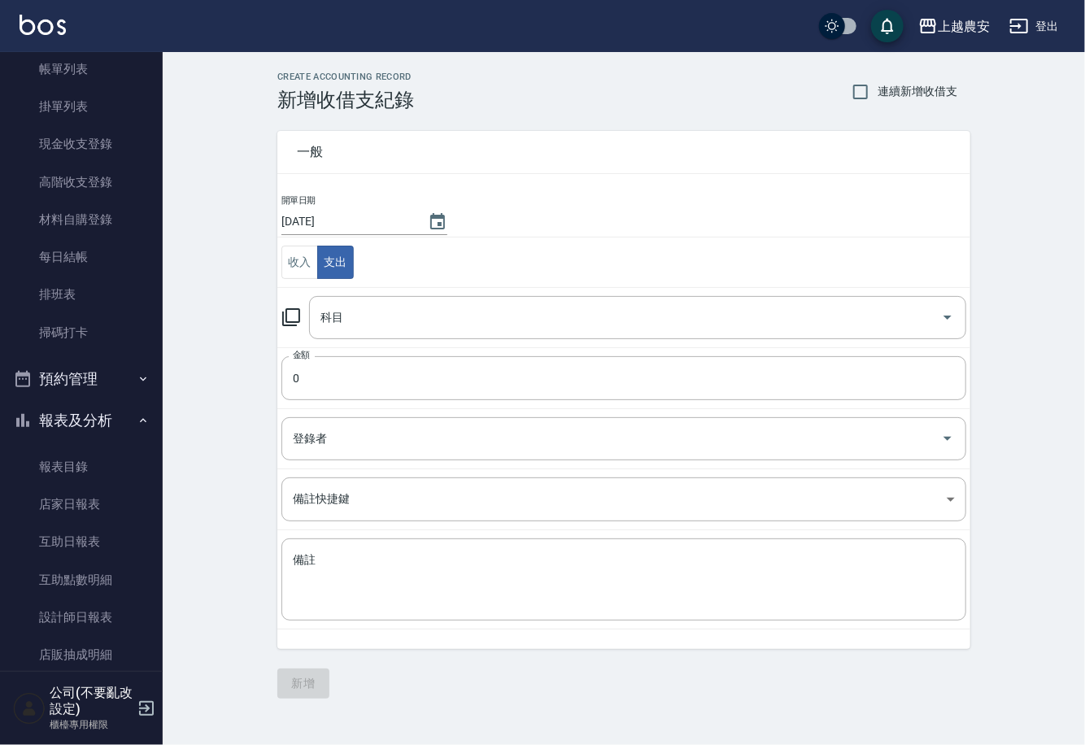
click at [287, 308] on icon at bounding box center [291, 318] width 20 height 20
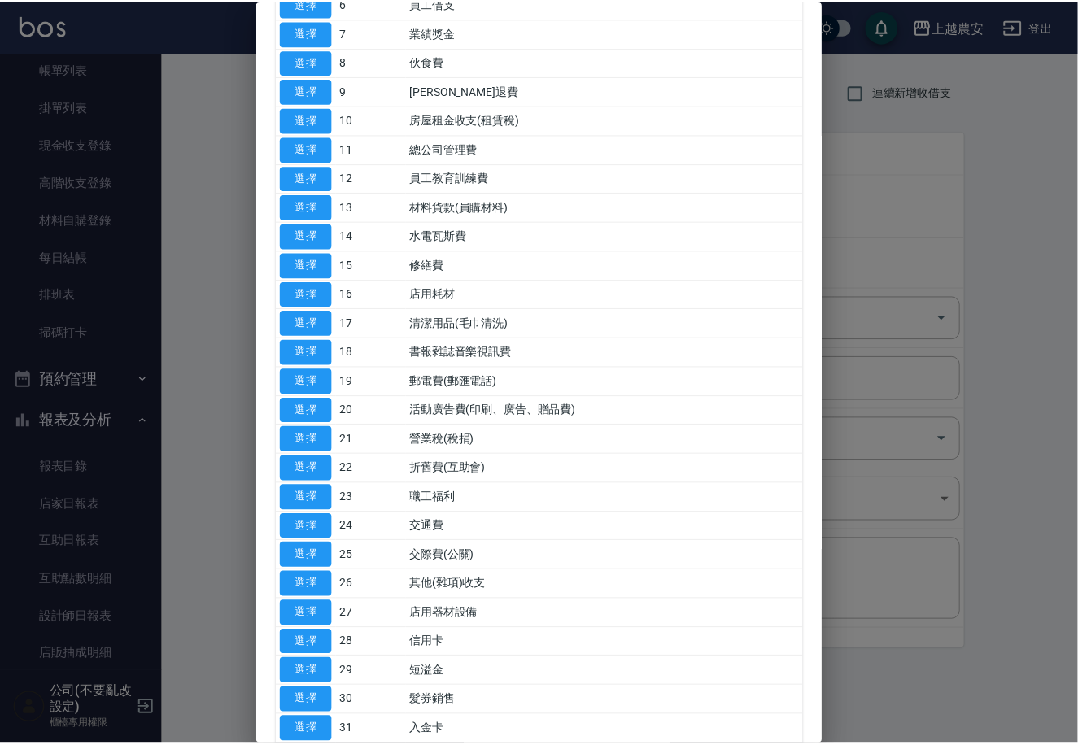
scroll to position [286, 0]
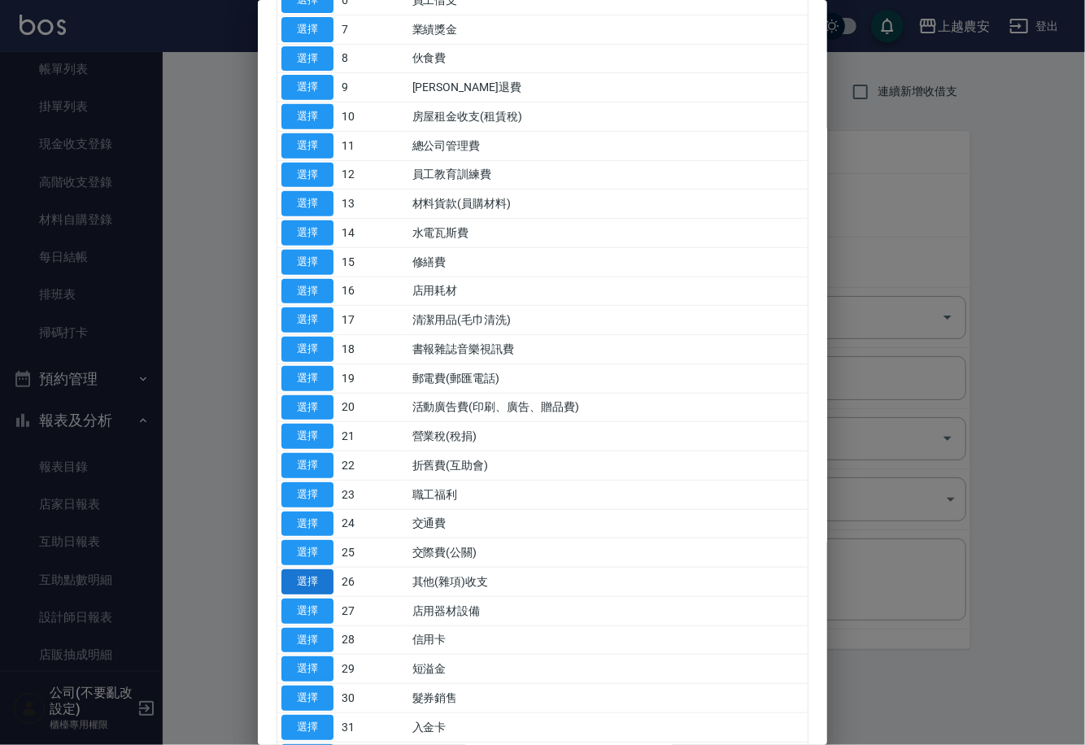
drag, startPoint x: 362, startPoint y: 591, endPoint x: 316, endPoint y: 570, distance: 51.0
click at [341, 580] on td "26" at bounding box center [373, 582] width 71 height 29
click at [313, 574] on button "選擇" at bounding box center [307, 581] width 52 height 25
type input "26 其他(雜項)收支"
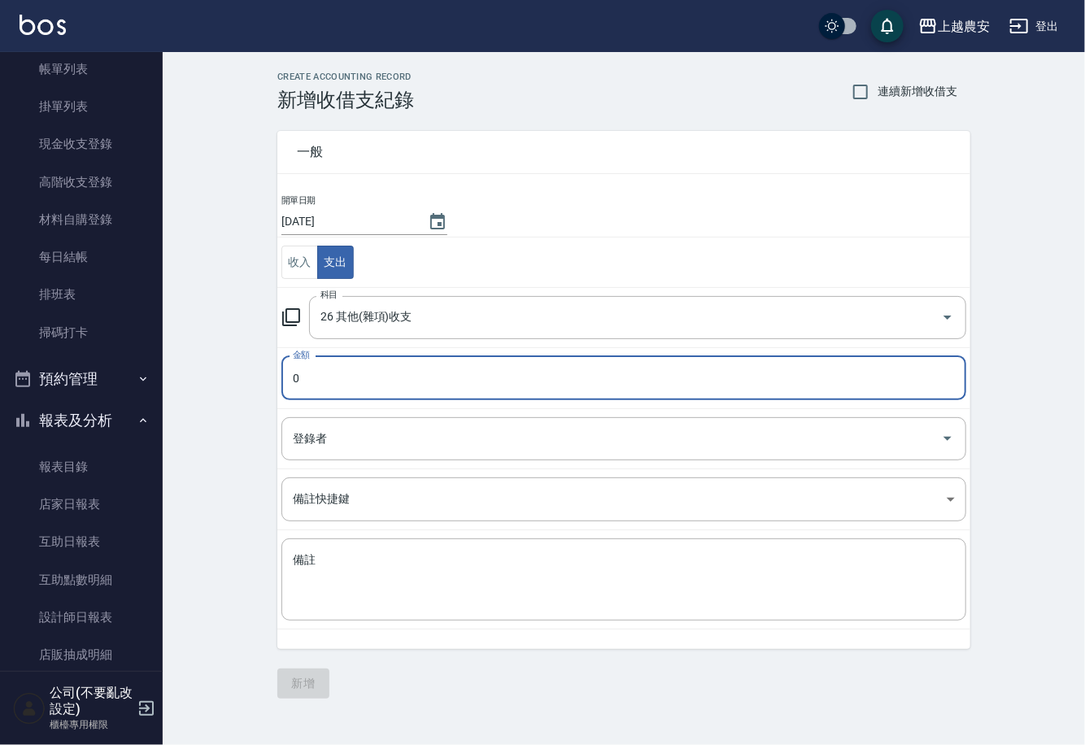
click at [368, 372] on input "0" at bounding box center [623, 378] width 685 height 44
type input "480"
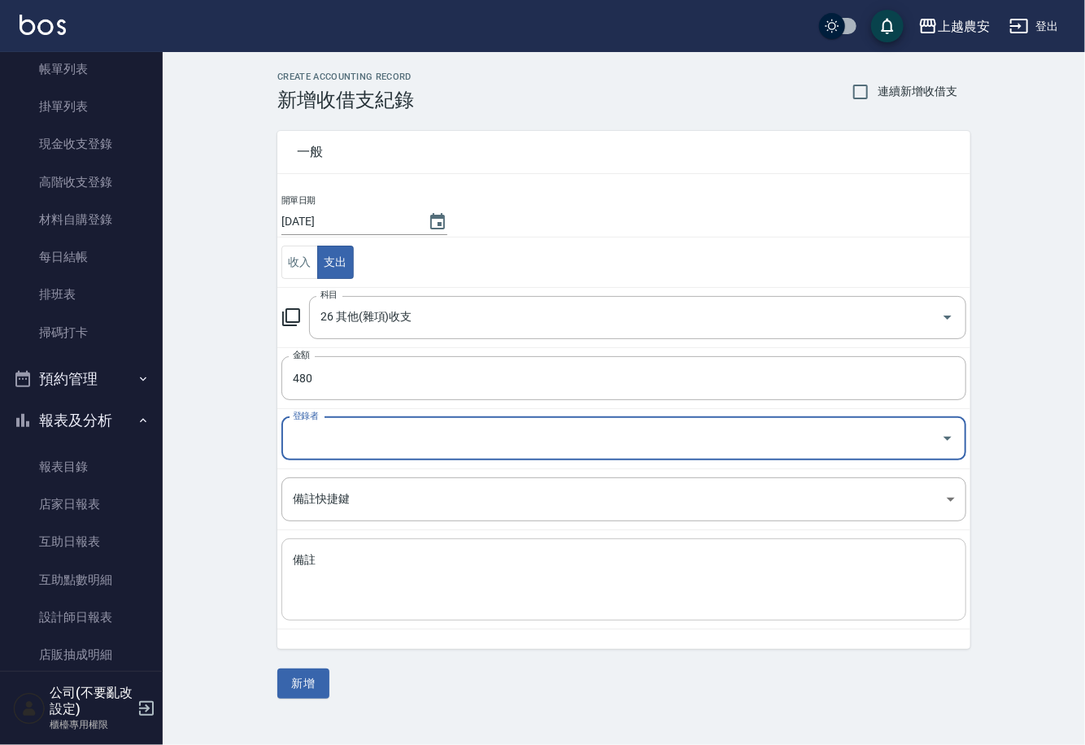
click at [430, 540] on div "x 備註" at bounding box center [623, 580] width 685 height 82
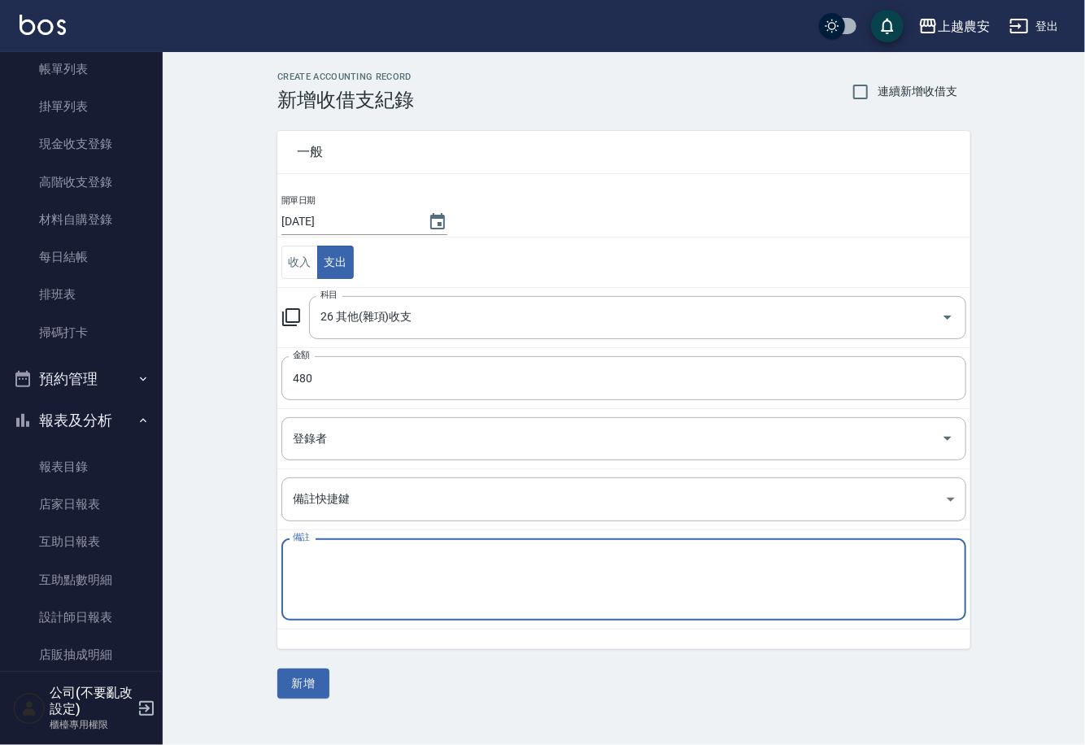
type textarea "S"
type textarea "37.助理點數錢"
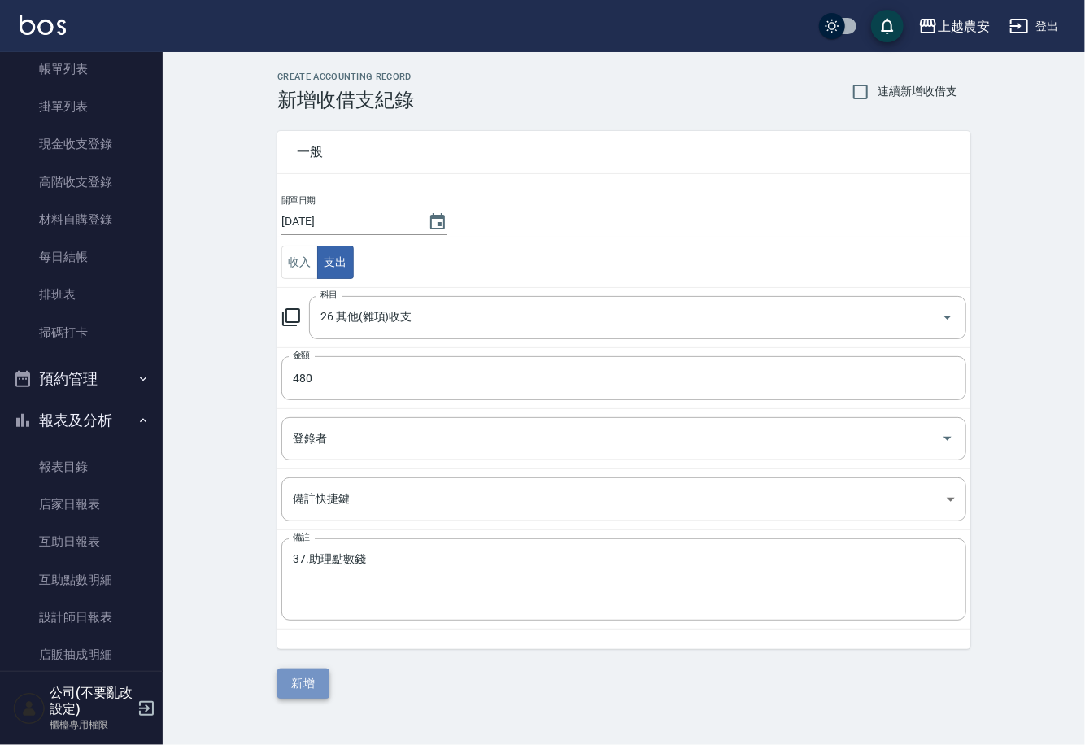
click at [289, 691] on button "新增" at bounding box center [303, 684] width 52 height 30
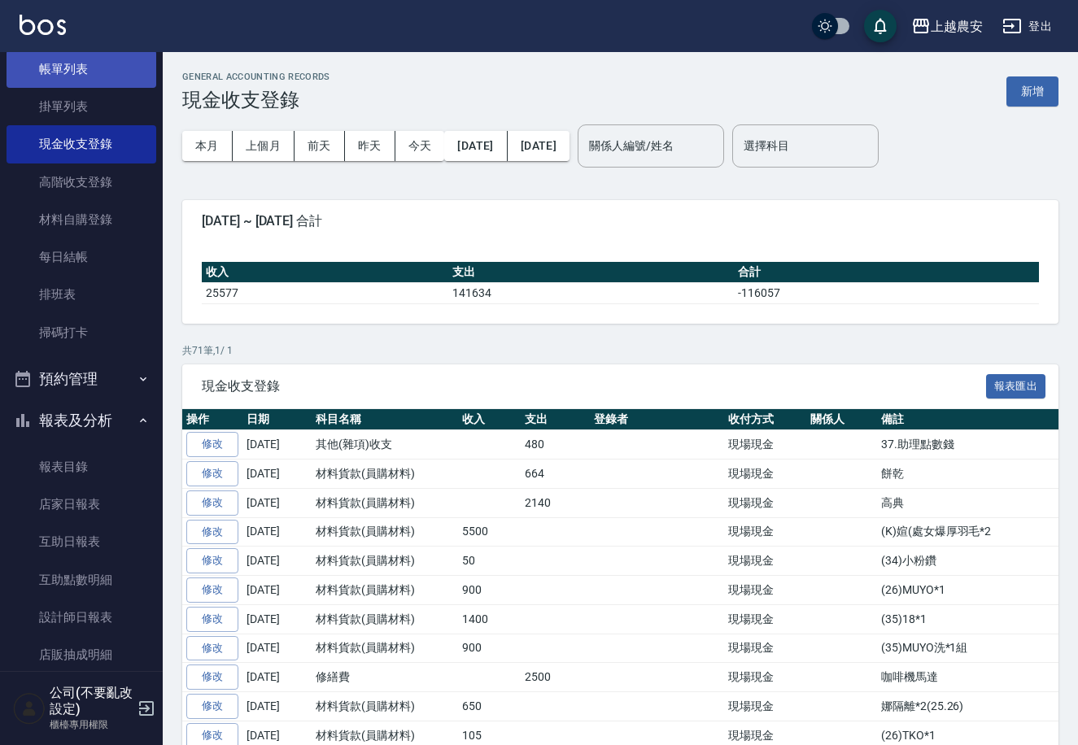
click at [124, 80] on link "帳單列表" at bounding box center [82, 68] width 150 height 37
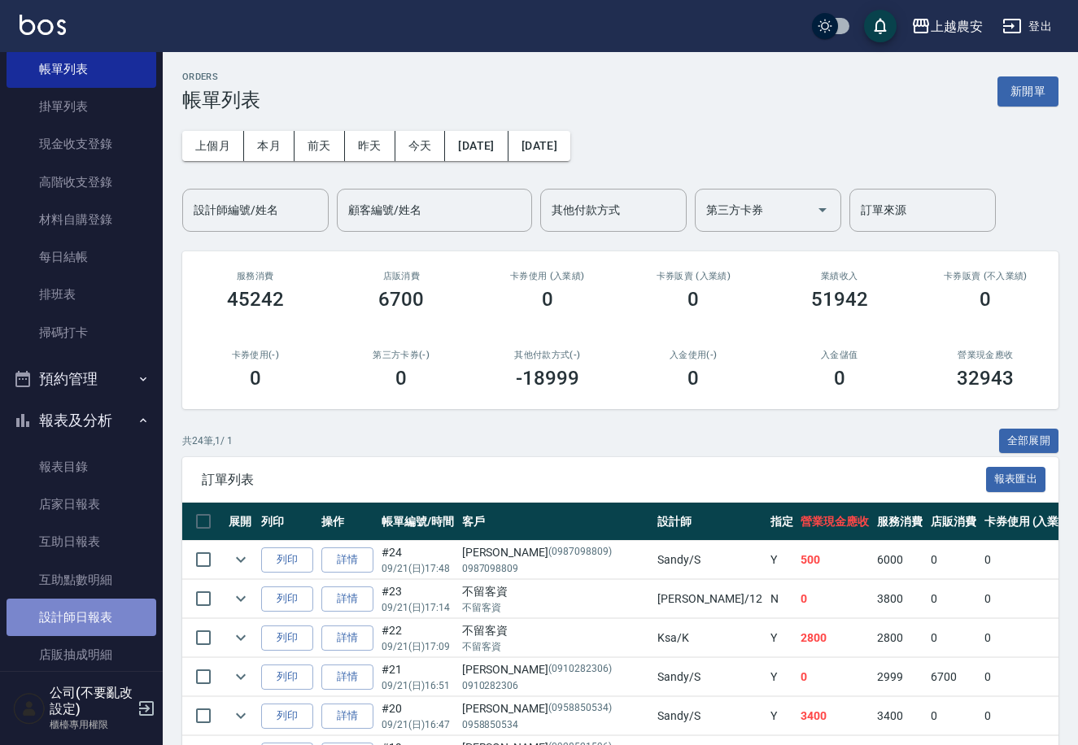
click at [108, 607] on link "設計師日報表" at bounding box center [82, 617] width 150 height 37
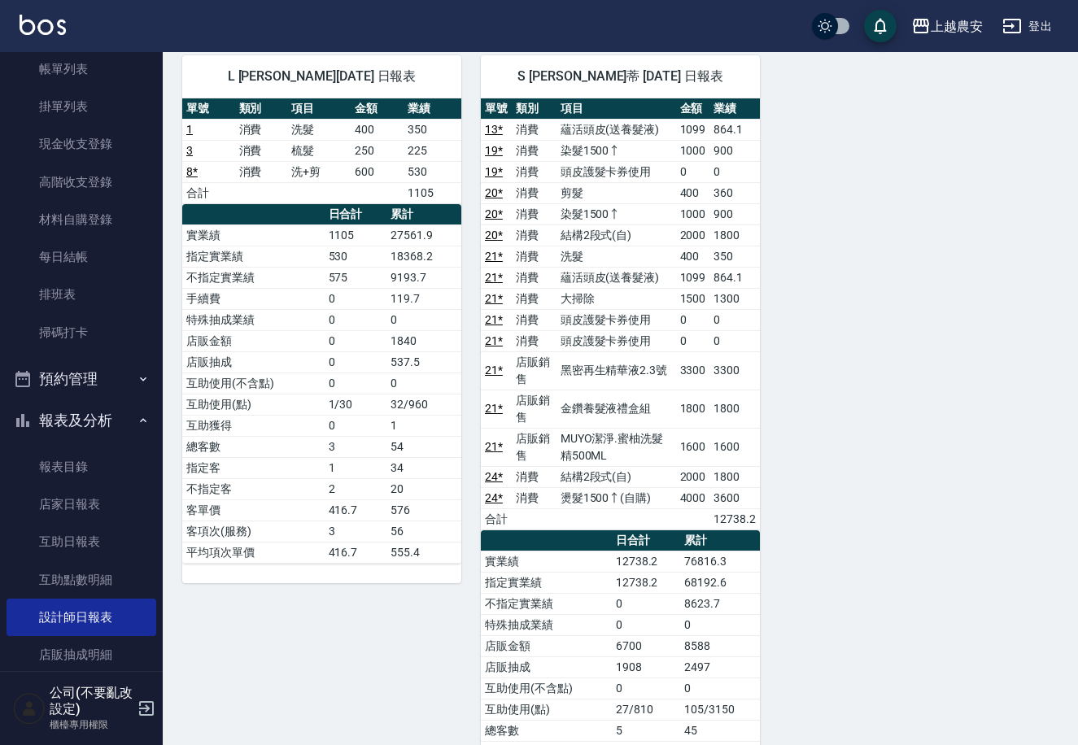
scroll to position [1292, 0]
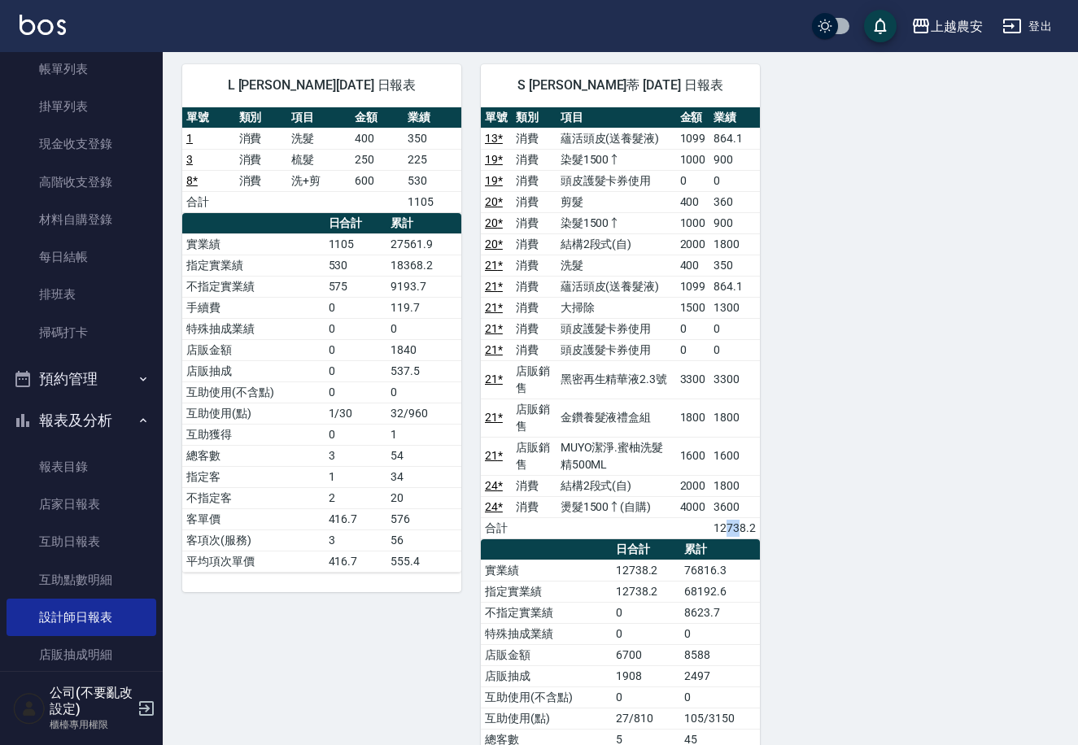
drag, startPoint x: 727, startPoint y: 513, endPoint x: 740, endPoint y: 513, distance: 13.0
click at [740, 517] on td "12738.2" at bounding box center [734, 527] width 50 height 21
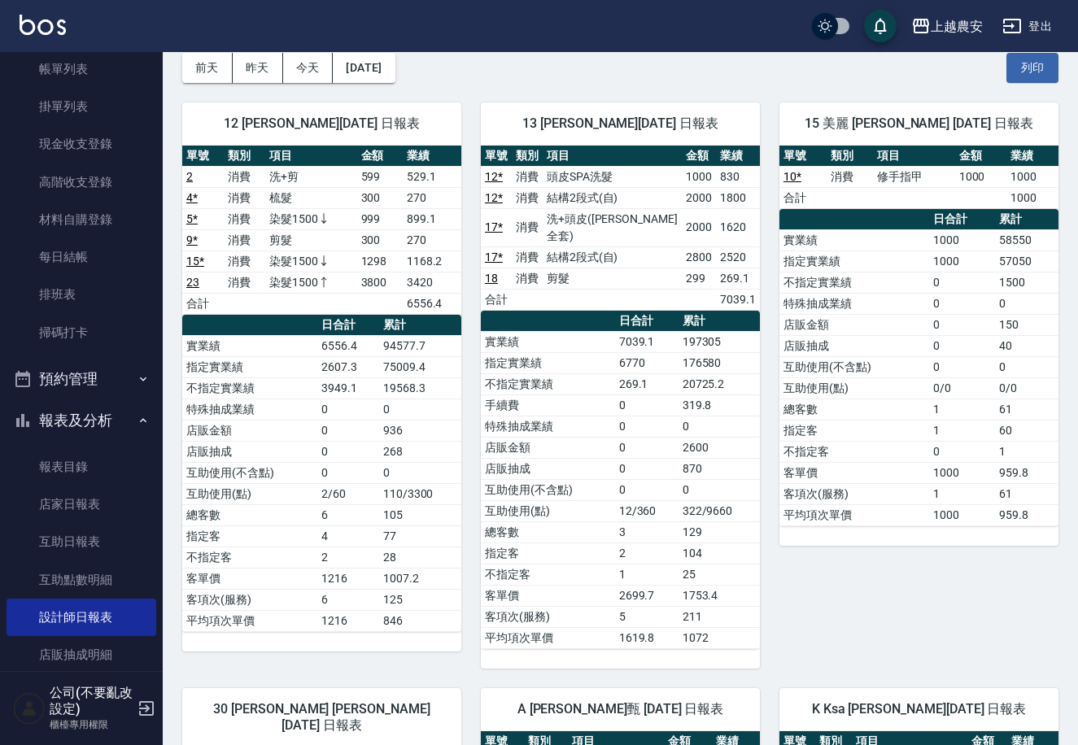
scroll to position [29, 0]
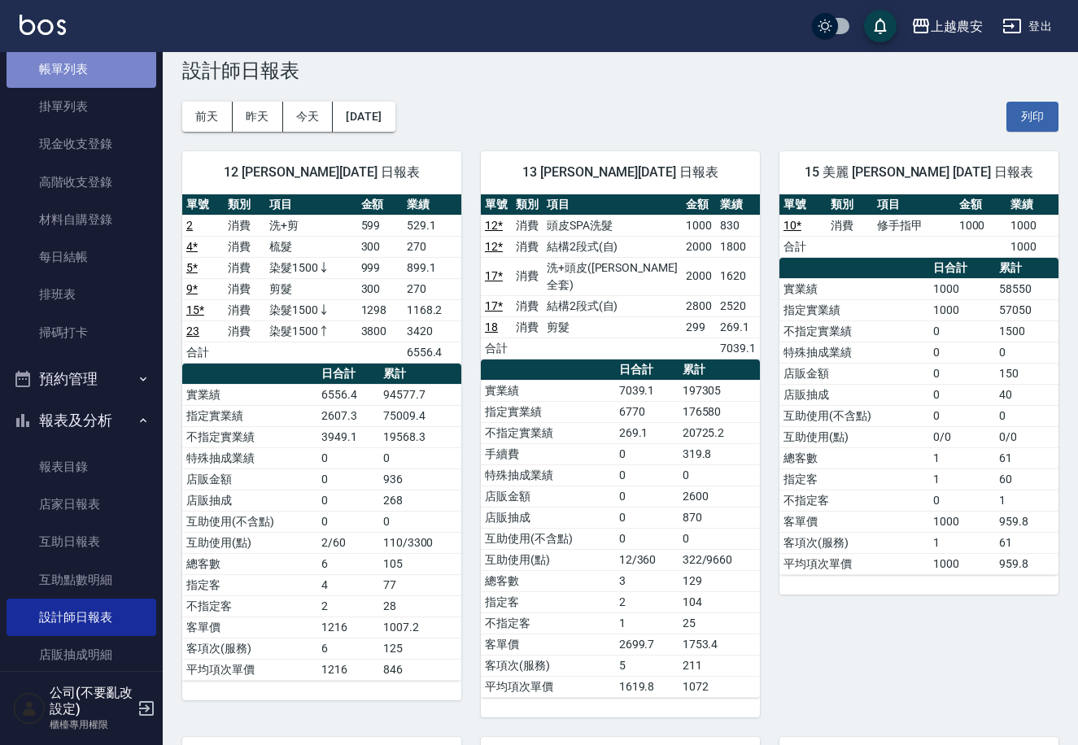
click at [84, 81] on link "帳單列表" at bounding box center [82, 68] width 150 height 37
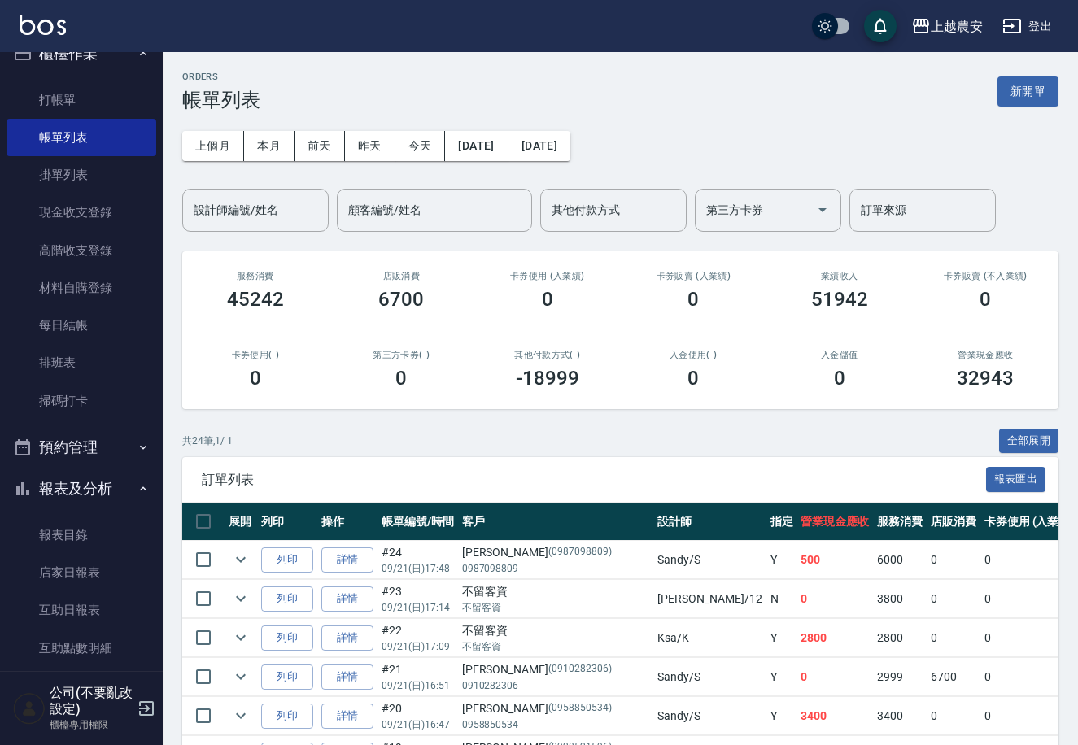
scroll to position [13, 0]
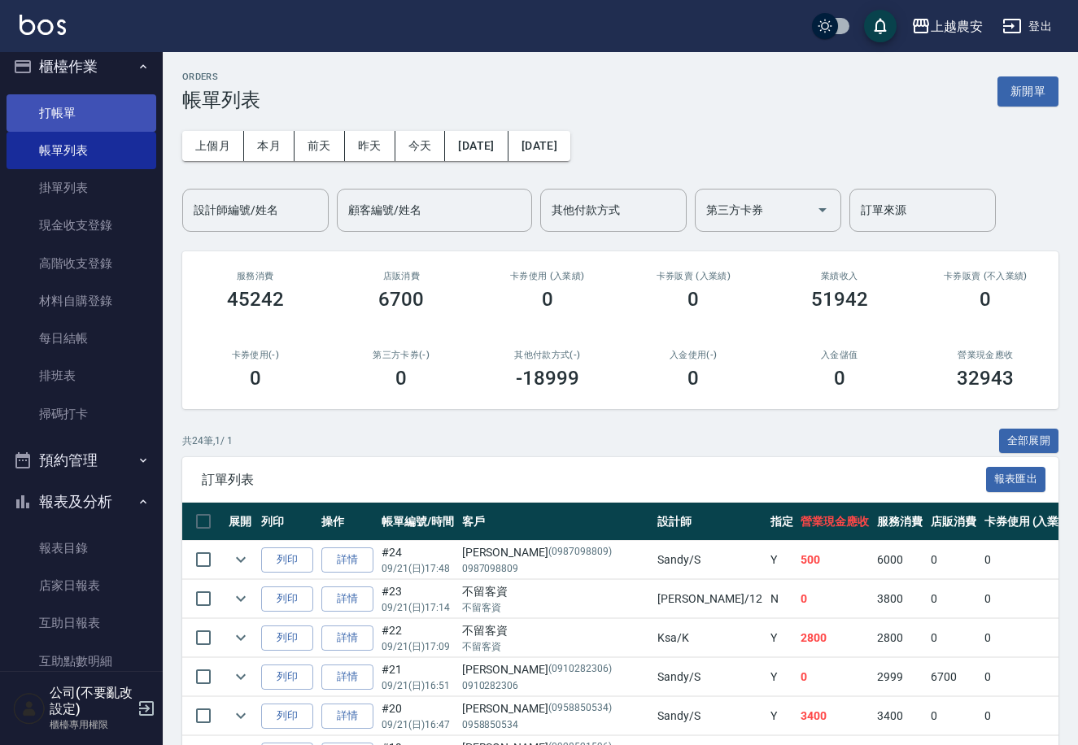
click at [124, 116] on link "打帳單" at bounding box center [82, 112] width 150 height 37
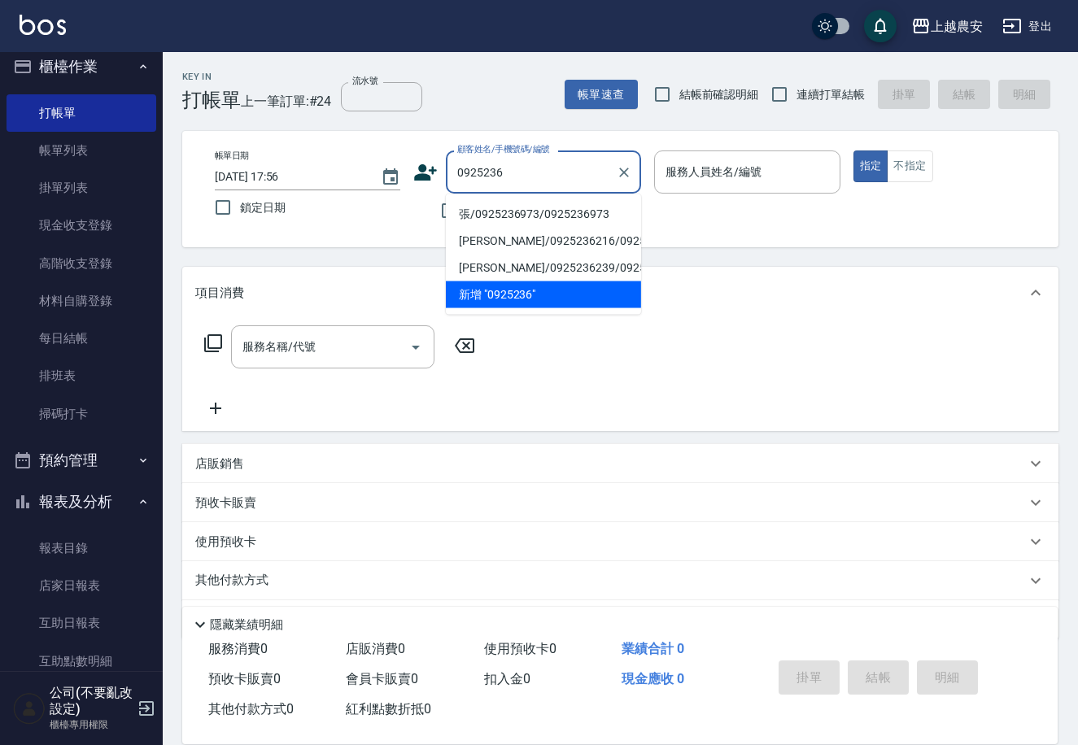
click at [527, 217] on li "張/0925236973/0925236973" at bounding box center [543, 214] width 195 height 27
type input "張/0925236973/0925236973"
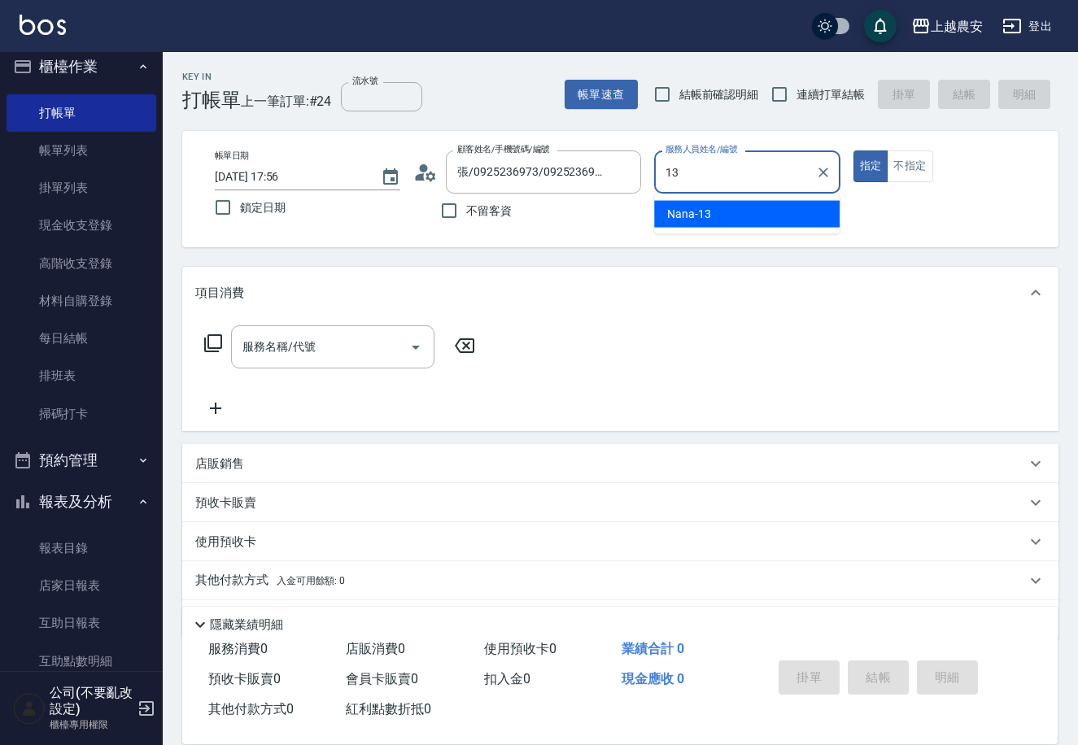
type input "Nana-13"
type button "true"
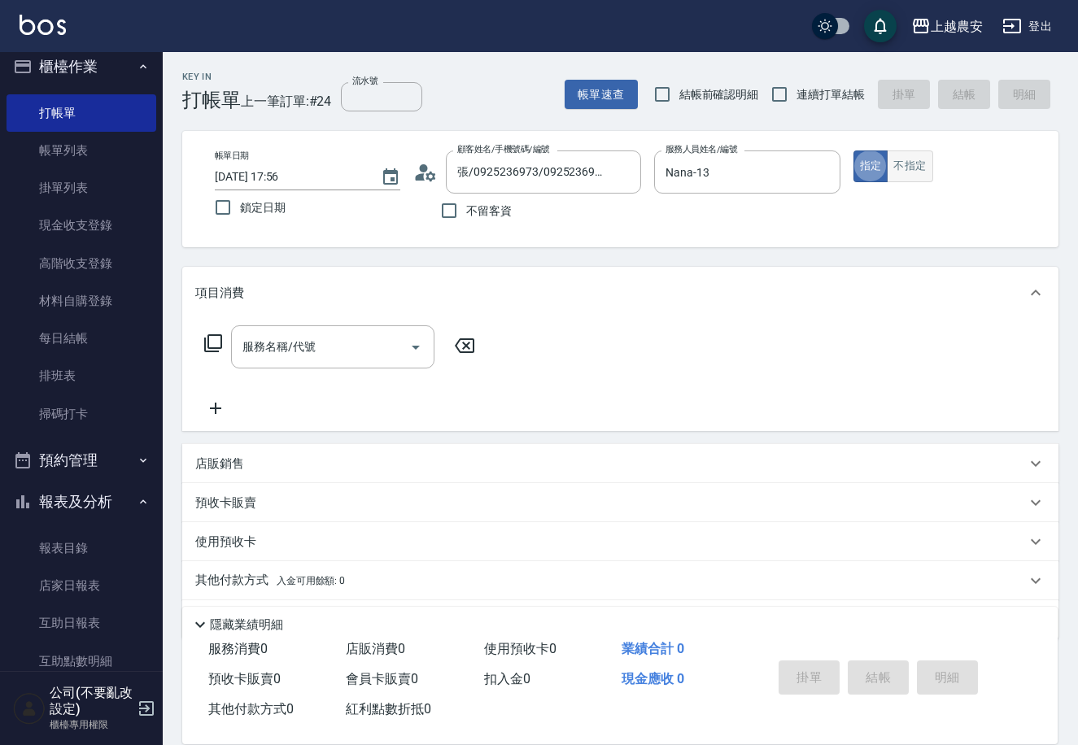
click at [909, 177] on button "不指定" at bounding box center [910, 167] width 46 height 32
click at [278, 341] on input "服務名稱/代號" at bounding box center [320, 347] width 164 height 28
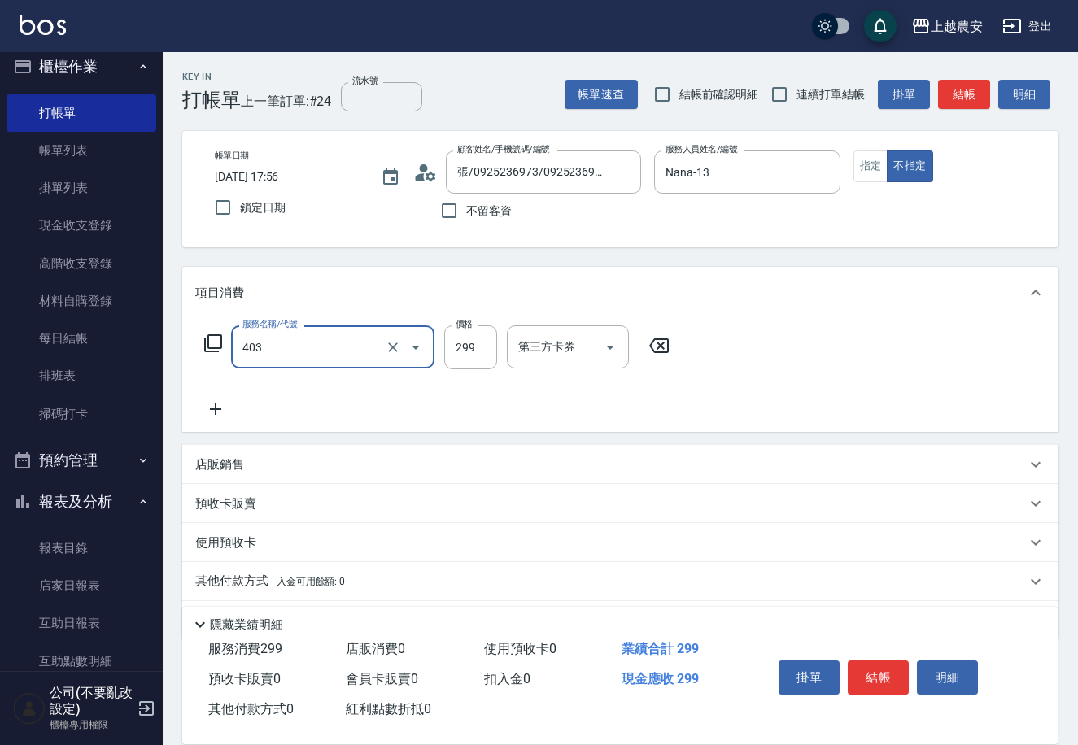
type input "剪髮(403)"
click at [856, 673] on button "結帳" at bounding box center [878, 678] width 61 height 34
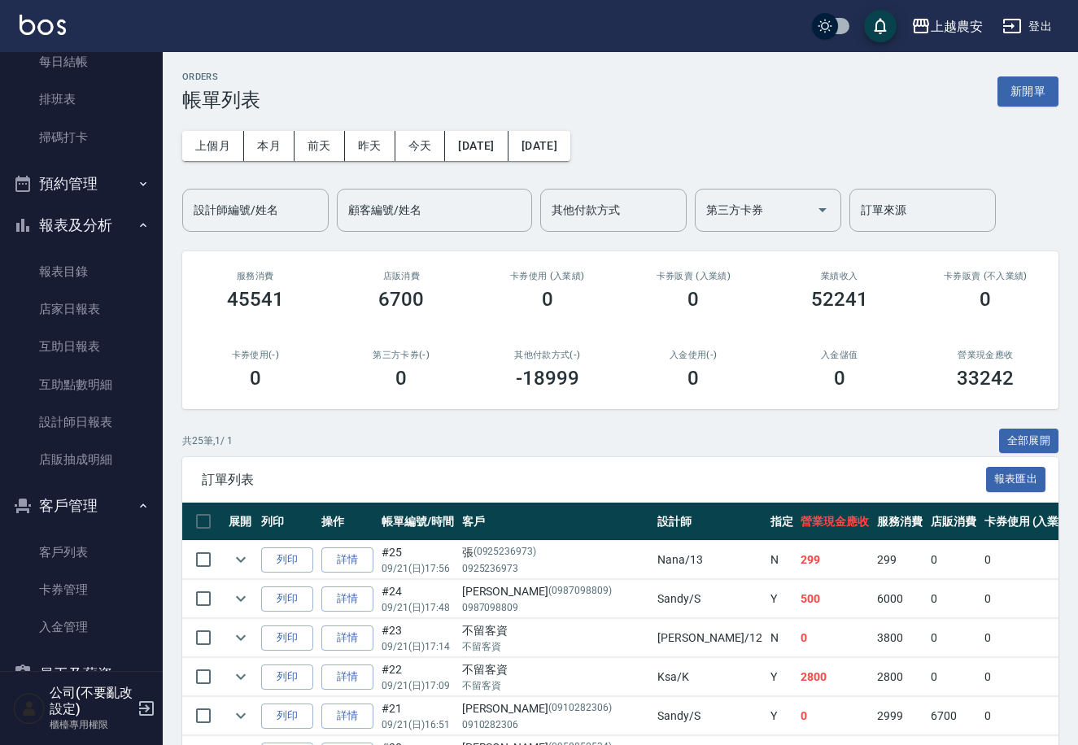
scroll to position [293, 0]
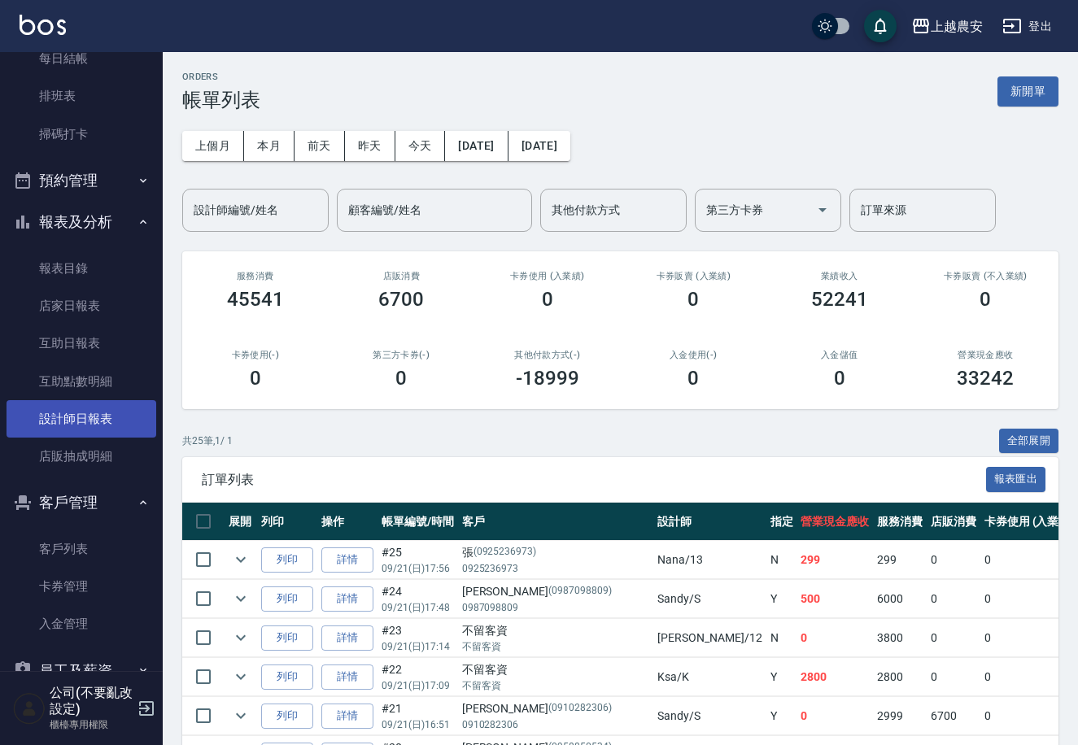
click at [86, 426] on link "設計師日報表" at bounding box center [82, 418] width 150 height 37
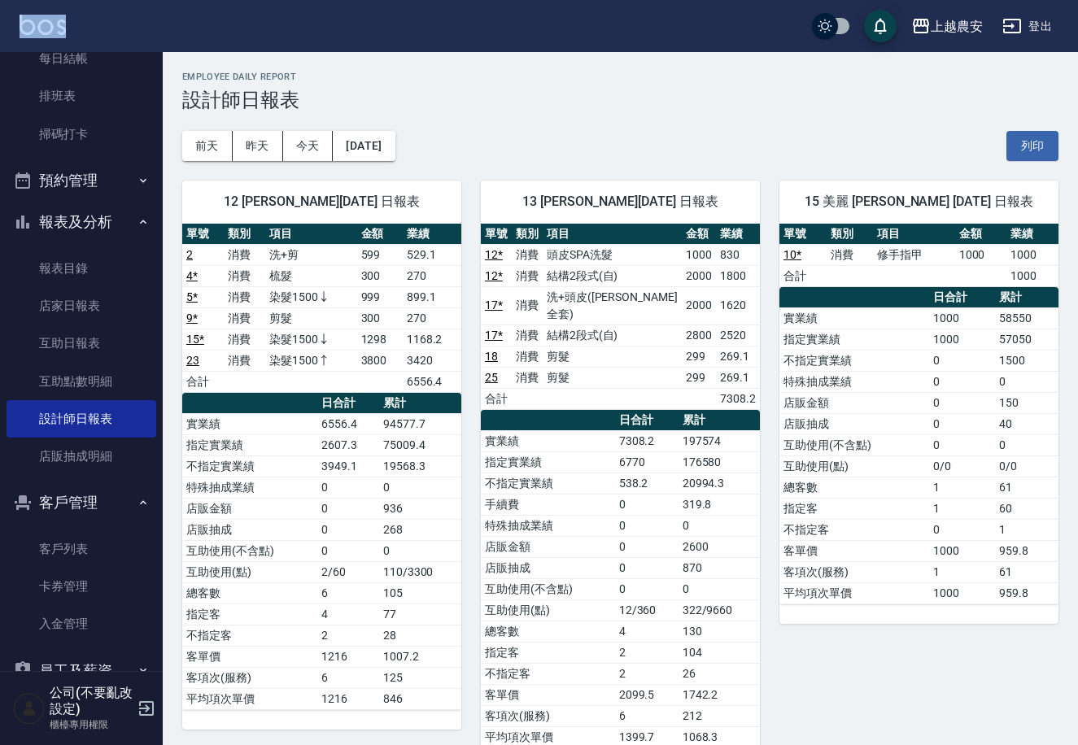
drag, startPoint x: 153, startPoint y: 239, endPoint x: 144, endPoint y: 46, distance: 193.8
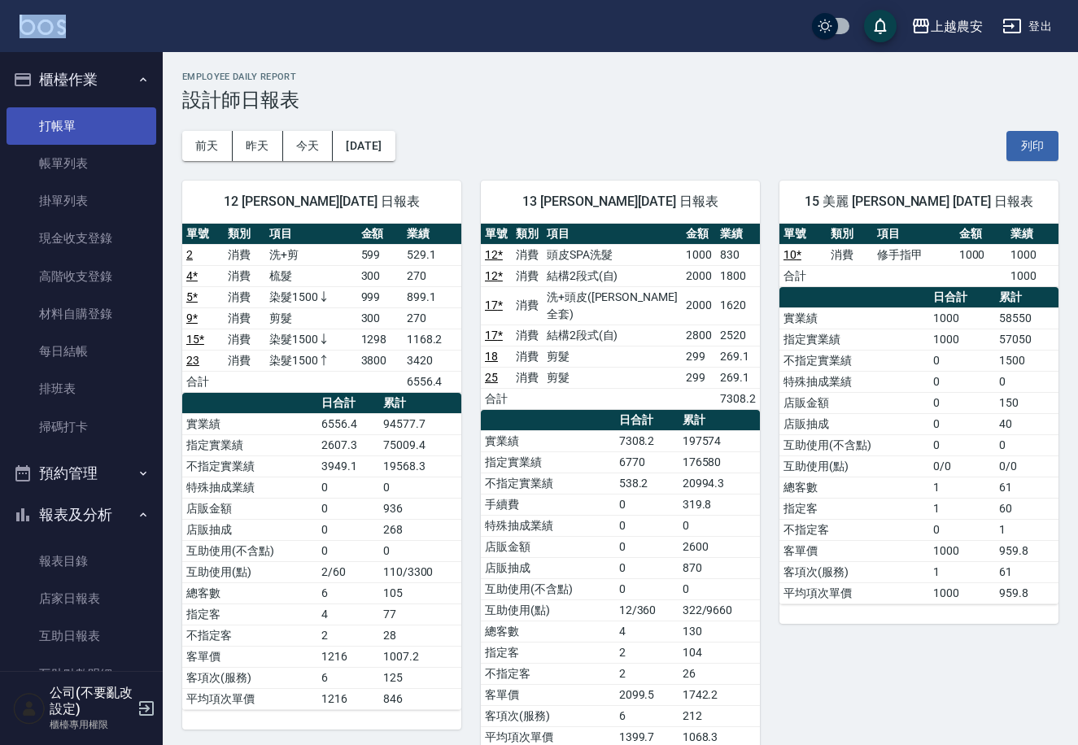
click at [79, 121] on link "打帳單" at bounding box center [82, 125] width 150 height 37
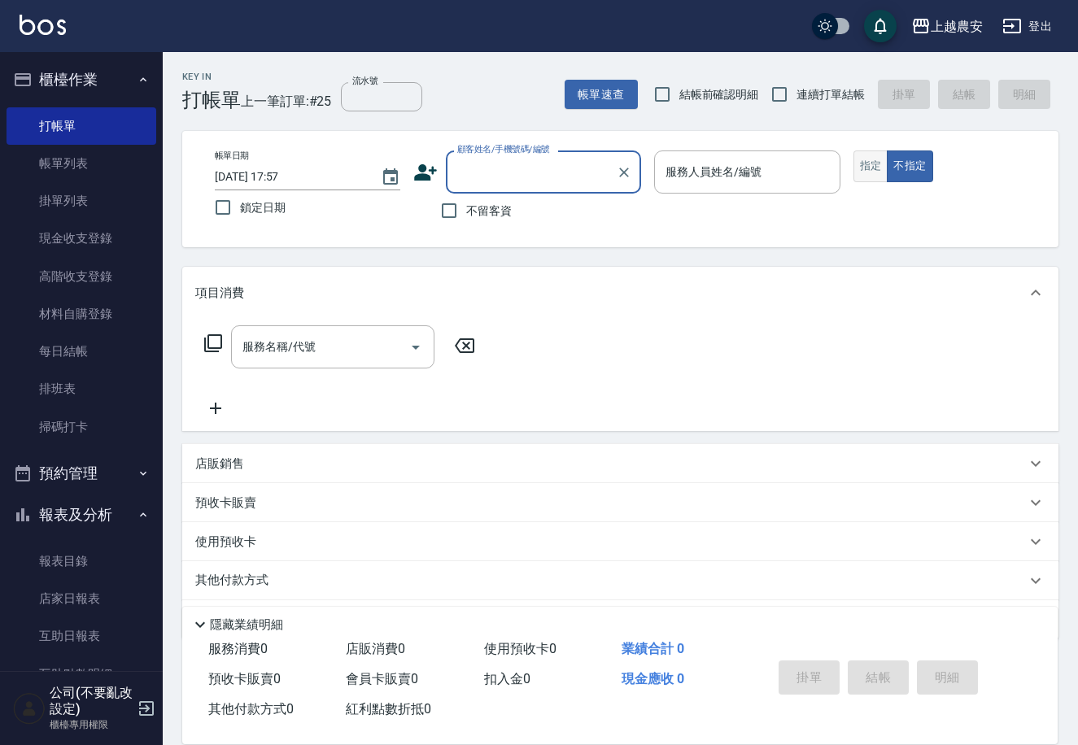
click at [879, 180] on button "指定" at bounding box center [870, 167] width 35 height 32
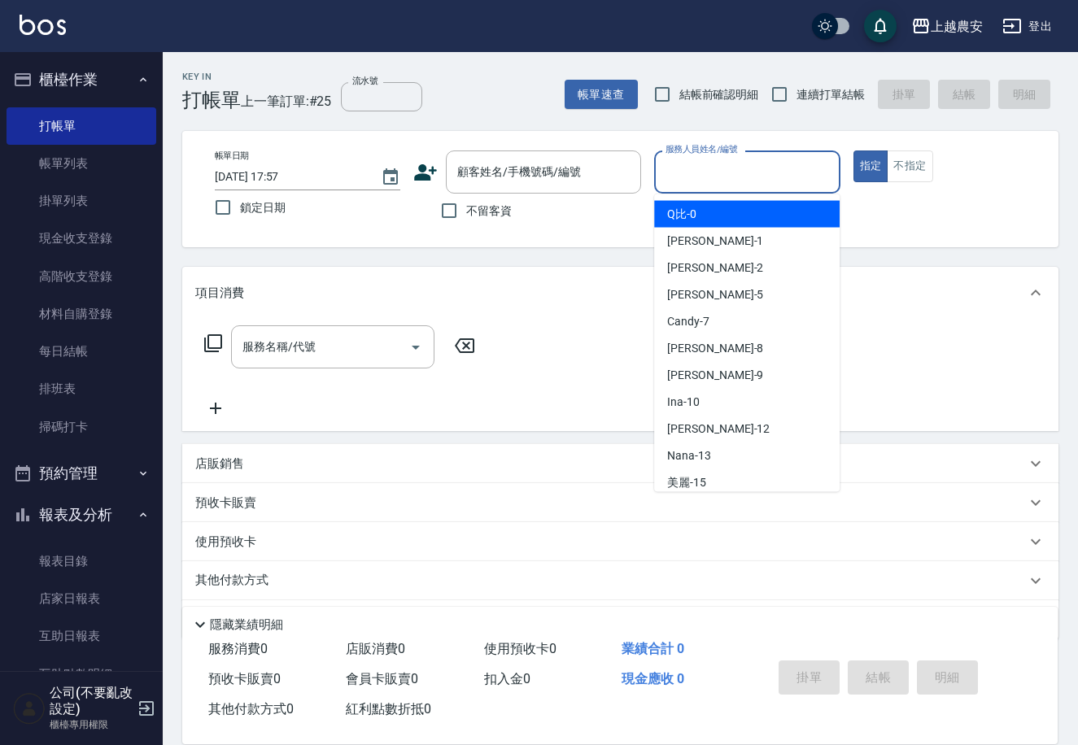
click at [769, 181] on input "服務人員姓名/編號" at bounding box center [746, 172] width 171 height 28
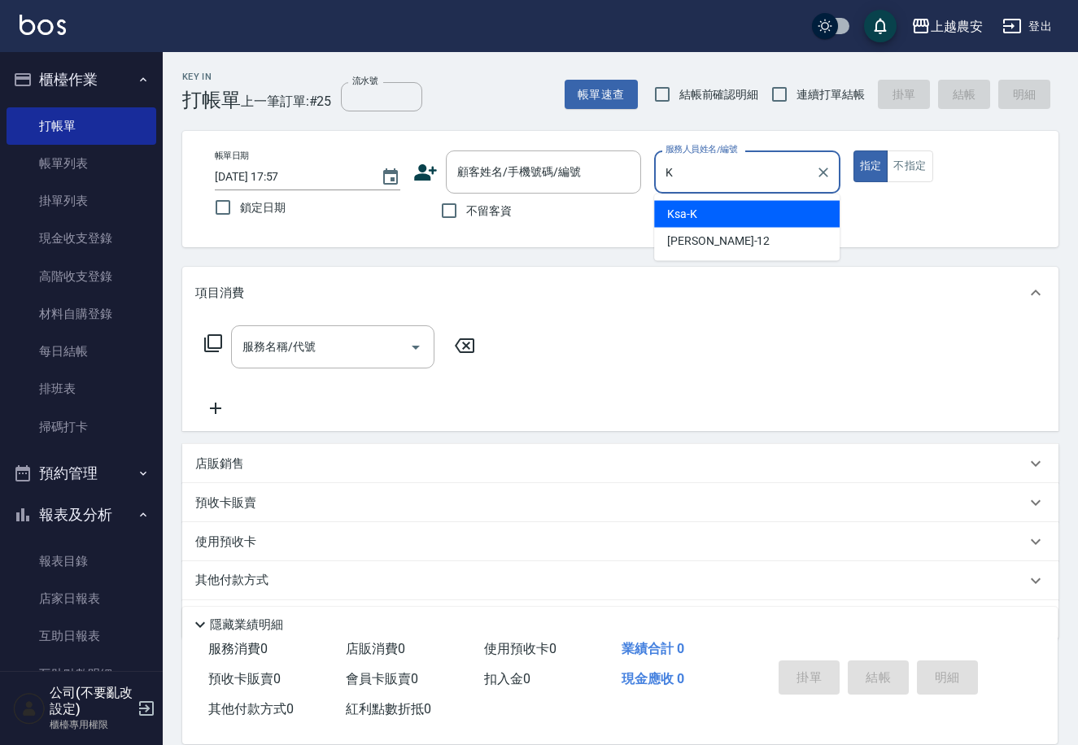
type input "Ksa-K"
type button "true"
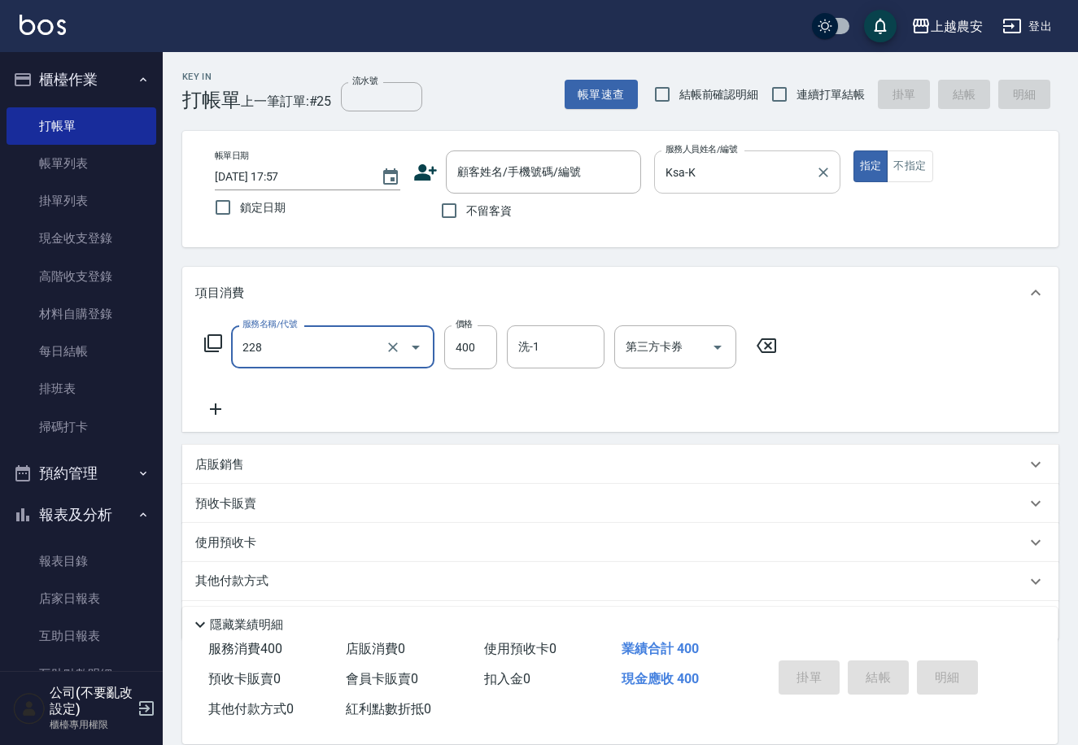
type input "洗髮(228)"
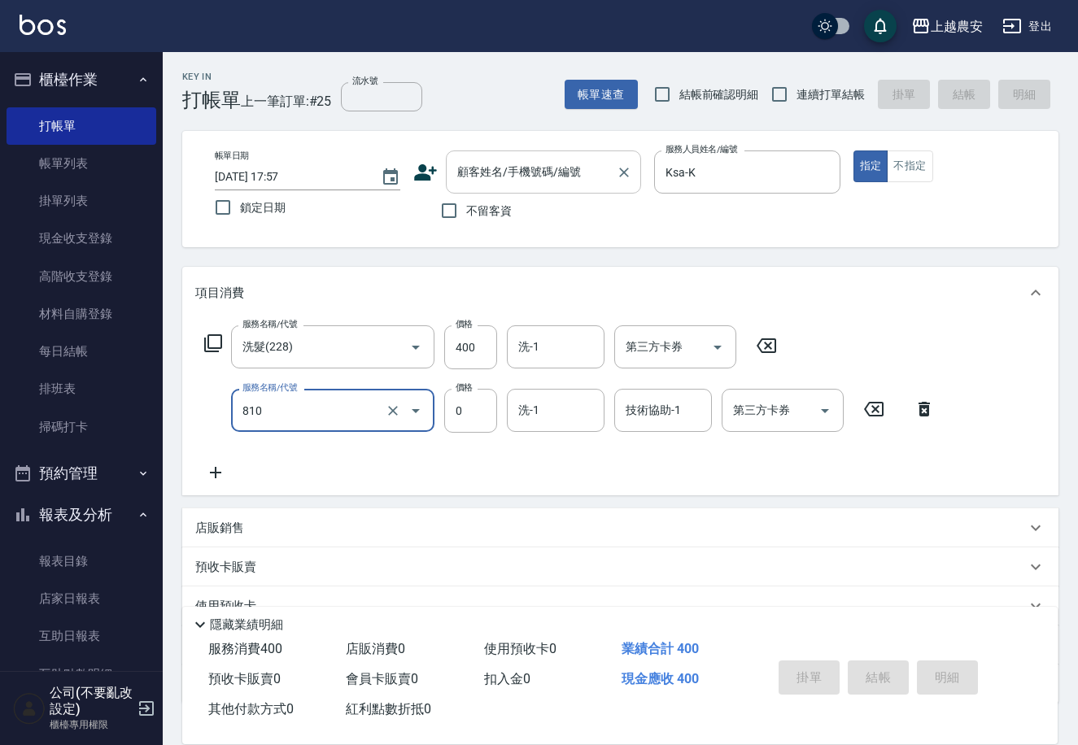
type input "頭皮護髮卡券使用(810)"
click at [599, 165] on input "顧客姓名/手機號碼/編號" at bounding box center [531, 172] width 156 height 28
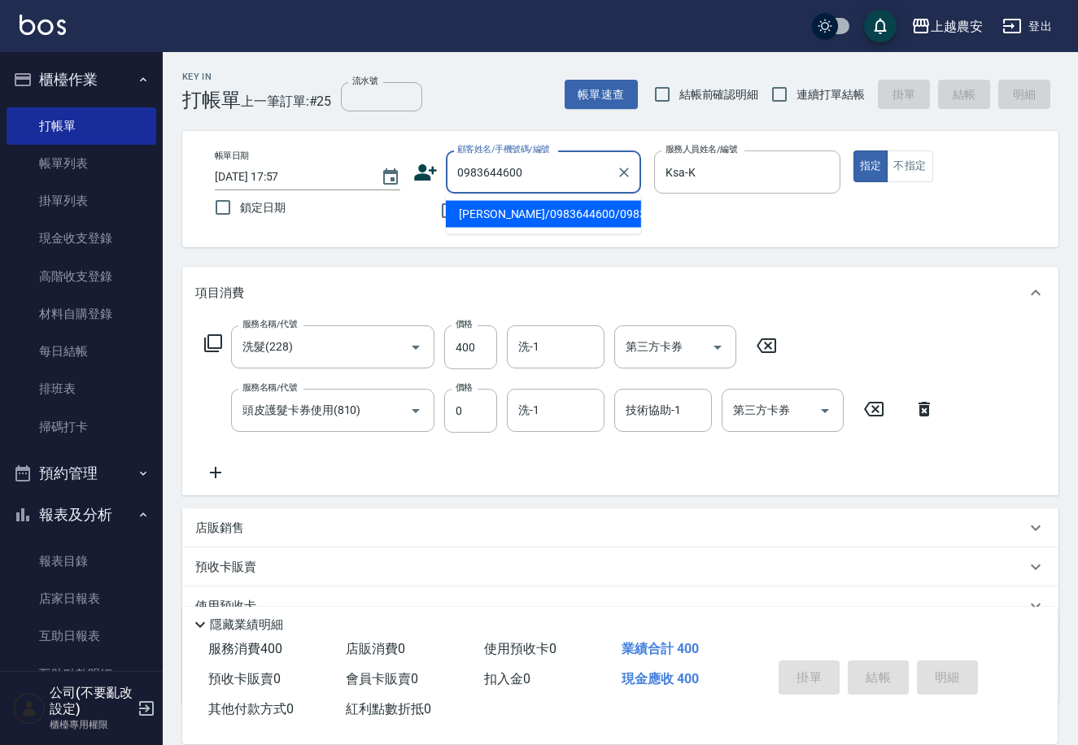
type input "[PERSON_NAME]/0983644600/0983644600"
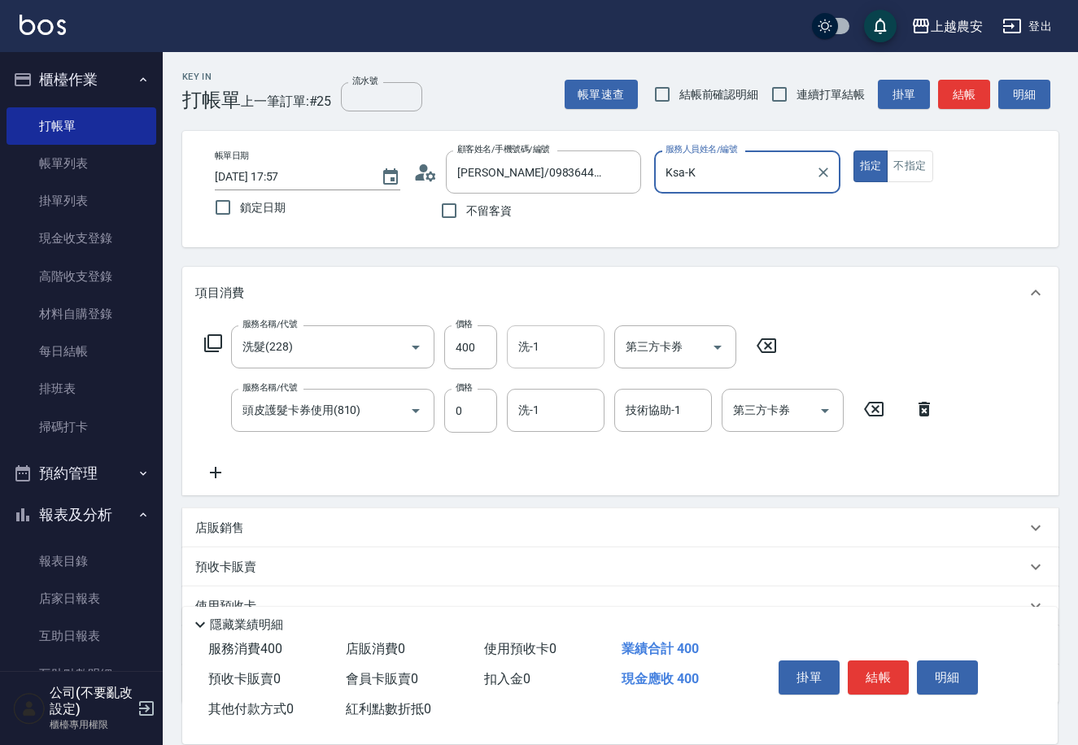
click at [585, 341] on input "洗-1" at bounding box center [555, 347] width 83 height 28
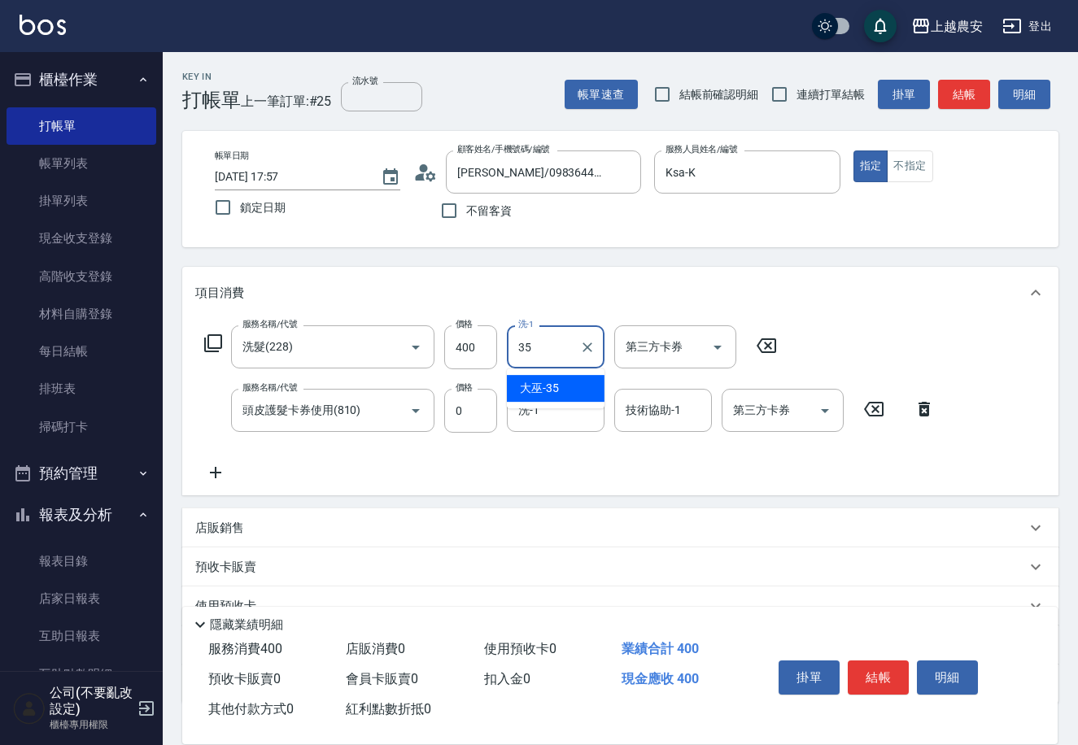
type input "大巫-35"
click at [883, 672] on button "結帳" at bounding box center [878, 678] width 61 height 34
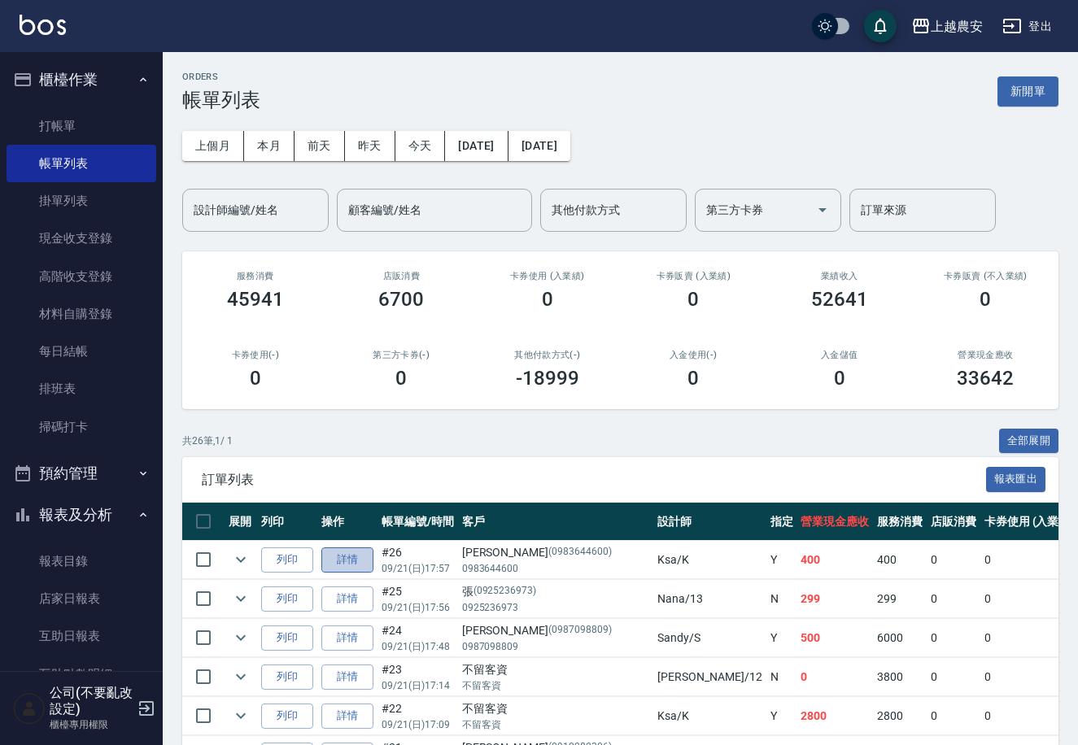
click at [336, 551] on link "詳情" at bounding box center [347, 560] width 52 height 25
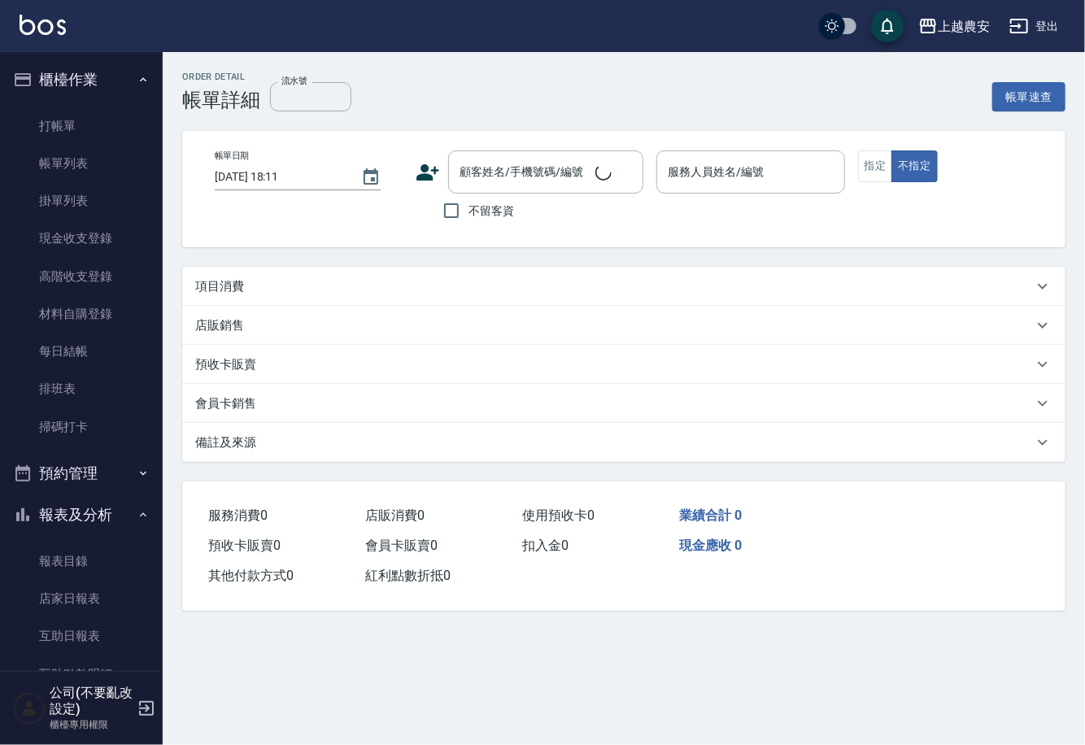
type input "[DATE] 17:57"
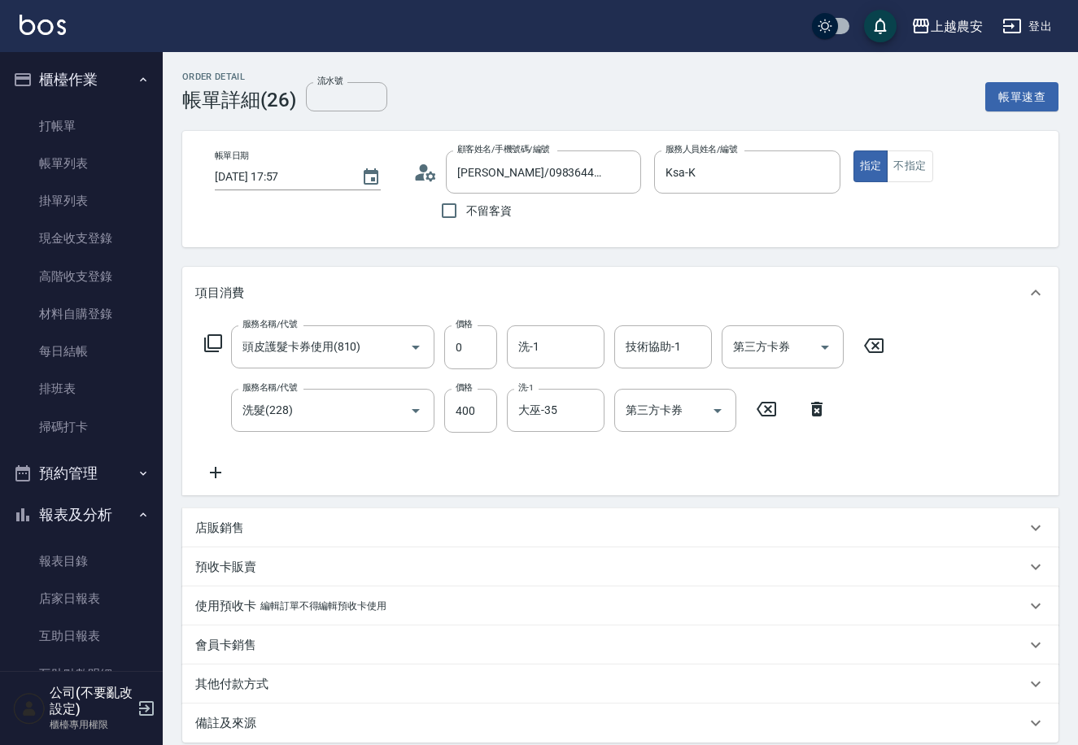
click at [270, 529] on div "店販銷售" at bounding box center [610, 528] width 831 height 17
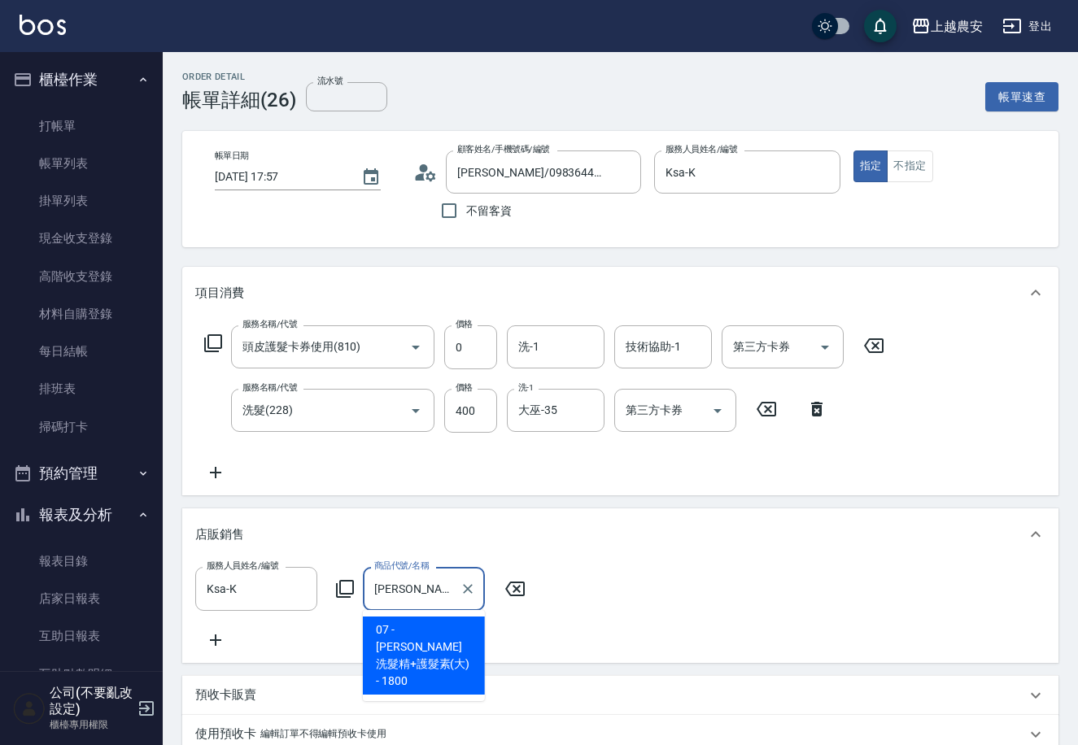
drag, startPoint x: 399, startPoint y: 588, endPoint x: 329, endPoint y: 598, distance: 70.6
click at [329, 598] on div "服務人員姓名/編號 Ksa-K 服務人員姓名/編號 商品代號/名稱 [PERSON_NAME] 商品代號/名稱" at bounding box center [365, 588] width 340 height 43
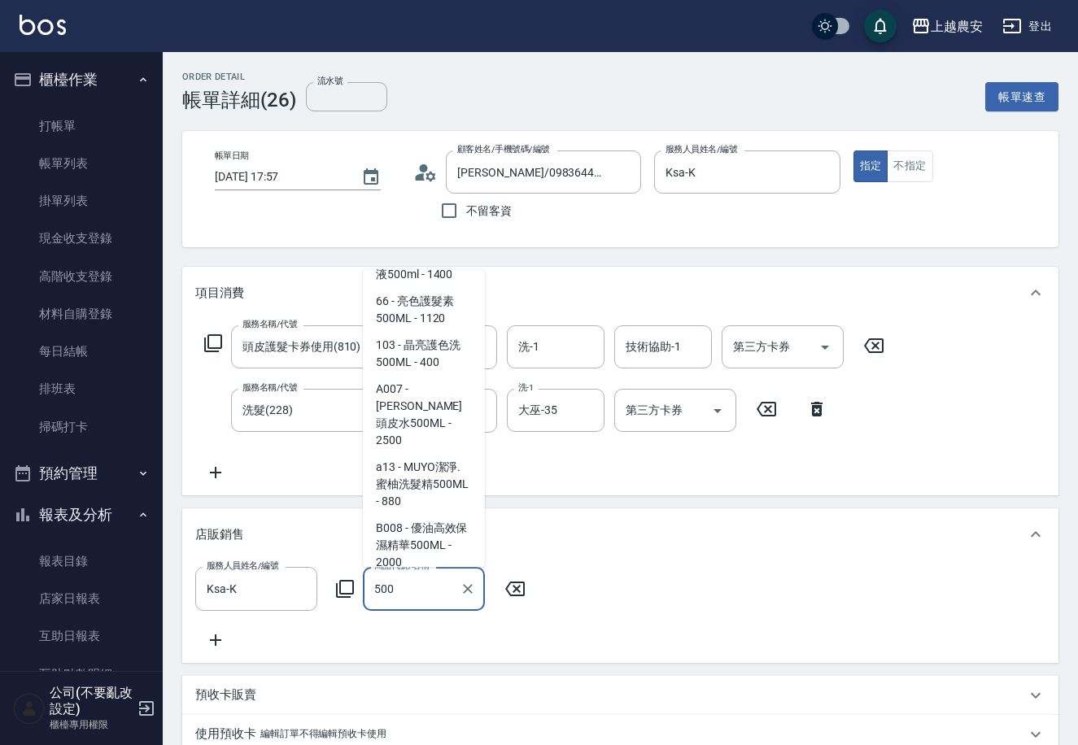
scroll to position [116, 0]
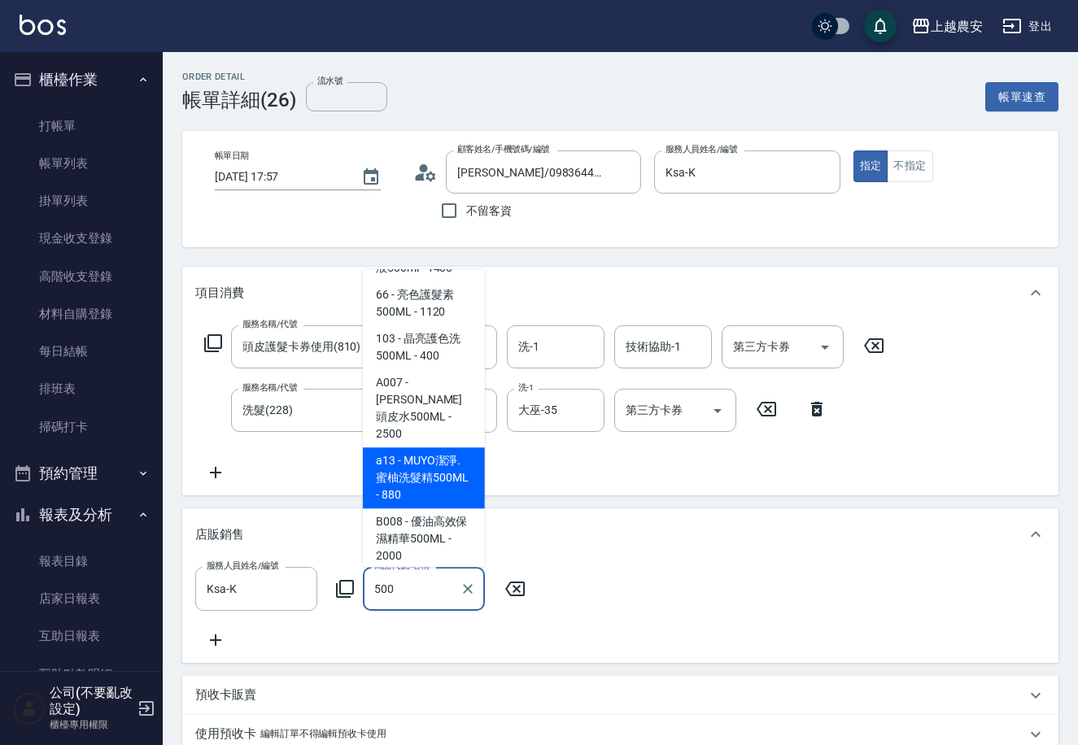
click at [454, 447] on span "a13 - MUYO潔淨.蜜柚洗髮精500ML - 880" at bounding box center [424, 477] width 122 height 61
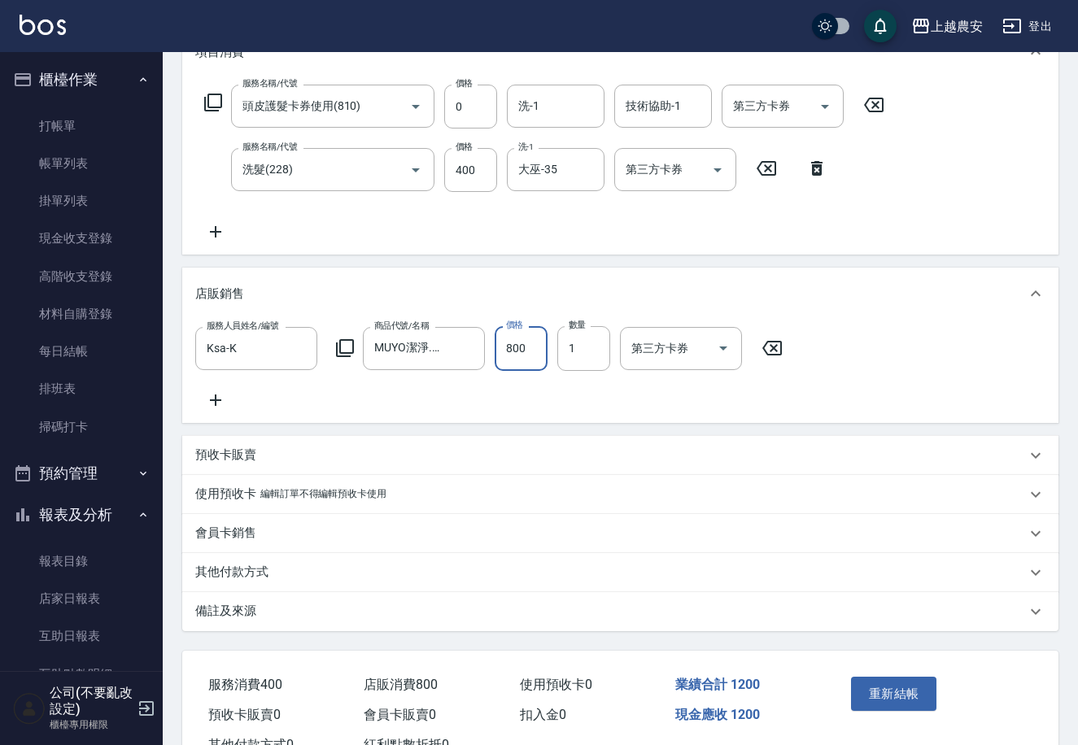
scroll to position [313, 0]
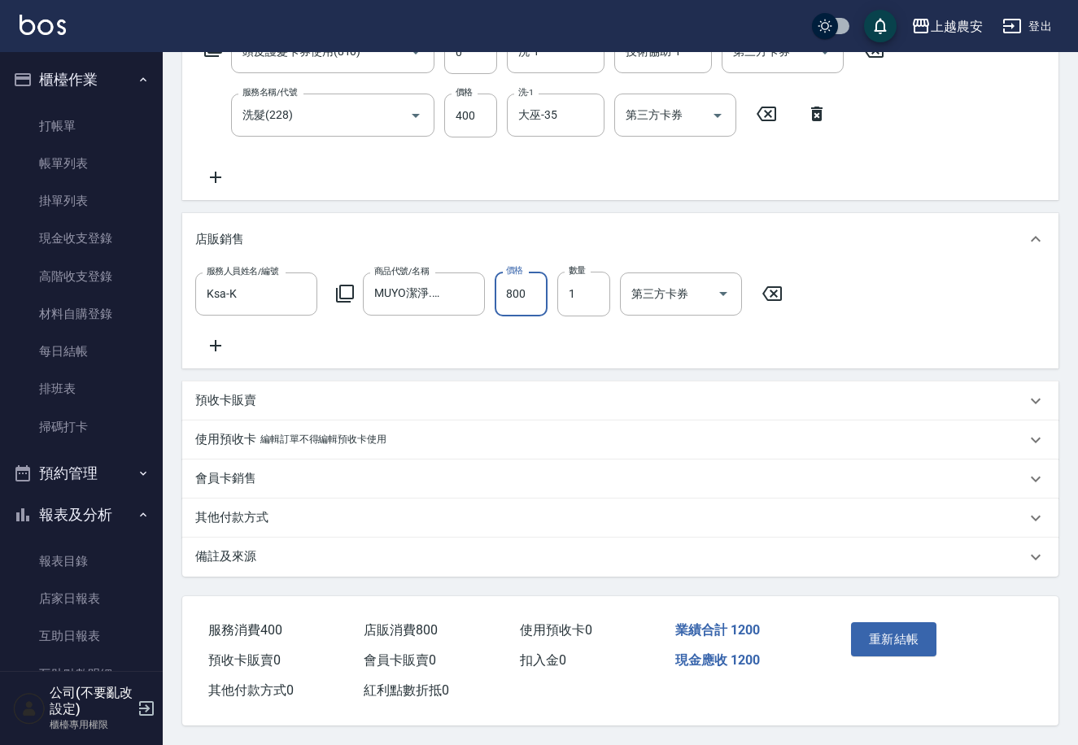
click at [915, 637] on button "重新結帳" at bounding box center [894, 639] width 86 height 34
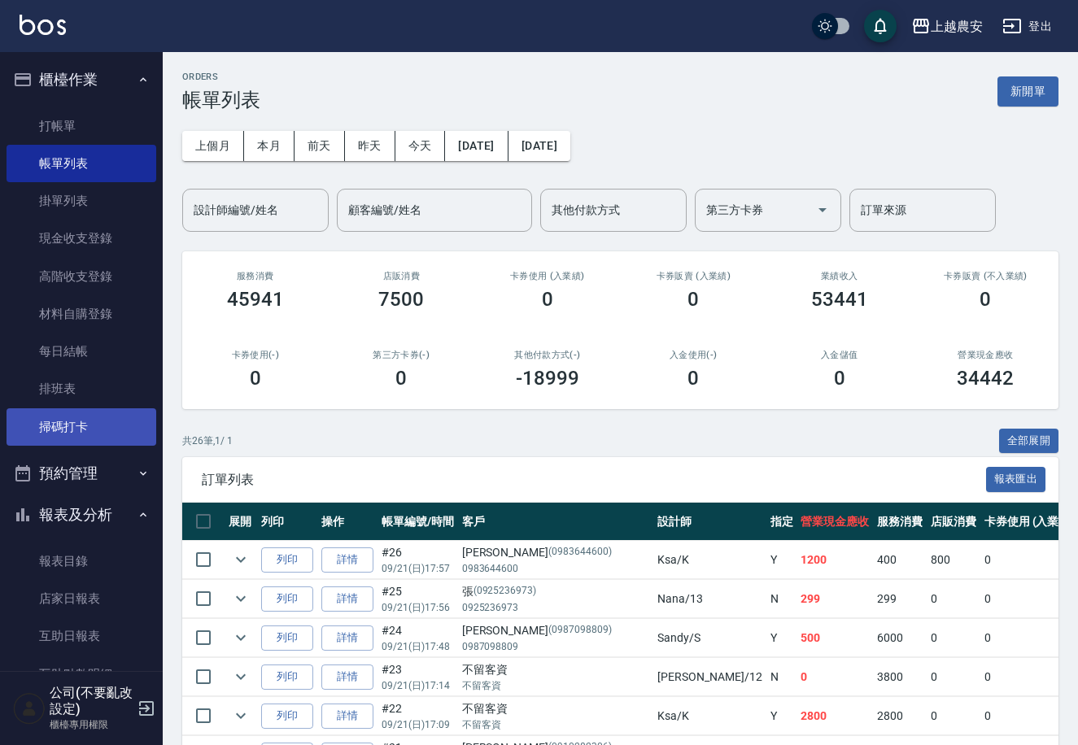
click at [109, 415] on link "掃碼打卡" at bounding box center [82, 426] width 150 height 37
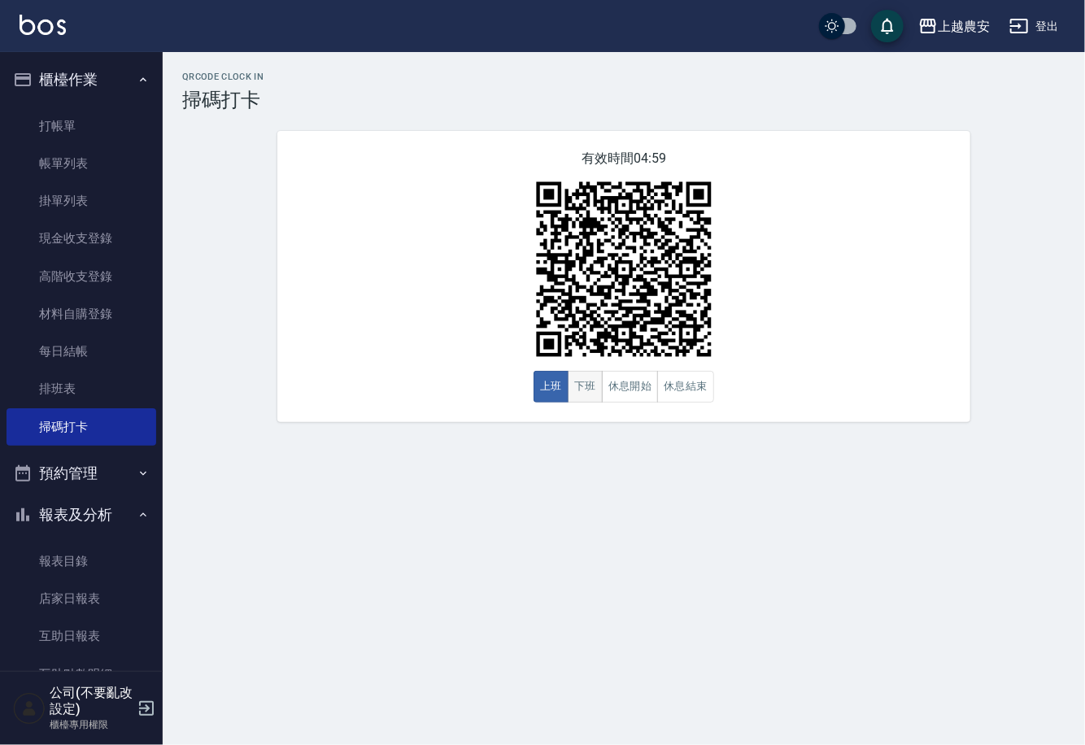
click at [592, 378] on button "下班" at bounding box center [585, 387] width 35 height 32
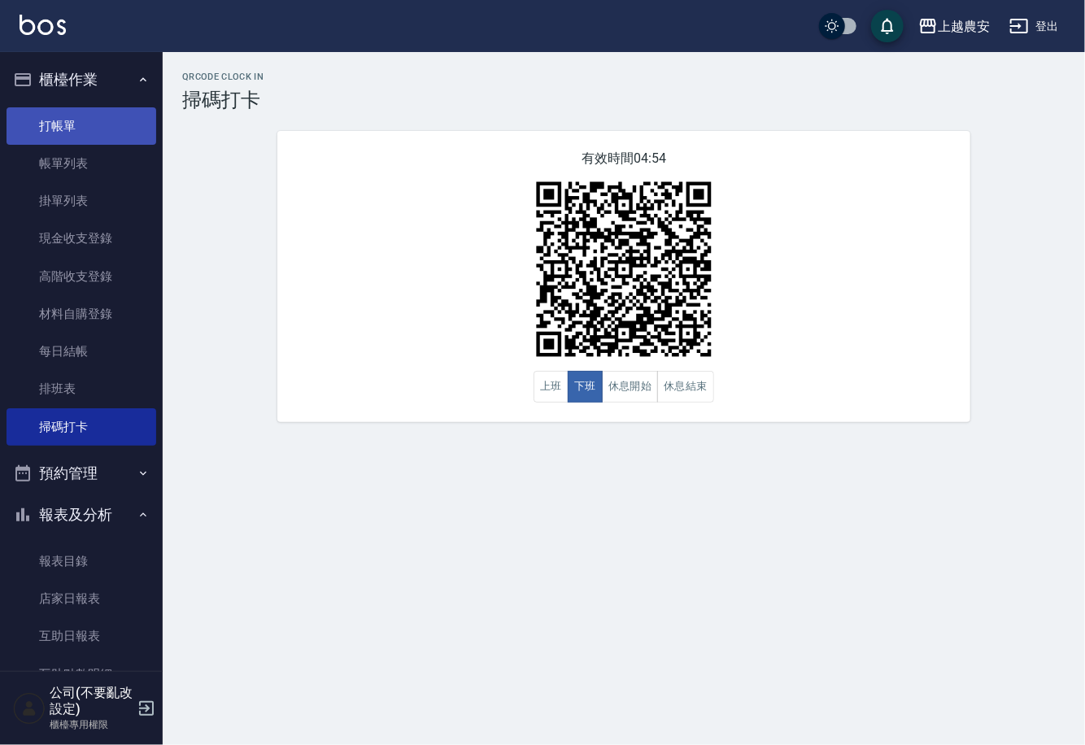
drag, startPoint x: 83, startPoint y: 130, endPoint x: 103, endPoint y: 124, distance: 21.1
click at [82, 129] on link "打帳單" at bounding box center [82, 125] width 150 height 37
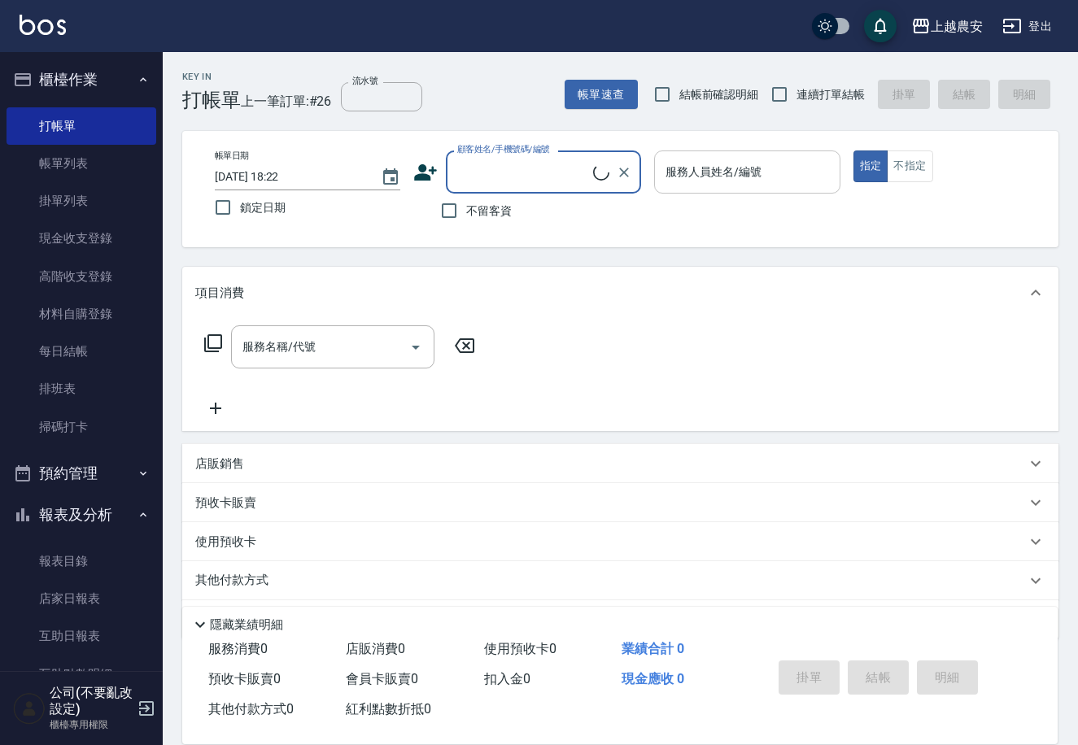
click at [452, 210] on input "不留客資" at bounding box center [449, 211] width 34 height 34
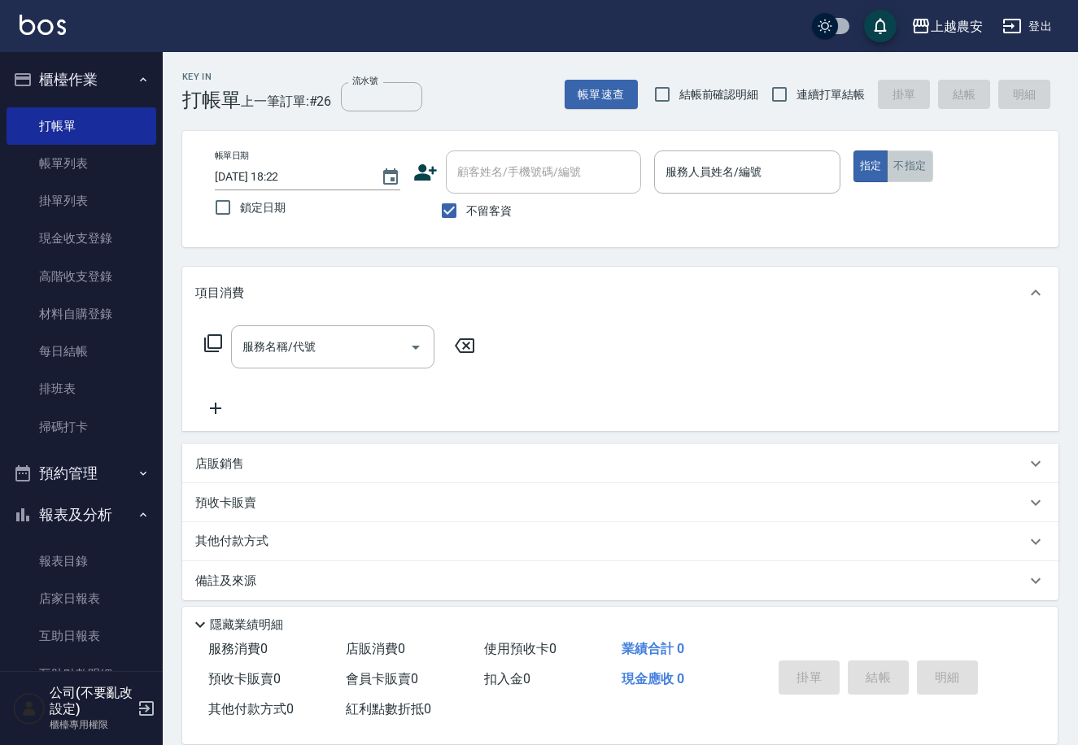
click at [902, 173] on button "不指定" at bounding box center [910, 167] width 46 height 32
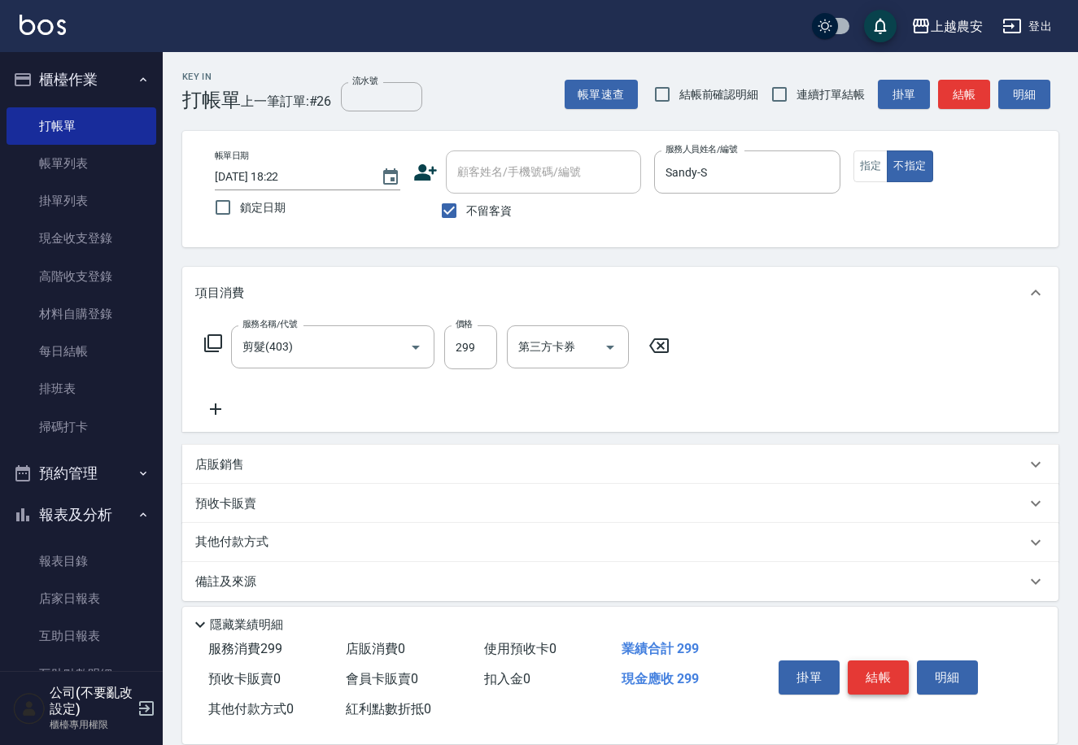
drag, startPoint x: 852, startPoint y: 696, endPoint x: 862, endPoint y: 681, distance: 18.3
click at [857, 691] on div "掛單 結帳 明細" at bounding box center [878, 679] width 212 height 51
click at [862, 680] on button "結帳" at bounding box center [878, 678] width 61 height 34
